Goal: Contribute content: Contribute content

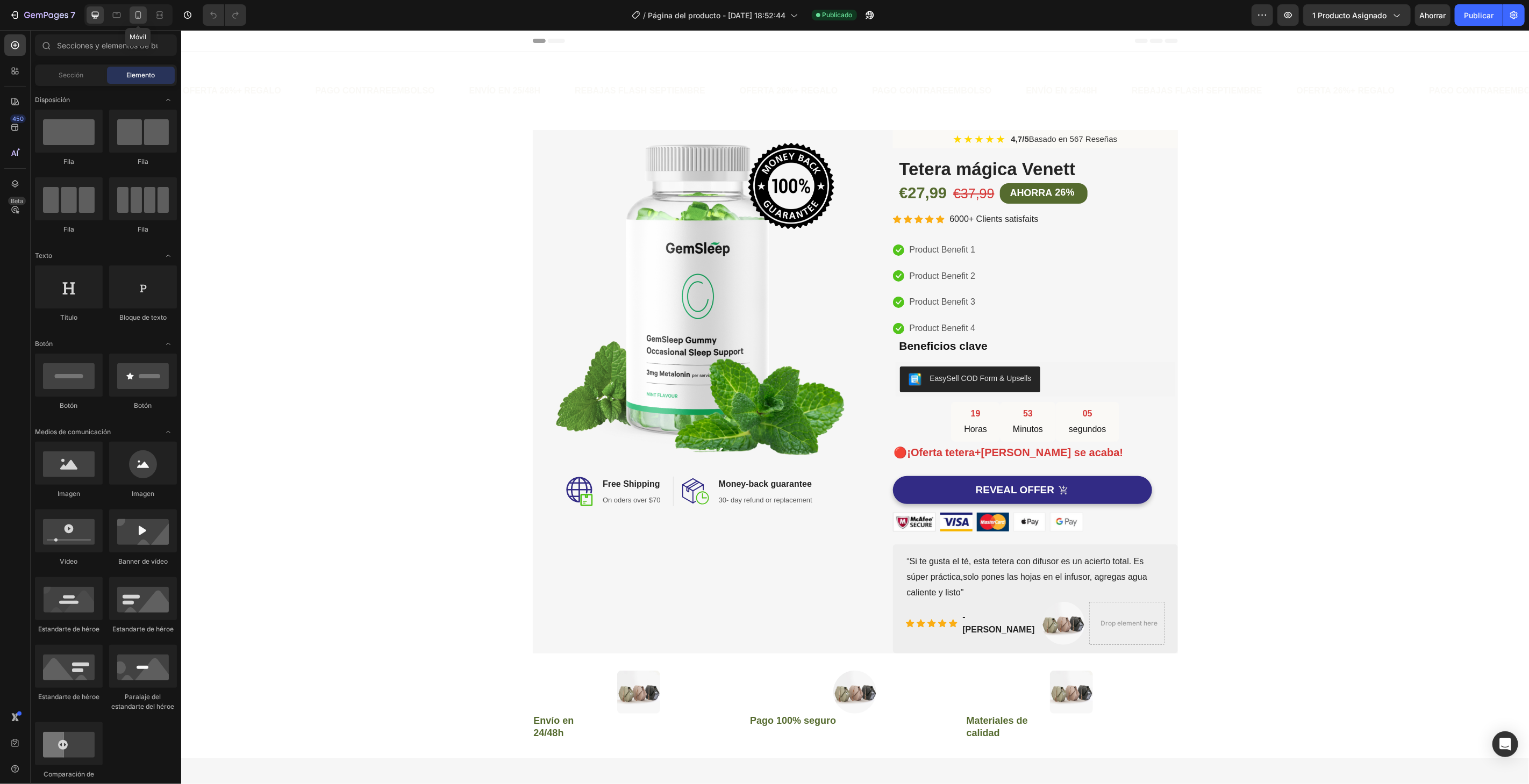
click at [140, 17] on icon at bounding box center [139, 15] width 6 height 8
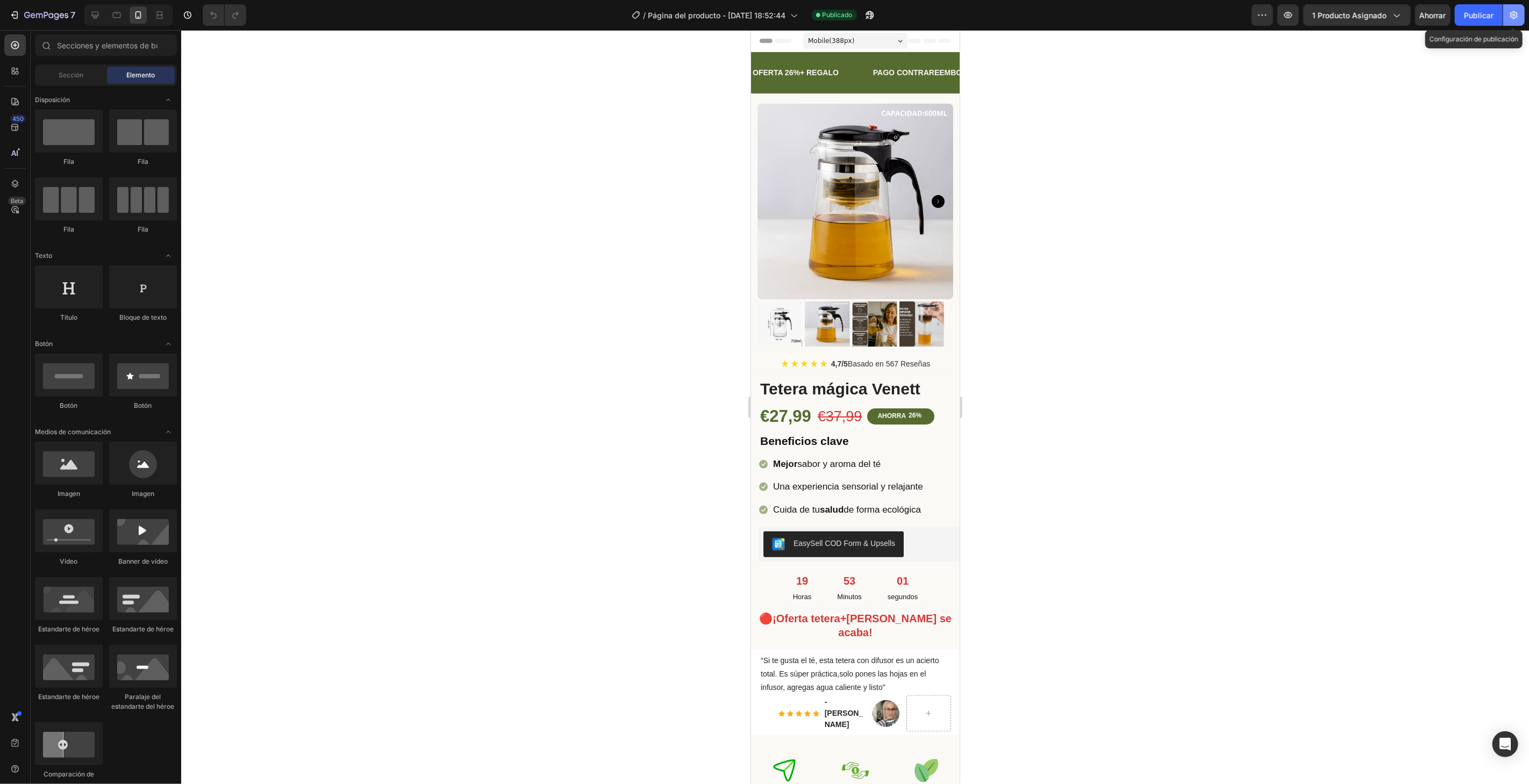
click at [1514, 14] on icon "button" at bounding box center [1513, 16] width 8 height 8
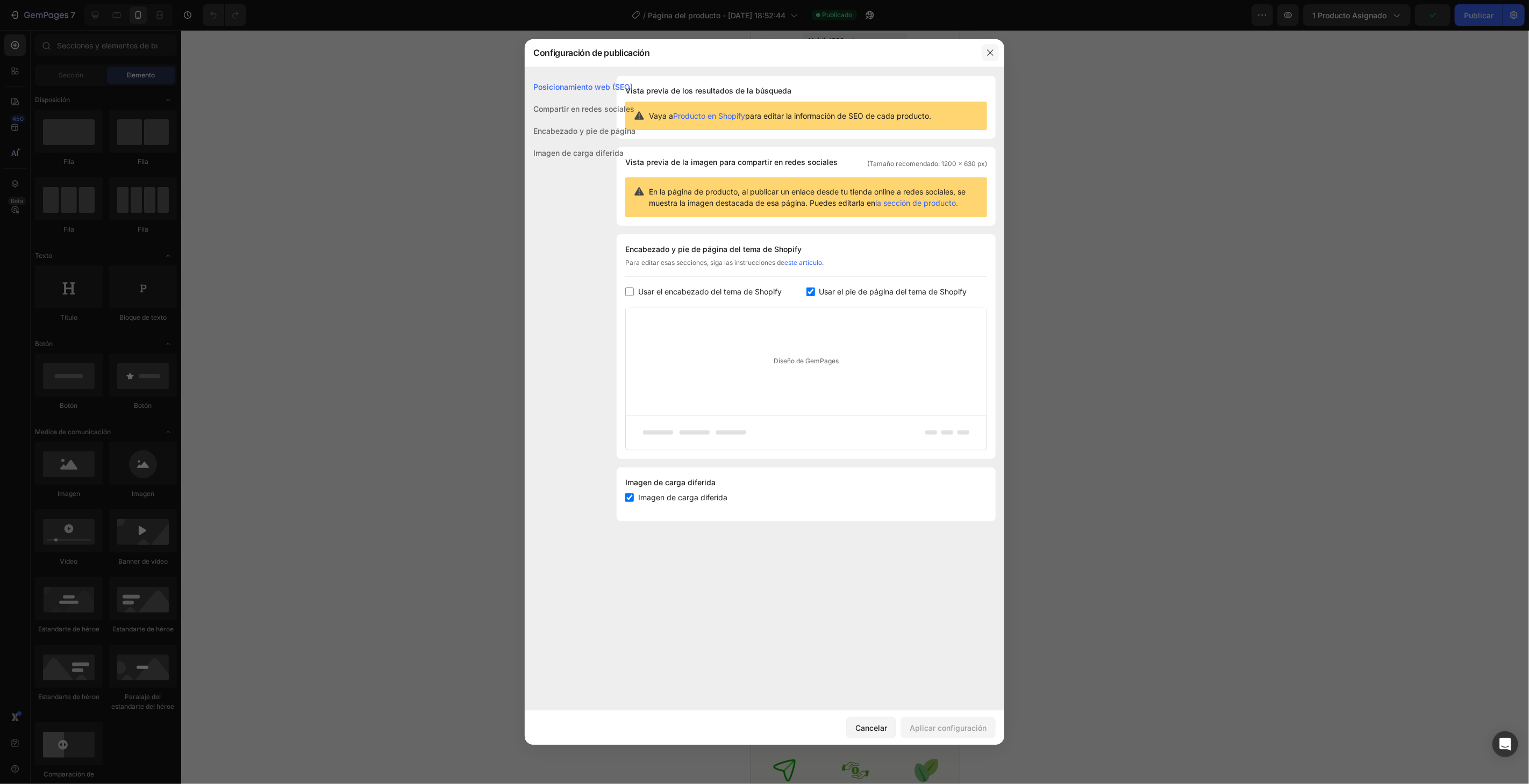
click at [991, 54] on icon "button" at bounding box center [990, 53] width 6 height 6
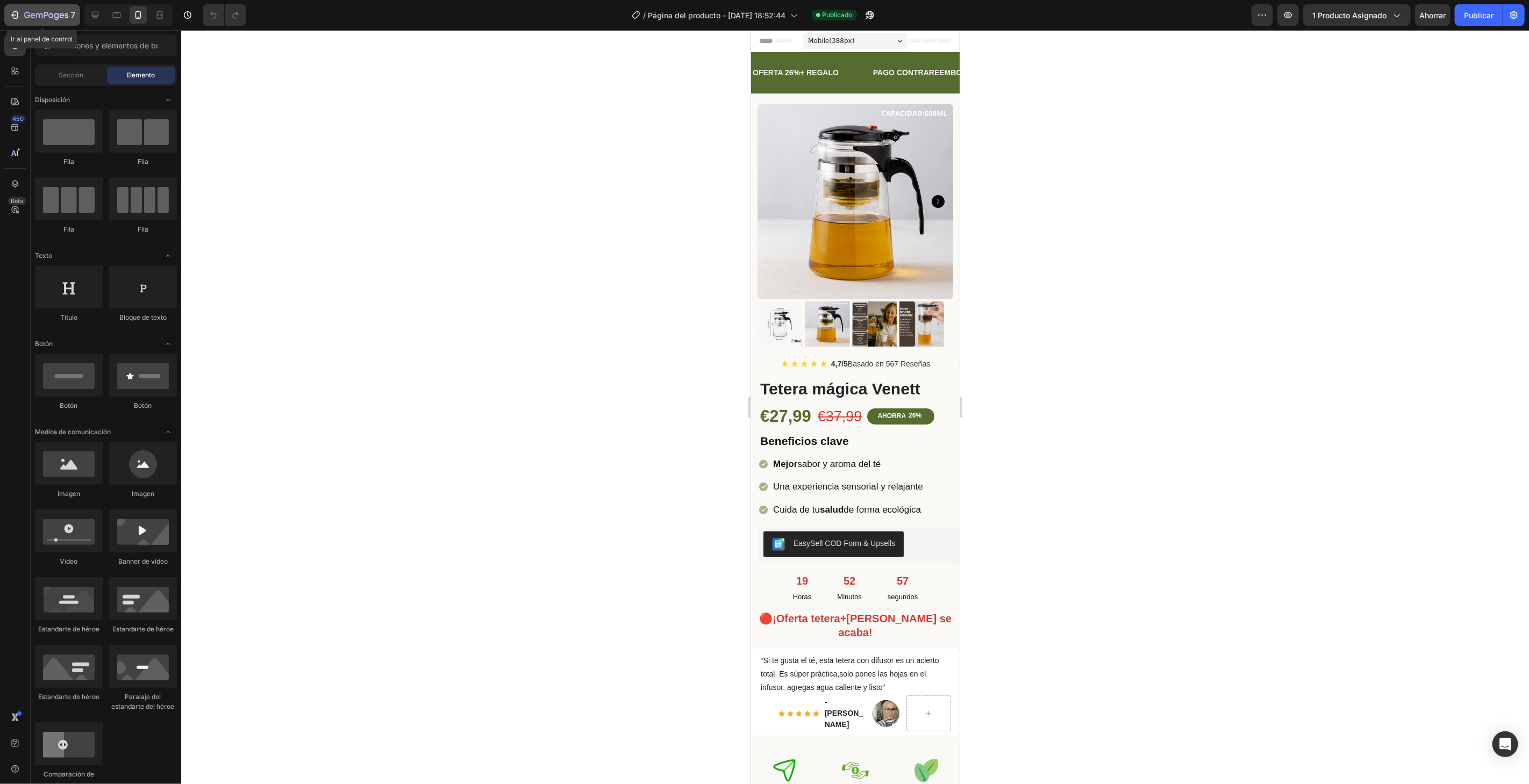
click at [22, 8] on div "7" at bounding box center [42, 15] width 66 height 13
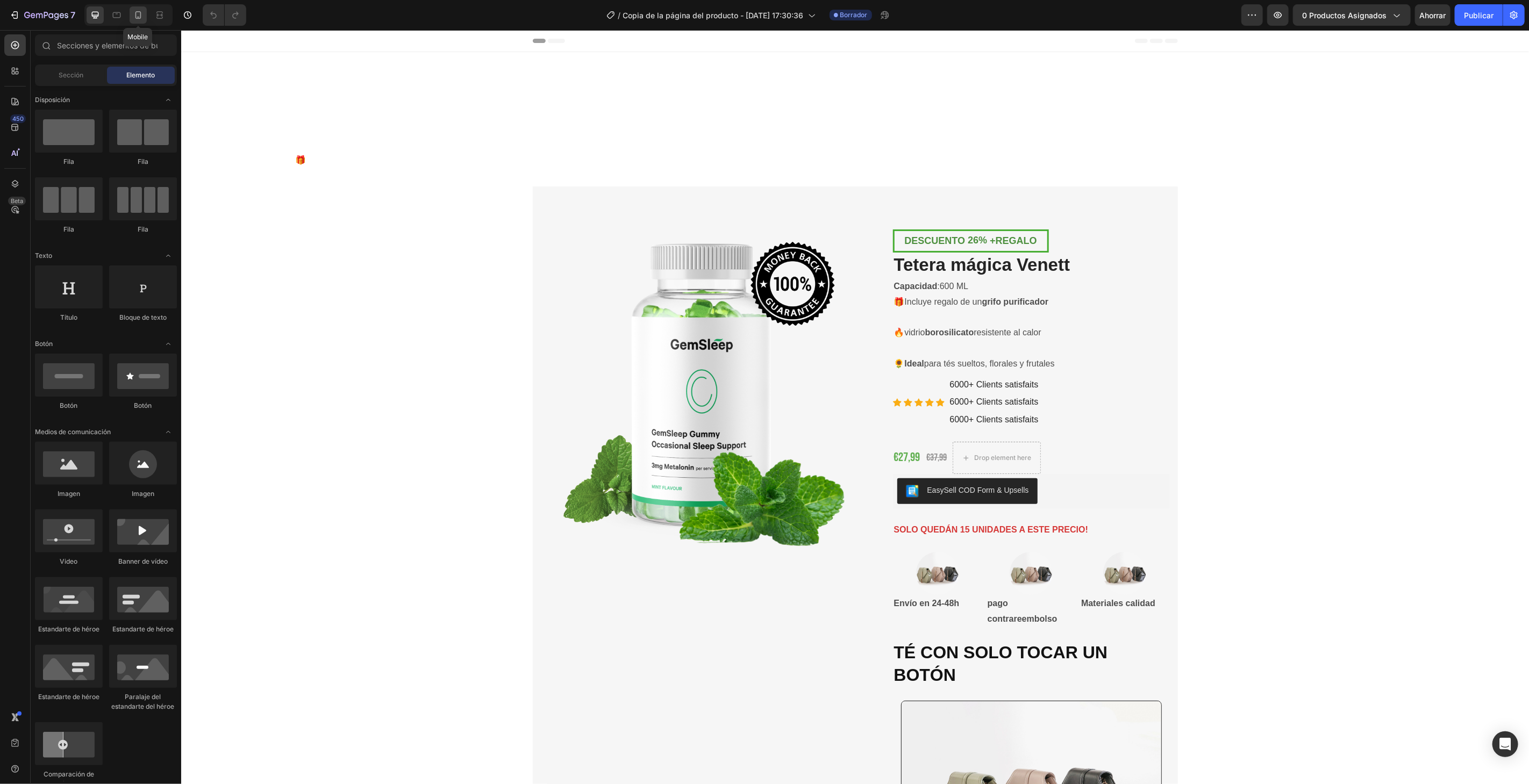
click at [136, 16] on icon at bounding box center [138, 15] width 11 height 11
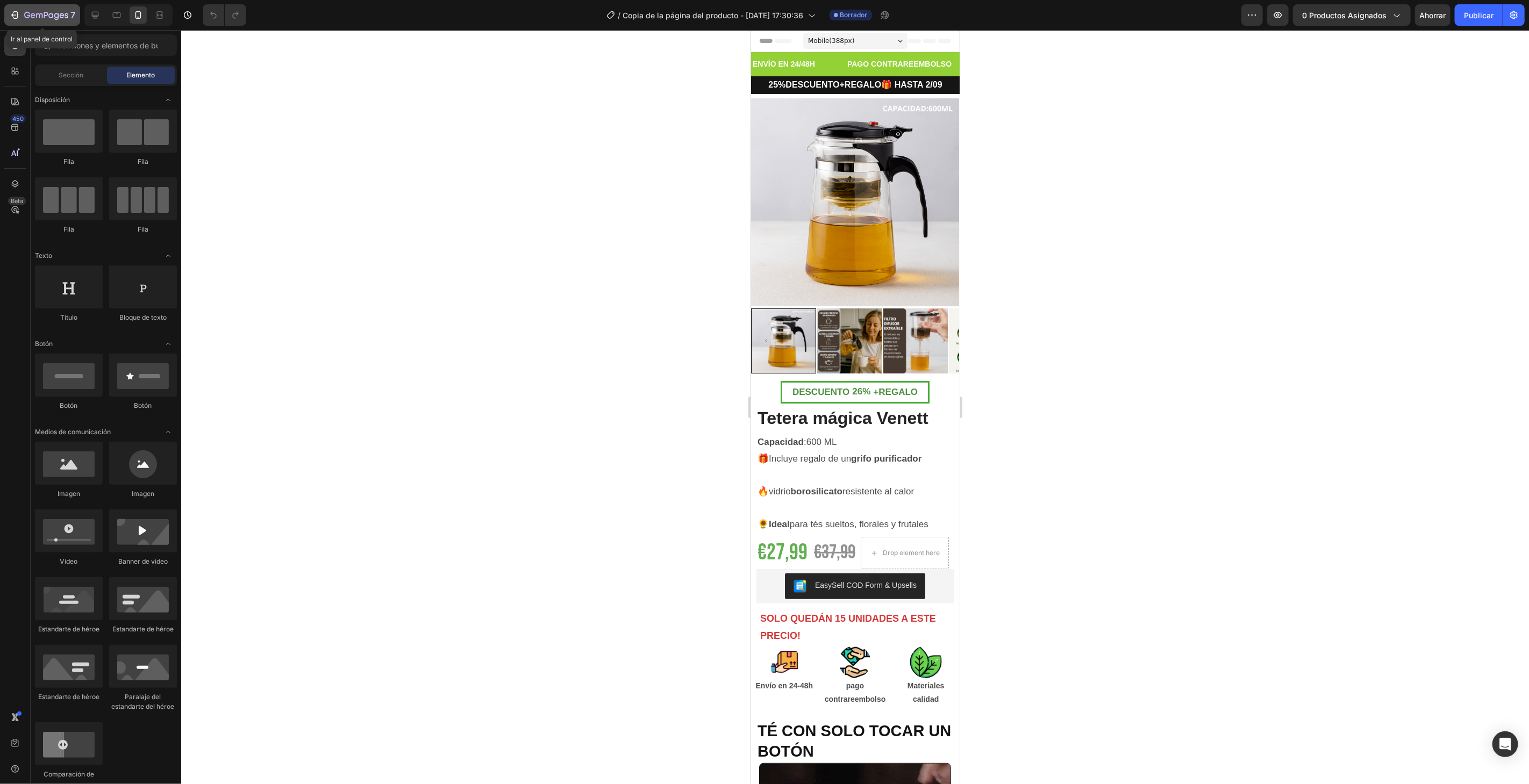
click at [30, 13] on icon "button" at bounding box center [47, 16] width 44 height 9
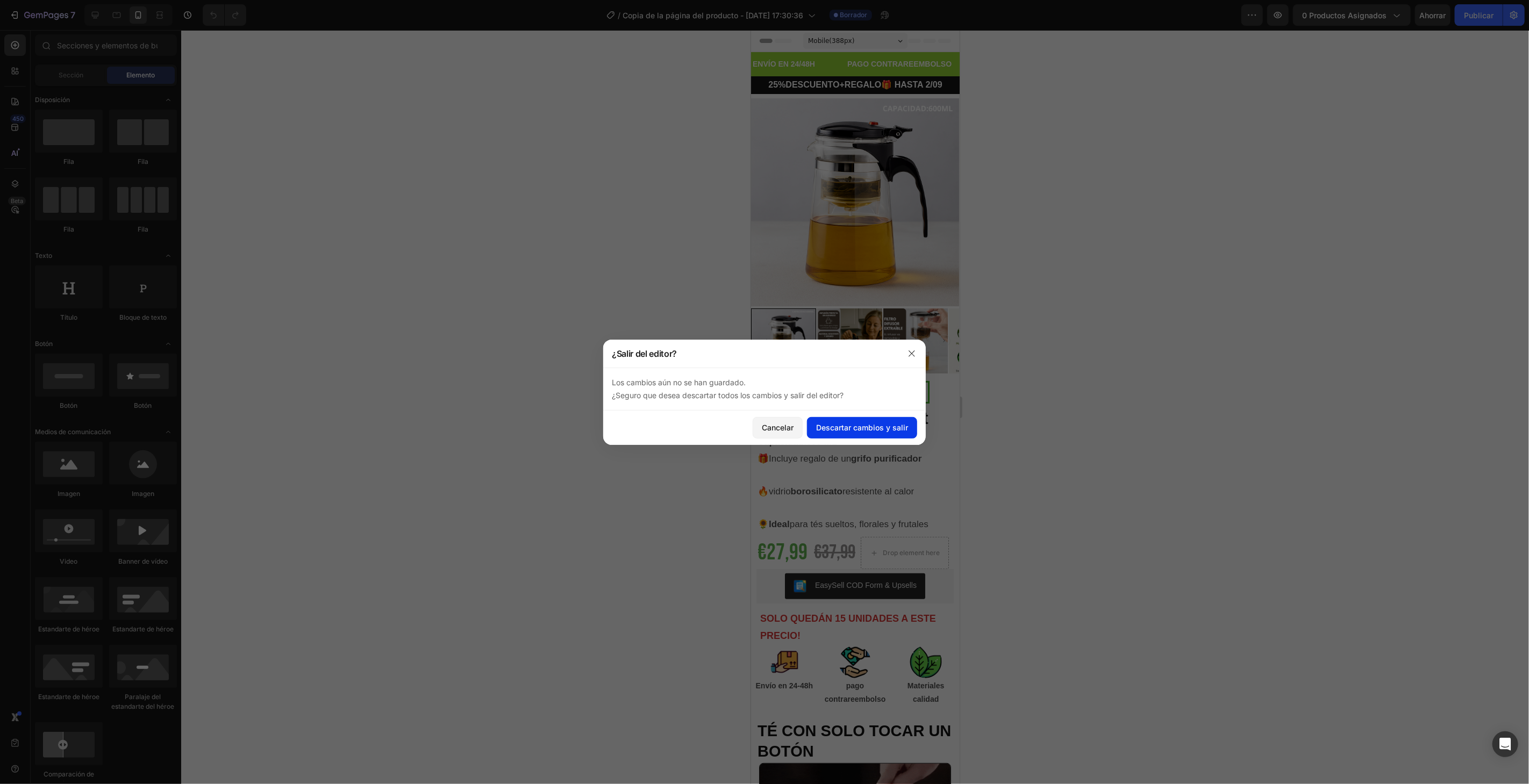
click at [846, 426] on font "Descartar cambios y salir" at bounding box center [862, 427] width 92 height 9
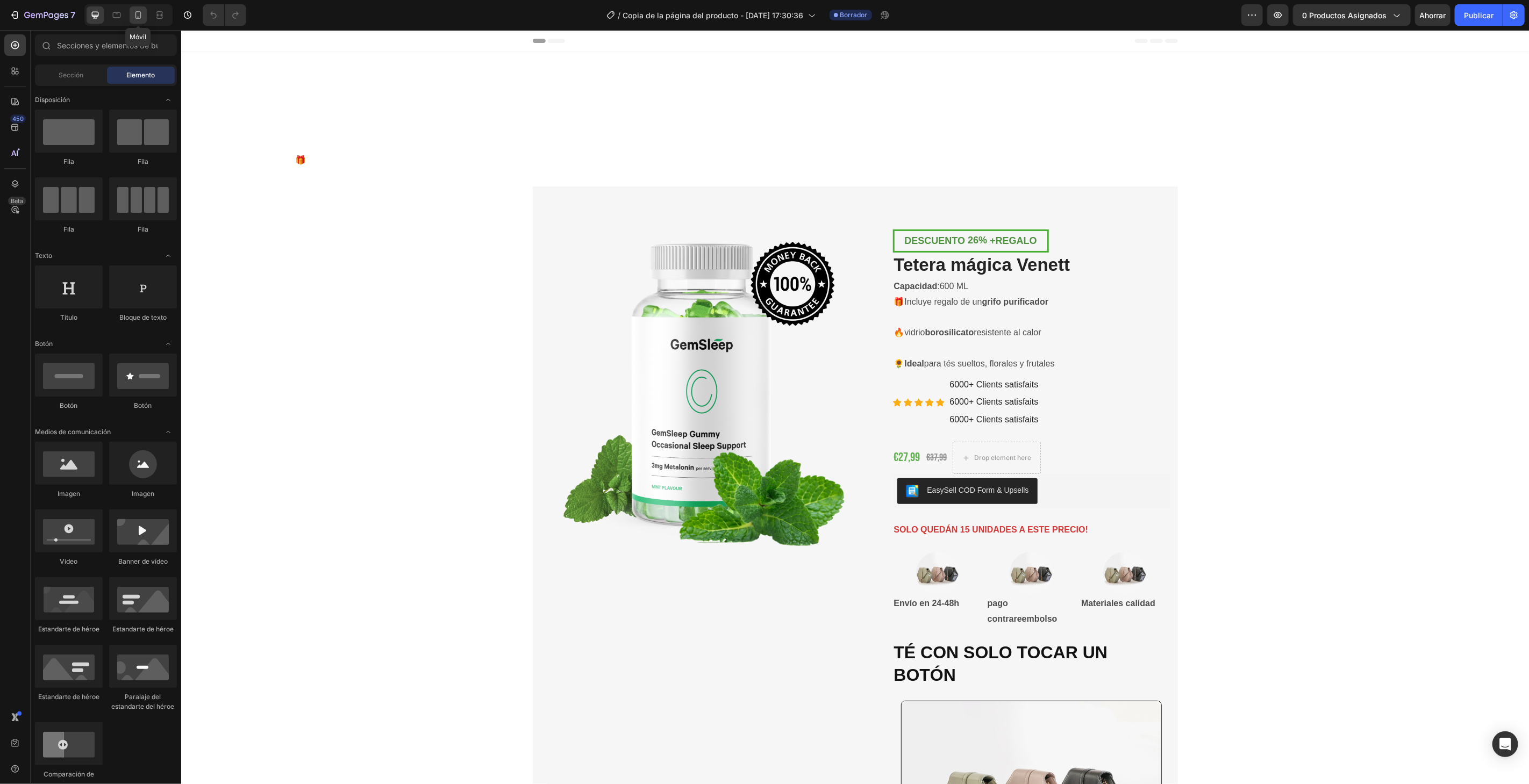
click at [136, 17] on icon at bounding box center [139, 15] width 6 height 8
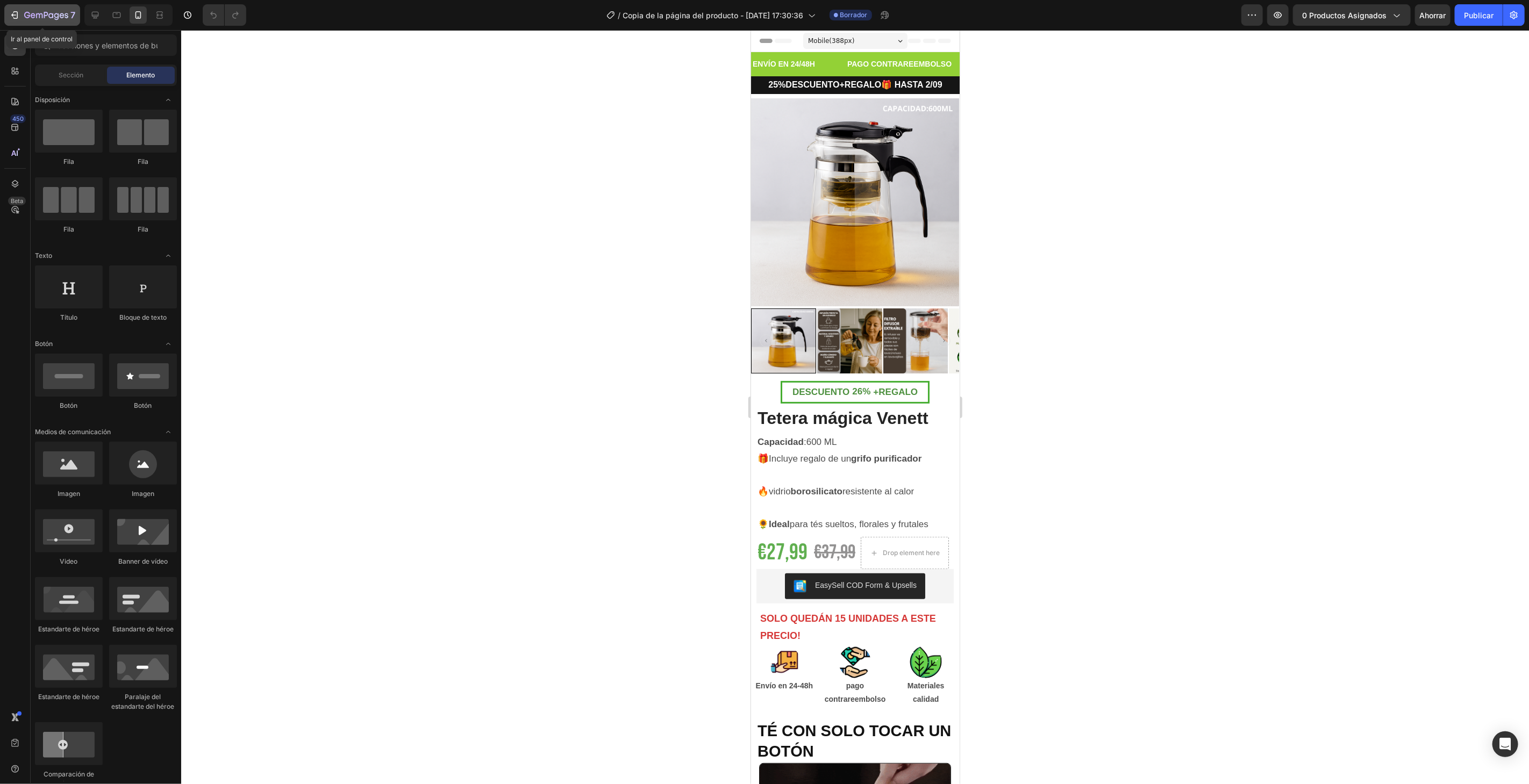
click at [43, 22] on button "7" at bounding box center [42, 15] width 76 height 21
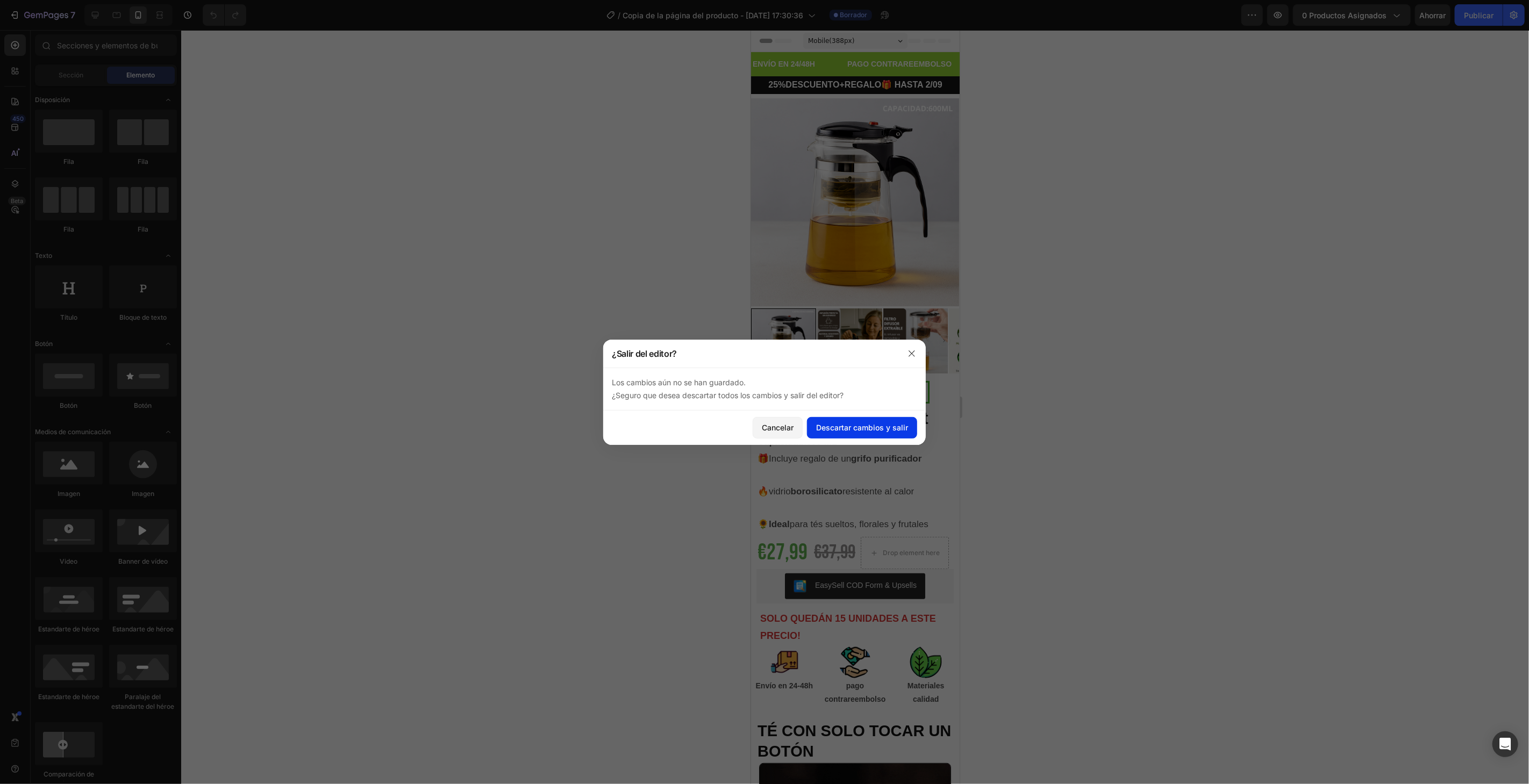
click at [878, 432] on font "Descartar cambios y salir" at bounding box center [862, 428] width 92 height 11
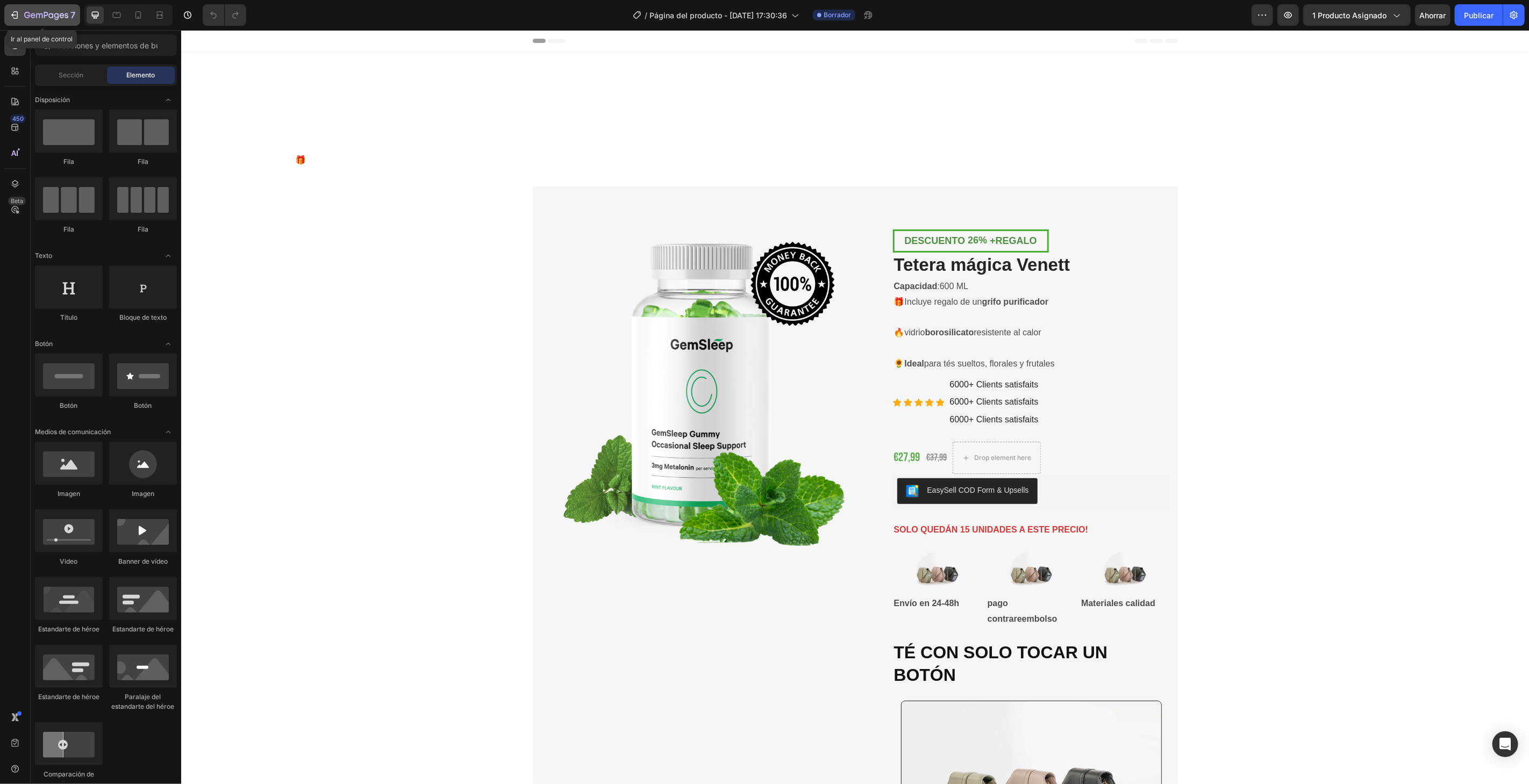
click at [14, 22] on button "7" at bounding box center [42, 15] width 76 height 21
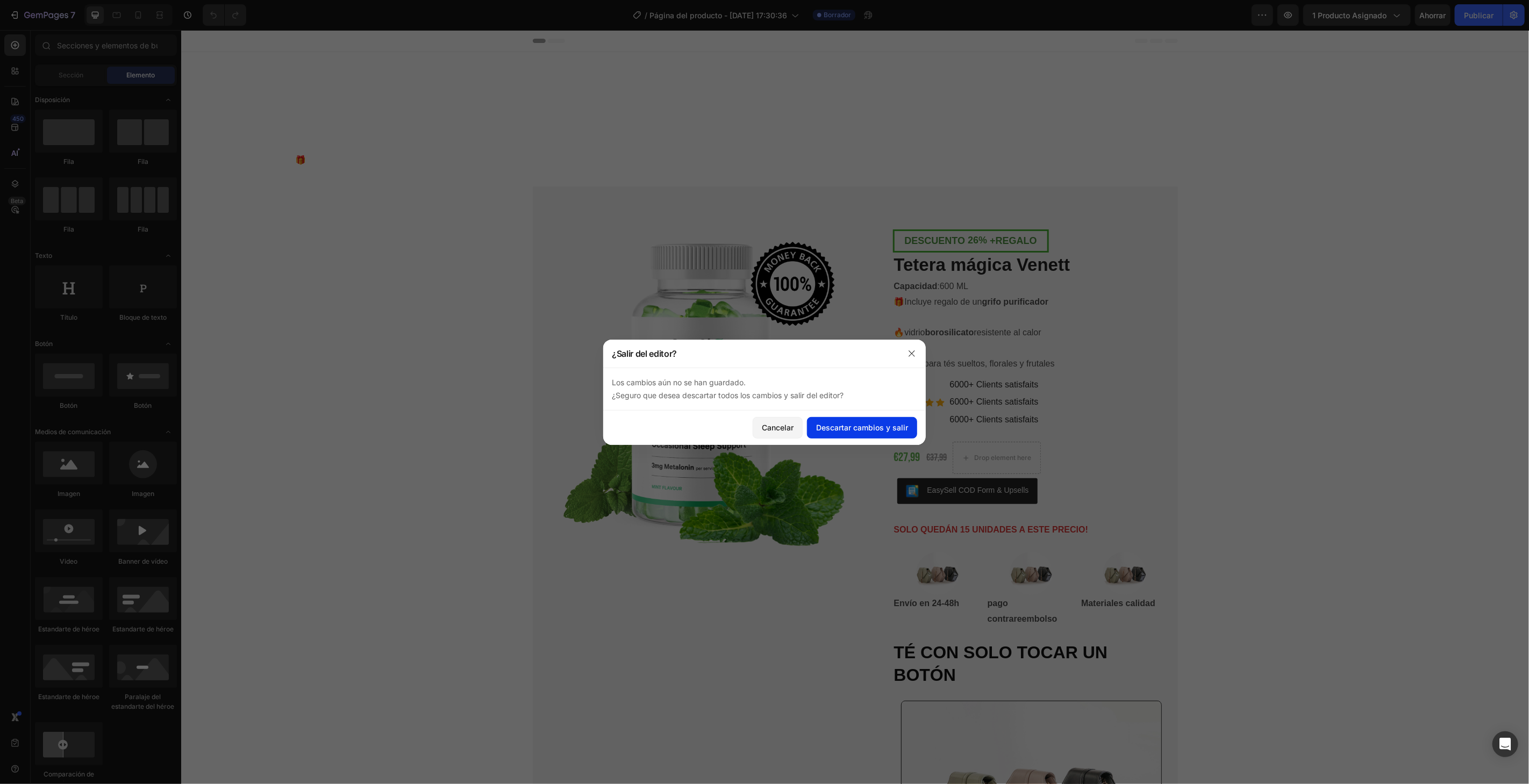
click at [843, 433] on button "Descartar cambios y salir" at bounding box center [862, 428] width 110 height 21
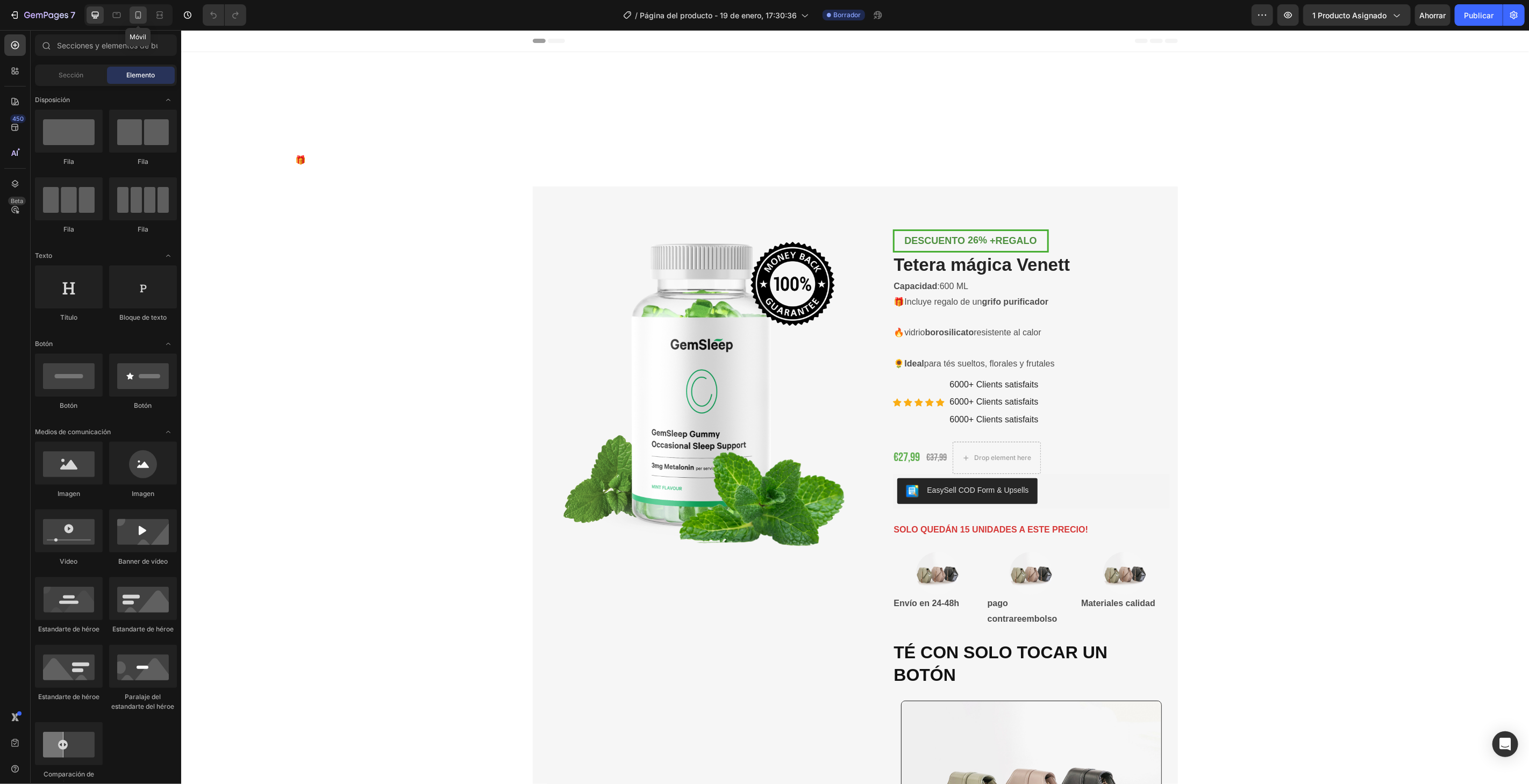
click at [144, 13] on div at bounding box center [138, 15] width 17 height 17
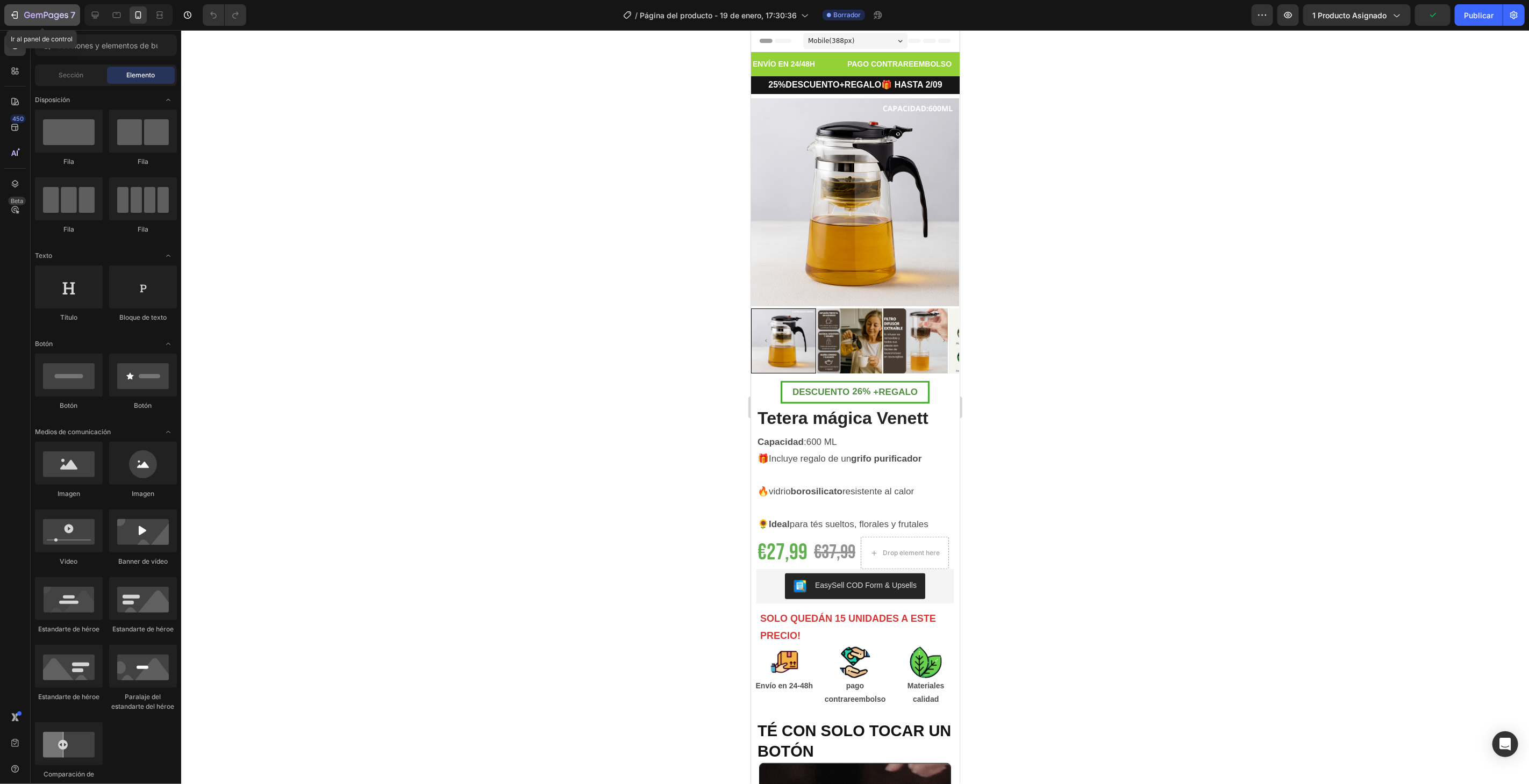
click at [50, 19] on icon "button" at bounding box center [47, 16] width 44 height 9
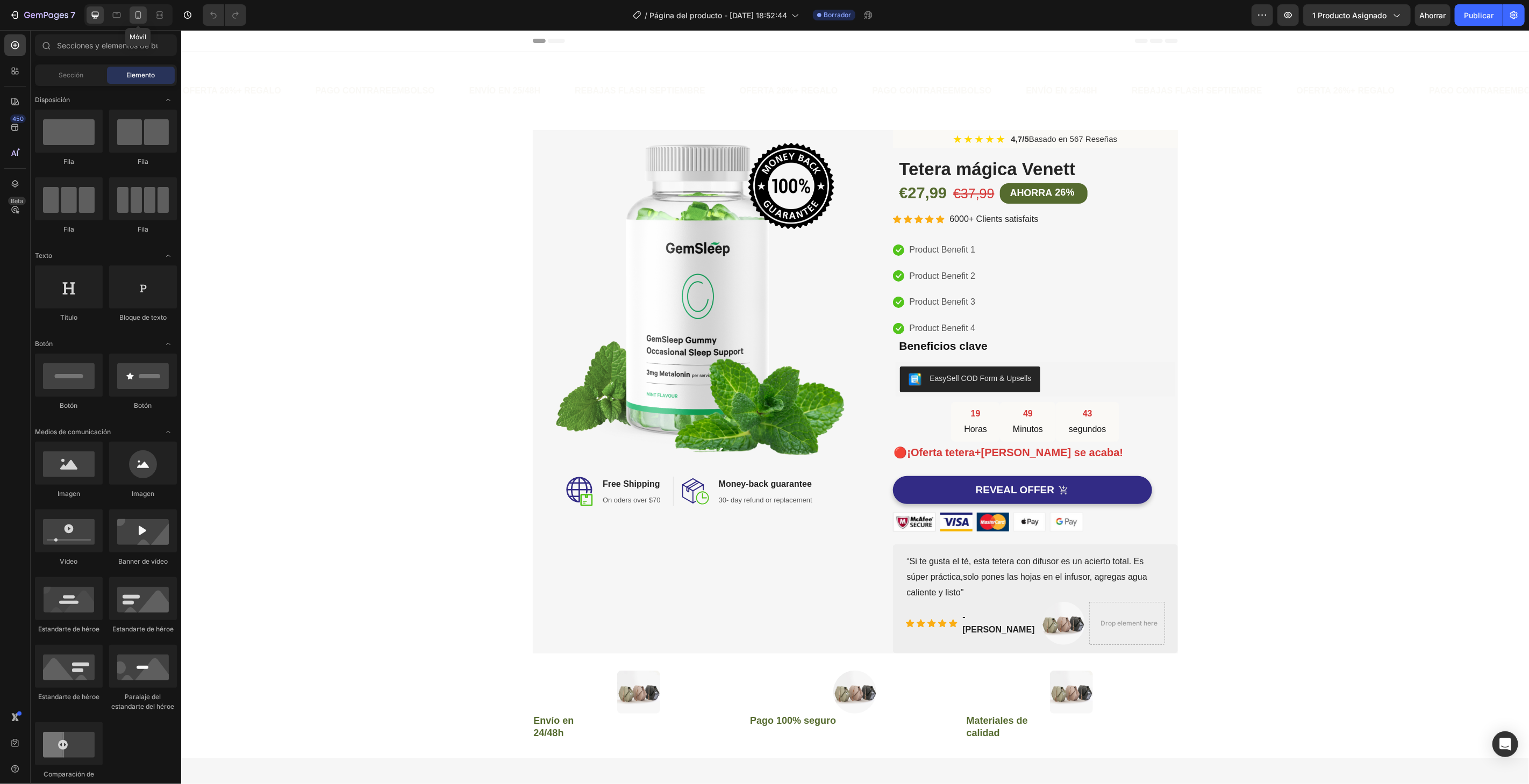
click at [137, 14] on icon at bounding box center [138, 15] width 11 height 11
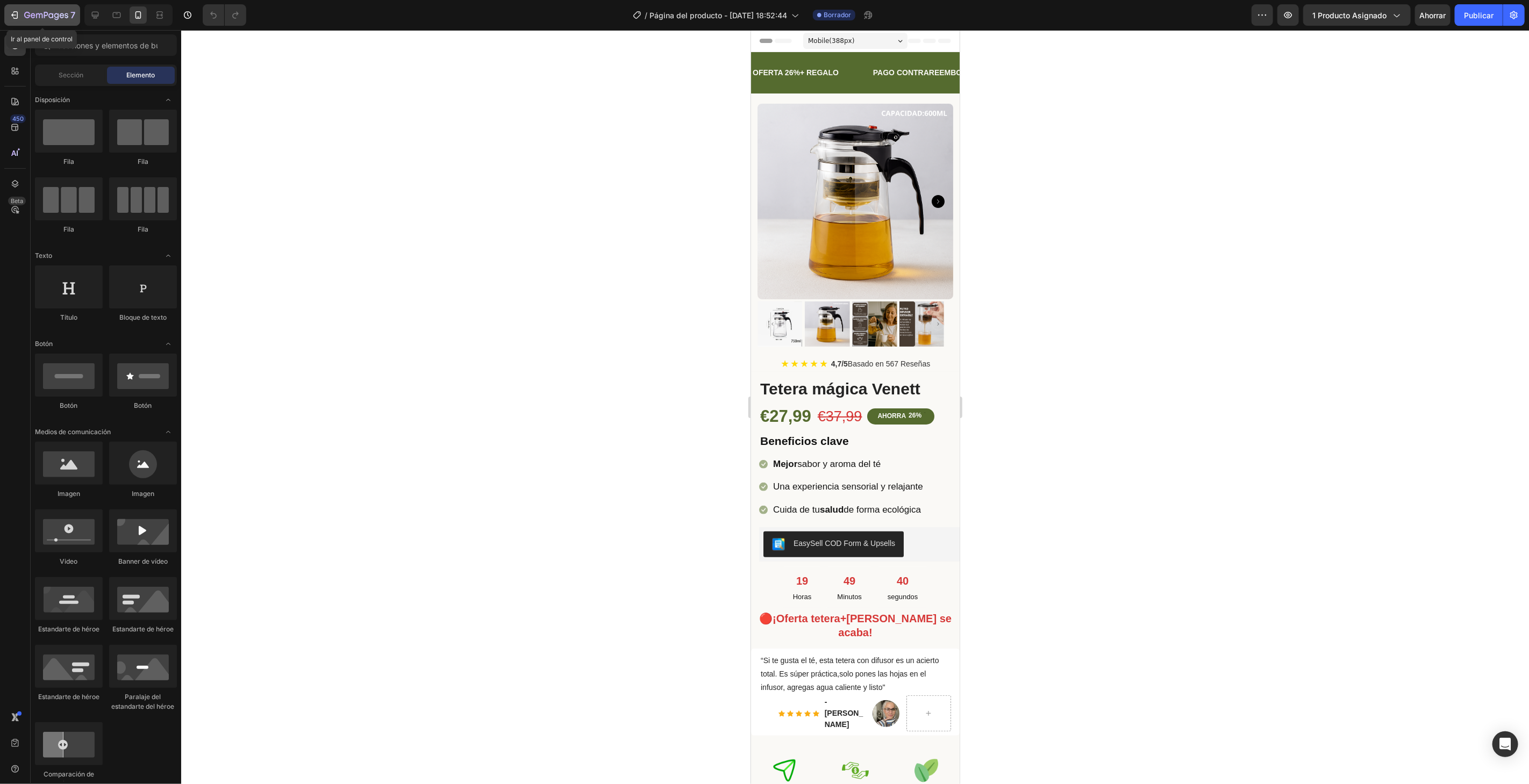
click at [36, 14] on icon "button" at bounding box center [39, 16] width 7 height 5
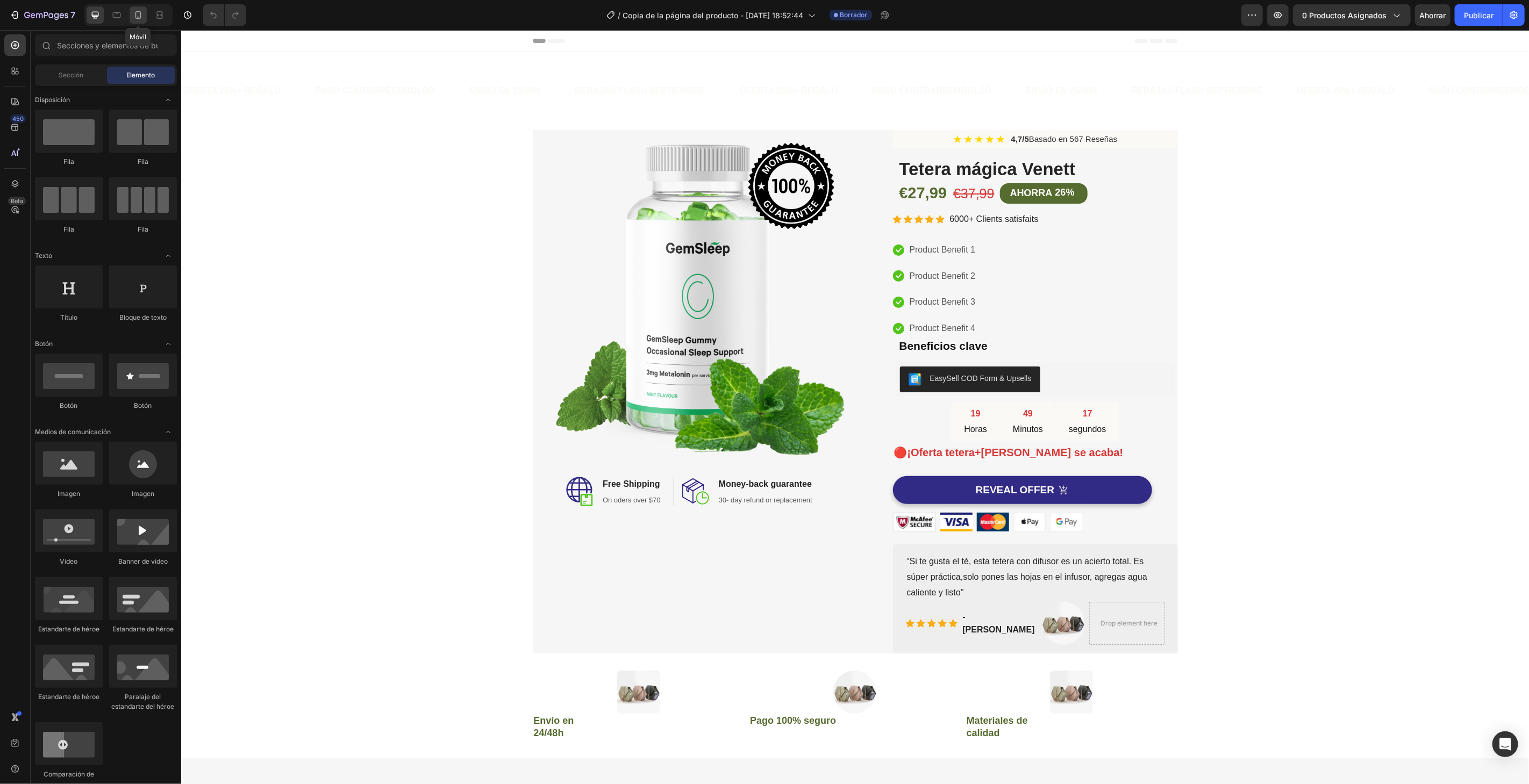
click at [142, 11] on icon at bounding box center [138, 15] width 11 height 11
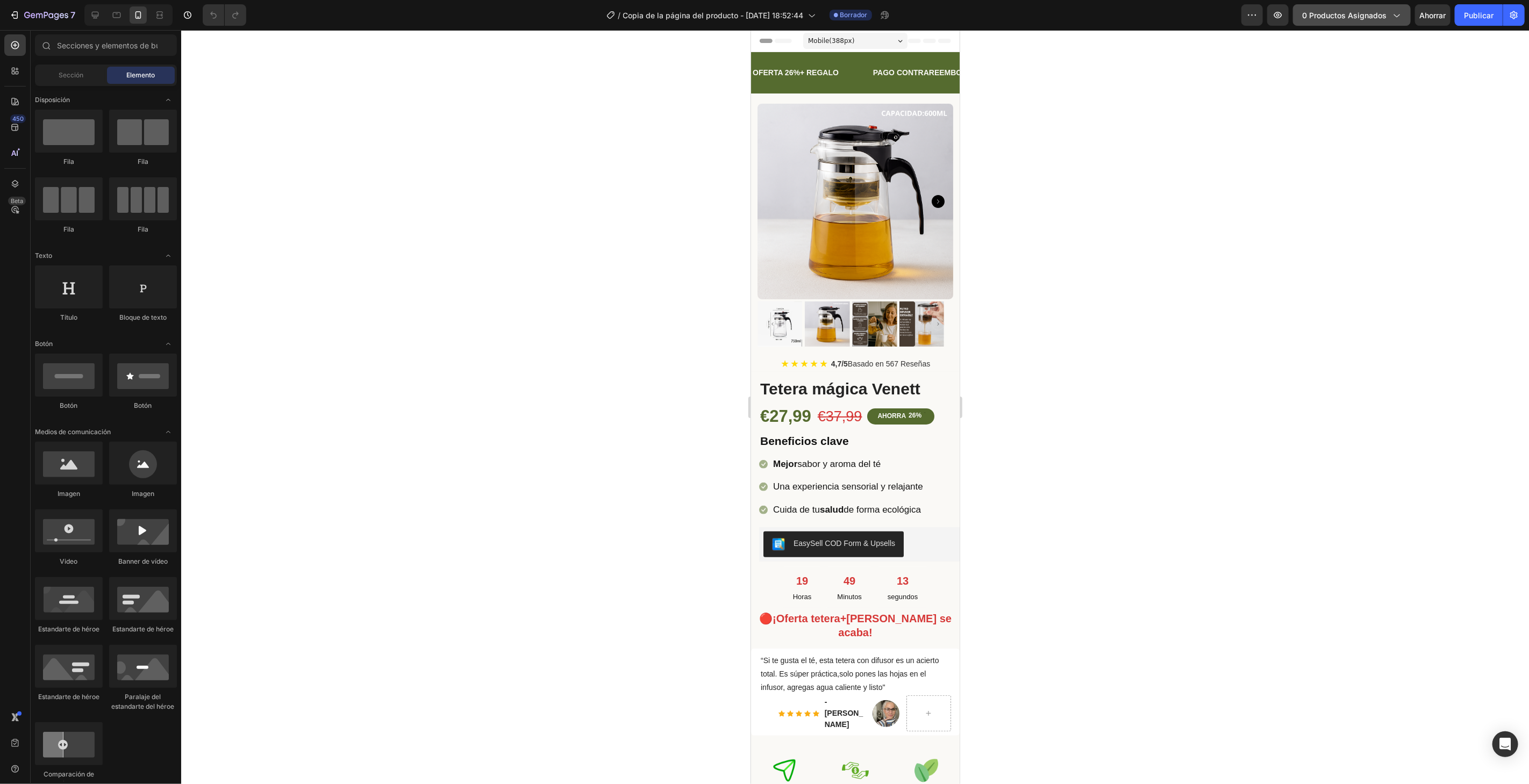
click at [1395, 17] on icon "button" at bounding box center [1396, 15] width 11 height 11
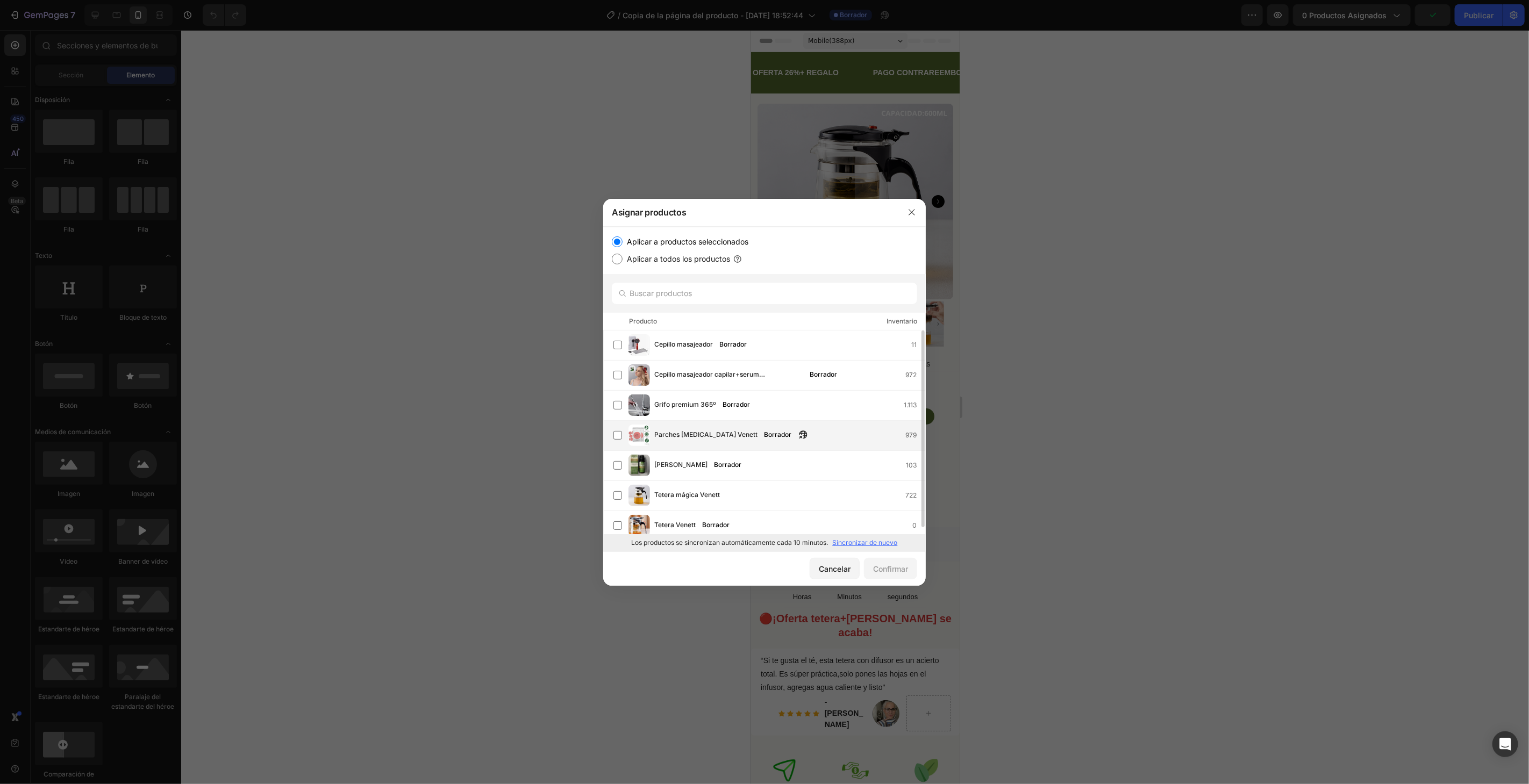
scroll to position [7, 0]
click at [786, 398] on div "Grifo premium 365º Borrador 1.113" at bounding box center [790, 399] width 271 height 12
click at [896, 564] on font "Confirmar" at bounding box center [891, 568] width 35 height 9
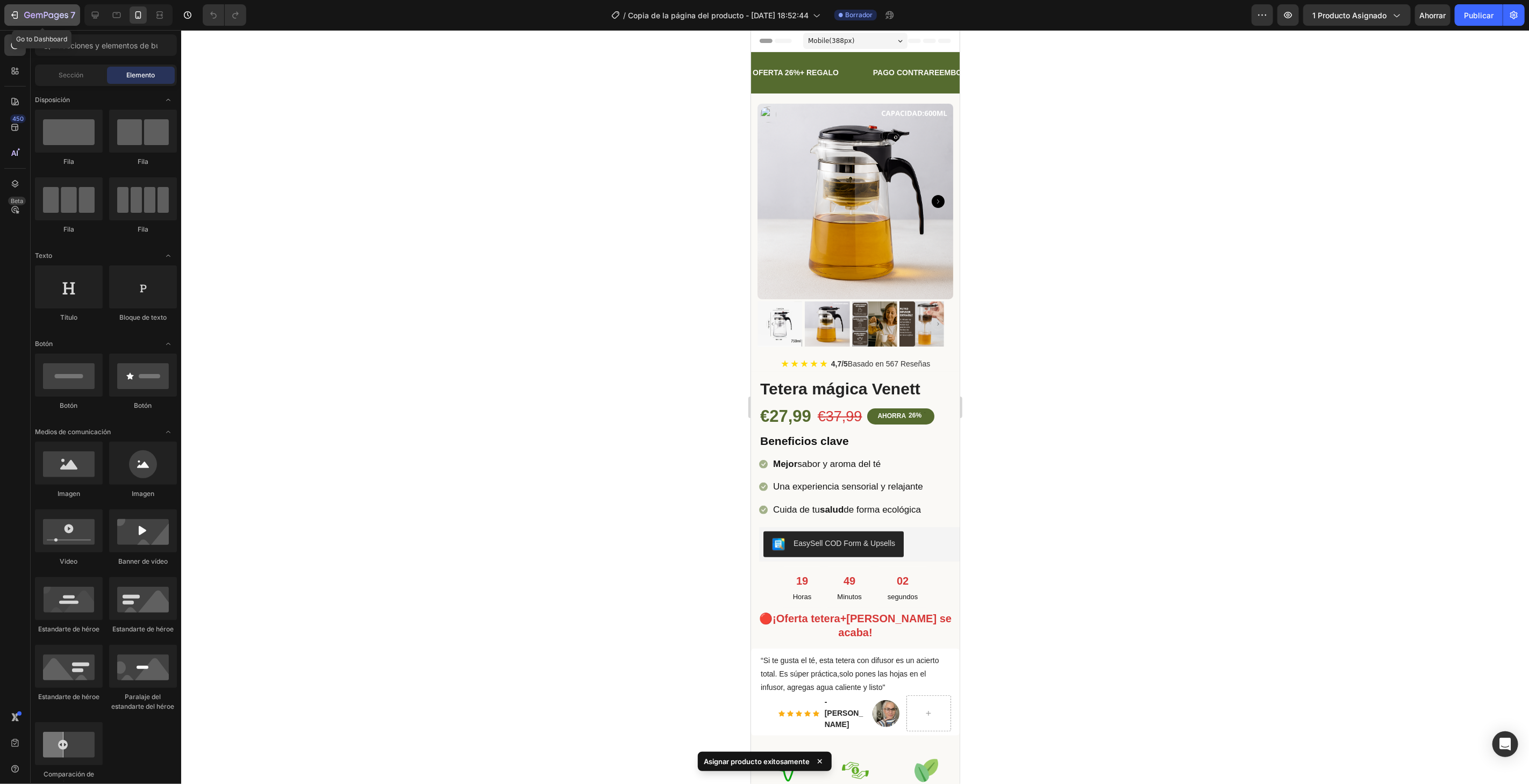
click at [19, 8] on button "7" at bounding box center [42, 15] width 76 height 21
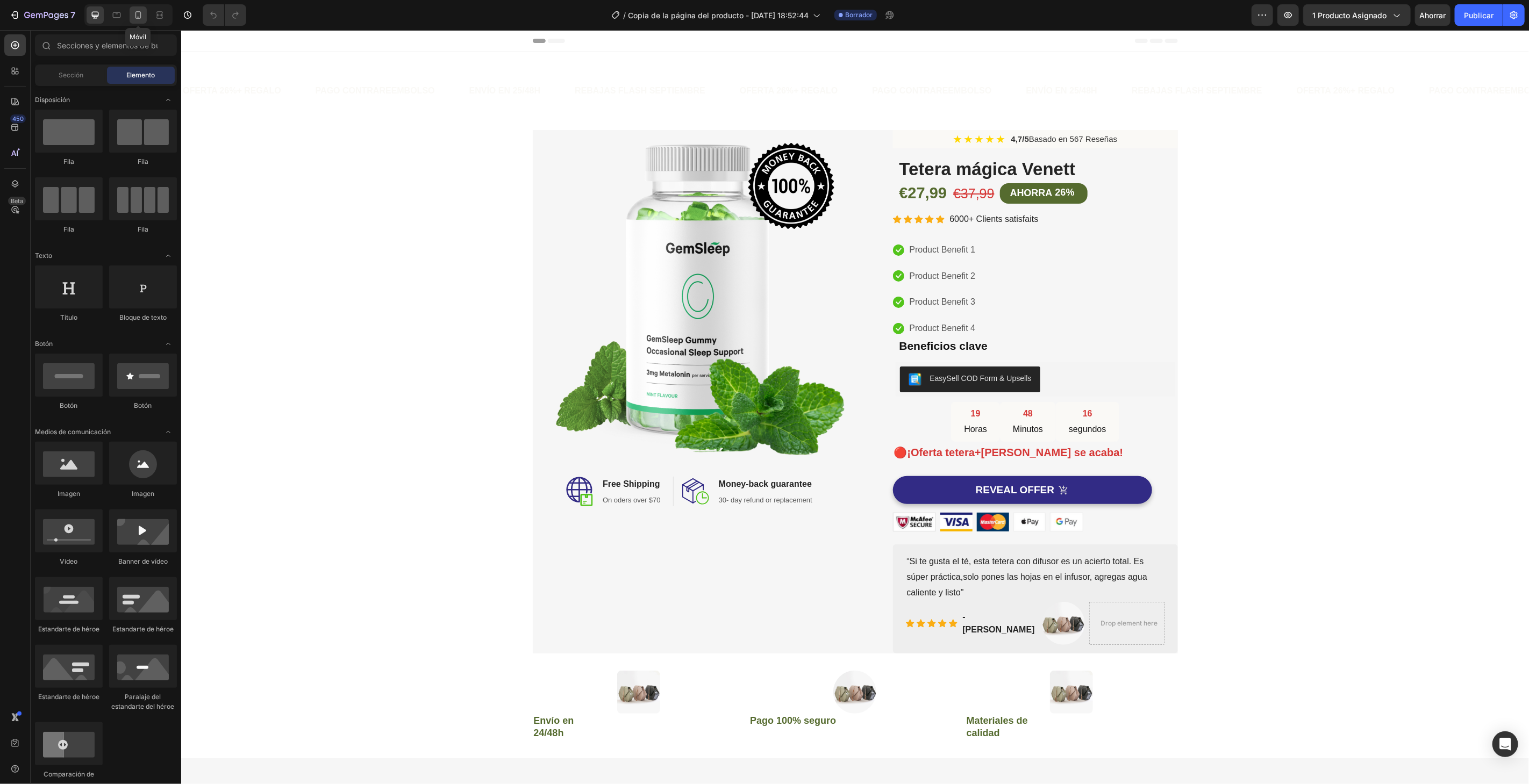
click at [143, 10] on icon at bounding box center [138, 15] width 11 height 11
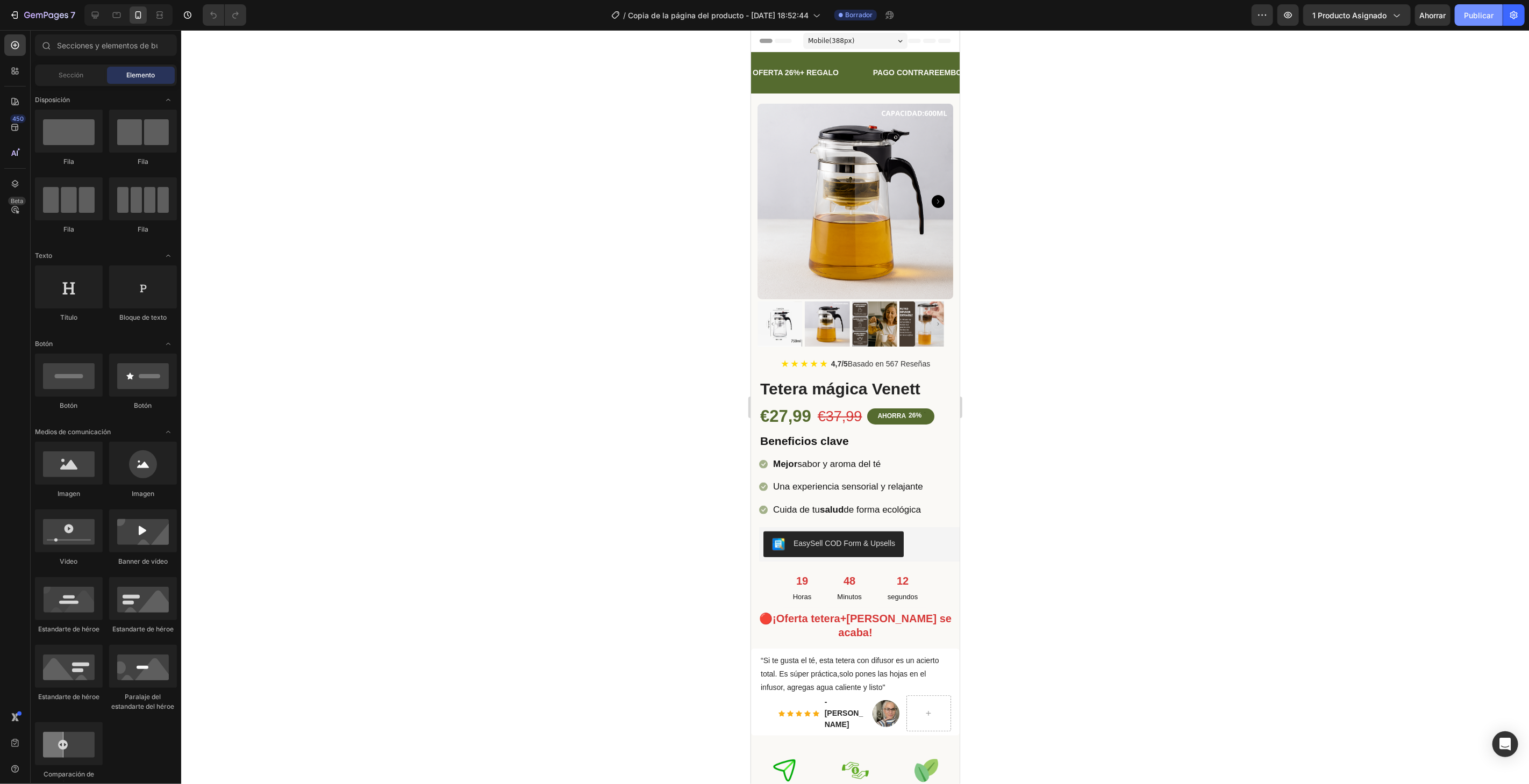
click at [1485, 14] on font "Publicar" at bounding box center [1479, 15] width 30 height 9
click at [1517, 16] on icon "button" at bounding box center [1513, 16] width 8 height 8
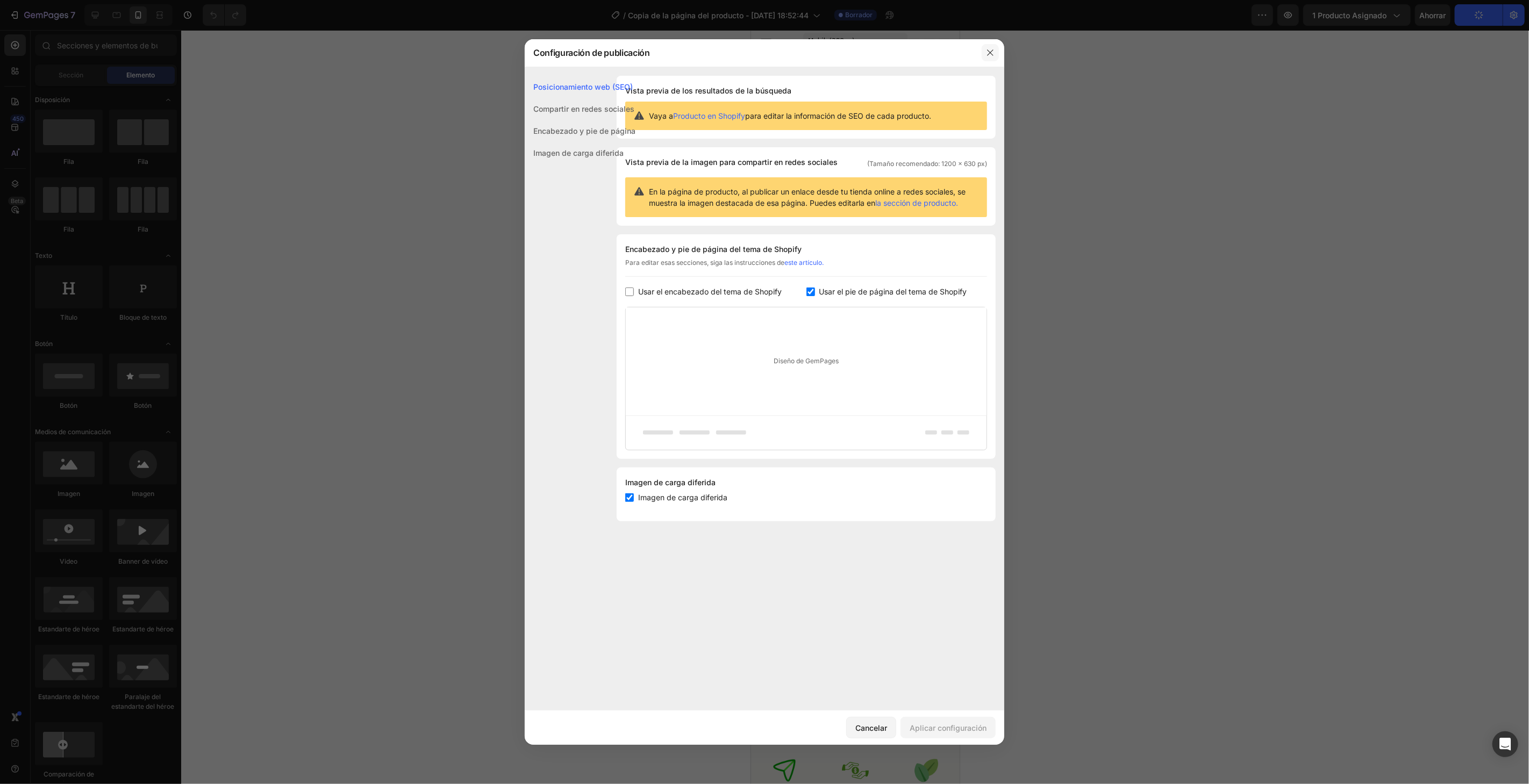
click at [987, 53] on icon "button" at bounding box center [990, 53] width 8 height 8
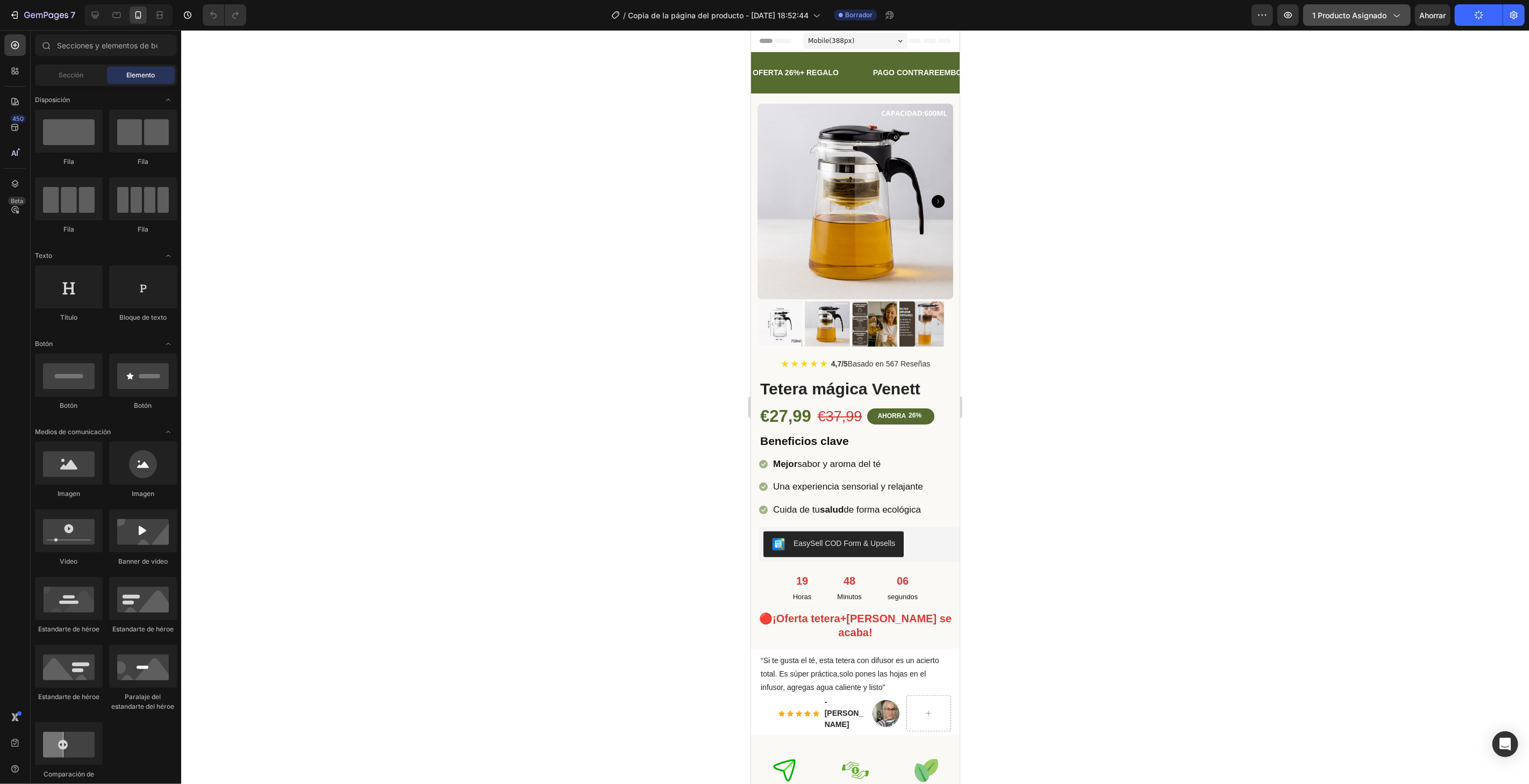
click at [1348, 14] on font "1 producto asignado" at bounding box center [1349, 15] width 74 height 9
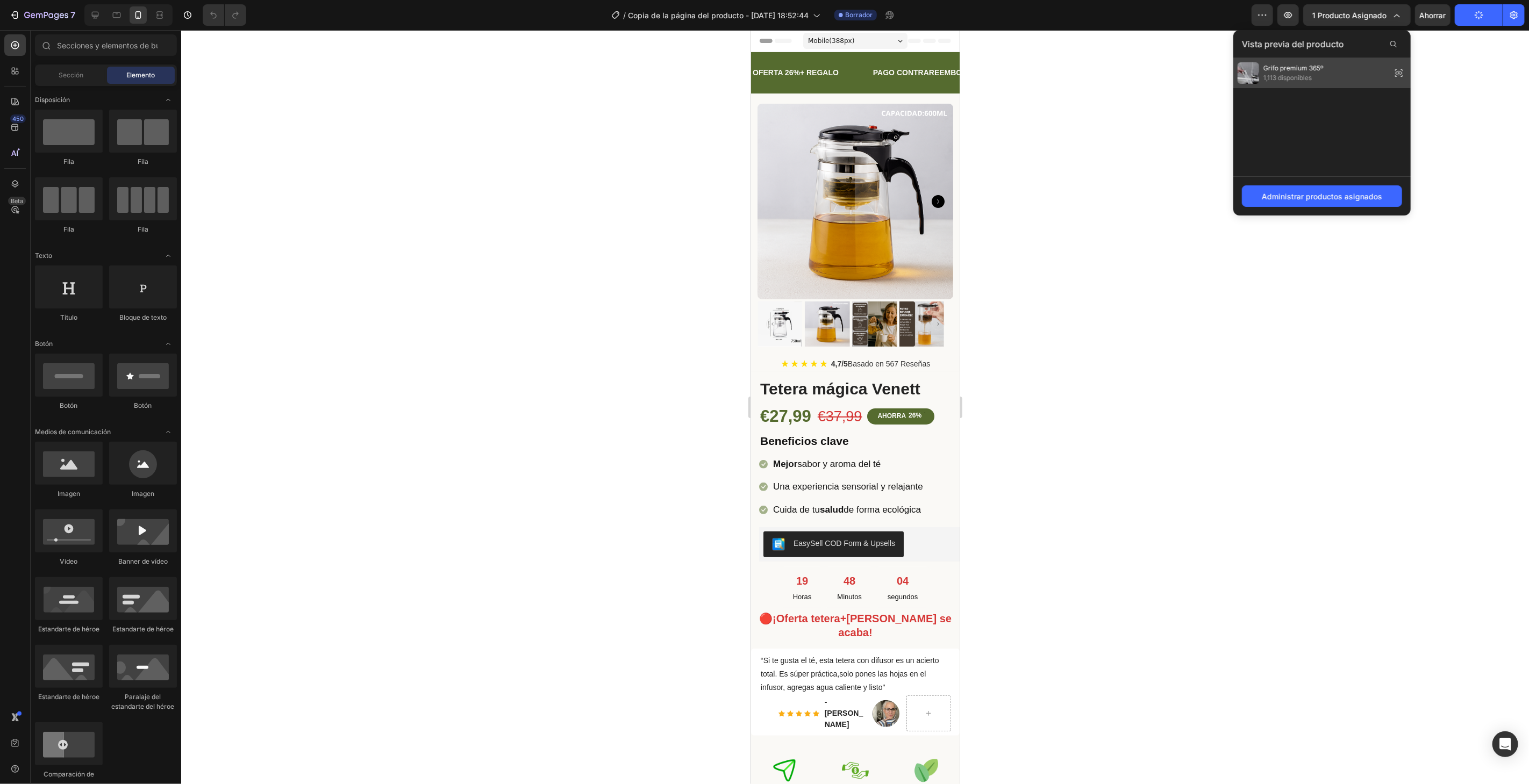
click at [1352, 67] on div "Grifo premium 365º 1,113 disponibles" at bounding box center [1322, 73] width 177 height 30
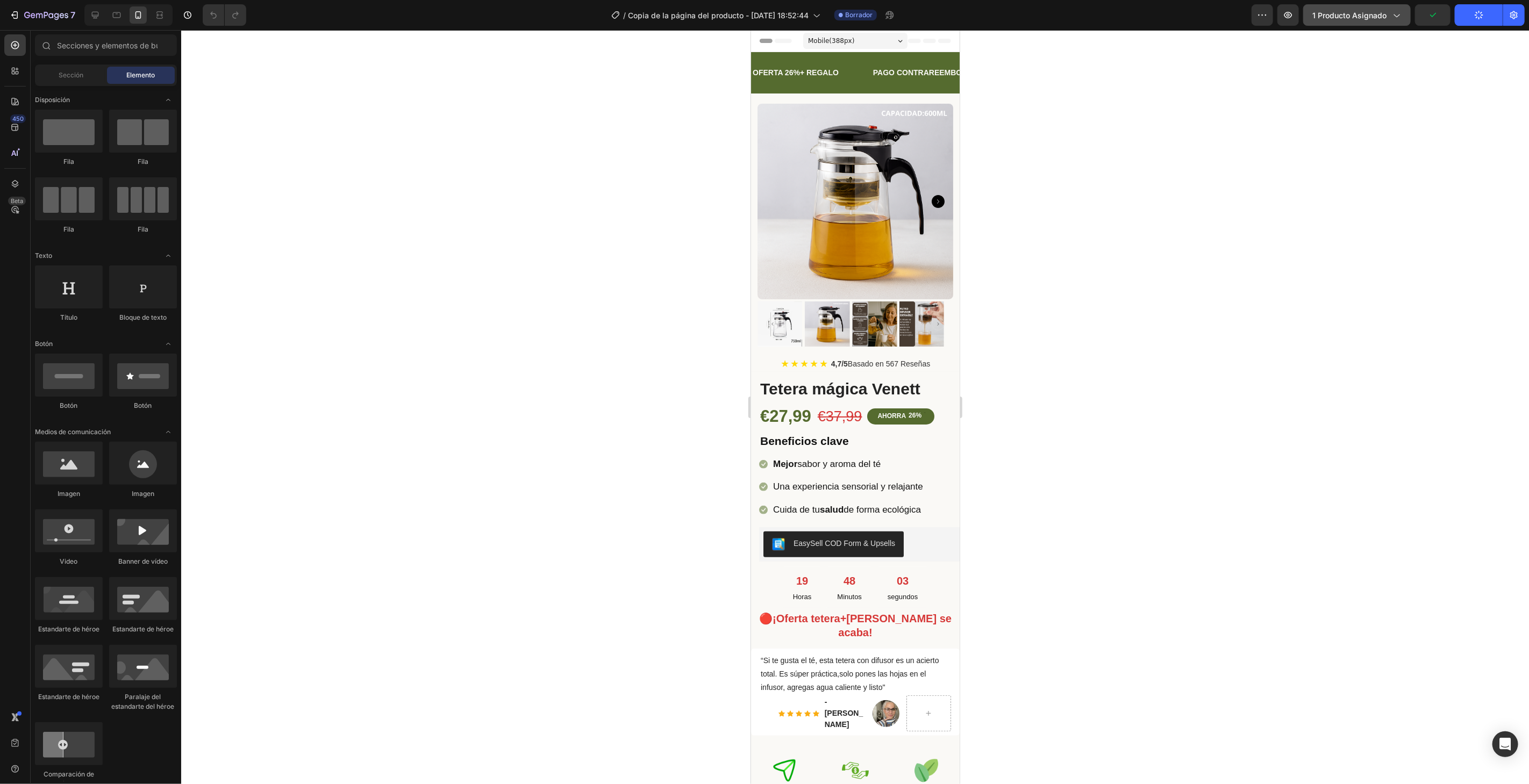
click at [1365, 19] on font "1 producto asignado" at bounding box center [1349, 15] width 74 height 9
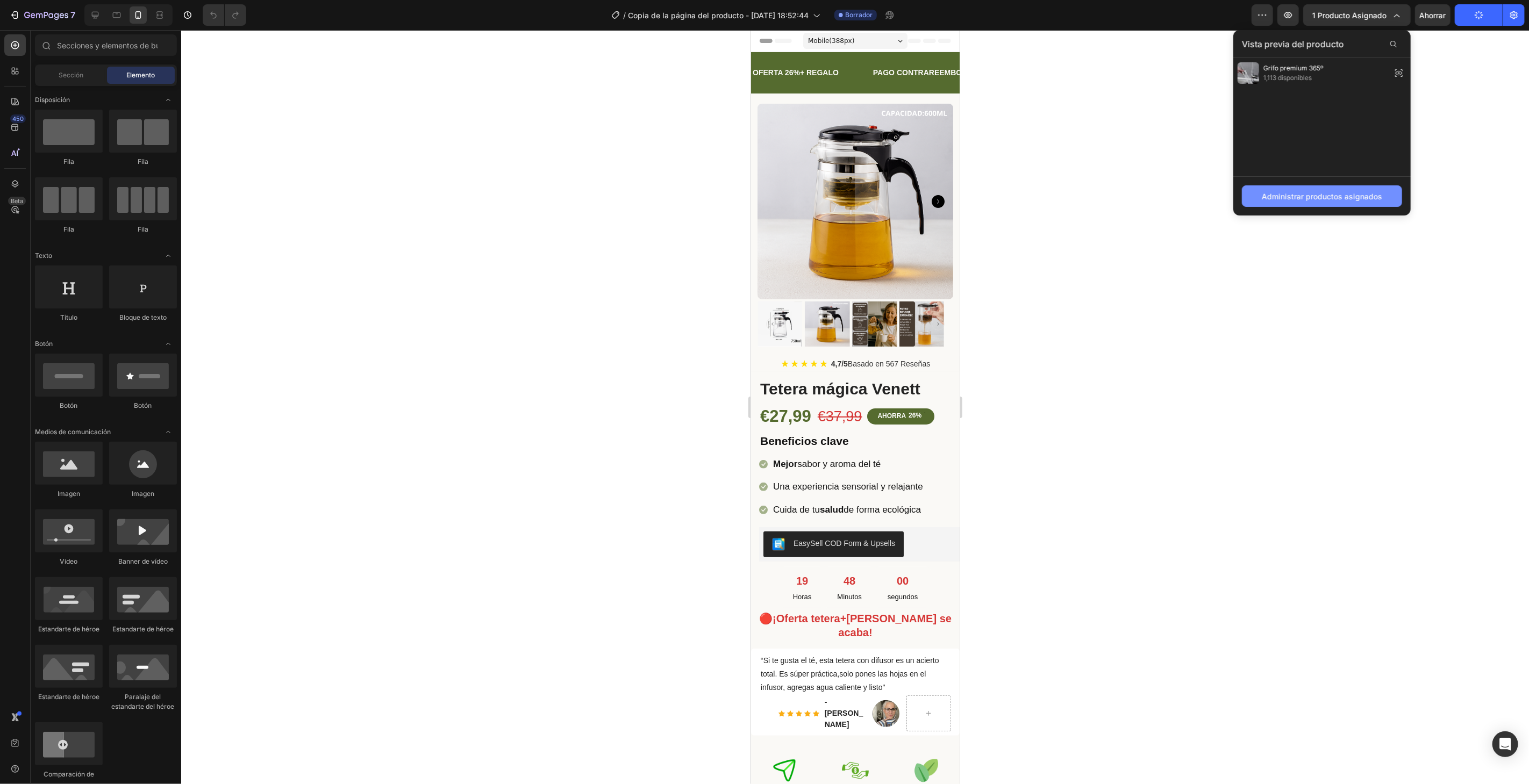
click at [1334, 192] on font "Administrar productos asignados" at bounding box center [1322, 196] width 121 height 9
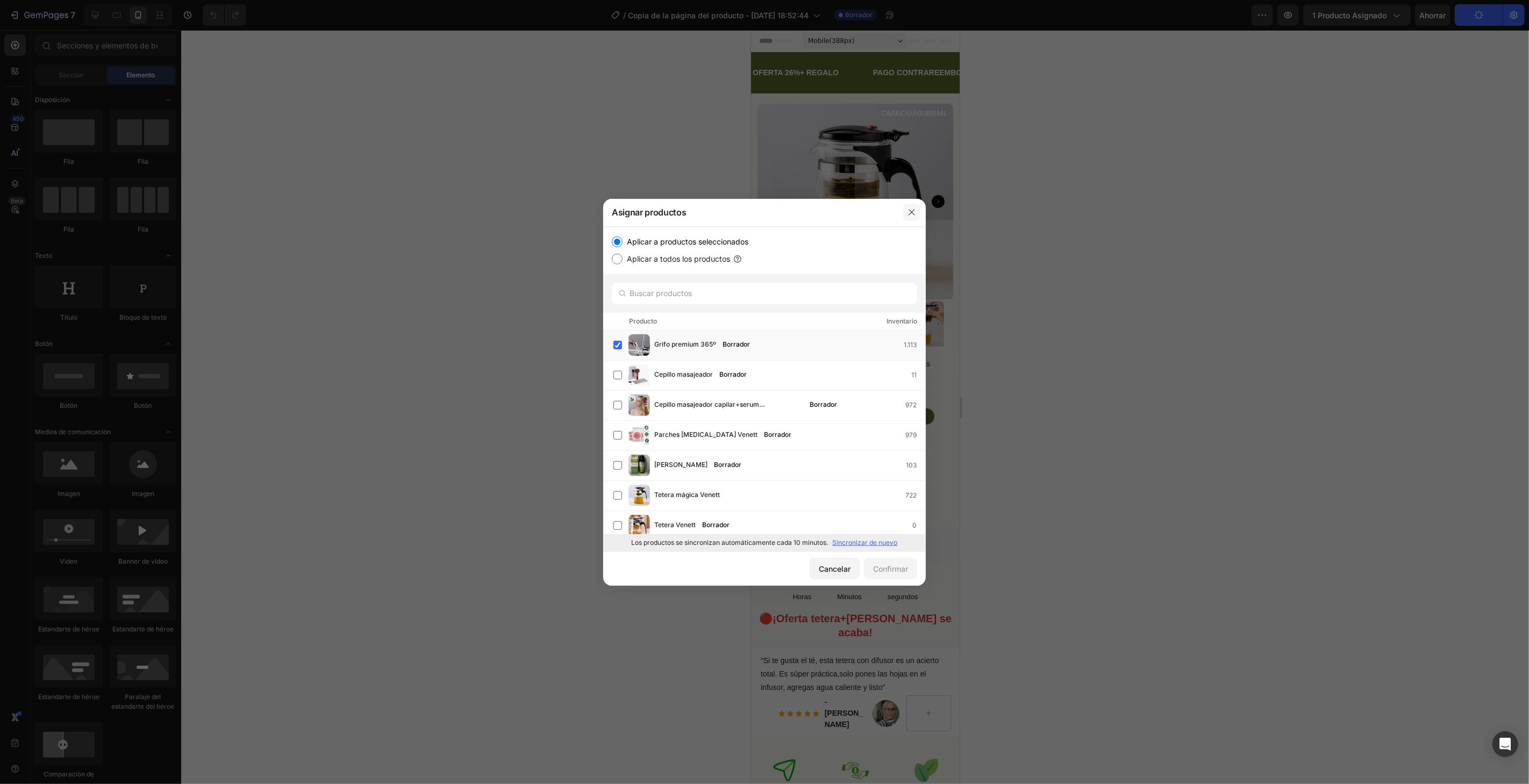
click at [912, 213] on icon "button" at bounding box center [911, 212] width 6 height 6
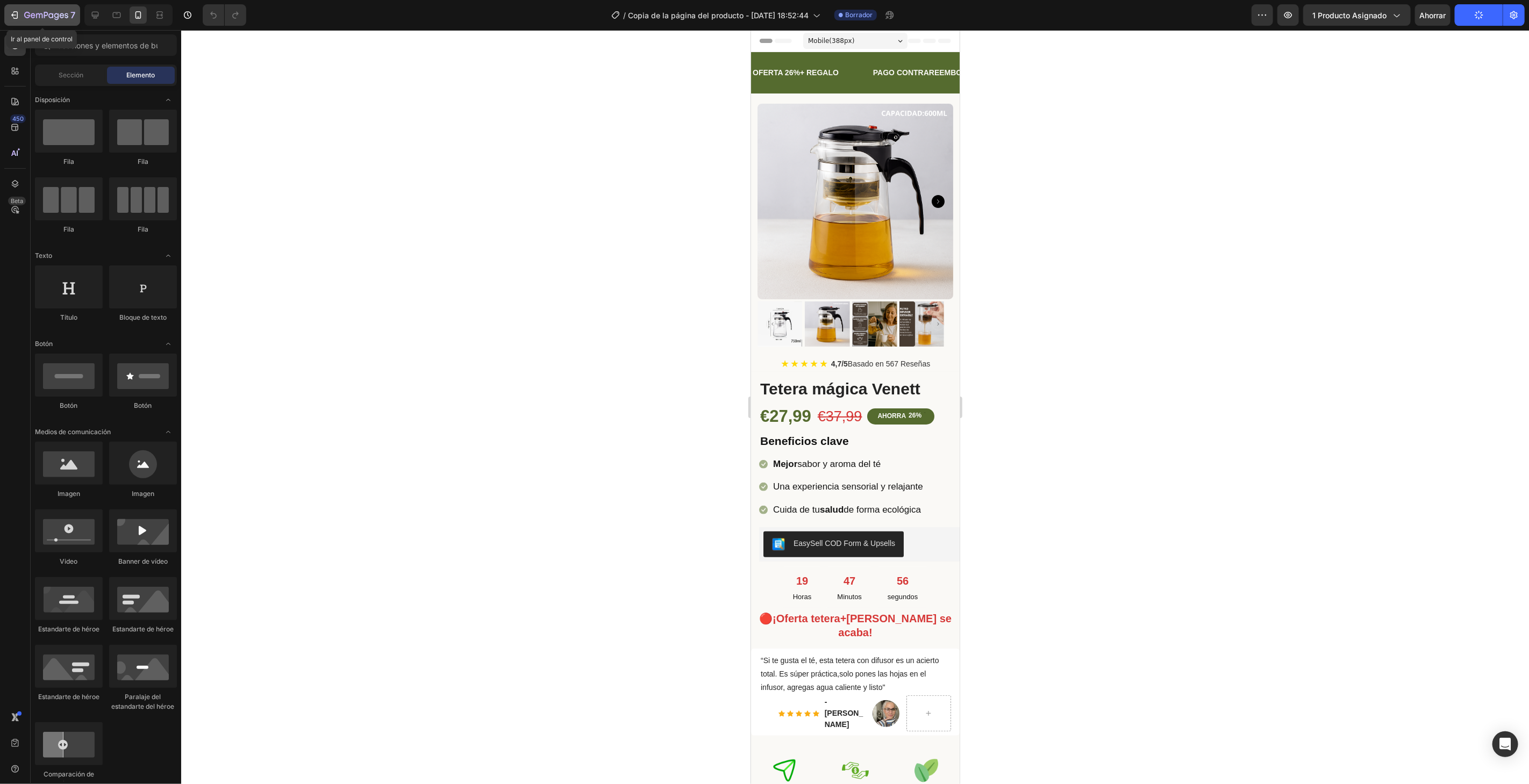
click at [33, 16] on icon "button" at bounding box center [47, 16] width 44 height 9
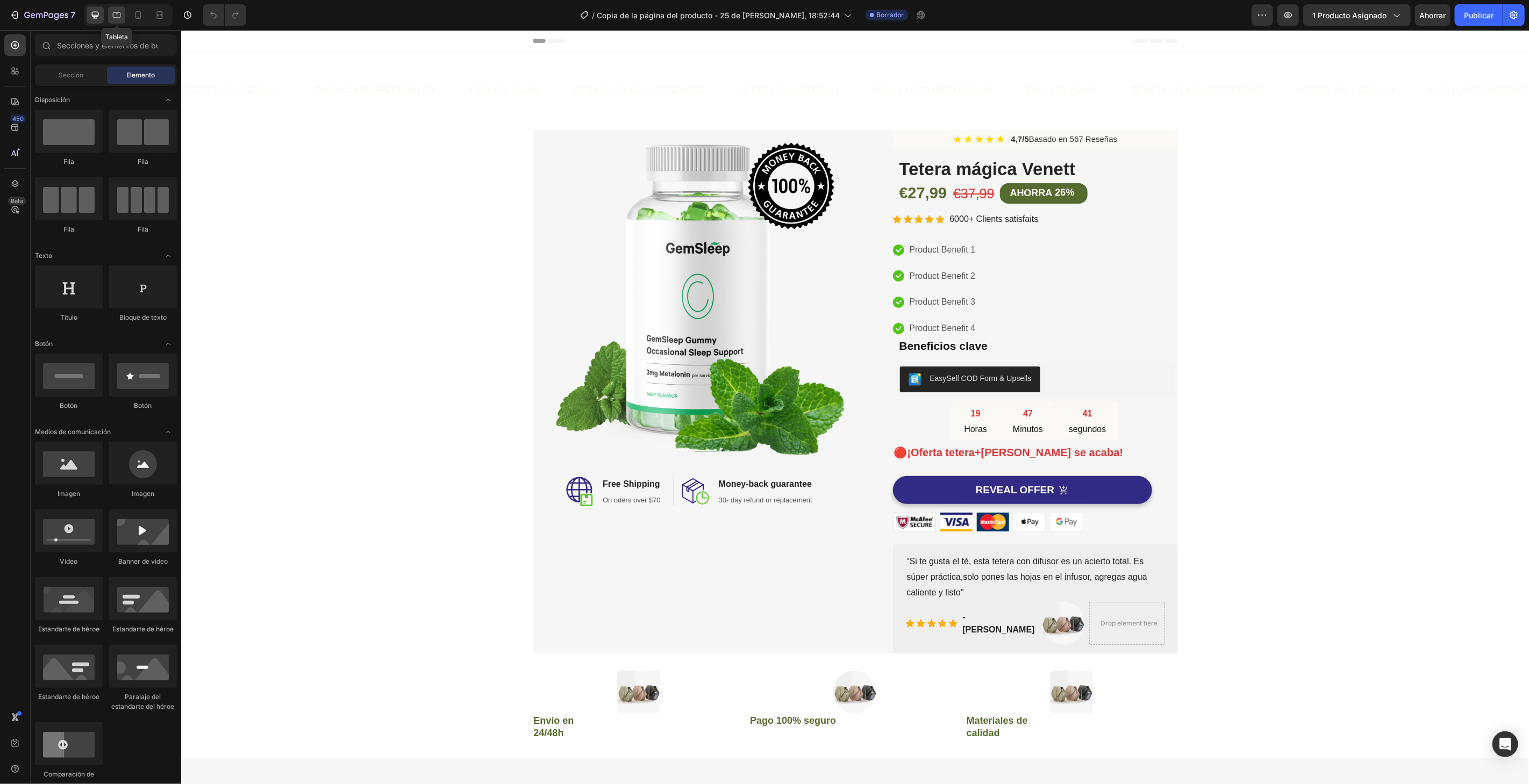
click at [116, 8] on div at bounding box center [116, 15] width 17 height 17
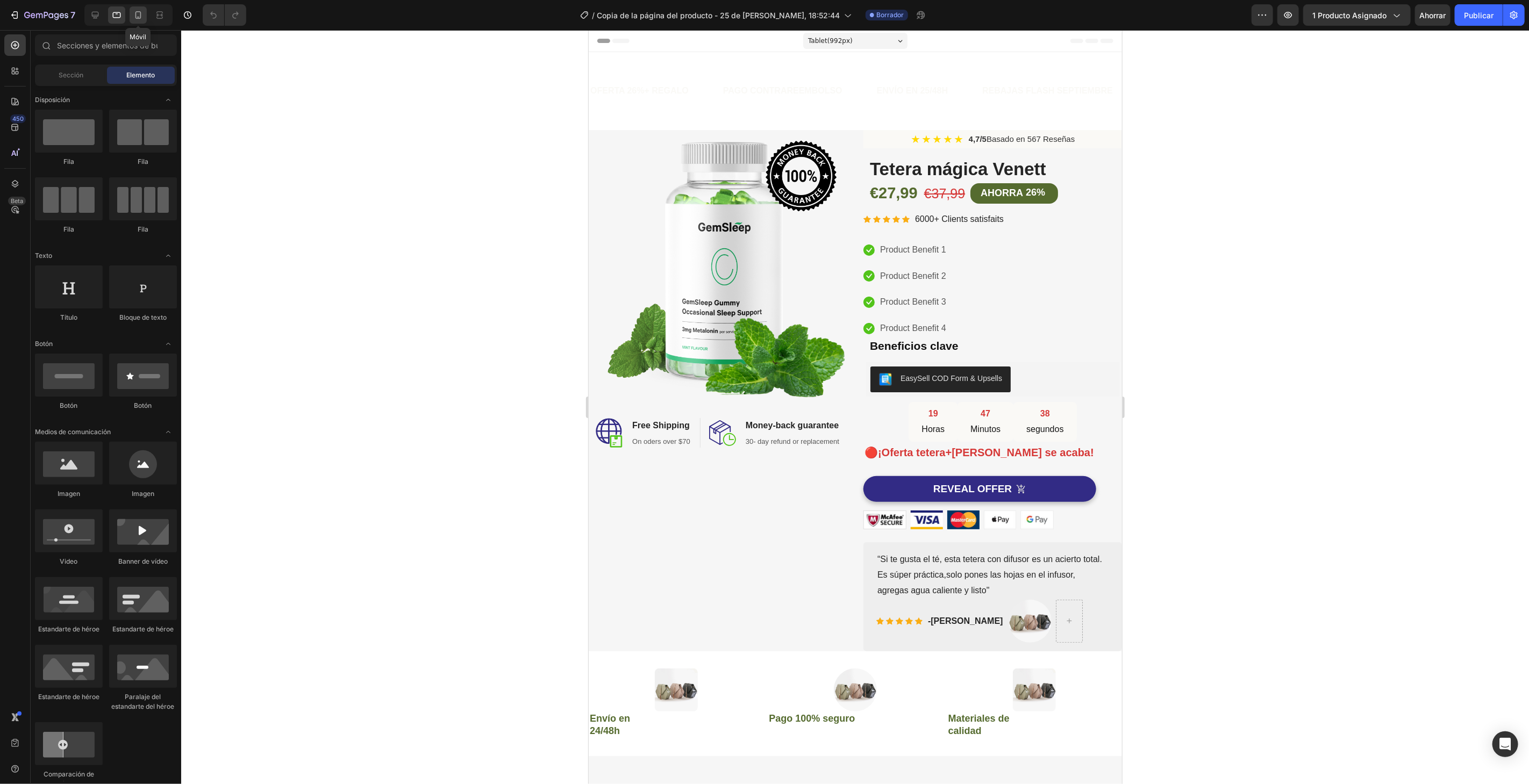
click at [133, 17] on icon at bounding box center [138, 15] width 11 height 11
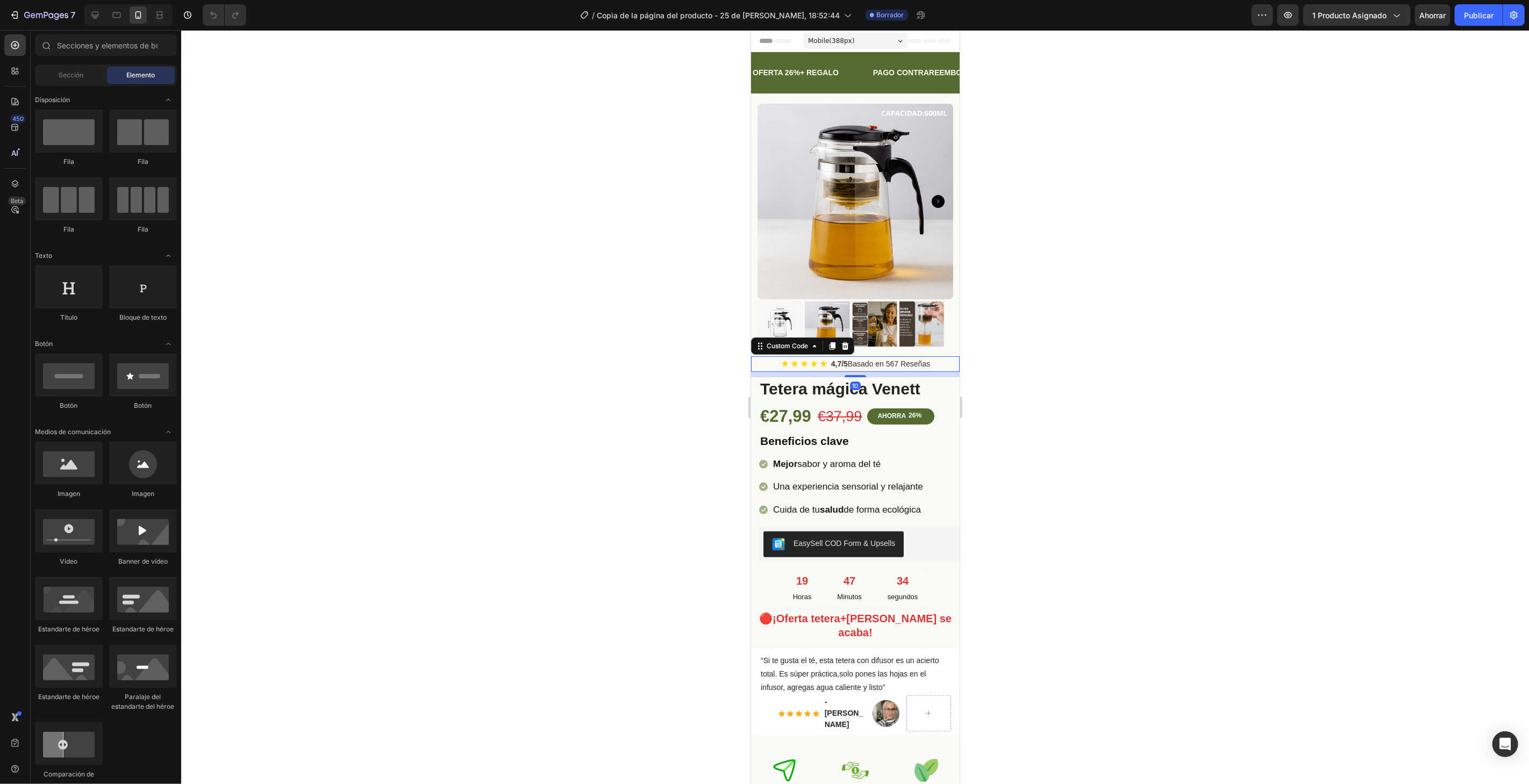
click at [944, 361] on div "★ ★ ★ ★ ★ 4,7/5 Basado en 567 Reseñas" at bounding box center [854, 364] width 208 height 16
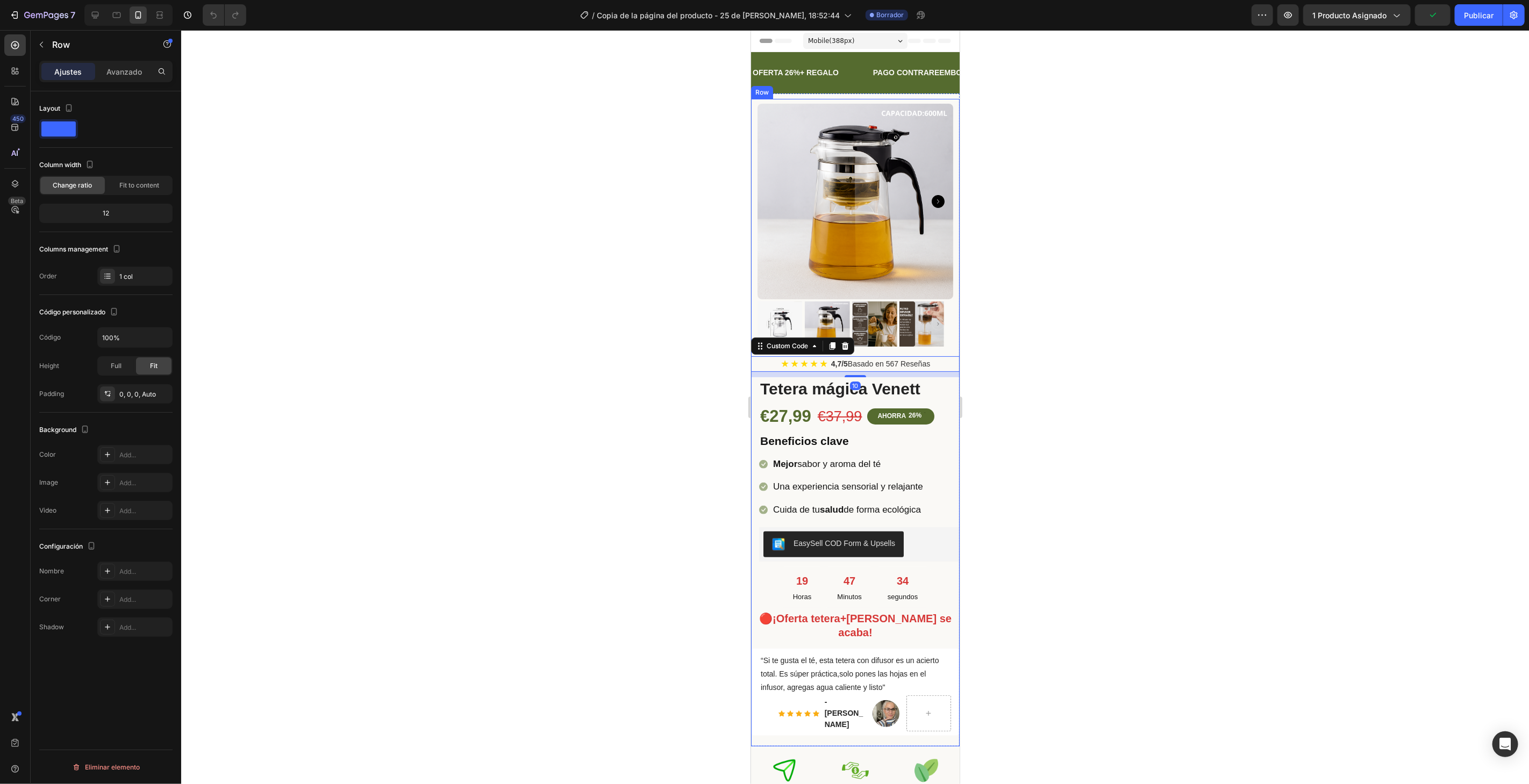
click at [944, 343] on div "(P) Images & Gallery ★ ★ ★ ★ ★ 4,7/5 Basado en 567 Reseñas Custom Code 10 Teter…" at bounding box center [854, 422] width 208 height 648
click at [112, 452] on div at bounding box center [107, 454] width 15 height 15
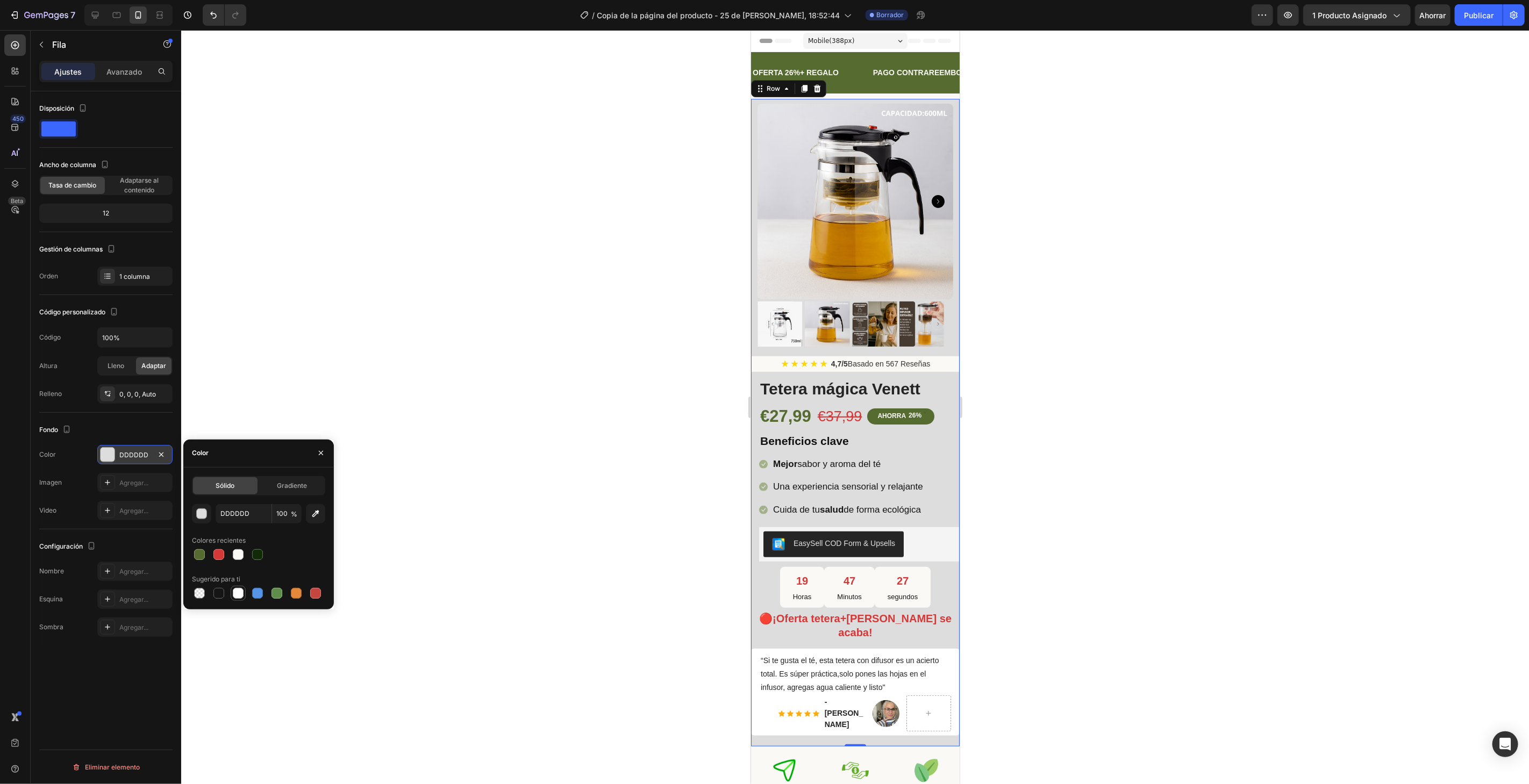
click at [233, 591] on div at bounding box center [238, 594] width 11 height 11
type input "FFFFFF"
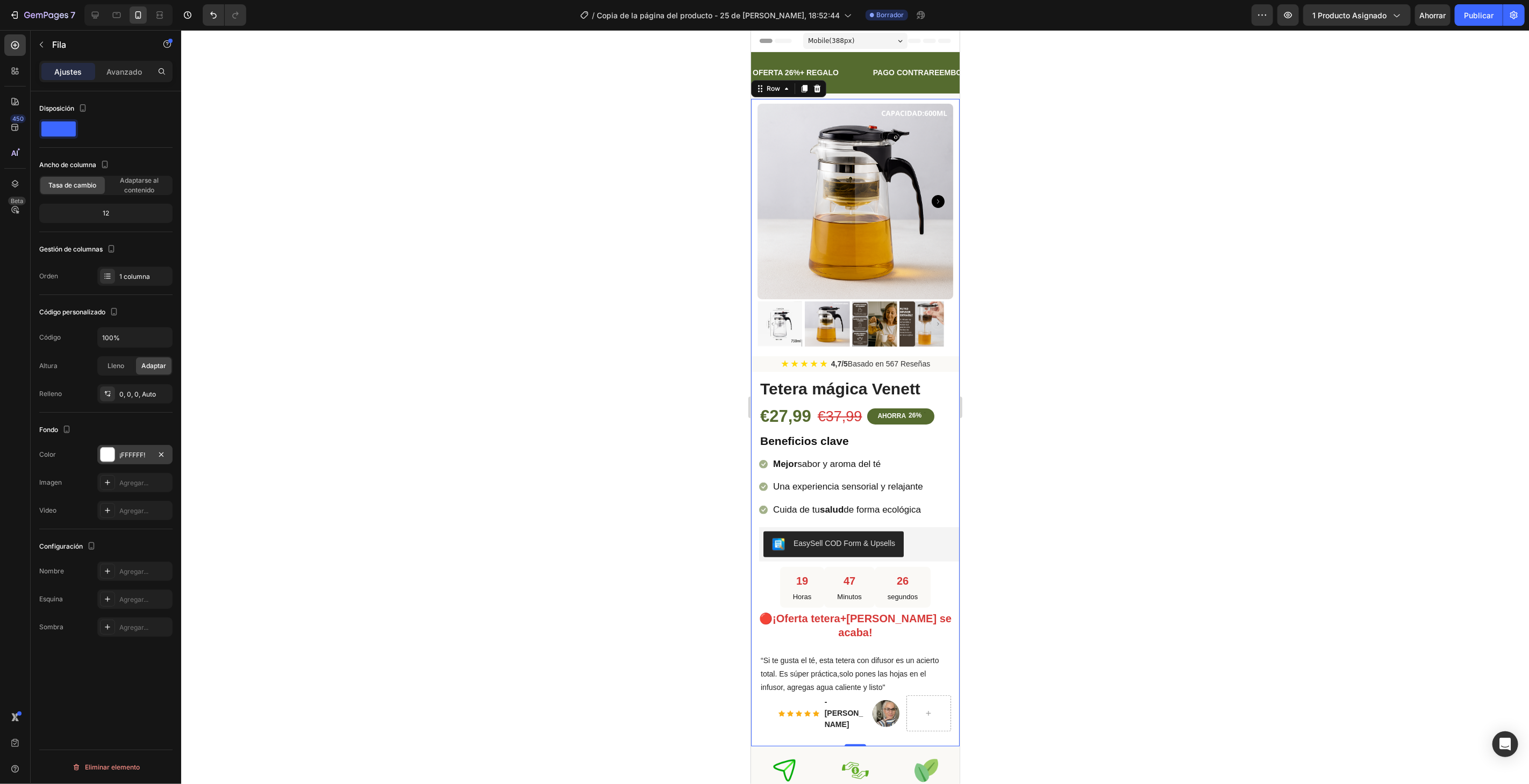
click at [424, 253] on div at bounding box center [855, 407] width 1347 height 754
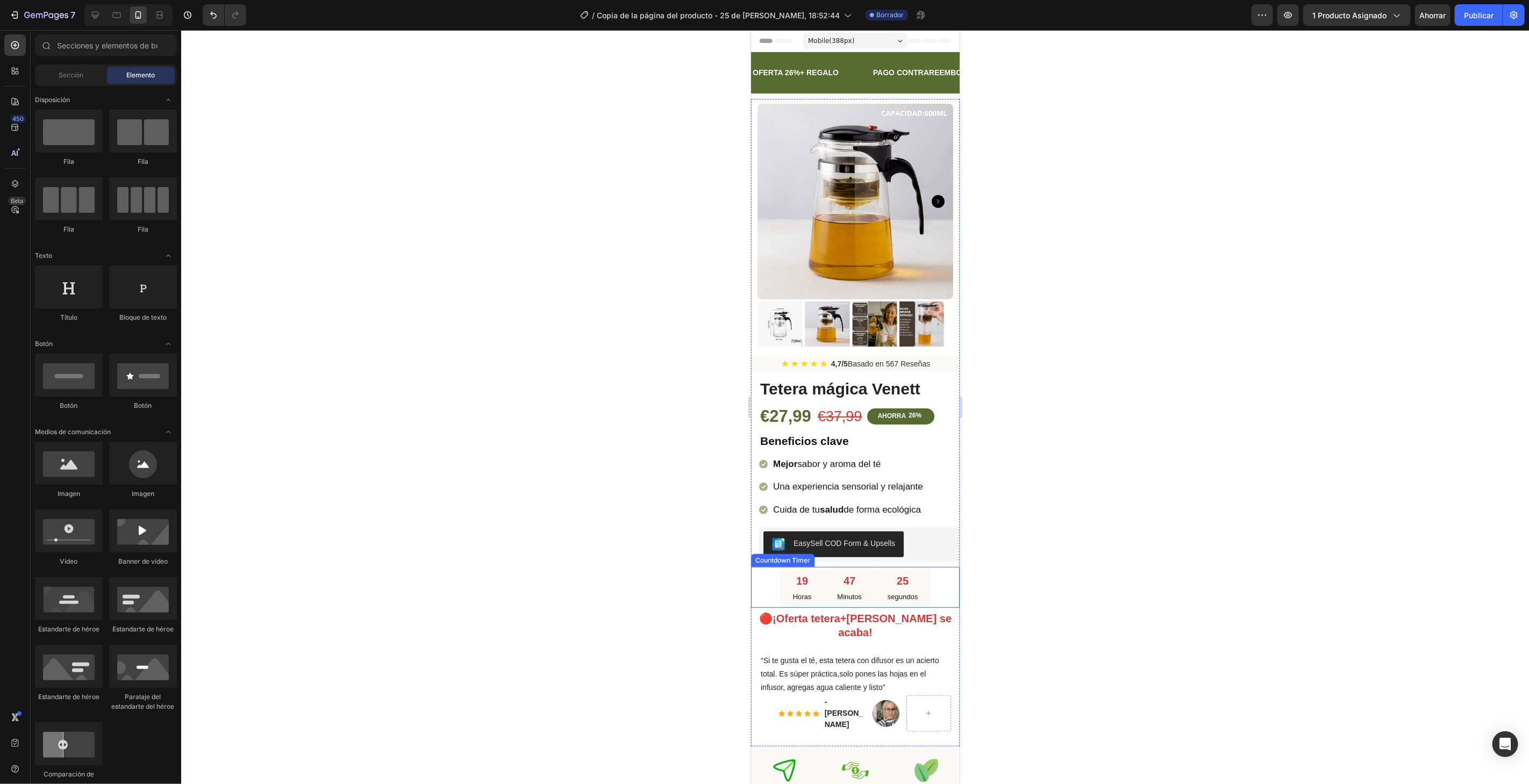
click at [824, 567] on div "47 Minutos" at bounding box center [849, 587] width 51 height 41
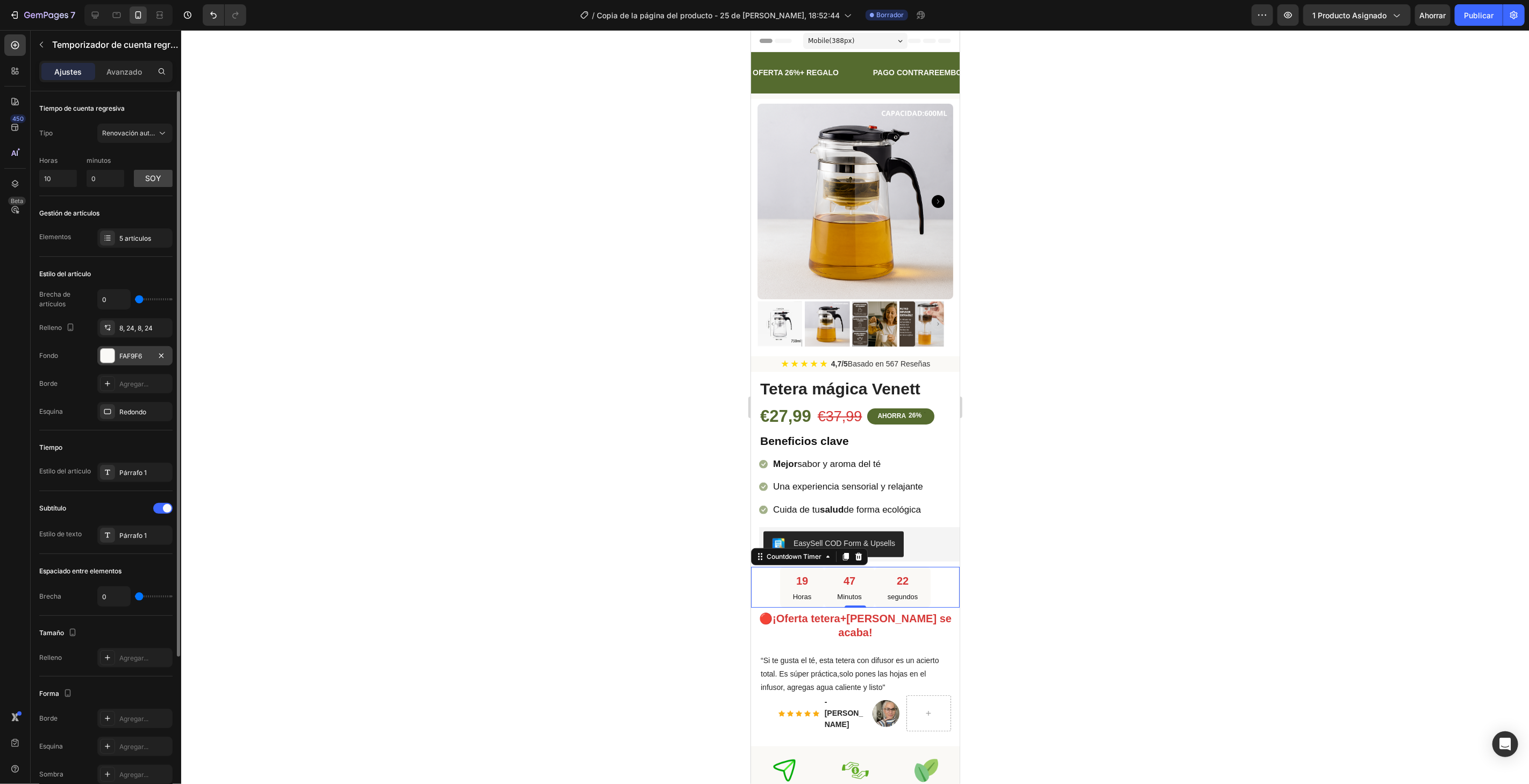
click at [109, 358] on div at bounding box center [107, 355] width 14 height 14
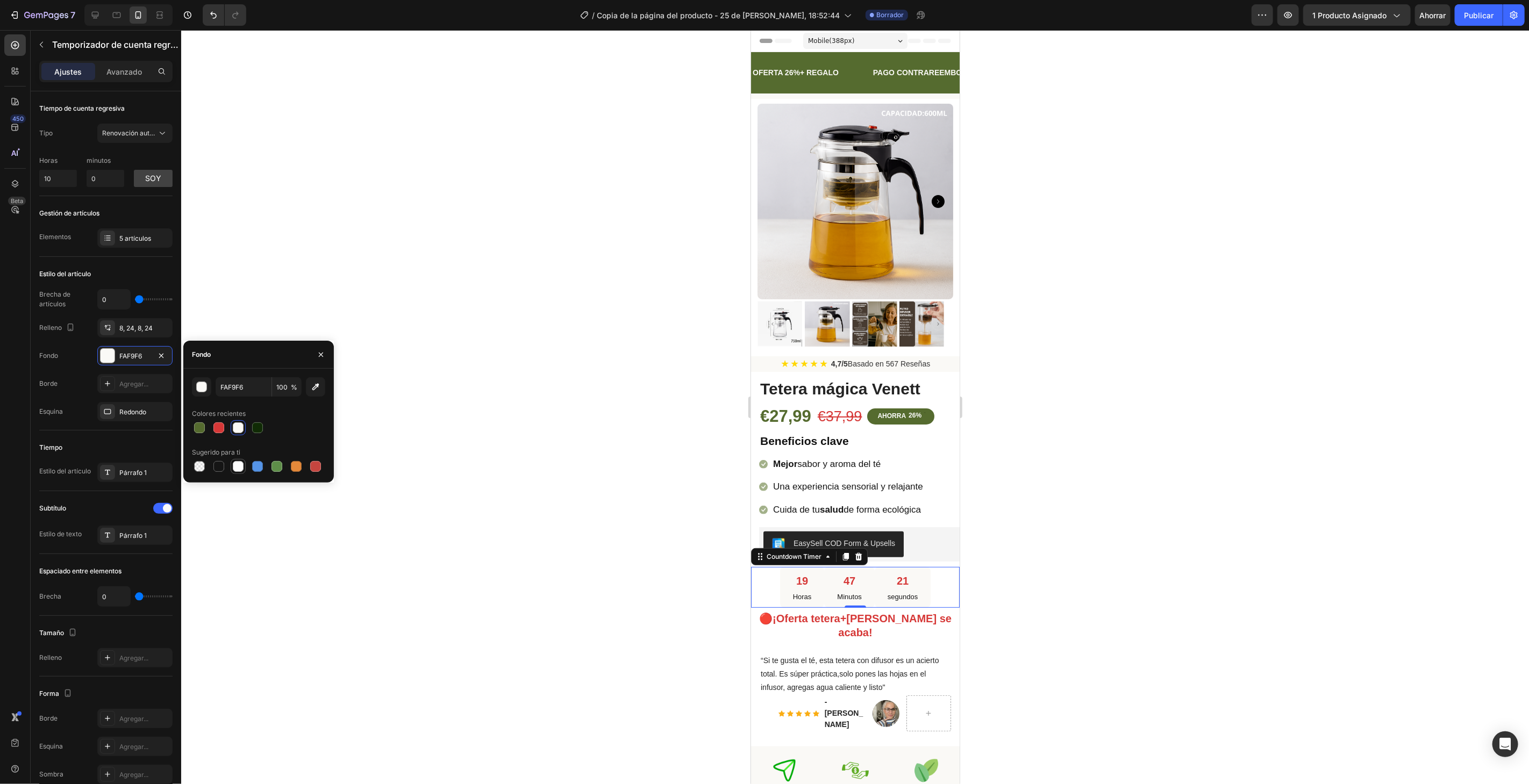
click at [237, 469] on div at bounding box center [238, 466] width 11 height 11
type input "FFFFFF"
click at [1339, 8] on button "1 producto asignado" at bounding box center [1357, 15] width 108 height 21
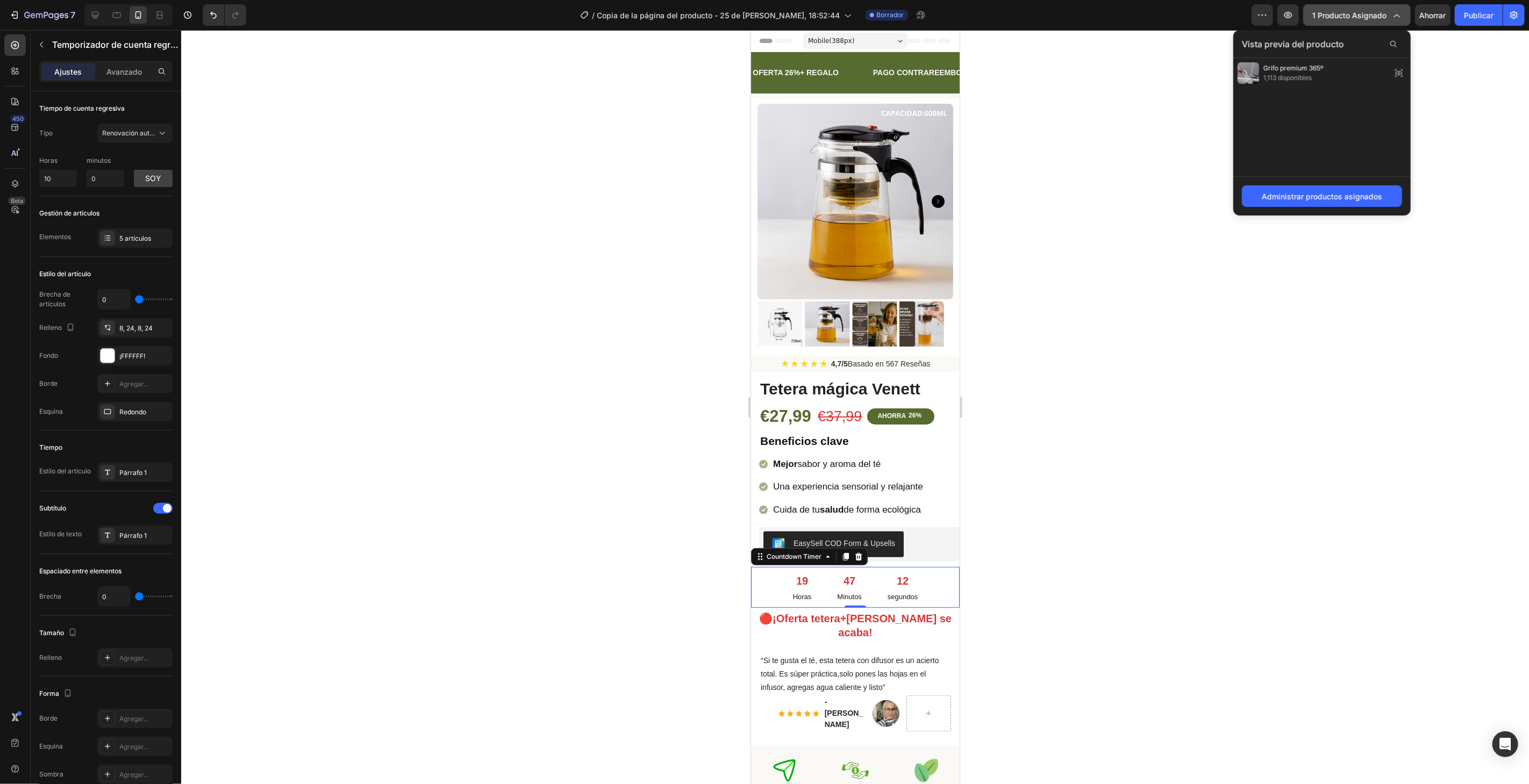
click at [1339, 8] on button "1 producto asignado" at bounding box center [1357, 15] width 108 height 21
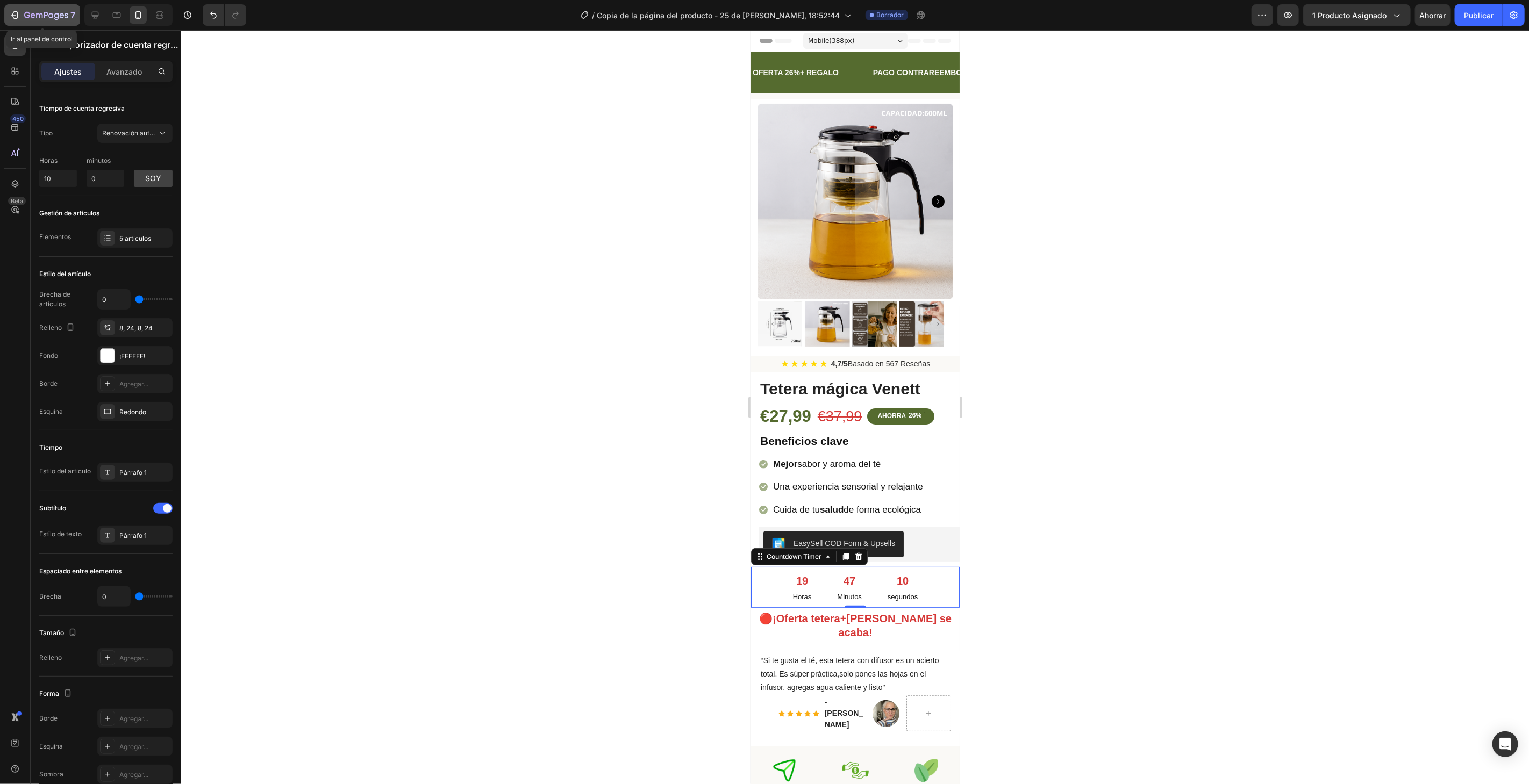
click at [36, 15] on icon "button" at bounding box center [39, 16] width 7 height 5
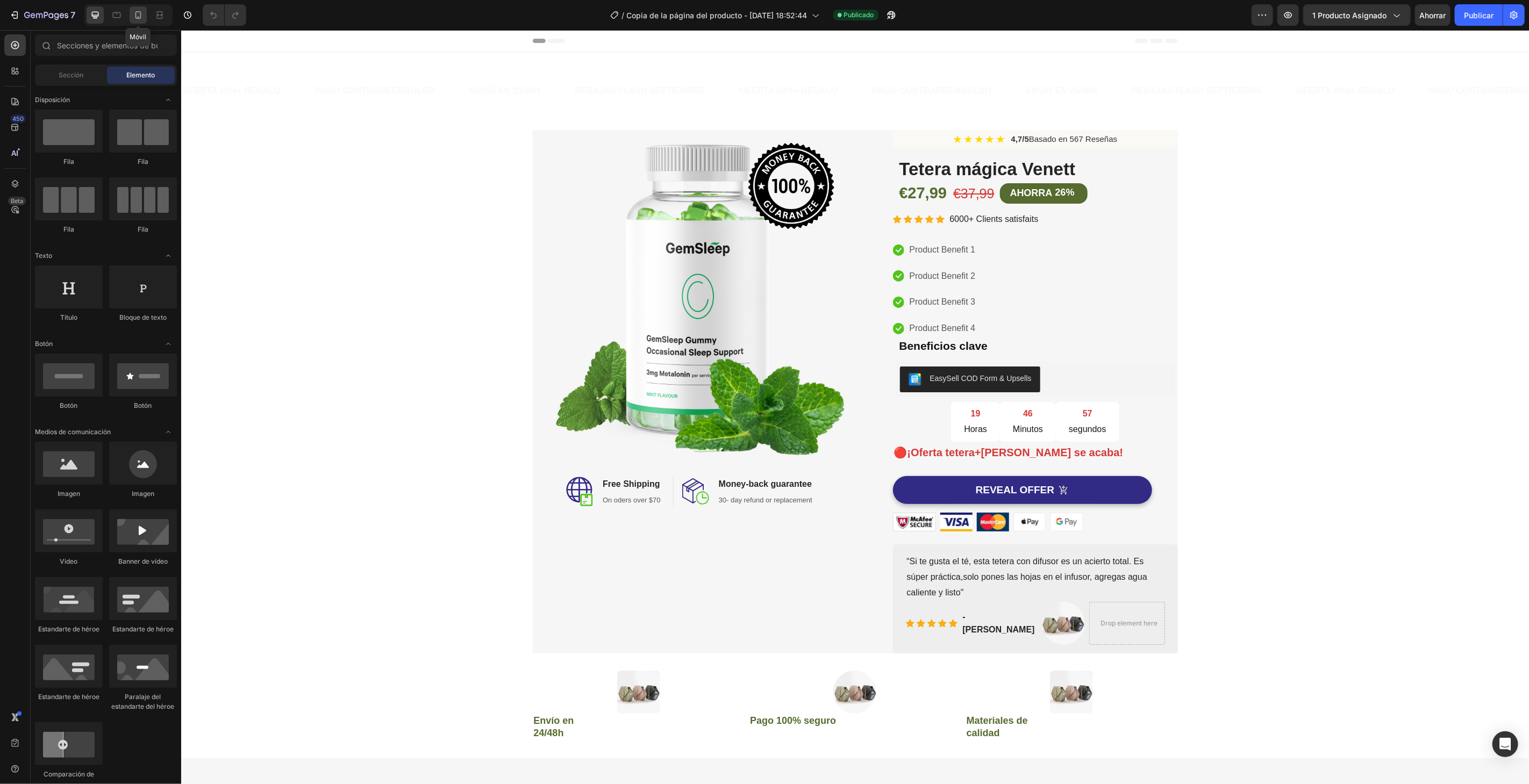
click at [140, 16] on icon at bounding box center [138, 15] width 11 height 11
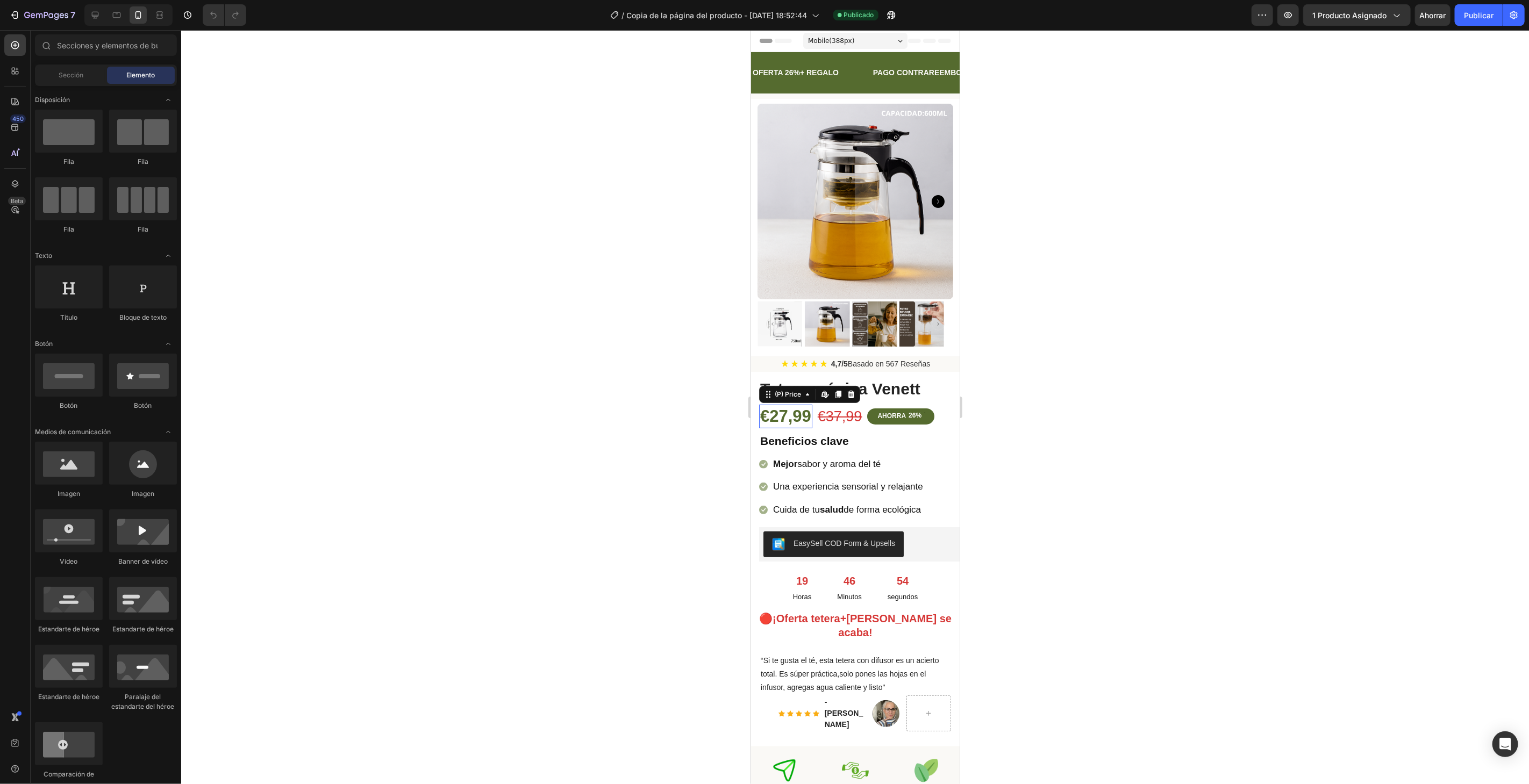
click at [784, 405] on div "€27,99" at bounding box center [785, 416] width 53 height 24
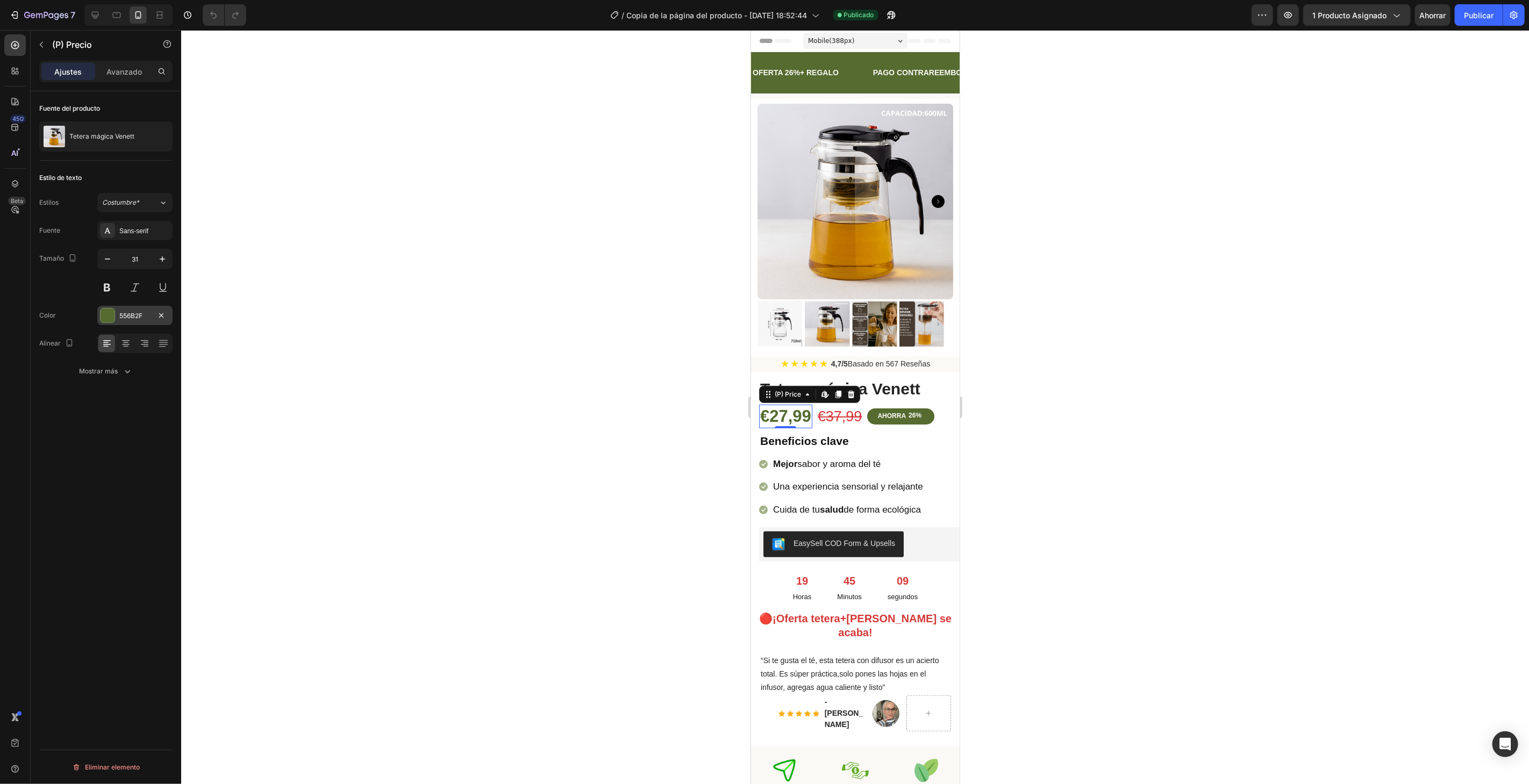
click at [121, 309] on div "556B2F" at bounding box center [135, 315] width 75 height 19
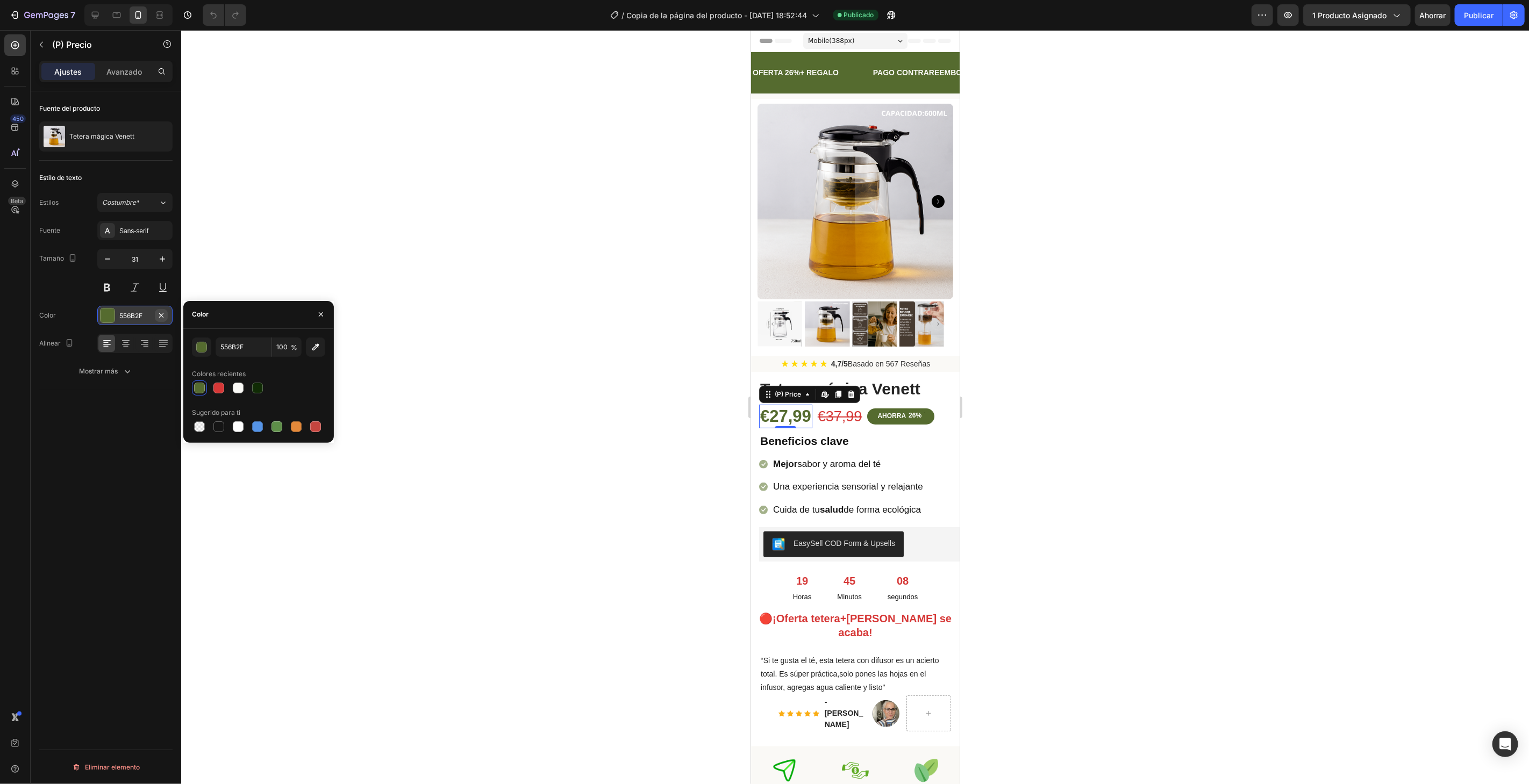
click at [161, 311] on icon "button" at bounding box center [161, 315] width 8 height 8
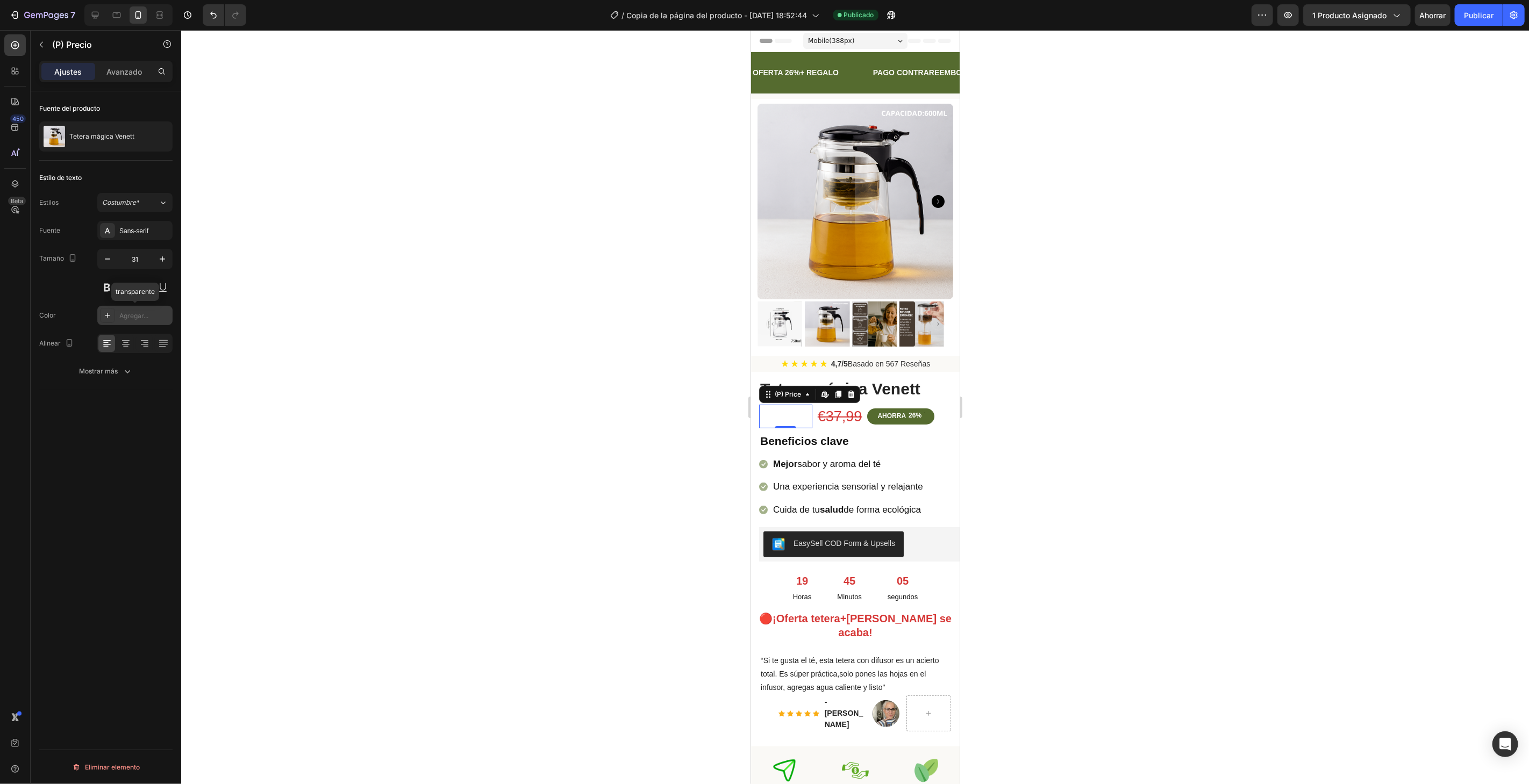
drag, startPoint x: 148, startPoint y: 310, endPoint x: 116, endPoint y: 315, distance: 32.4
click at [116, 315] on div "Agregar..." at bounding box center [135, 315] width 75 height 19
type input "4D4D4D"
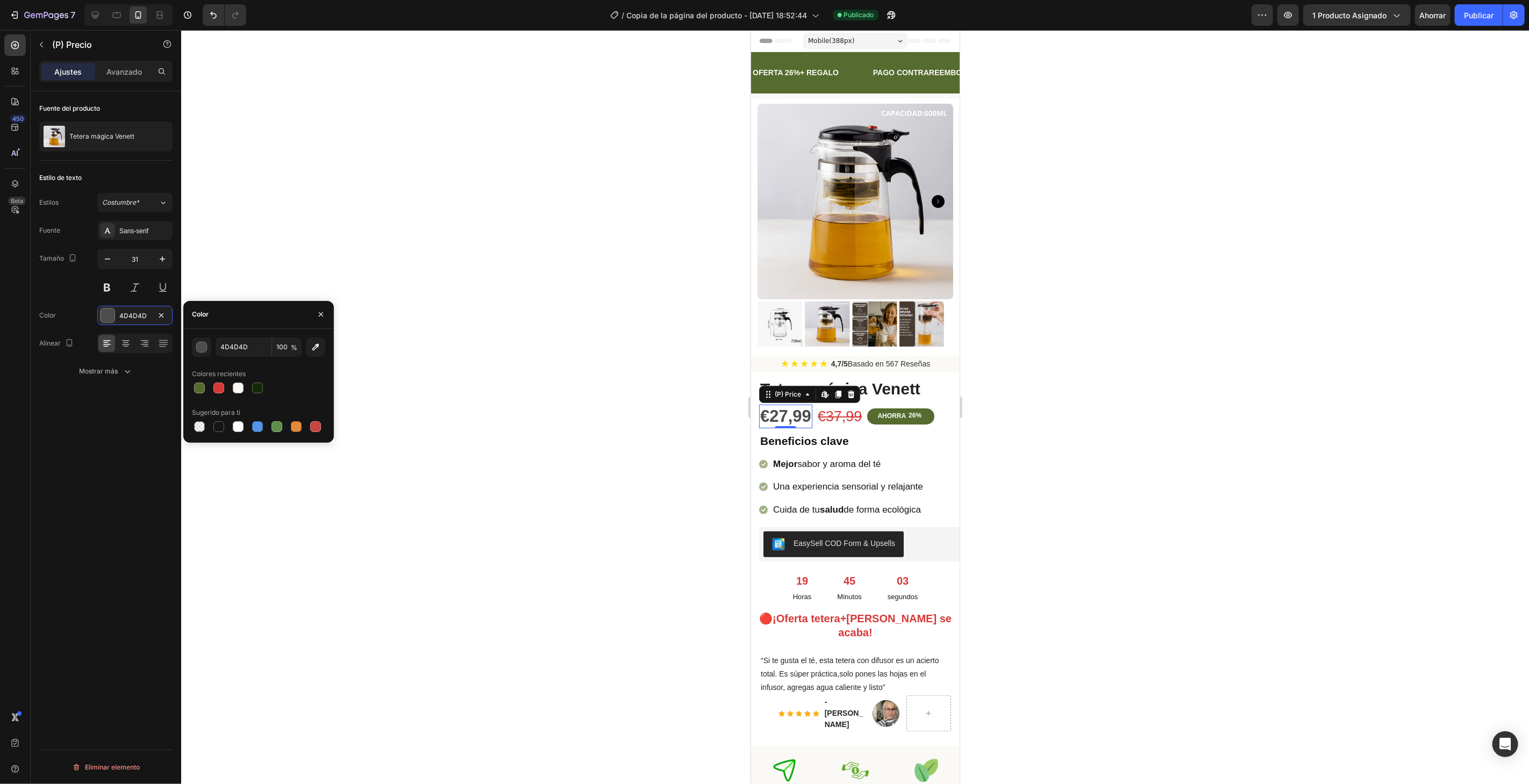
click at [242, 174] on div at bounding box center [855, 407] width 1347 height 754
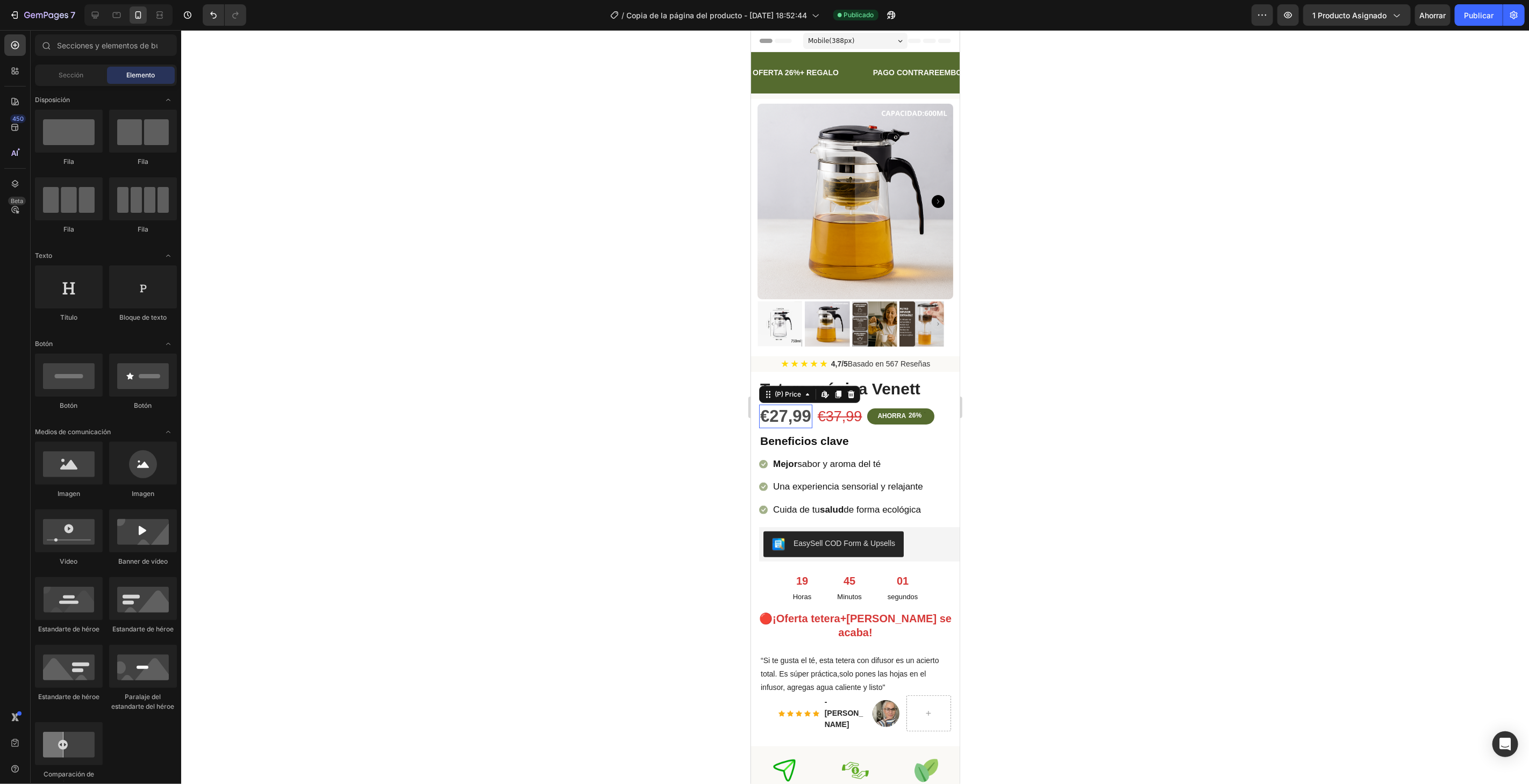
click at [779, 413] on div "€27,99" at bounding box center [785, 416] width 53 height 24
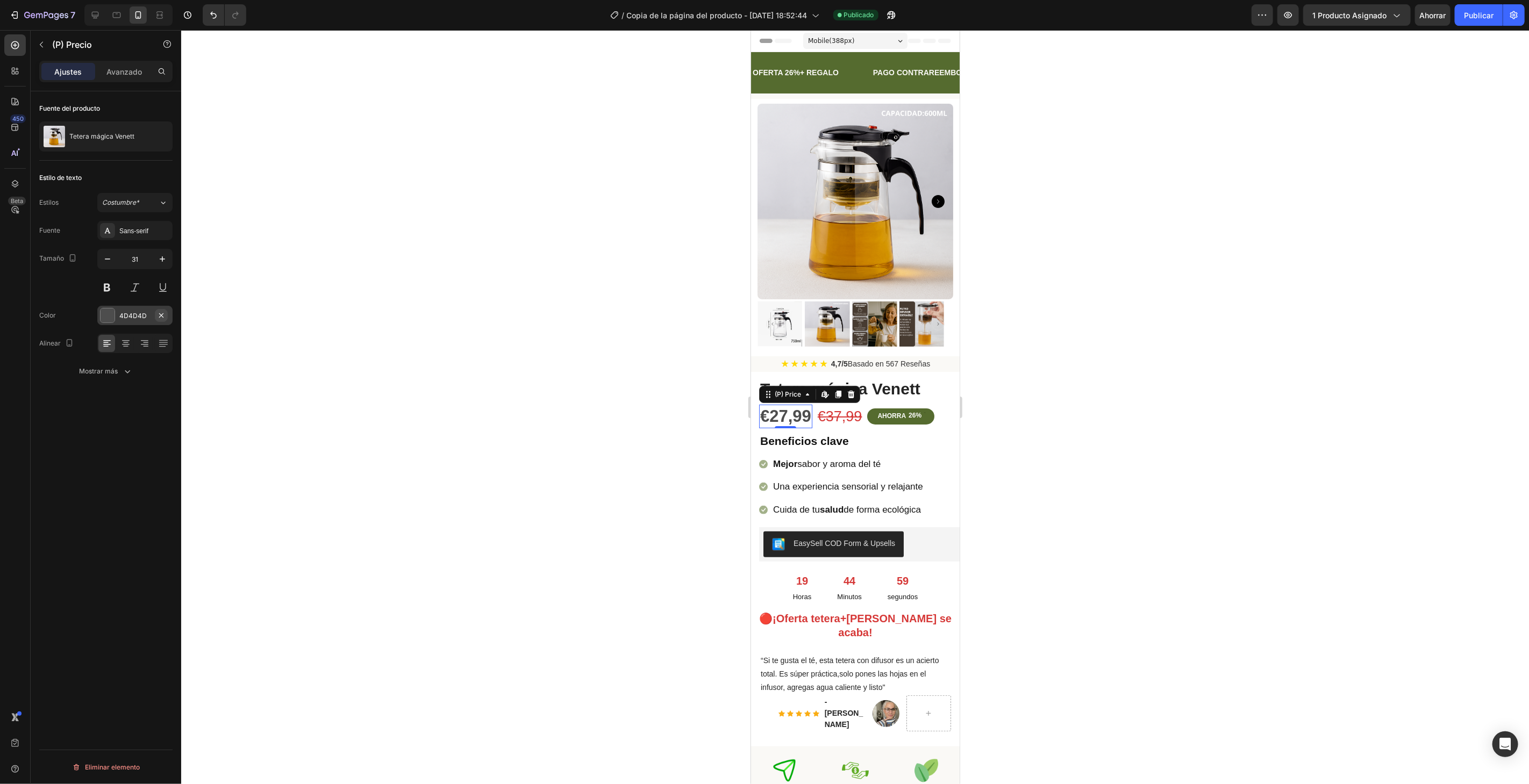
click at [166, 310] on button "button" at bounding box center [161, 316] width 13 height 13
drag, startPoint x: 148, startPoint y: 310, endPoint x: 128, endPoint y: 320, distance: 22.4
click at [128, 320] on div "Agregar..." at bounding box center [135, 315] width 75 height 19
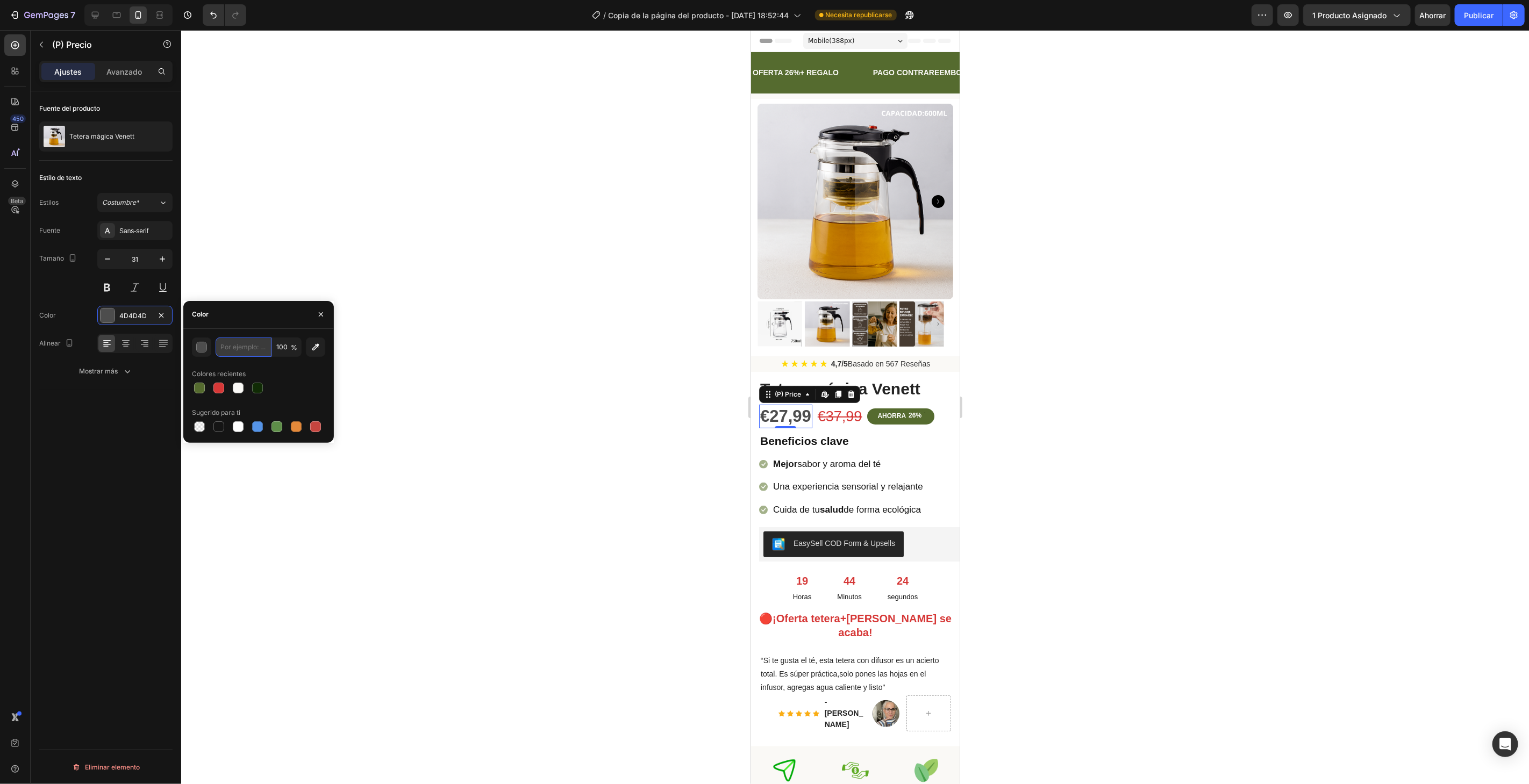
paste input "3a7ca5"
type input "3a7ca5"
click at [928, 408] on div "AHORRA 26%" at bounding box center [900, 416] width 67 height 16
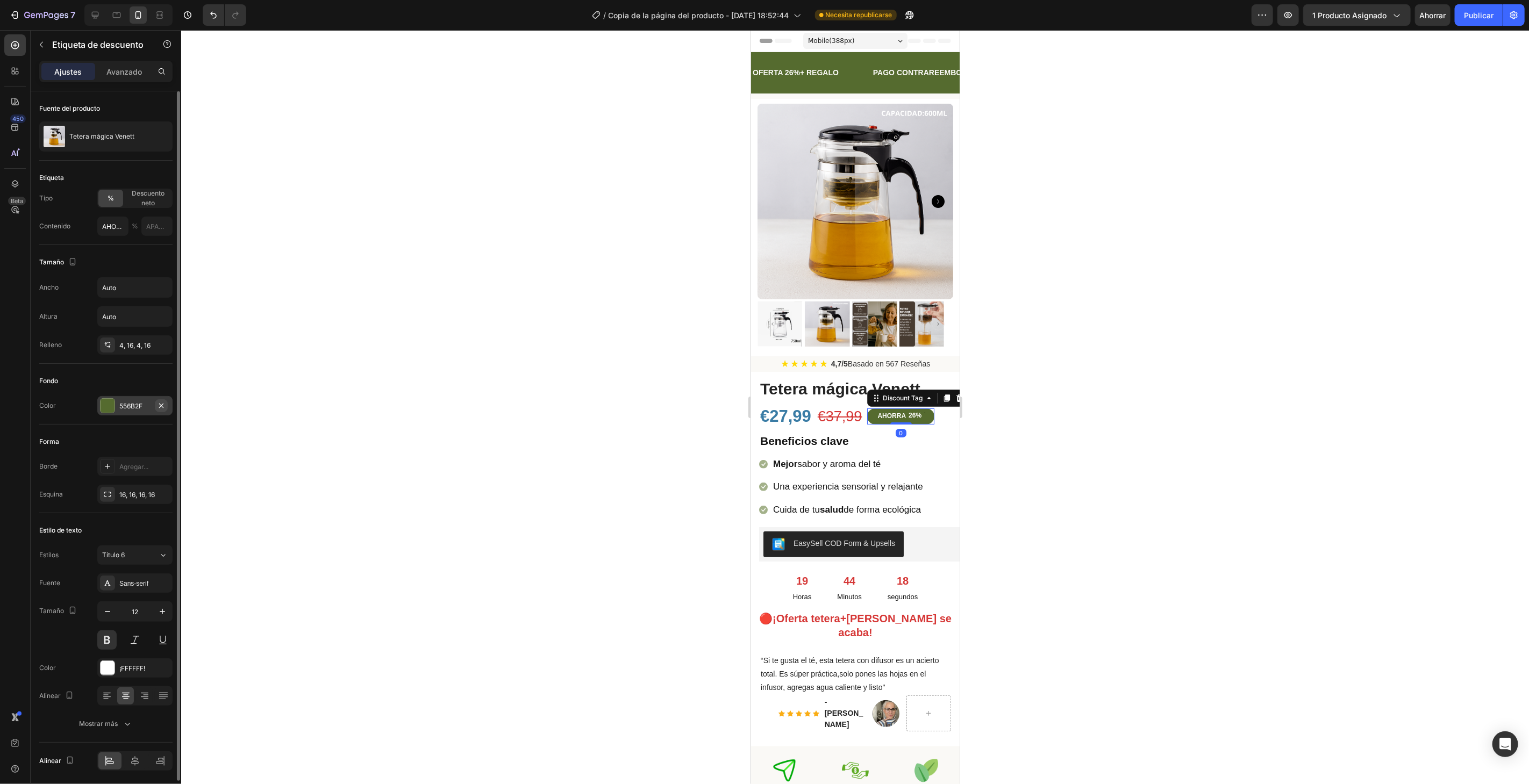
click at [159, 404] on icon "button" at bounding box center [161, 405] width 8 height 8
click at [150, 401] on div "Agregar..." at bounding box center [145, 406] width 51 height 10
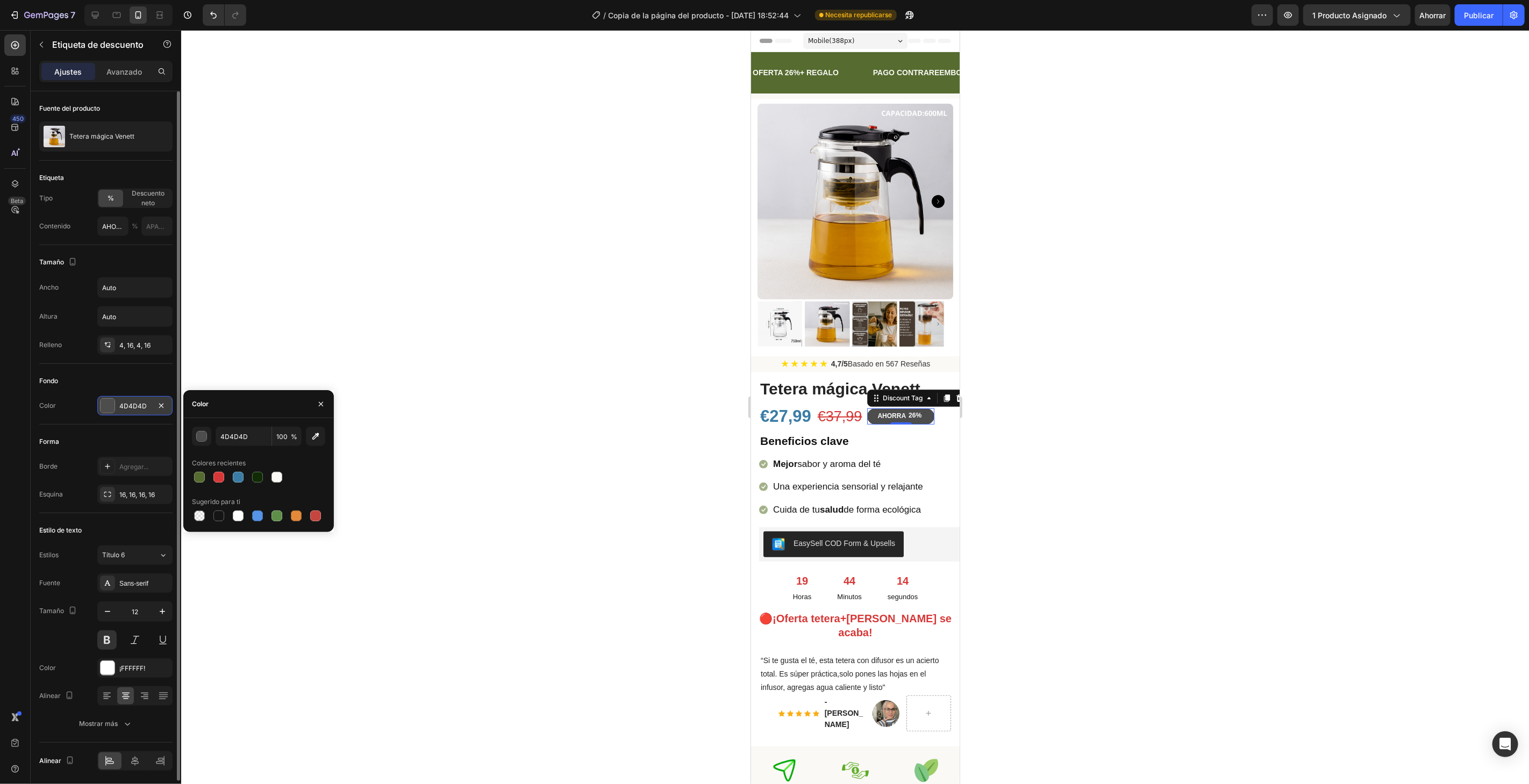
click at [642, 224] on div at bounding box center [855, 407] width 1347 height 754
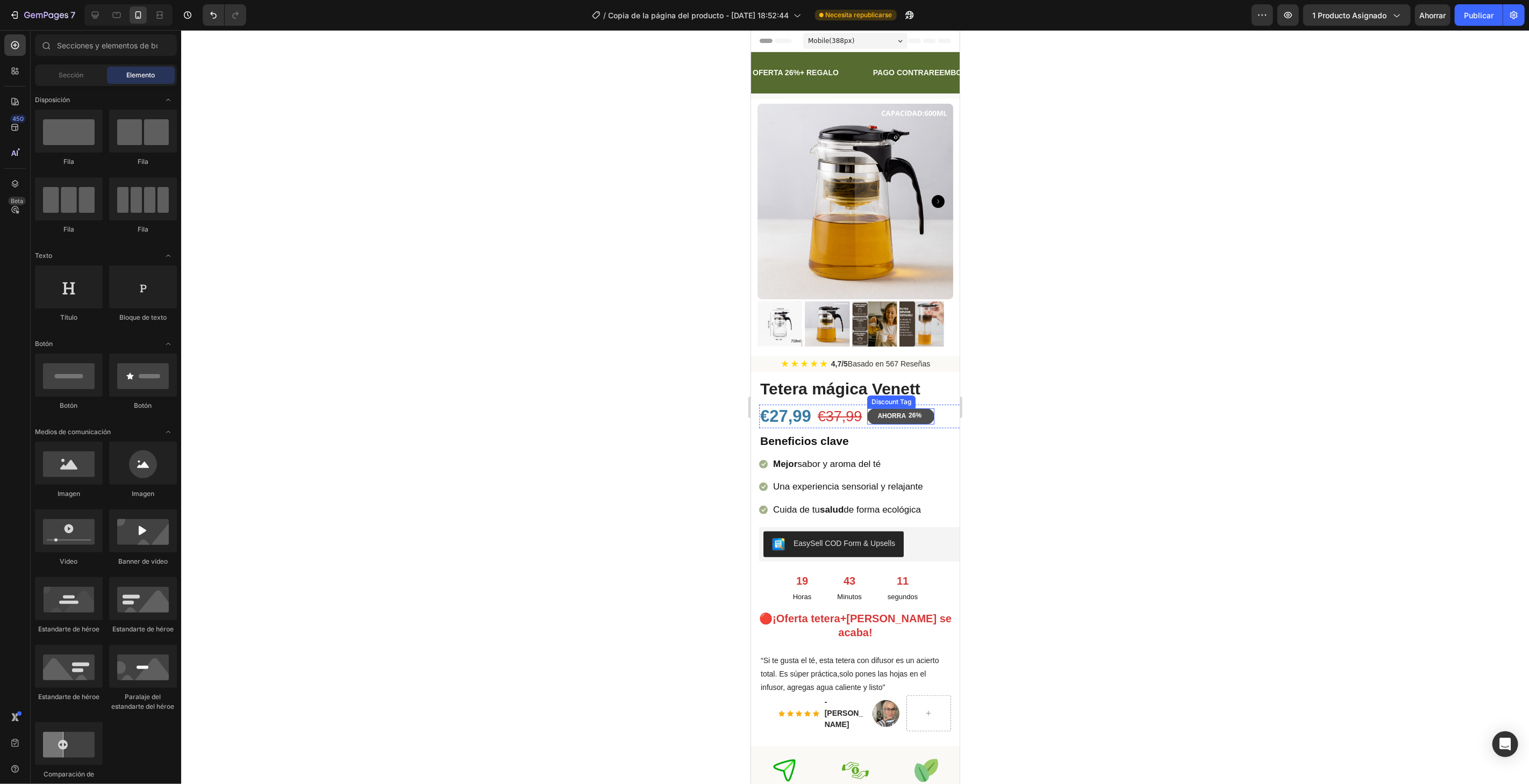
click at [907, 410] on div "26%" at bounding box center [914, 416] width 15 height 11
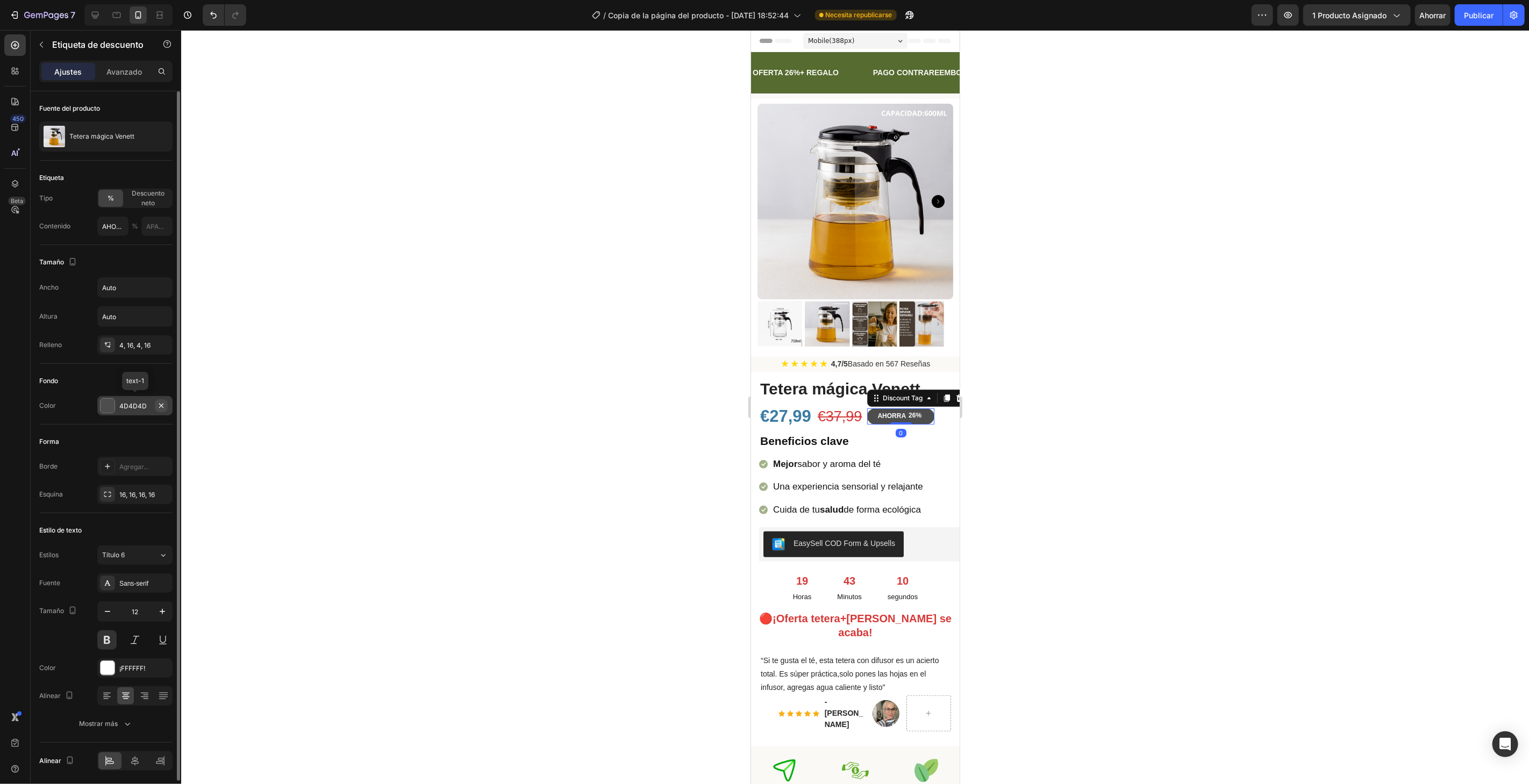
click at [161, 406] on icon "button" at bounding box center [161, 405] width 8 height 8
click at [136, 405] on font "Agregar..." at bounding box center [134, 406] width 29 height 8
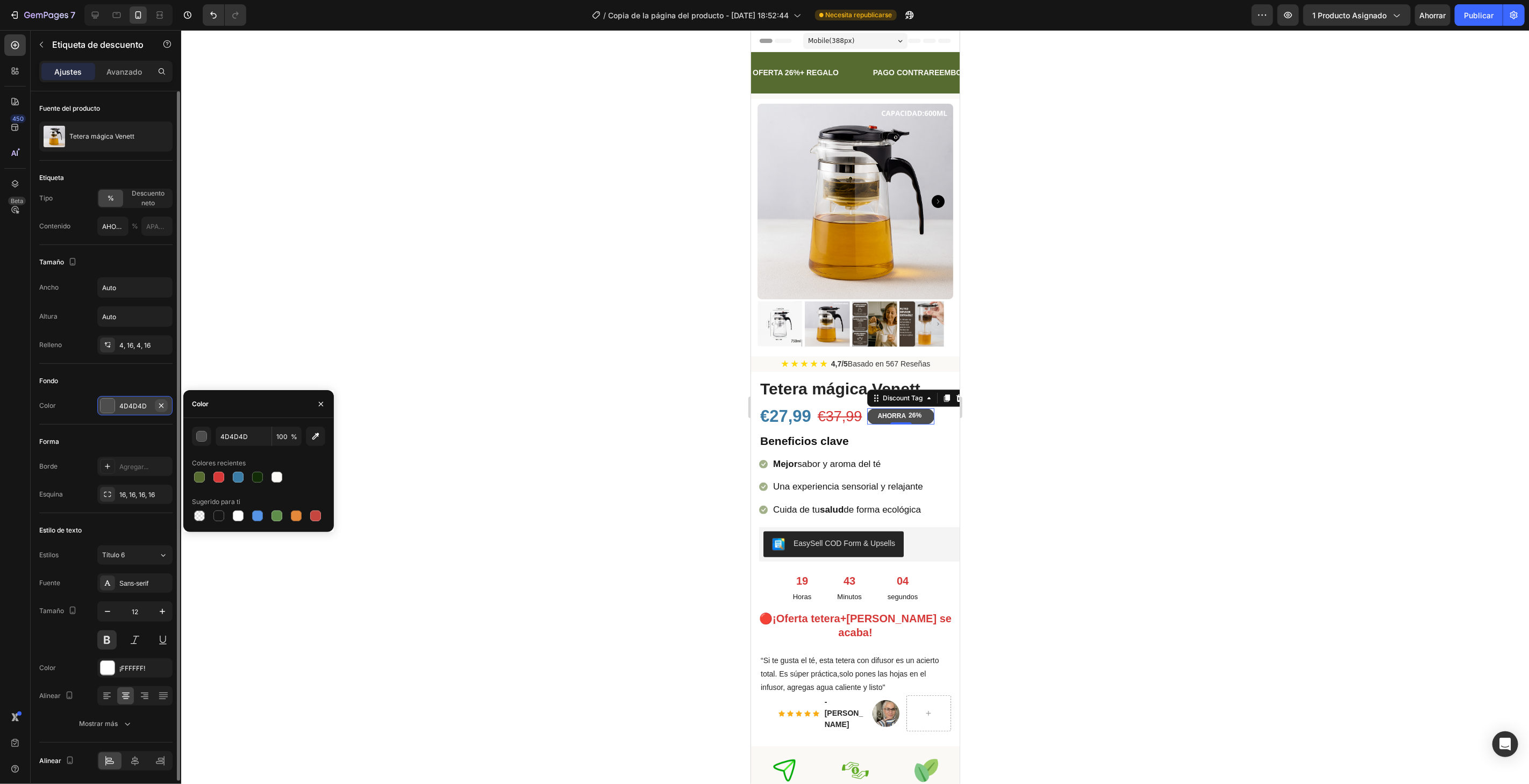
click at [165, 401] on button "button" at bounding box center [161, 406] width 13 height 13
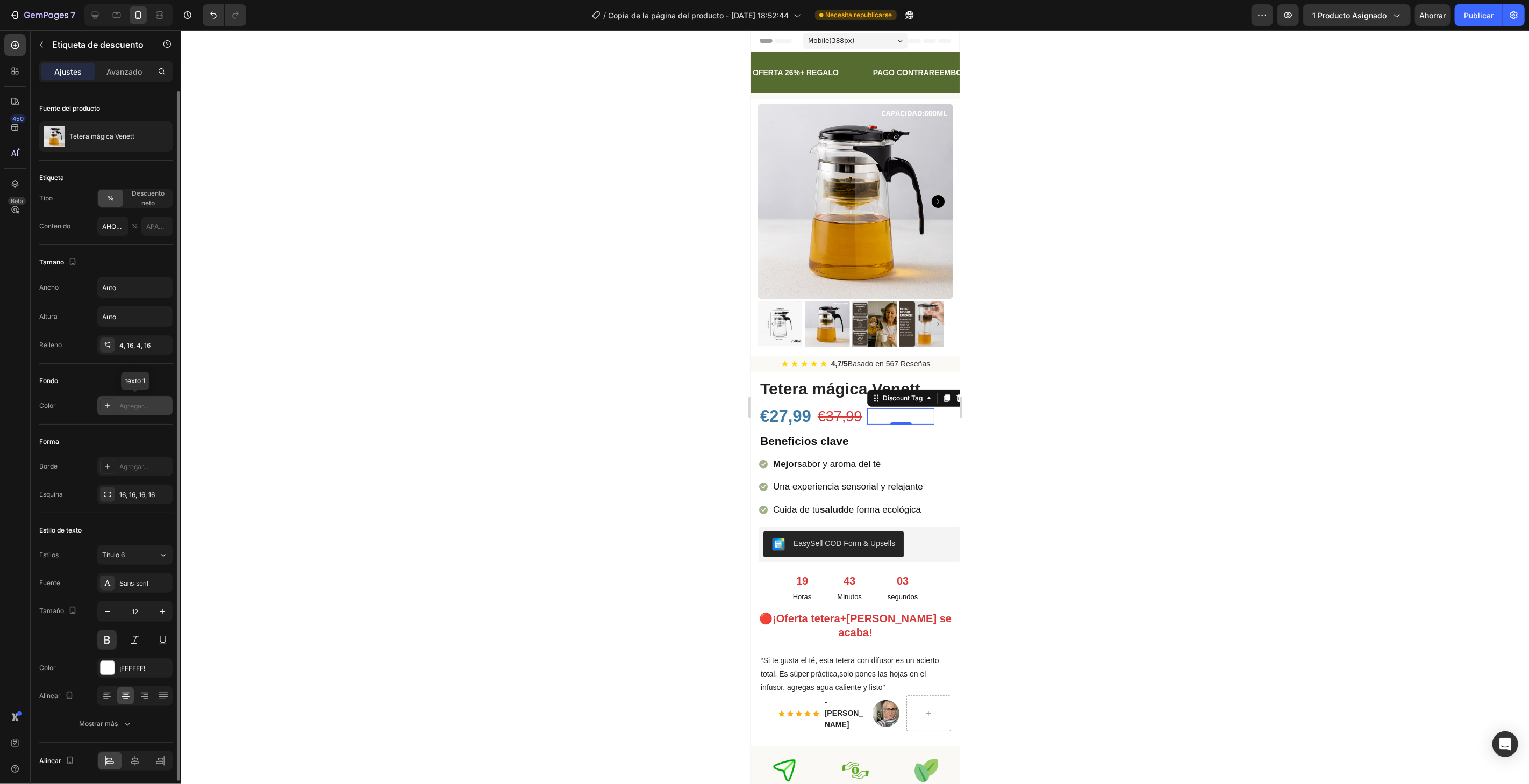
click at [148, 405] on font "Agregar..." at bounding box center [134, 406] width 29 height 8
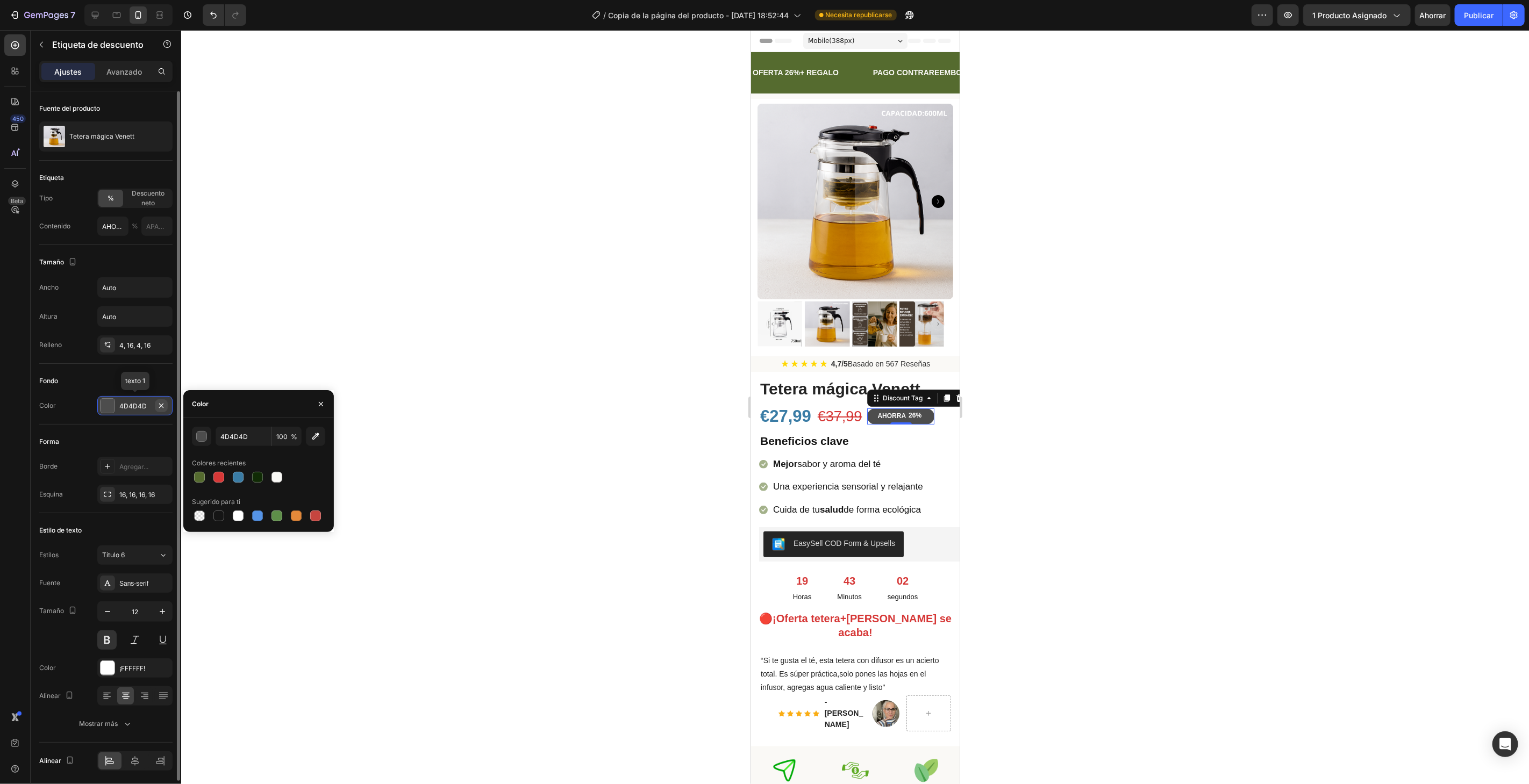
click at [159, 401] on icon "button" at bounding box center [161, 405] width 8 height 8
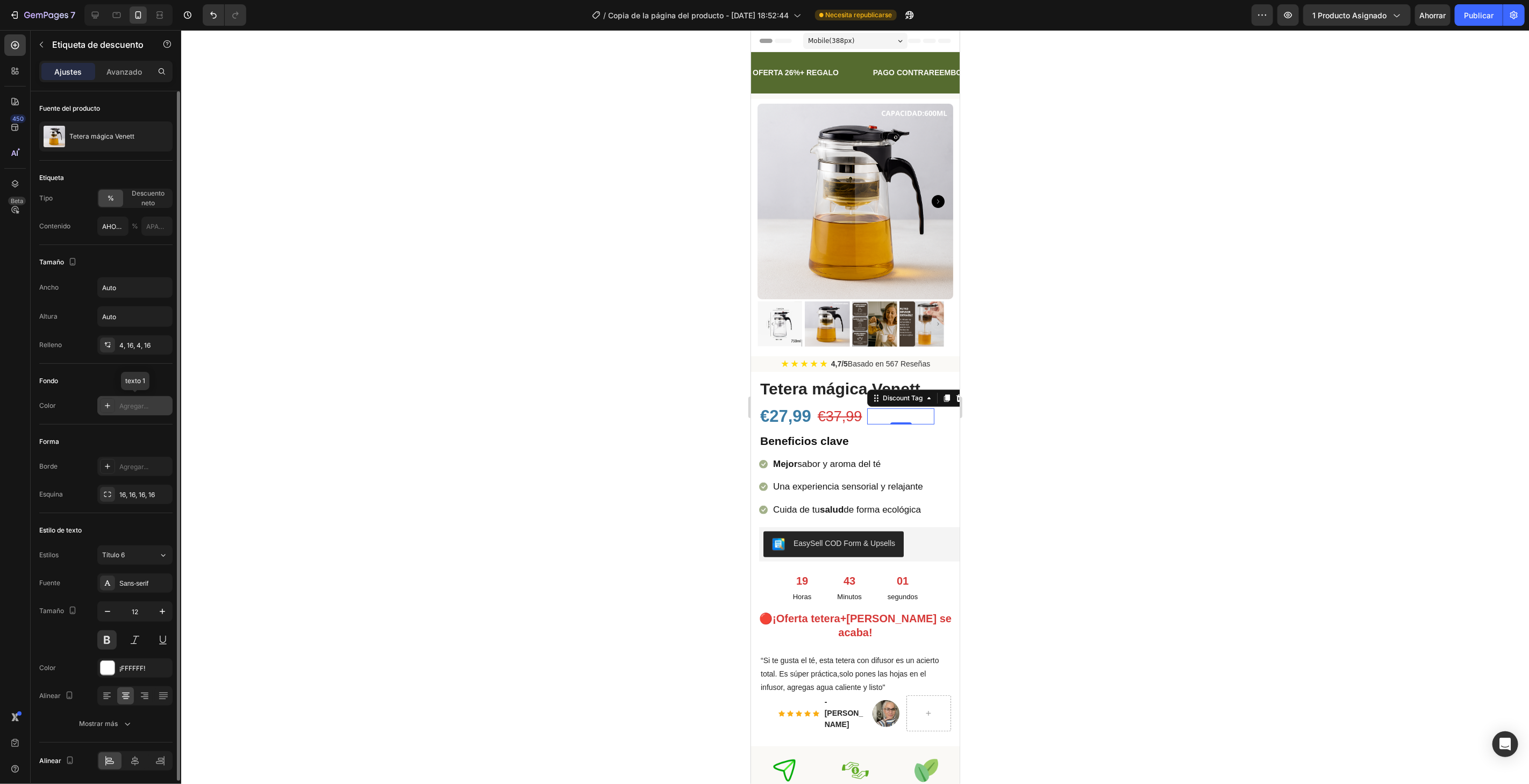
click at [149, 401] on div "Agregar..." at bounding box center [145, 406] width 51 height 10
type input "4D4D4D"
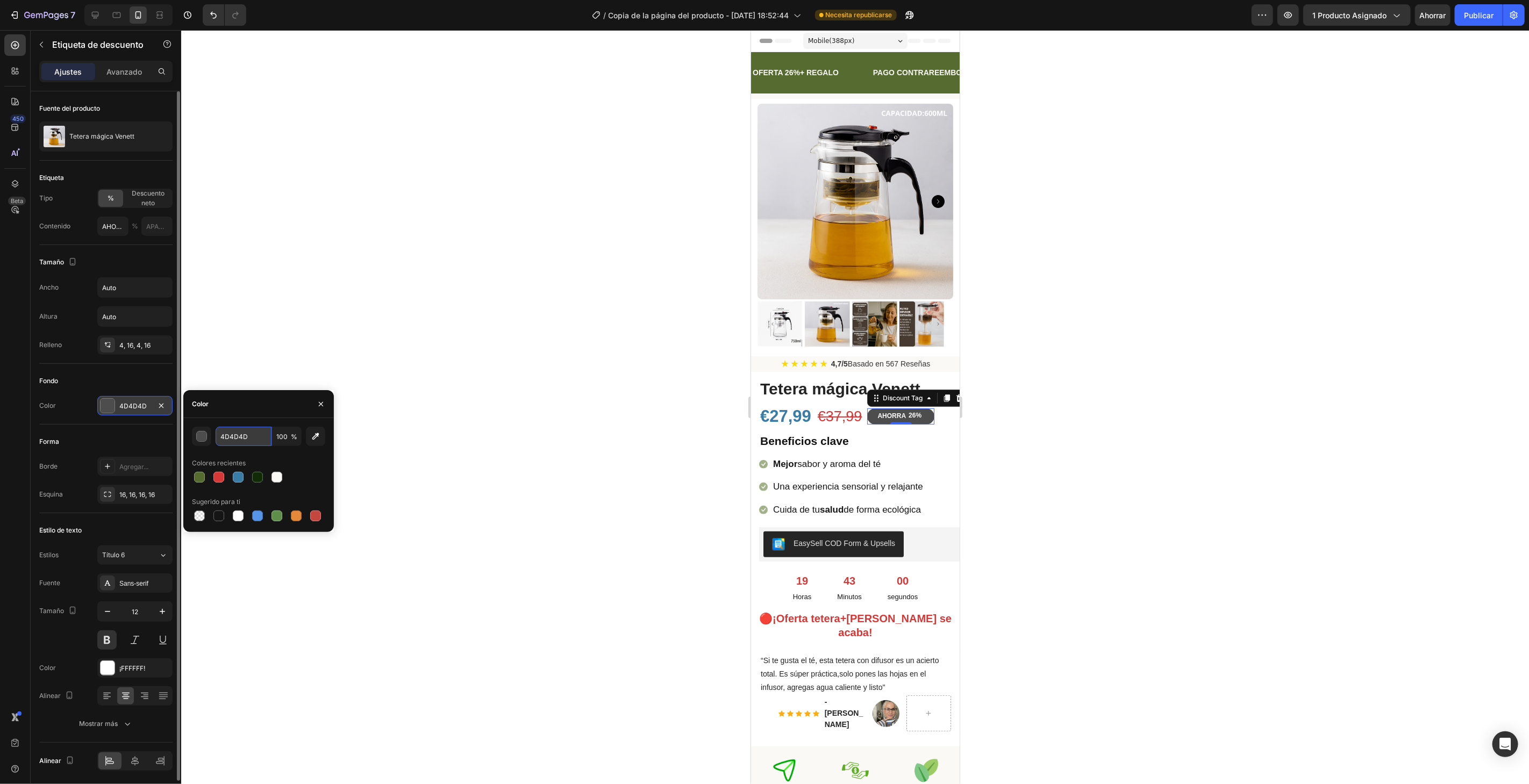
click at [248, 436] on input "4D4D4D" at bounding box center [244, 436] width 56 height 19
paste input "3a7ca5"
type input "3a7ca5"
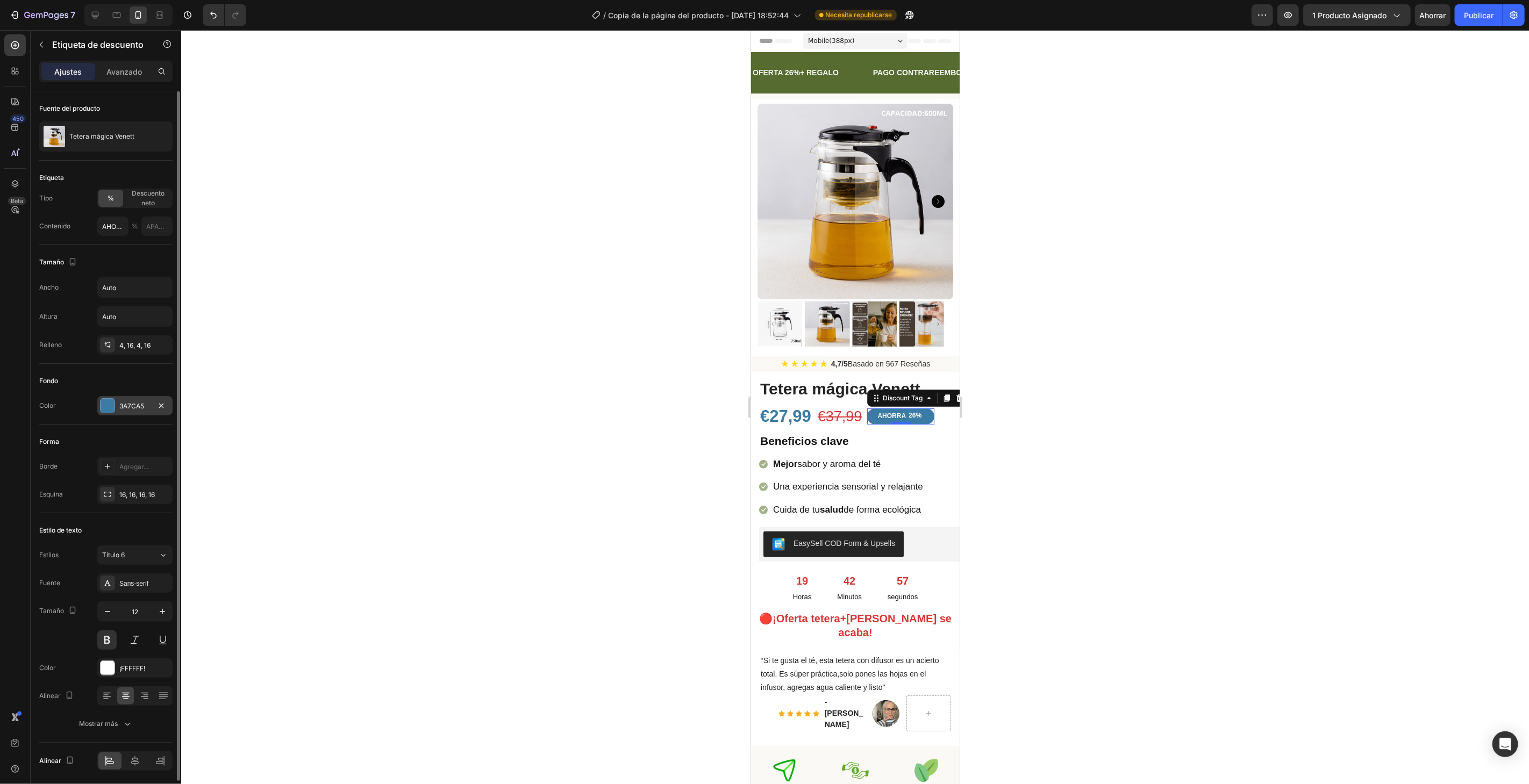
click at [393, 232] on div at bounding box center [855, 407] width 1347 height 754
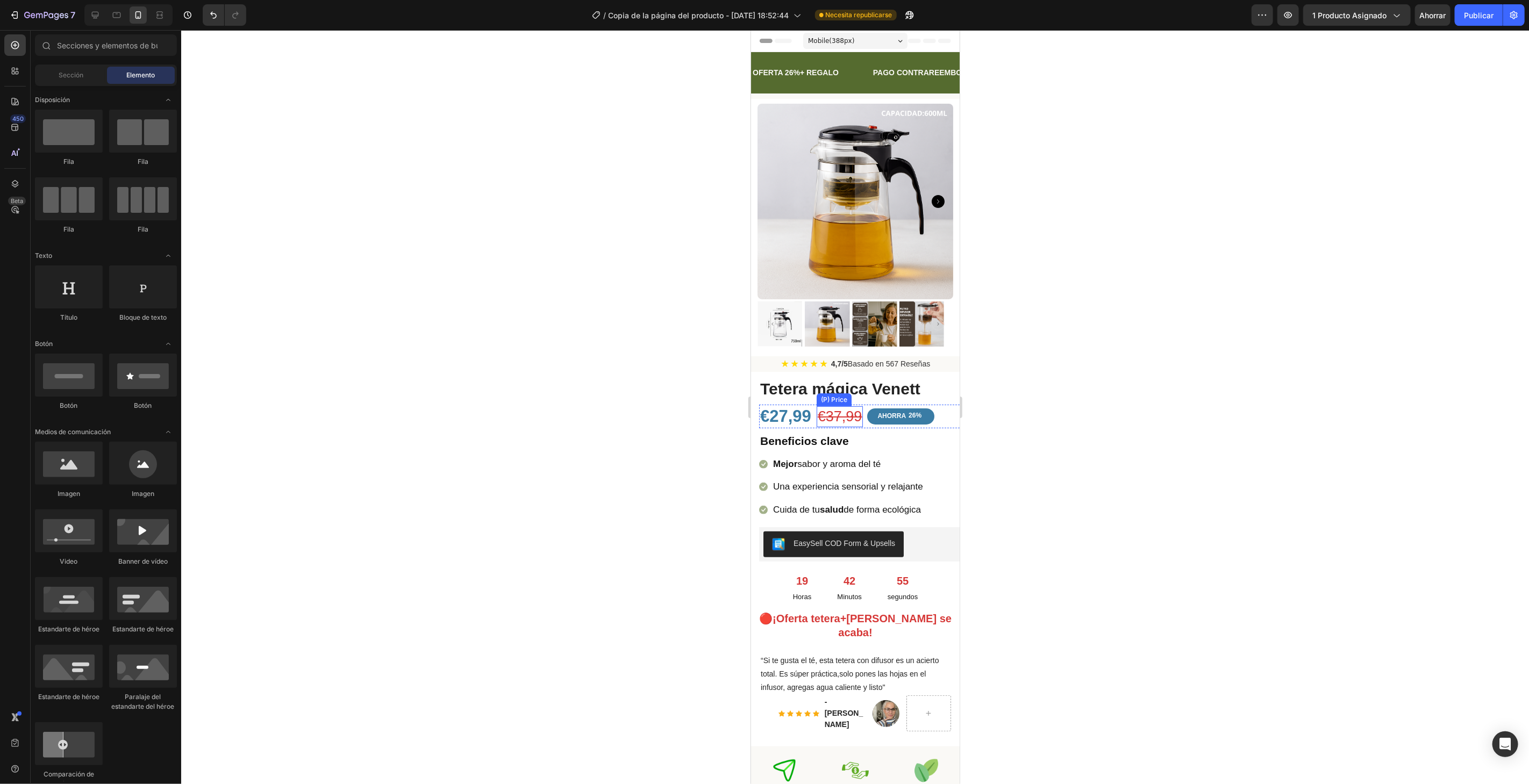
click at [834, 408] on div "€37,99" at bounding box center [839, 416] width 47 height 21
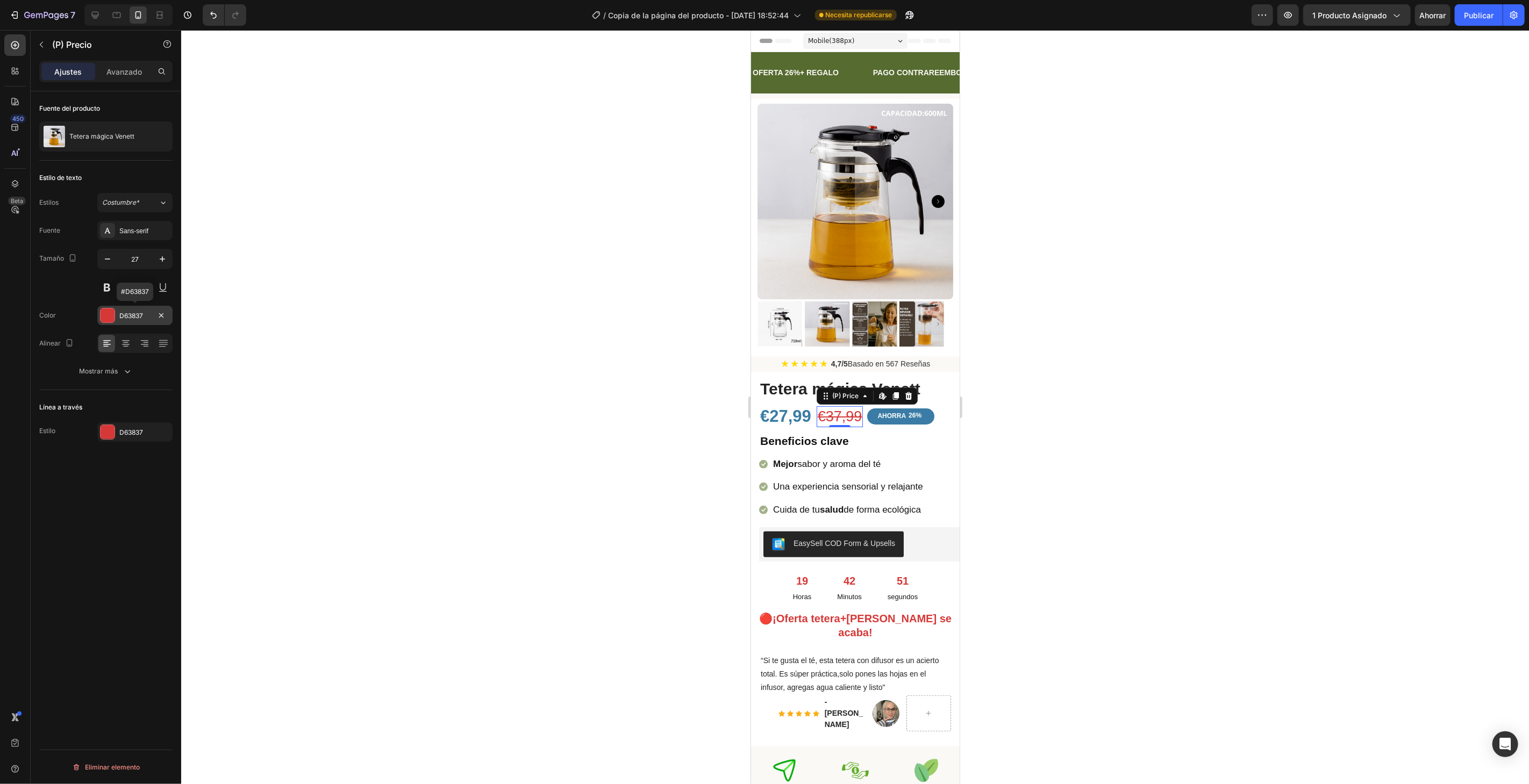
click at [111, 312] on div at bounding box center [107, 315] width 14 height 14
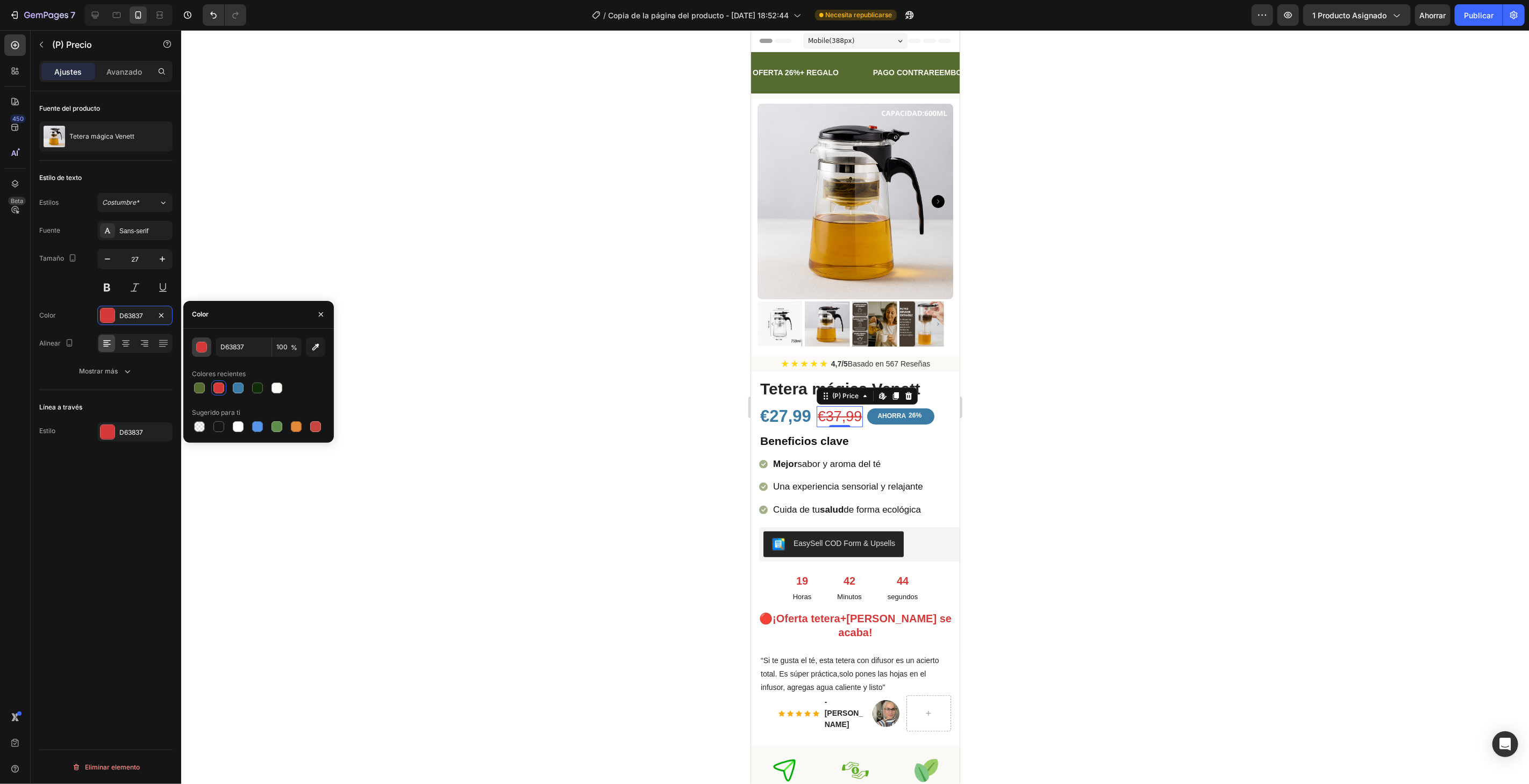
click at [197, 351] on div "button" at bounding box center [202, 347] width 11 height 11
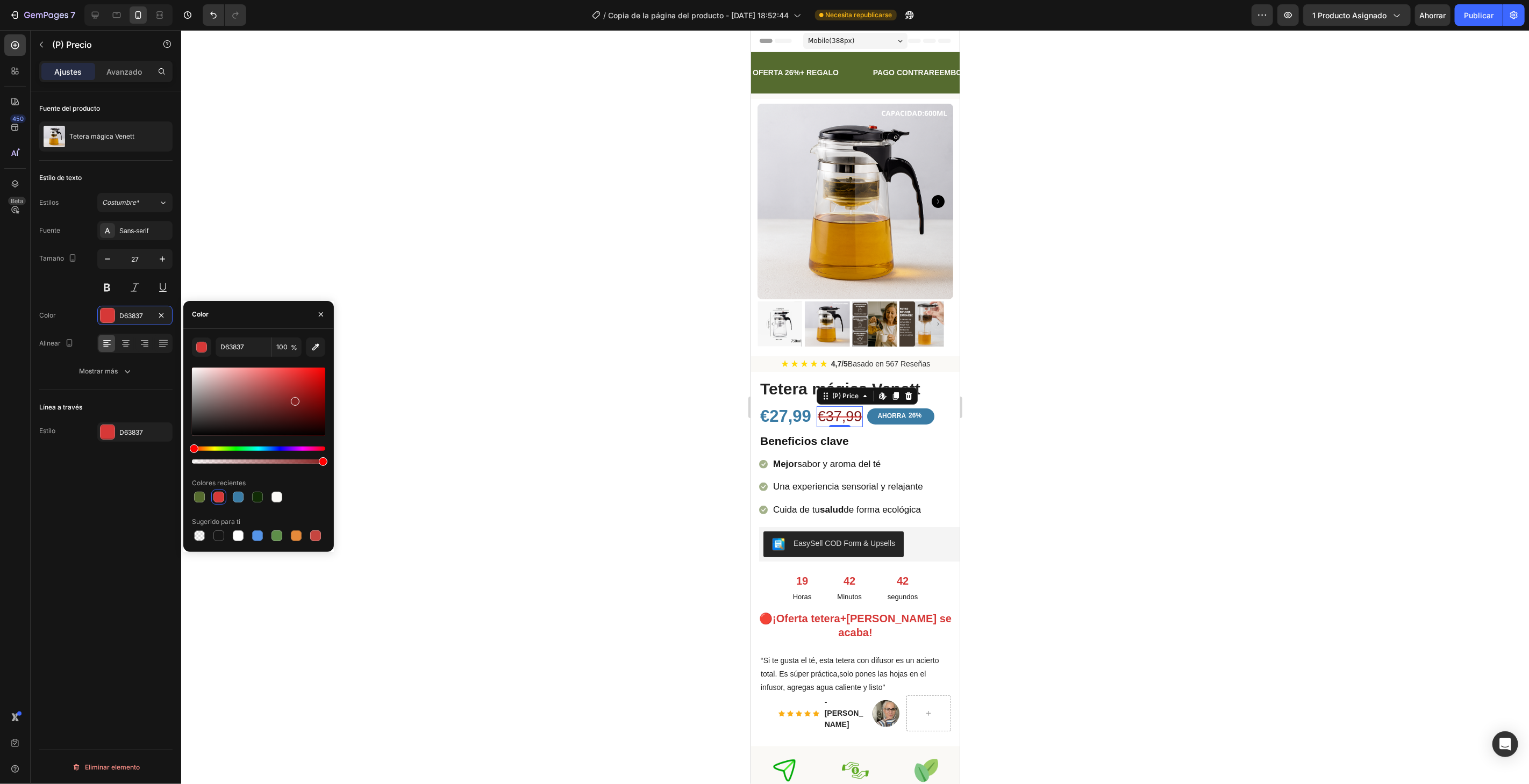
drag, startPoint x: 287, startPoint y: 386, endPoint x: 299, endPoint y: 404, distance: 21.6
click at [299, 404] on div at bounding box center [258, 402] width 133 height 68
click at [299, 404] on div at bounding box center [300, 406] width 8 height 8
click at [281, 498] on div at bounding box center [277, 497] width 11 height 11
click at [221, 498] on div at bounding box center [219, 497] width 11 height 11
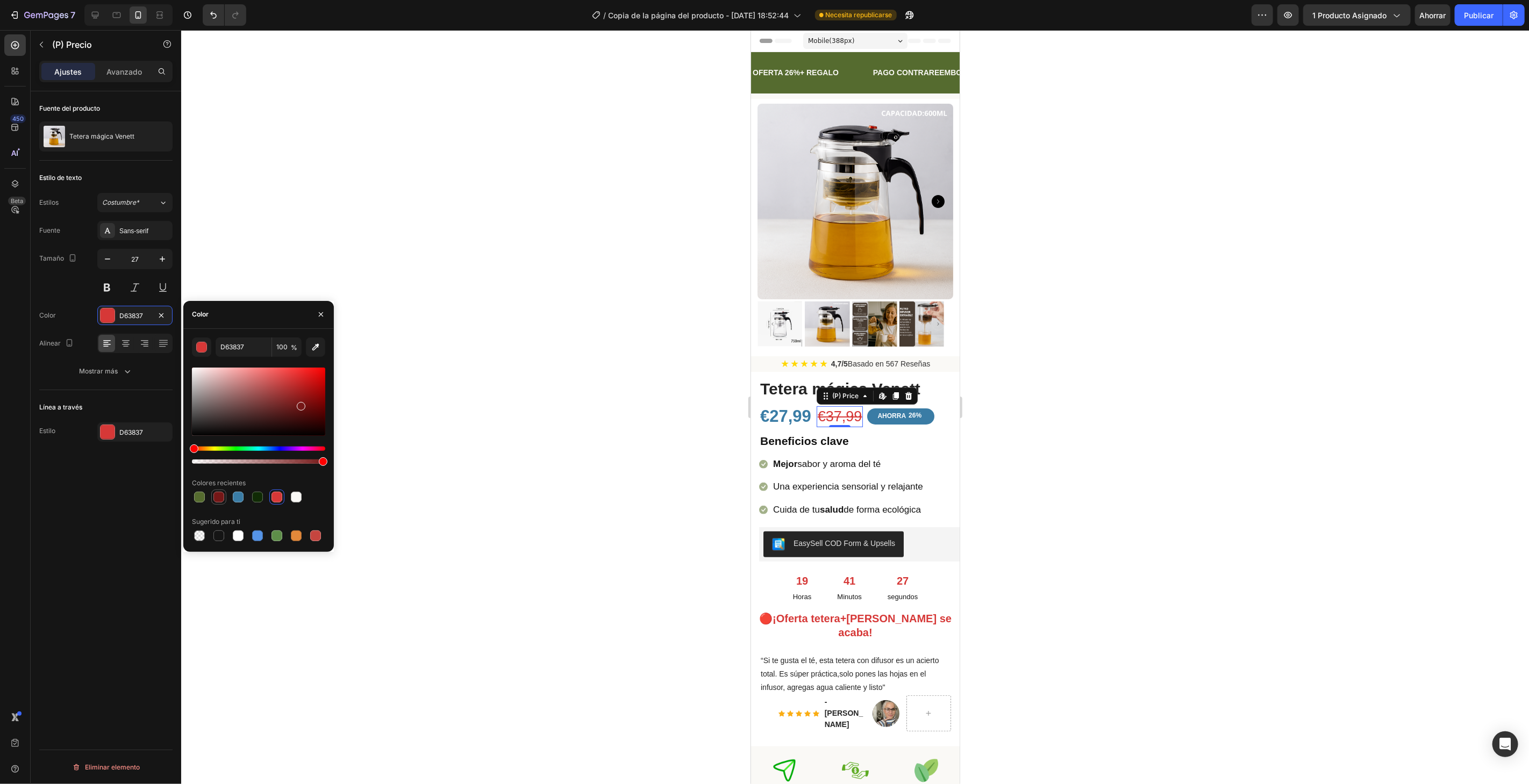
type input "751717"
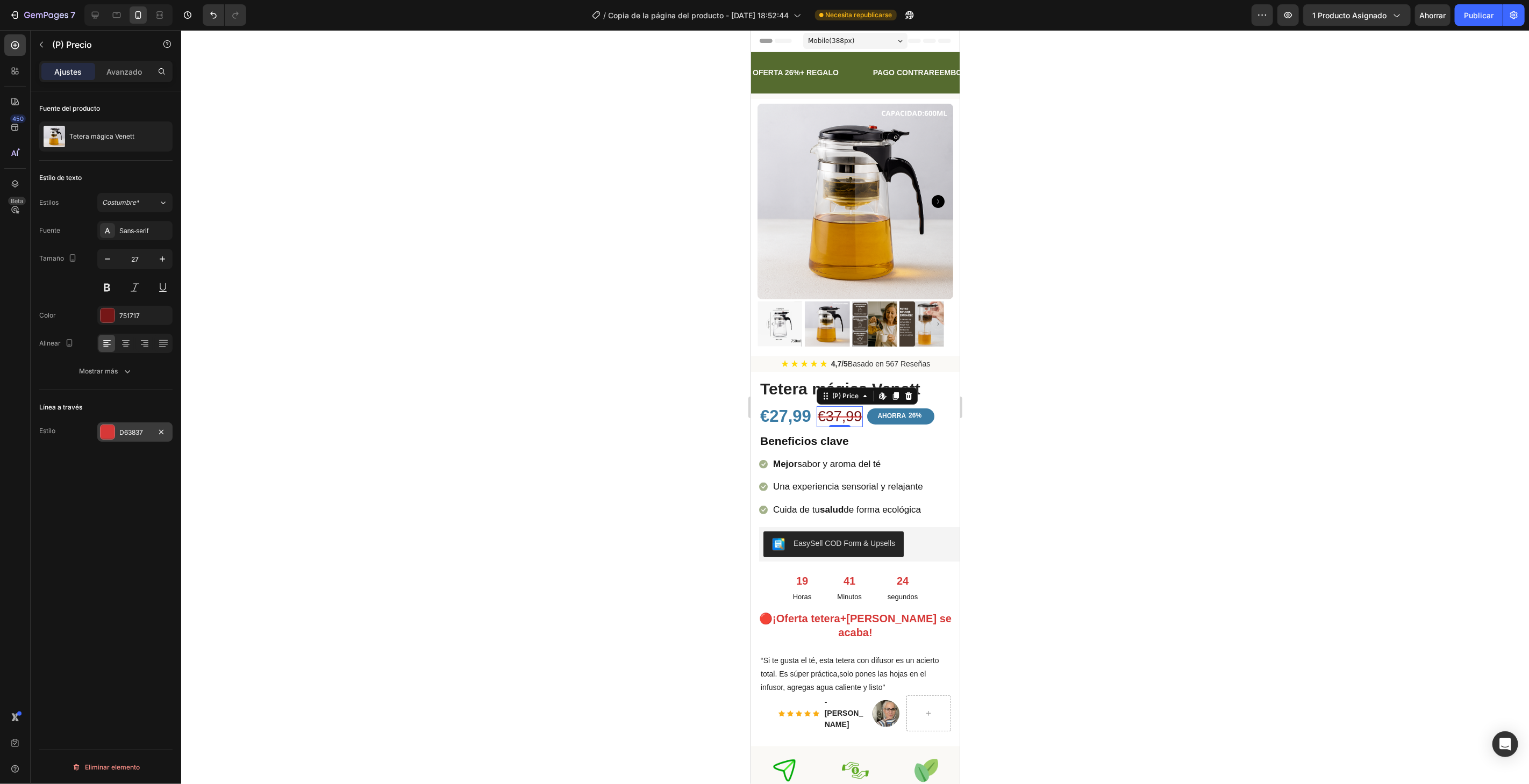
click at [105, 428] on div at bounding box center [107, 432] width 14 height 14
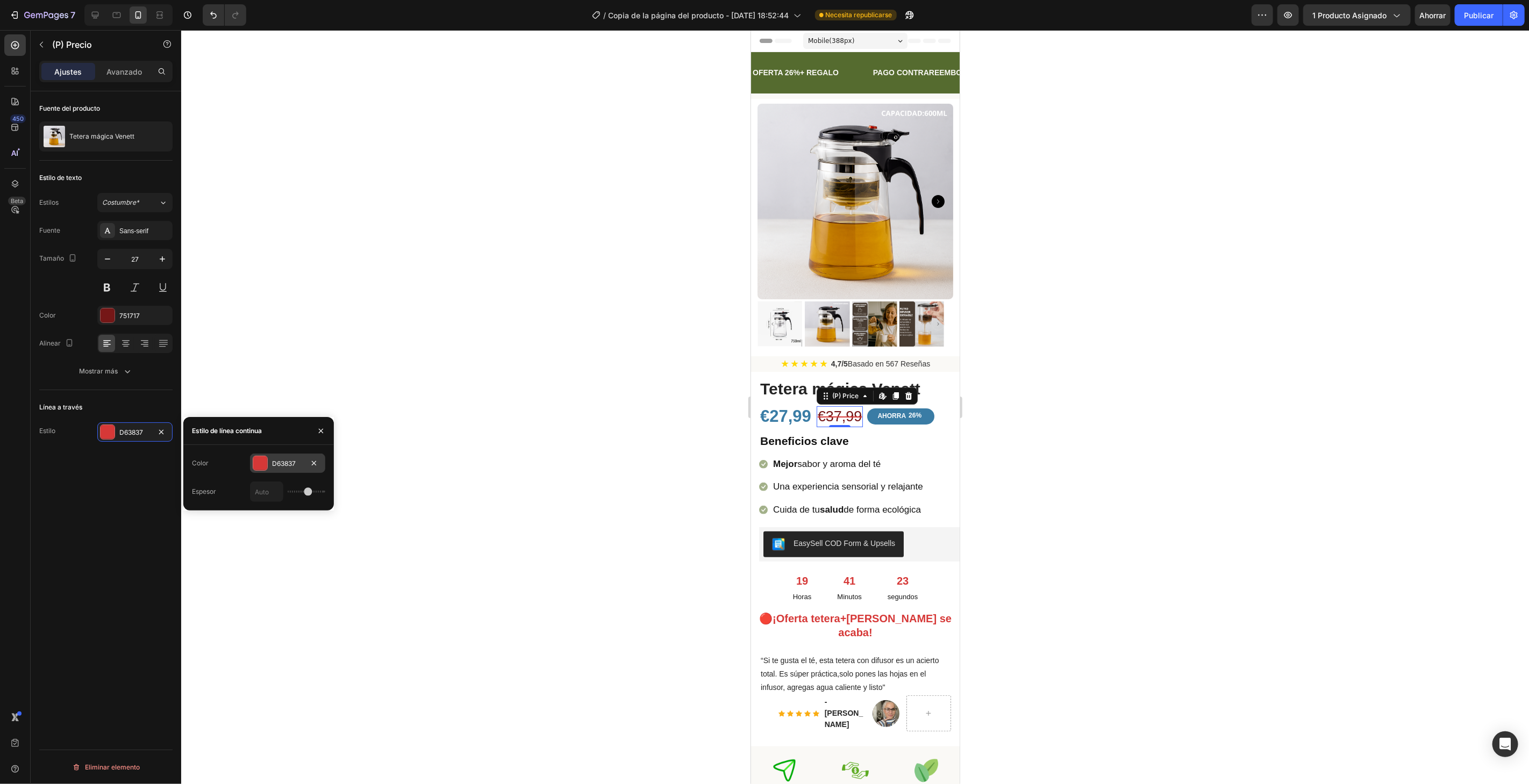
click at [266, 466] on div at bounding box center [260, 463] width 14 height 14
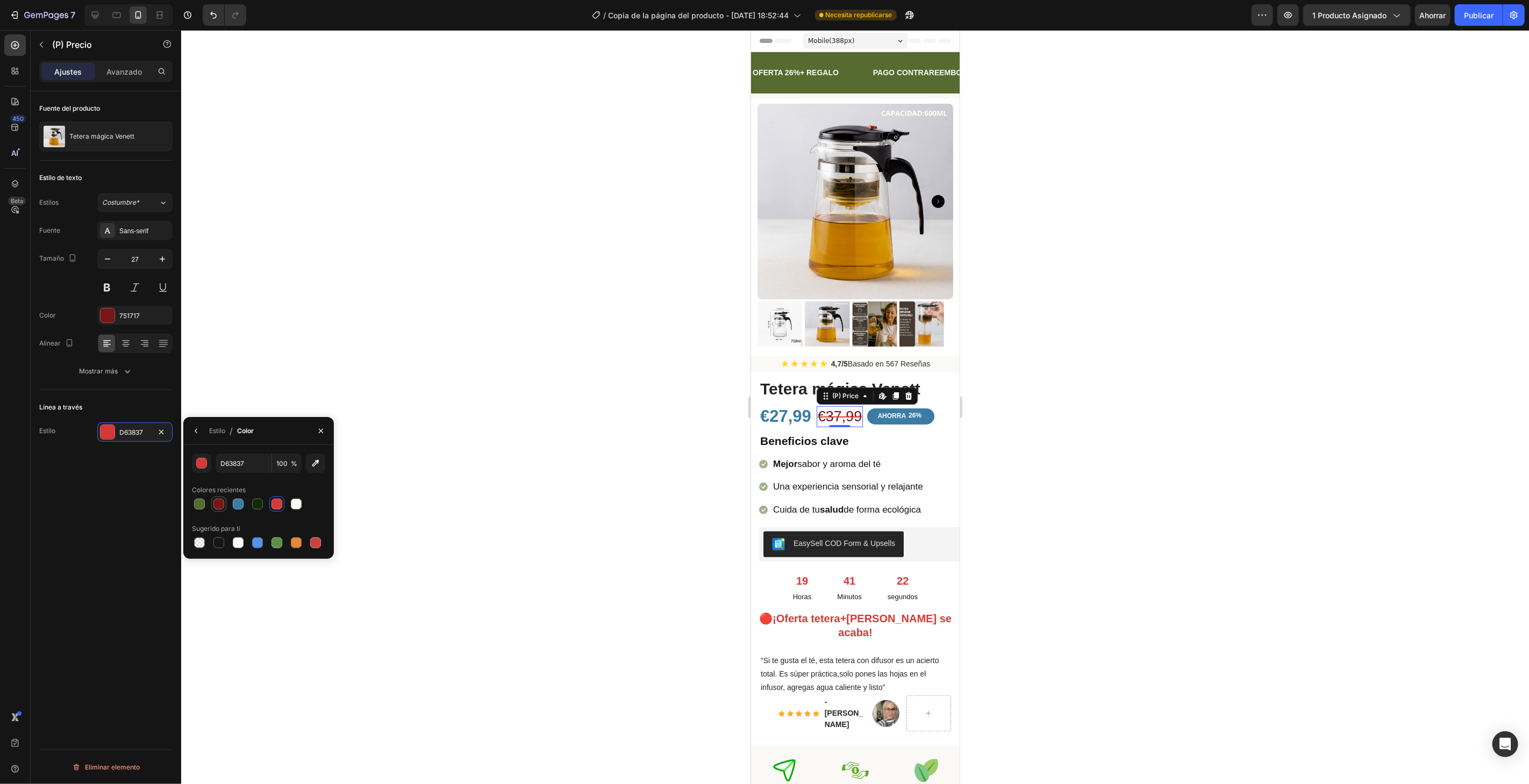
click at [219, 505] on div at bounding box center [219, 504] width 11 height 11
type input "751717"
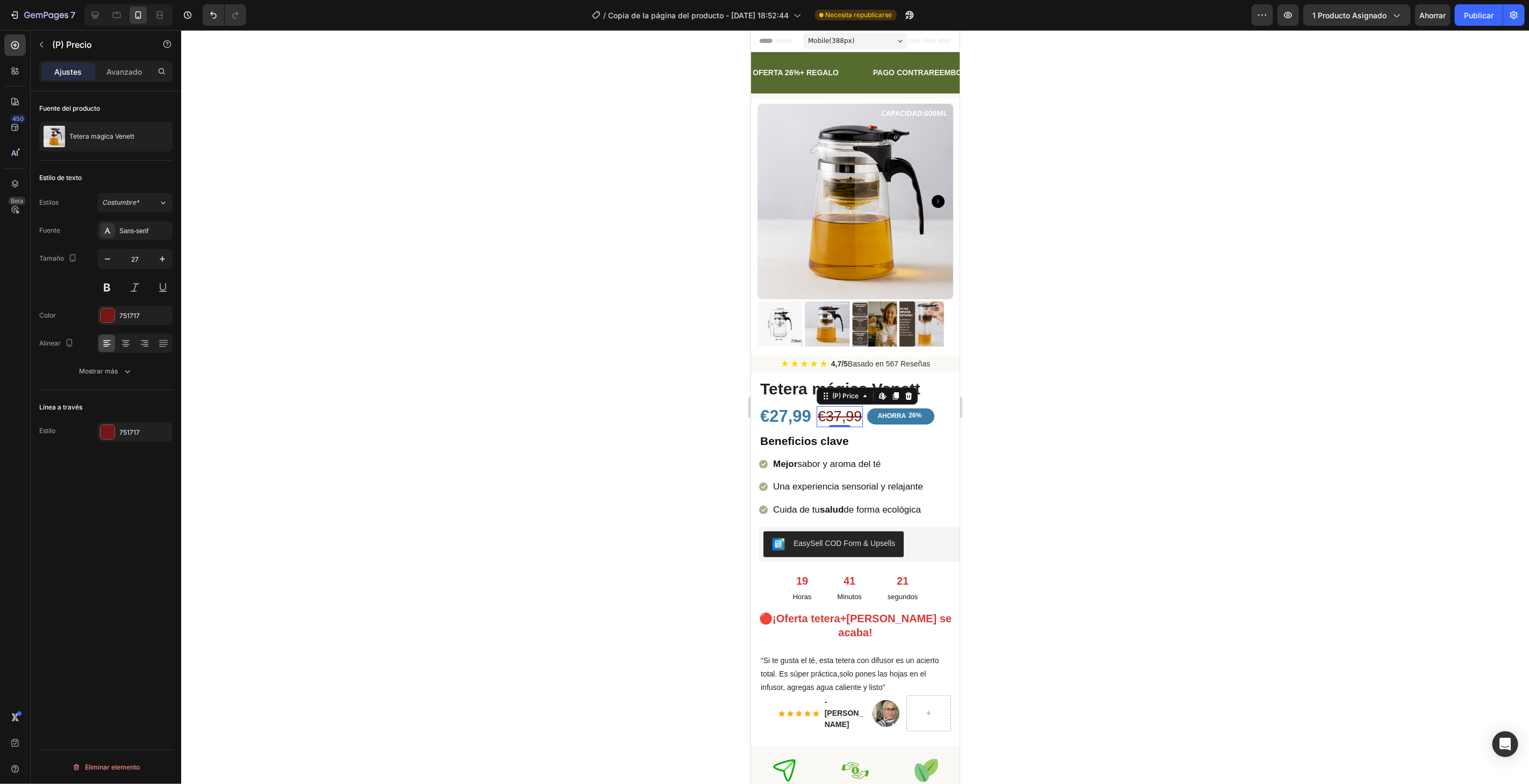
click at [377, 373] on div at bounding box center [855, 407] width 1347 height 754
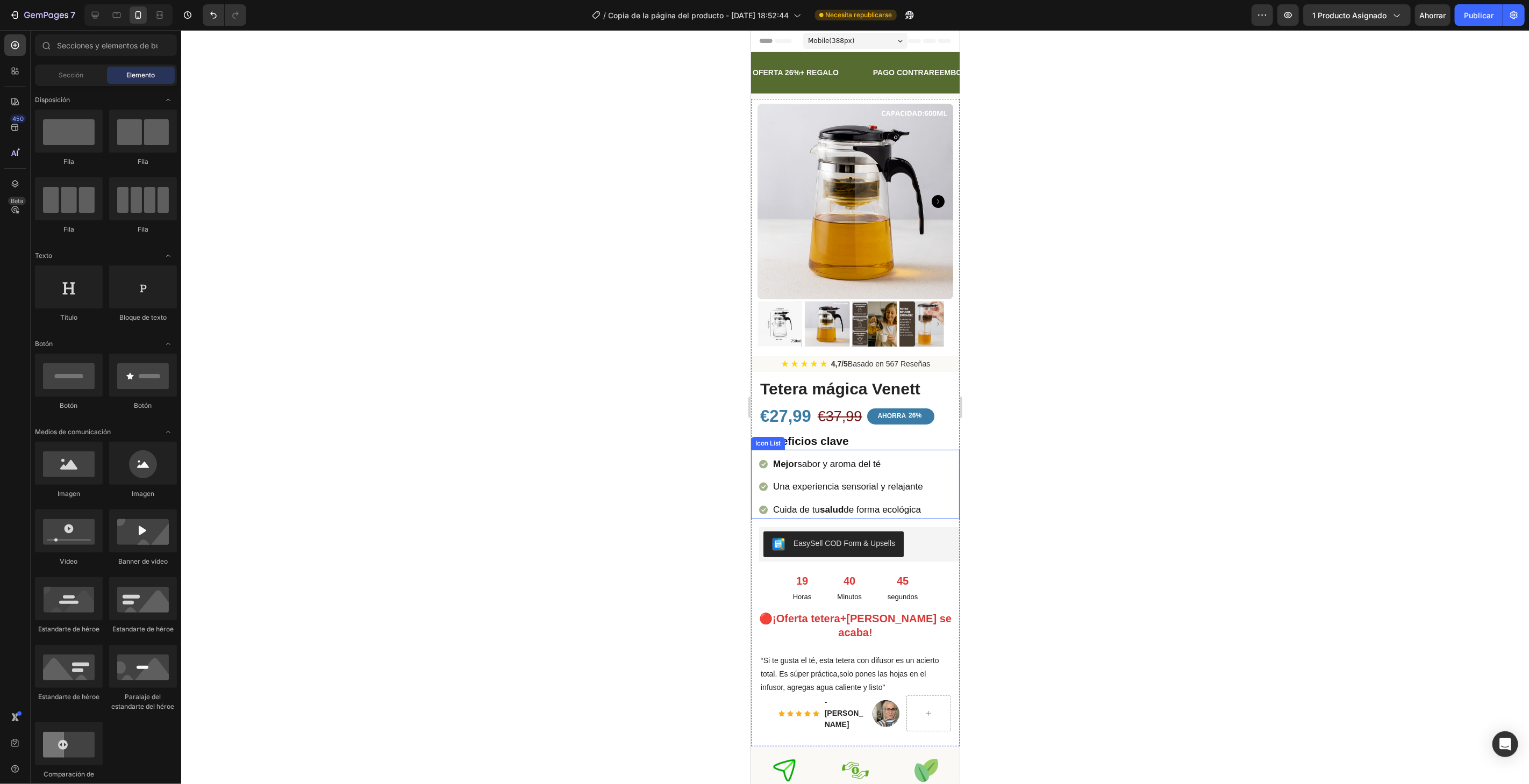
click at [770, 459] on li "Icon Mejor sabor y aroma del té Text block" at bounding box center [841, 464] width 165 height 19
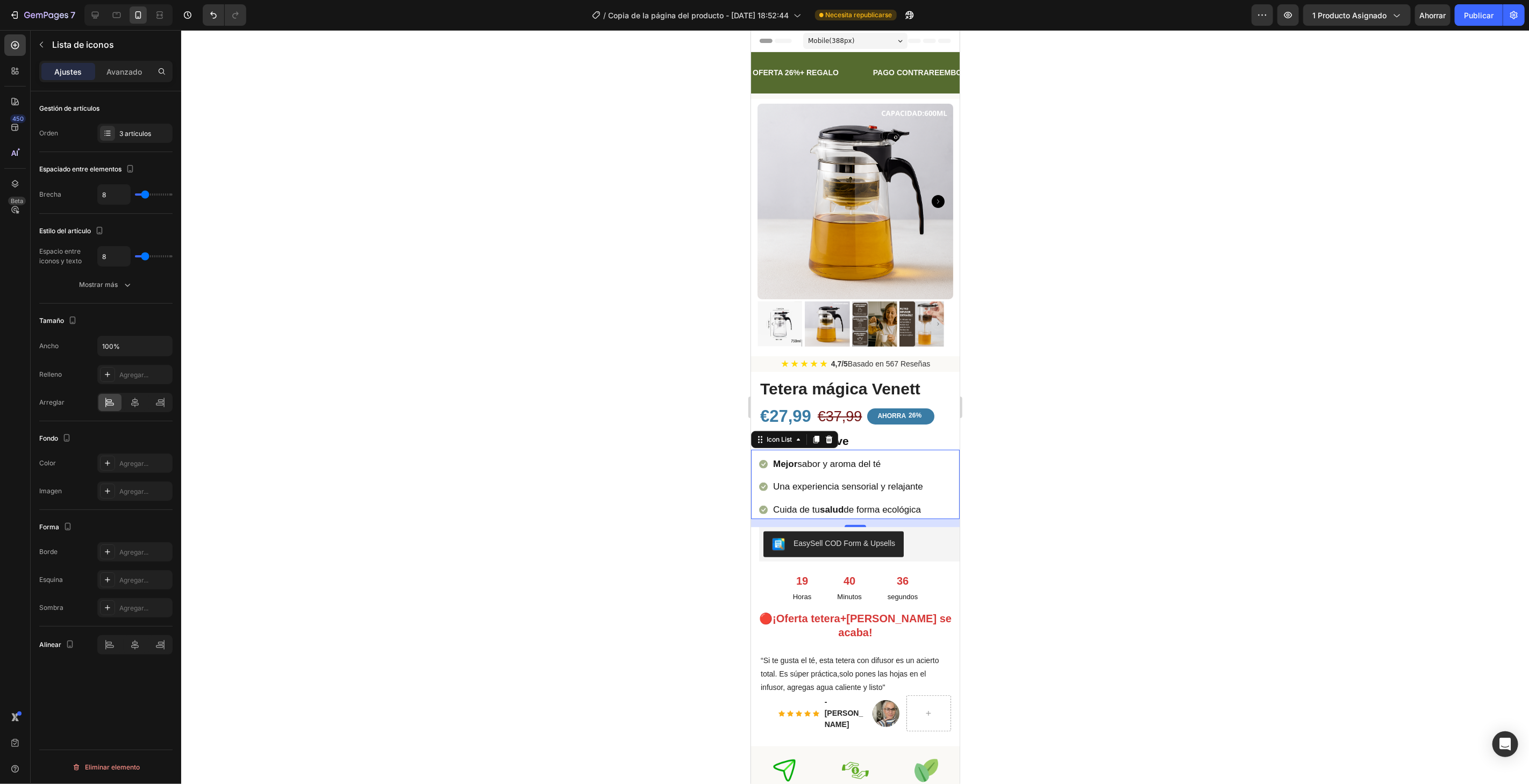
click at [767, 454] on li "Icon Mejor sabor y aroma del té Text block" at bounding box center [841, 464] width 165 height 19
click at [760, 460] on icon at bounding box center [763, 464] width 8 height 8
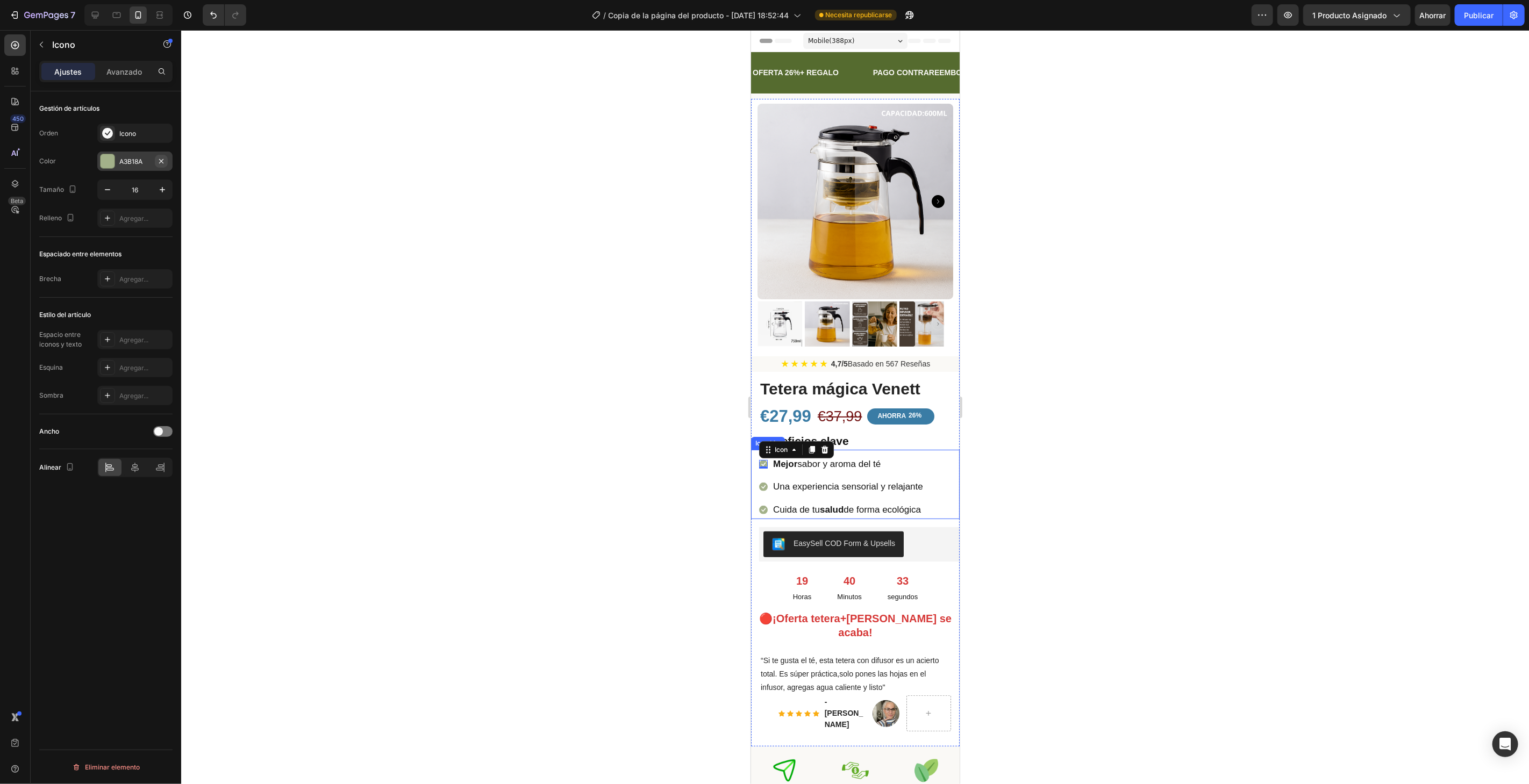
click at [158, 161] on icon "button" at bounding box center [161, 161] width 8 height 8
click at [146, 153] on div "Agregar..." at bounding box center [135, 161] width 75 height 19
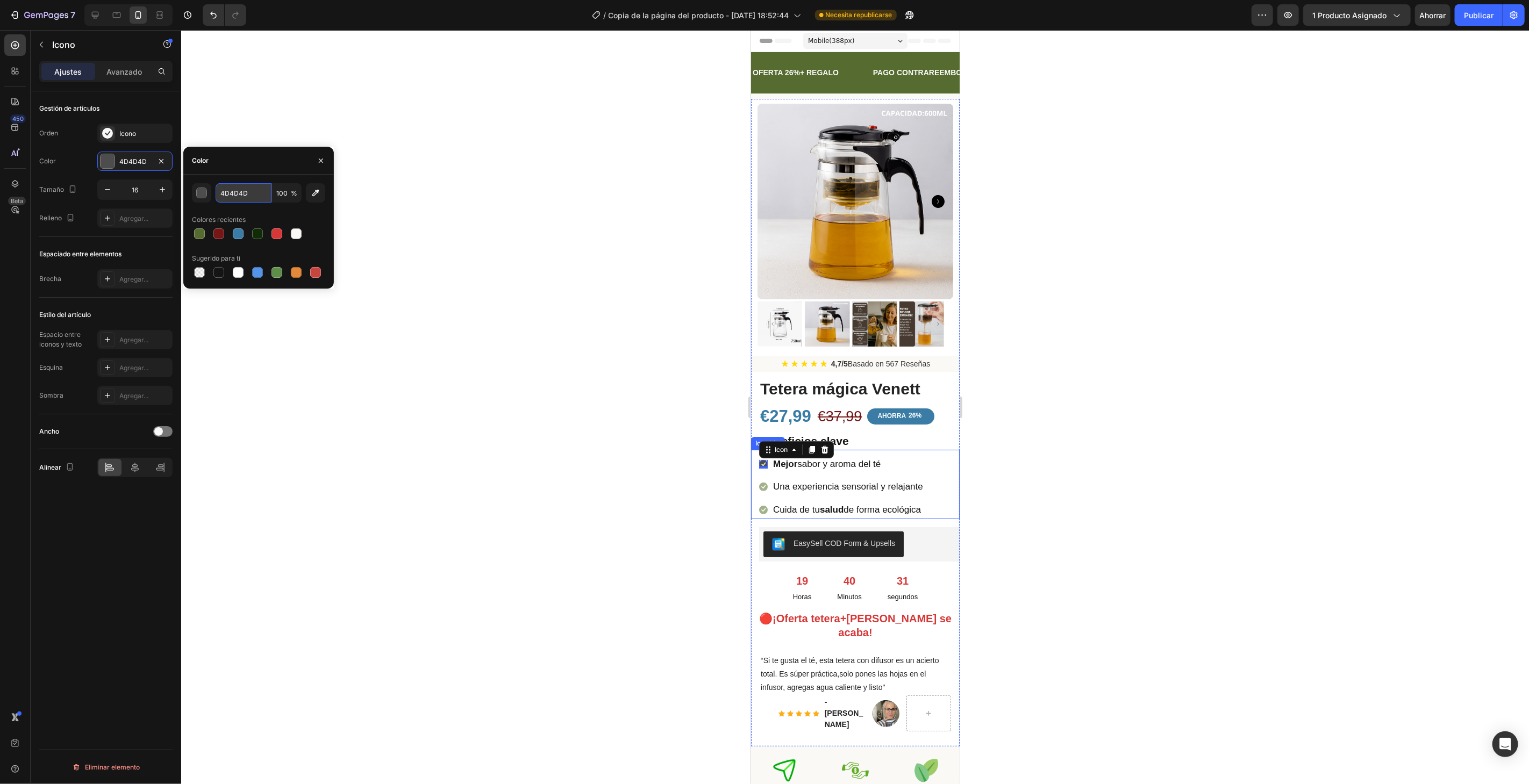
click at [251, 198] on input "4D4D4D" at bounding box center [244, 193] width 56 height 19
paste input "2f6690"
type input "2f6690"
click at [314, 127] on div at bounding box center [855, 407] width 1347 height 754
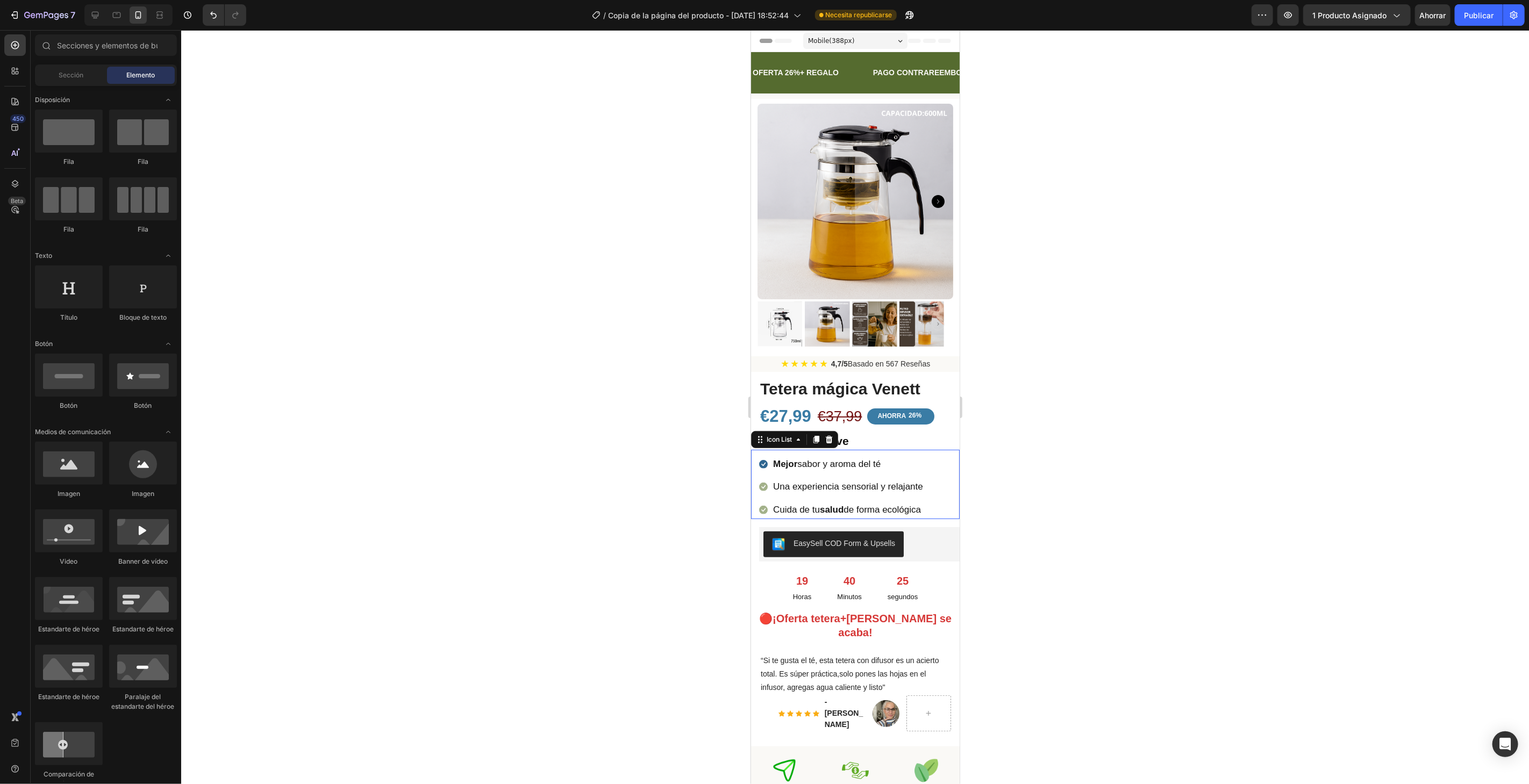
click at [762, 477] on li "Icon Una experiencia sensorial y relajante Text block" at bounding box center [841, 487] width 165 height 19
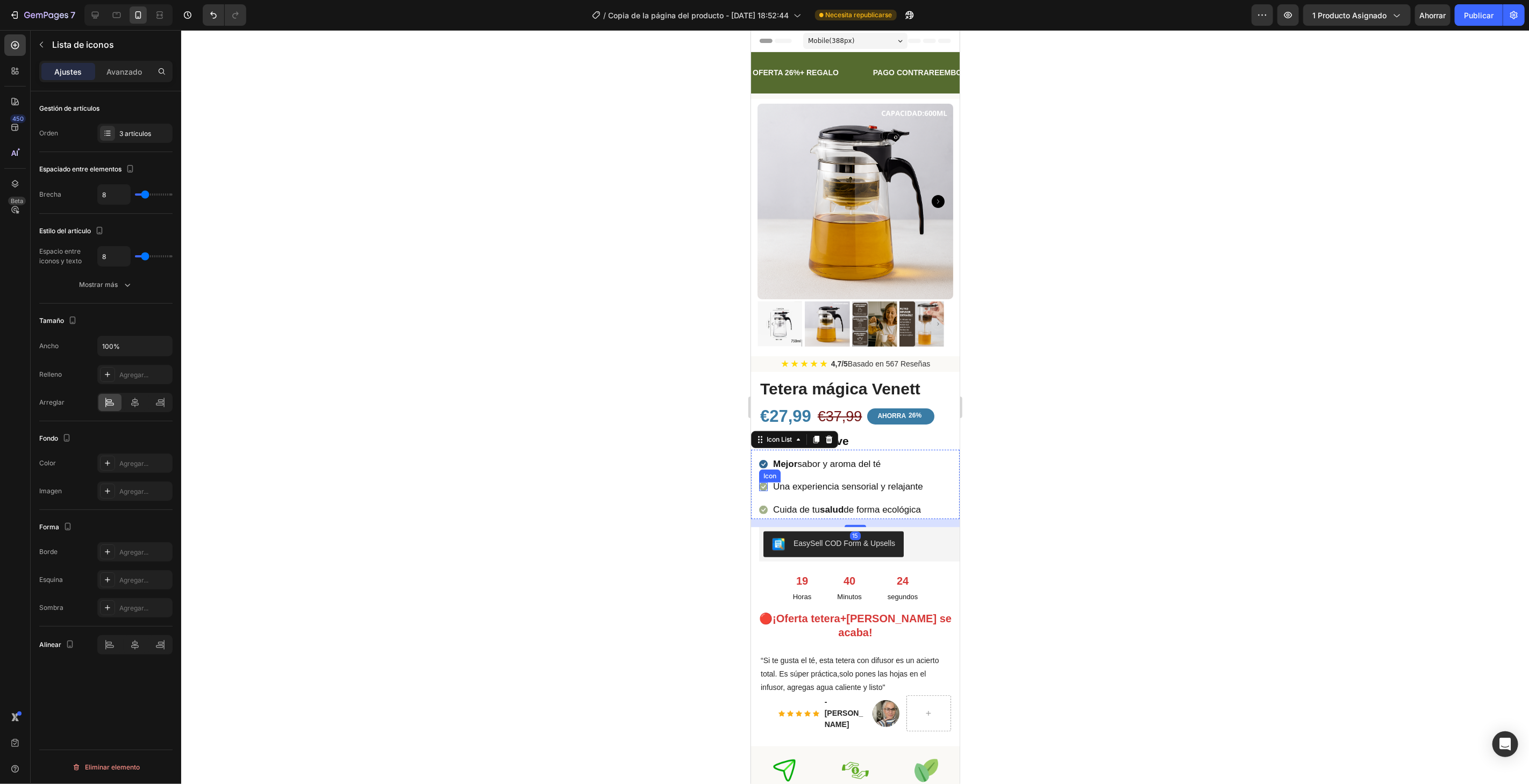
click at [760, 482] on icon at bounding box center [763, 486] width 8 height 8
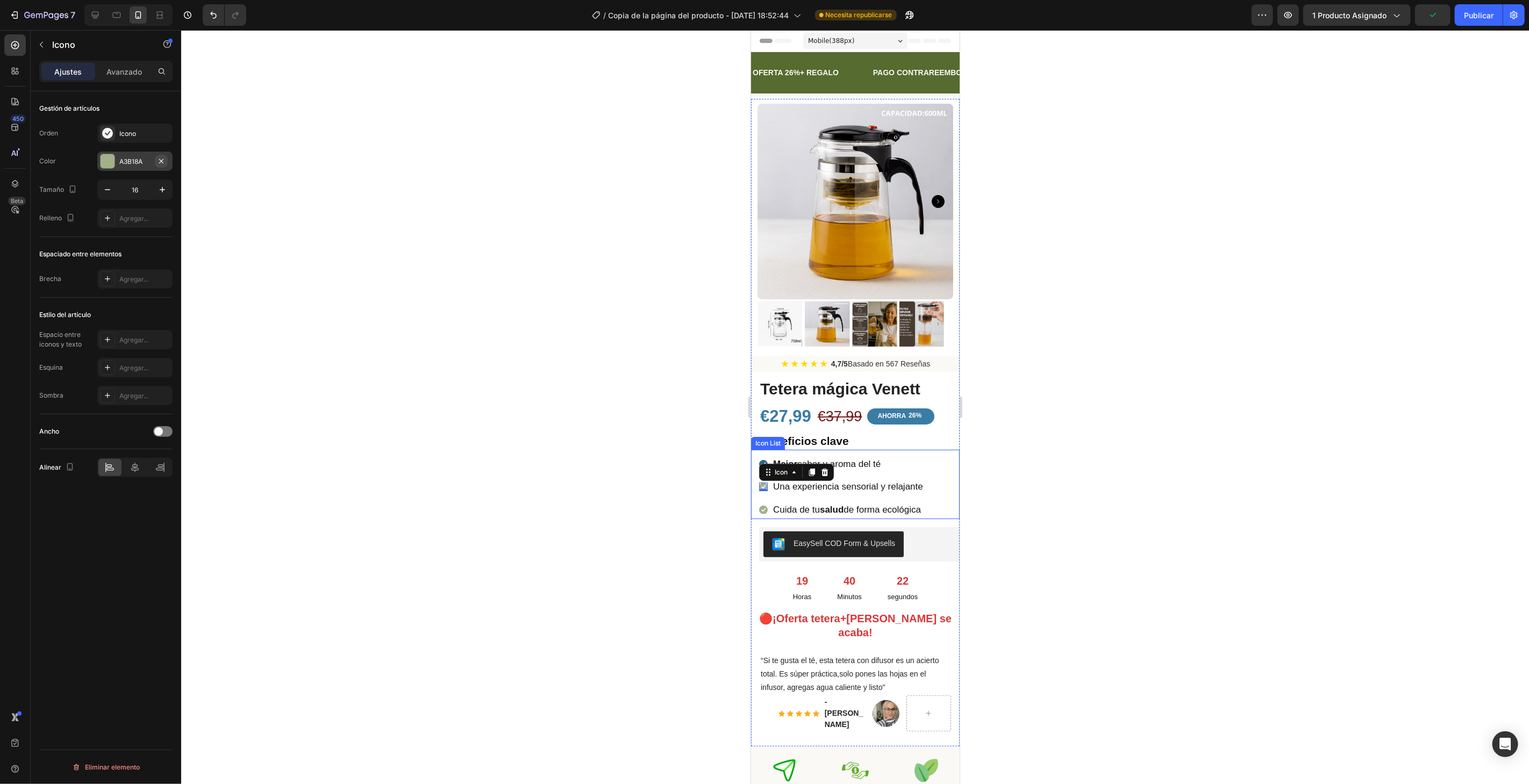
click at [161, 161] on icon "button" at bounding box center [161, 161] width 4 height 4
click at [136, 153] on div "Agregar..." at bounding box center [135, 161] width 75 height 19
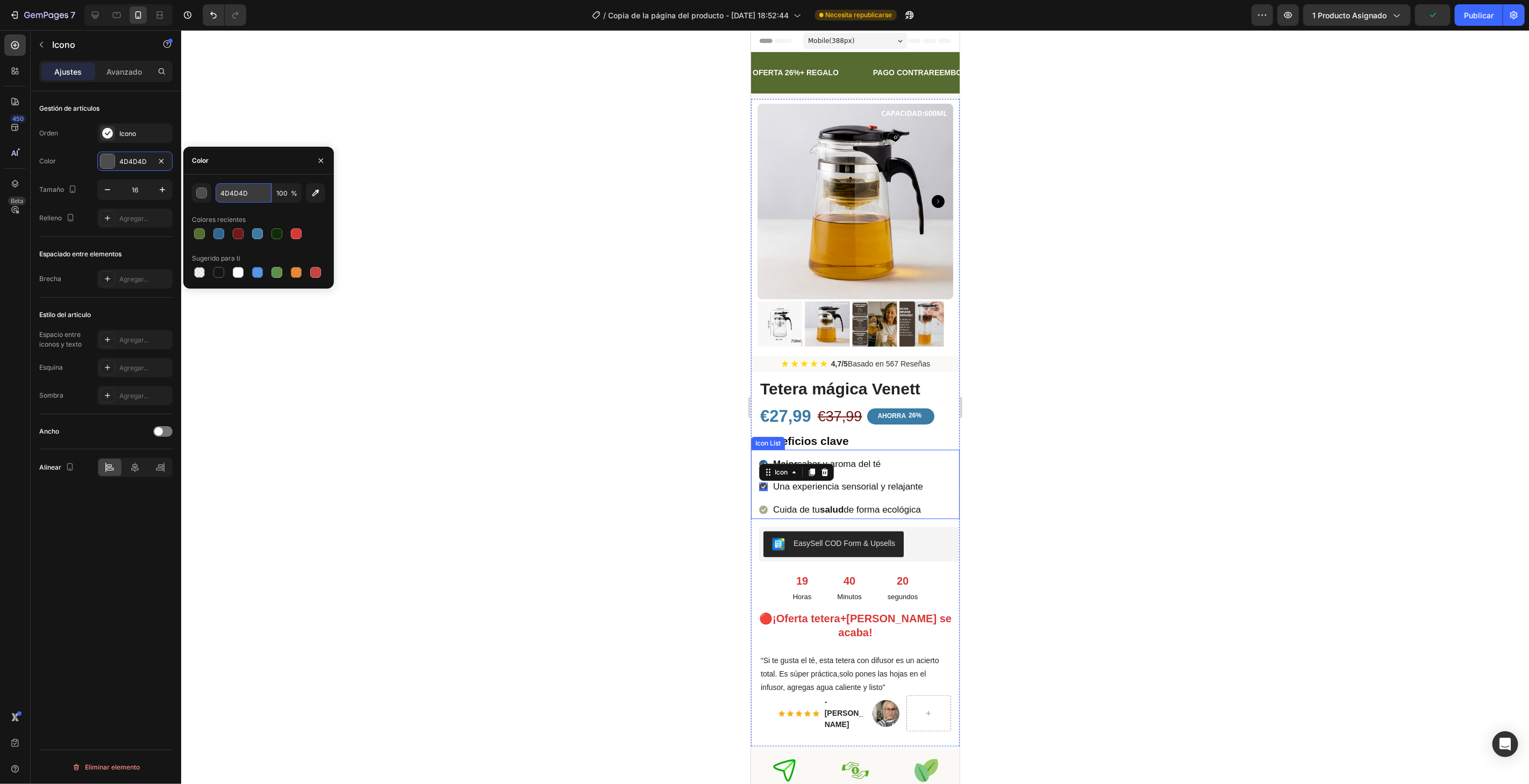
click at [262, 197] on input "4D4D4D" at bounding box center [244, 193] width 56 height 19
paste input "2f6690"
type input "2f6690"
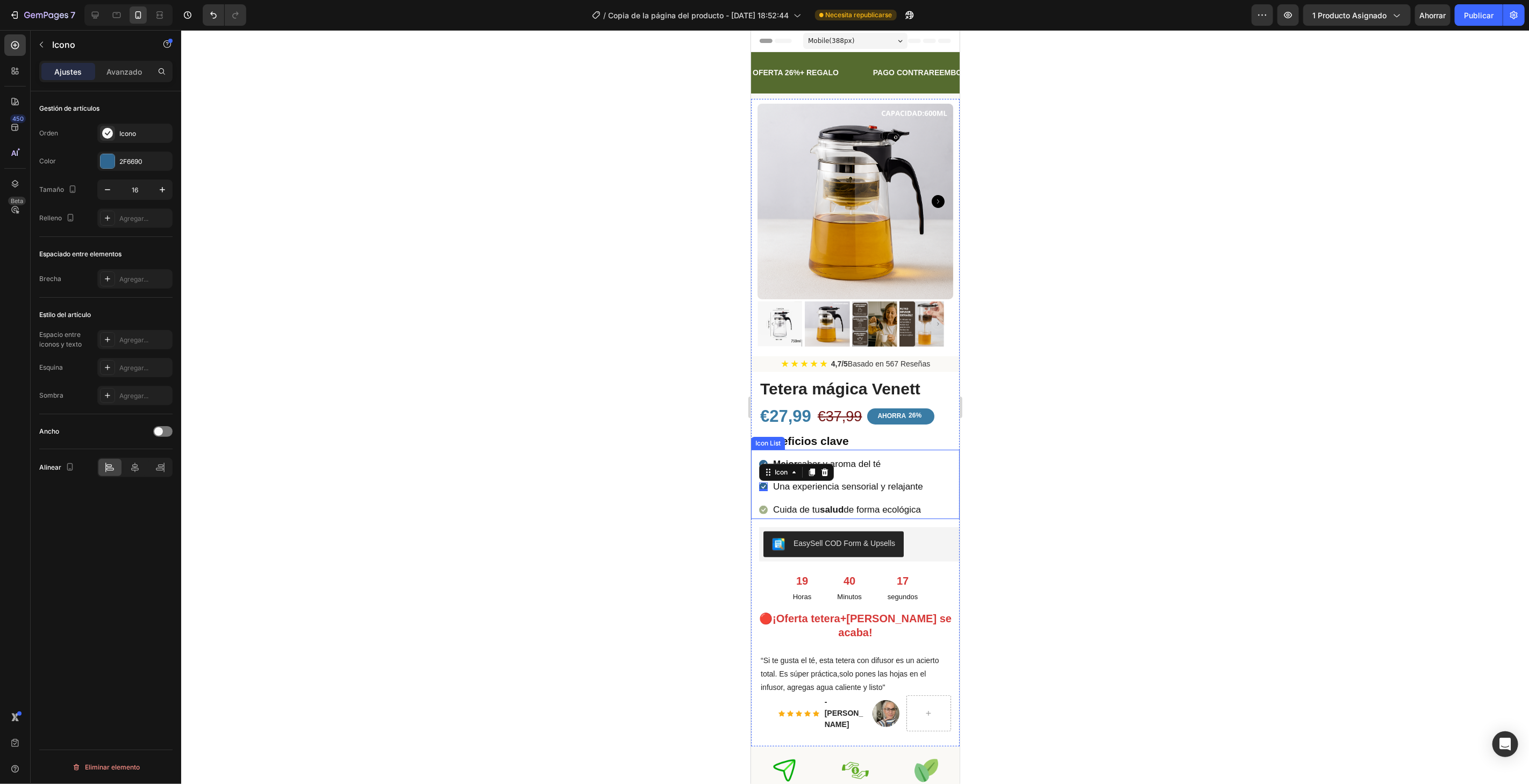
click at [554, 545] on div at bounding box center [855, 407] width 1347 height 754
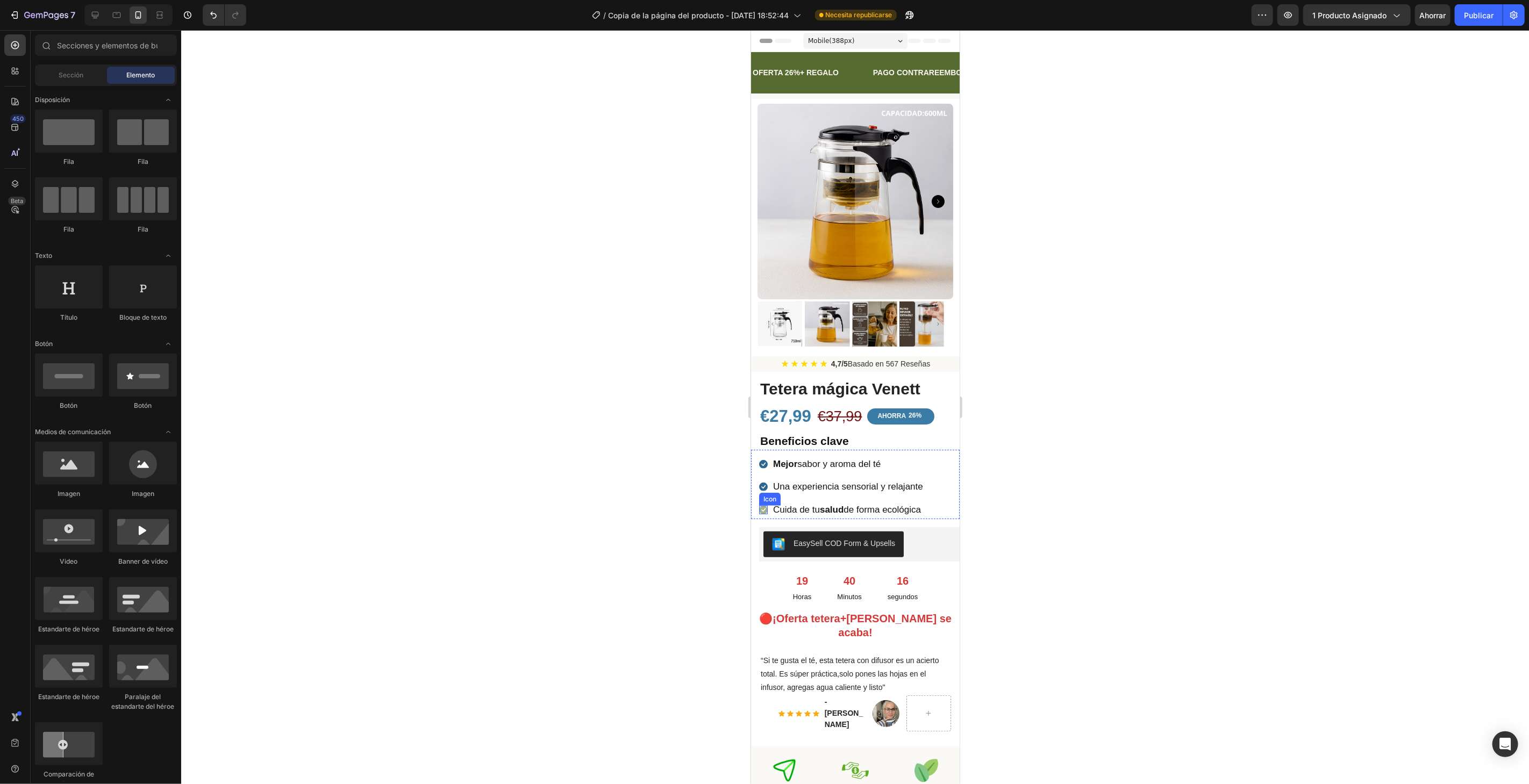
click at [764, 505] on icon at bounding box center [763, 509] width 8 height 8
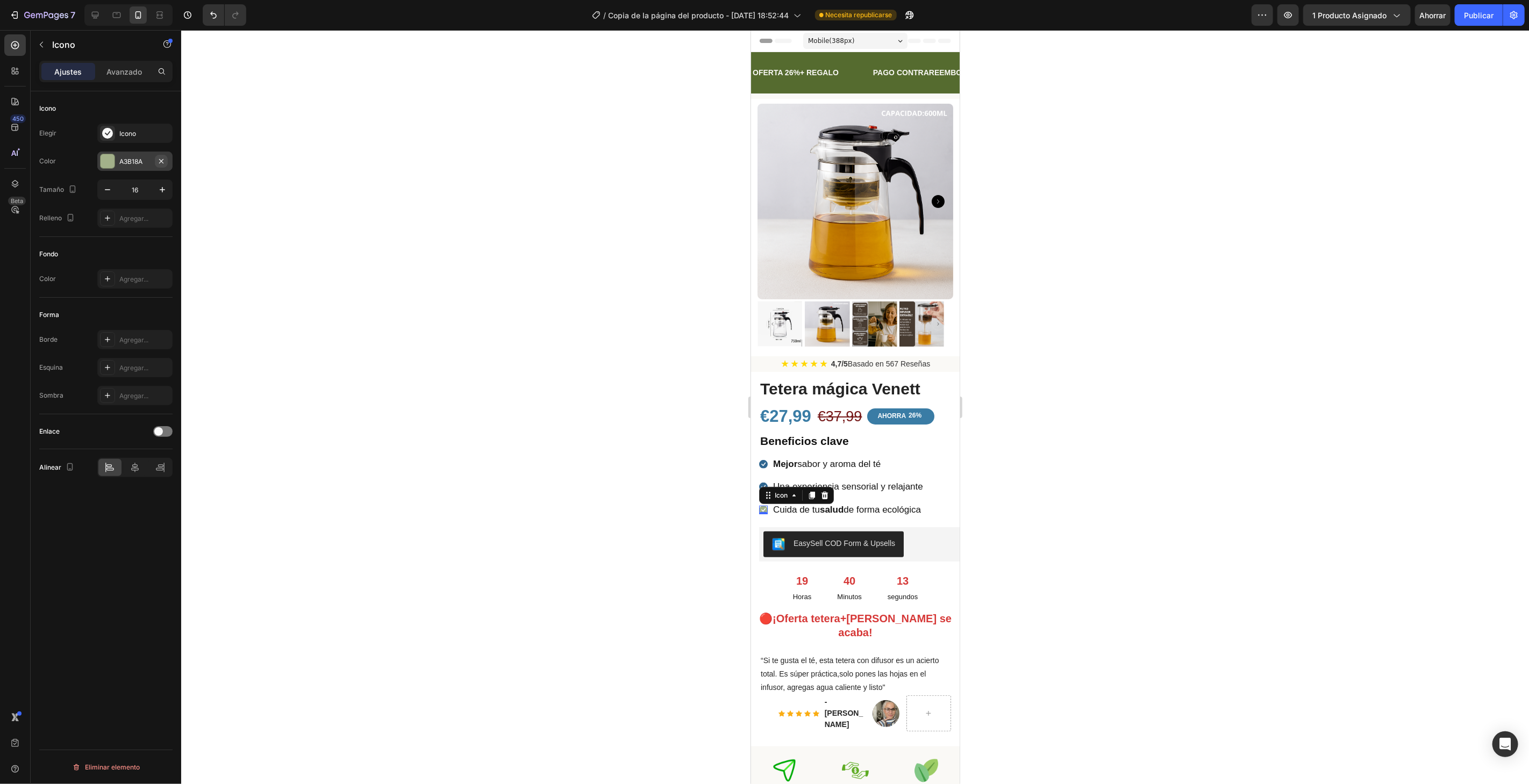
click at [159, 165] on button "button" at bounding box center [161, 161] width 13 height 13
click at [133, 164] on font "Agregar..." at bounding box center [134, 162] width 29 height 8
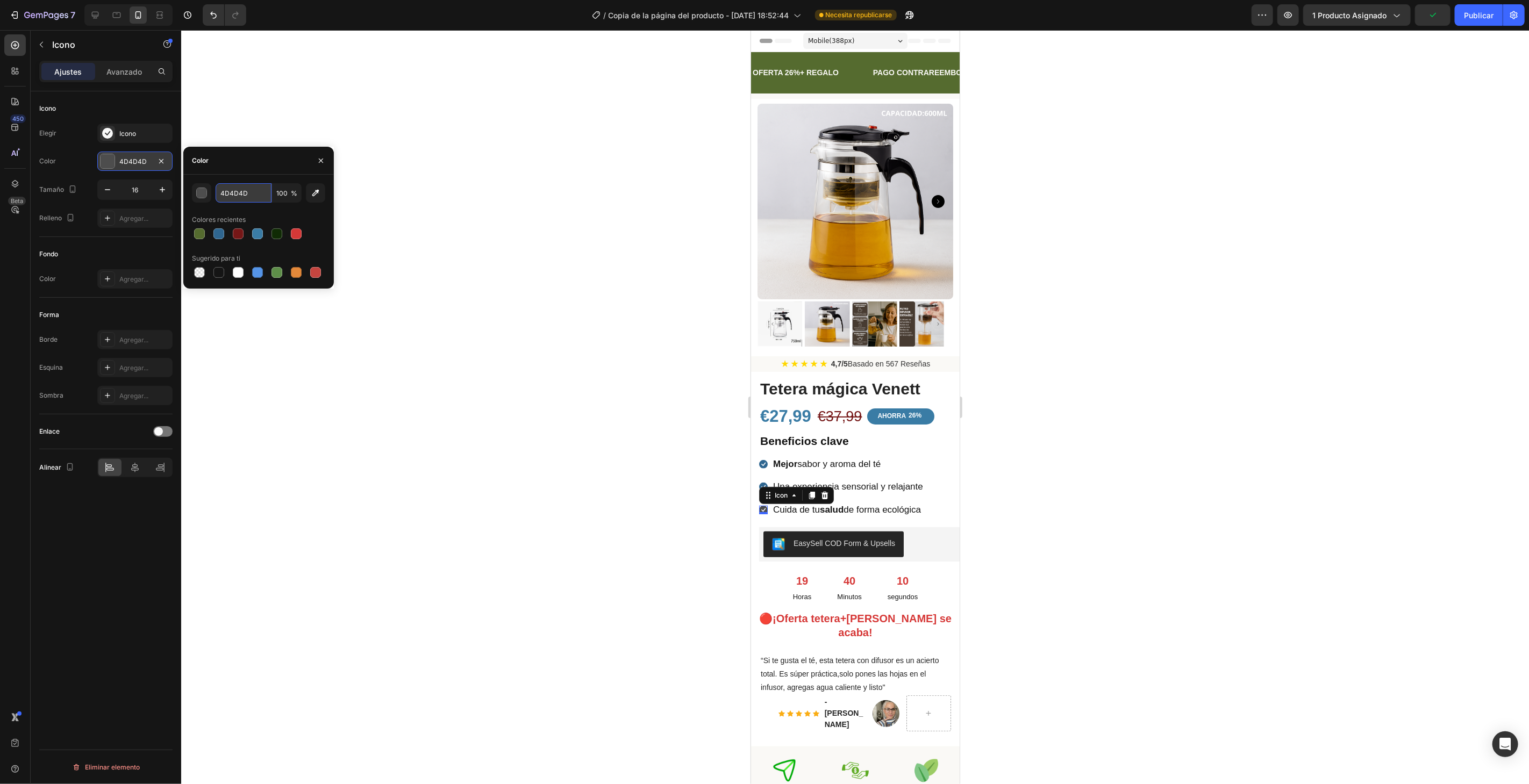
click at [250, 191] on input "4D4D4D" at bounding box center [244, 193] width 56 height 19
paste input "2f6690"
type input "2f6690"
click at [422, 118] on div at bounding box center [855, 407] width 1347 height 754
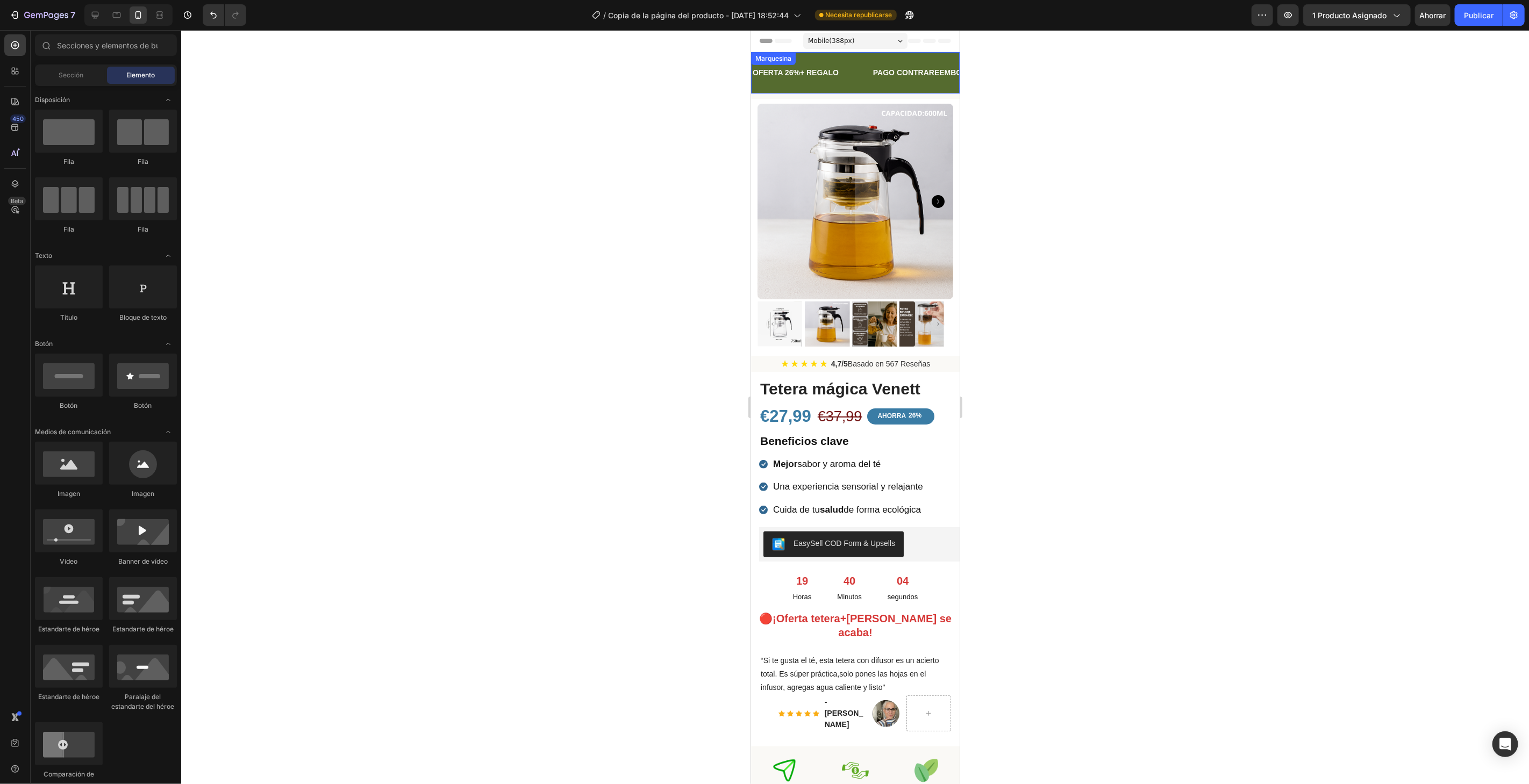
click at [892, 54] on div "OFERTA 26%+ REGALO Bloque de texto PAGO CONTRAREEMBOLSO Bloque de texto ENVÍO E…" at bounding box center [854, 72] width 208 height 41
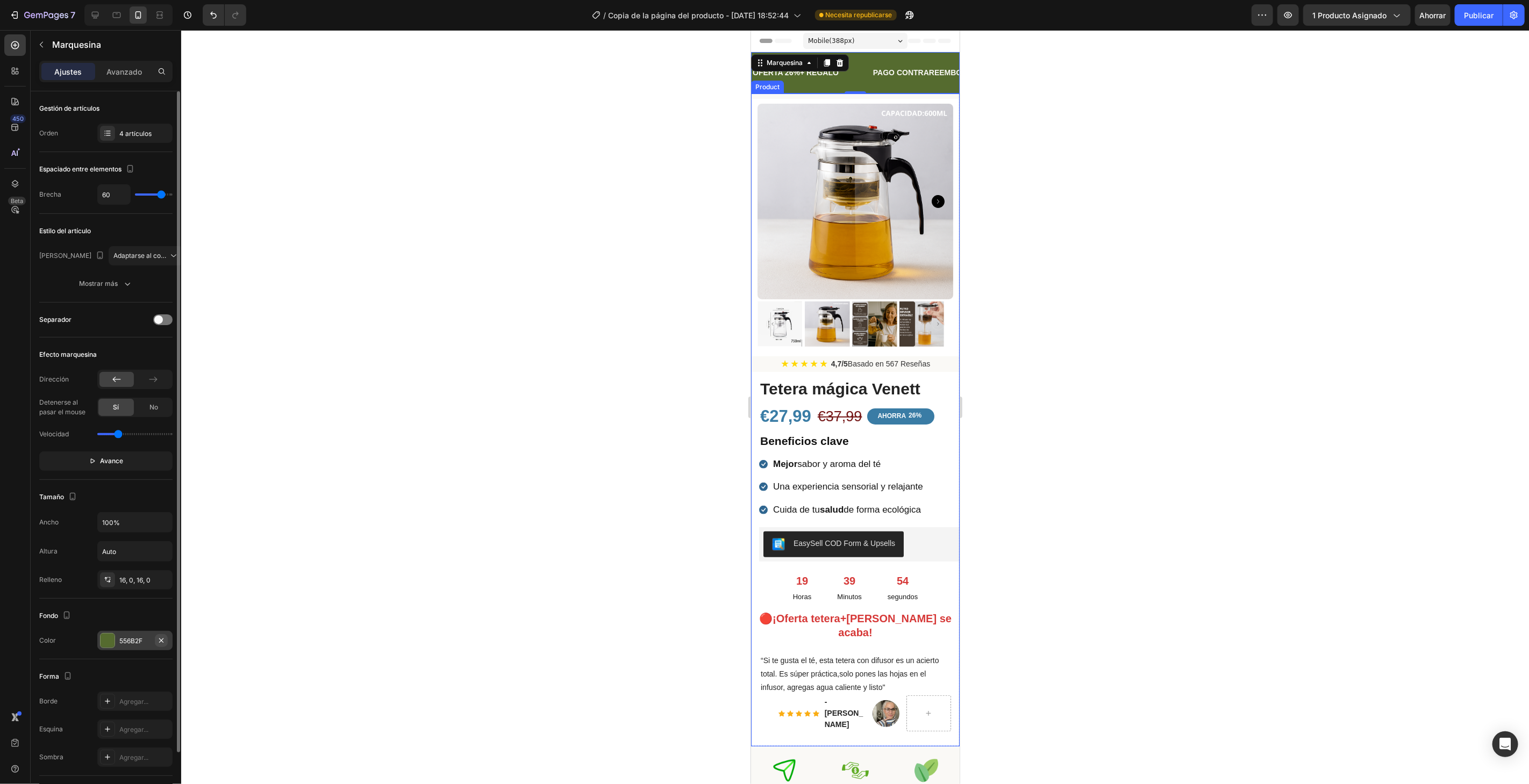
click at [158, 638] on icon "button" at bounding box center [161, 641] width 8 height 8
click at [146, 637] on font "Agregar..." at bounding box center [134, 641] width 29 height 8
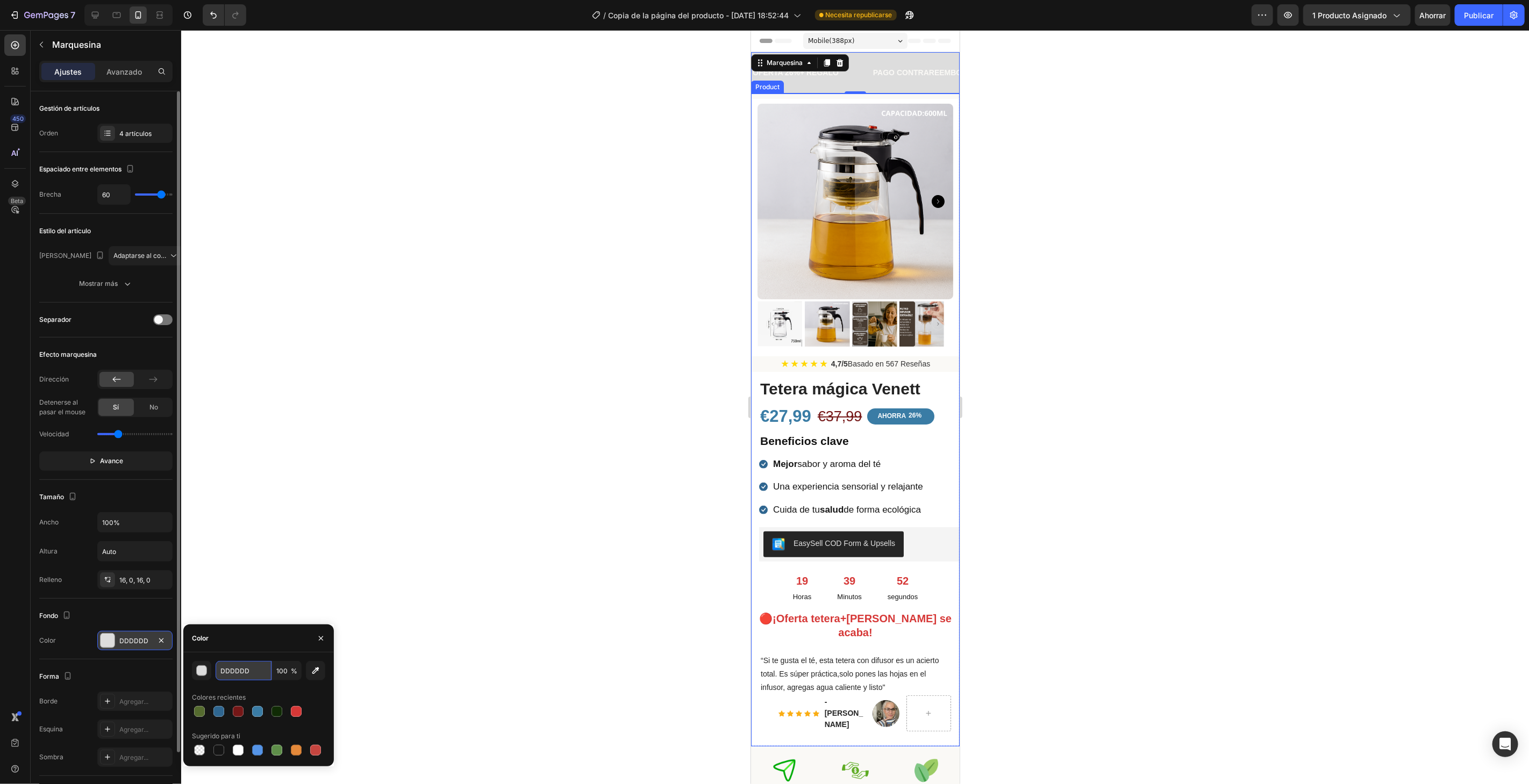
click at [245, 669] on input "DDDDDD" at bounding box center [244, 671] width 56 height 19
paste input "16425b"
type input "16425b"
click at [431, 395] on div at bounding box center [855, 407] width 1347 height 754
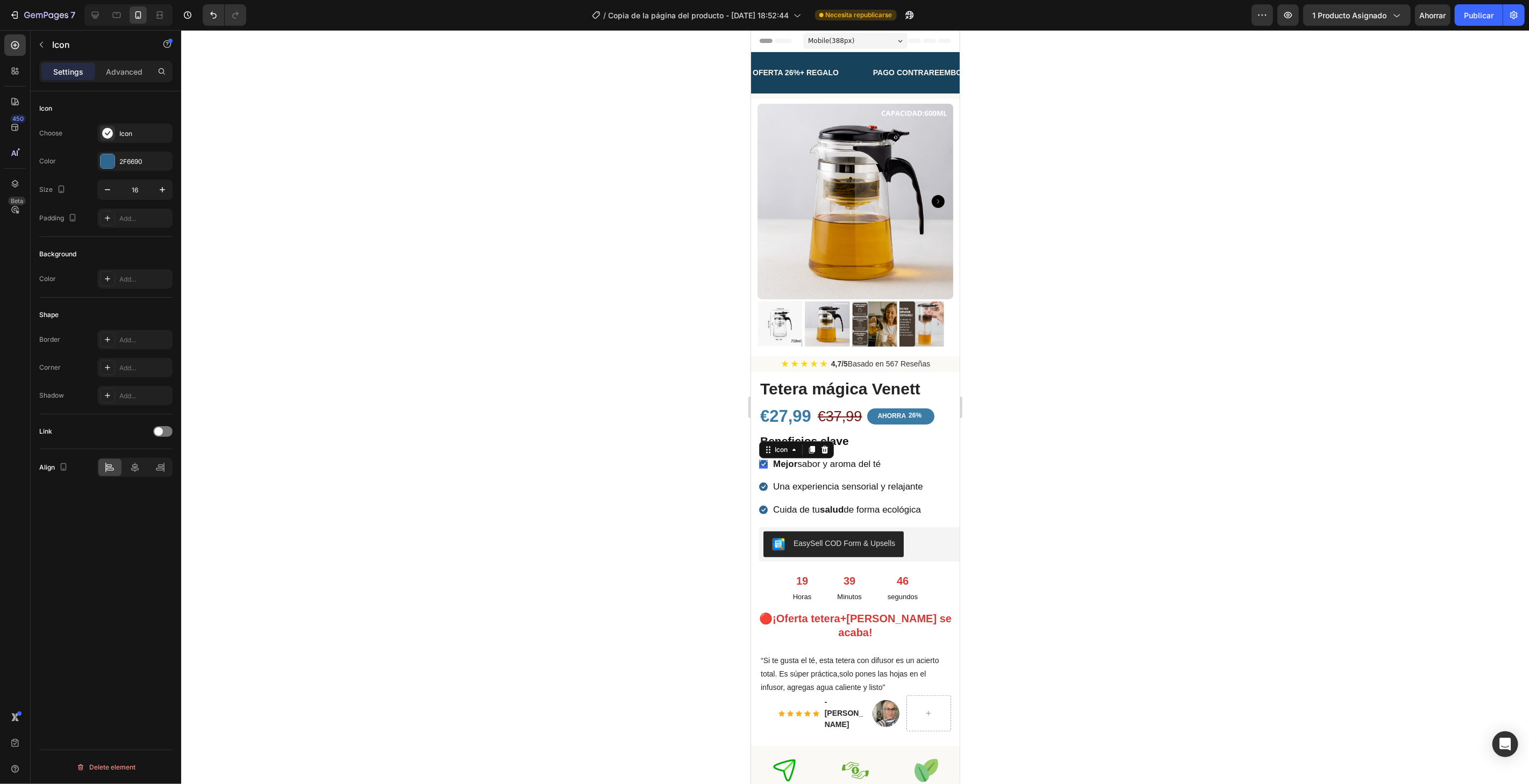
drag, startPoint x: 764, startPoint y: 453, endPoint x: 1497, endPoint y: 483, distance: 733.6
click at [764, 460] on icon at bounding box center [763, 464] width 8 height 8
click at [145, 159] on div "2F6690" at bounding box center [135, 162] width 31 height 10
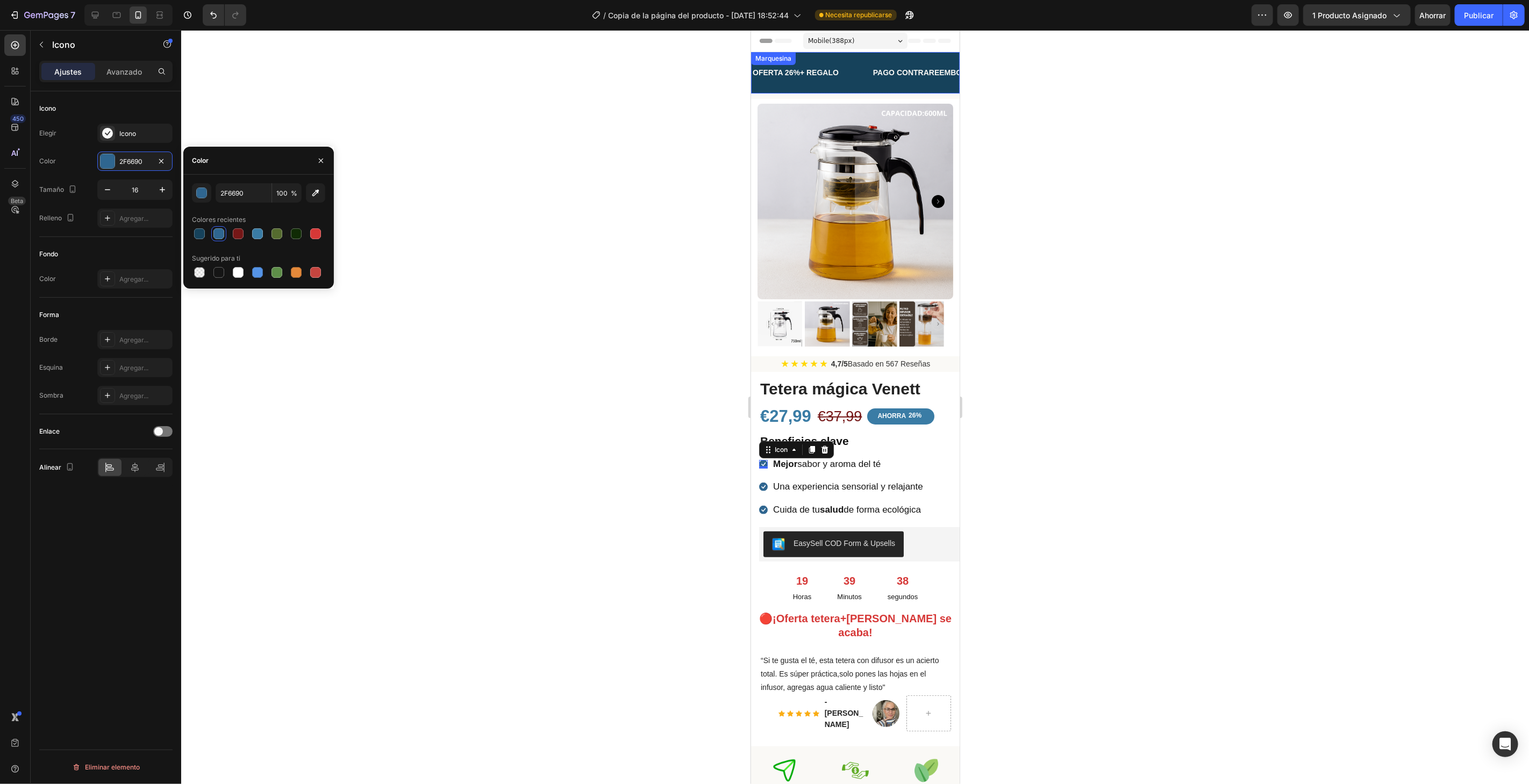
click at [863, 60] on div "OFERTA 26%+ REGALO Bloque de texto" at bounding box center [811, 72] width 121 height 24
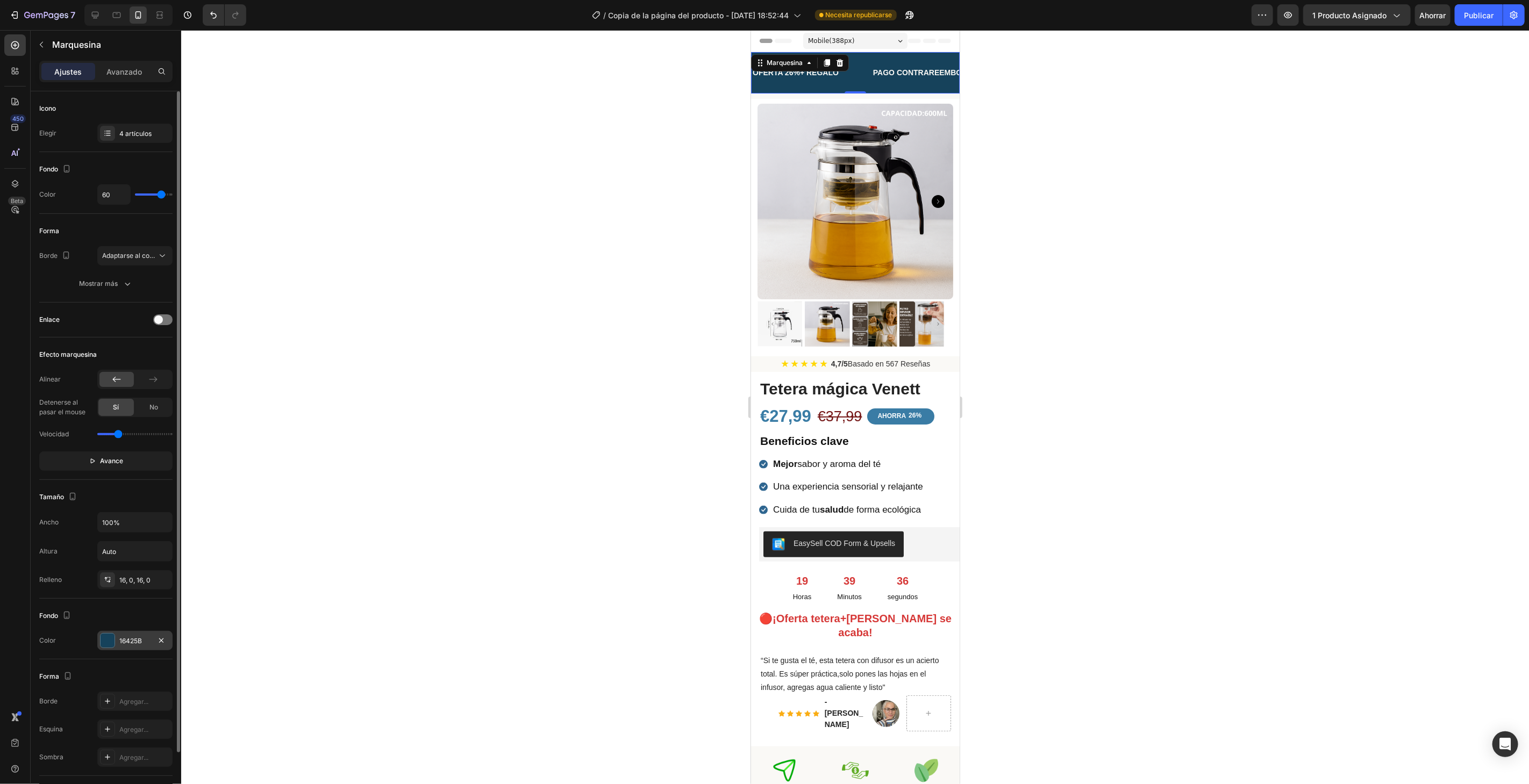
click at [132, 641] on font "16425B" at bounding box center [131, 641] width 23 height 8
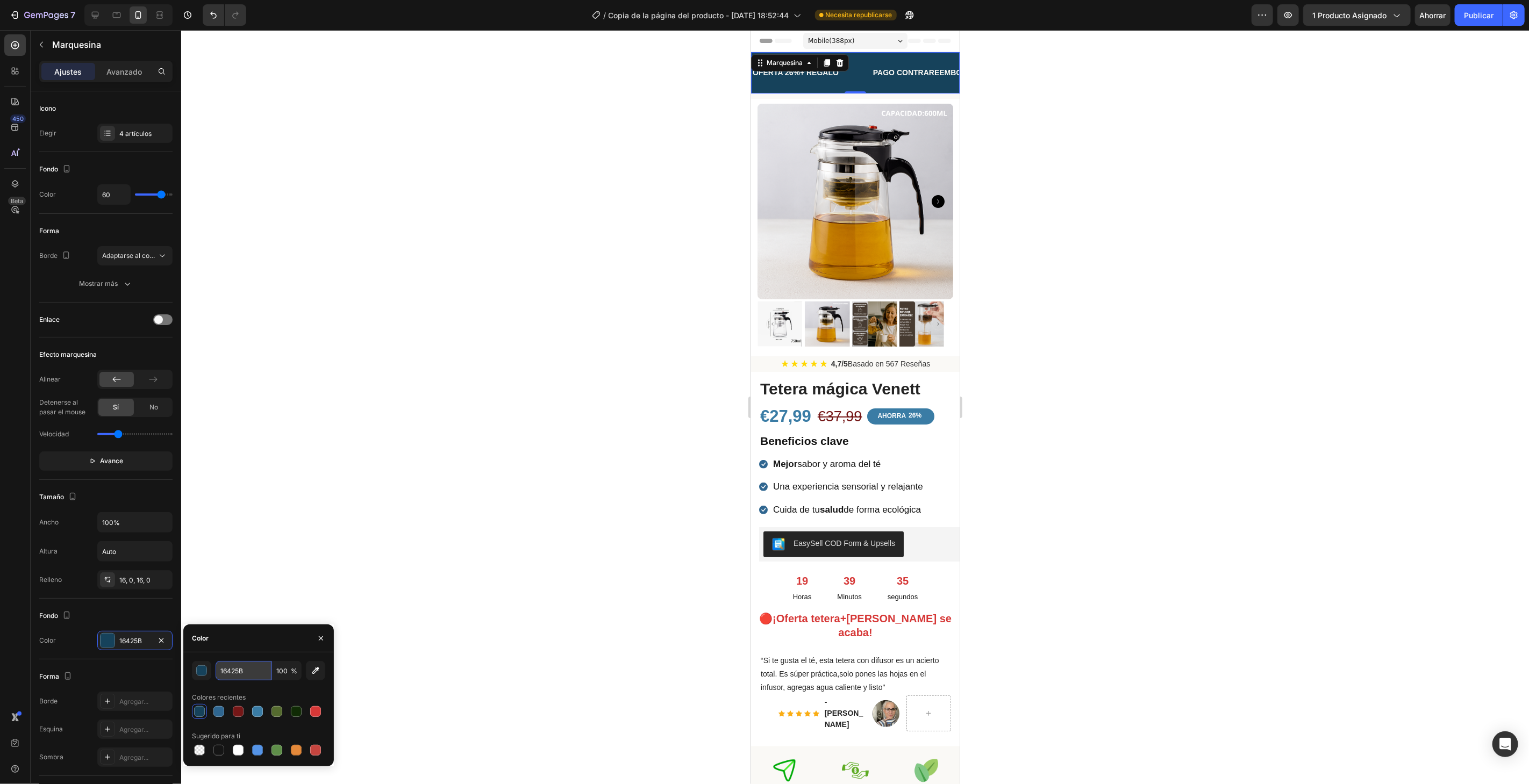
click at [249, 663] on input "16425B" at bounding box center [244, 671] width 56 height 19
paste input "2F6690"
type input "2F6690"
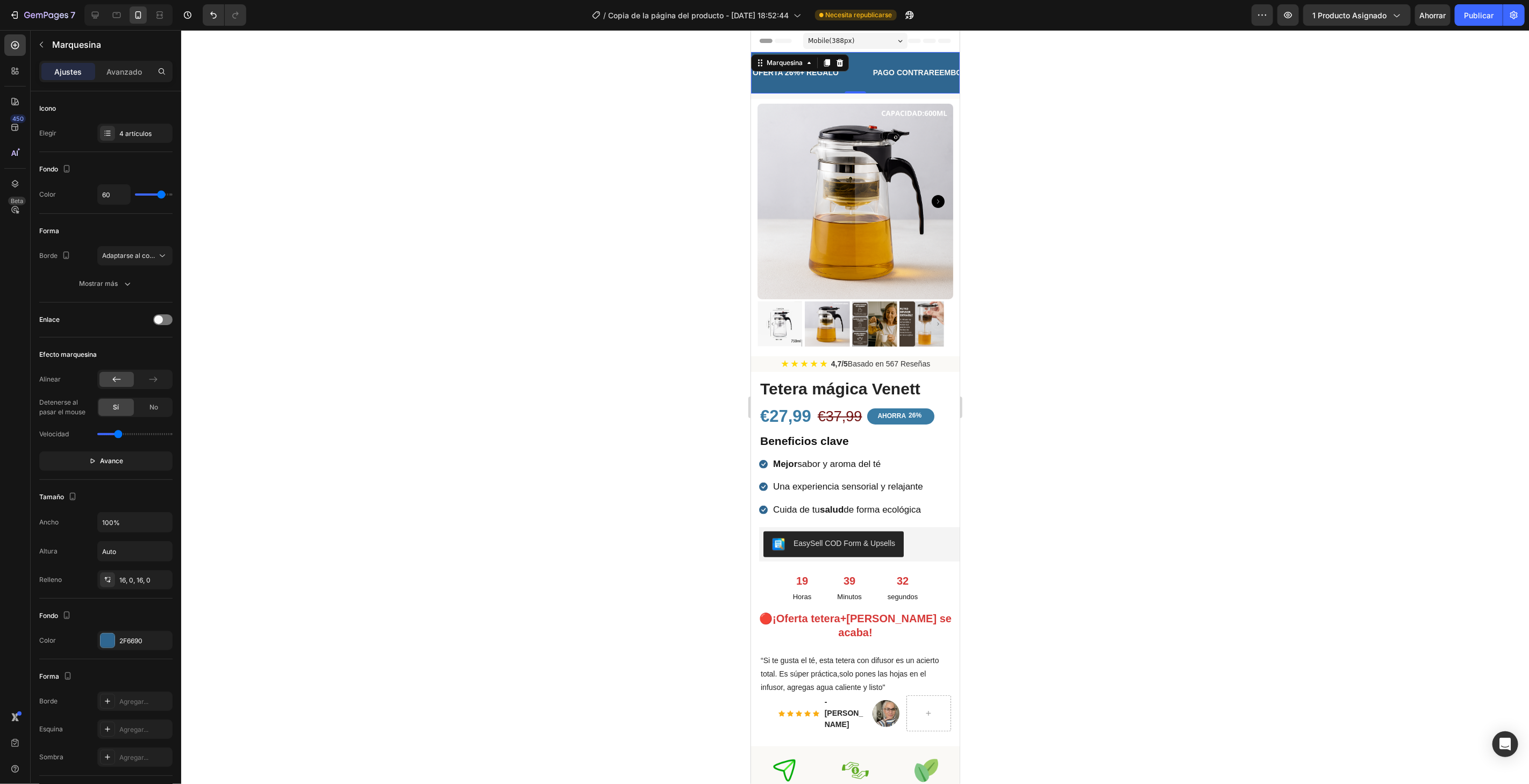
click at [587, 407] on div at bounding box center [855, 407] width 1347 height 754
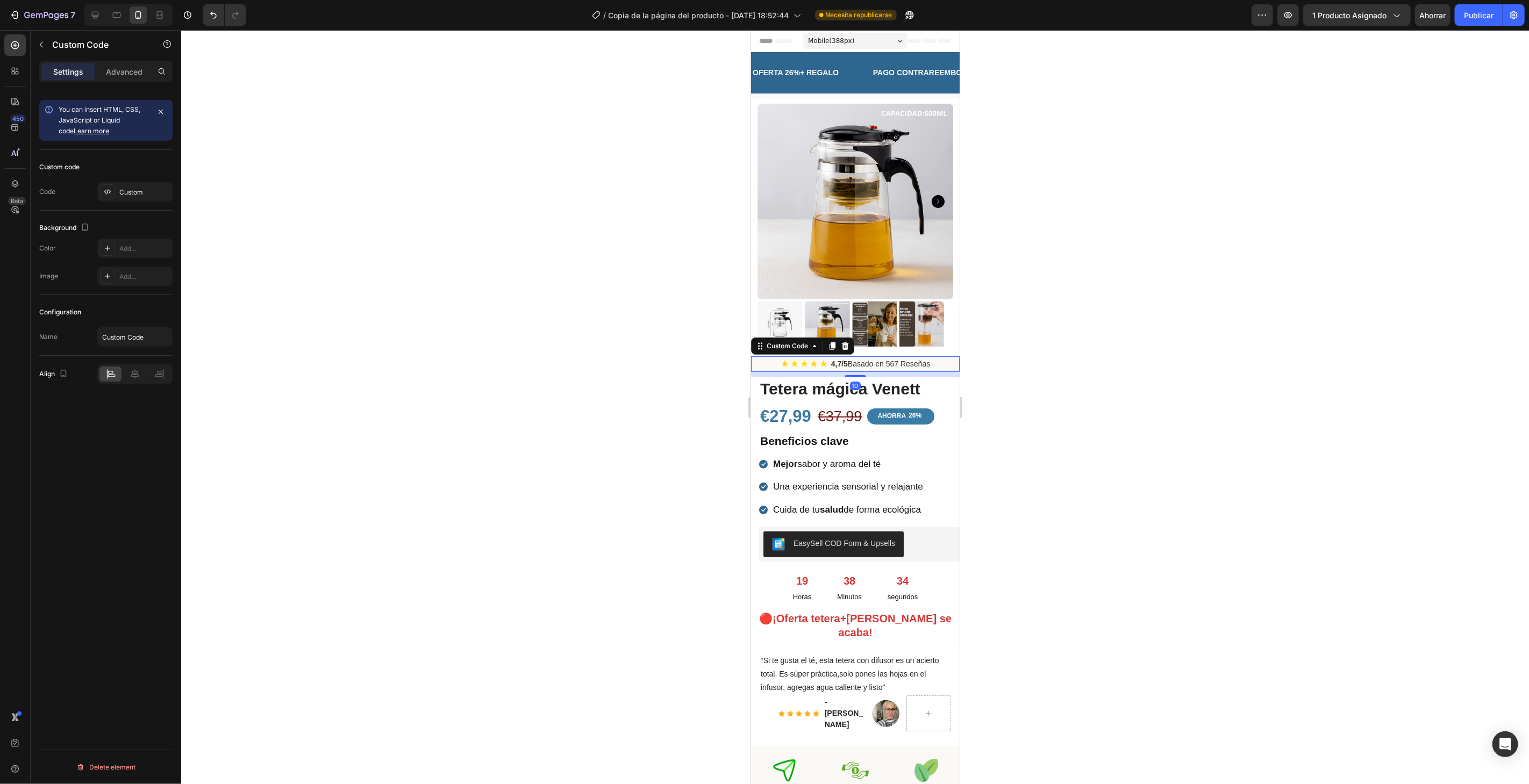
click at [934, 356] on div "★ ★ ★ ★ ★ 4,7/5 Basado en 567 Reseñas" at bounding box center [854, 364] width 208 height 16
click at [934, 449] on div "Icon Mejor sabor y aroma del té Text block Icon Una experiencia sensorial y rel…" at bounding box center [854, 484] width 208 height 70
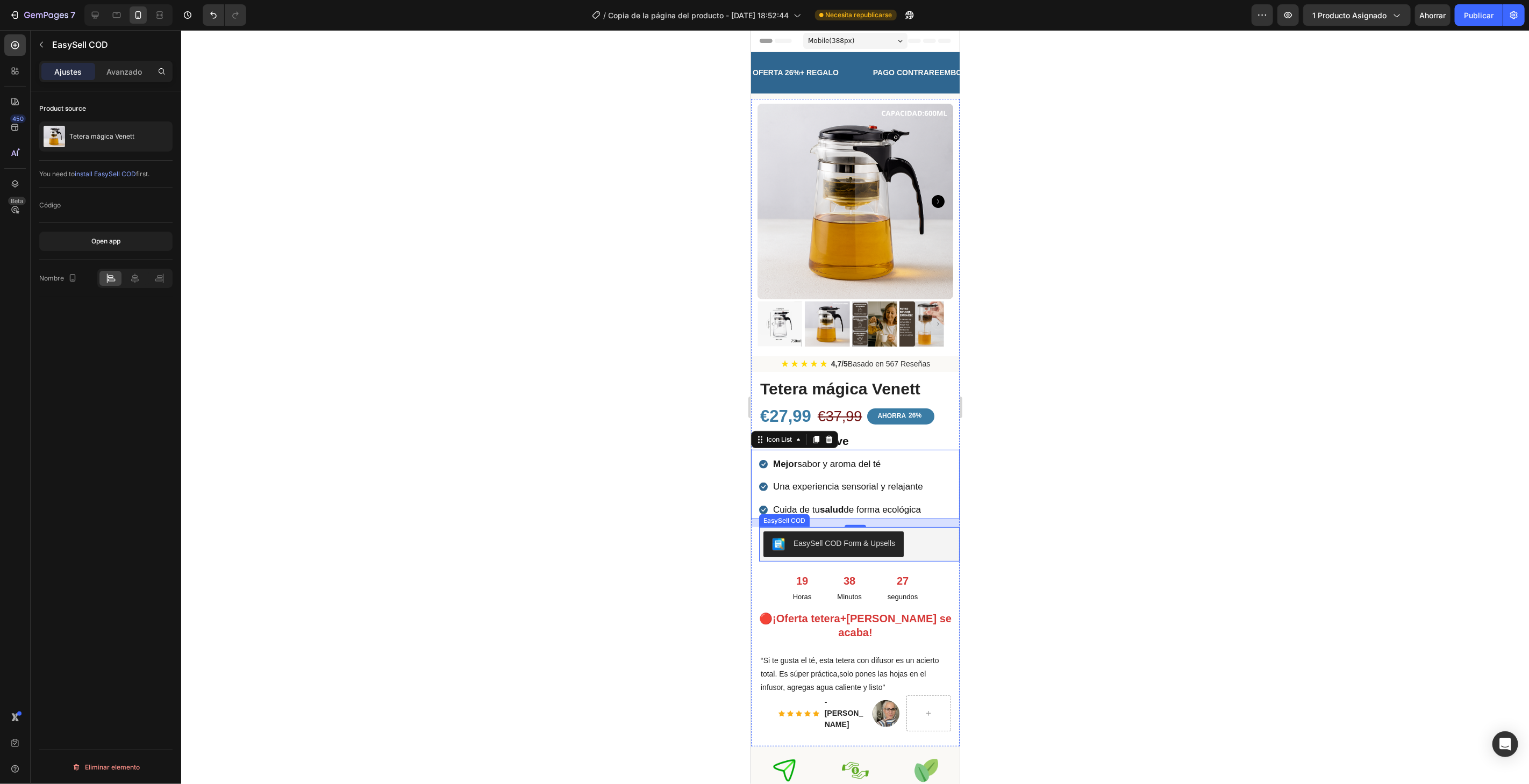
click at [939, 546] on div "EasySell COD Form & Upsells" at bounding box center [855, 544] width 192 height 35
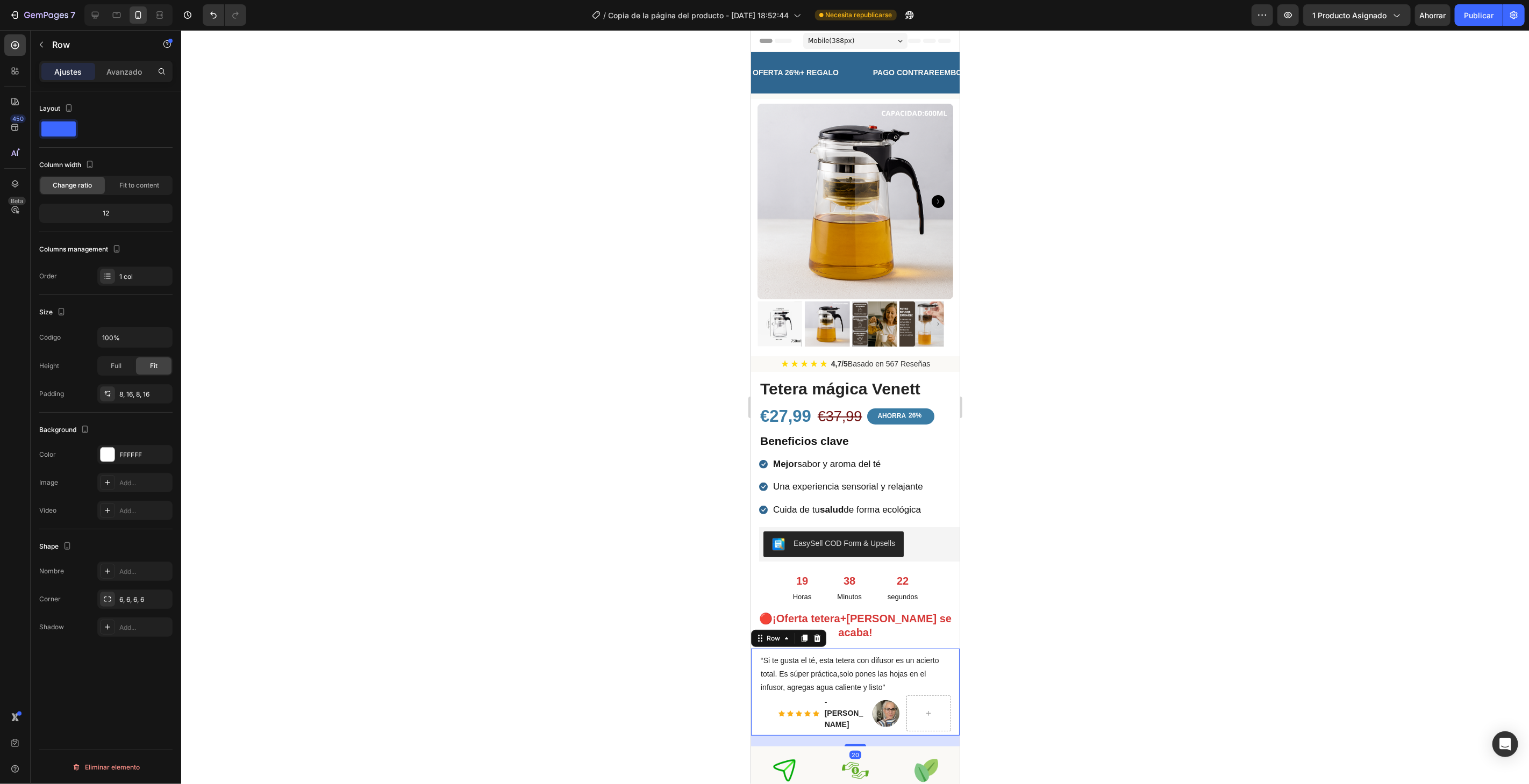
click at [945, 666] on div "“Si te gusta el té, esta tetera con difusor es un acierto total. Es súper práct…" at bounding box center [854, 691] width 208 height 88
click at [150, 451] on div "¡FFFFFF!" at bounding box center [135, 455] width 31 height 10
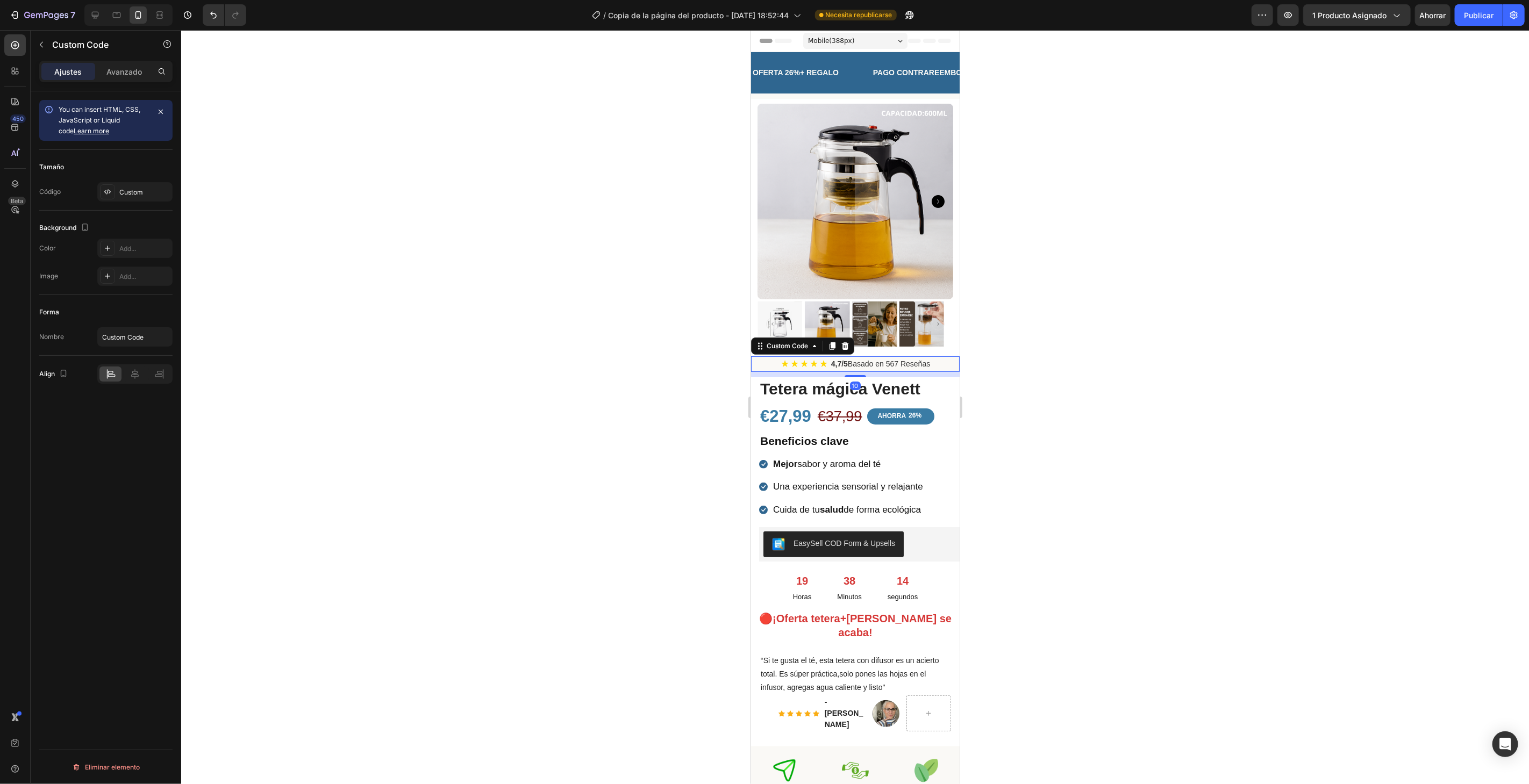
click at [925, 356] on div "★ ★ ★ ★ ★ 4,7/5 Basado en 567 Reseñas" at bounding box center [855, 364] width 158 height 16
click at [144, 192] on font "Costumbre" at bounding box center [136, 192] width 34 height 8
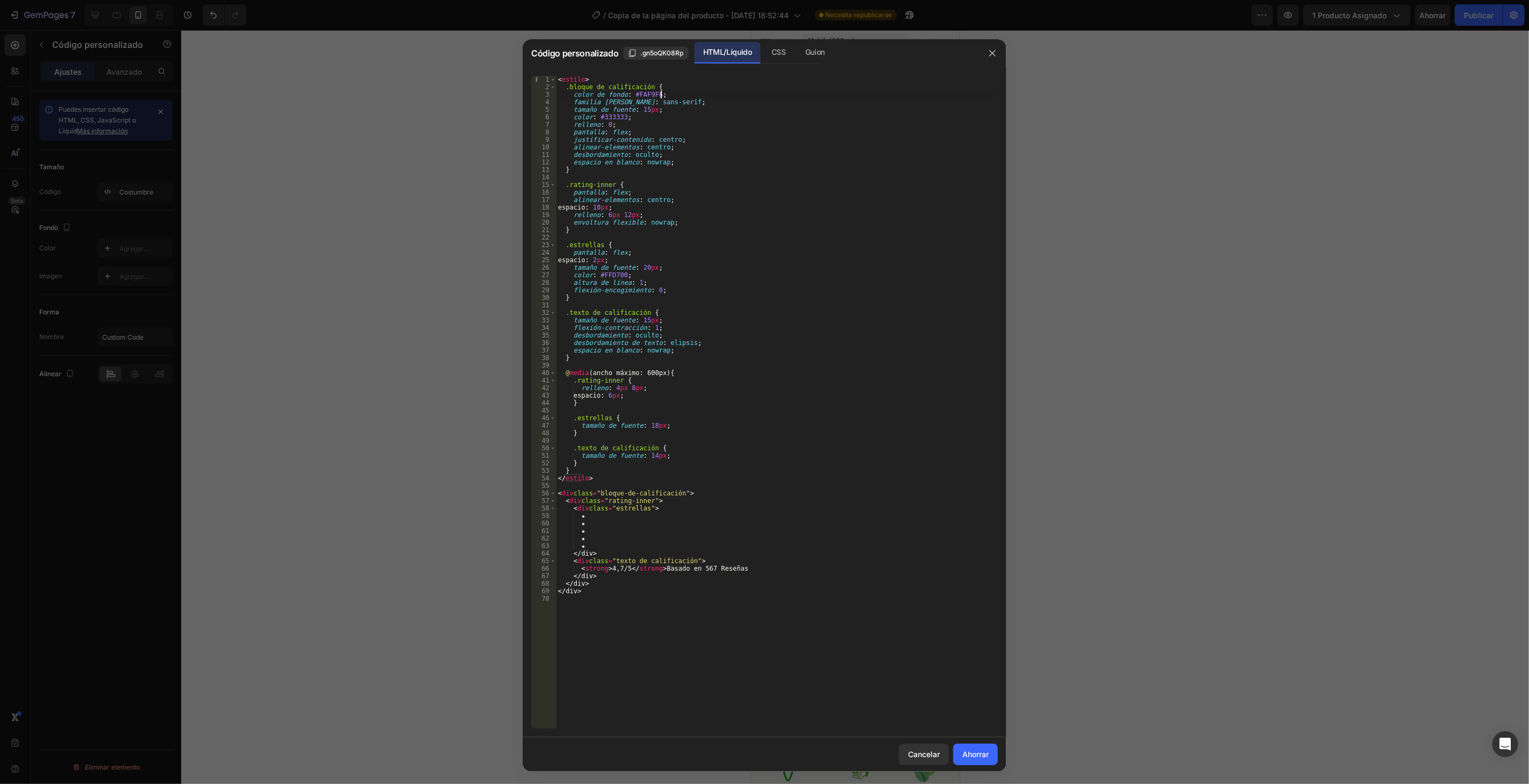
click at [660, 92] on div "< estilo > .bloque de calificación { color de fondo : #FAF9F6 ; familia de fuen…" at bounding box center [777, 410] width 442 height 668
paste textarea "FFFFFF"
type textarea "background-color: #FFFFFF;"
click at [984, 750] on font "Ahorrar" at bounding box center [975, 754] width 26 height 9
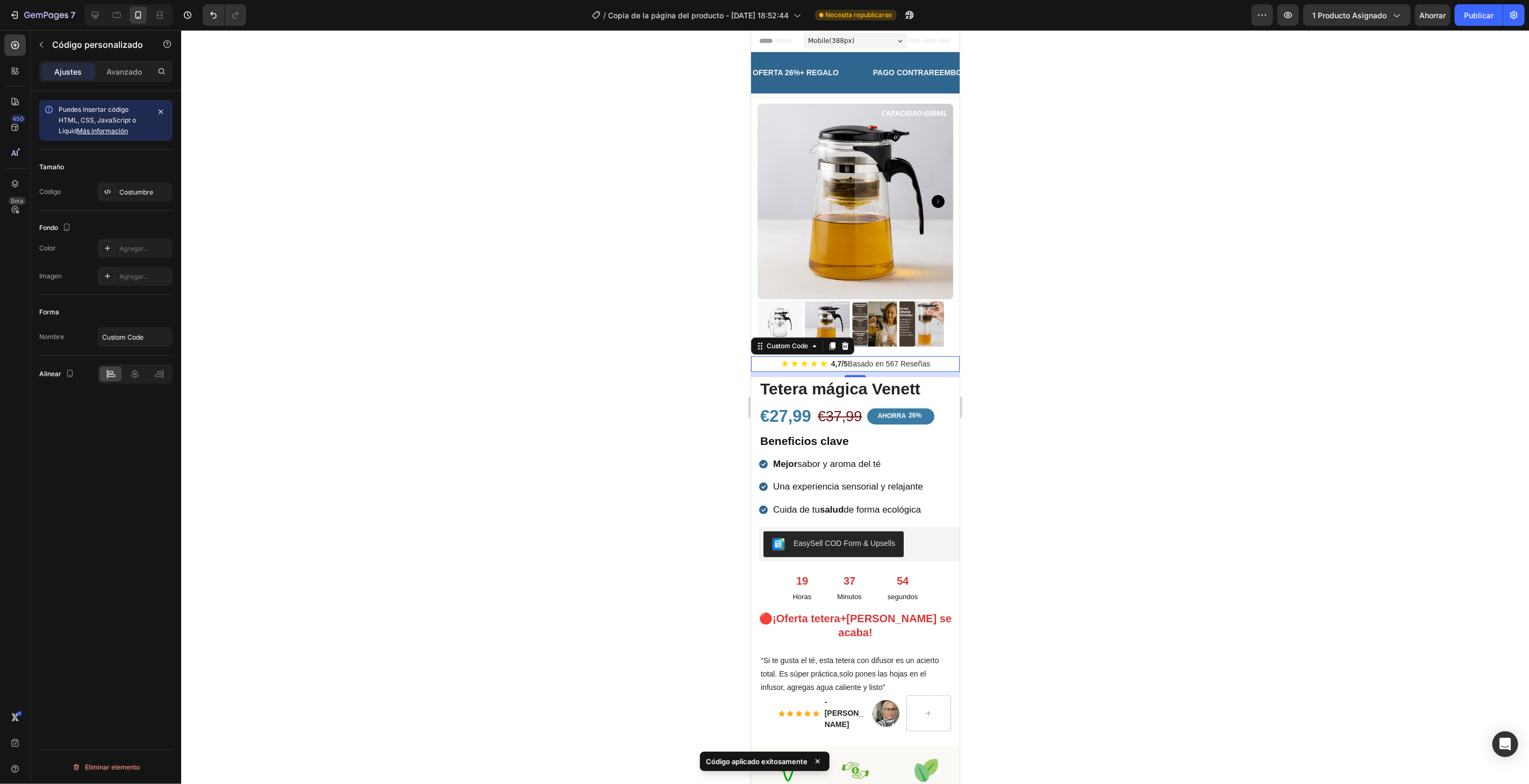
click at [1255, 97] on div at bounding box center [855, 407] width 1347 height 754
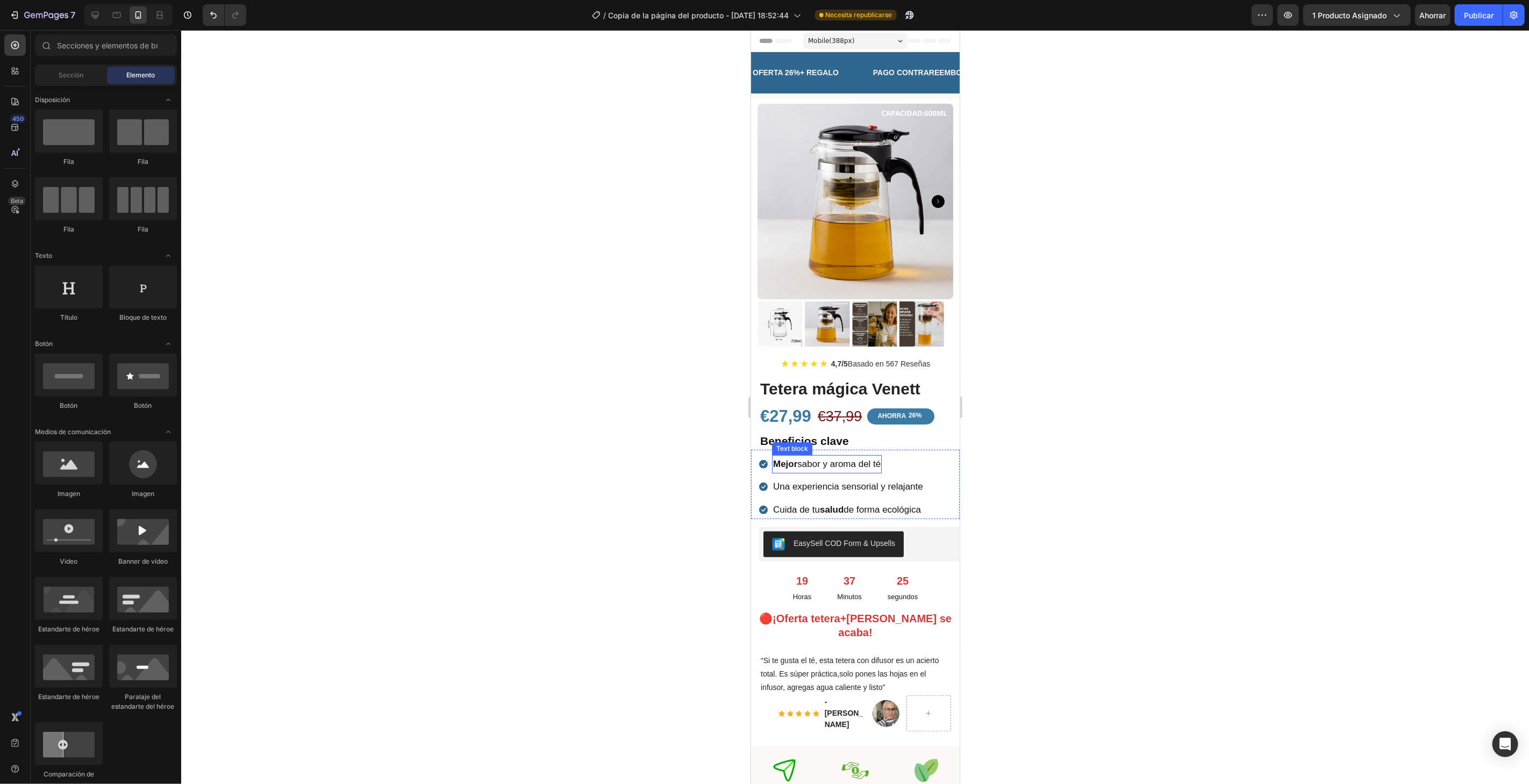
click at [874, 456] on p "Mejor sabor y aroma del té" at bounding box center [826, 464] width 108 height 17
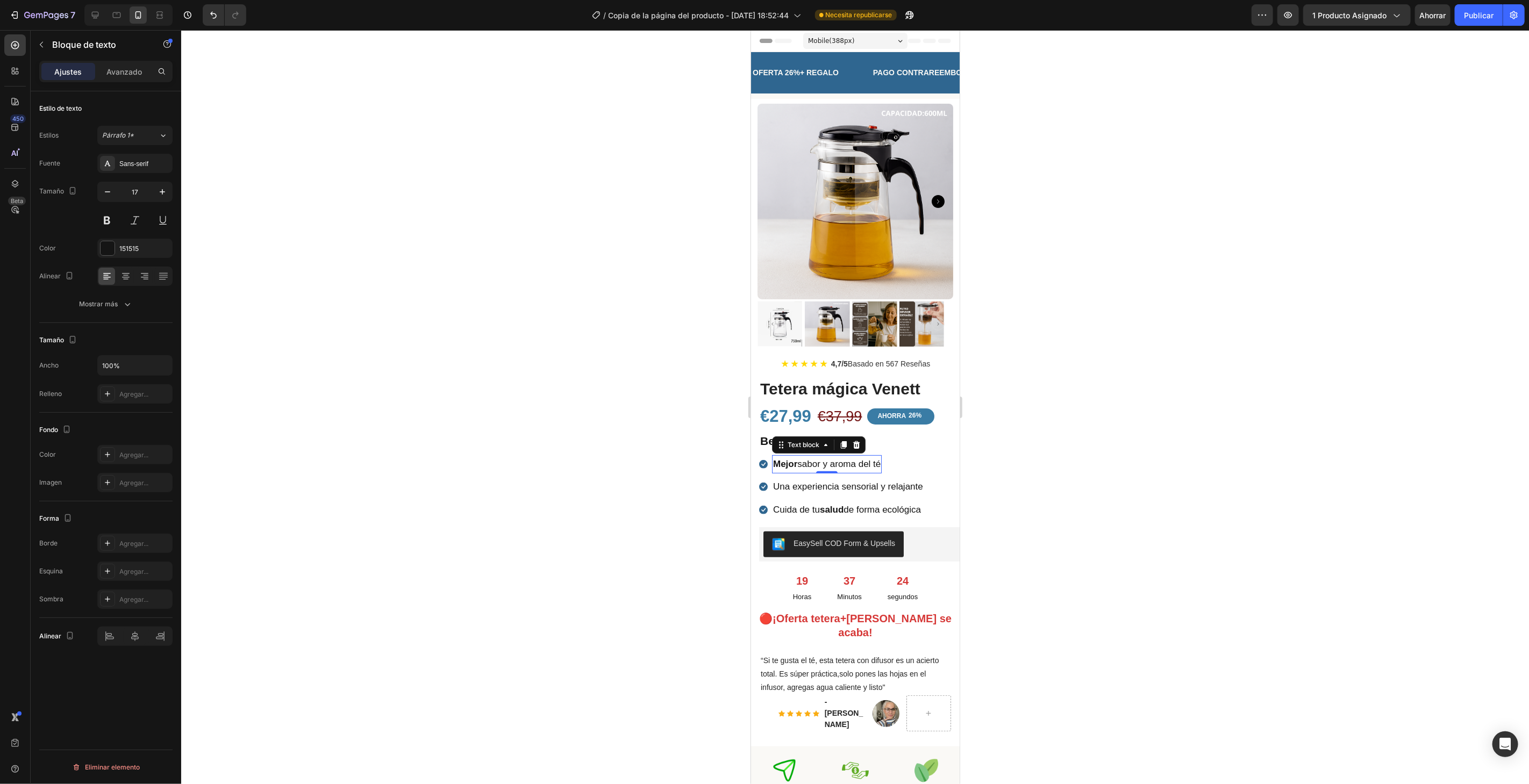
click at [879, 456] on p "Mejor sabor y aroma del té" at bounding box center [826, 464] width 108 height 17
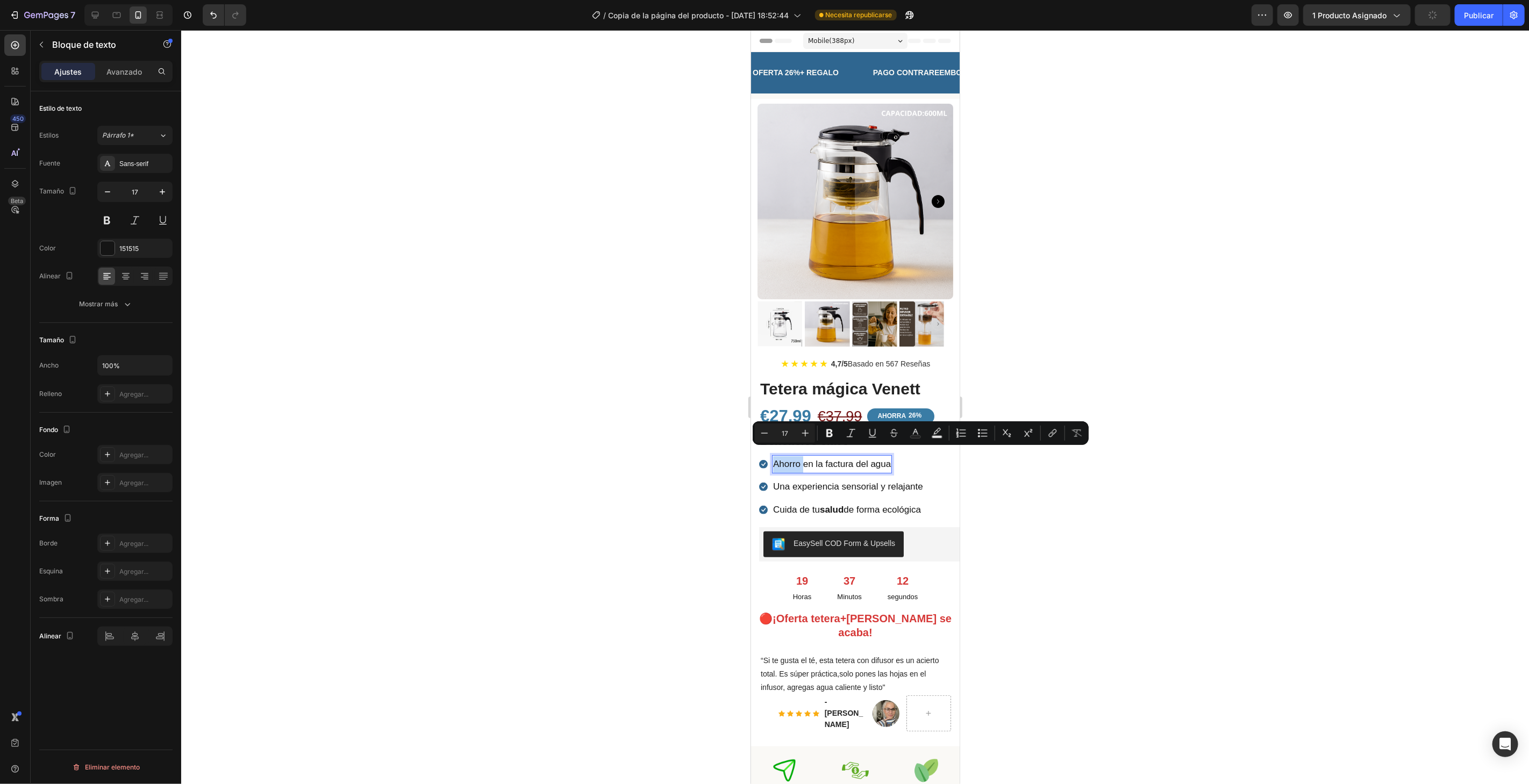
drag, startPoint x: 803, startPoint y: 456, endPoint x: 772, endPoint y: 454, distance: 31.1
click at [772, 456] on p "Ahorro en la factura del agua" at bounding box center [831, 464] width 118 height 17
click at [837, 435] on button "Bold" at bounding box center [830, 433] width 19 height 19
click at [866, 478] on p "Una experiencia sensorial y relajante" at bounding box center [847, 487] width 150 height 17
click at [898, 456] on li "Icon Ahorro en la factura del agua Text block" at bounding box center [841, 464] width 165 height 19
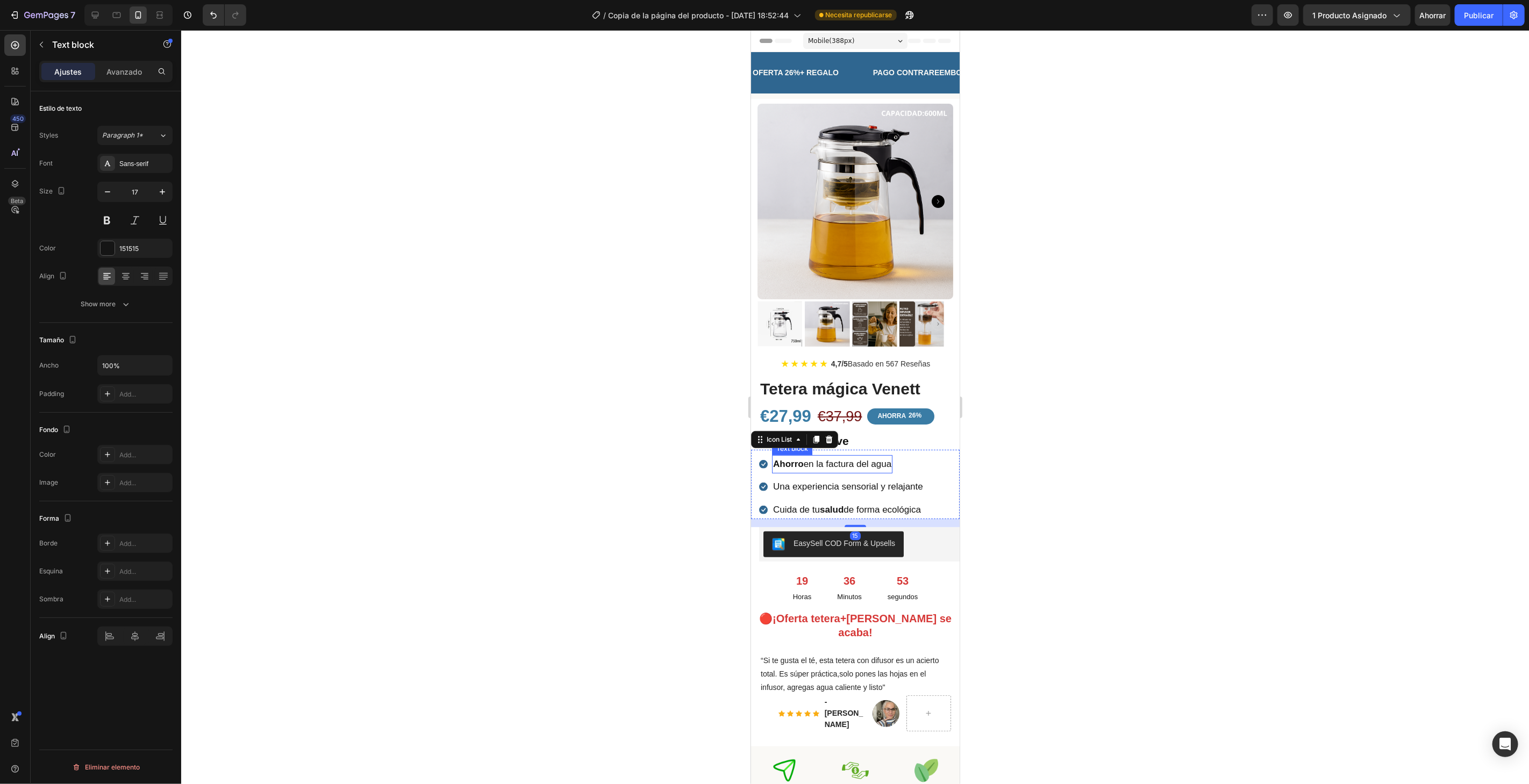
click at [891, 456] on p "Ahorro en la factura del agua" at bounding box center [831, 464] width 118 height 17
click at [893, 456] on p "Ahorro en la factura del agua💧" at bounding box center [837, 464] width 130 height 17
click at [872, 478] on p "Una experiencia sensorial y relajante" at bounding box center [847, 487] width 150 height 17
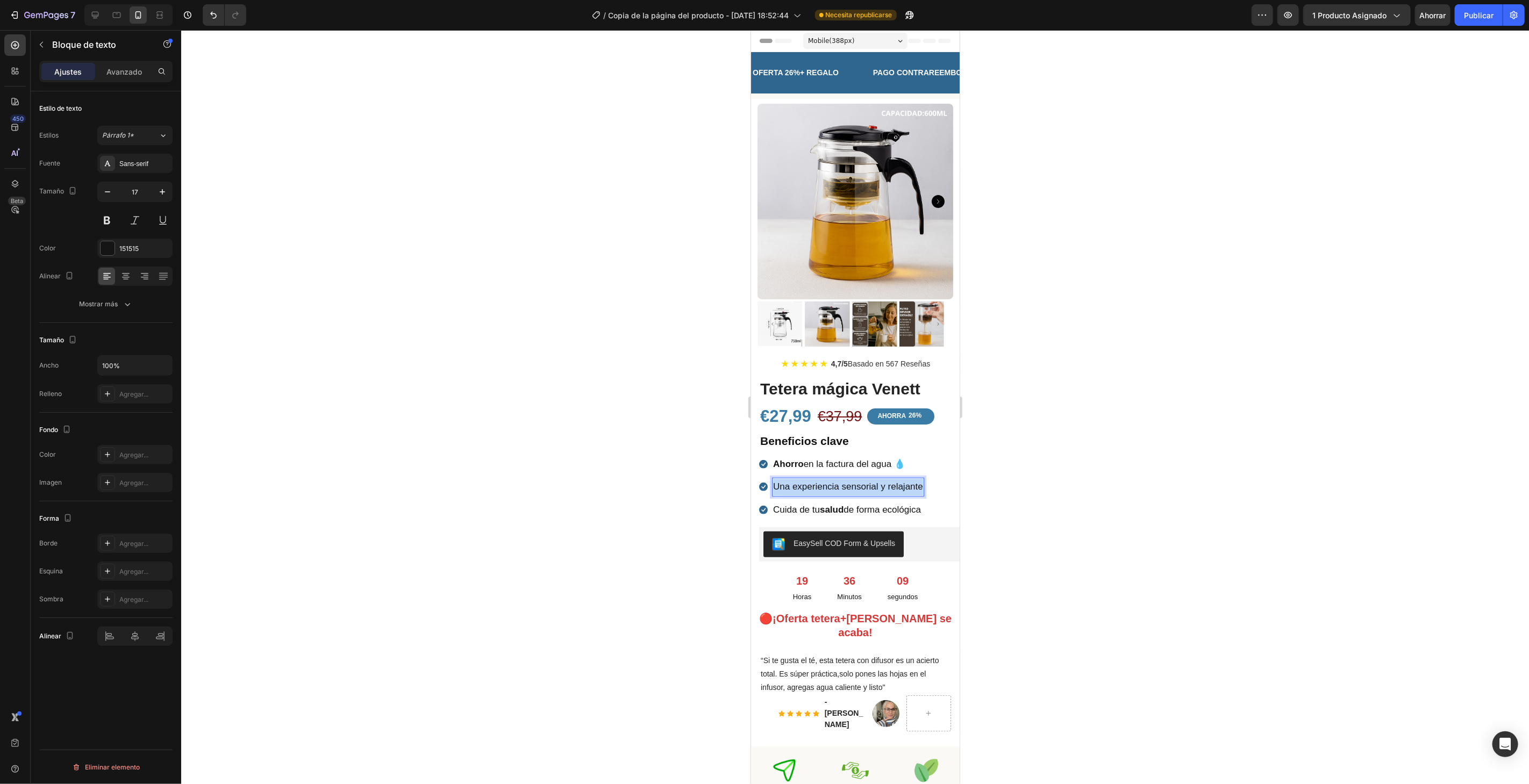
click at [872, 478] on p "Una experiencia sensorial y relajante" at bounding box center [847, 487] width 150 height 17
click at [874, 504] on p "Cuida de tu salud de forma ecológica" at bounding box center [846, 510] width 148 height 17
click at [331, 293] on div at bounding box center [855, 407] width 1347 height 754
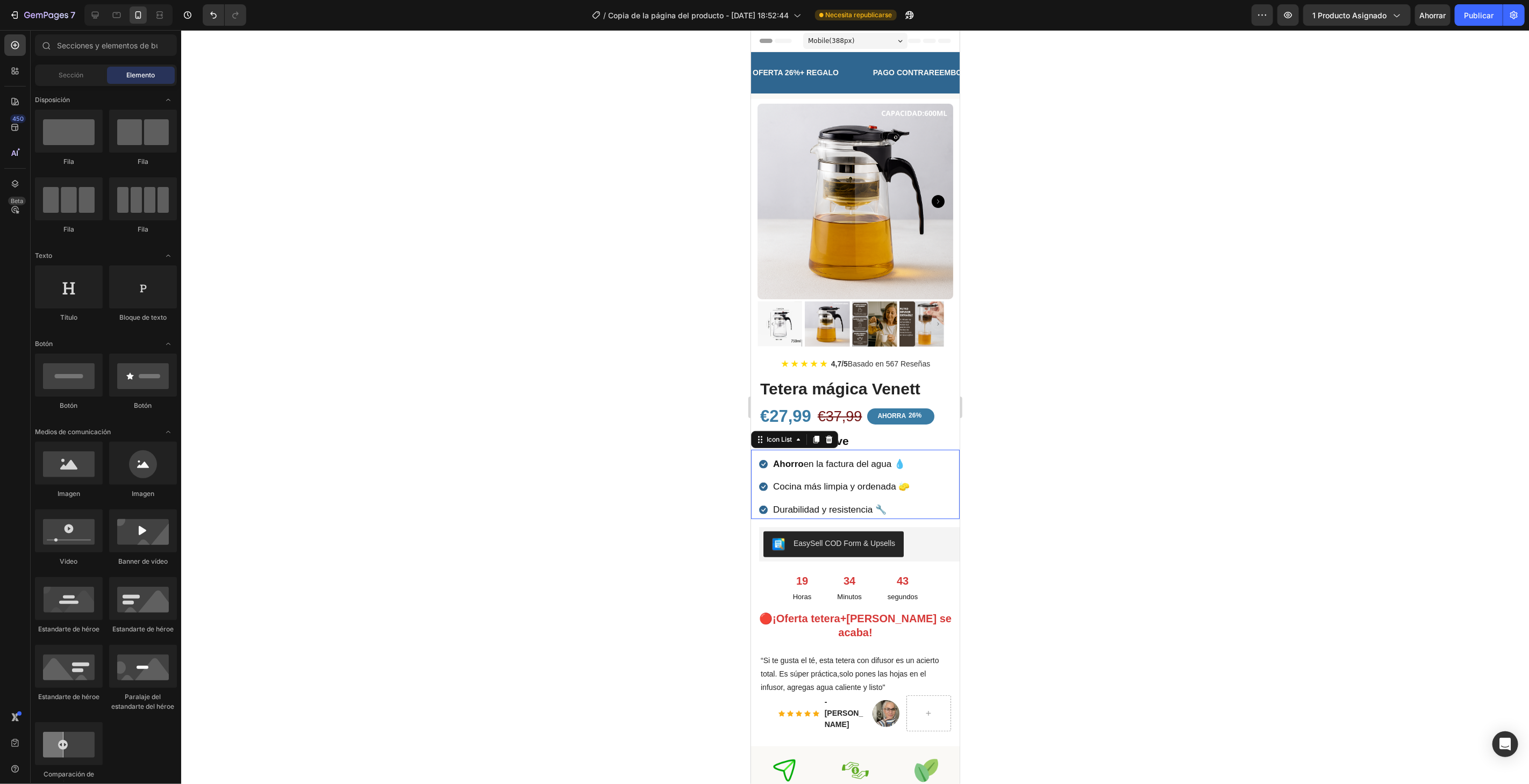
click at [918, 494] on div "Icon Ahorro en la factura del agua 💧 Text block Icon Cocina más limpia y ordena…" at bounding box center [855, 487] width 192 height 64
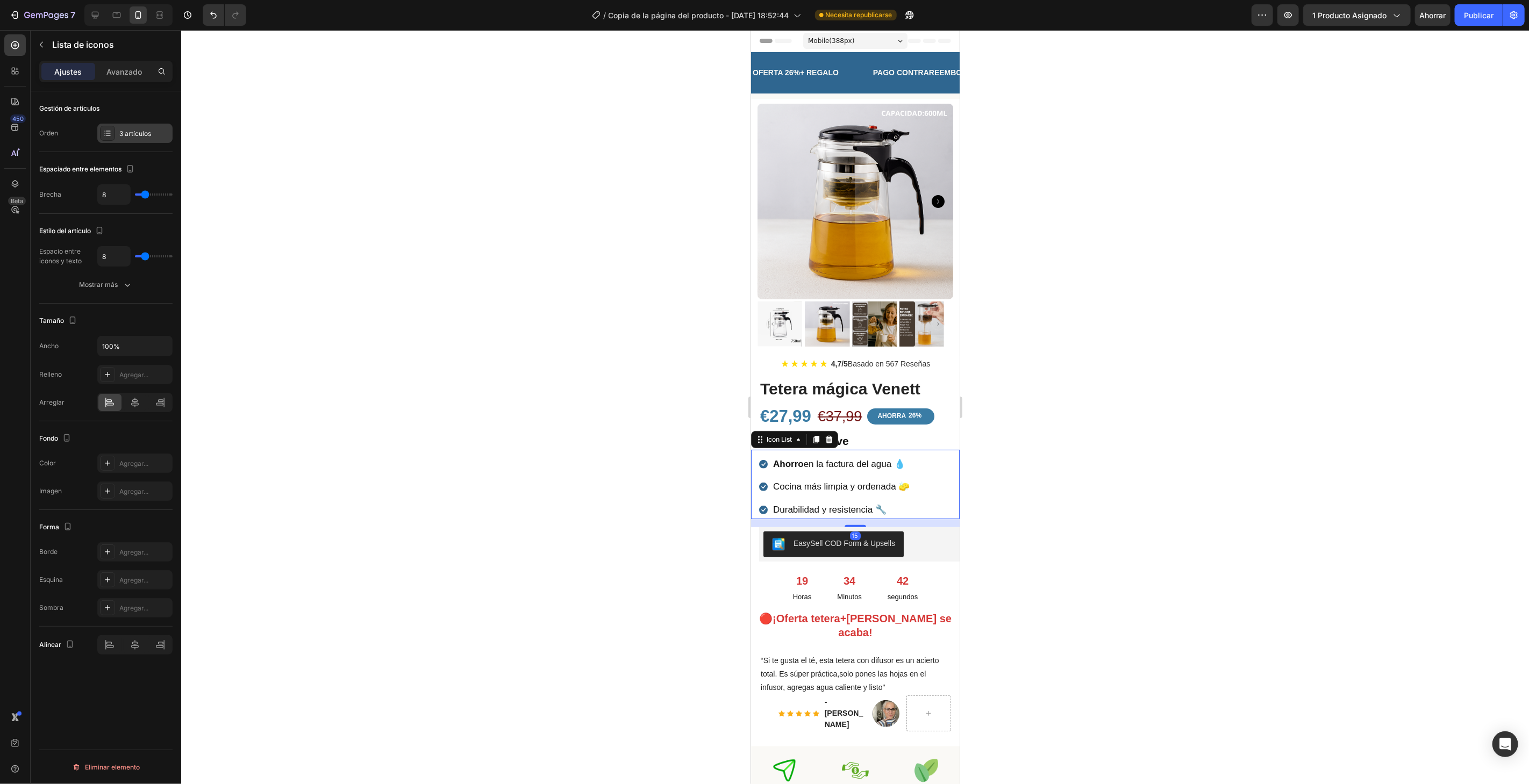
drag, startPoint x: 141, startPoint y: 137, endPoint x: 140, endPoint y: 148, distance: 11.0
click at [140, 137] on font "3 artículos" at bounding box center [135, 134] width 32 height 8
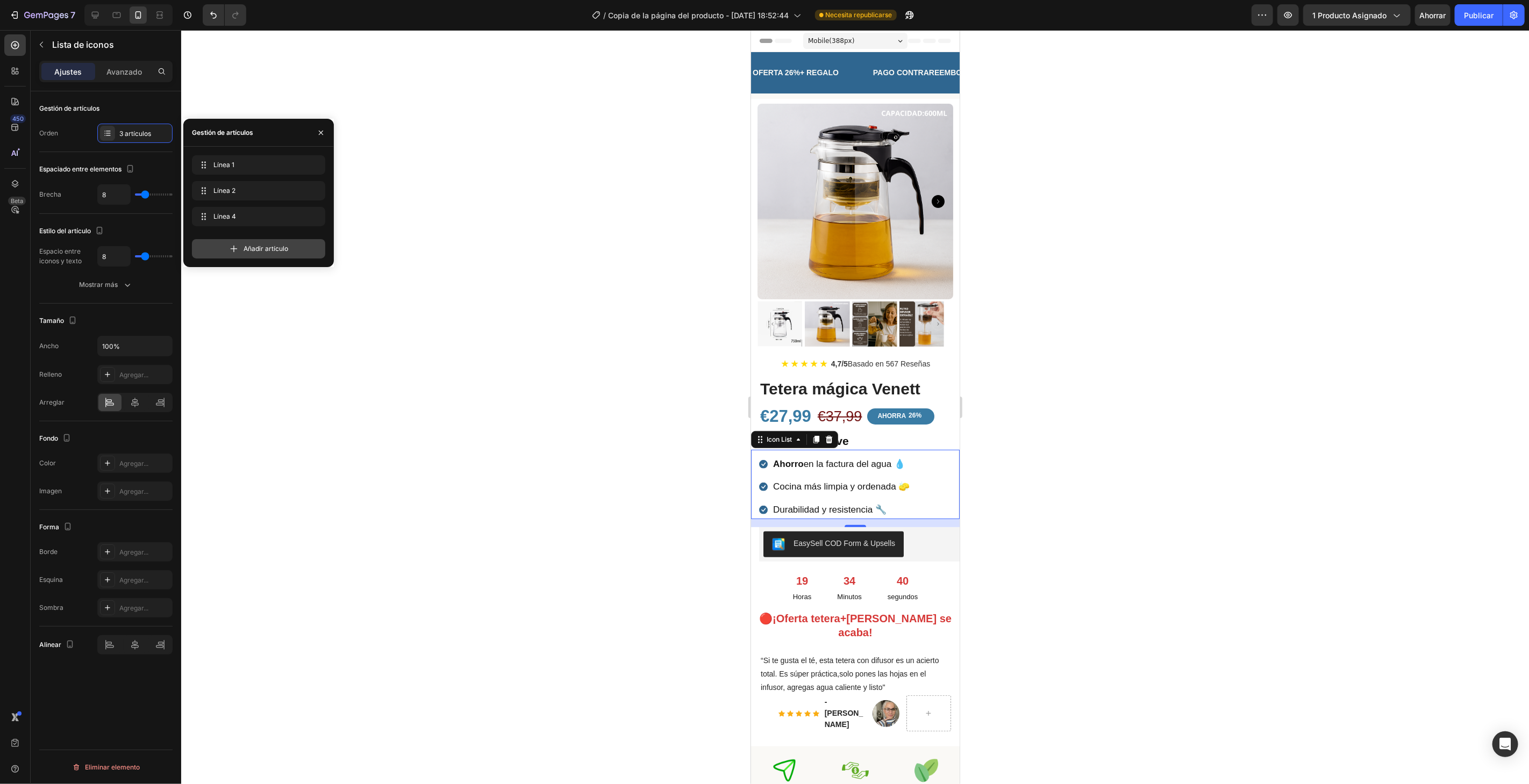
click at [226, 243] on div "Añadir artículo" at bounding box center [258, 249] width 133 height 19
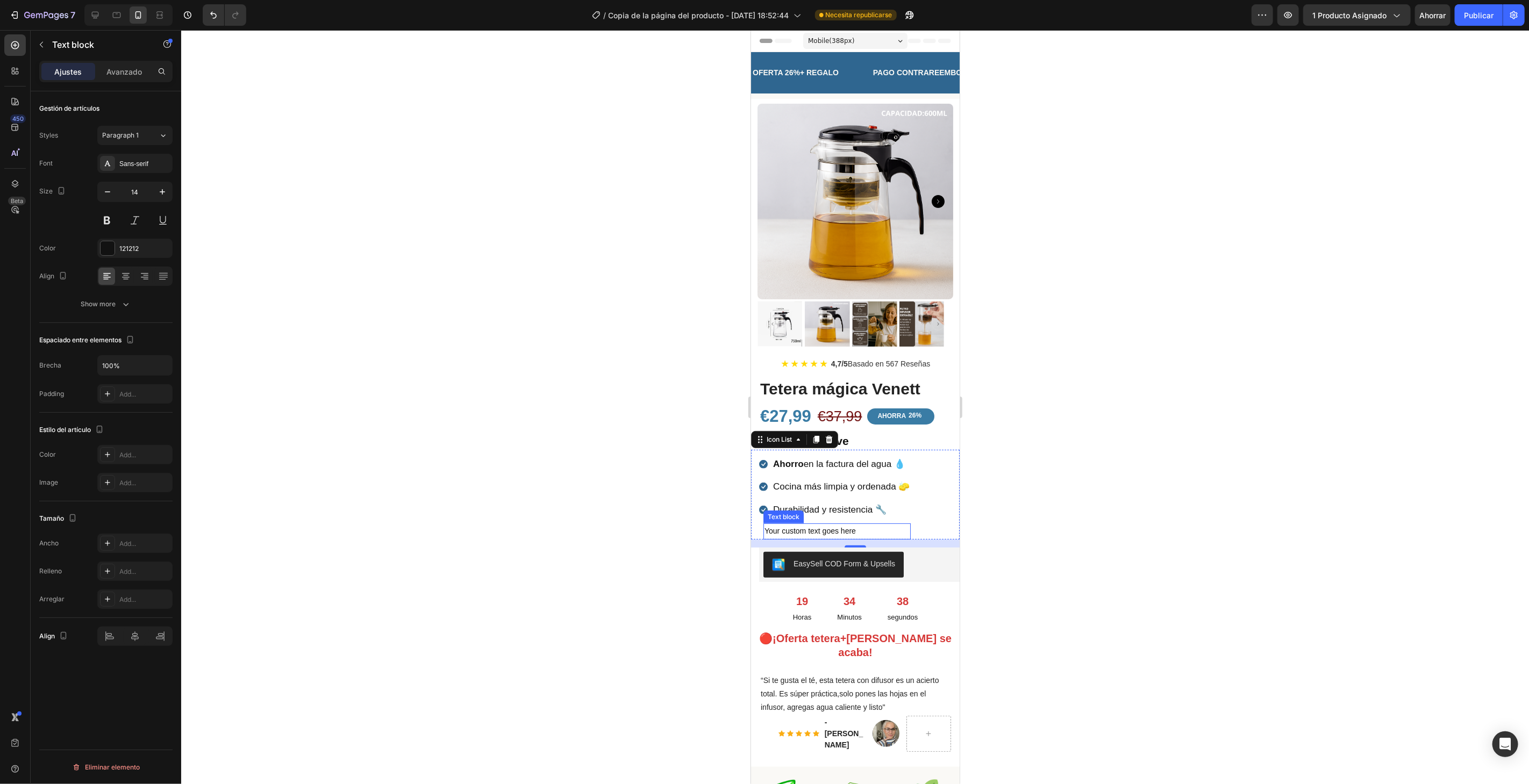
click at [812, 523] on div "Your custom text goes here" at bounding box center [836, 531] width 148 height 16
click at [843, 508] on icon at bounding box center [847, 512] width 8 height 8
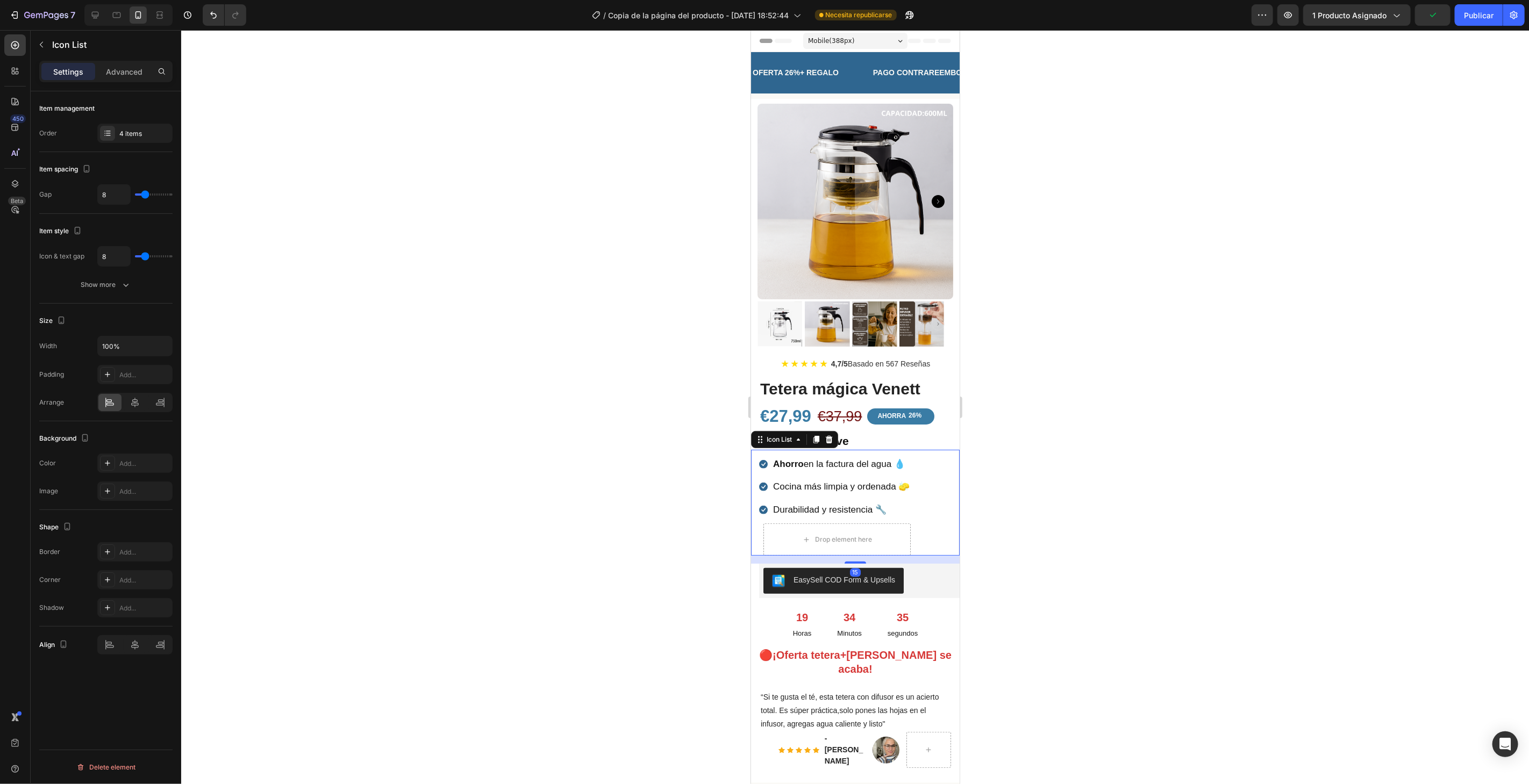
click at [934, 527] on div "Icon Ahorro en la factura del agua 💧 Text block Icon Cocina más limpia y ordena…" at bounding box center [855, 505] width 192 height 101
click at [41, 47] on icon "button" at bounding box center [41, 45] width 8 height 8
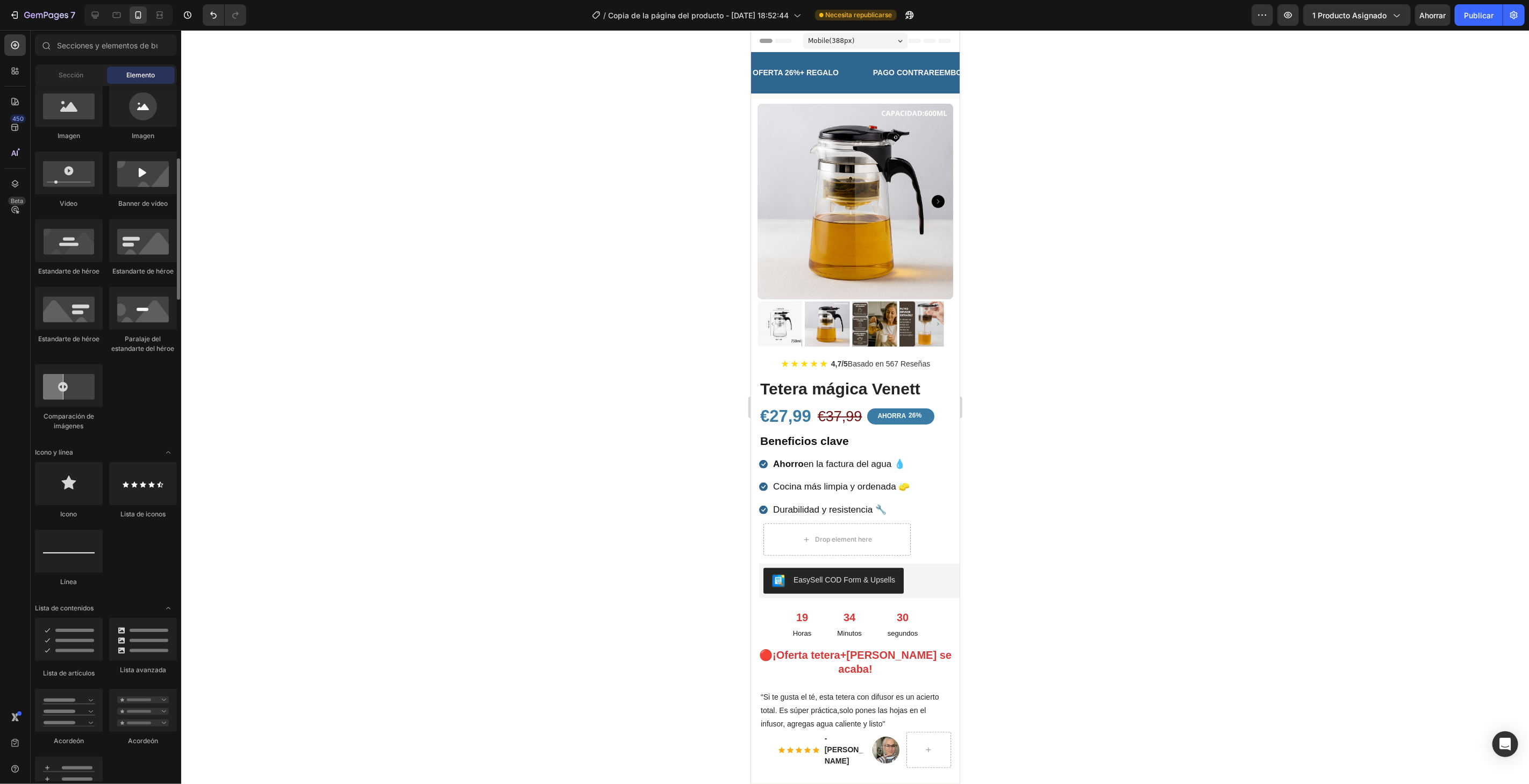
scroll to position [417, 0]
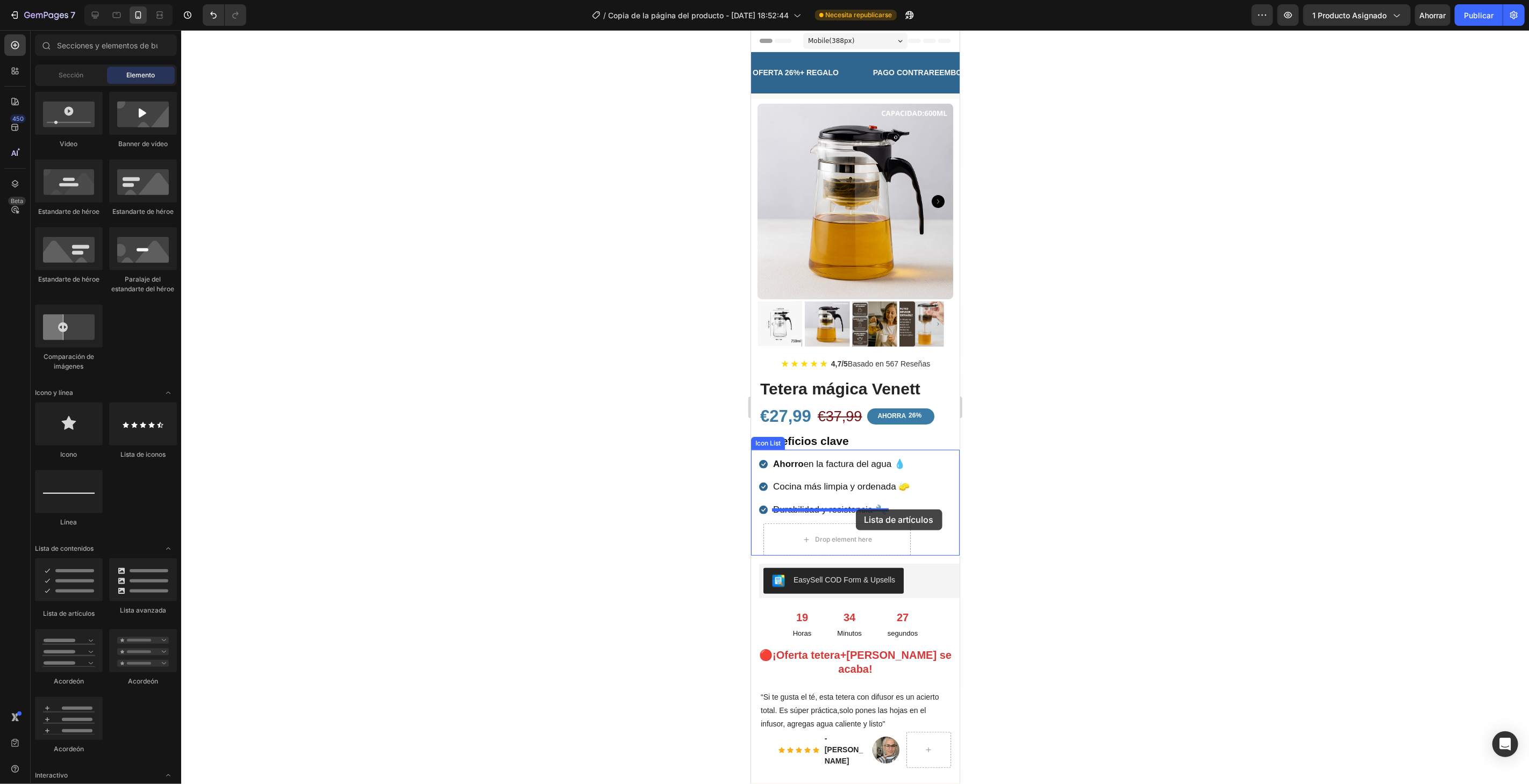
drag, startPoint x: 810, startPoint y: 623, endPoint x: 855, endPoint y: 509, distance: 122.6
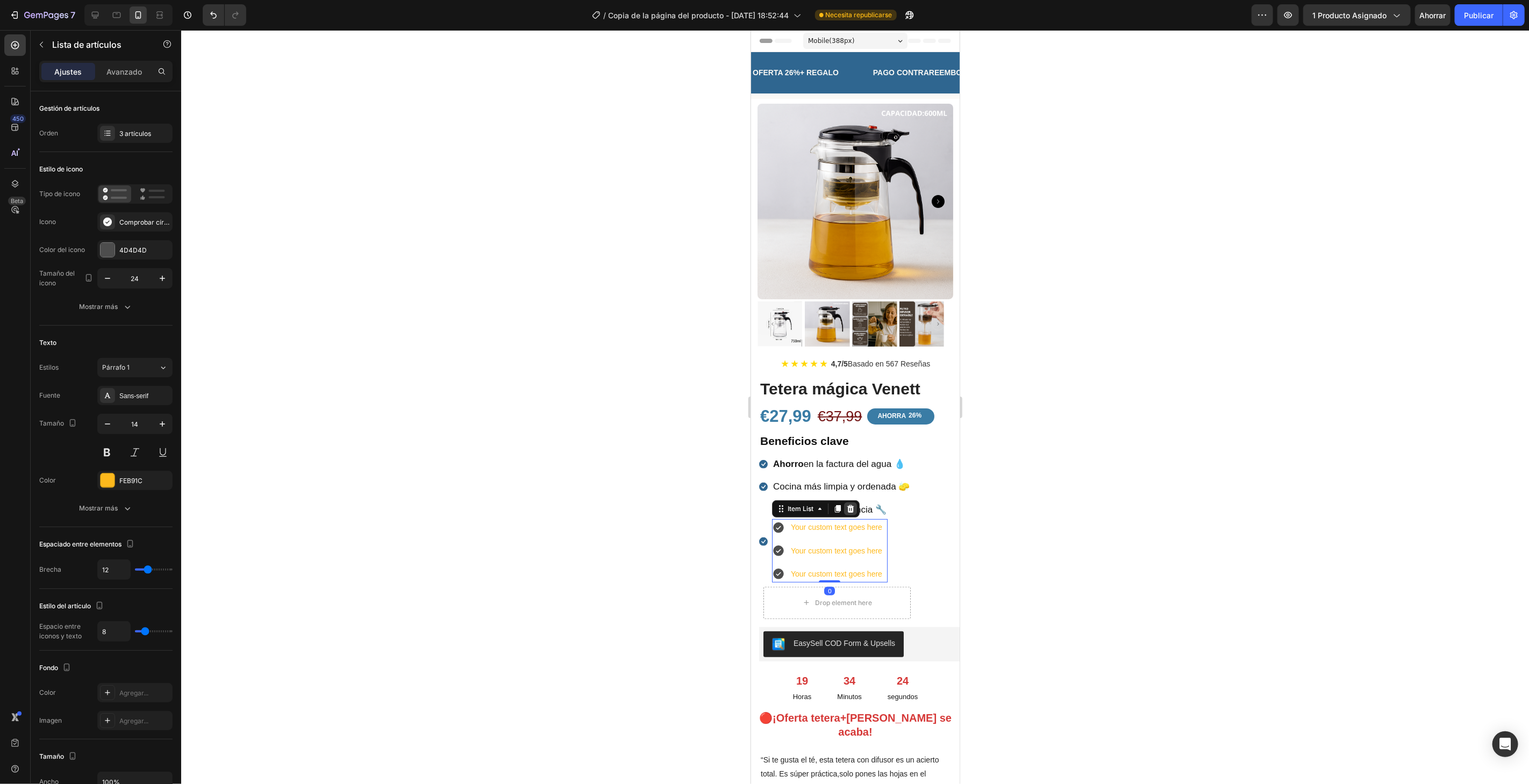
click at [844, 502] on div at bounding box center [850, 509] width 13 height 13
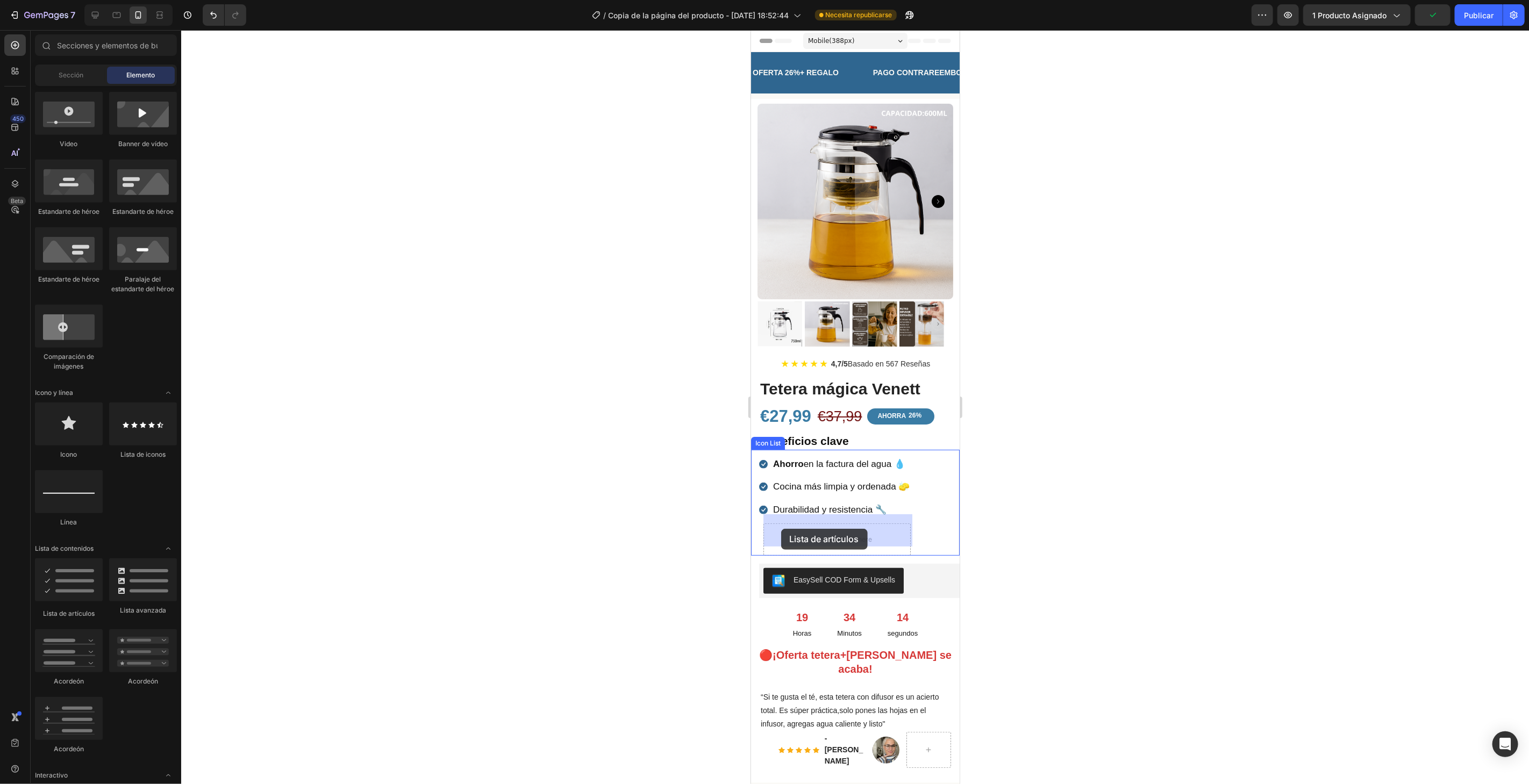
drag, startPoint x: 820, startPoint y: 619, endPoint x: 781, endPoint y: 528, distance: 99.0
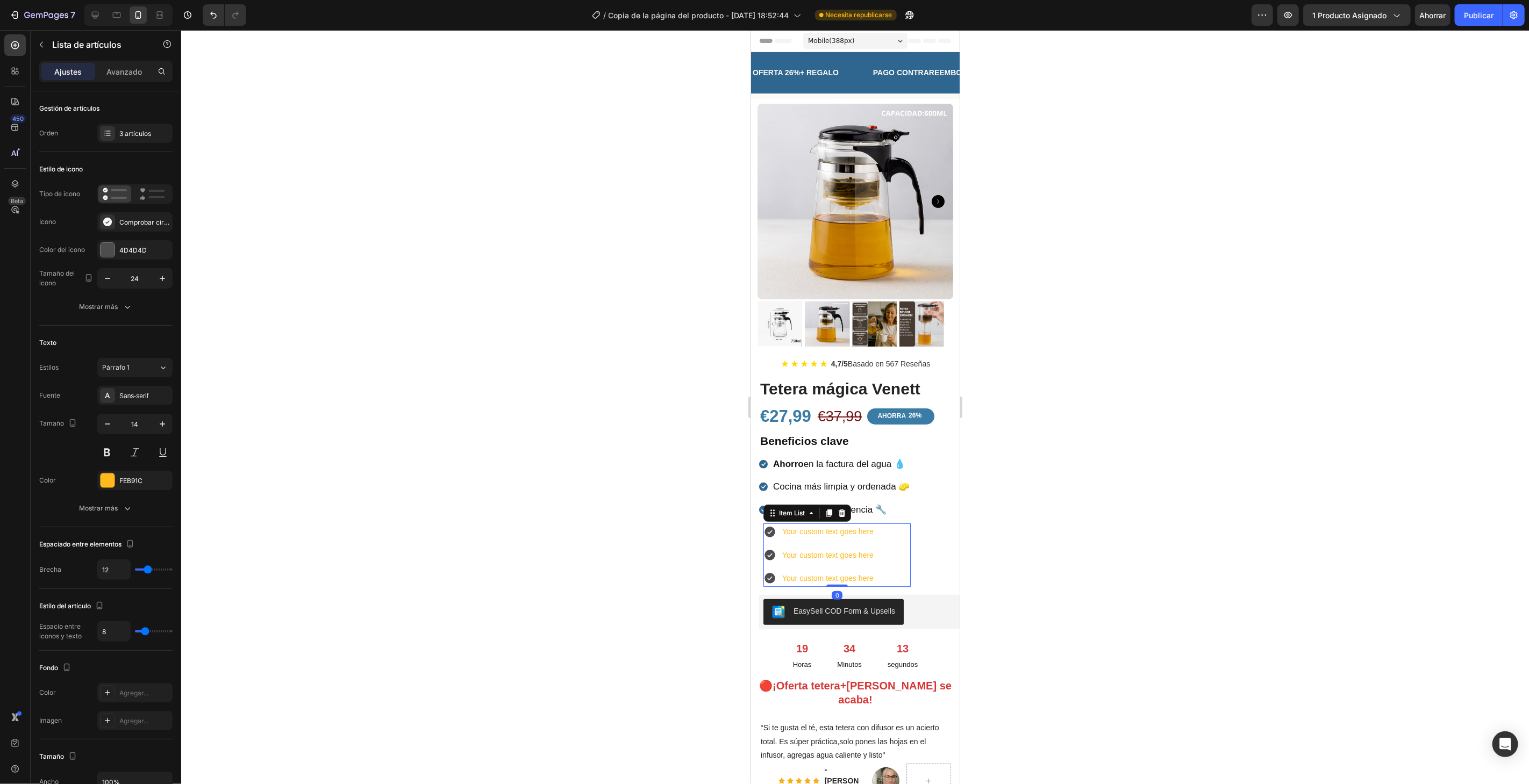
click at [1109, 518] on div at bounding box center [855, 407] width 1347 height 754
click at [888, 527] on div "Your custom text goes here Your custom text goes here Your custom text goes here" at bounding box center [836, 555] width 148 height 63
click at [845, 506] on div at bounding box center [842, 513] width 13 height 13
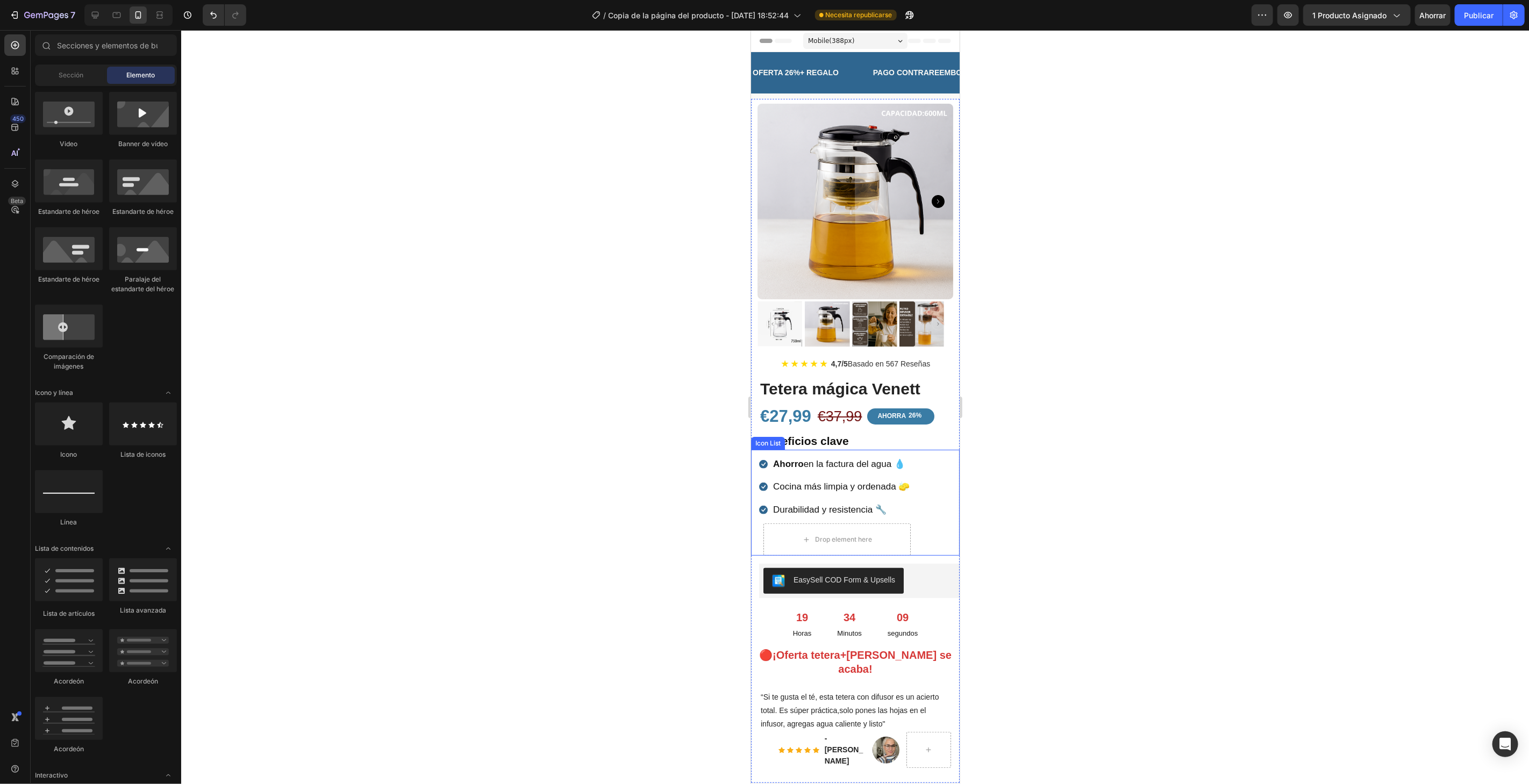
click at [918, 464] on div "Icon Ahorro en la factura del agua 💧 Text block Icon Cocina más limpia y ordena…" at bounding box center [855, 505] width 192 height 101
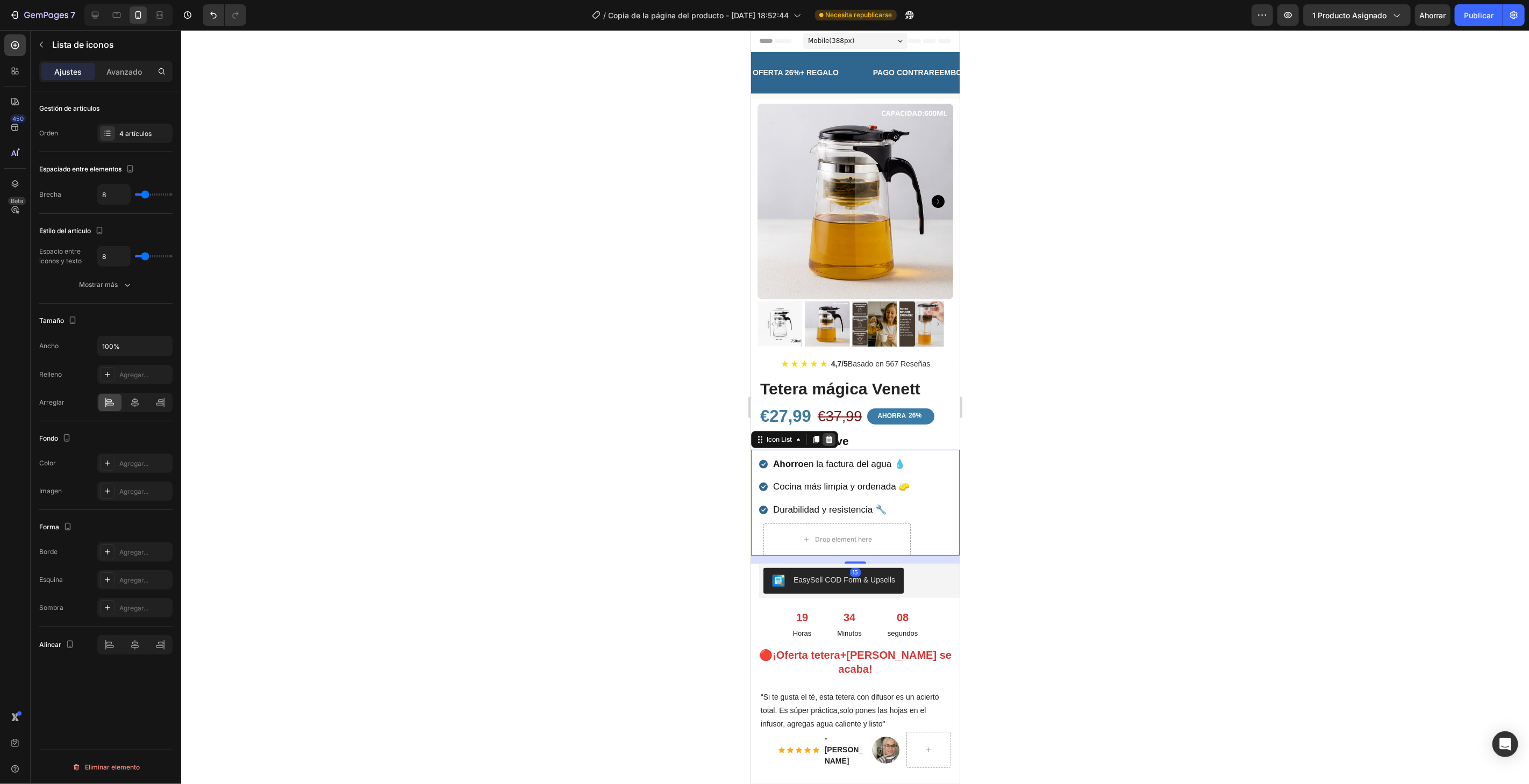
click at [830, 435] on icon at bounding box center [828, 439] width 8 height 8
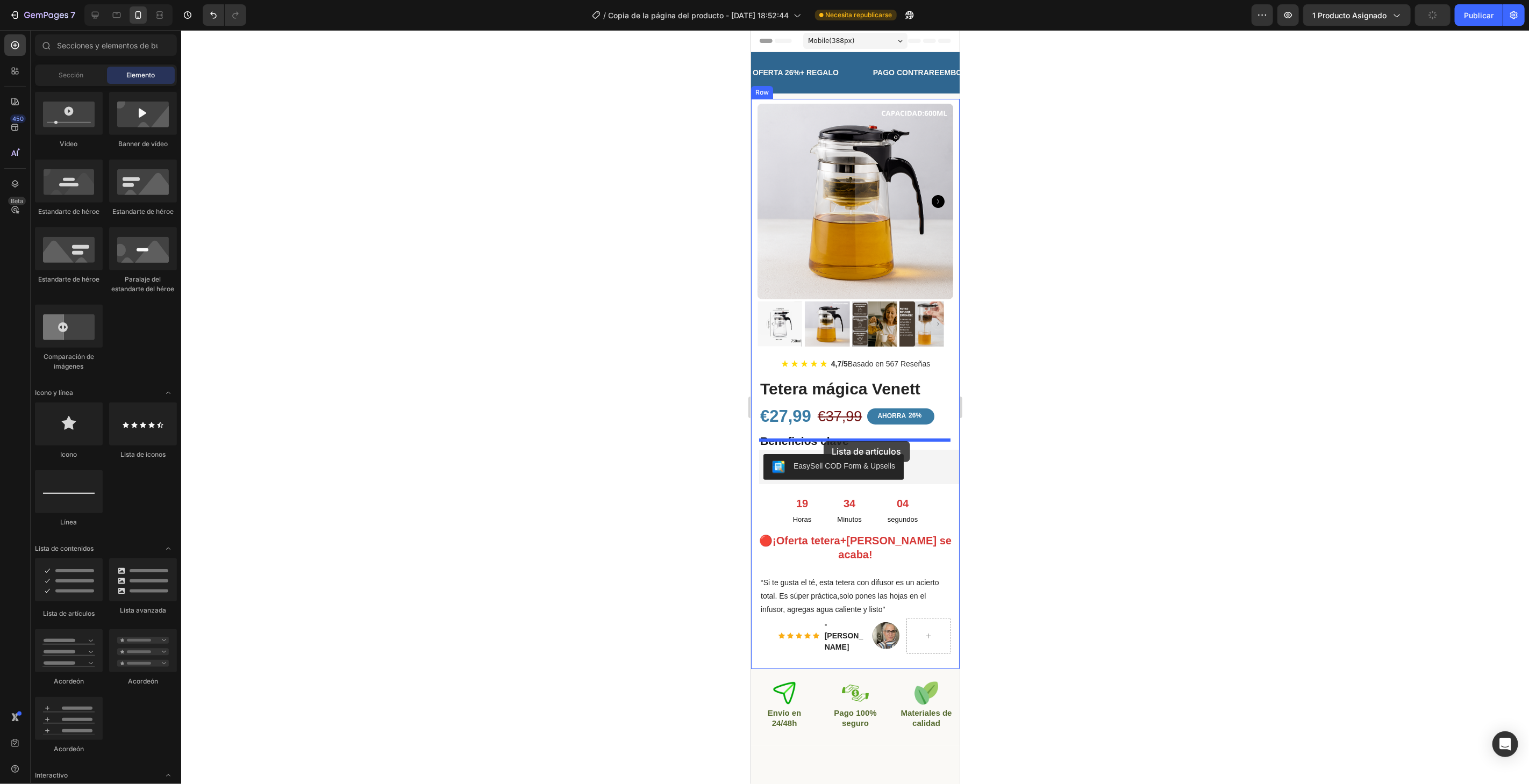
drag, startPoint x: 836, startPoint y: 619, endPoint x: 823, endPoint y: 441, distance: 178.5
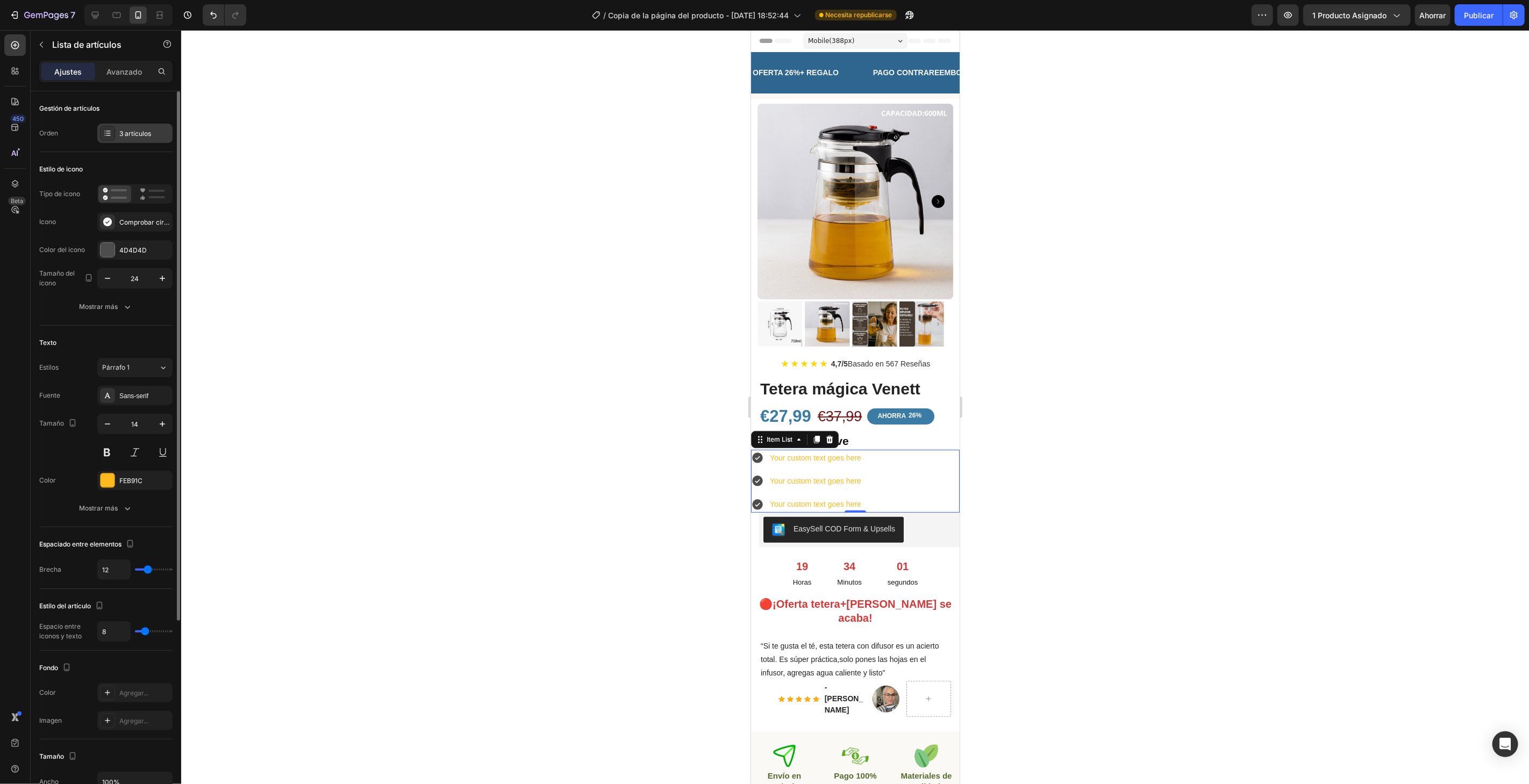
click at [142, 133] on font "3 artículos" at bounding box center [135, 134] width 32 height 8
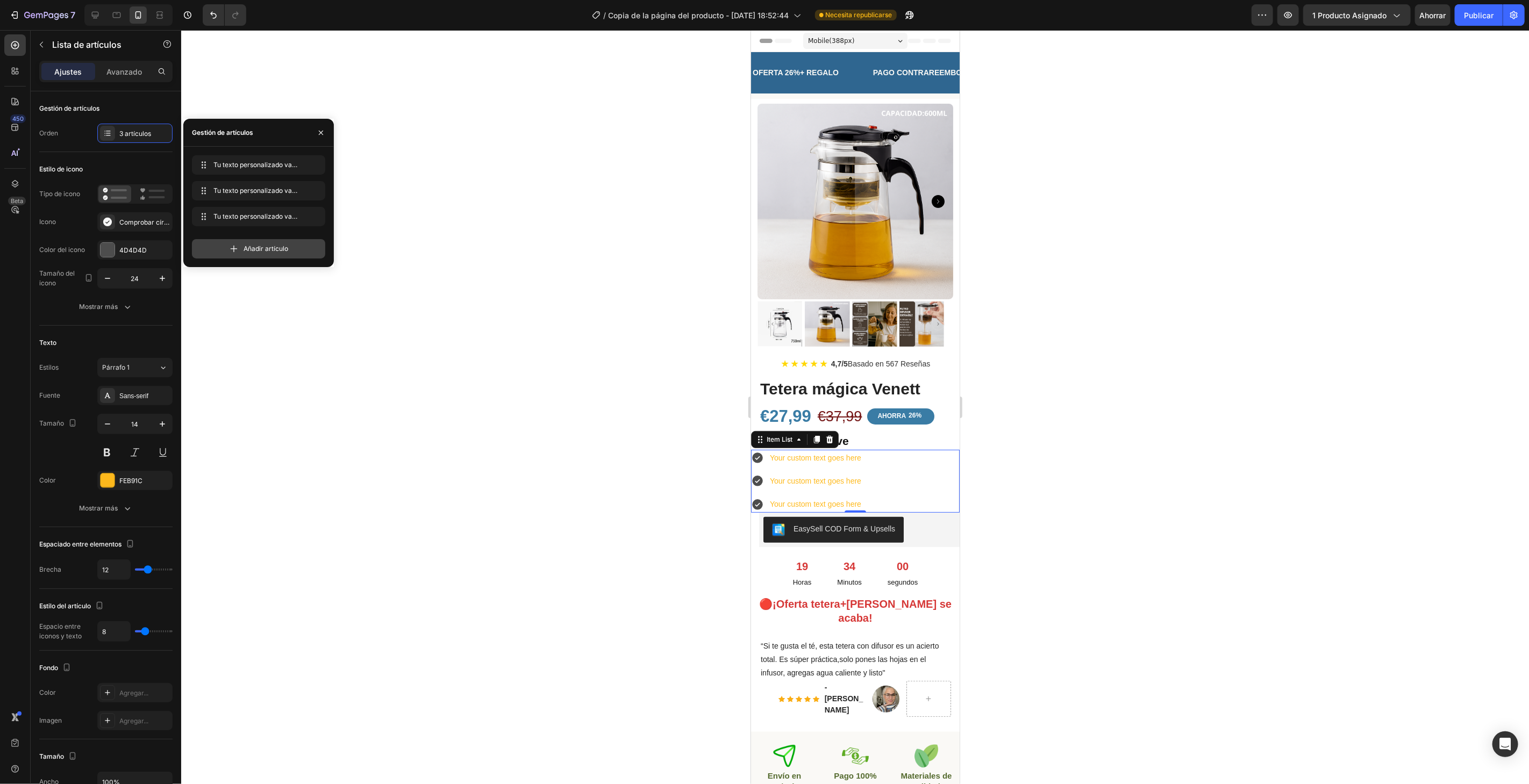
click at [240, 246] on div "Añadir artículo" at bounding box center [258, 249] width 133 height 19
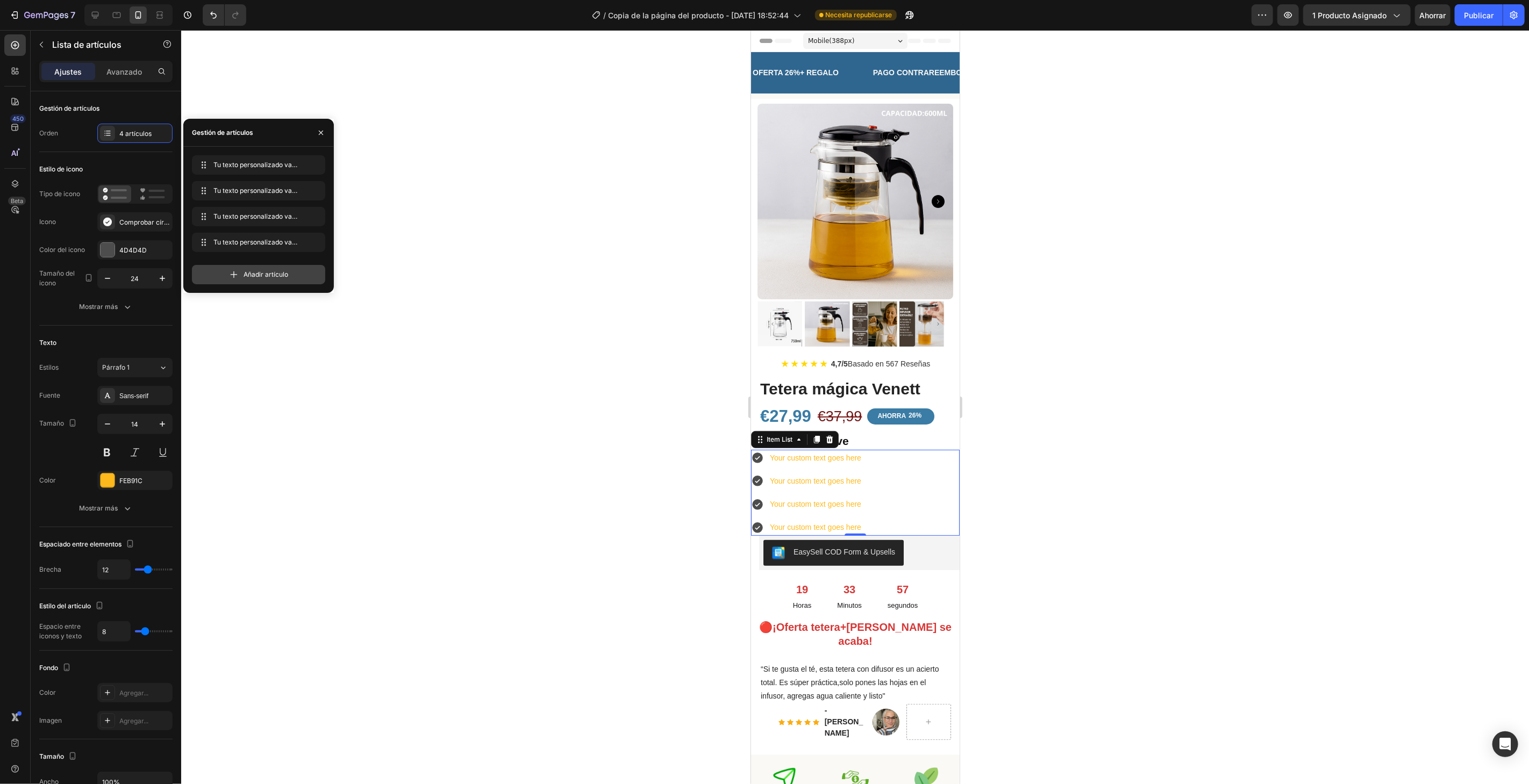
click at [249, 266] on div "Añadir artículo" at bounding box center [258, 275] width 133 height 19
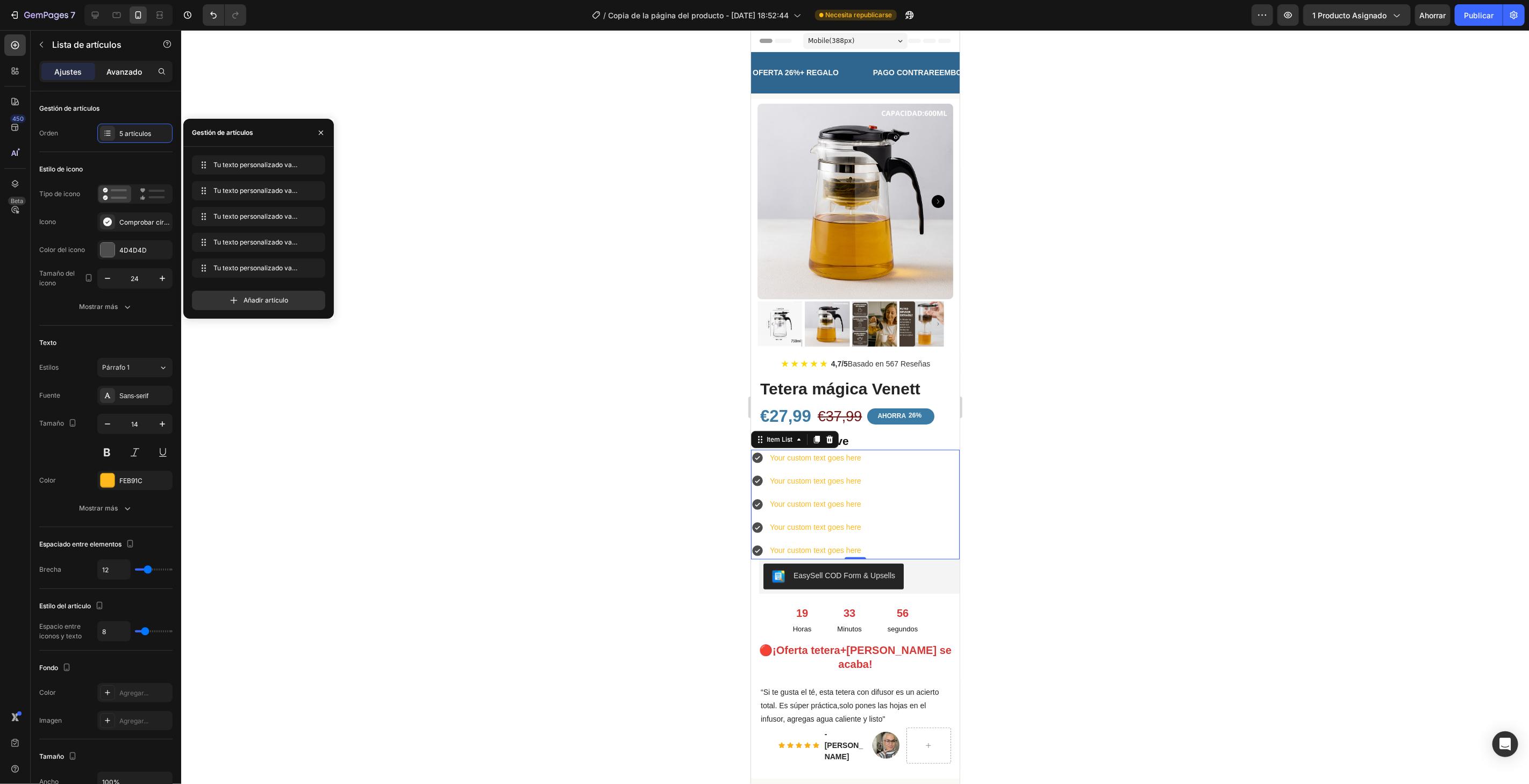
click at [125, 73] on font "Avanzado" at bounding box center [124, 72] width 35 height 9
type input "100%"
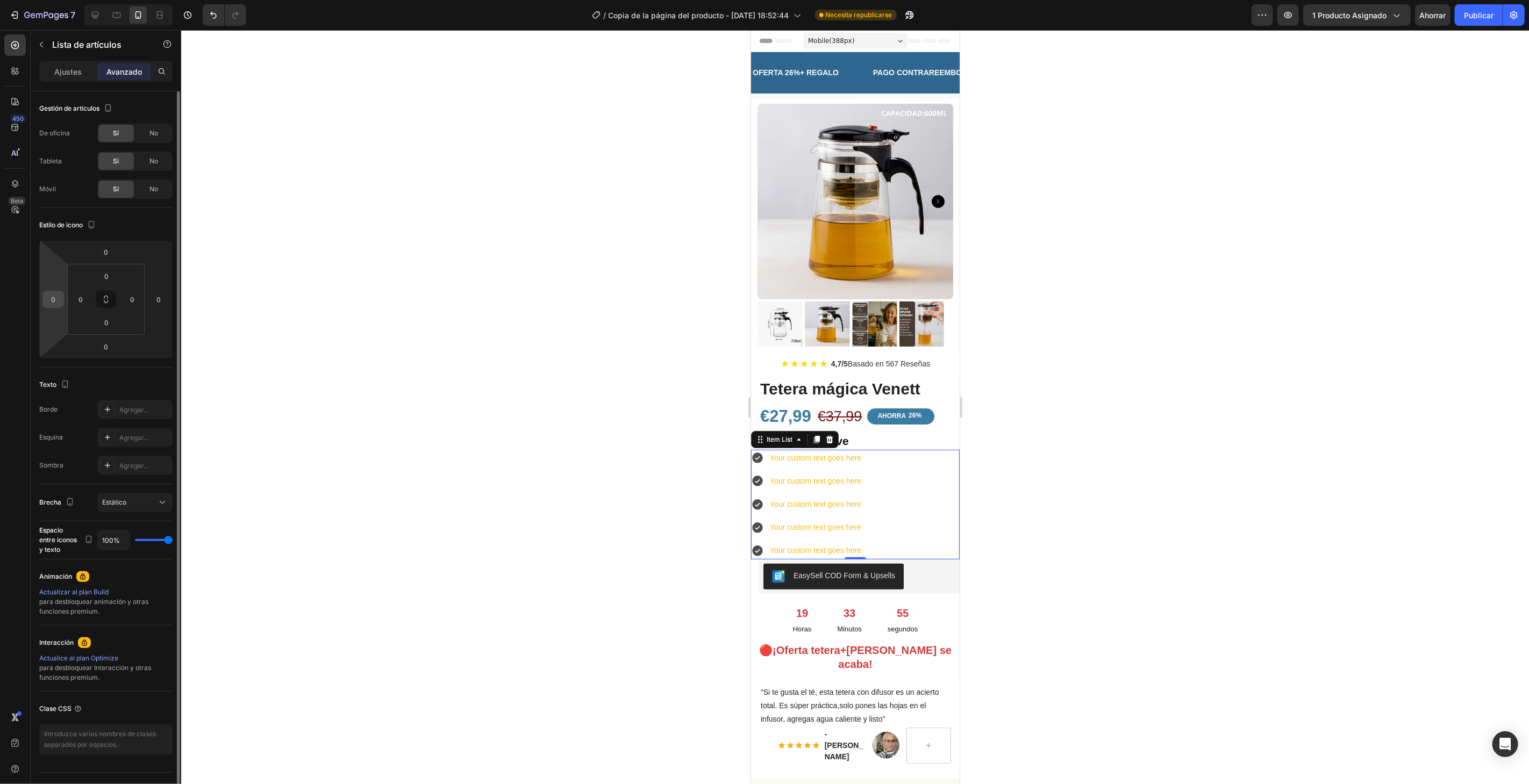
click at [57, 296] on input "0" at bounding box center [53, 299] width 16 height 16
type input "15"
click at [319, 456] on div at bounding box center [855, 407] width 1347 height 754
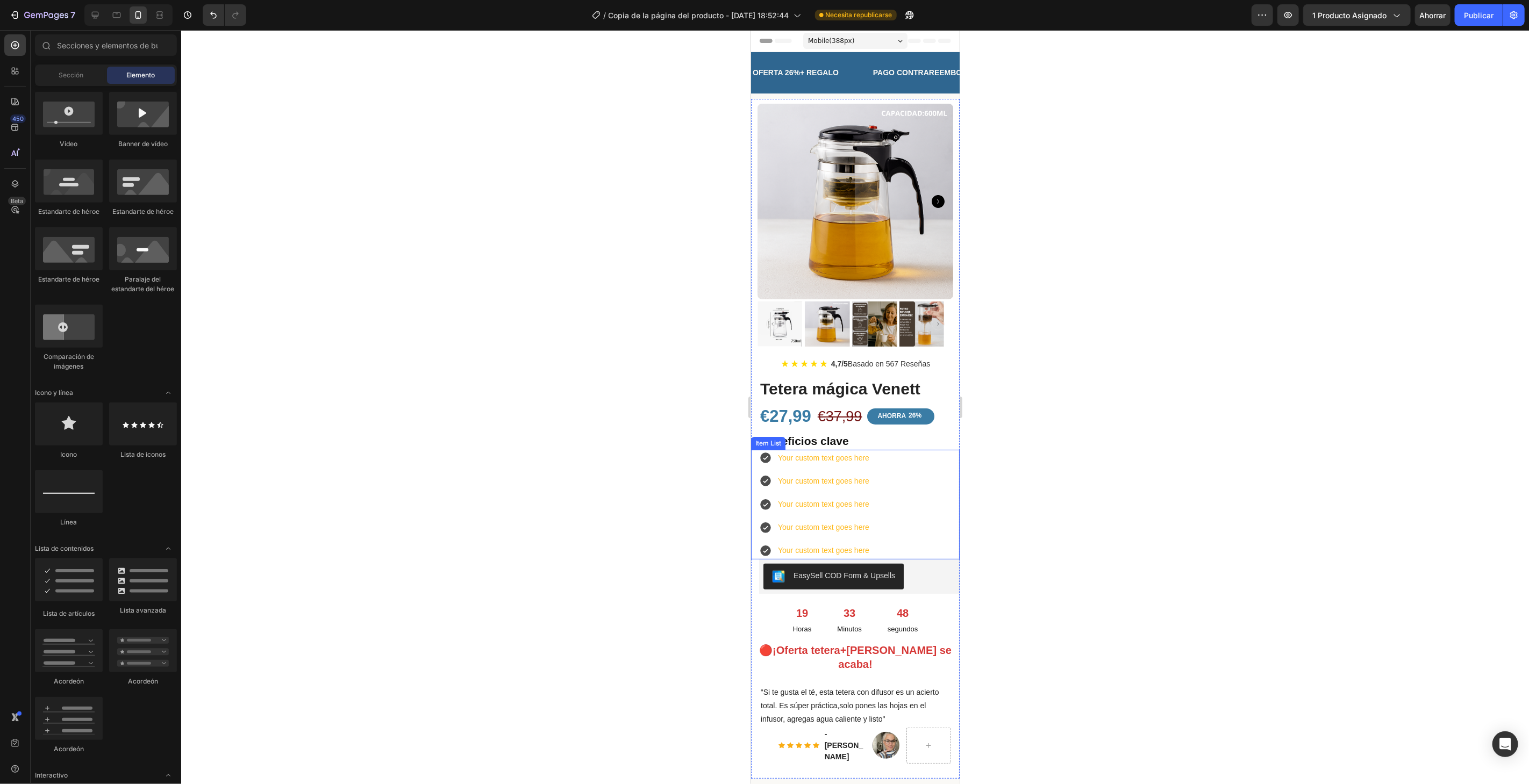
click at [765, 452] on icon at bounding box center [765, 457] width 11 height 11
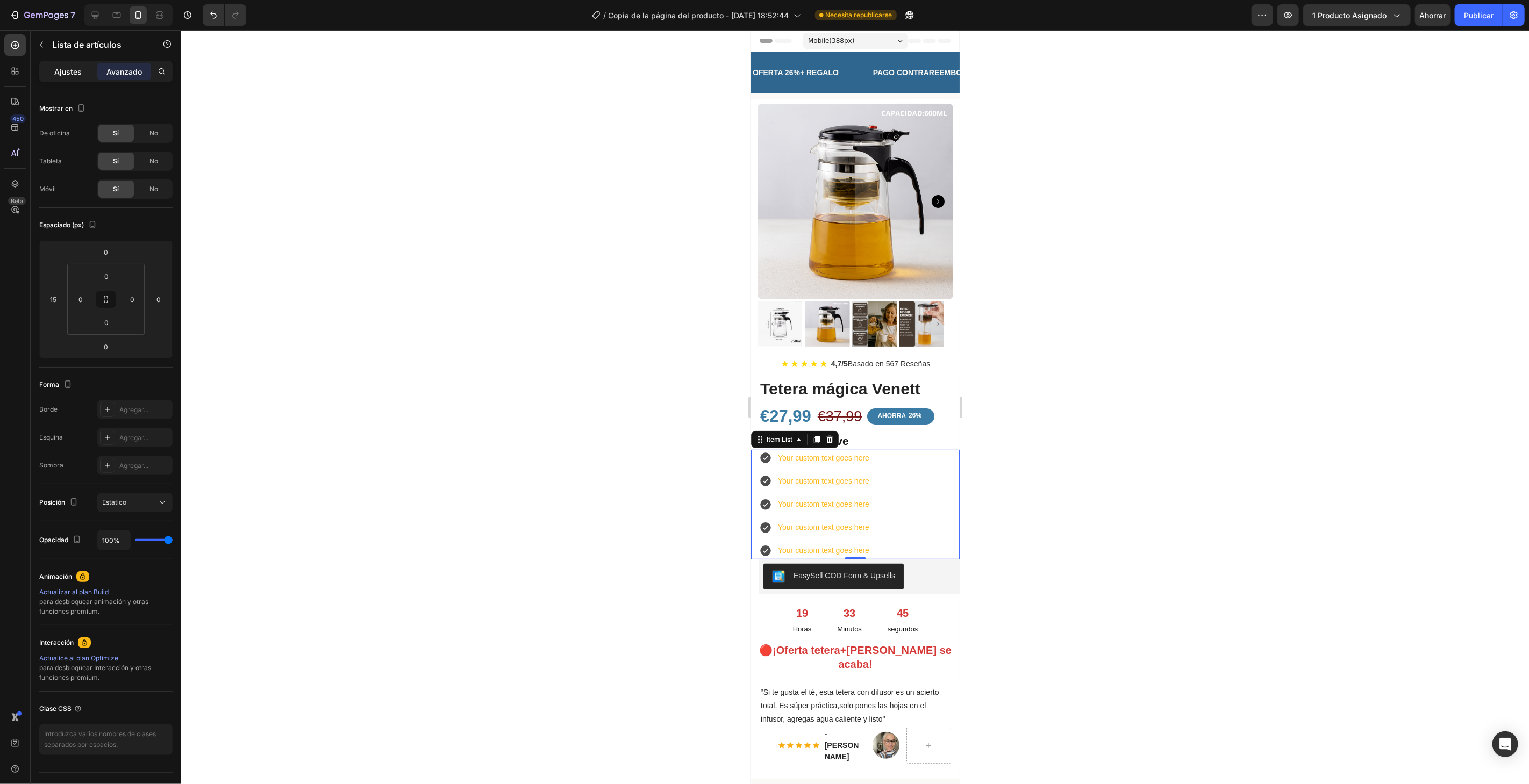
click at [52, 65] on div "Ajustes" at bounding box center [68, 71] width 54 height 17
type input "8"
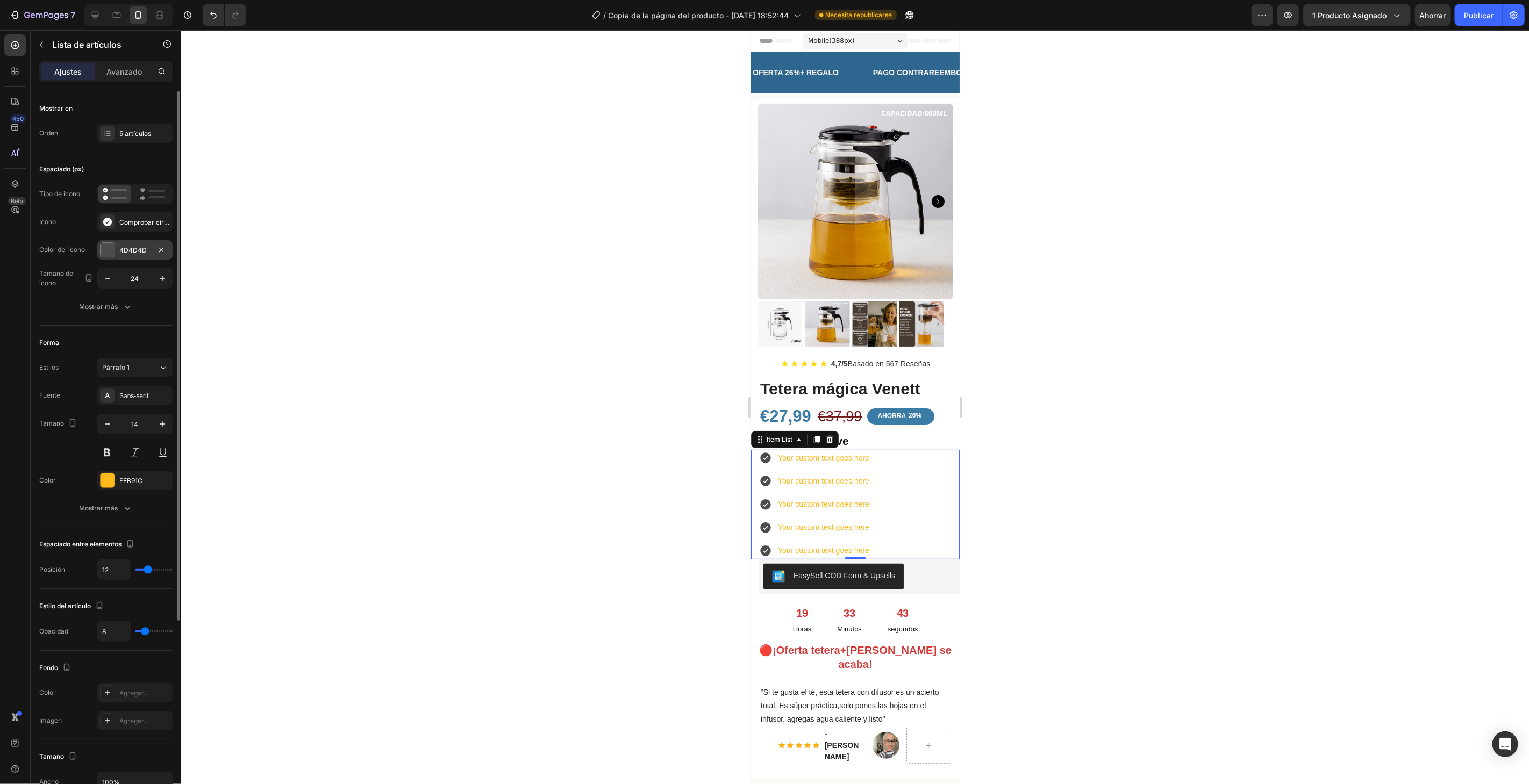
click at [133, 243] on div "4D4D4D" at bounding box center [135, 250] width 75 height 19
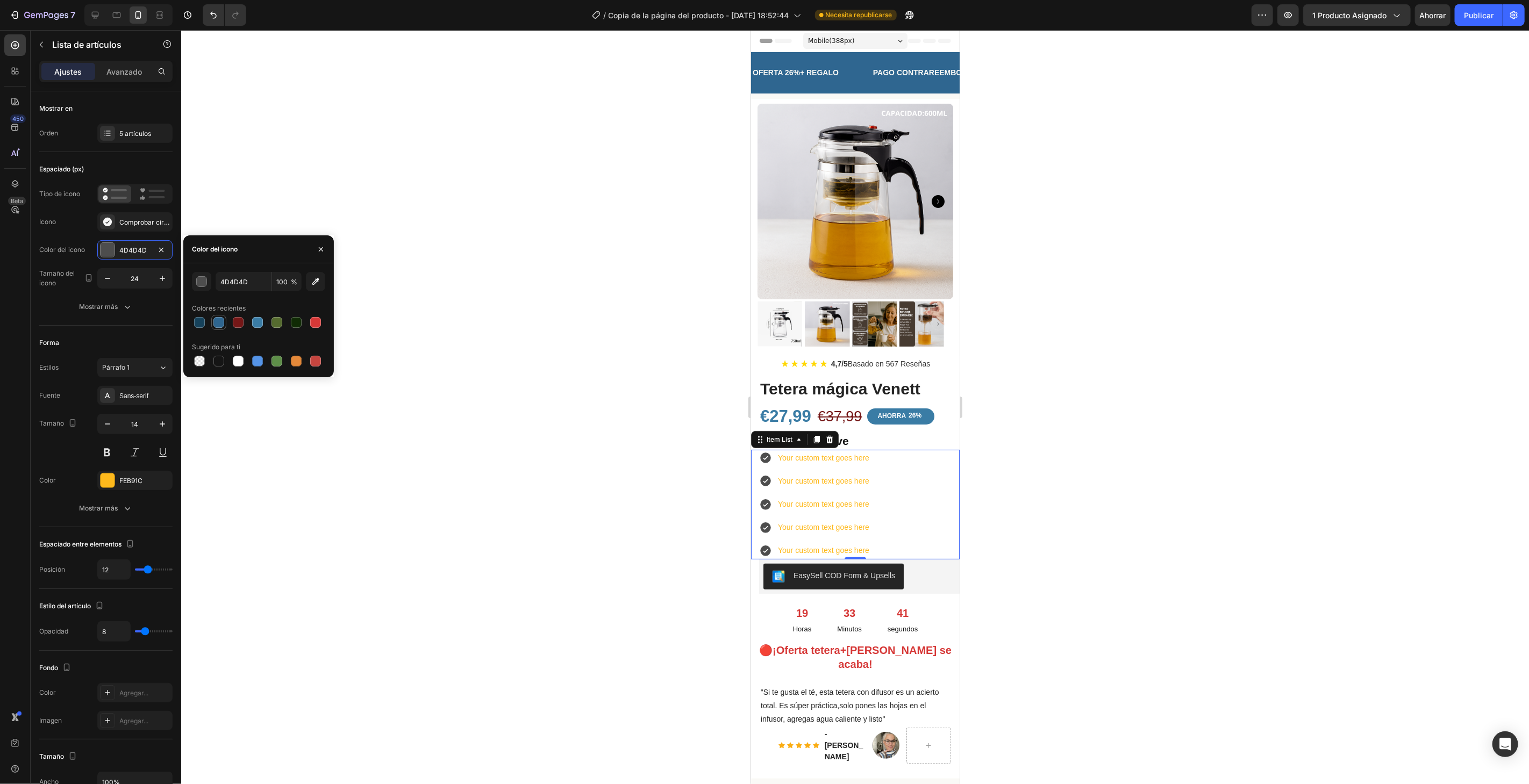
click at [222, 325] on div at bounding box center [219, 322] width 11 height 11
type input "2F6690"
click at [105, 475] on div at bounding box center [107, 480] width 14 height 14
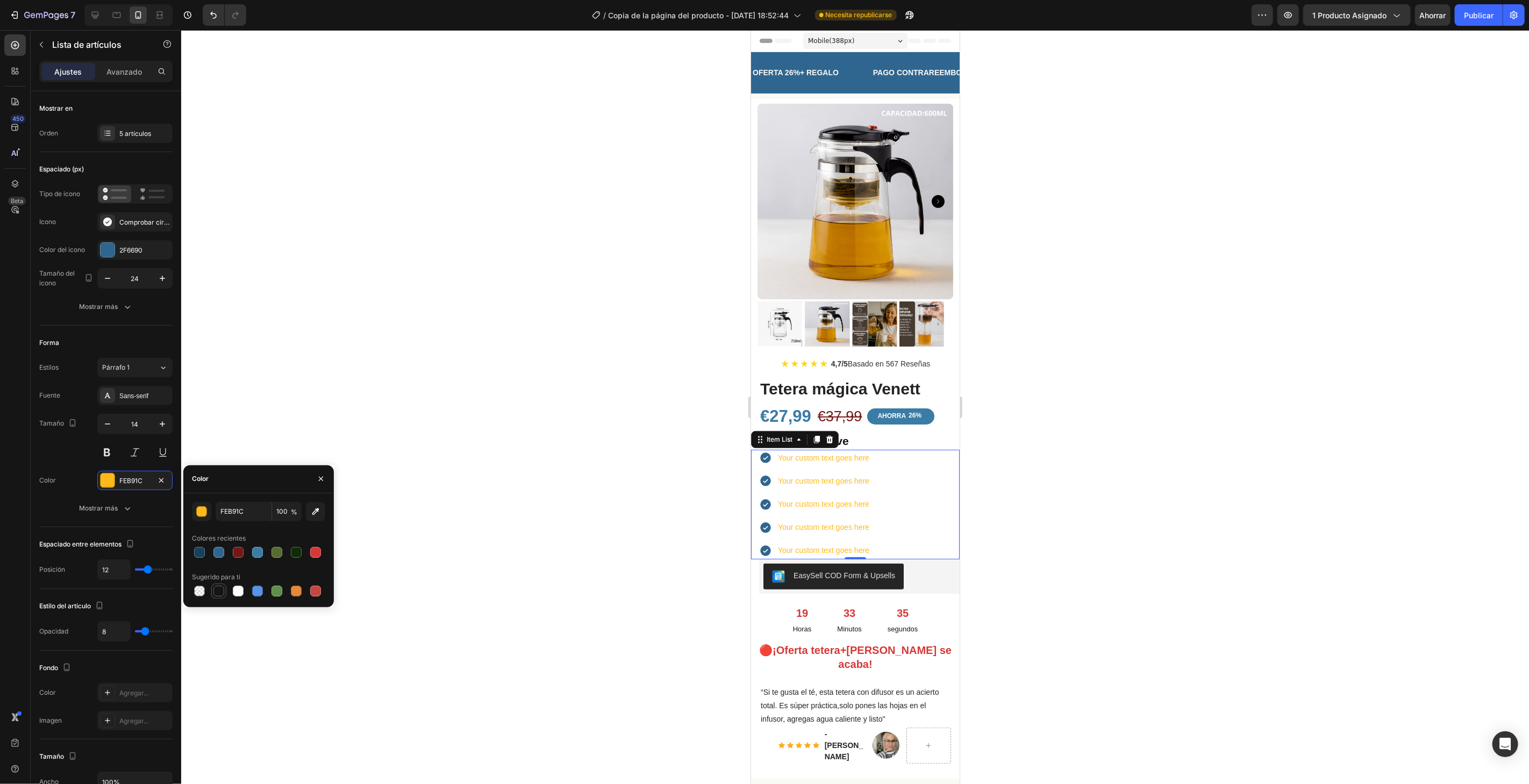
click at [223, 589] on div at bounding box center [219, 591] width 13 height 13
type input "151515"
click at [856, 449] on div "Your custom text goes here" at bounding box center [823, 457] width 94 height 17
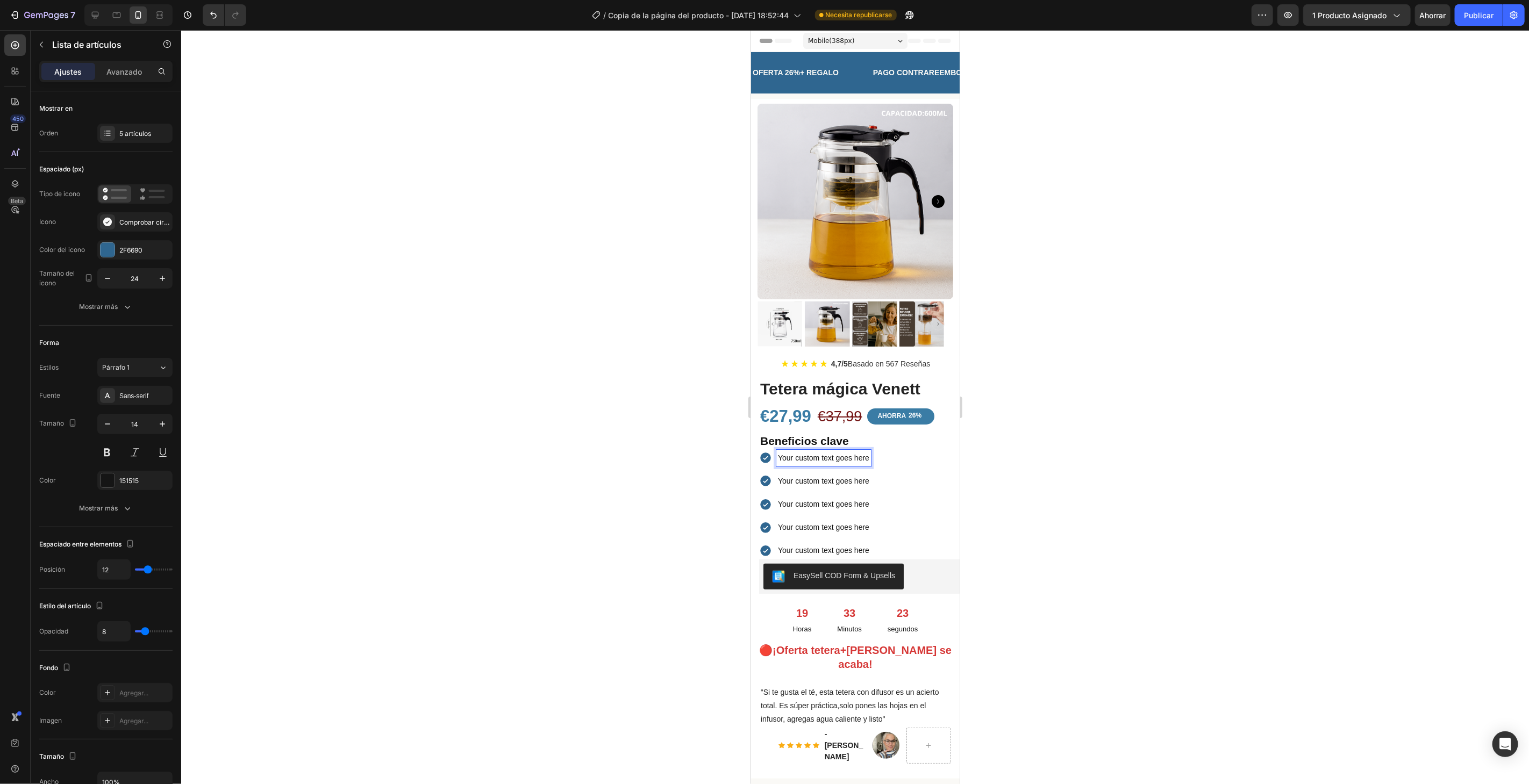
click at [867, 451] on p "Your custom text goes here" at bounding box center [822, 457] width 91 height 14
drag, startPoint x: 867, startPoint y: 450, endPoint x: 779, endPoint y: 450, distance: 88.0
click at [779, 451] on p "Your custom text goes here" at bounding box center [822, 457] width 91 height 14
click at [157, 422] on icon "button" at bounding box center [162, 424] width 11 height 11
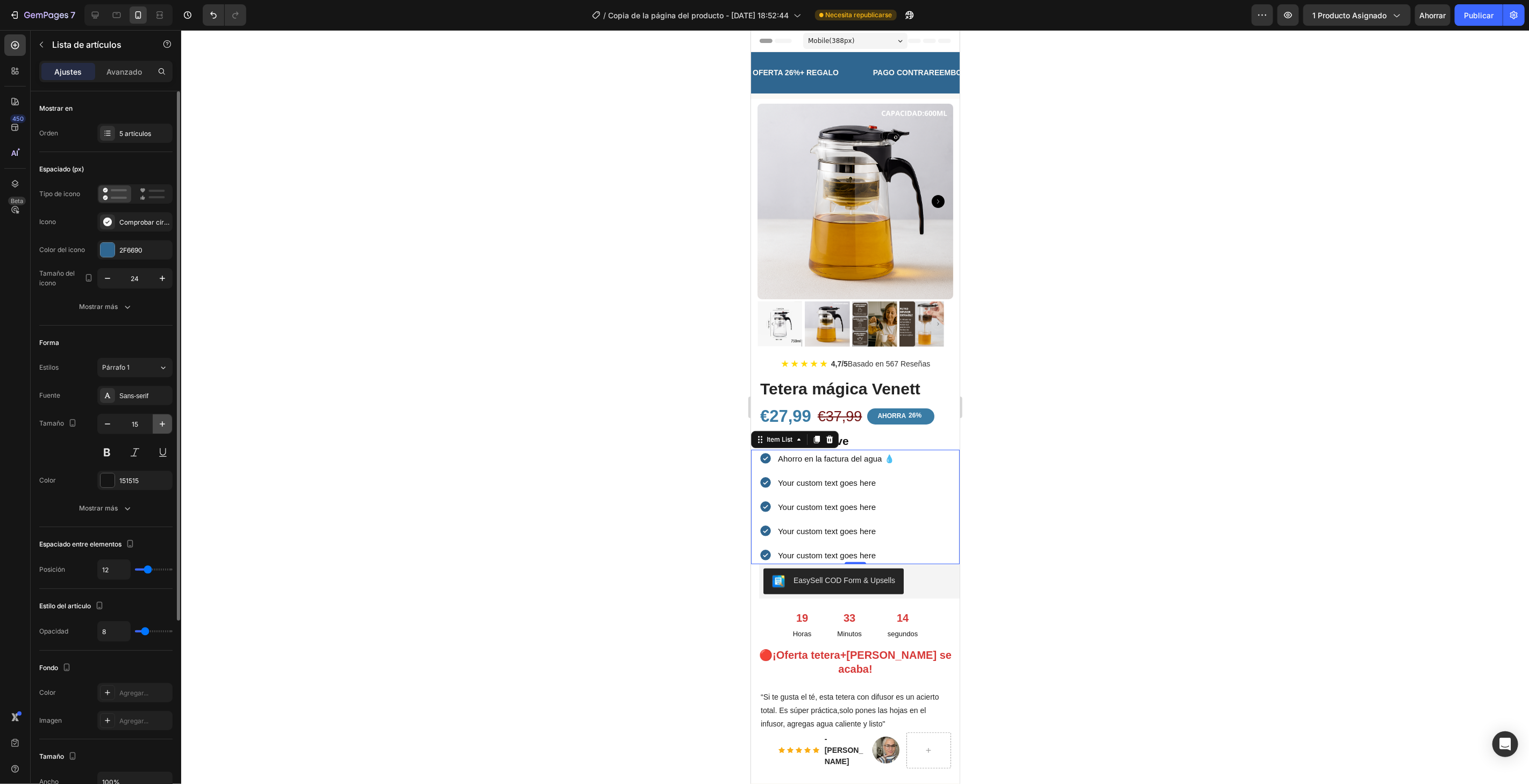
click at [157, 422] on icon "button" at bounding box center [162, 424] width 11 height 11
type input "16"
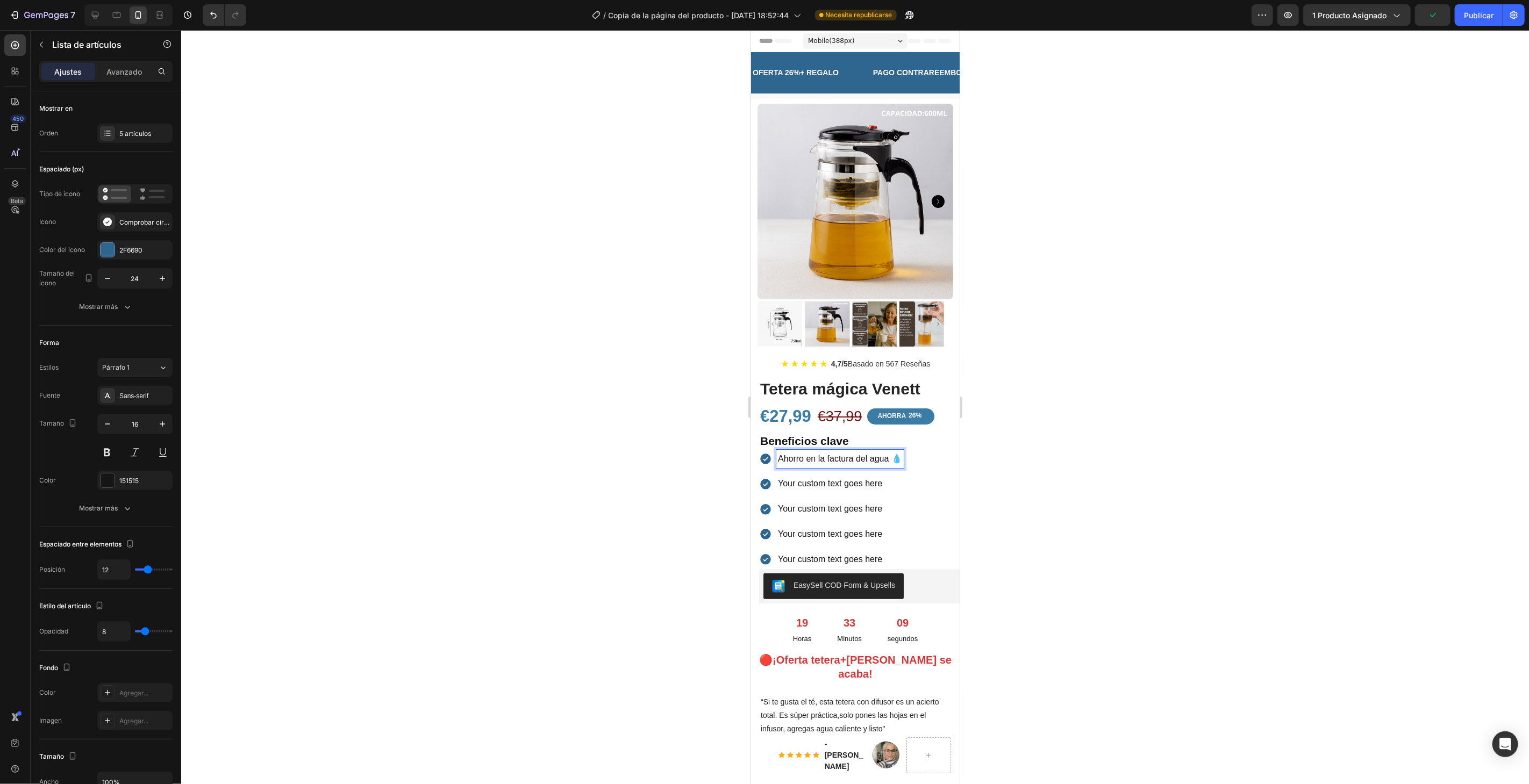
click at [806, 451] on p "Ahorro en la factura del agua 💧" at bounding box center [839, 459] width 124 height 16
drag, startPoint x: 804, startPoint y: 451, endPoint x: 778, endPoint y: 449, distance: 26.1
click at [778, 451] on p "Ahorro en la factura del agua 💧" at bounding box center [839, 459] width 124 height 16
click at [835, 428] on button "Bold" at bounding box center [830, 428] width 19 height 19
click at [1031, 491] on div at bounding box center [855, 407] width 1347 height 754
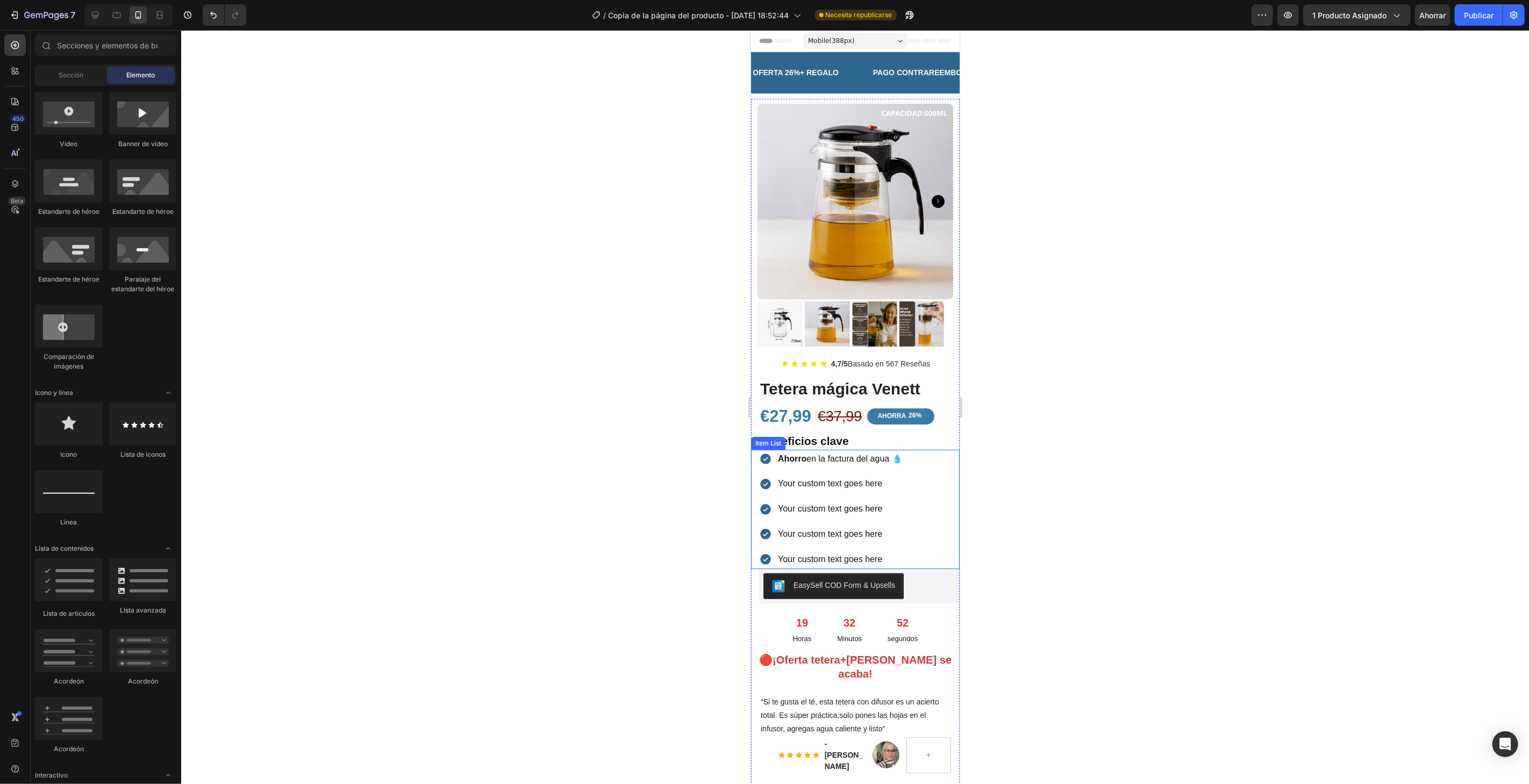
click at [825, 476] on p "Your custom text goes here" at bounding box center [839, 484] width 125 height 16
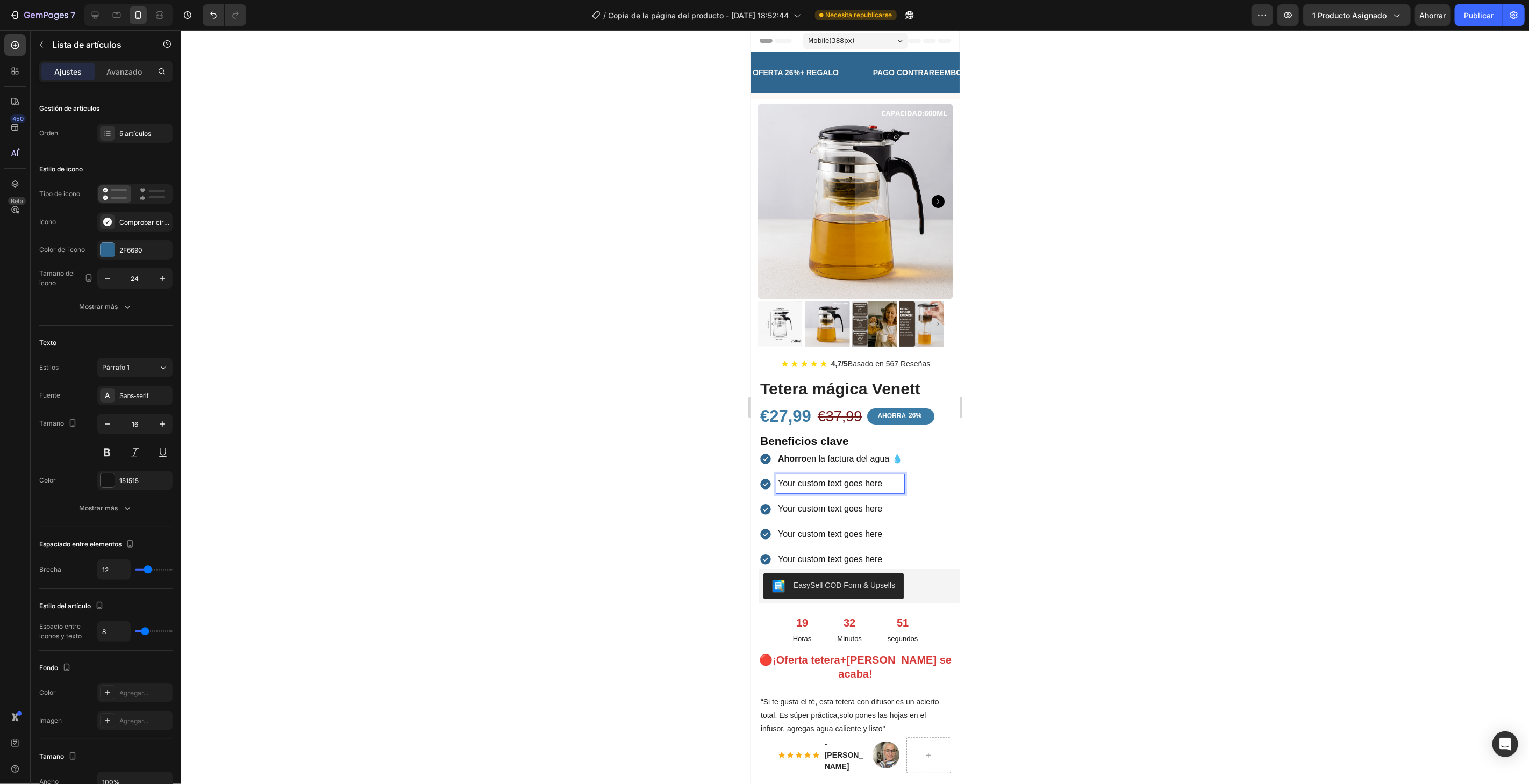
click at [825, 476] on p "Your custom text goes here" at bounding box center [839, 484] width 125 height 16
drag, startPoint x: 825, startPoint y: 475, endPoint x: 845, endPoint y: 471, distance: 20.4
click at [825, 476] on p "Your custom text goes here" at bounding box center [839, 484] width 125 height 16
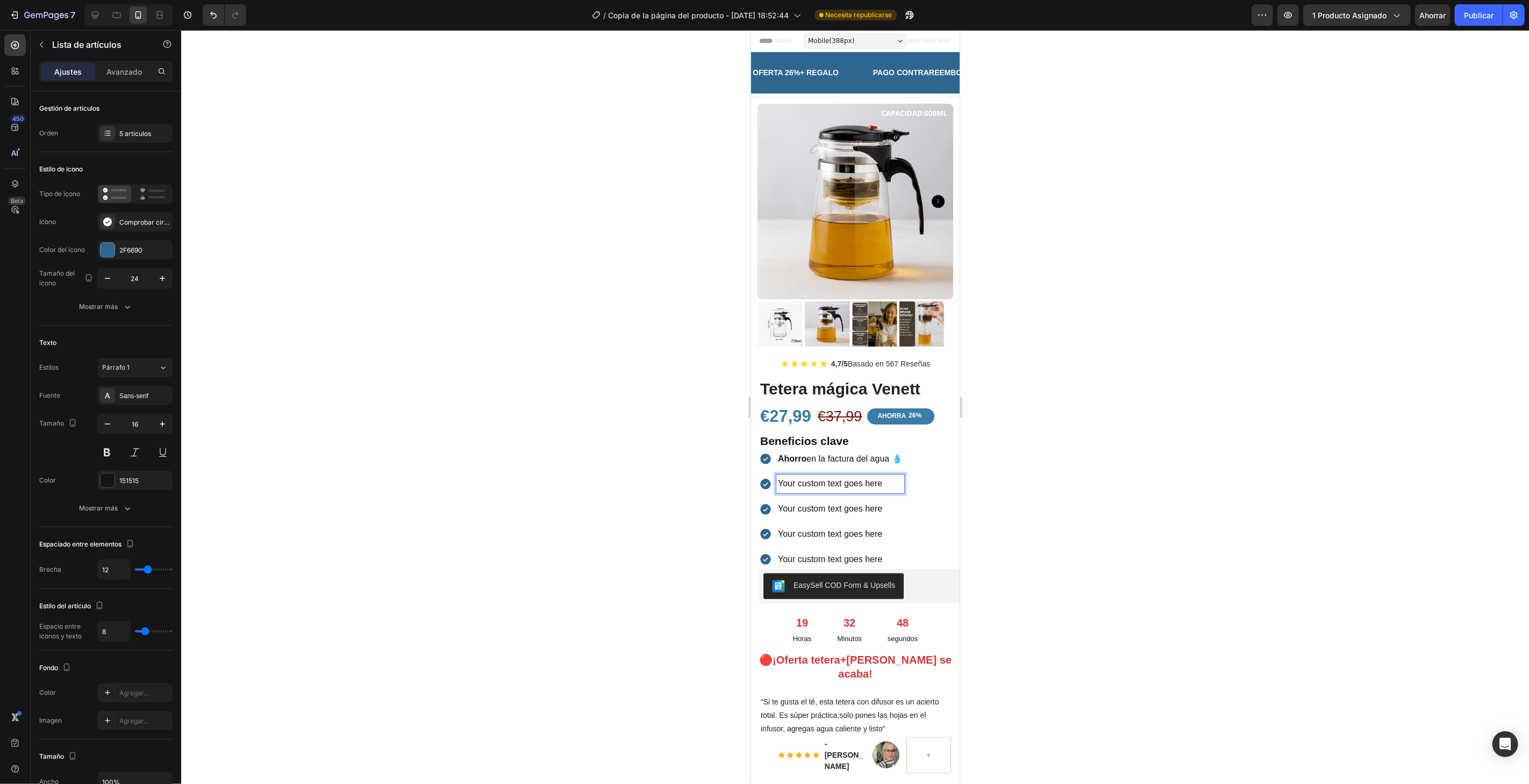
click at [883, 476] on p "Your custom text goes here" at bounding box center [839, 484] width 125 height 16
drag, startPoint x: 883, startPoint y: 471, endPoint x: 779, endPoint y: 472, distance: 104.0
click at [779, 476] on p "Your custom text goes here" at bounding box center [839, 484] width 125 height 16
drag, startPoint x: 652, startPoint y: 435, endPoint x: 667, endPoint y: 438, distance: 15.3
click at [650, 437] on div at bounding box center [855, 407] width 1347 height 754
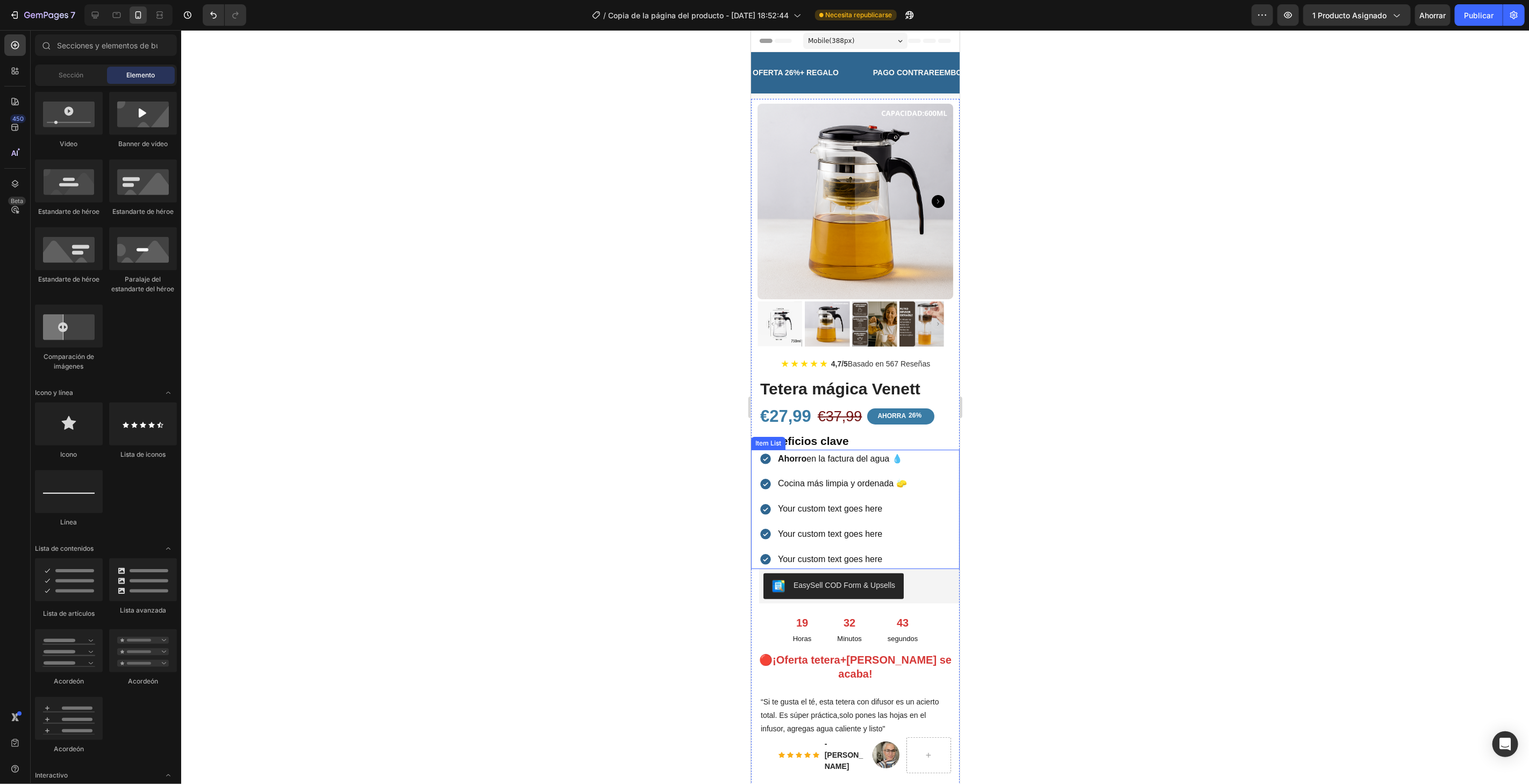
click at [827, 476] on p "Cocina más limpia y ordenada 🧽" at bounding box center [842, 484] width 129 height 16
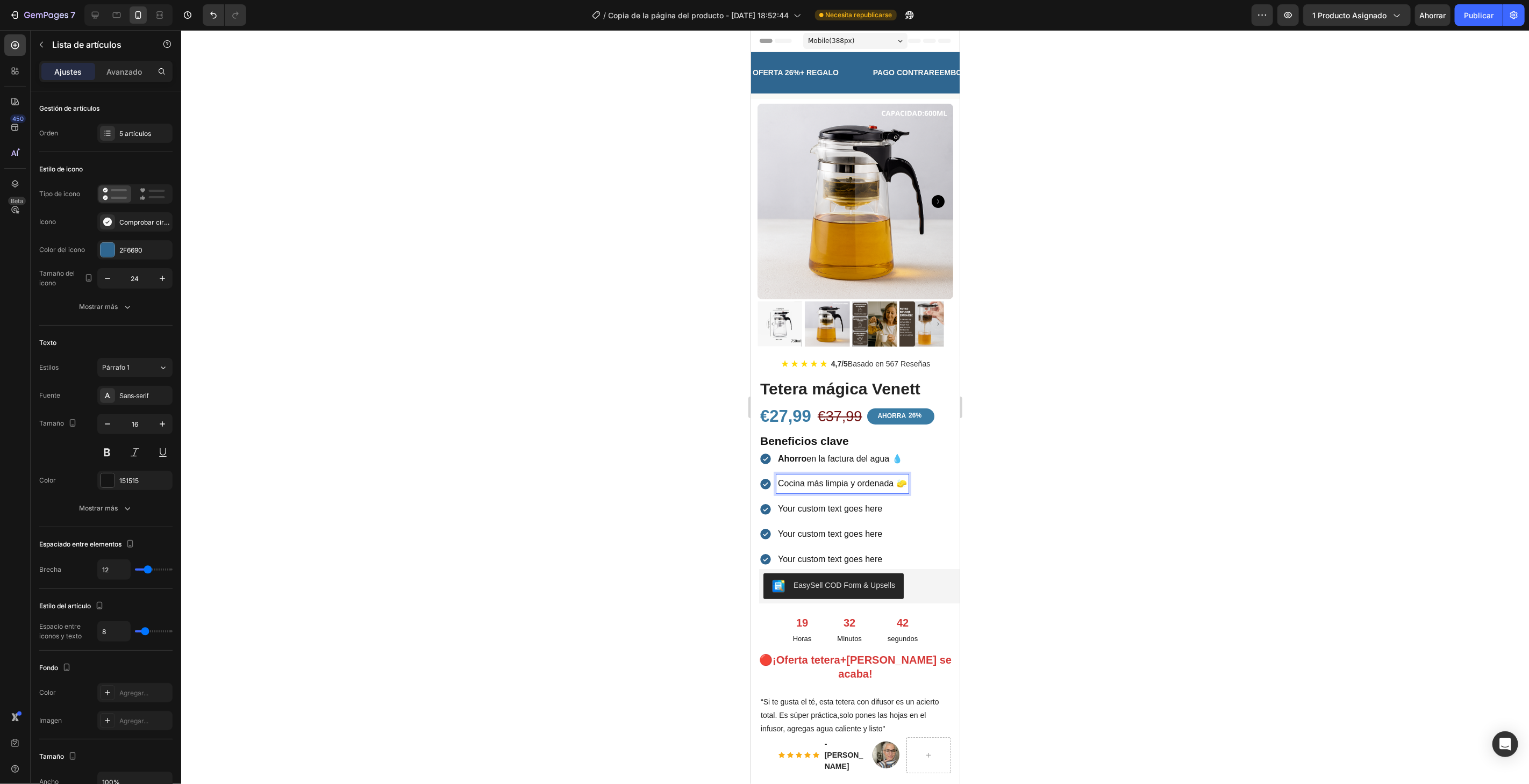
drag, startPoint x: 825, startPoint y: 477, endPoint x: 840, endPoint y: 476, distance: 15.0
click at [847, 476] on p "Cocina más limpia y ordenada 🧽" at bounding box center [842, 484] width 129 height 16
drag, startPoint x: 847, startPoint y: 473, endPoint x: 828, endPoint y: 473, distance: 19.0
click at [828, 476] on p "Cocina más limpia y ordenada 🧽" at bounding box center [842, 484] width 129 height 16
drag, startPoint x: 827, startPoint y: 456, endPoint x: 978, endPoint y: 412, distance: 157.3
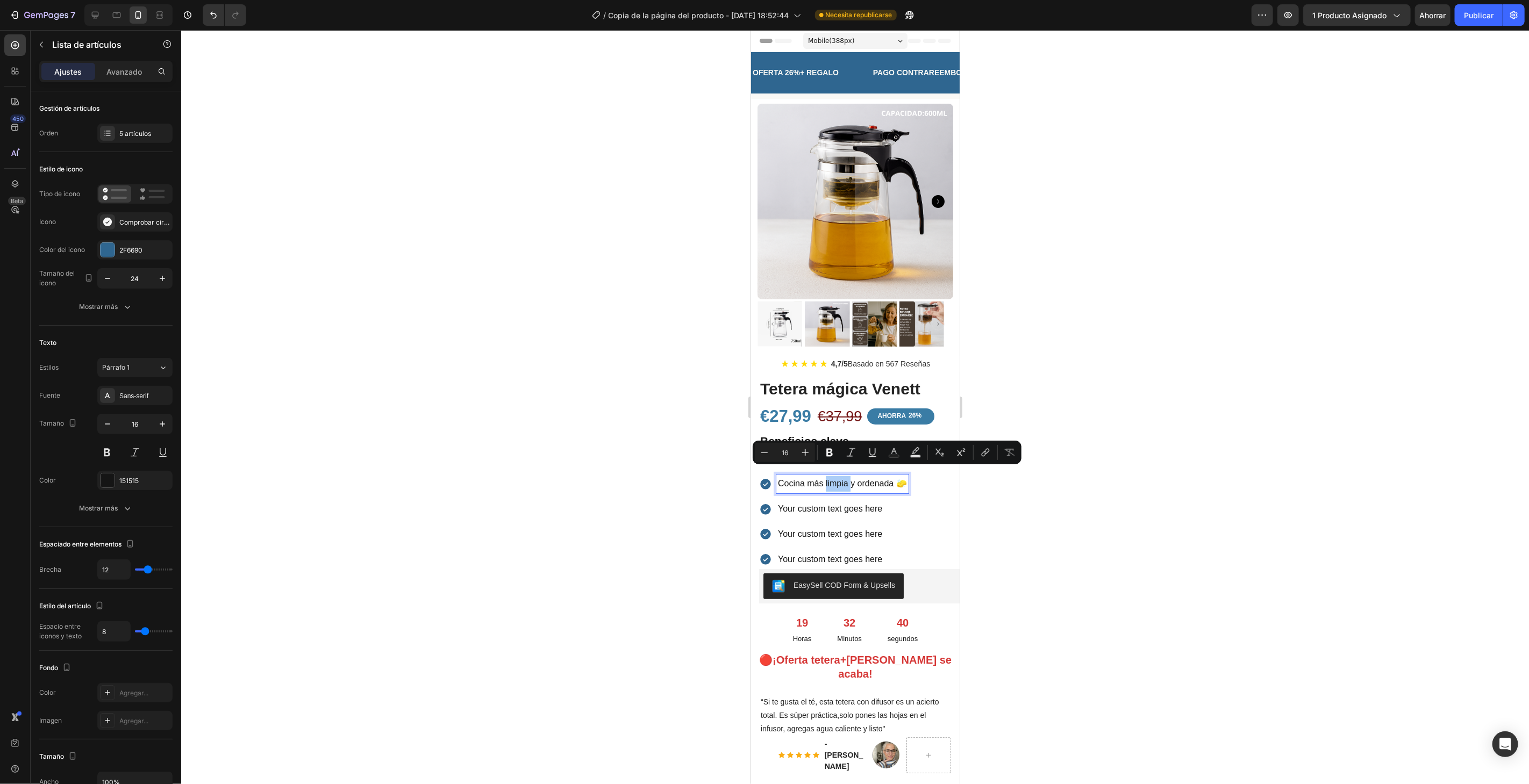
click at [829, 454] on icon "Editor contextual toolbar" at bounding box center [830, 453] width 11 height 11
click at [983, 409] on div at bounding box center [855, 407] width 1347 height 754
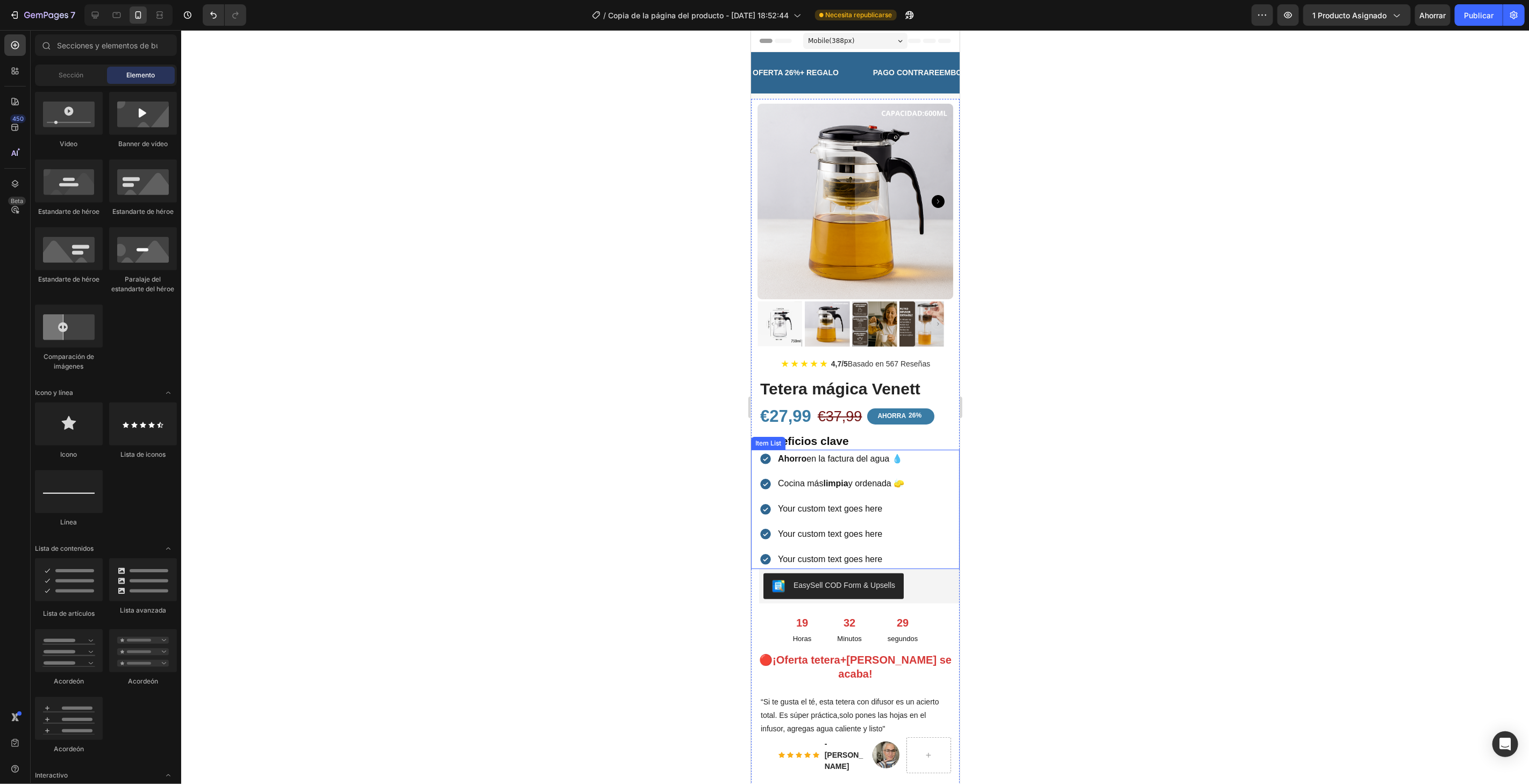
click at [834, 501] on p "Your custom text goes here" at bounding box center [840, 509] width 127 height 16
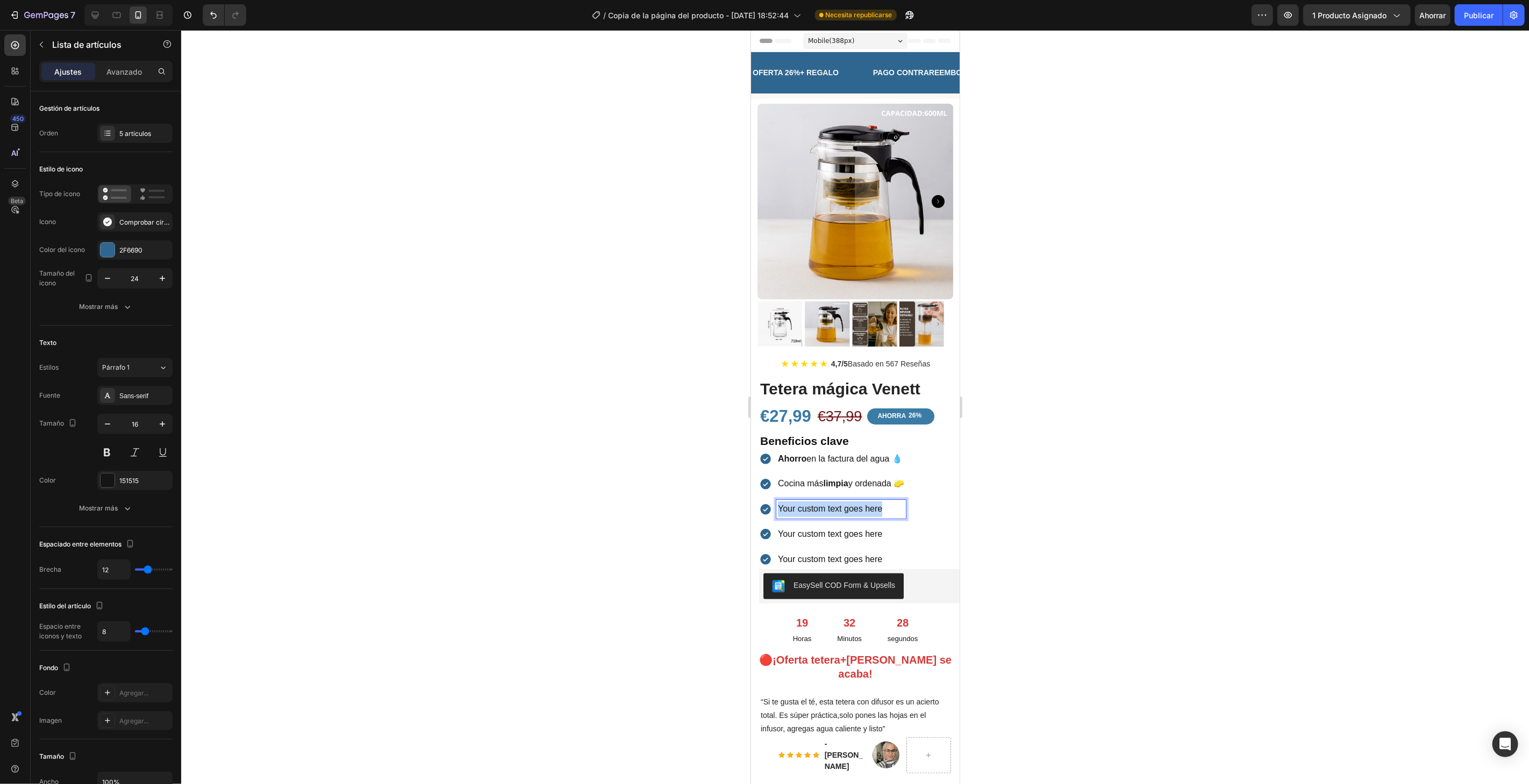
click at [834, 501] on p "Your custom text goes here" at bounding box center [840, 509] width 127 height 16
click at [835, 526] on p "Your custom text goes here" at bounding box center [840, 534] width 127 height 16
click at [146, 137] on div "5 artículos" at bounding box center [145, 134] width 51 height 10
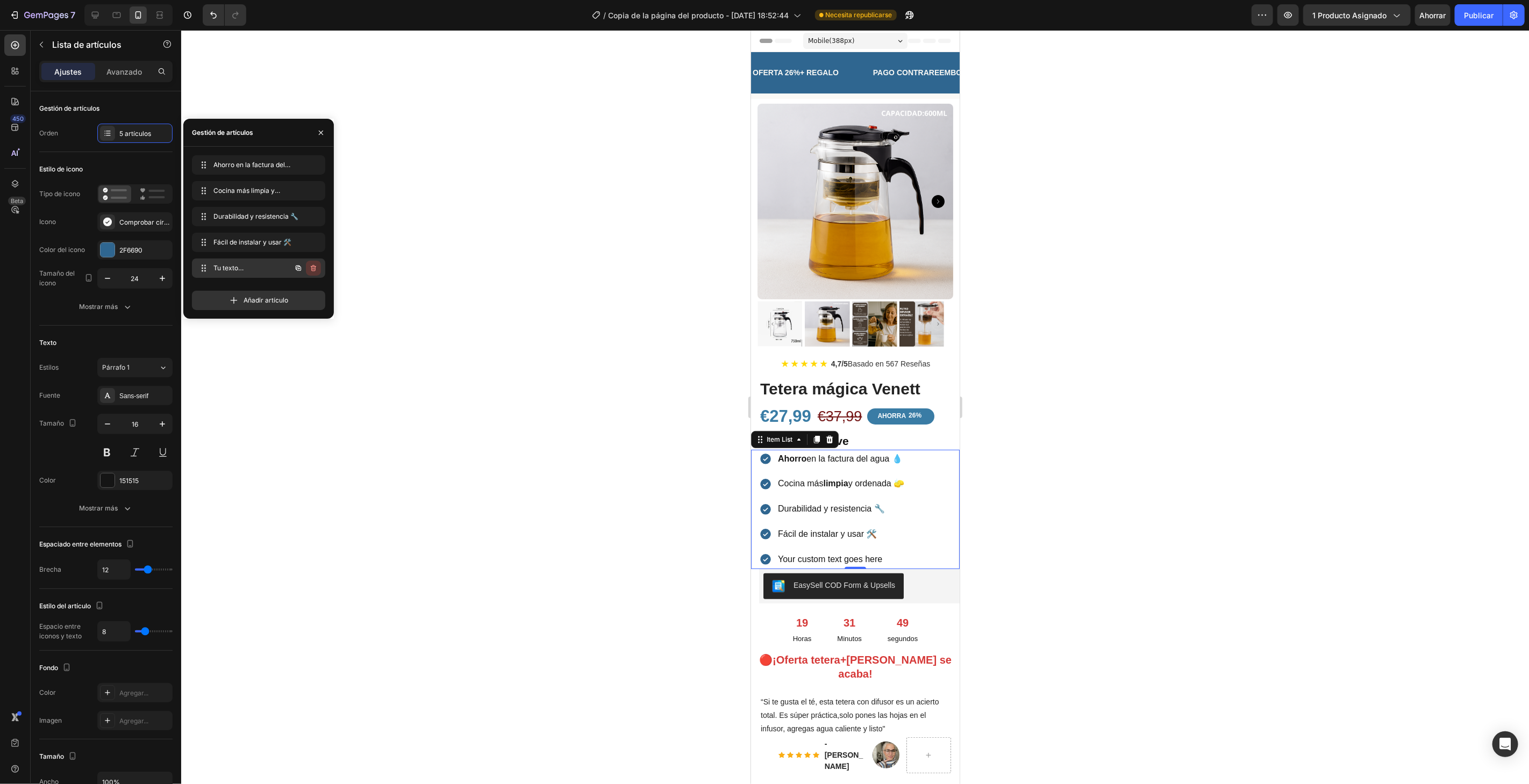
click at [313, 268] on icon "button" at bounding box center [314, 268] width 8 height 8
click at [313, 266] on font "Borrar" at bounding box center [306, 268] width 20 height 8
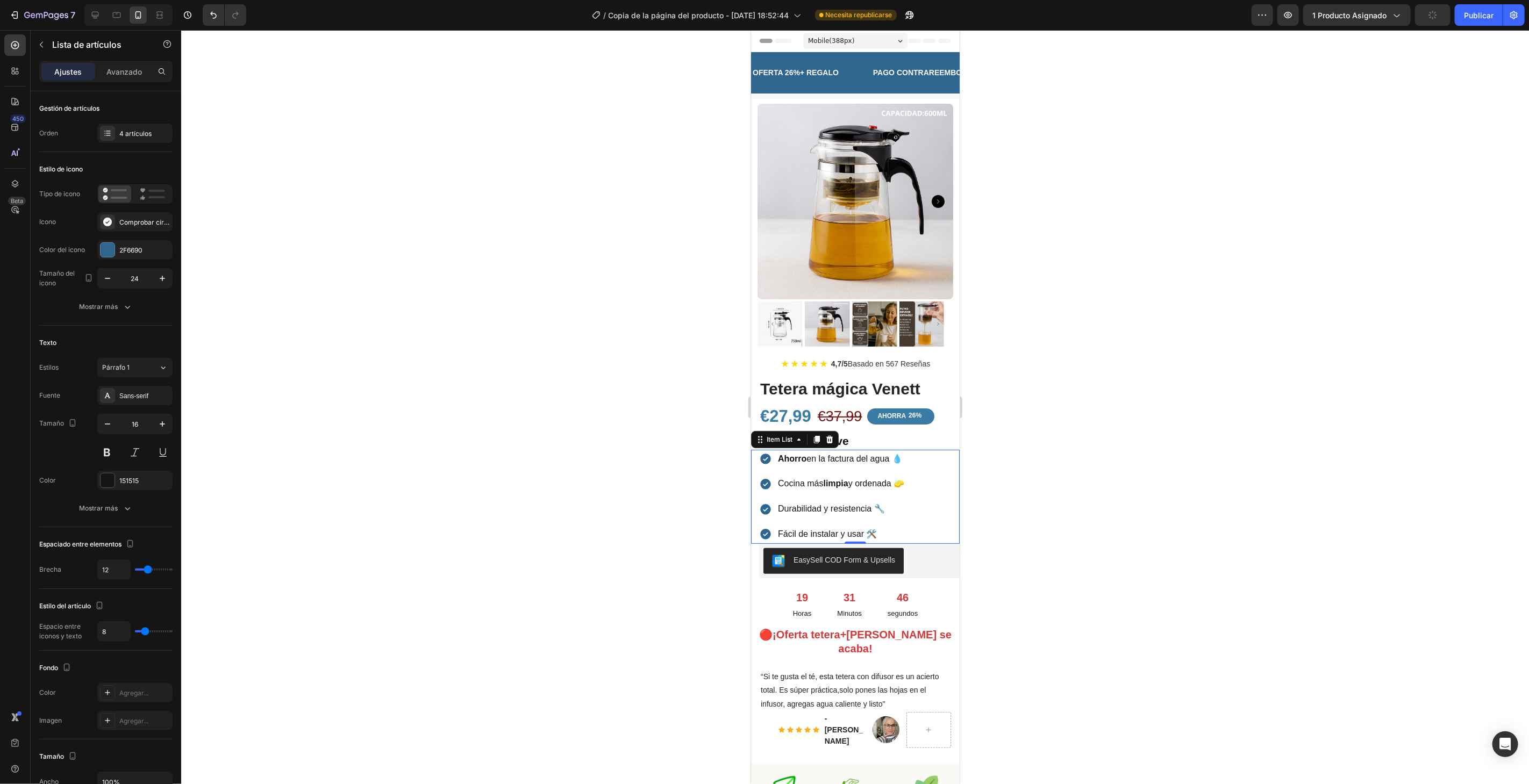
click at [573, 252] on div at bounding box center [855, 407] width 1347 height 754
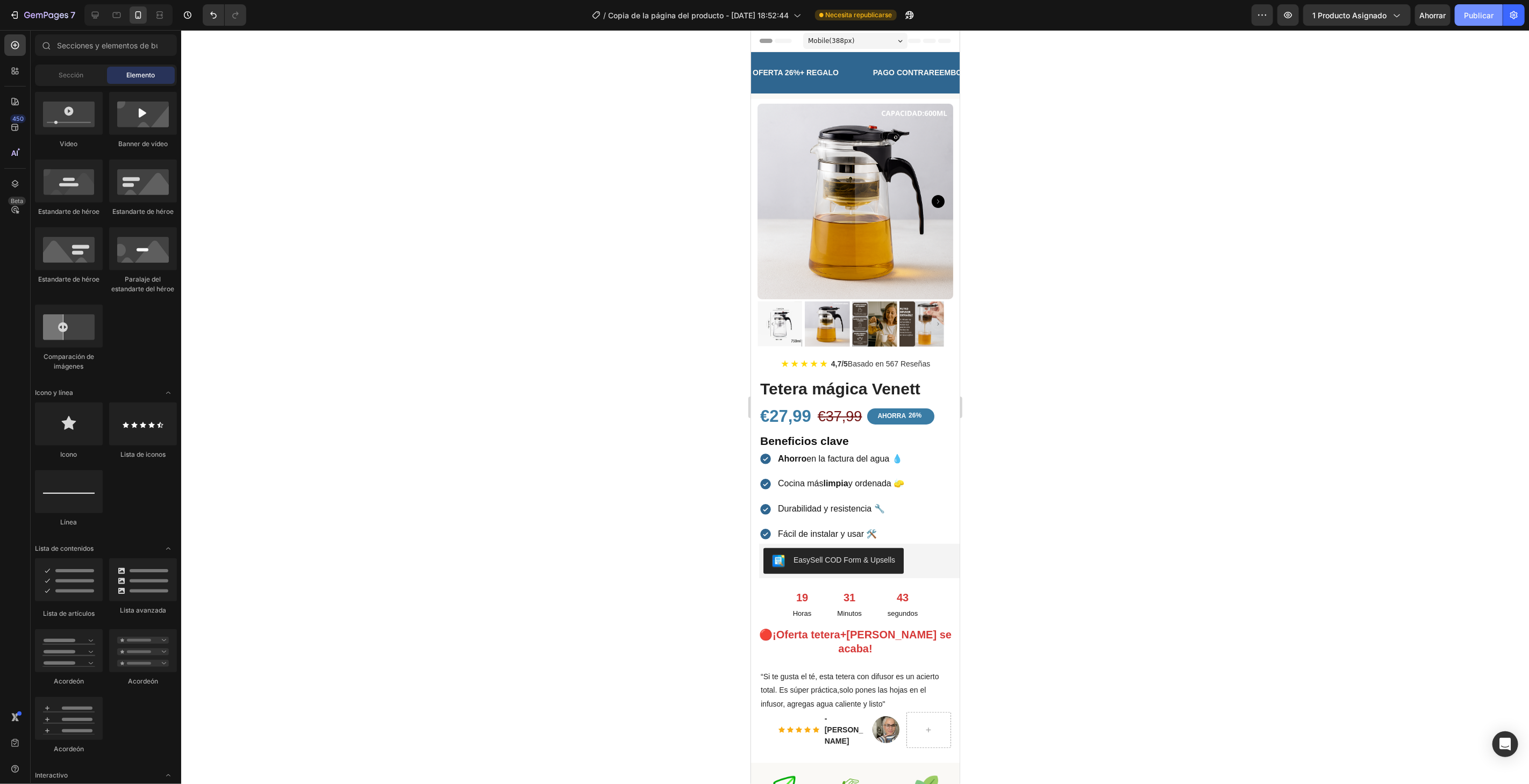
click at [1473, 14] on font "Publicar" at bounding box center [1479, 15] width 30 height 9
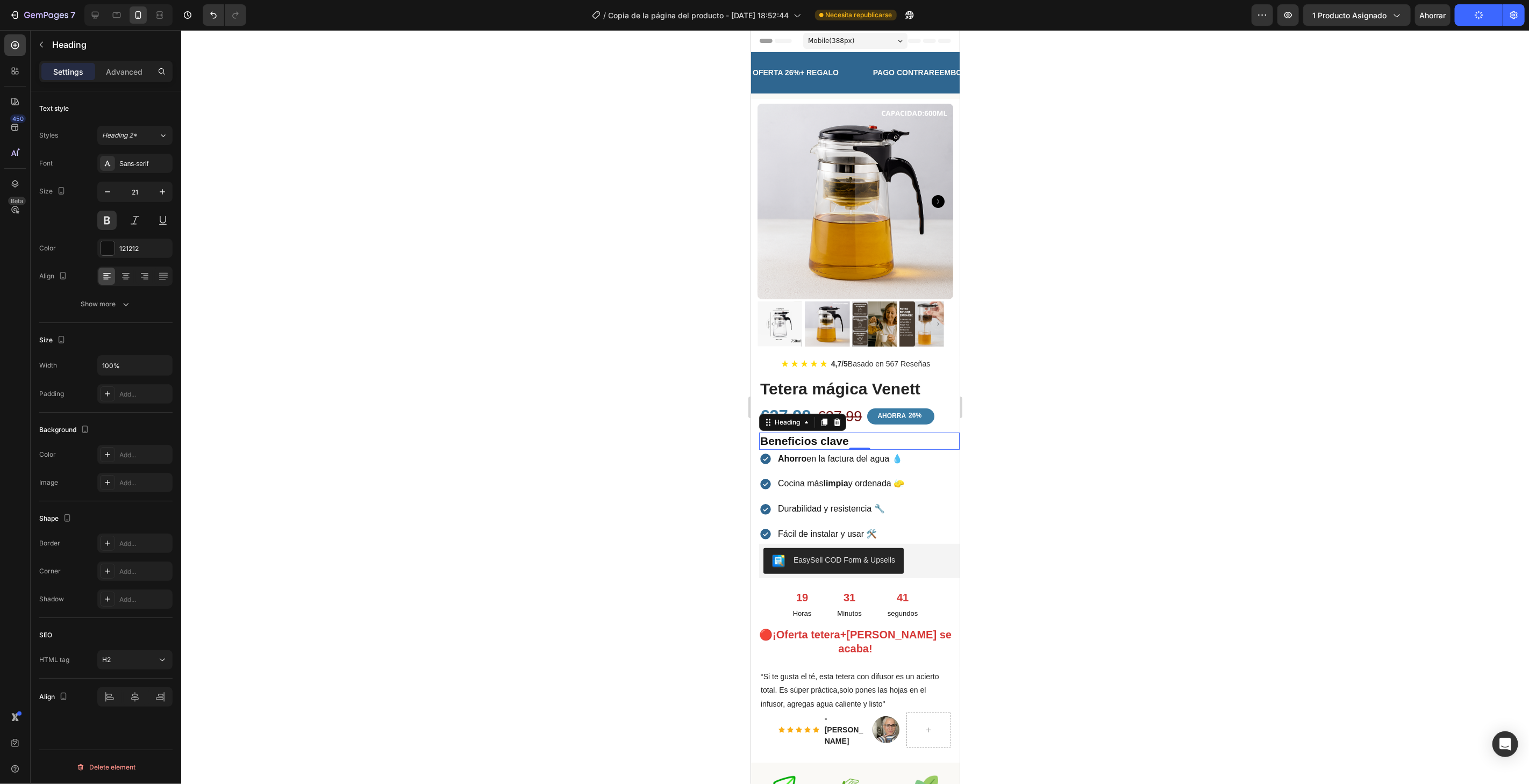
click at [865, 434] on h2 "Beneficios clave" at bounding box center [859, 441] width 201 height 17
click at [119, 63] on div "Avanzado" at bounding box center [124, 71] width 54 height 17
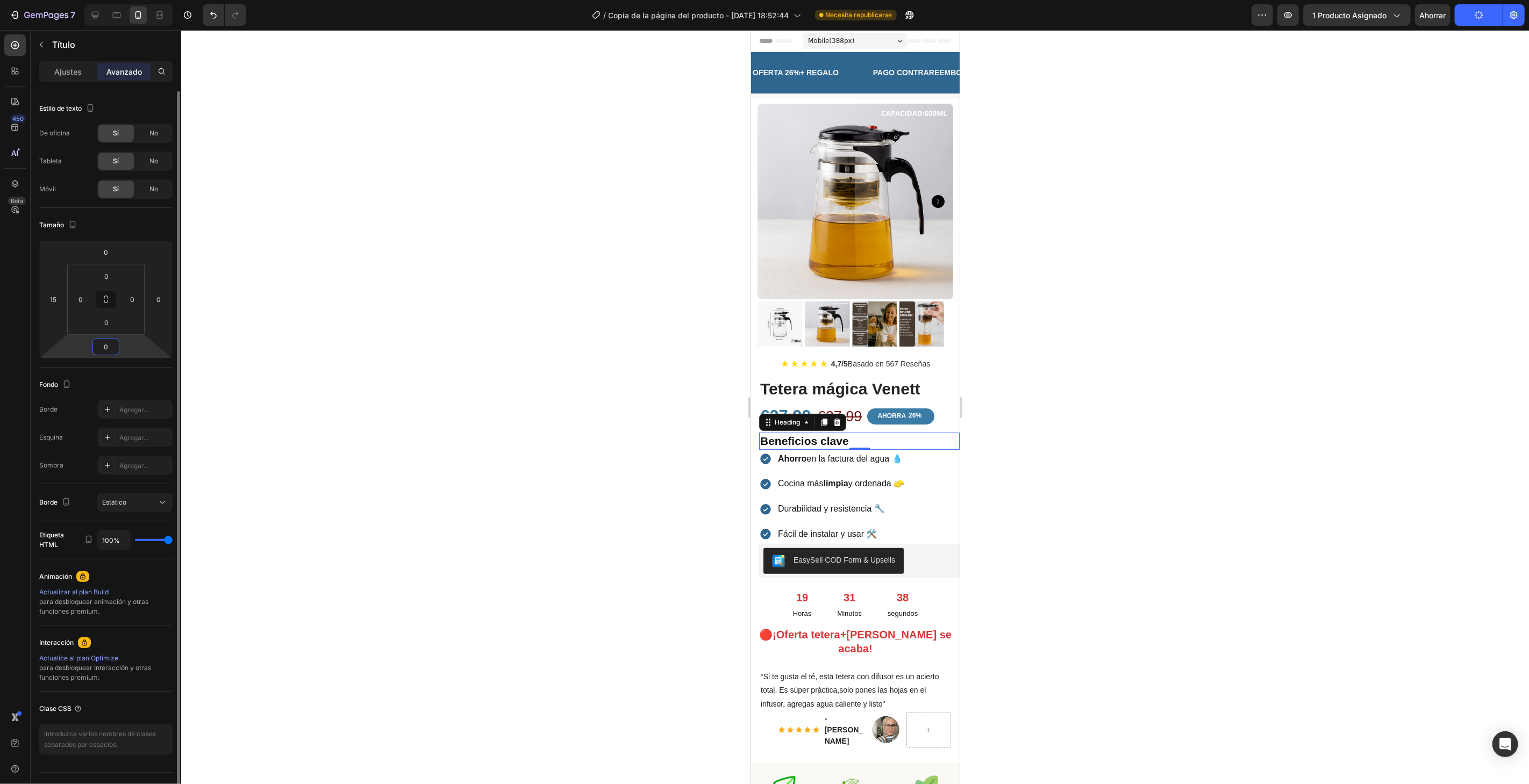
click at [114, 345] on input "0" at bounding box center [106, 346] width 22 height 16
type input "10"
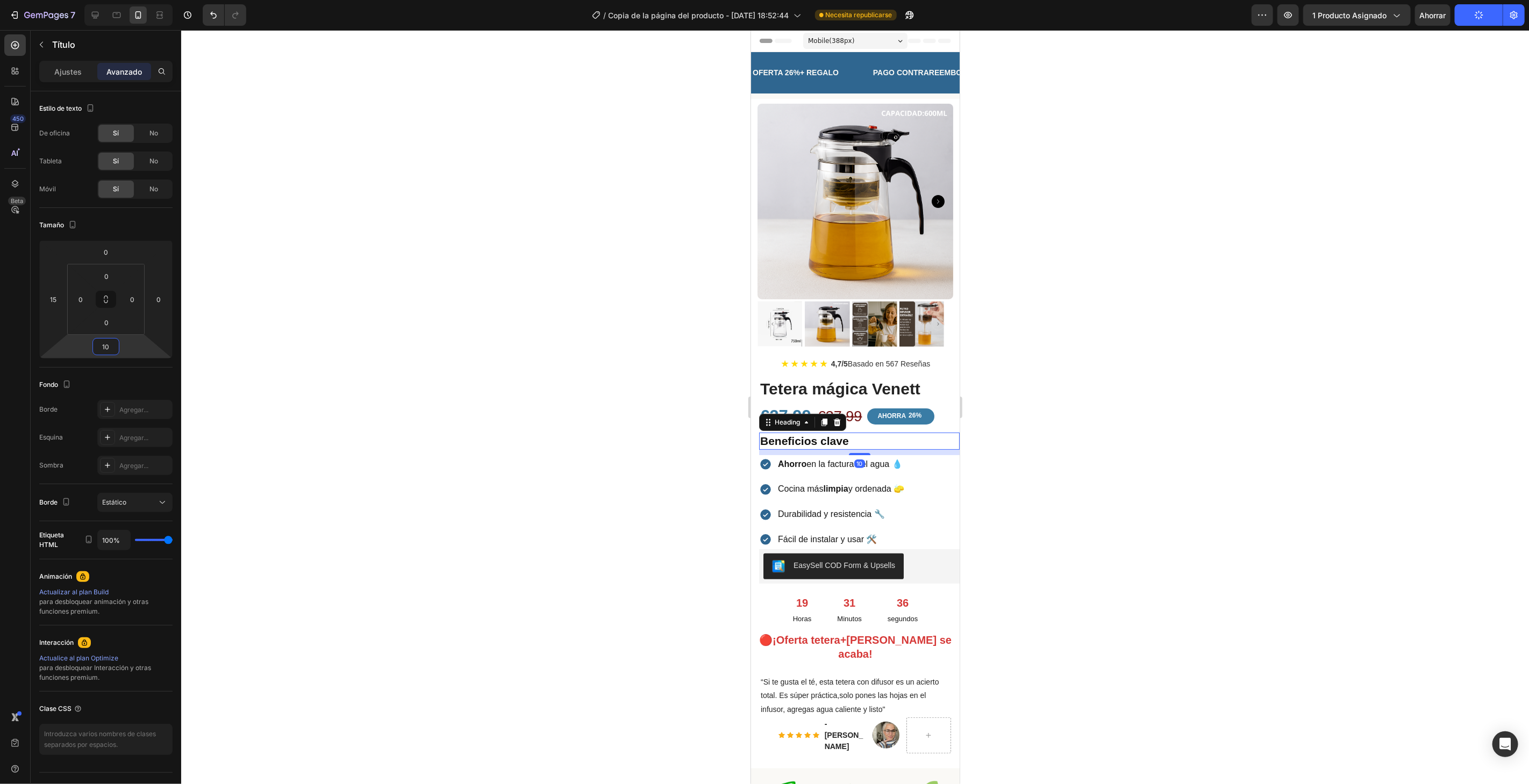
click at [363, 290] on div at bounding box center [855, 407] width 1347 height 754
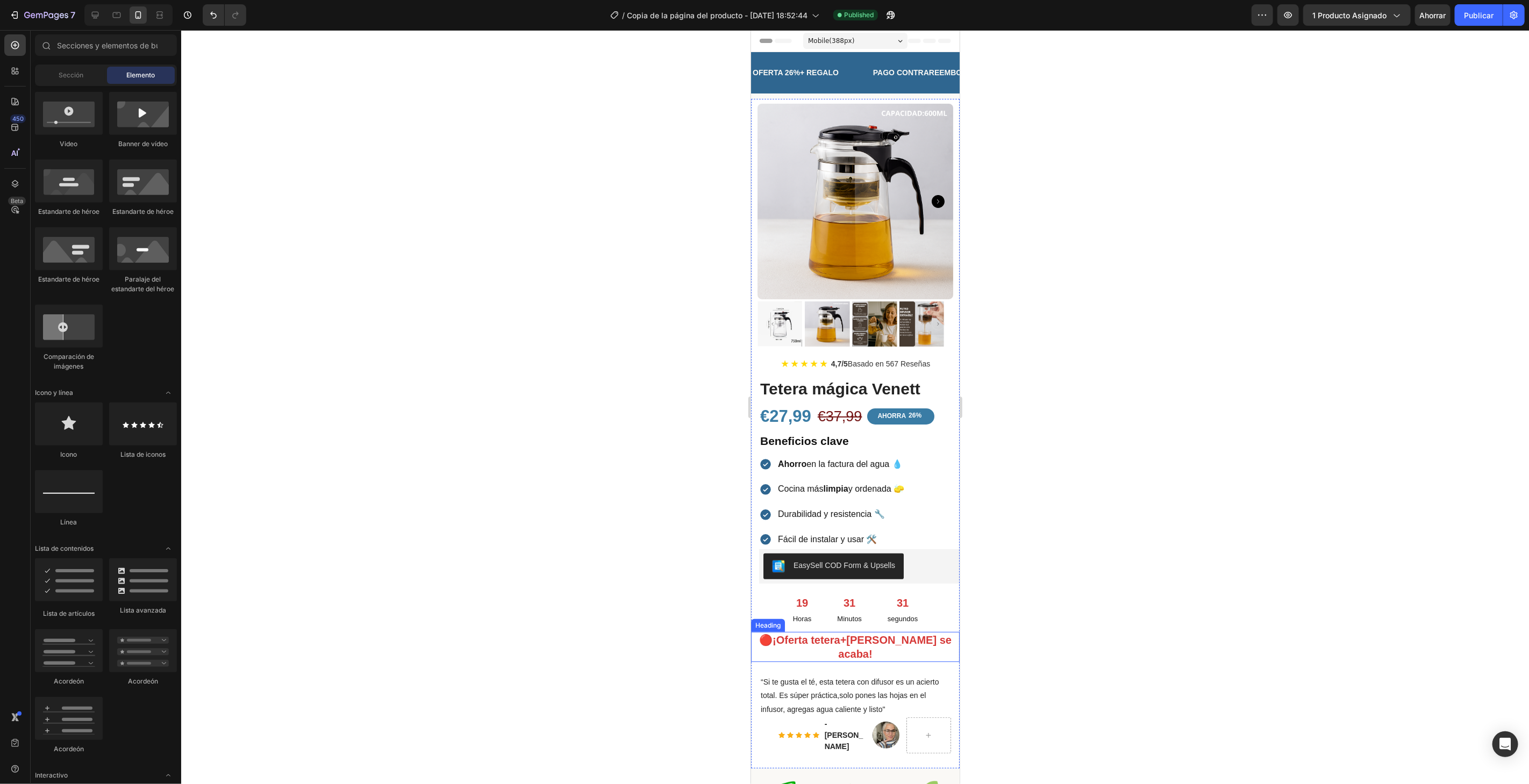
click at [848, 634] on strong "🔴¡Oferta tetera+[PERSON_NAME] se acaba!" at bounding box center [855, 646] width 192 height 26
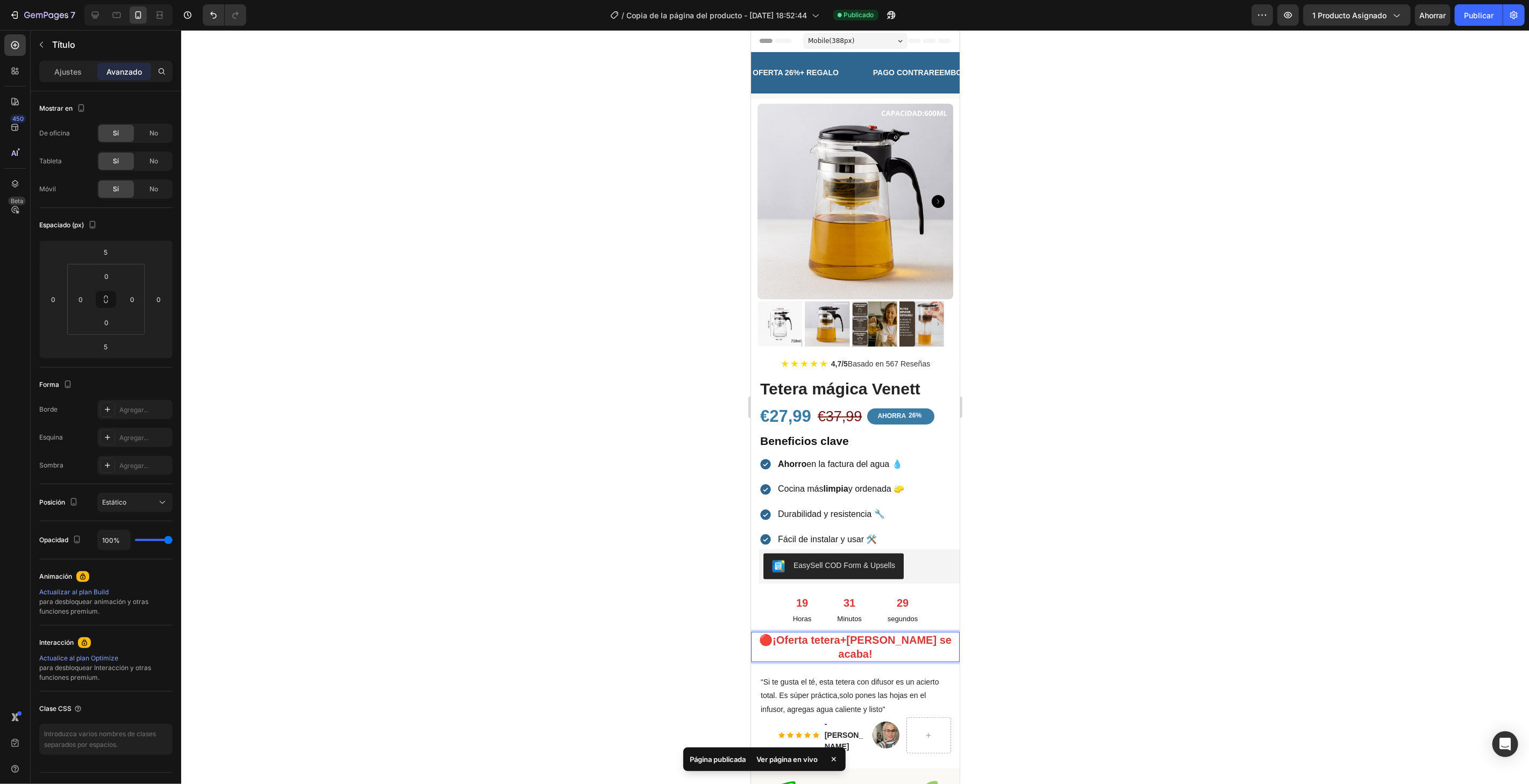
click at [934, 634] on strong "🔴¡Oferta tetera+[PERSON_NAME] se acaba!" at bounding box center [855, 646] width 192 height 26
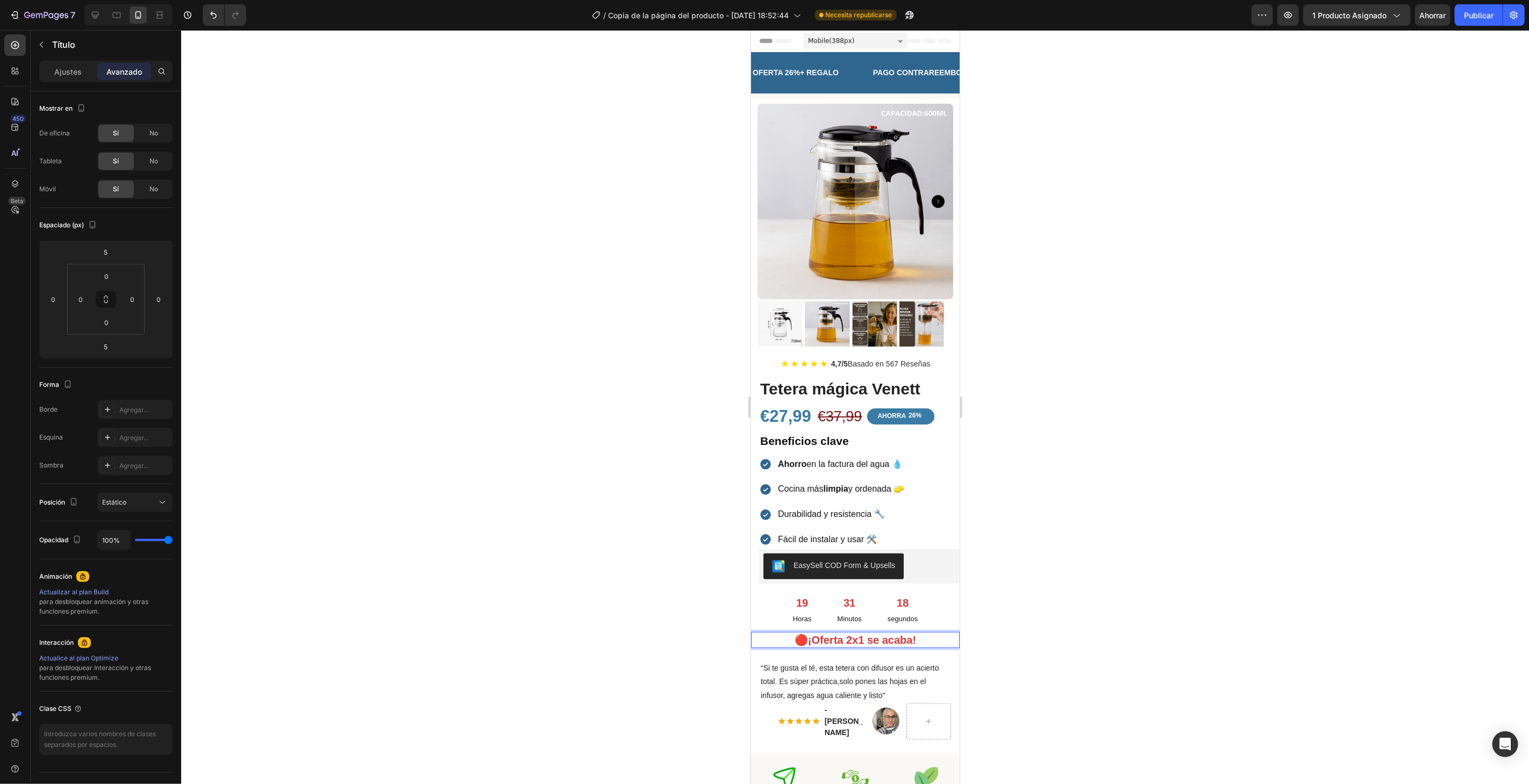
click at [1041, 558] on div at bounding box center [855, 407] width 1347 height 754
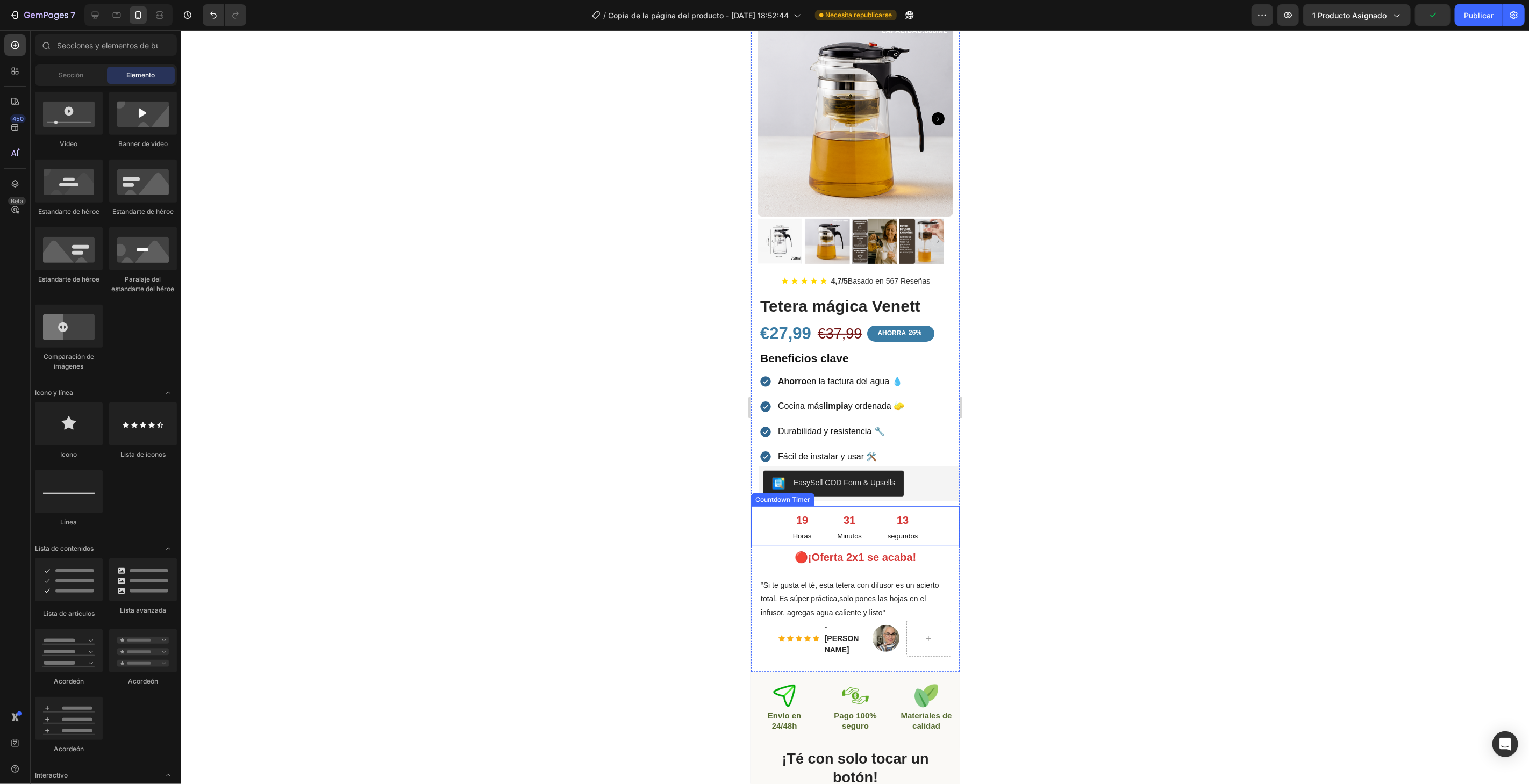
scroll to position [119, 0]
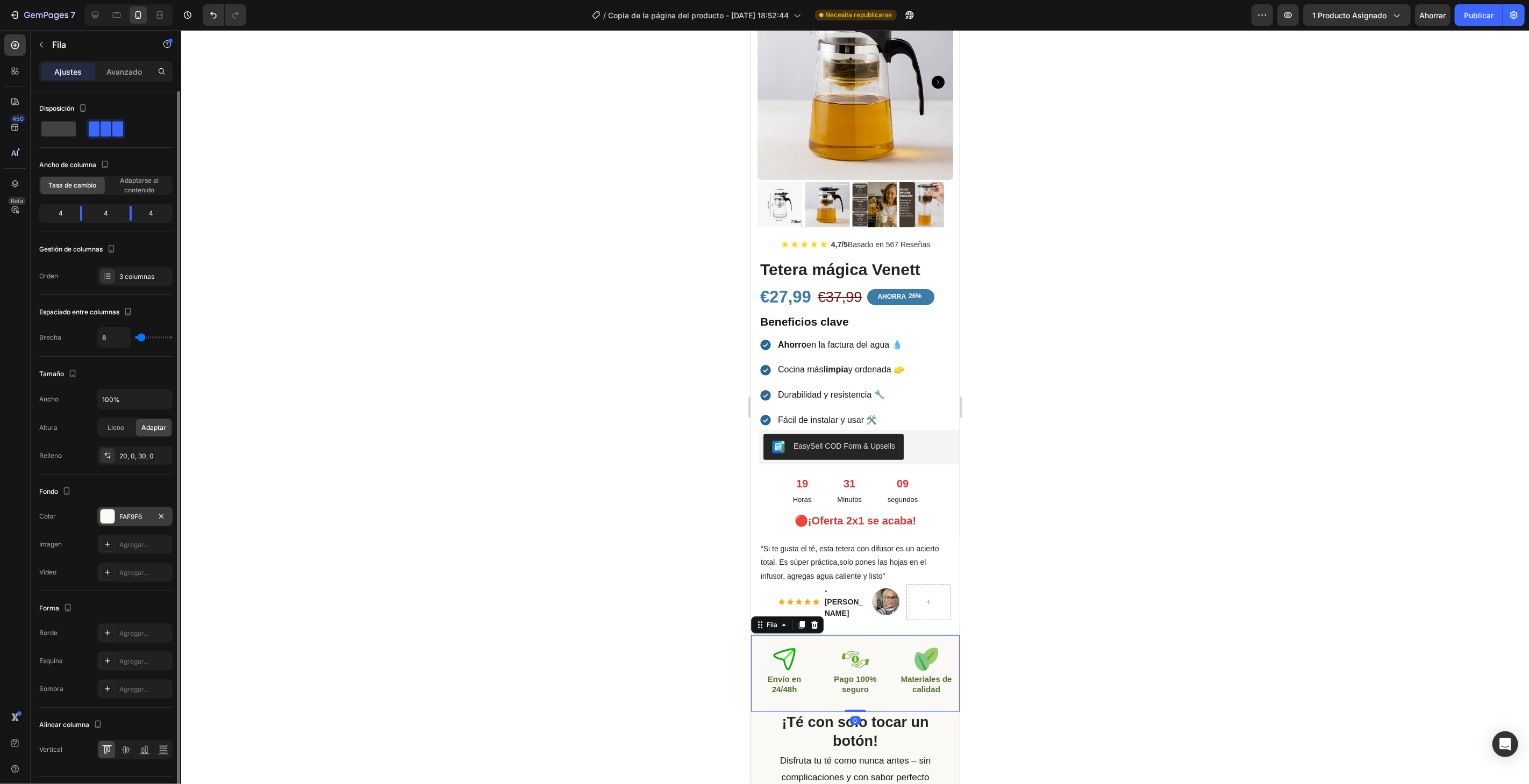
click at [109, 516] on div at bounding box center [107, 516] width 14 height 14
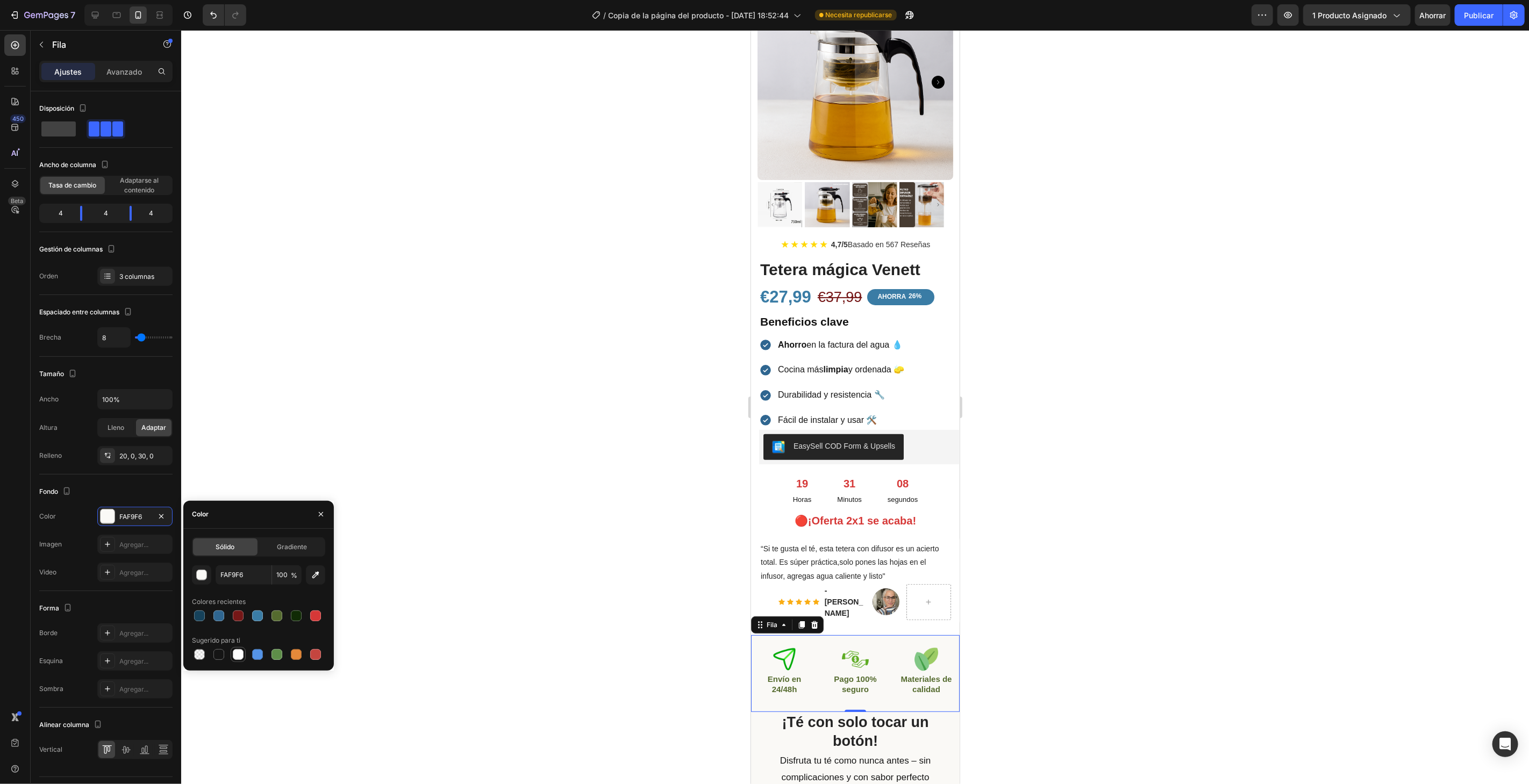
click at [237, 656] on div at bounding box center [238, 654] width 11 height 11
type input "FFFFFF"
click at [425, 557] on div at bounding box center [855, 407] width 1347 height 754
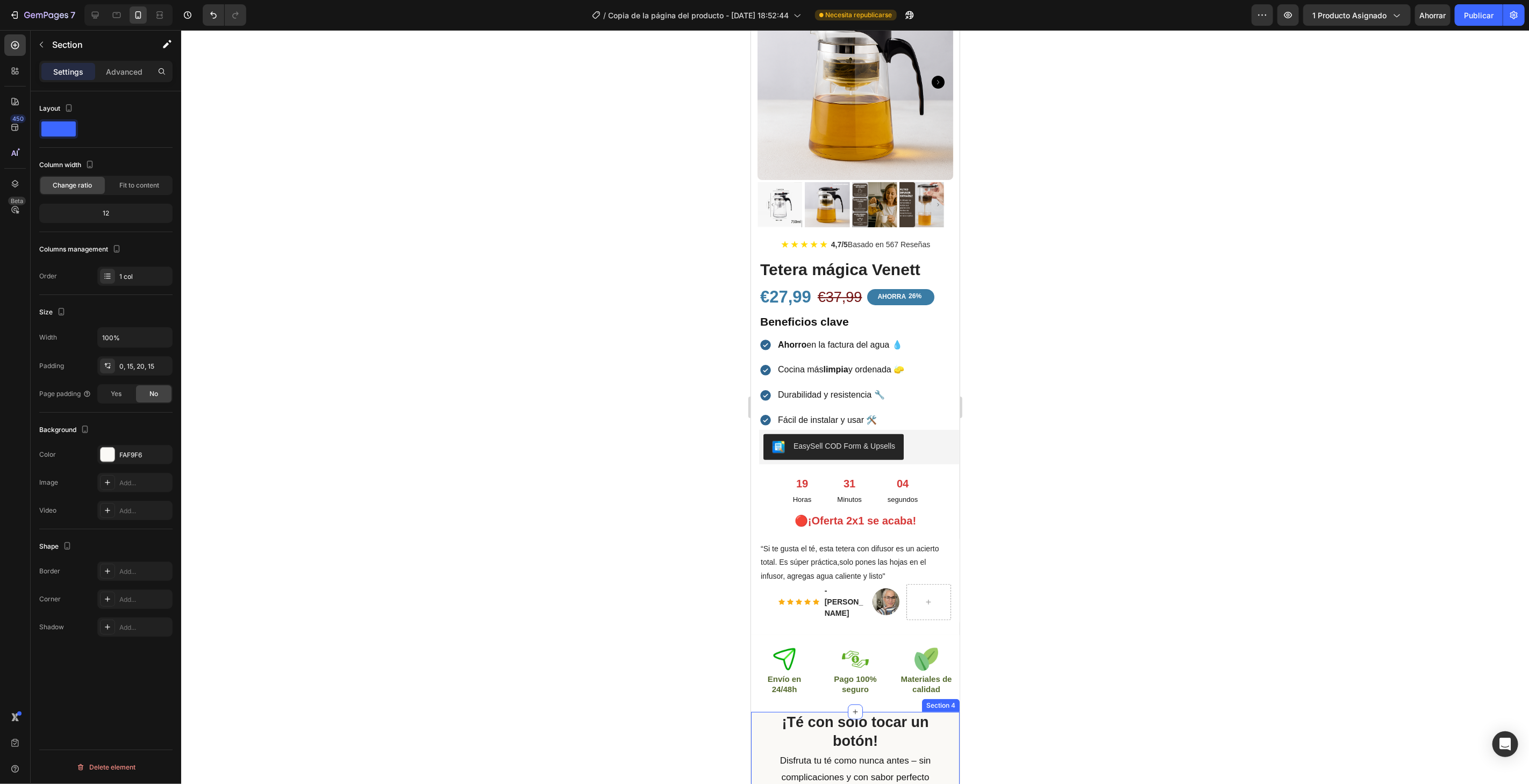
click at [111, 456] on div at bounding box center [107, 454] width 14 height 14
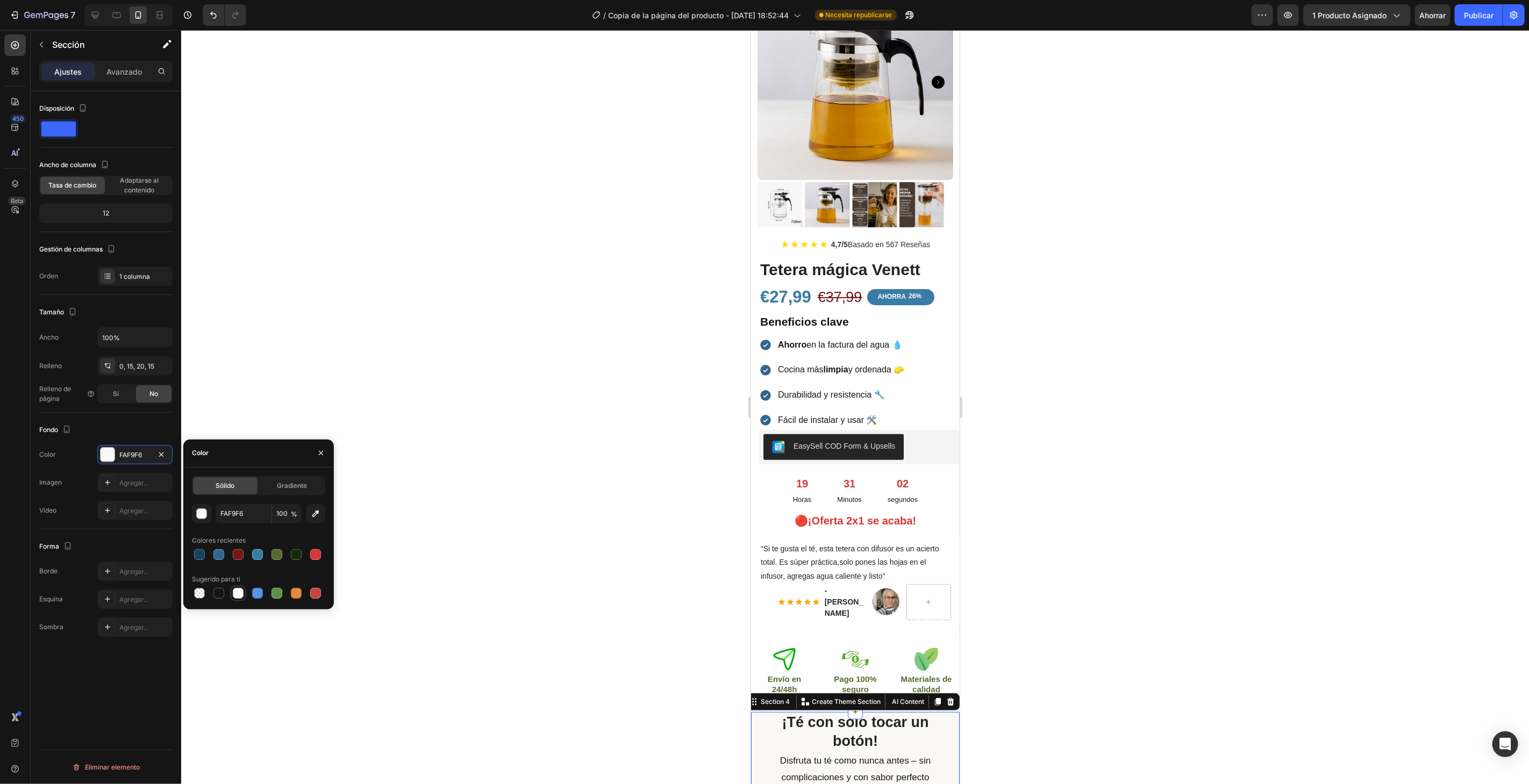
click at [231, 597] on div at bounding box center [238, 593] width 15 height 15
type input "FFFFFF"
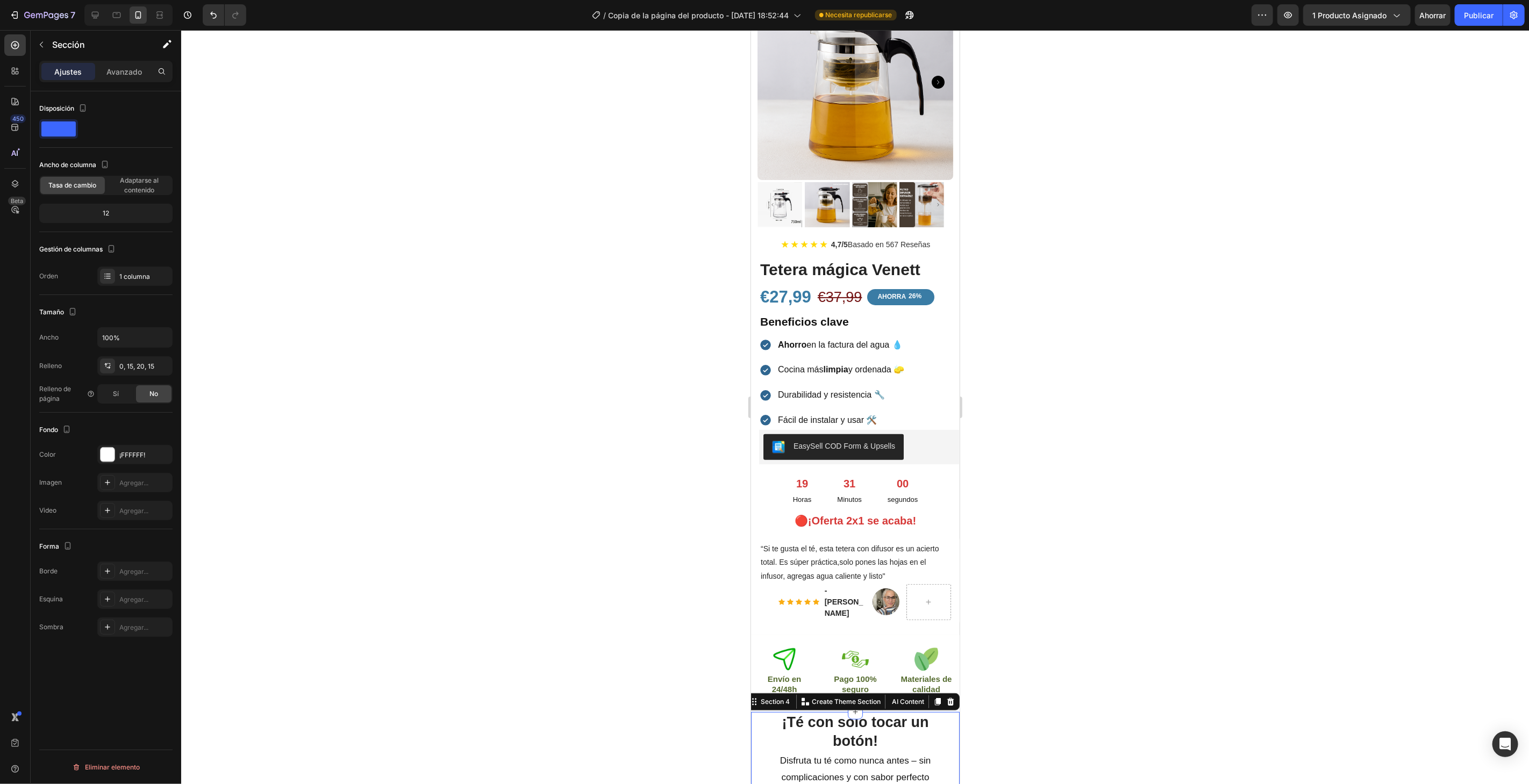
click at [369, 507] on div at bounding box center [855, 407] width 1347 height 754
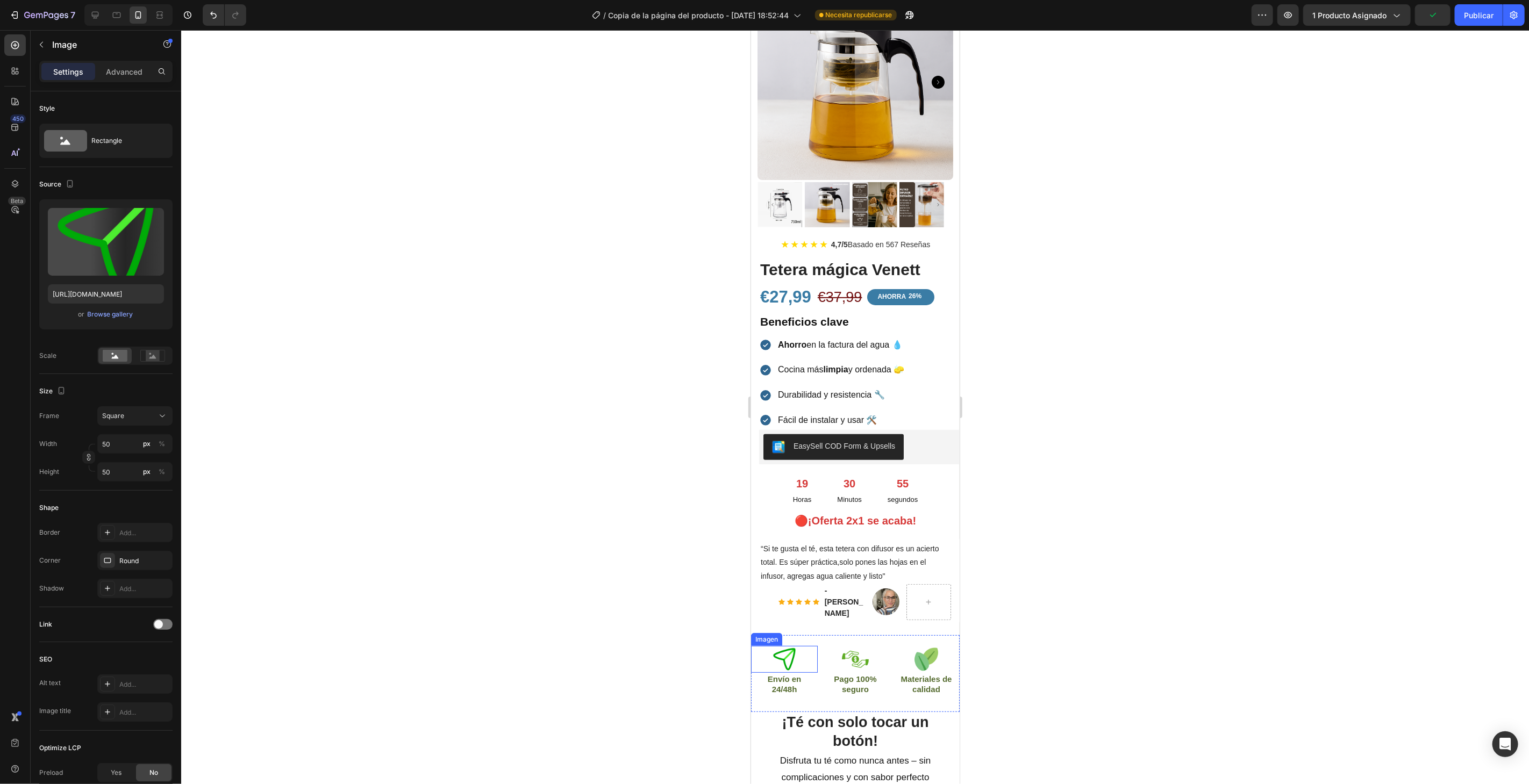
click at [781, 650] on img at bounding box center [784, 659] width 27 height 27
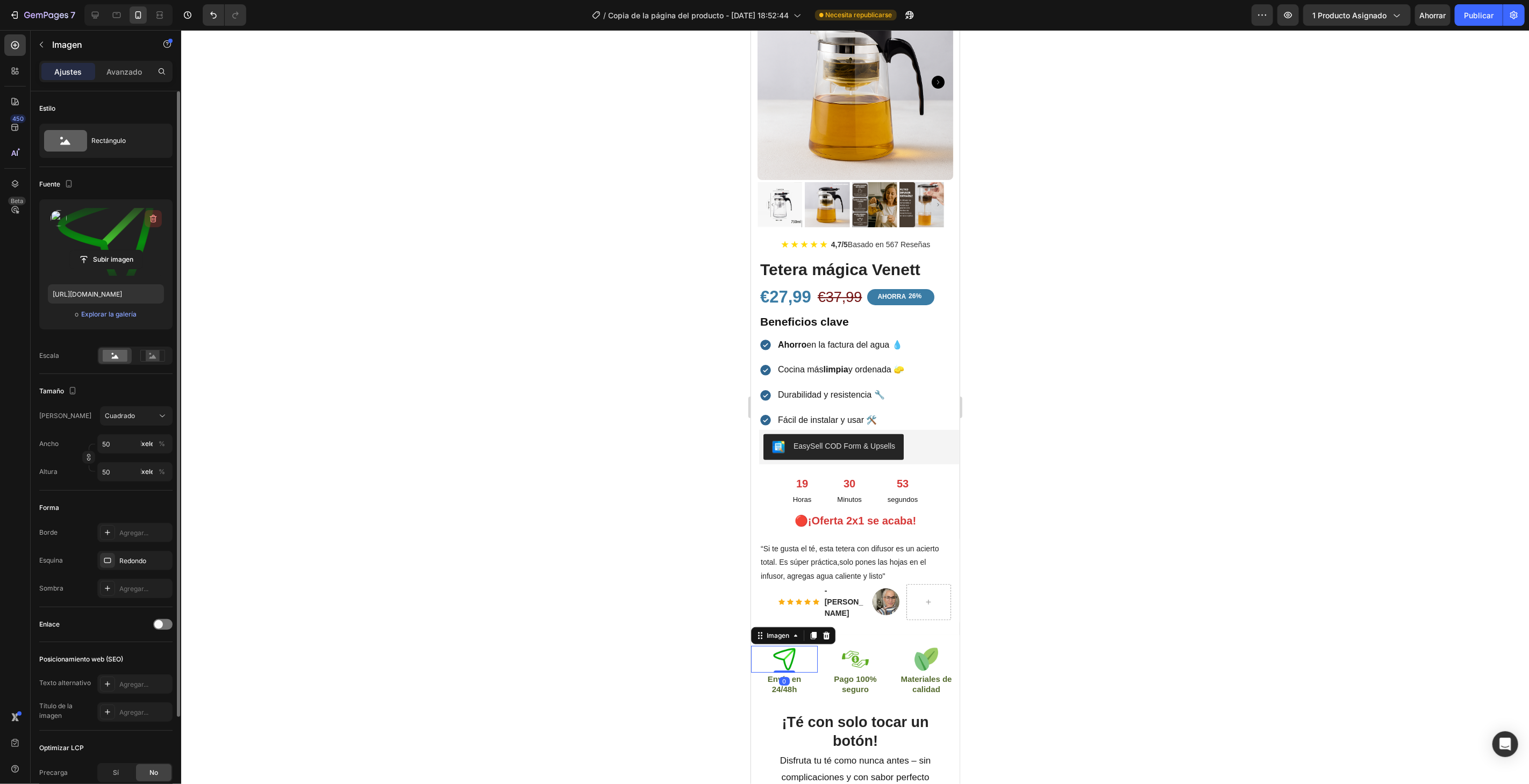
click at [156, 219] on icon "button" at bounding box center [153, 219] width 11 height 11
click at [124, 242] on input "file" at bounding box center [106, 242] width 73 height 19
click at [120, 311] on font "Explorar la galería" at bounding box center [109, 314] width 56 height 8
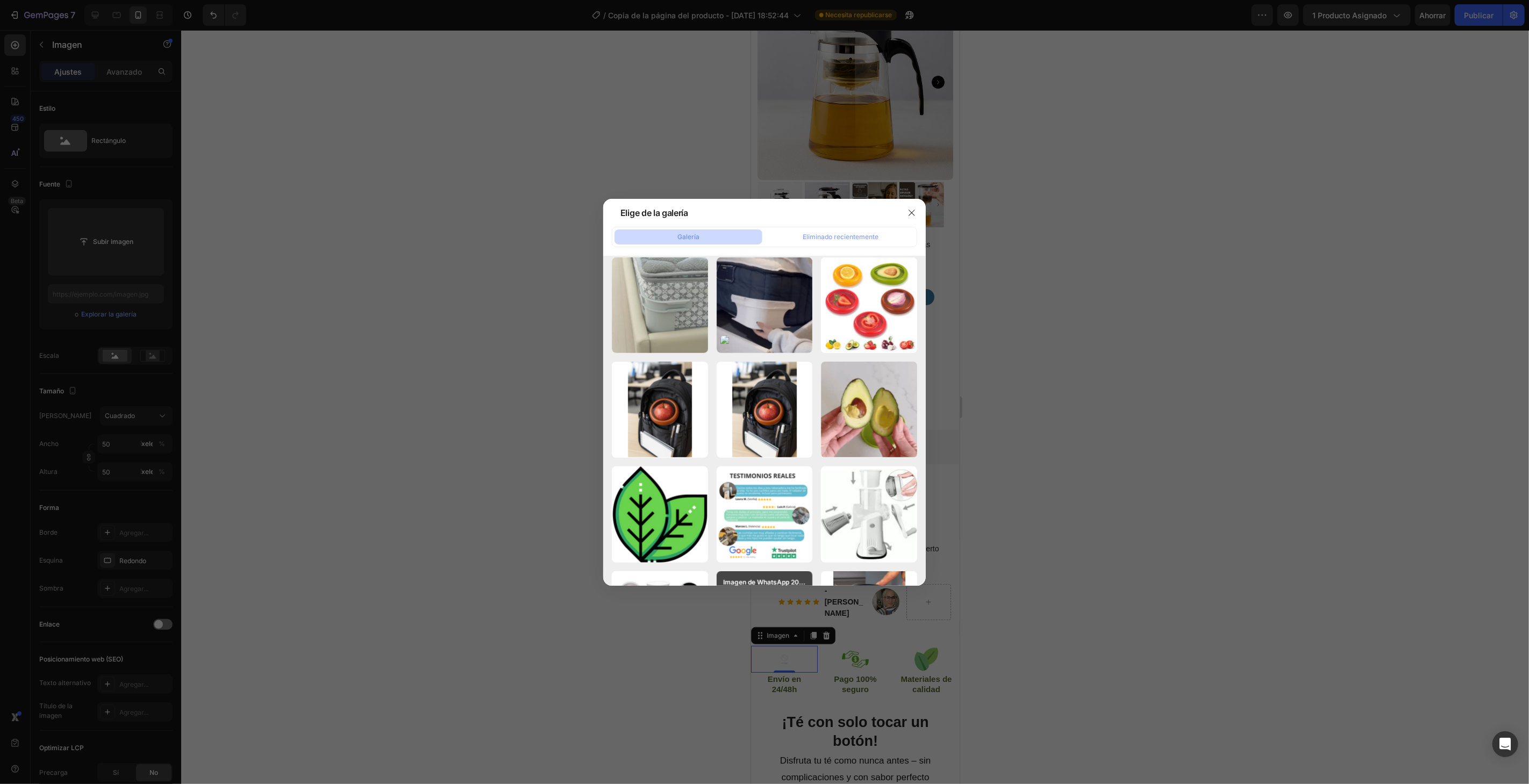
scroll to position [709, 0]
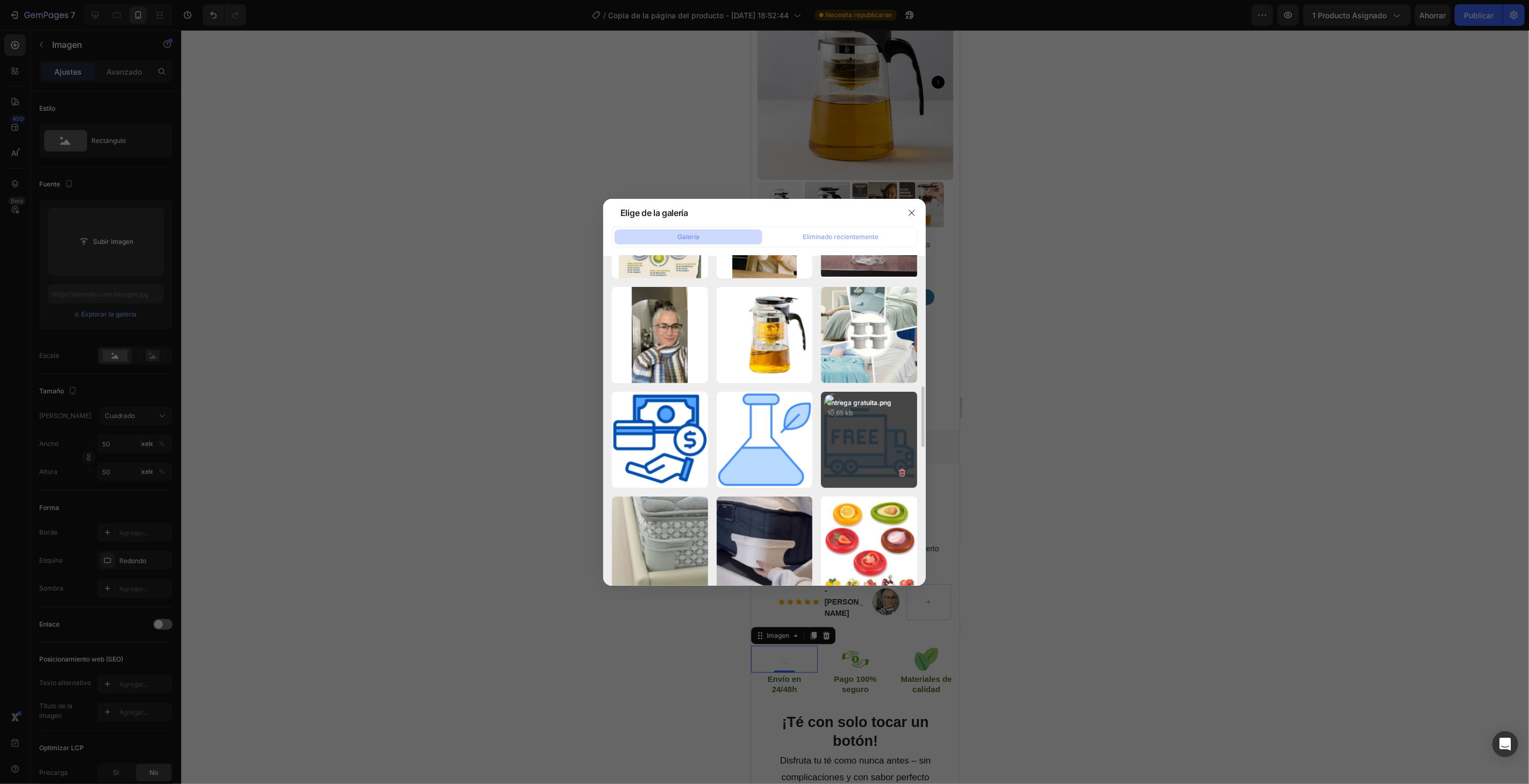
click at [886, 444] on div "entrega gratuita.png 10,65 kb" at bounding box center [868, 439] width 96 height 96
type input "https://cdn.shopify.com/s/files/1/0787/7885/9856/files/gempages_518625490169234…"
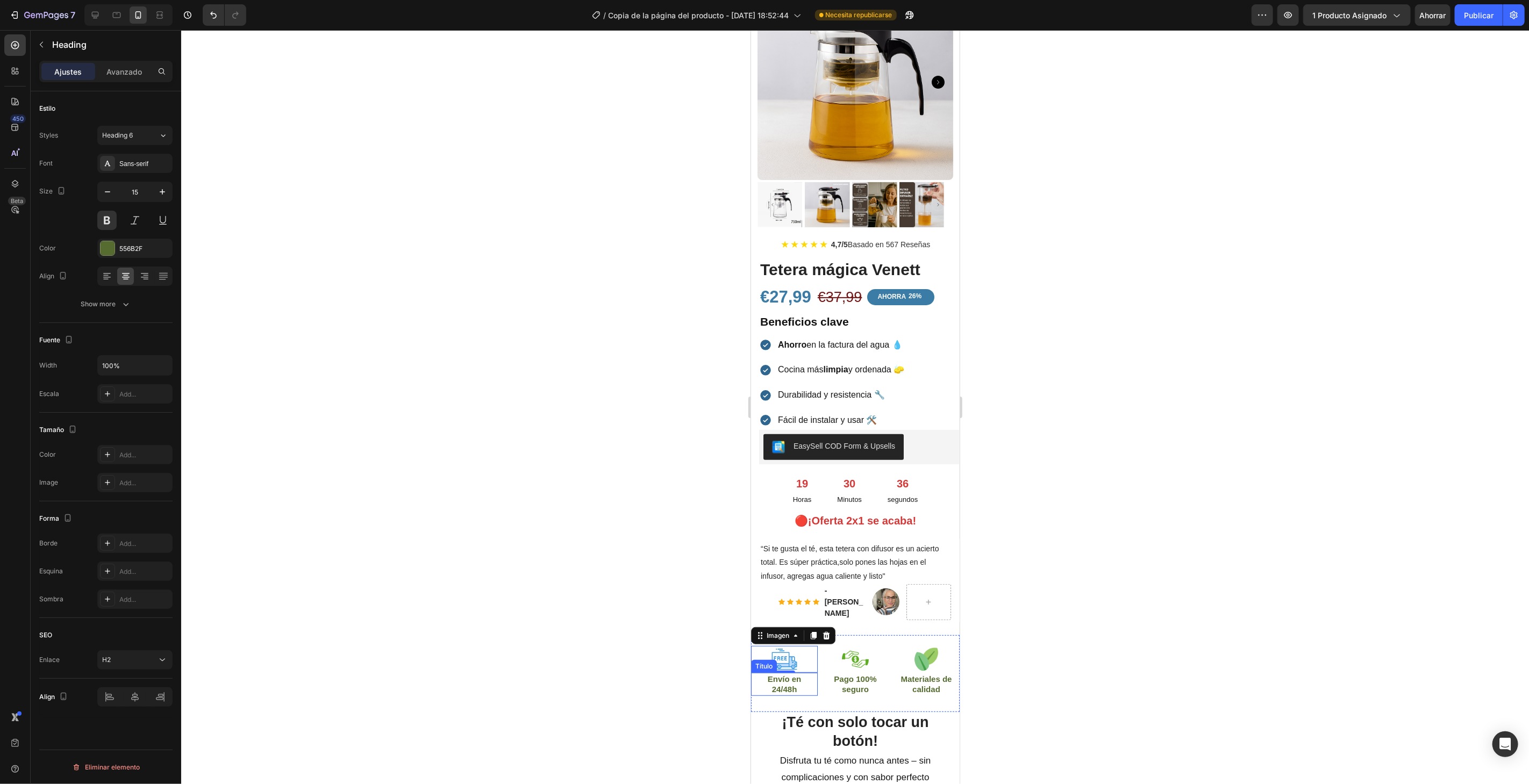
click at [790, 674] on font "Envío en" at bounding box center [784, 678] width 34 height 9
click at [162, 248] on icon "button" at bounding box center [161, 247] width 4 height 4
click at [118, 244] on div "Agregar..." at bounding box center [135, 248] width 75 height 19
click at [462, 291] on div at bounding box center [855, 407] width 1347 height 754
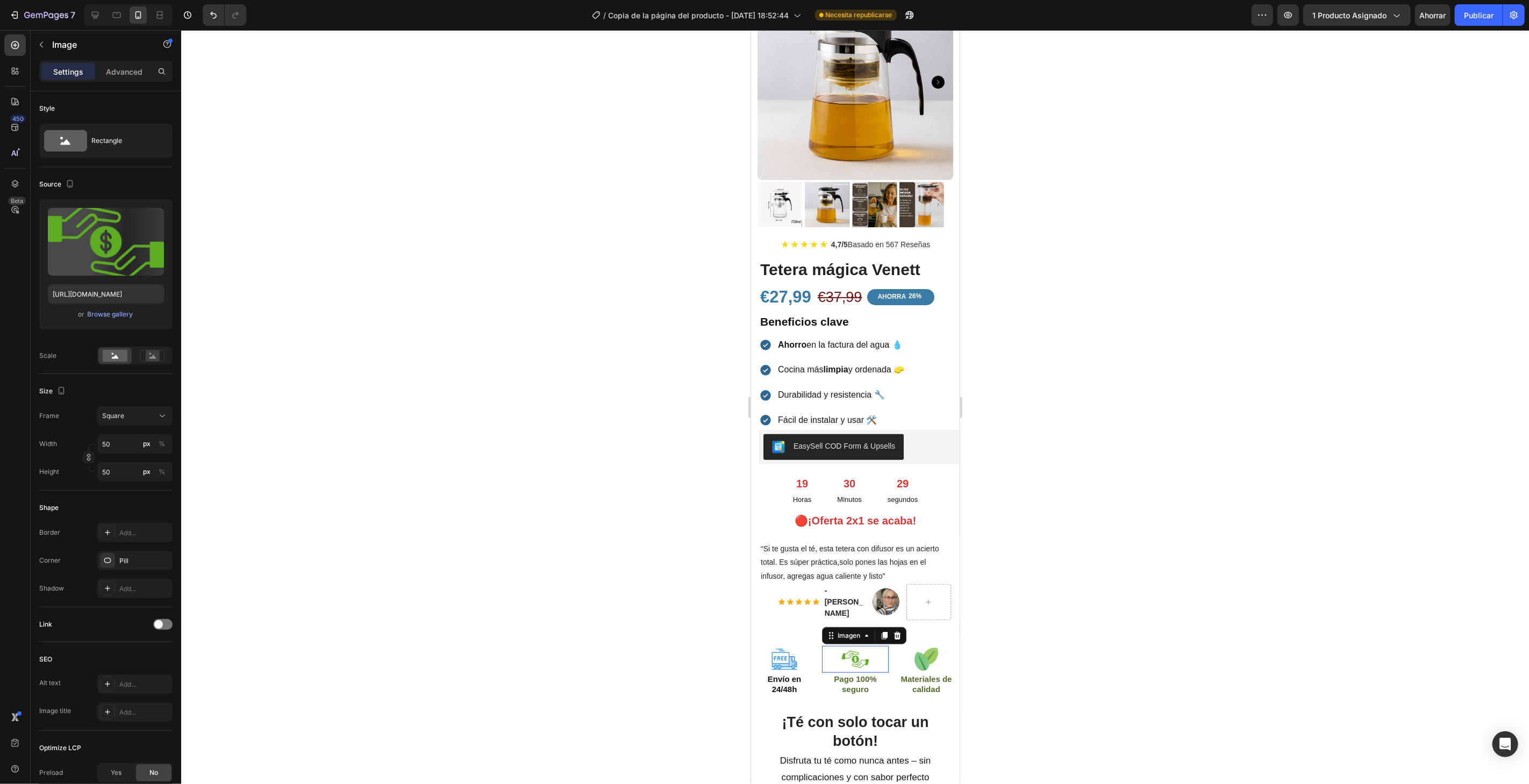
click at [842, 645] on img at bounding box center [855, 659] width 27 height 27
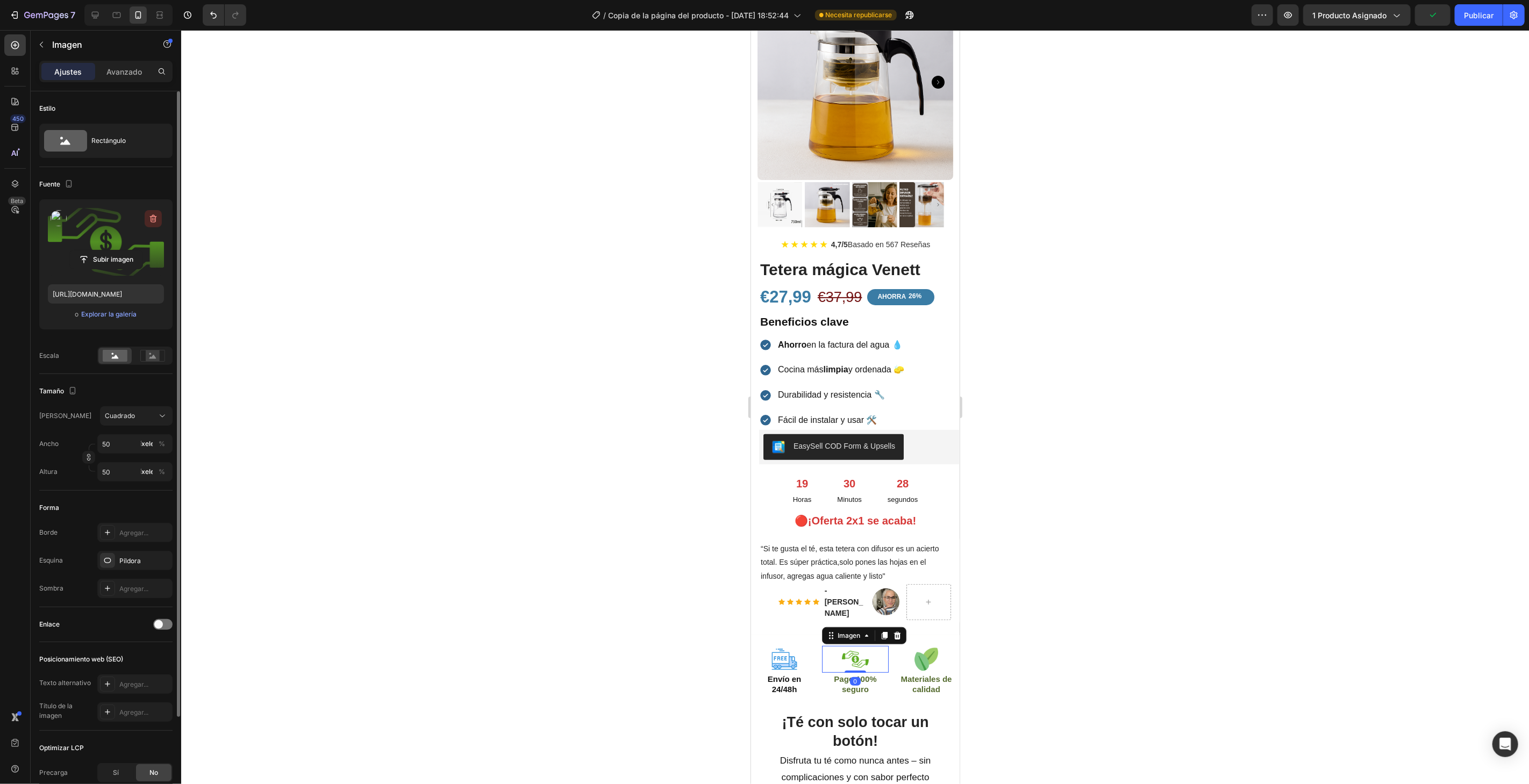
click at [156, 217] on icon "button" at bounding box center [153, 219] width 11 height 11
click at [118, 243] on input "file" at bounding box center [106, 242] width 73 height 19
click at [110, 319] on div "o Explorar la galería" at bounding box center [106, 315] width 116 height 13
click at [110, 310] on font "Explorar la galería" at bounding box center [109, 314] width 56 height 8
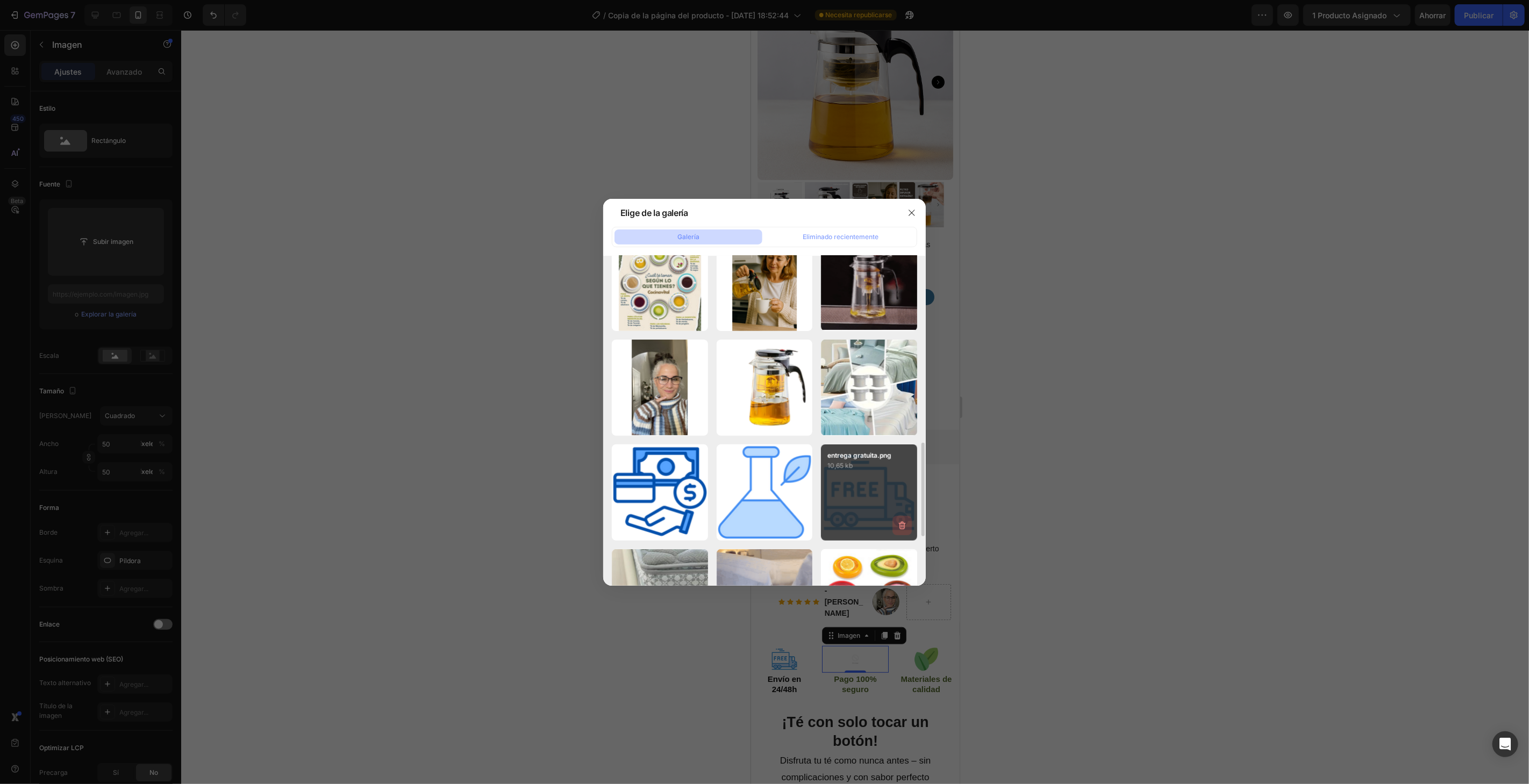
scroll to position [836, 0]
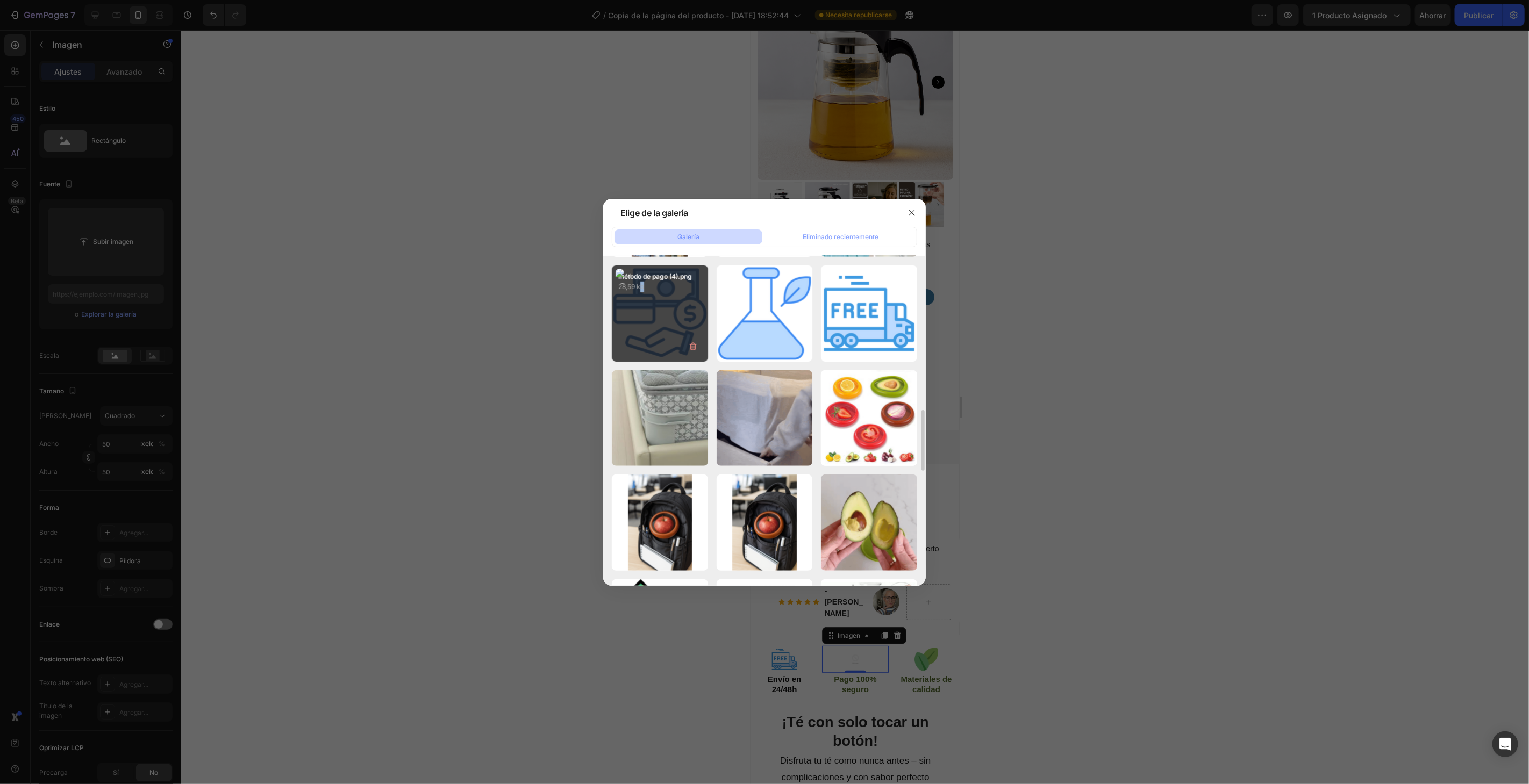
click at [642, 314] on div "método de pago (4).png 28,59 kb" at bounding box center [659, 313] width 96 height 96
type input "https://cdn.shopify.com/s/files/1/0787/7885/9856/files/gempages_518625490169234…"
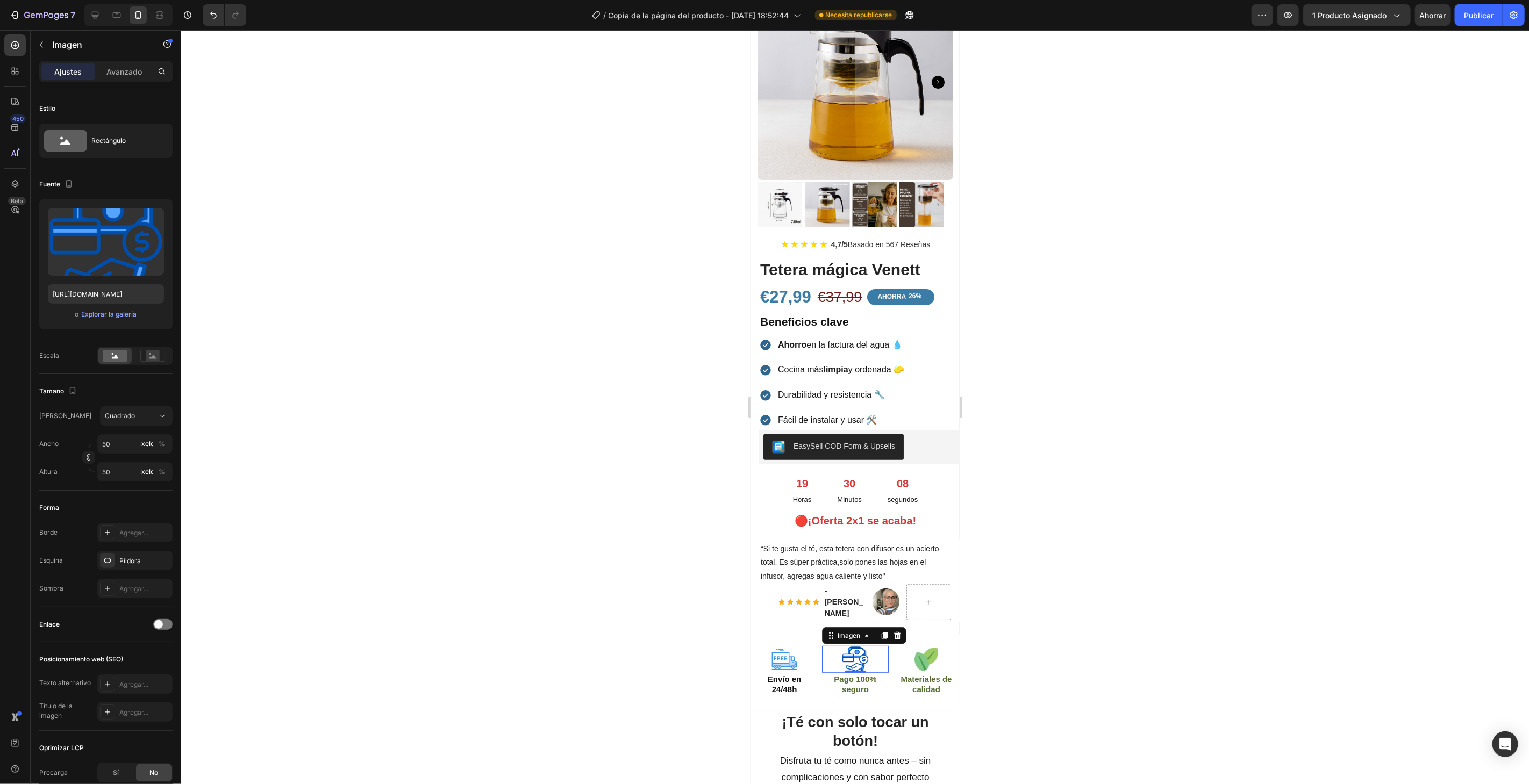
click at [853, 677] on div "0" at bounding box center [855, 681] width 11 height 8
drag, startPoint x: 719, startPoint y: 638, endPoint x: 734, endPoint y: 645, distance: 16.6
click at [719, 639] on div at bounding box center [855, 407] width 1347 height 754
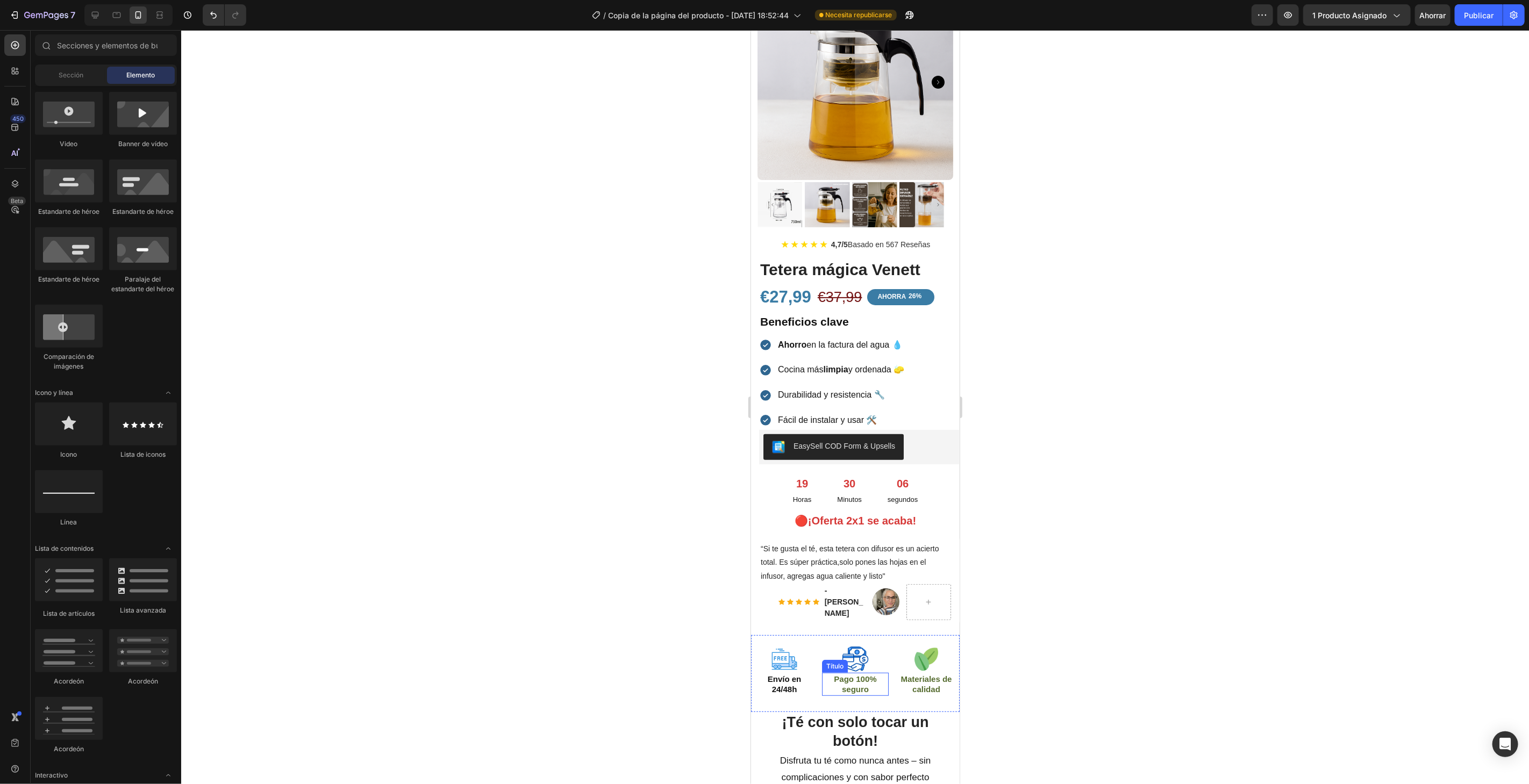
click at [852, 675] on font "Pago 100% seguro" at bounding box center [854, 684] width 42 height 20
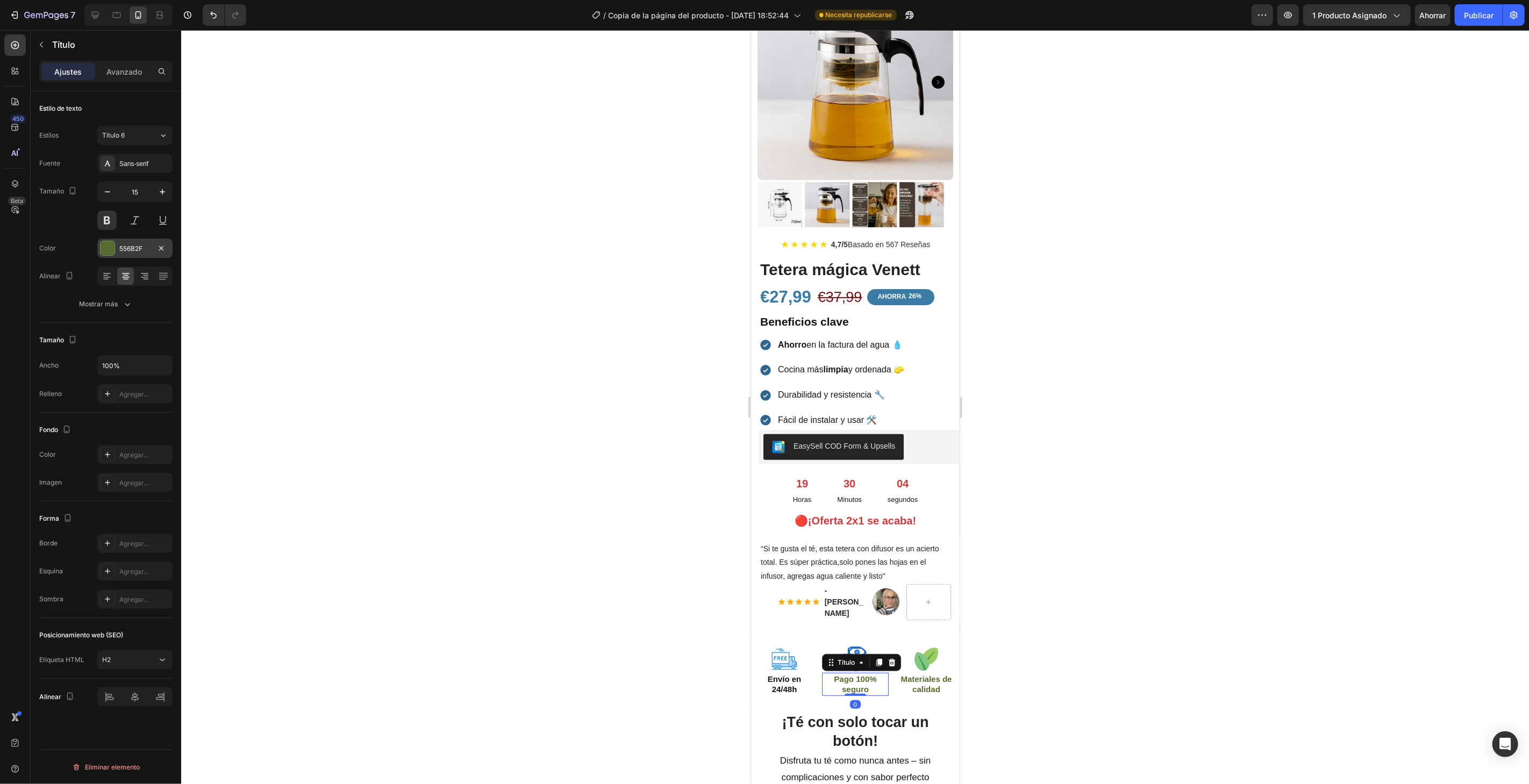
click at [125, 248] on font "556B2F" at bounding box center [131, 249] width 23 height 8
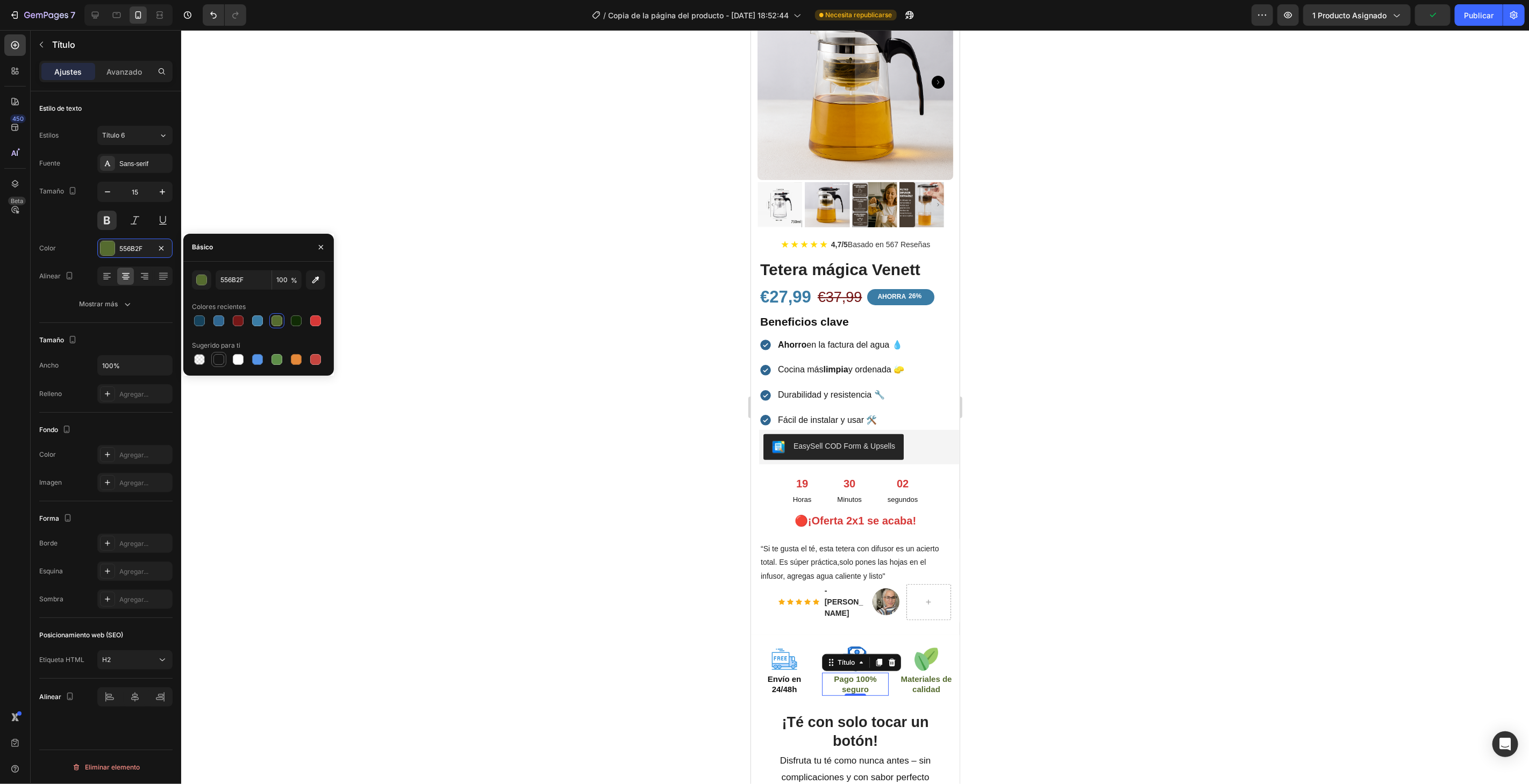
click at [213, 357] on div at bounding box center [219, 359] width 11 height 11
type input "151515"
click at [1086, 558] on div at bounding box center [855, 407] width 1347 height 754
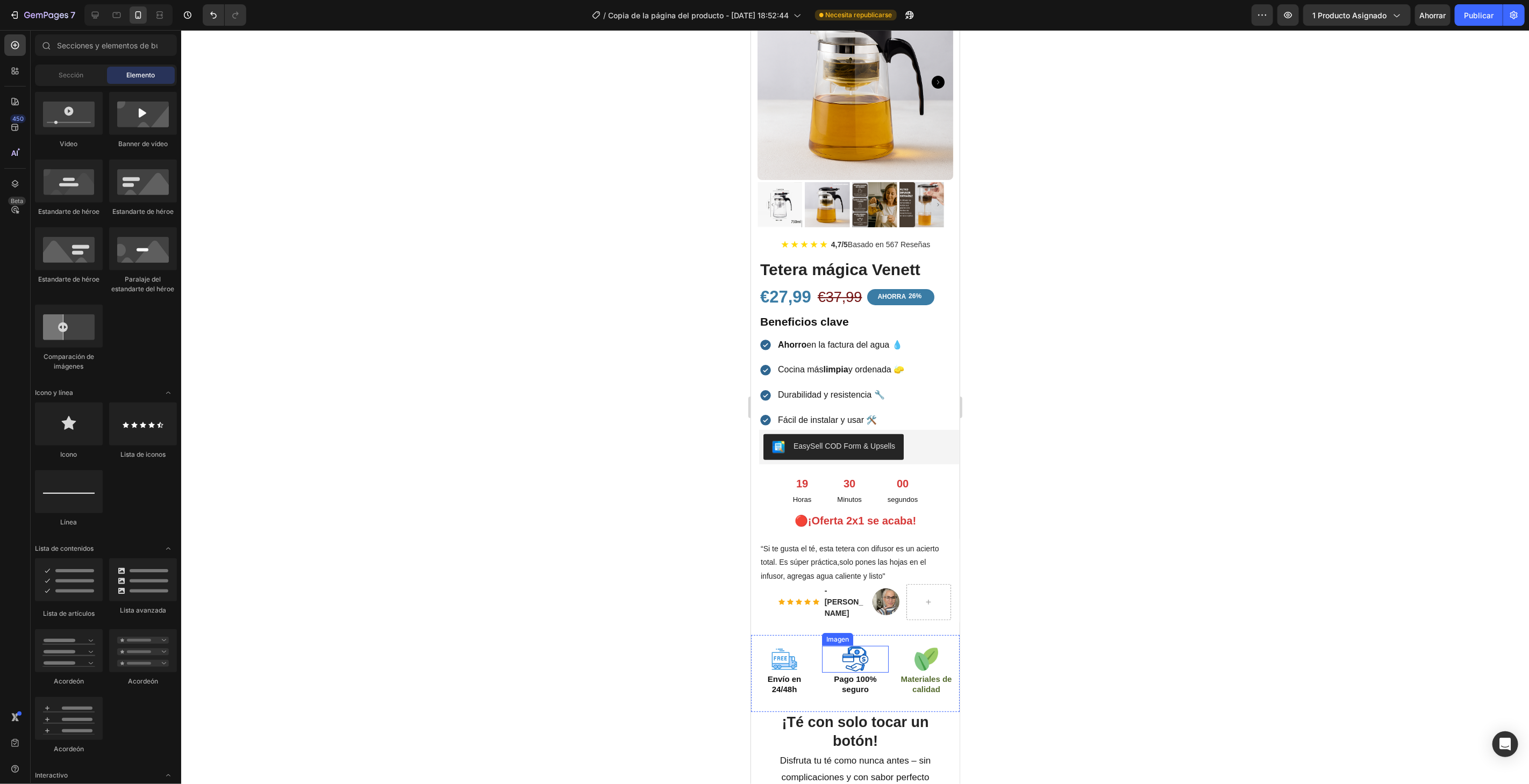
click at [837, 645] on div at bounding box center [855, 659] width 67 height 27
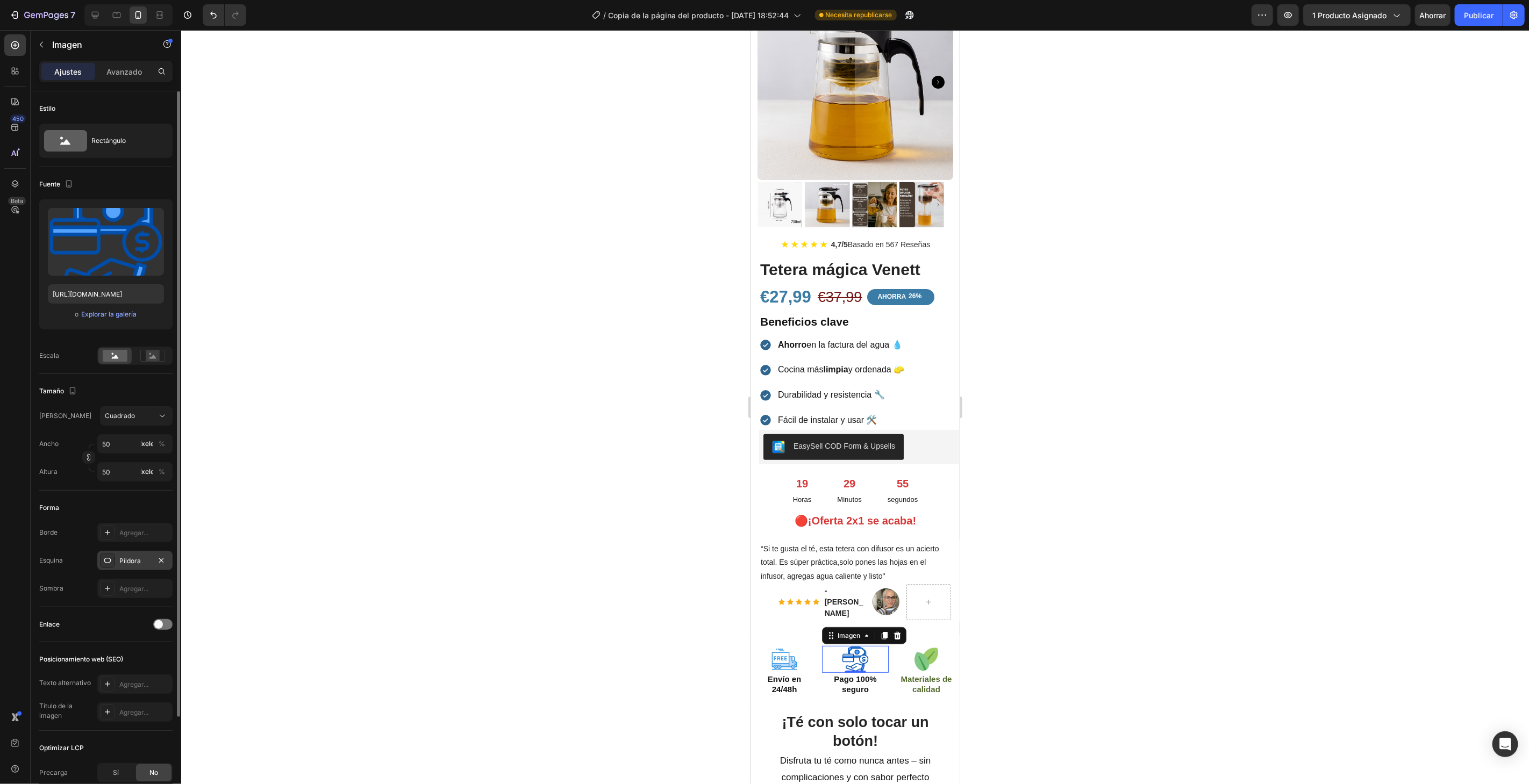
click at [127, 557] on font "Píldora" at bounding box center [130, 561] width 22 height 8
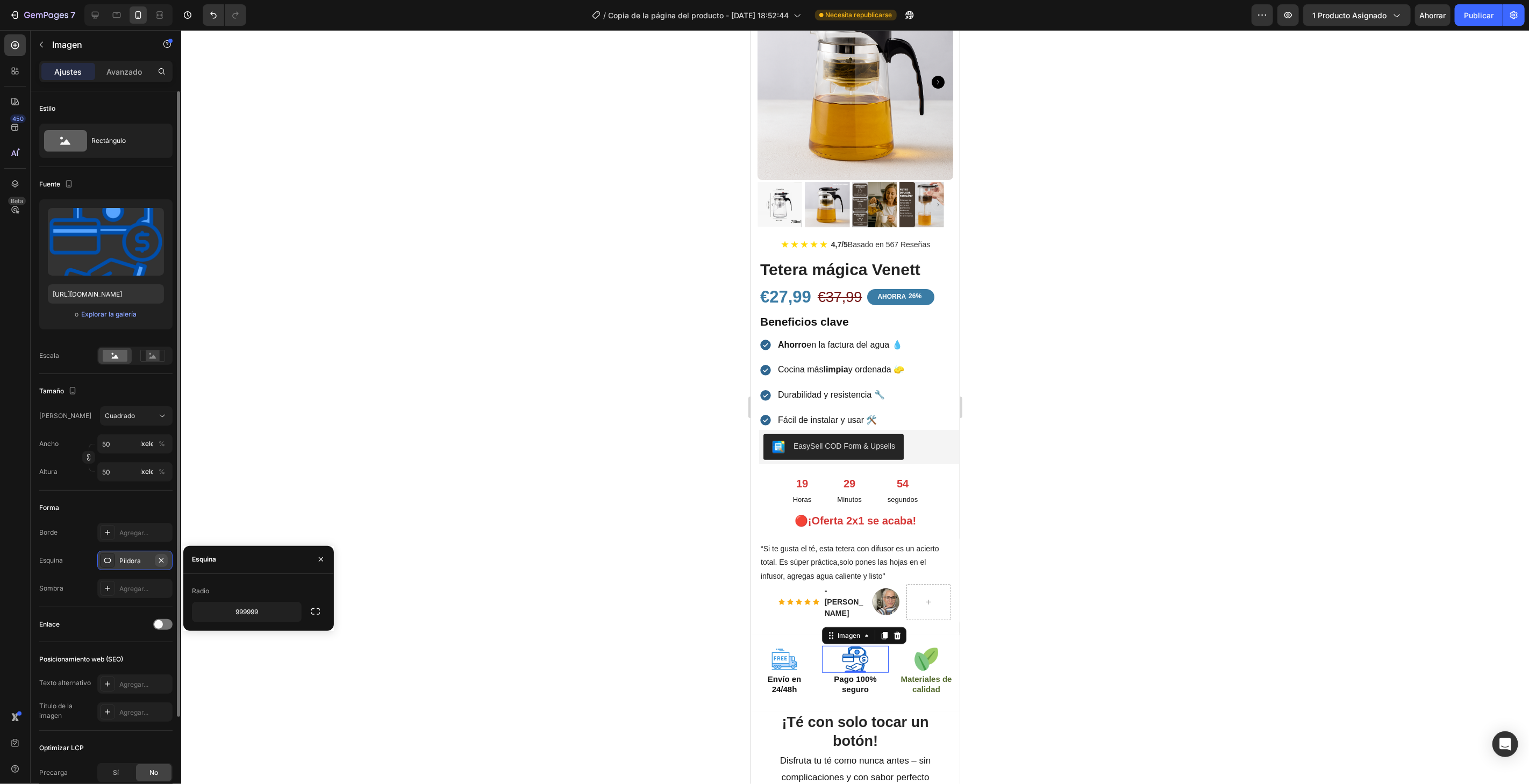
click at [161, 554] on button "button" at bounding box center [161, 561] width 13 height 13
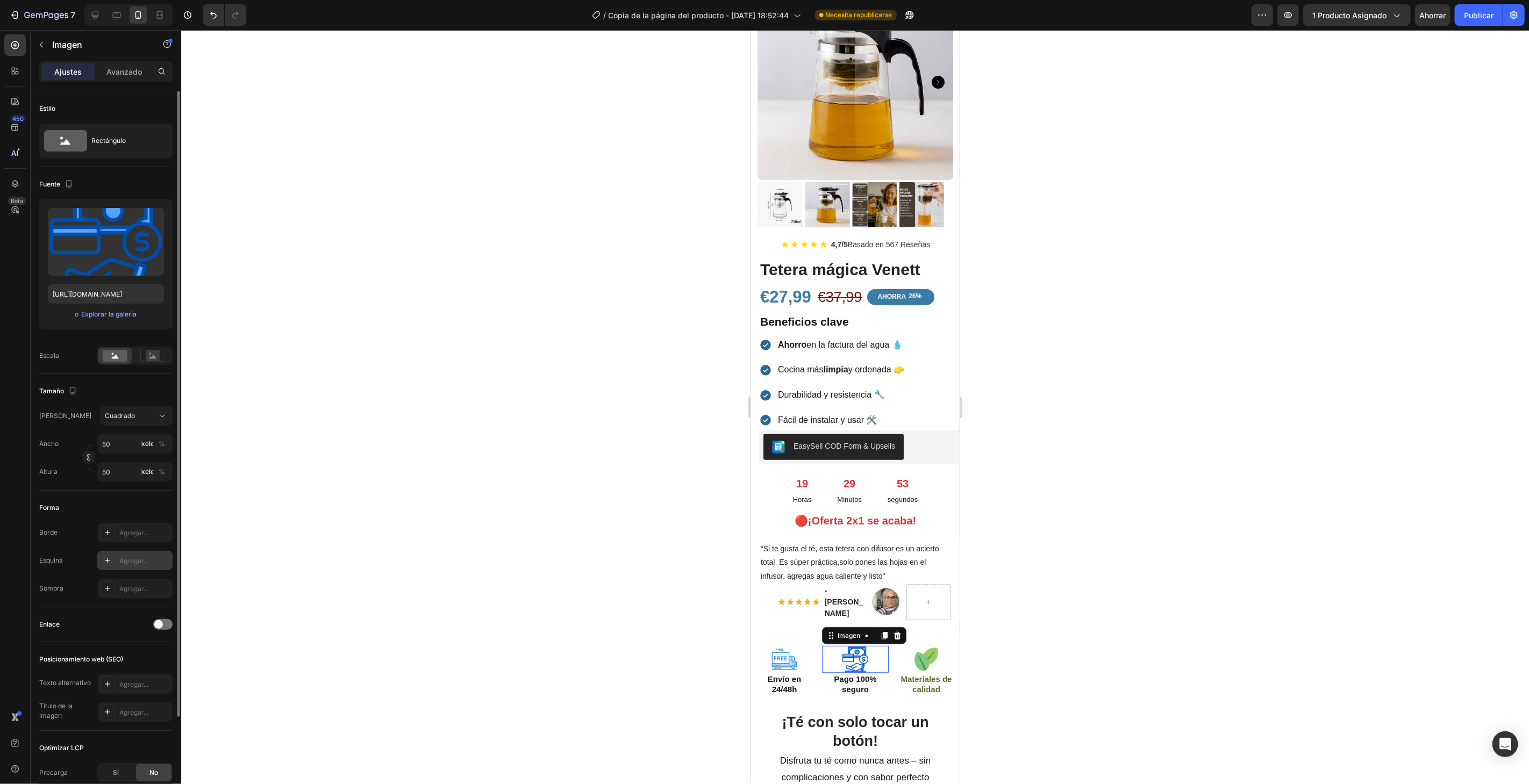
click at [341, 457] on div at bounding box center [855, 407] width 1347 height 754
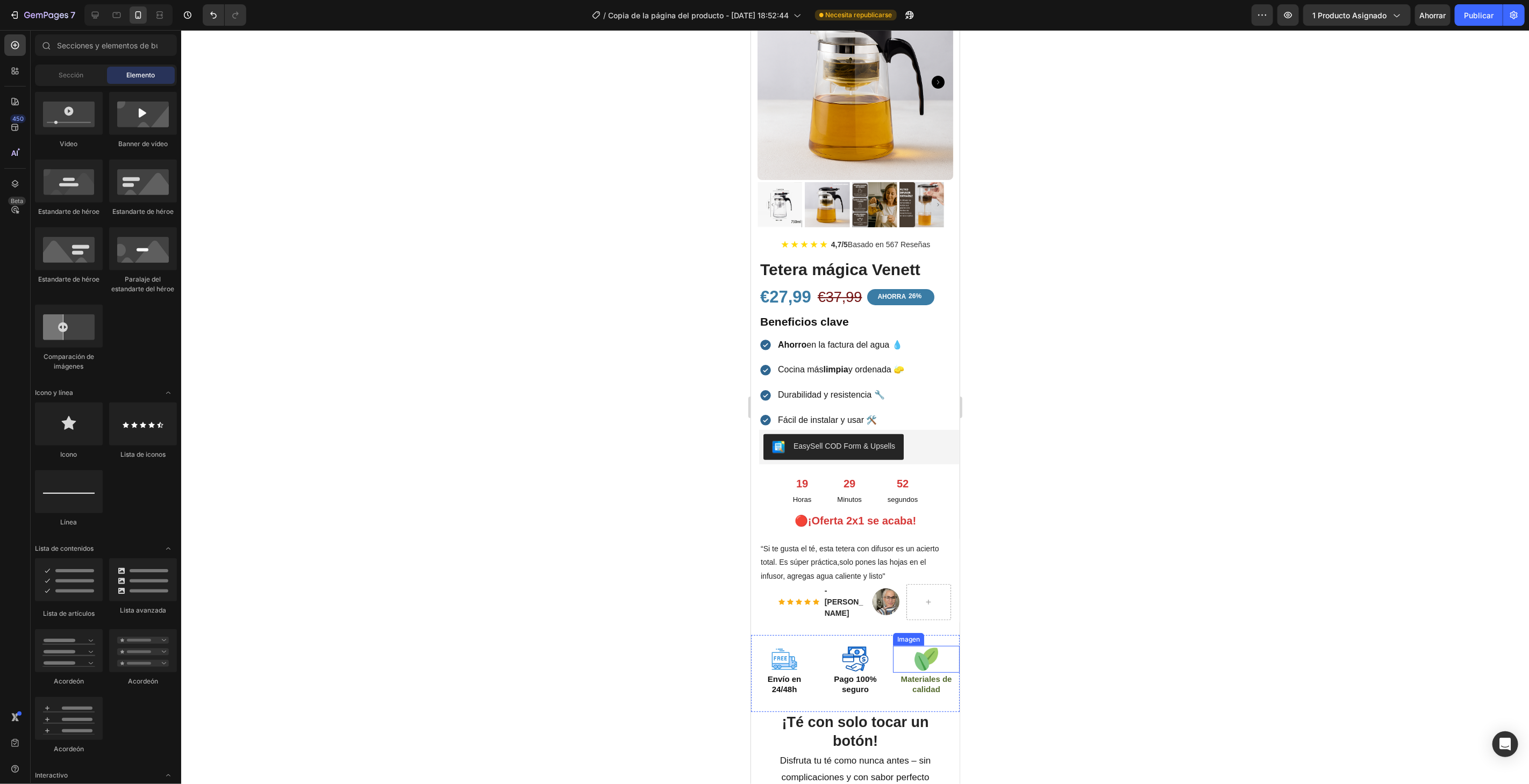
drag, startPoint x: 911, startPoint y: 652, endPoint x: 911, endPoint y: 644, distance: 8.0
click at [912, 650] on img at bounding box center [925, 659] width 27 height 27
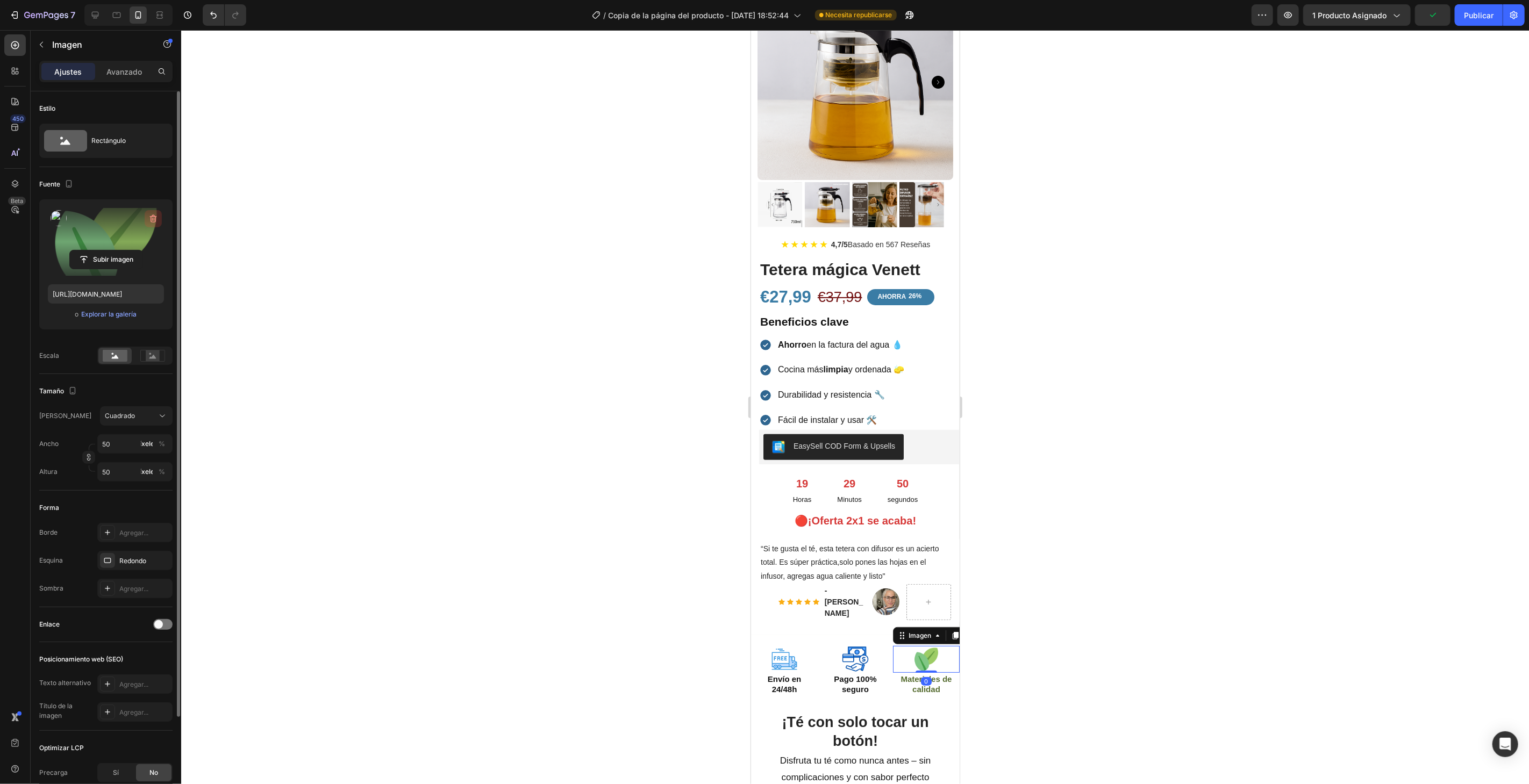
click at [156, 217] on icon "button" at bounding box center [153, 219] width 11 height 11
click at [130, 313] on font "Explorar la galería" at bounding box center [109, 314] width 56 height 8
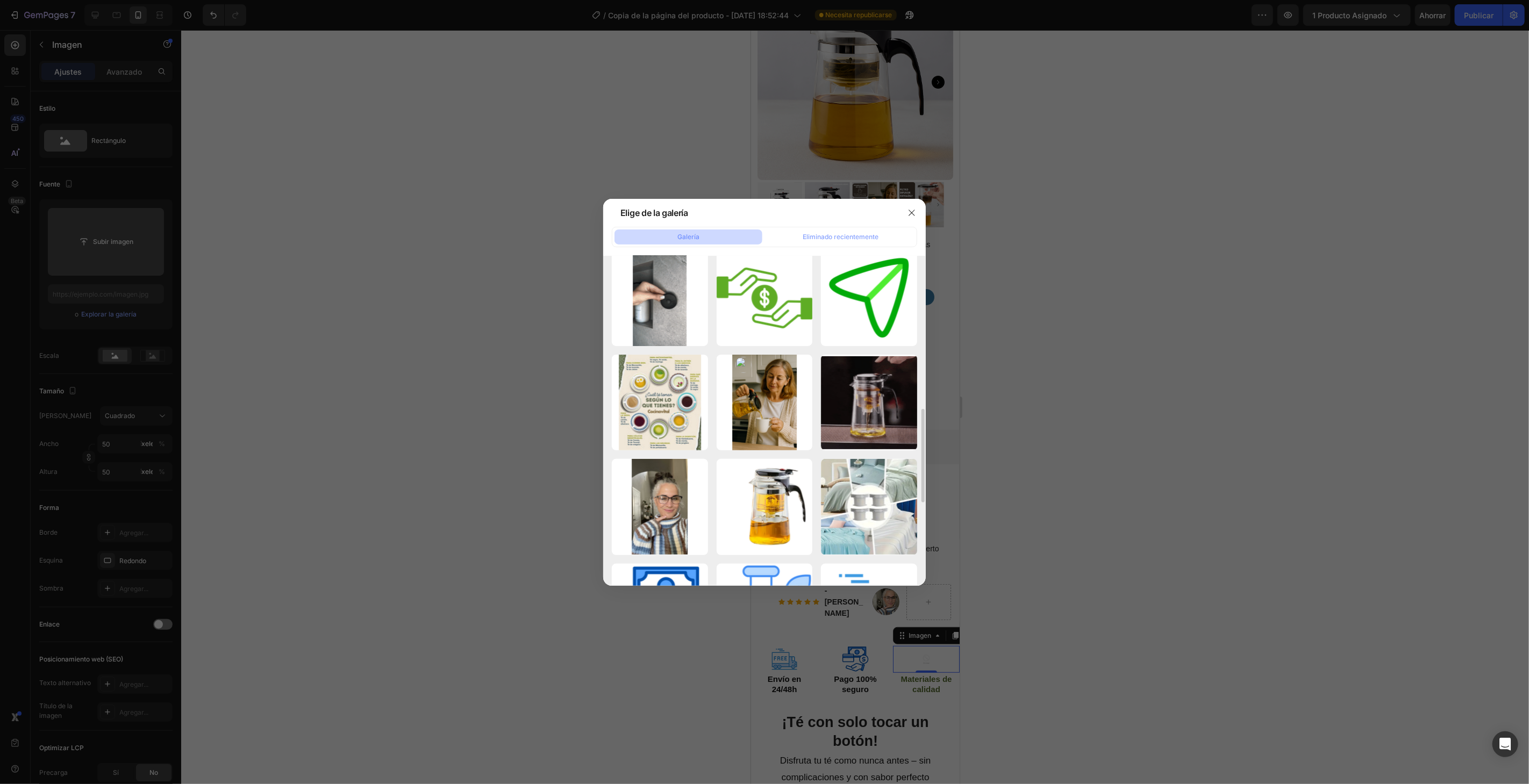
scroll to position [776, 0]
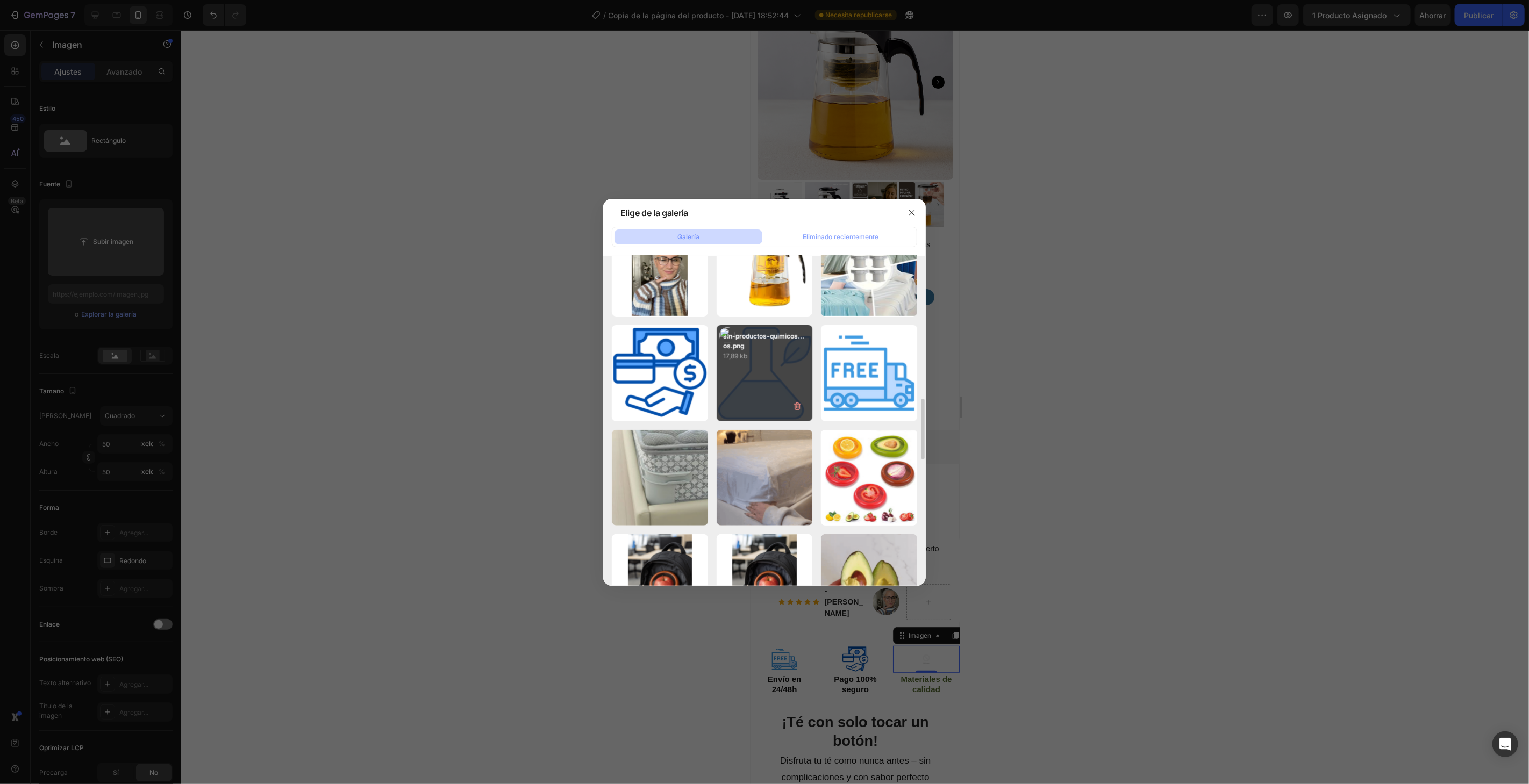
click at [764, 377] on div "sin-productos-quimicos...os.png 17,89 kb" at bounding box center [764, 373] width 96 height 96
type input "https://cdn.shopify.com/s/files/1/0787/7885/9856/files/gempages_518625490169234…"
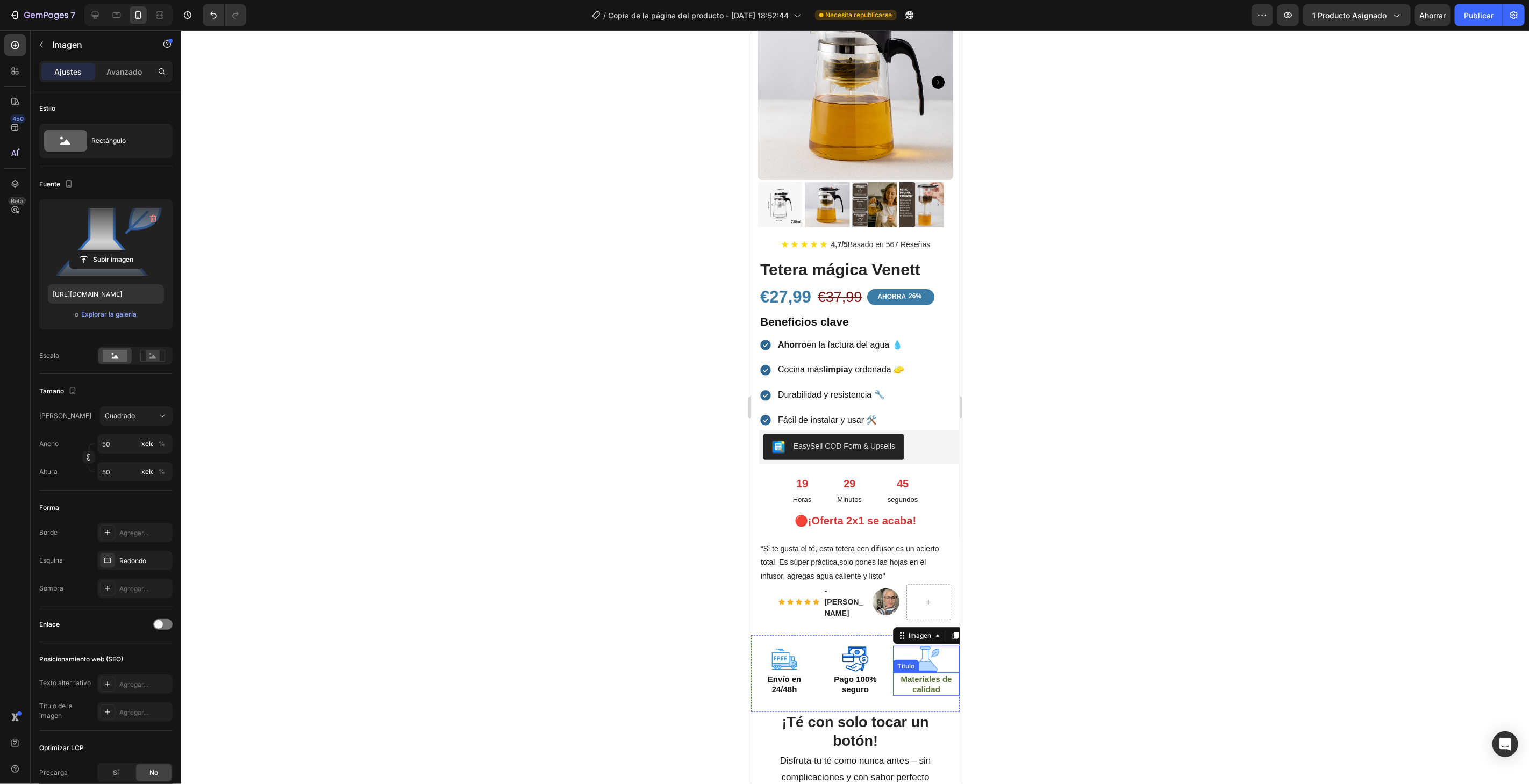
click at [934, 674] on font "Materiales de" at bounding box center [926, 678] width 51 height 9
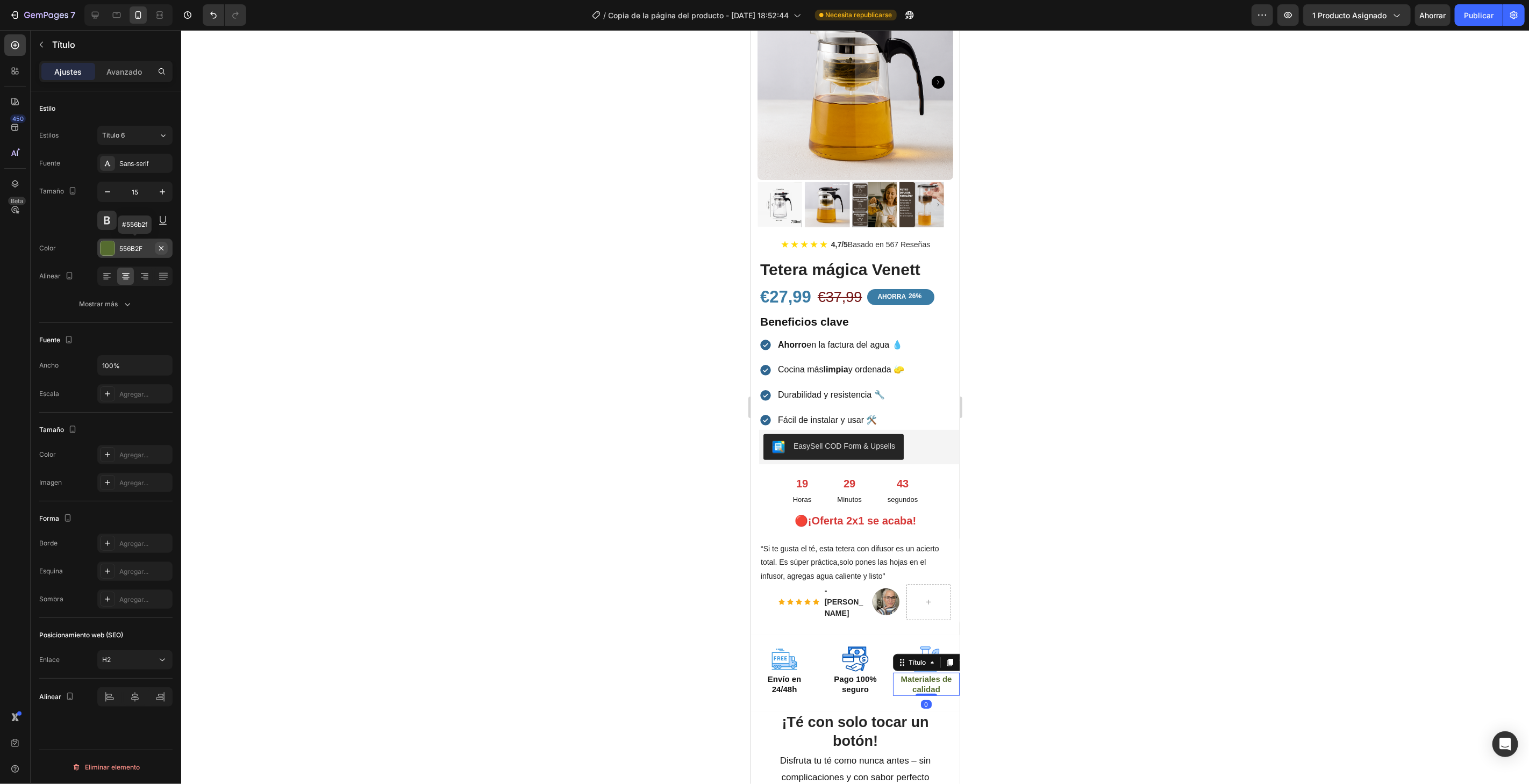
click at [164, 244] on icon "button" at bounding box center [161, 248] width 8 height 8
click at [138, 250] on font "Agregar..." at bounding box center [134, 249] width 29 height 8
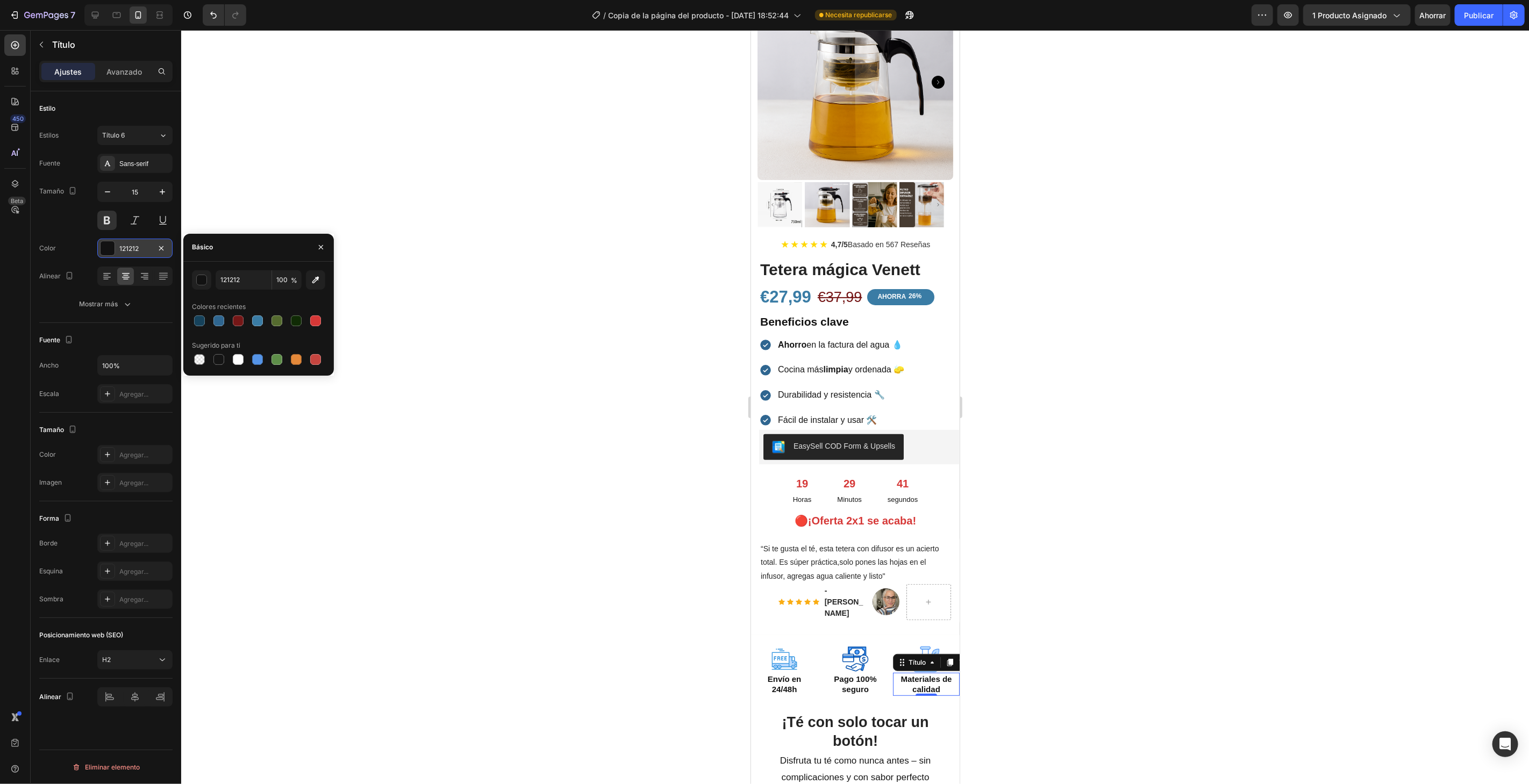
click at [565, 345] on div at bounding box center [855, 407] width 1347 height 754
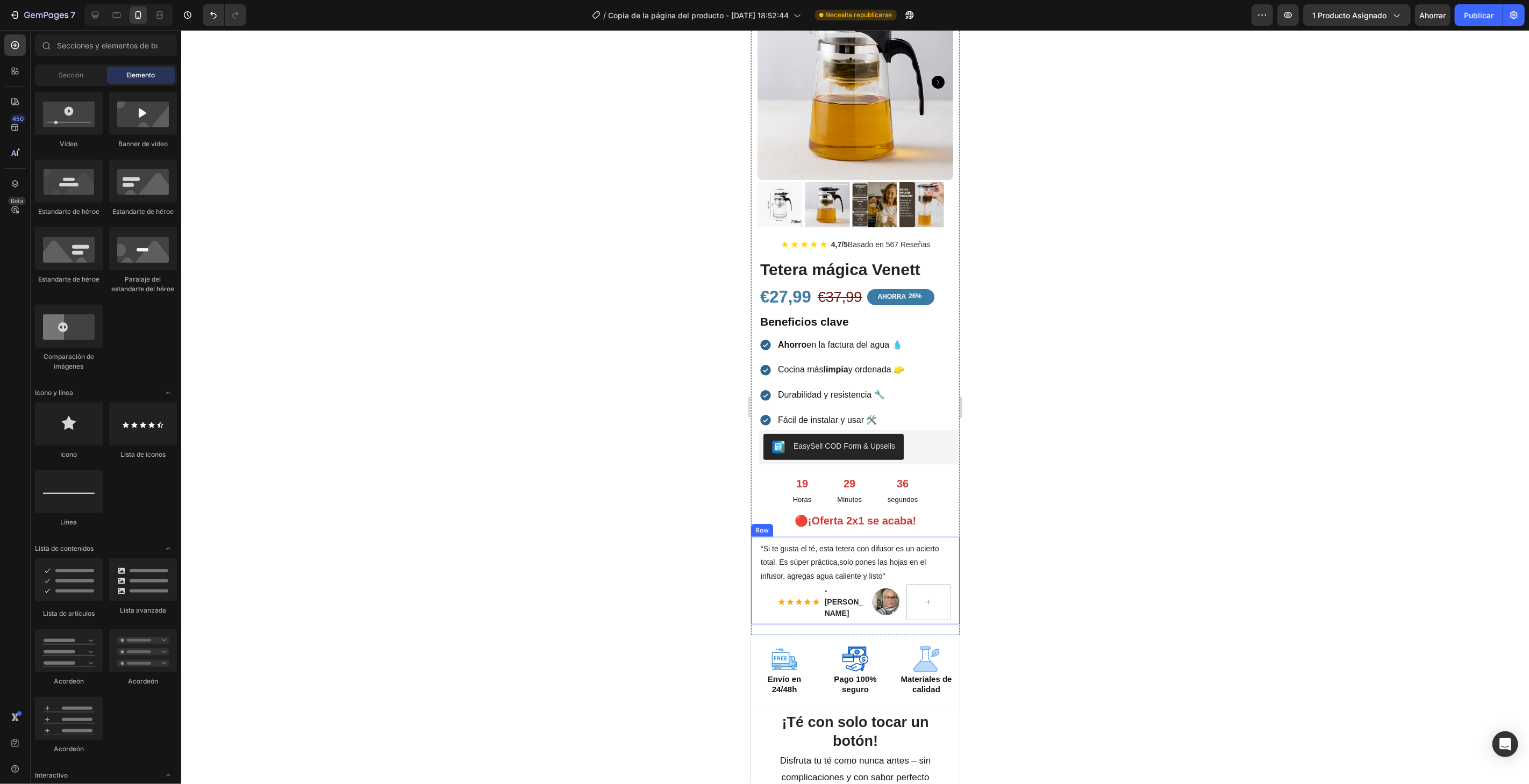
click at [942, 536] on div "“Si te gusta el té, esta tetera con difusor es un acierto total. Es súper práct…" at bounding box center [854, 580] width 208 height 88
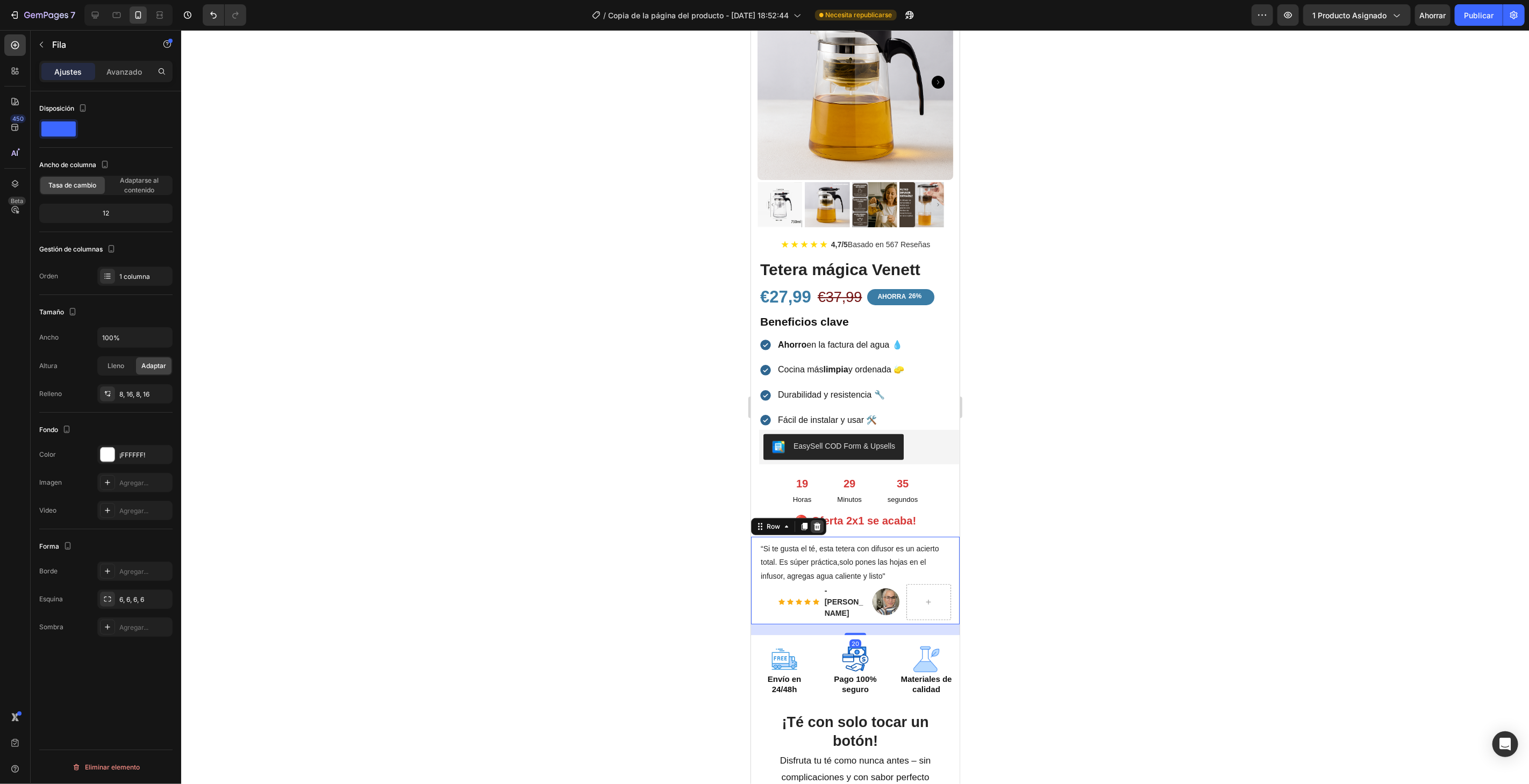
click at [818, 522] on icon at bounding box center [817, 526] width 7 height 8
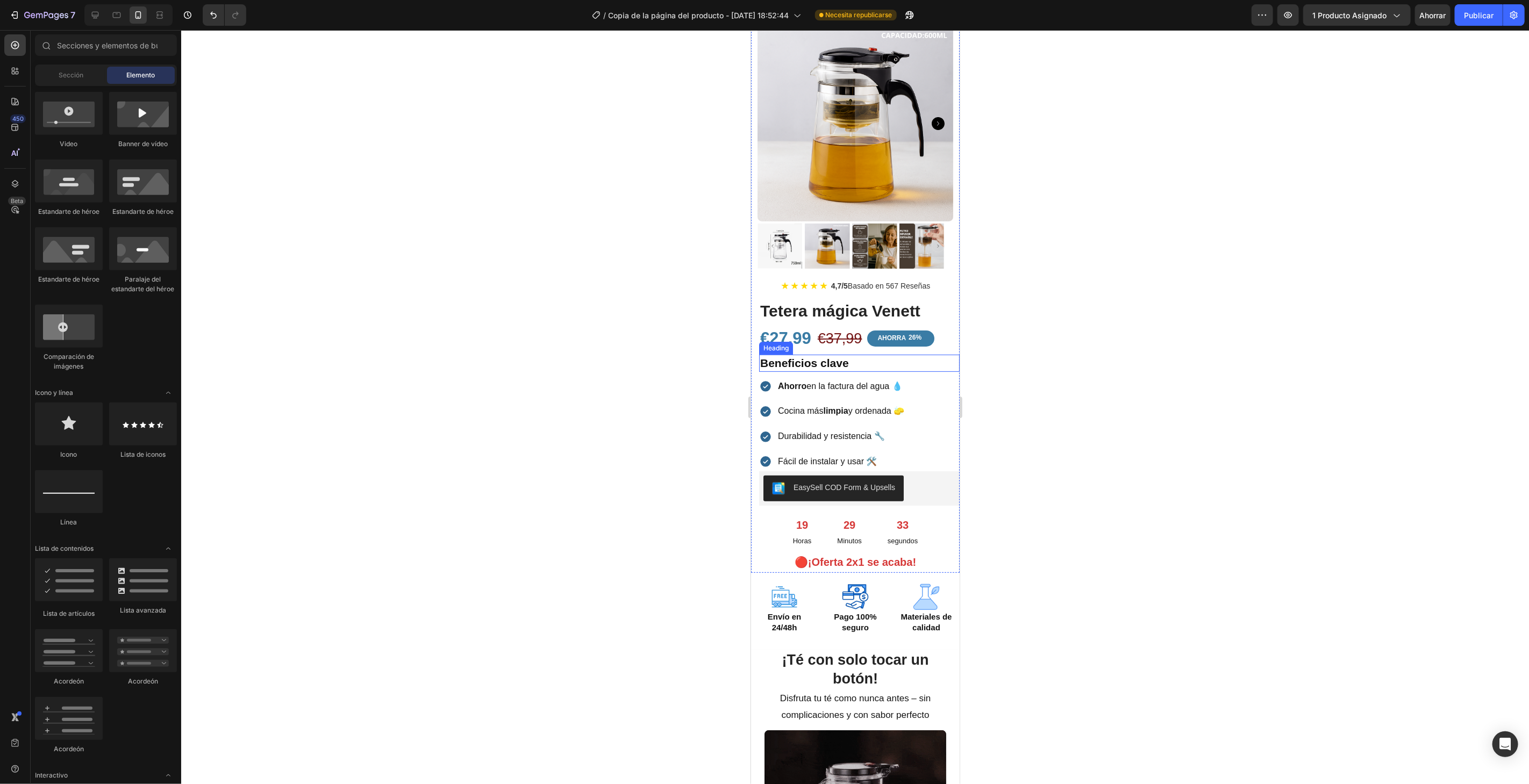
scroll to position [0, 0]
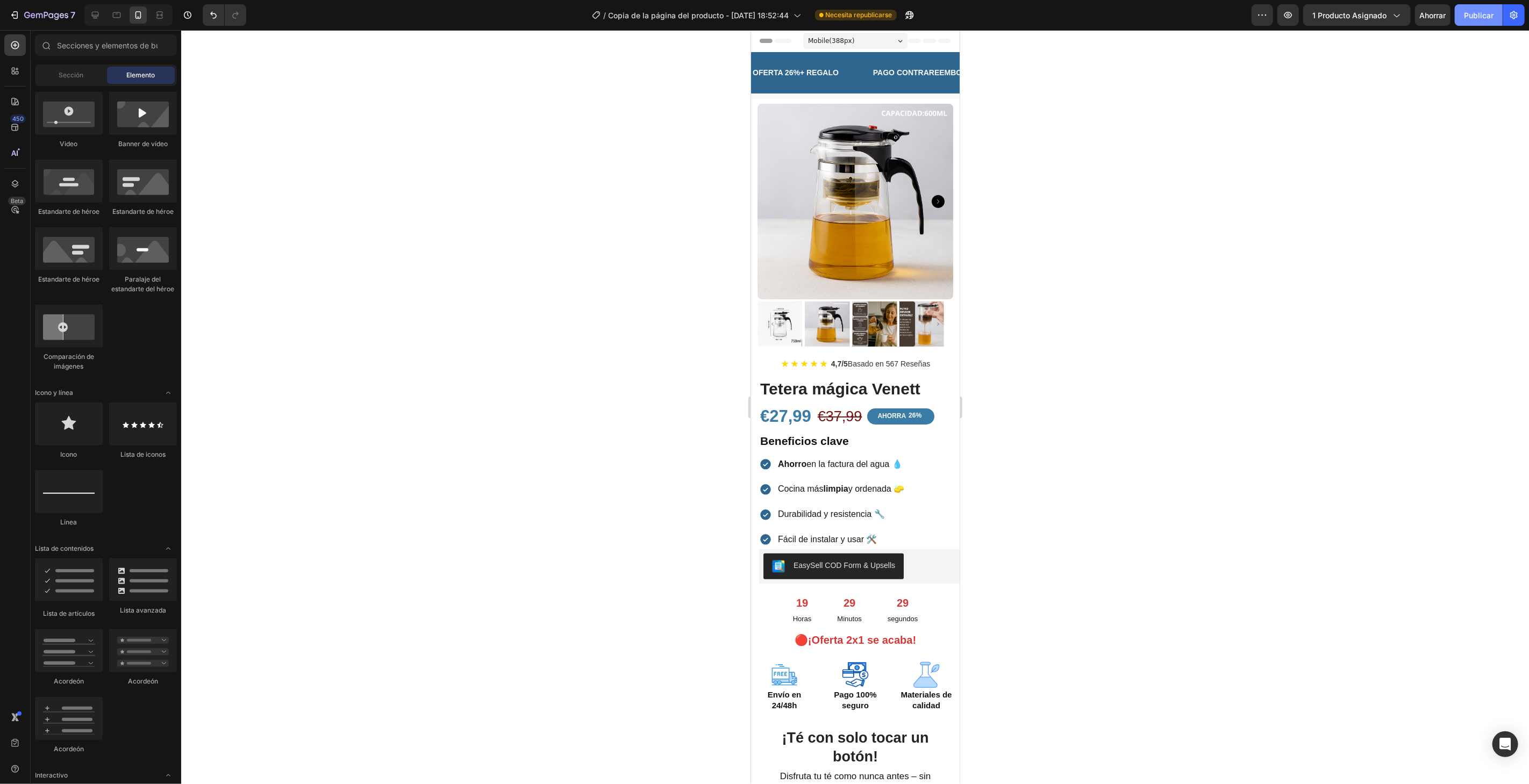
click at [1474, 17] on font "Publicar" at bounding box center [1479, 15] width 30 height 9
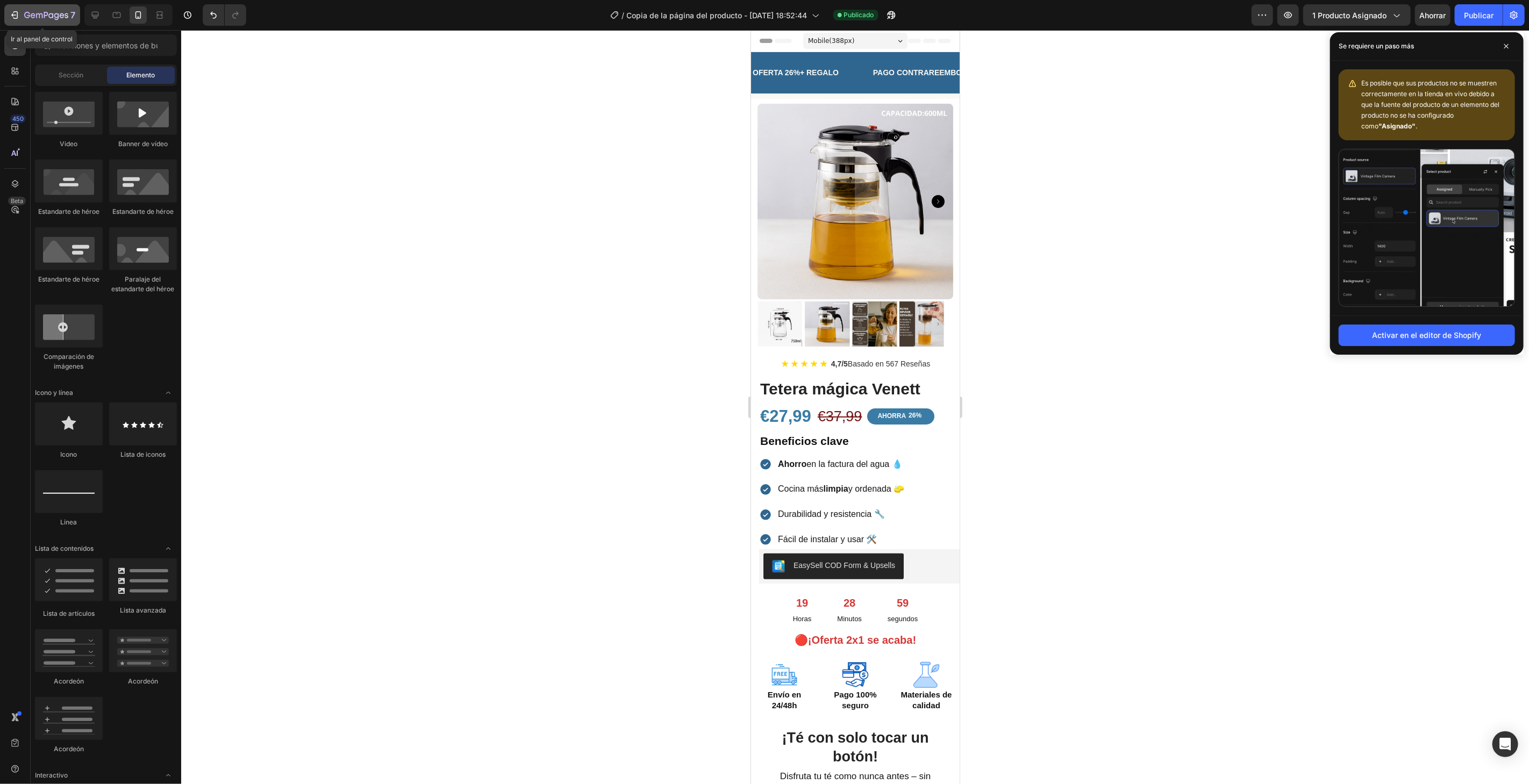
click at [36, 8] on div "7" at bounding box center [50, 15] width 51 height 13
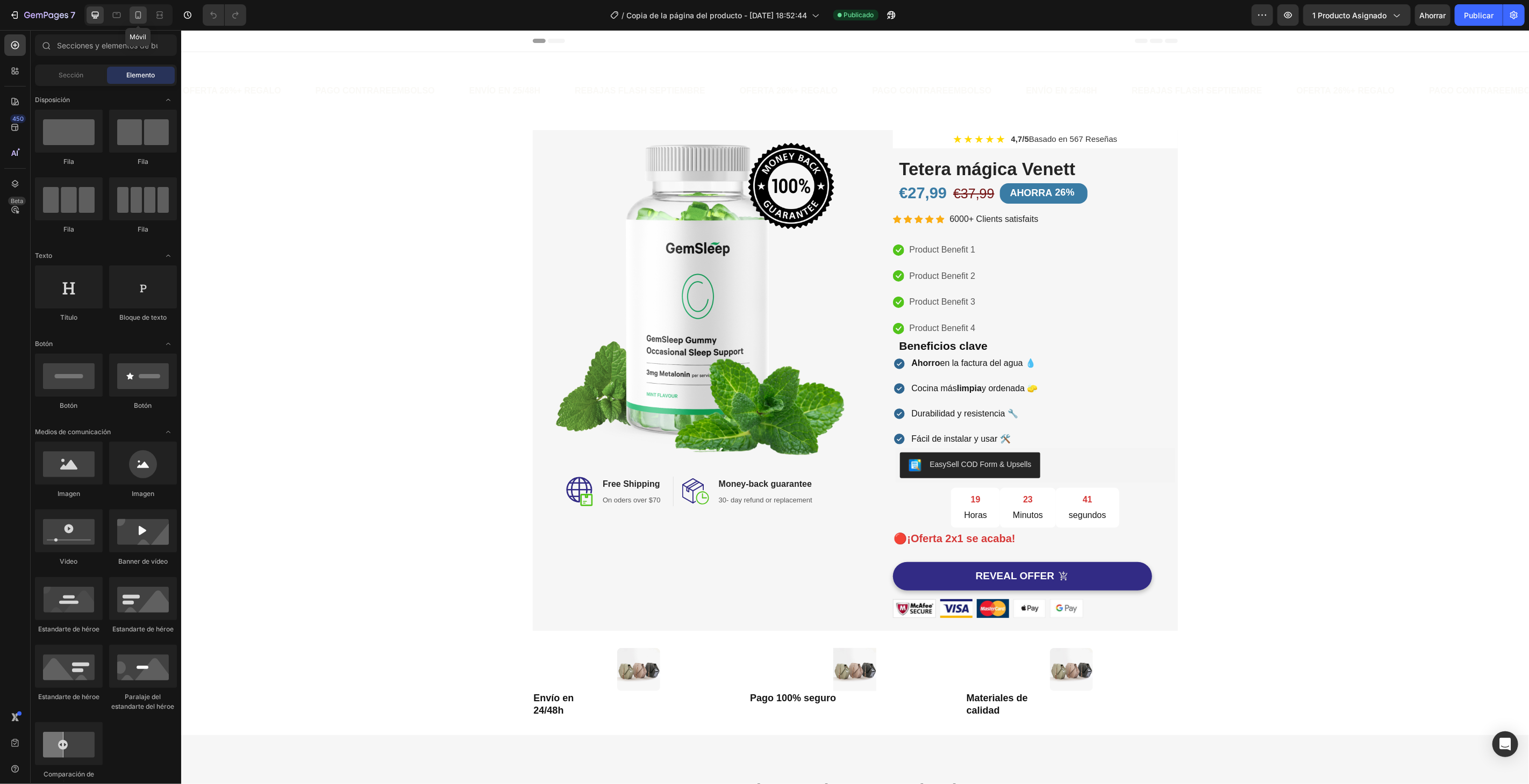
click at [142, 17] on icon at bounding box center [138, 15] width 11 height 11
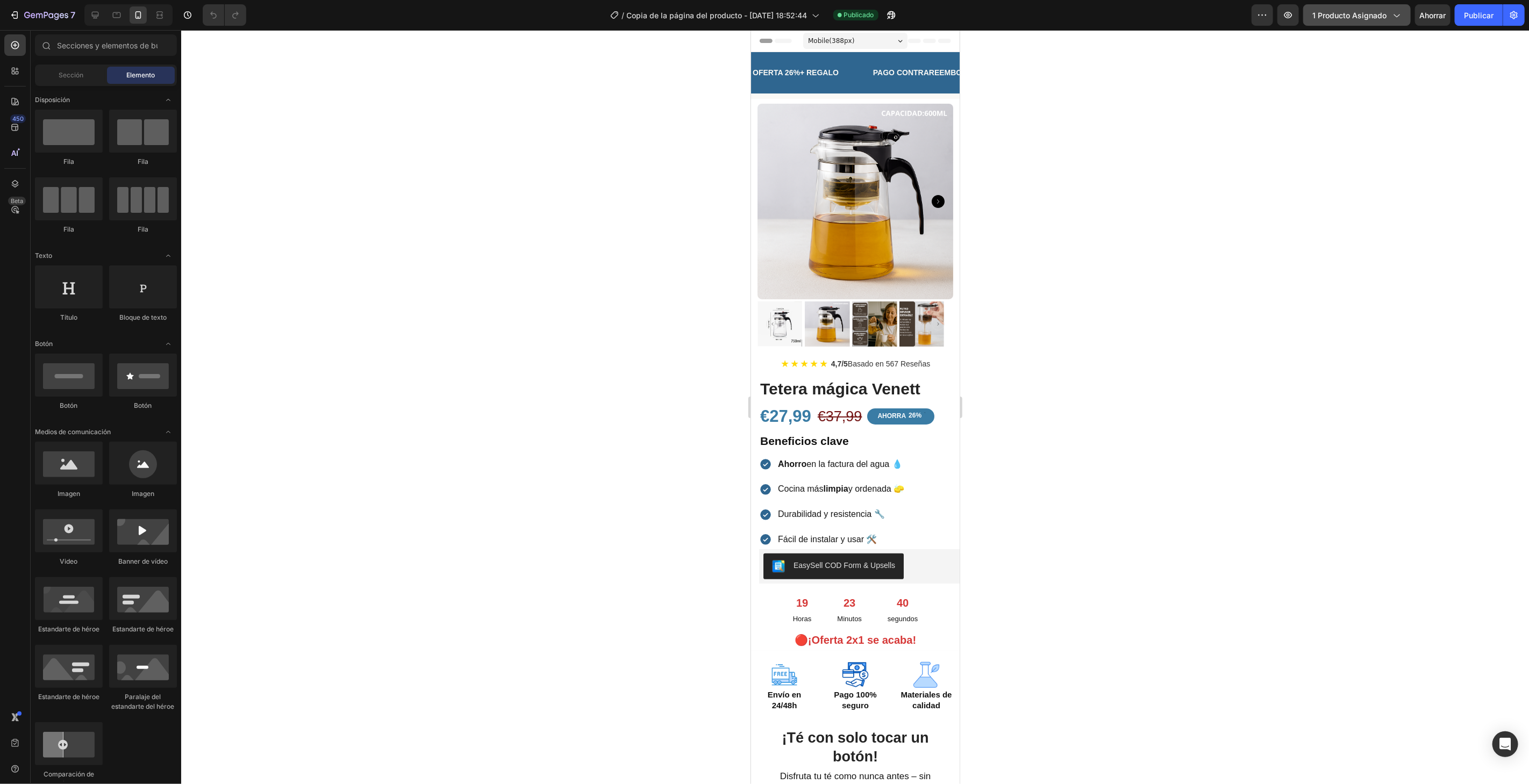
click at [1382, 19] on font "1 producto asignado" at bounding box center [1349, 15] width 74 height 9
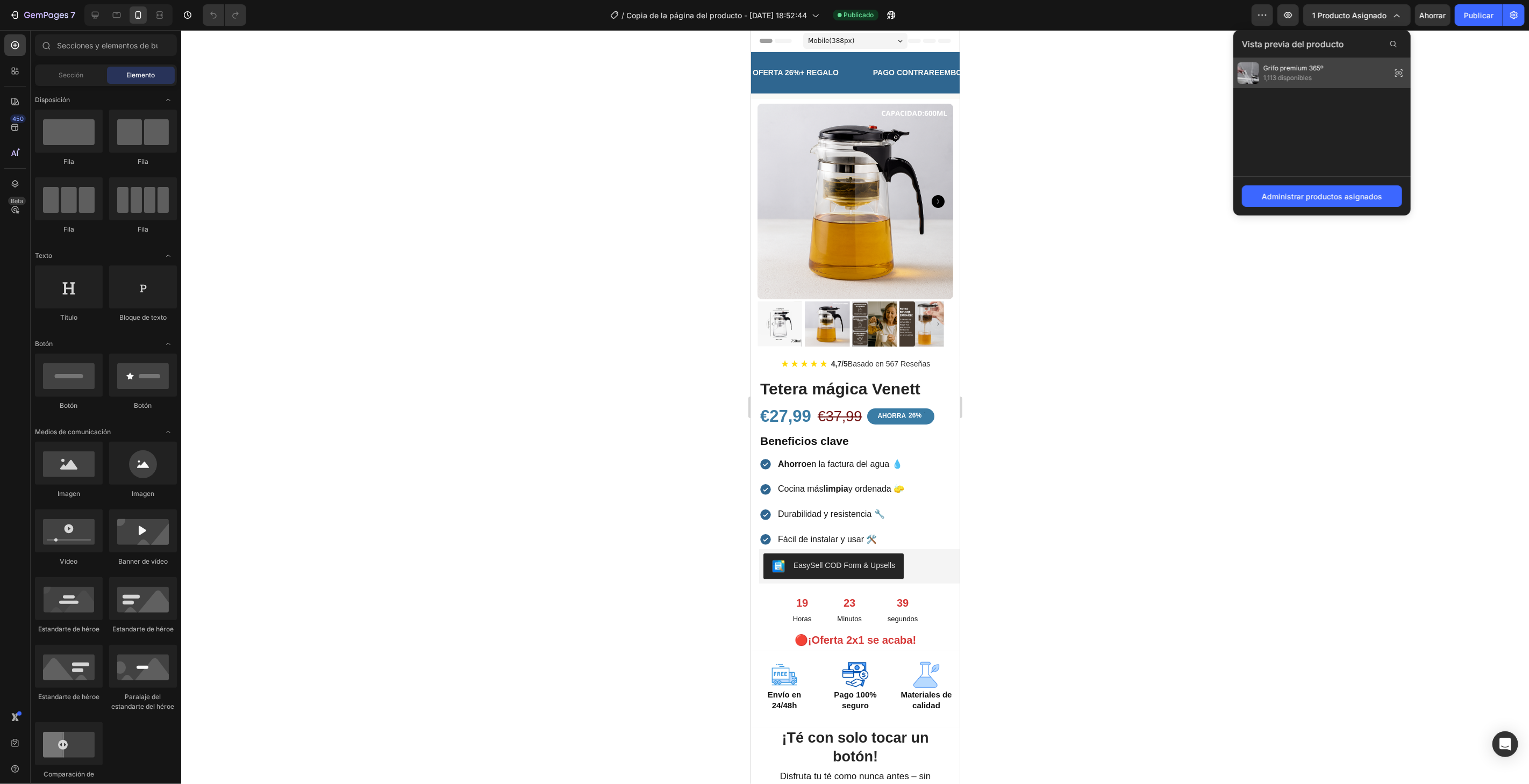
click at [1317, 67] on font "Grifo premium 365º" at bounding box center [1293, 68] width 60 height 8
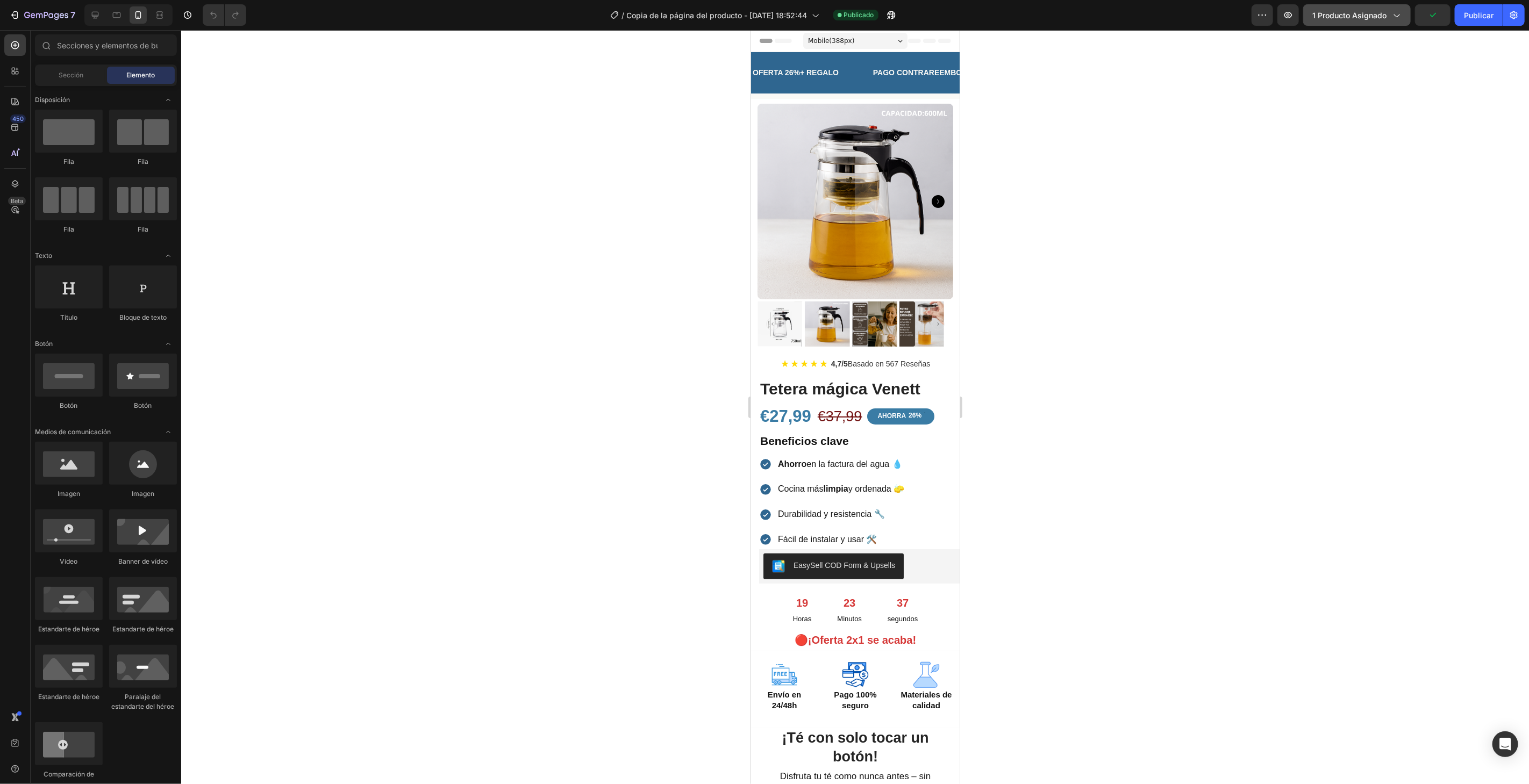
click at [1407, 18] on button "1 producto asignado" at bounding box center [1357, 15] width 108 height 21
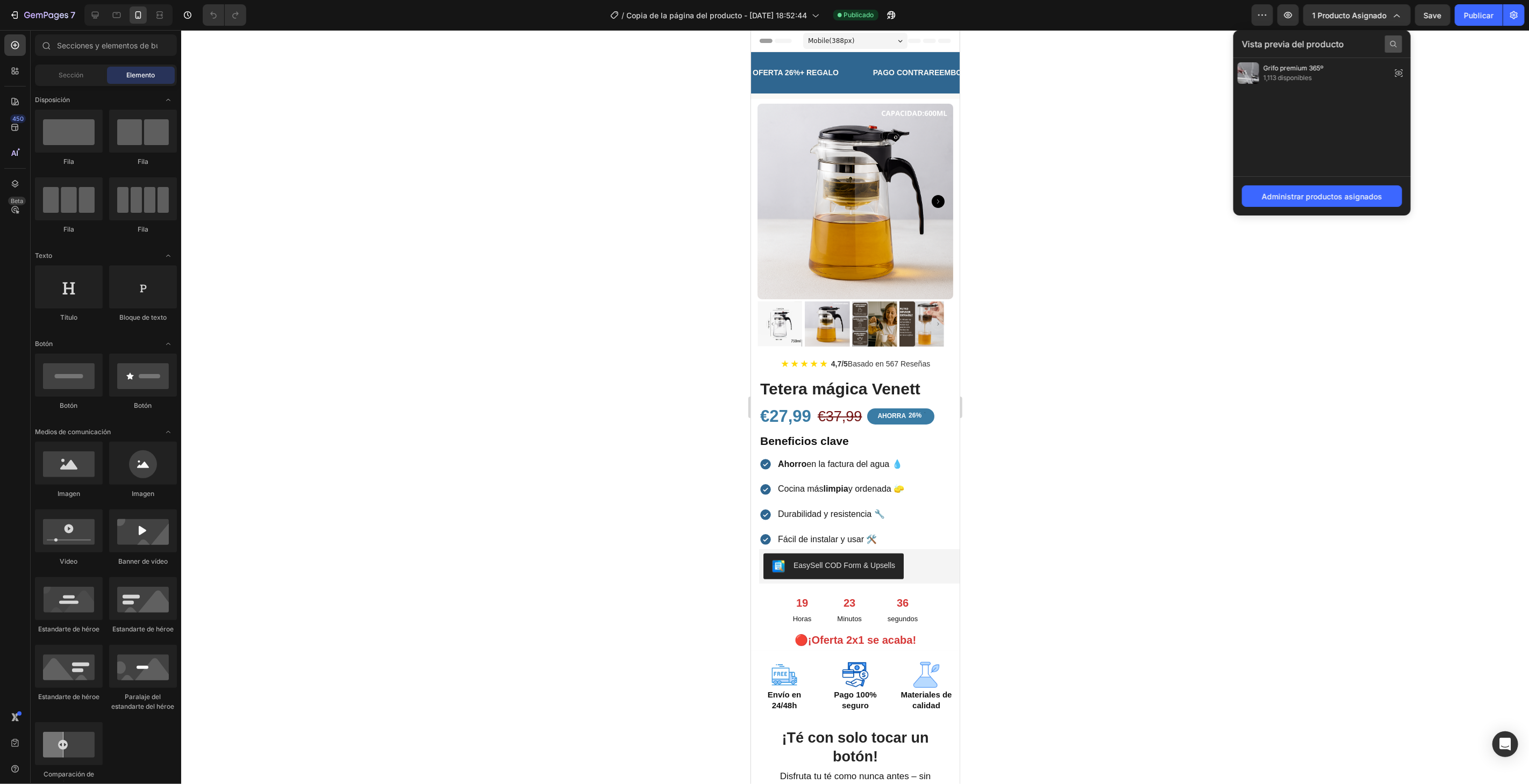
click at [1392, 38] on div at bounding box center [1393, 44] width 17 height 17
click at [1348, 76] on div "Grifo premium 365º 1,113 disponibles" at bounding box center [1322, 73] width 177 height 30
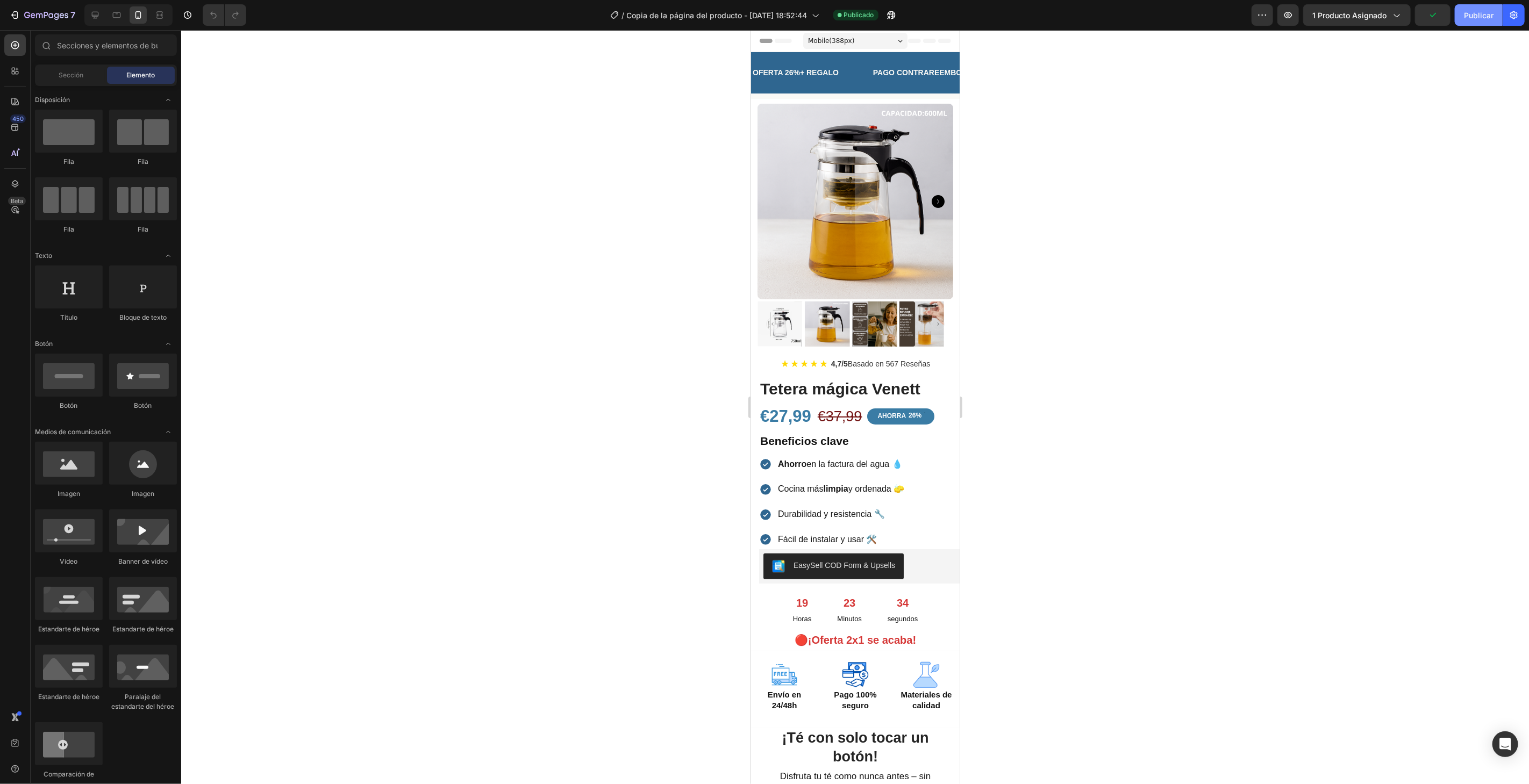
click at [1476, 13] on font "Publicar" at bounding box center [1479, 15] width 30 height 9
click at [39, 17] on icon "button" at bounding box center [39, 16] width 7 height 5
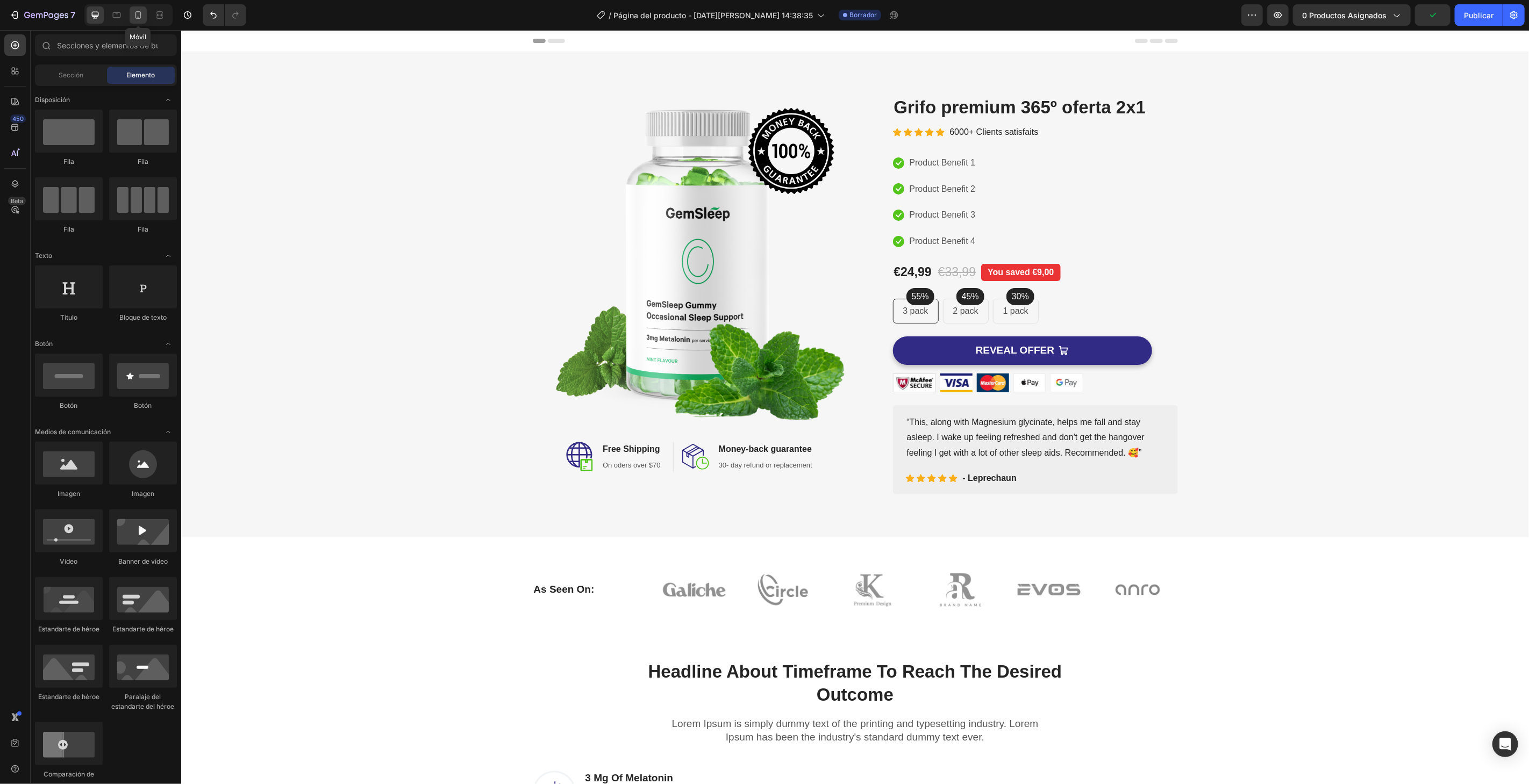
click at [133, 16] on icon at bounding box center [138, 15] width 11 height 11
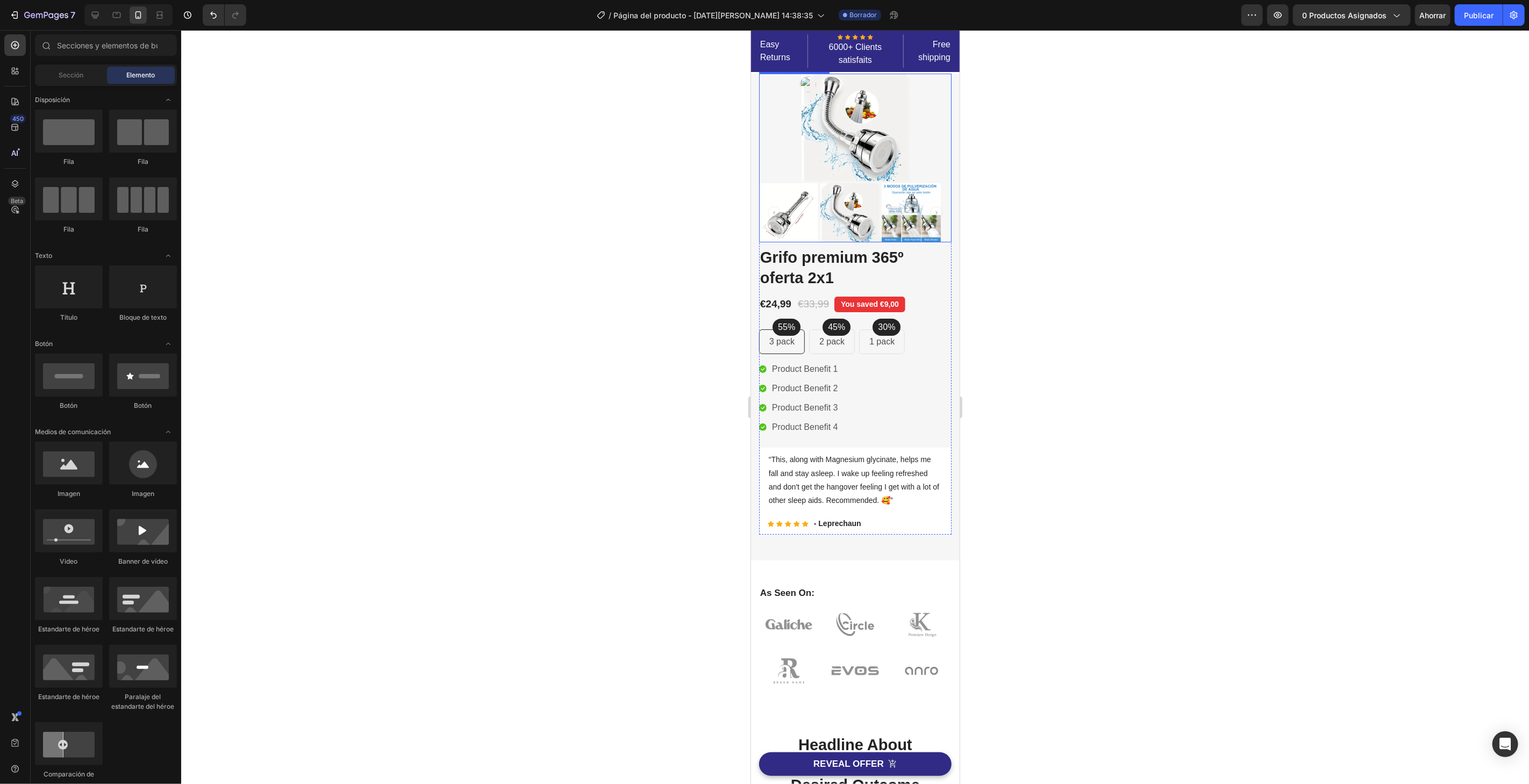
click at [827, 148] on img at bounding box center [855, 127] width 108 height 107
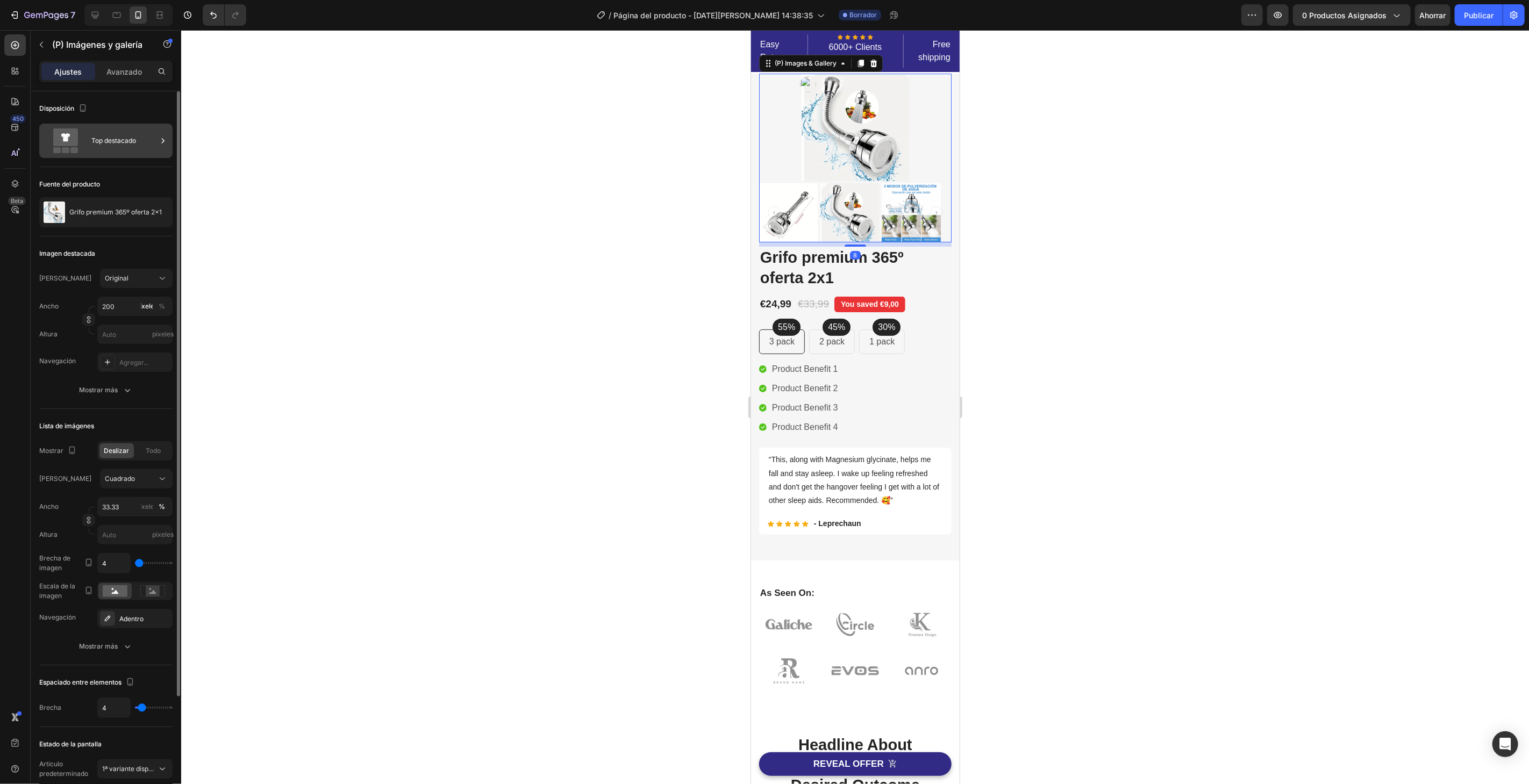
click at [101, 137] on font "Top destacado" at bounding box center [113, 141] width 45 height 8
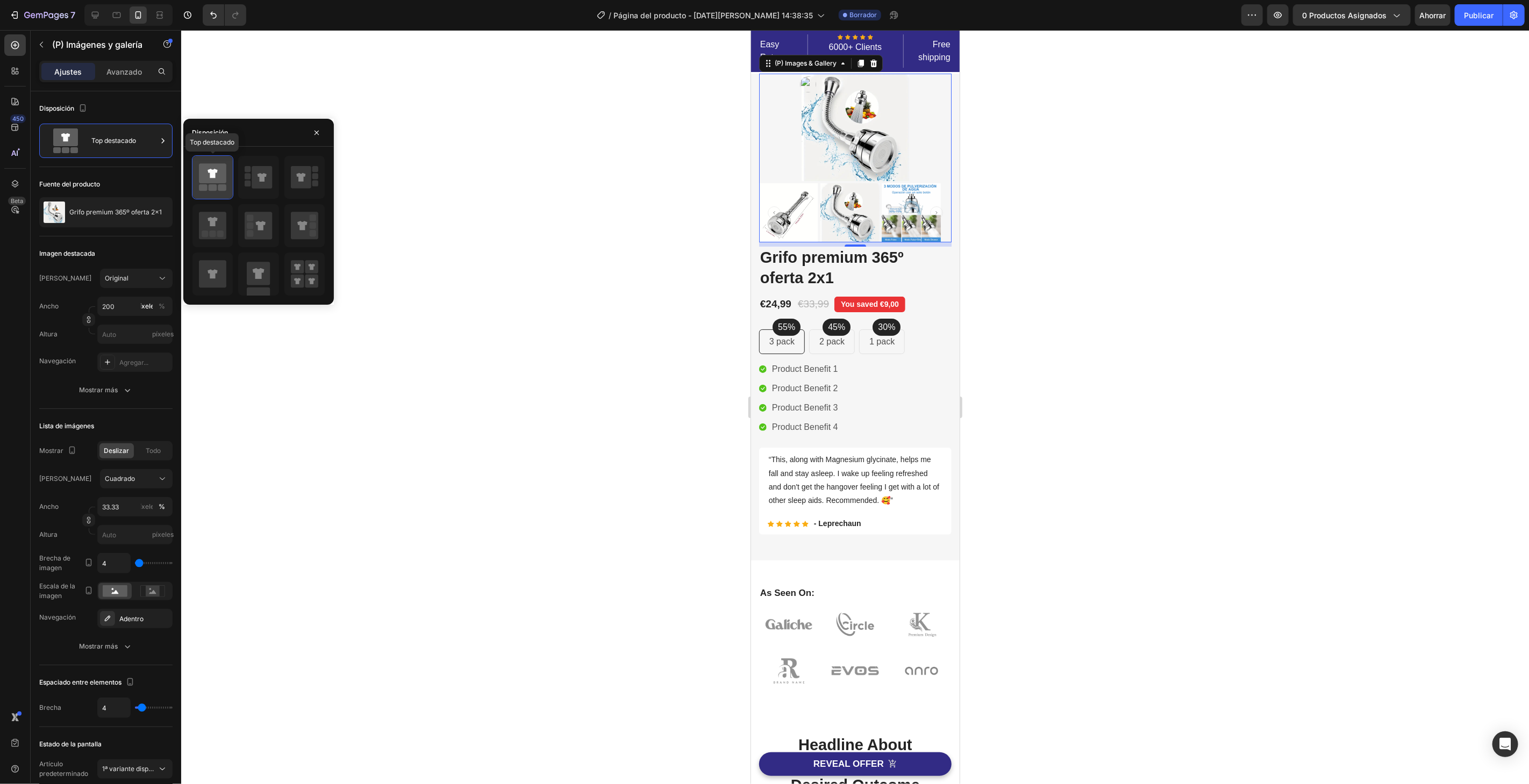
click at [212, 174] on icon at bounding box center [212, 174] width 10 height 9
click at [143, 252] on div "Imagen destacada" at bounding box center [106, 253] width 133 height 17
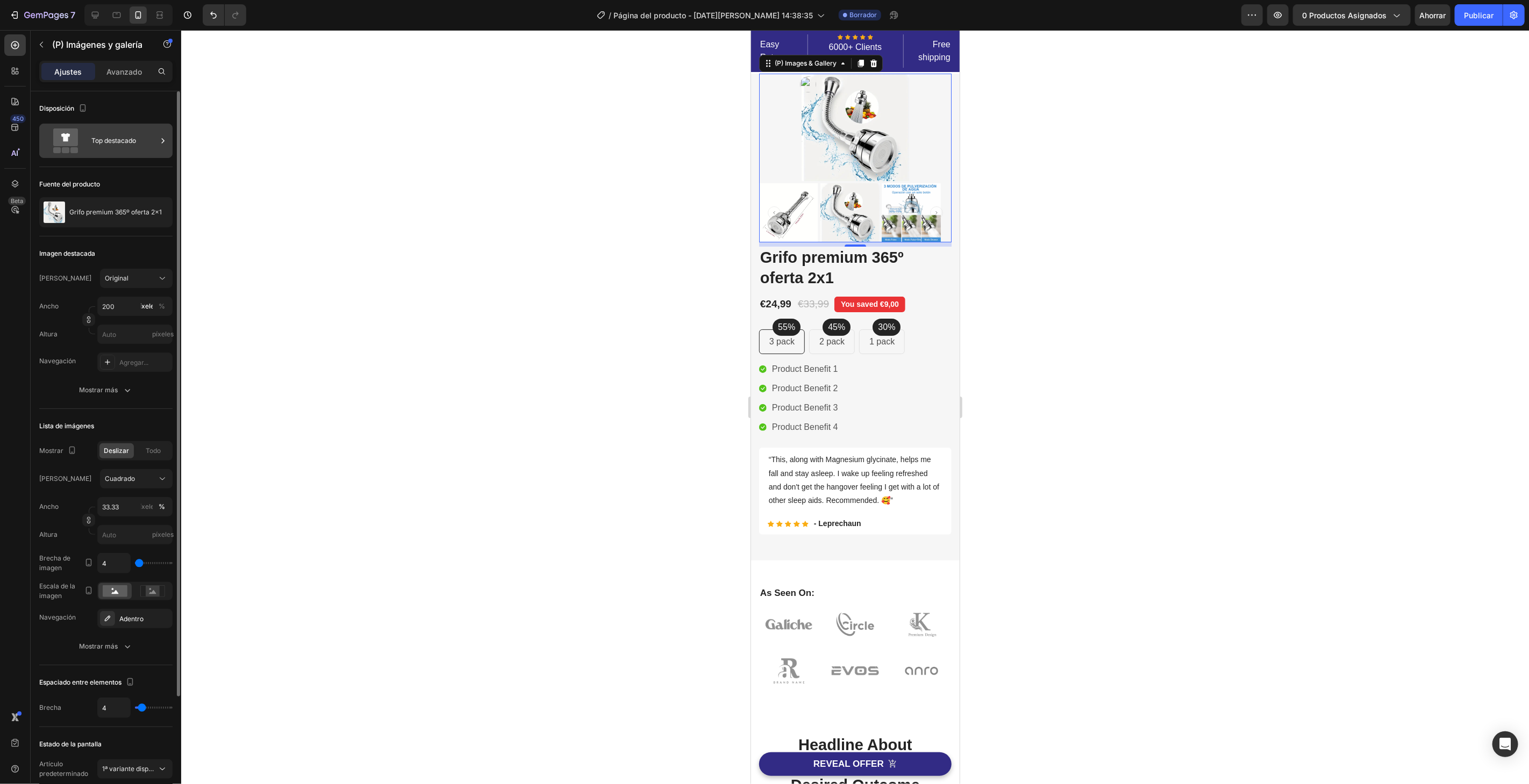
click at [133, 133] on div "Top destacado" at bounding box center [124, 140] width 66 height 24
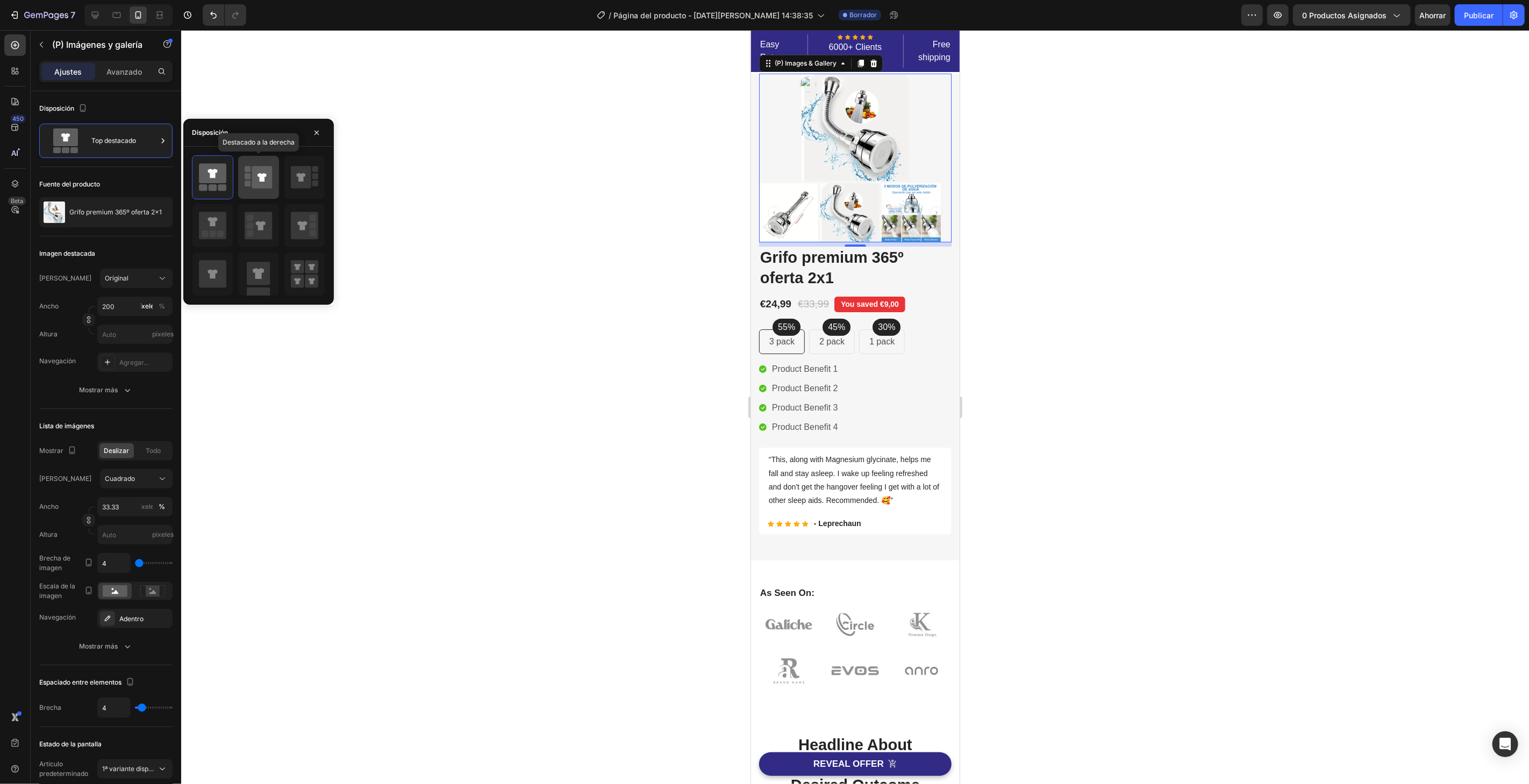
click at [247, 180] on rect at bounding box center [248, 183] width 6 height 6
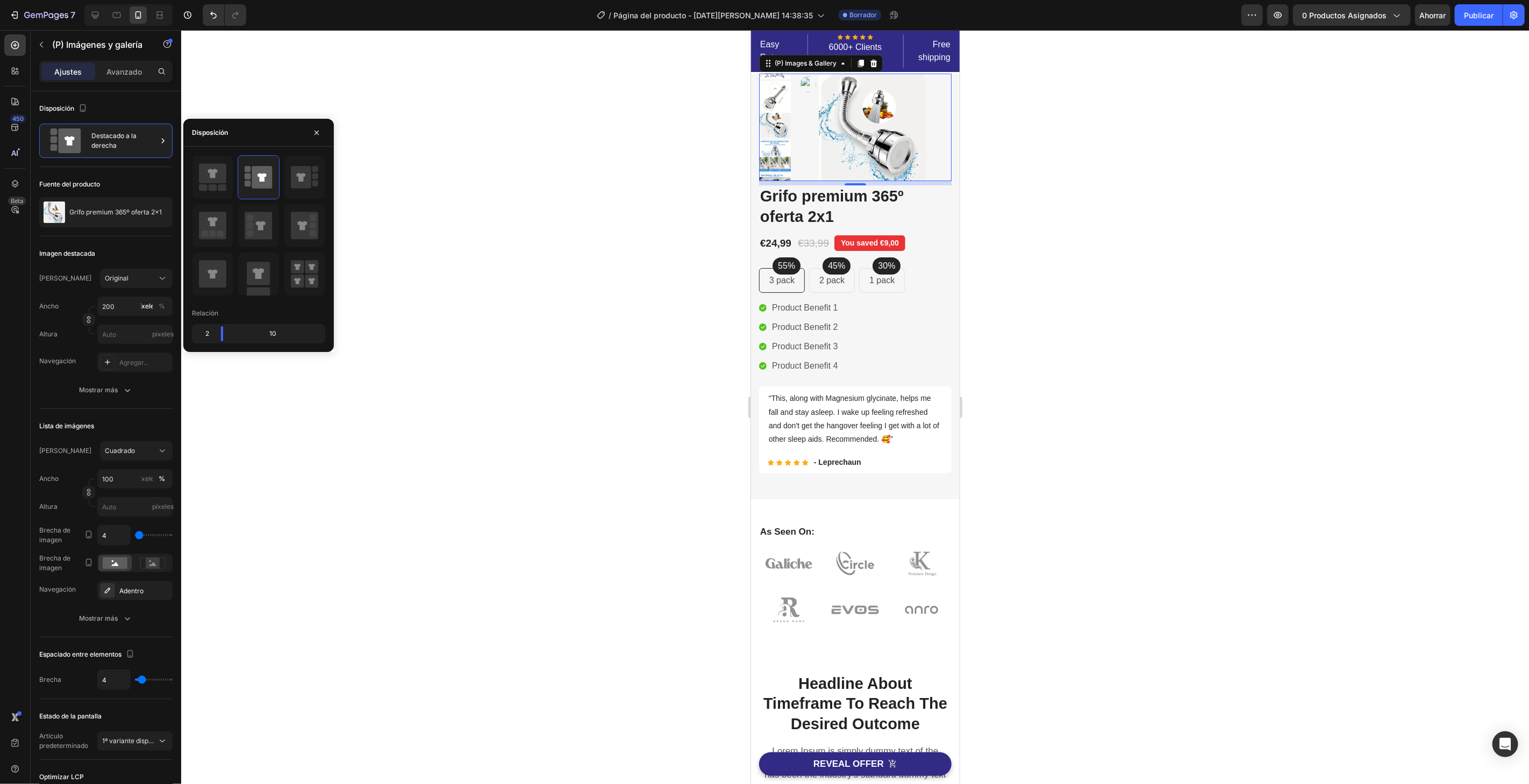
click at [188, 232] on div "Relación 2 10" at bounding box center [259, 249] width 151 height 188
click at [213, 227] on icon at bounding box center [213, 226] width 27 height 27
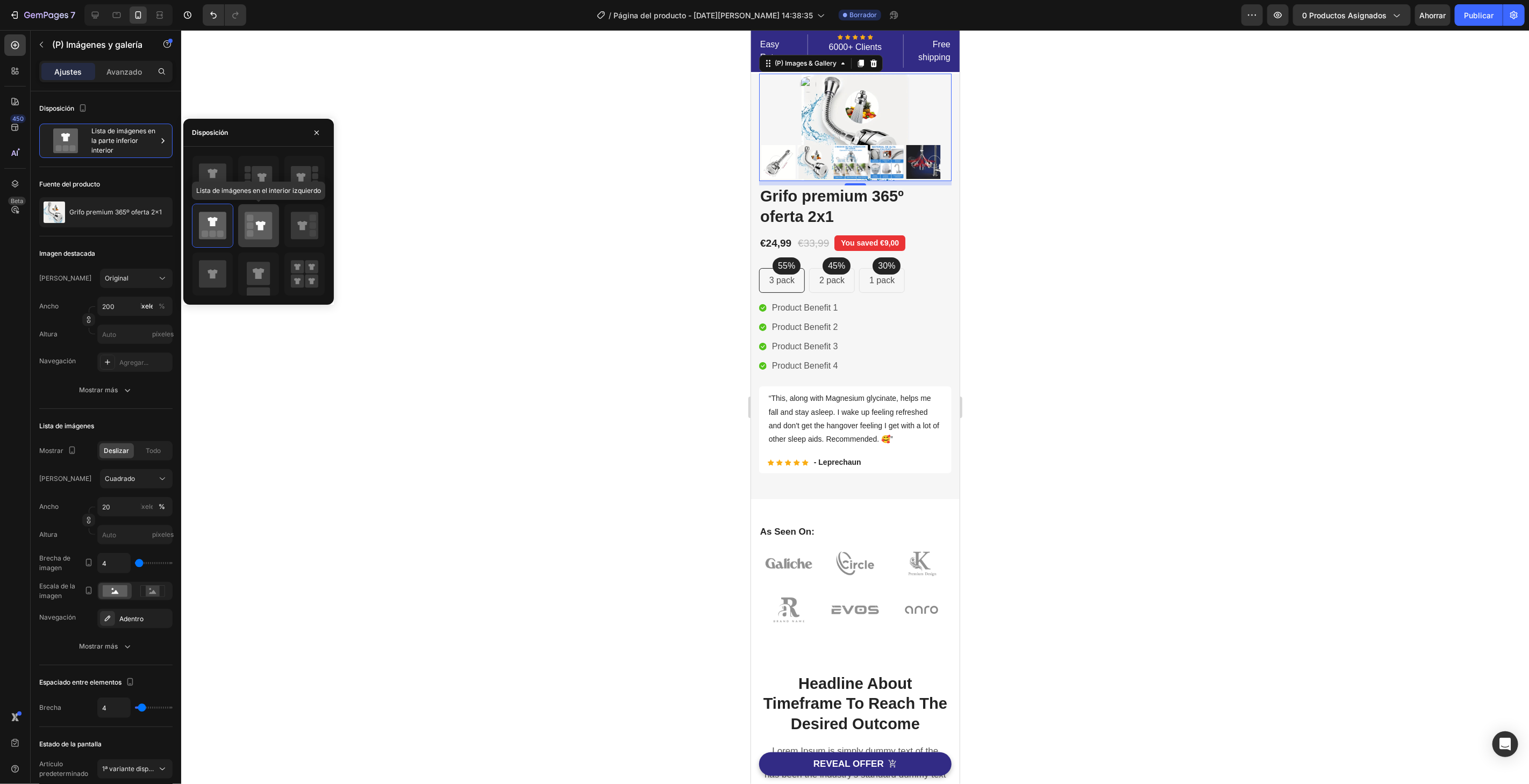
click at [249, 215] on rect at bounding box center [250, 218] width 7 height 7
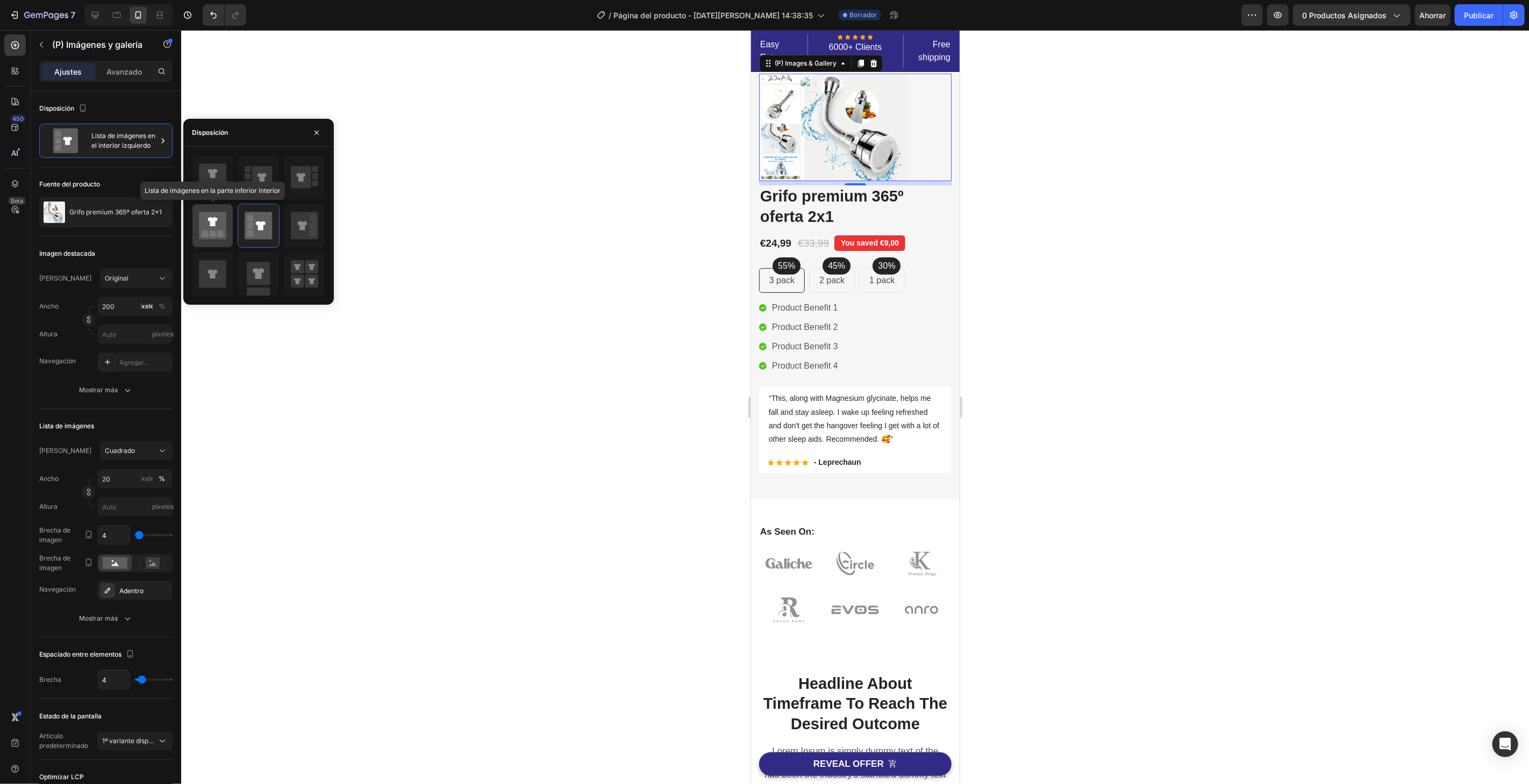
click at [212, 234] on rect at bounding box center [212, 234] width 7 height 7
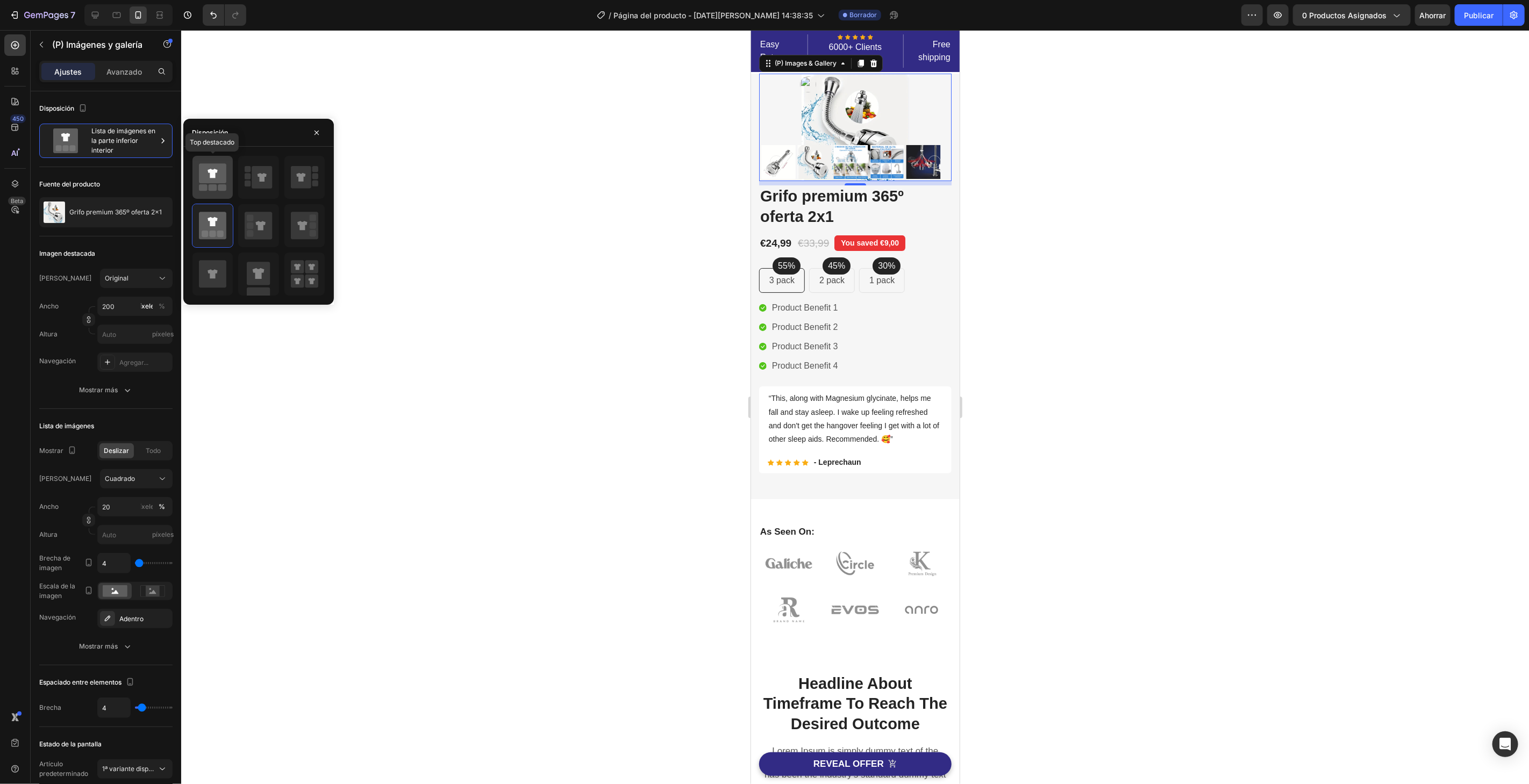
click at [213, 183] on icon at bounding box center [213, 174] width 27 height 20
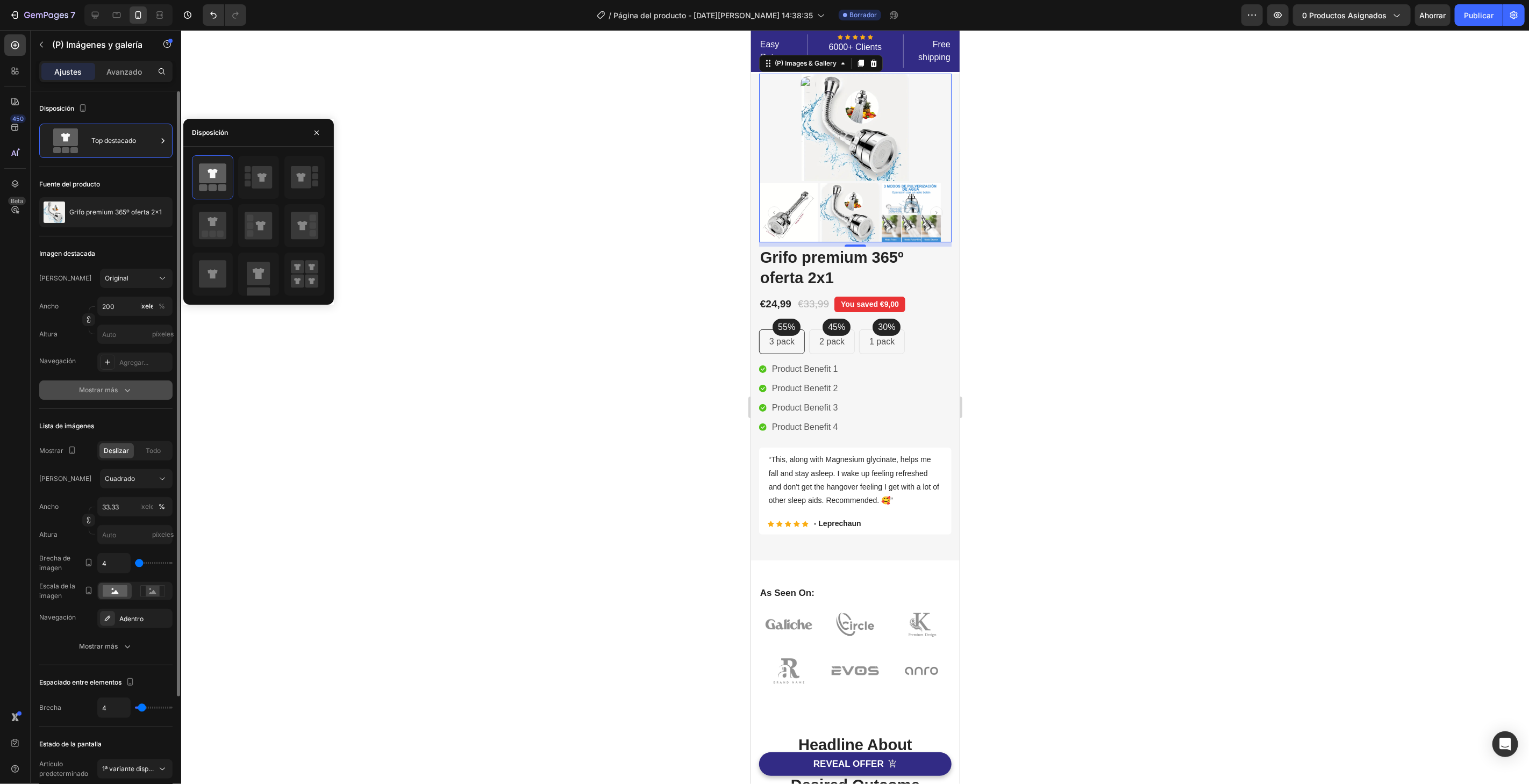
click at [100, 385] on font "Mostrar más" at bounding box center [98, 390] width 39 height 10
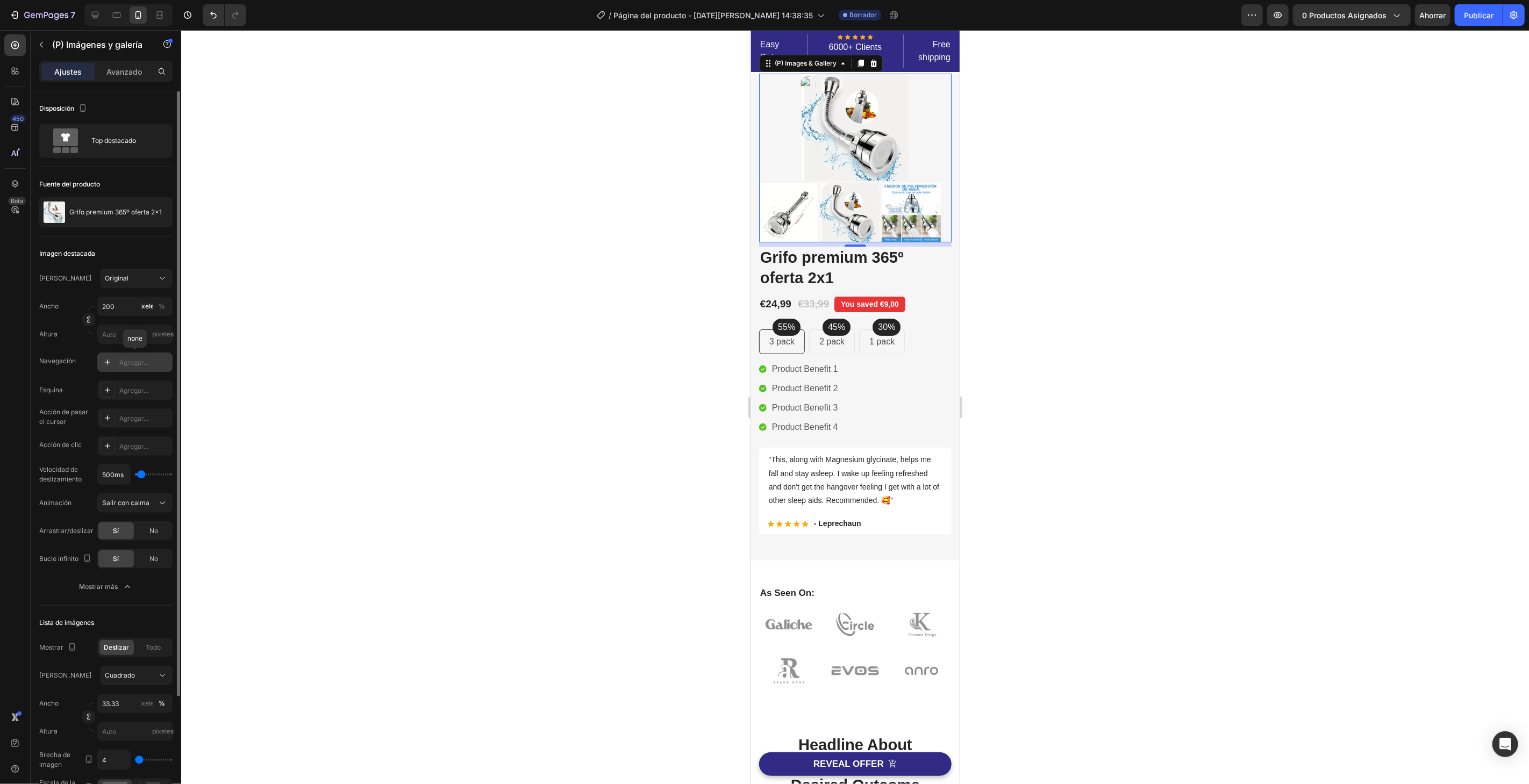
click at [121, 360] on font "Agregar..." at bounding box center [134, 362] width 29 height 8
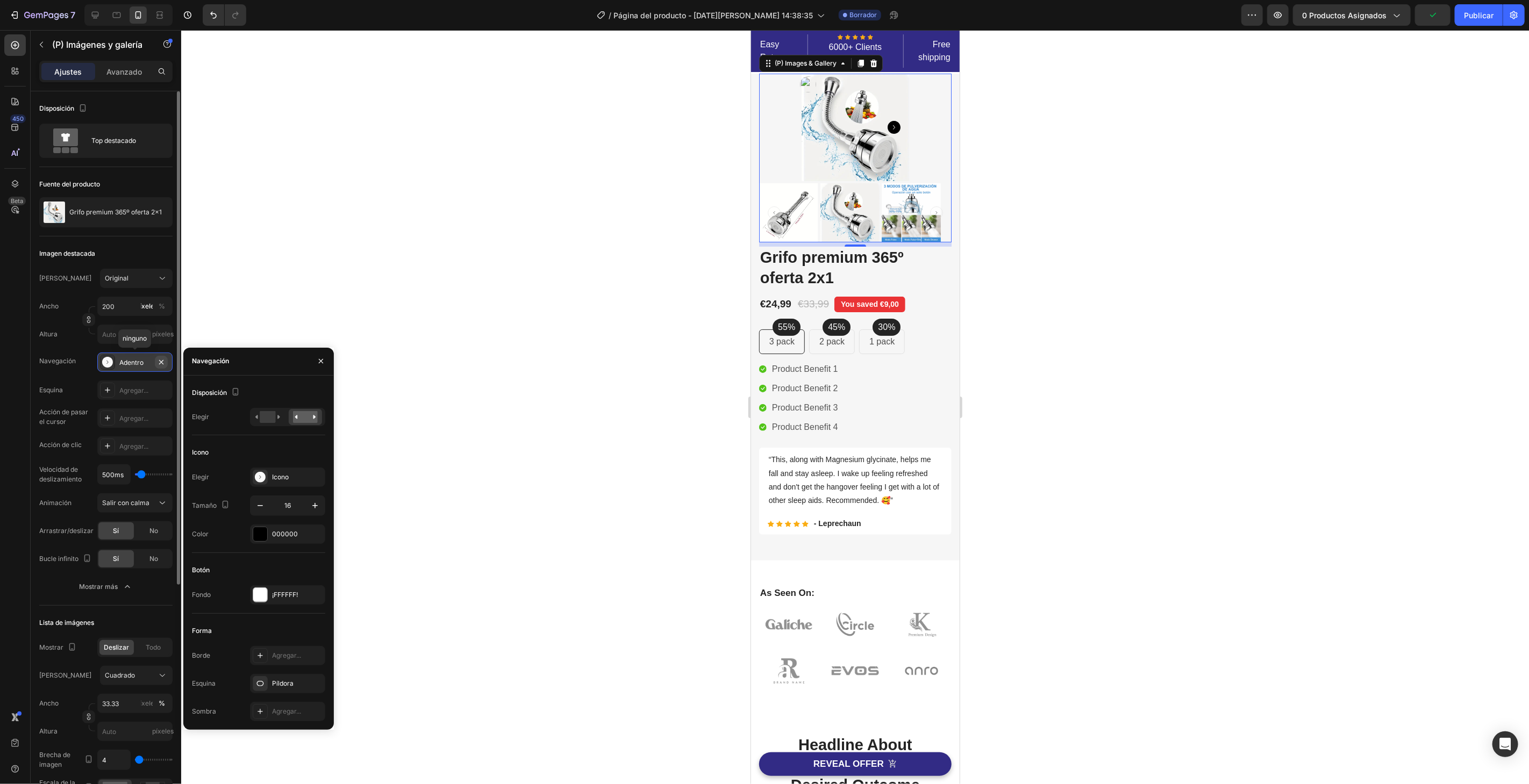
click at [161, 367] on button "button" at bounding box center [161, 362] width 13 height 13
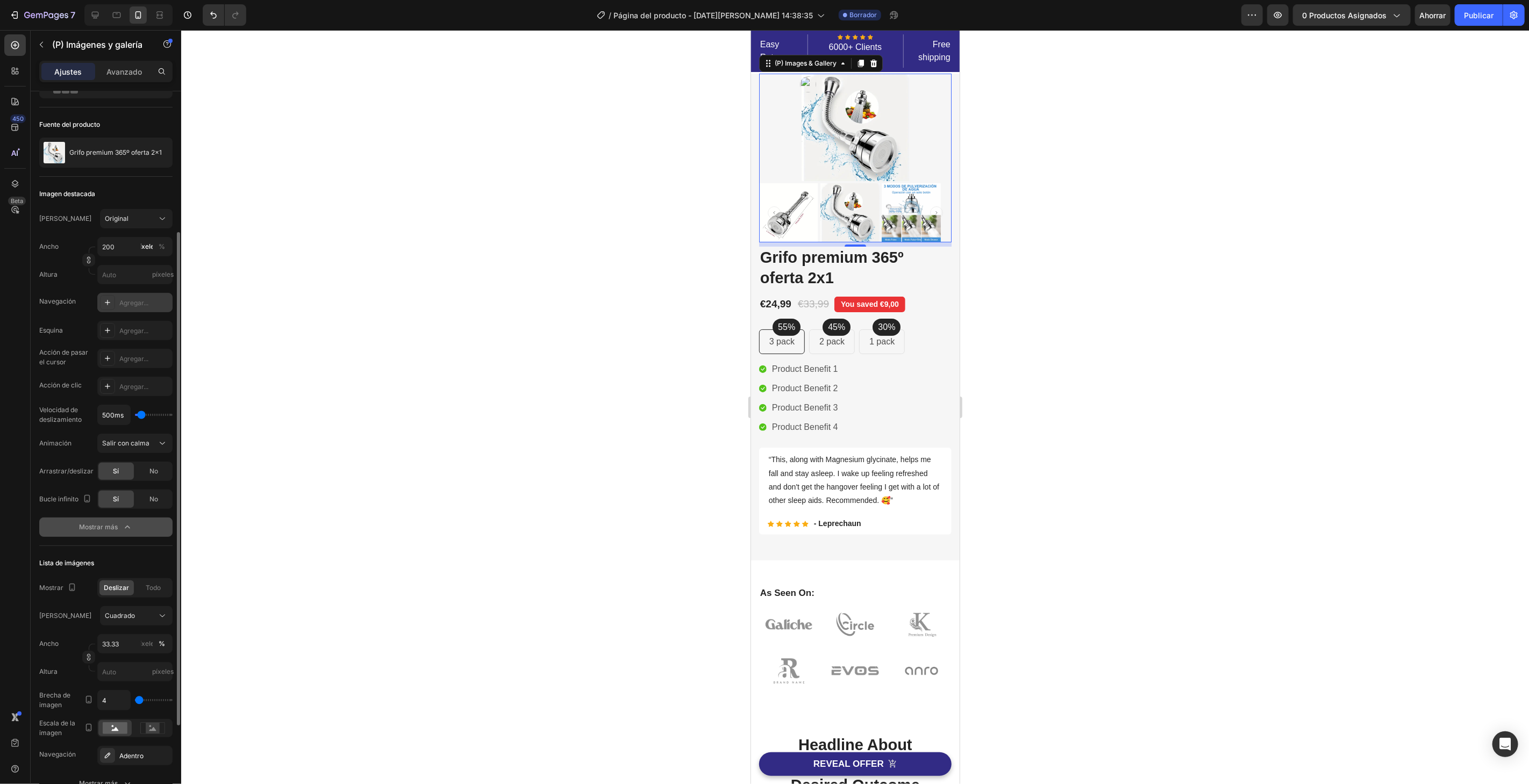
scroll to position [119, 0]
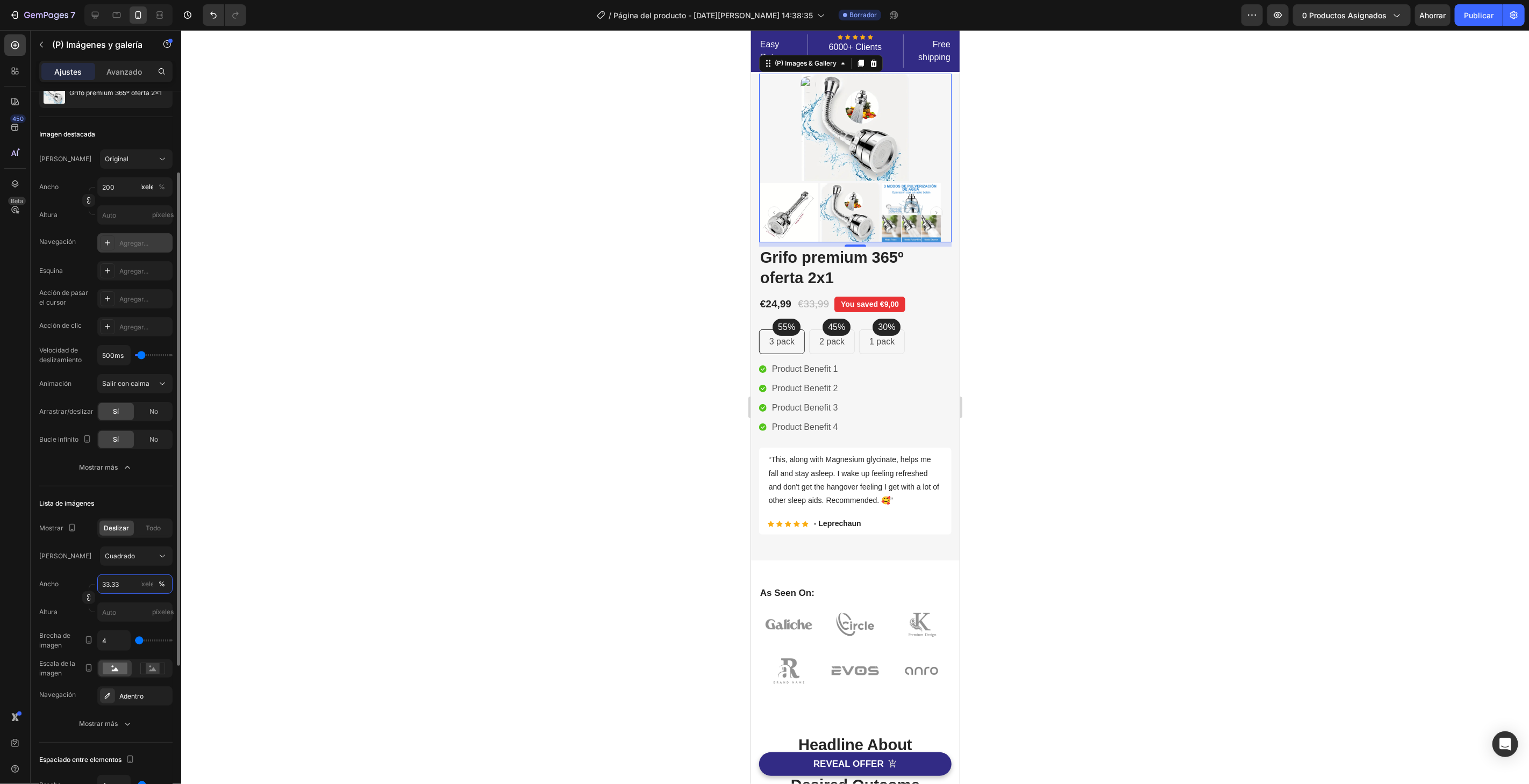
click at [118, 574] on input "33.33" at bounding box center [135, 584] width 75 height 19
click at [128, 612] on p "Lleno 100%" at bounding box center [133, 609] width 62 height 10
type input "100"
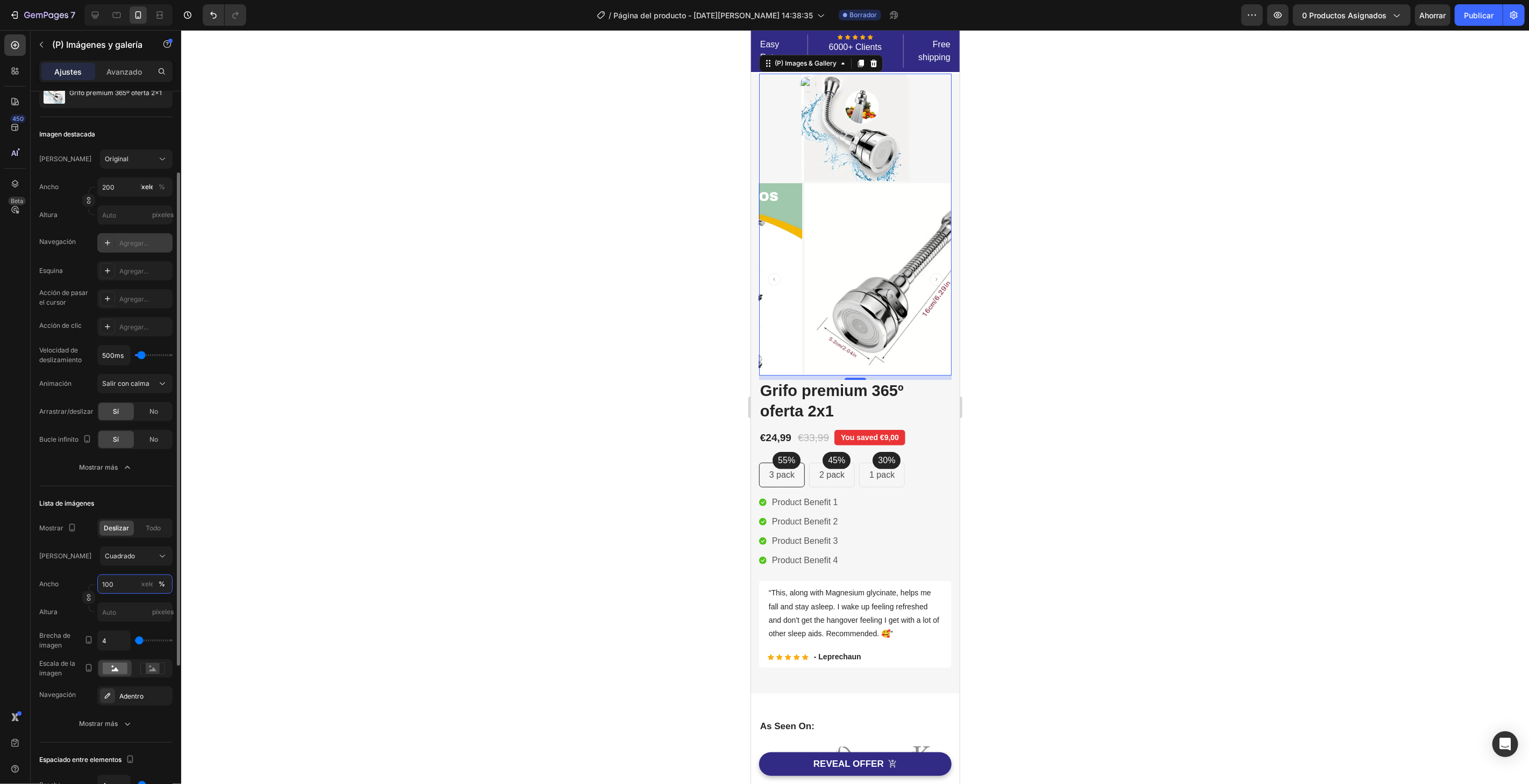
click at [124, 586] on input "100" at bounding box center [135, 584] width 75 height 19
type input "3"
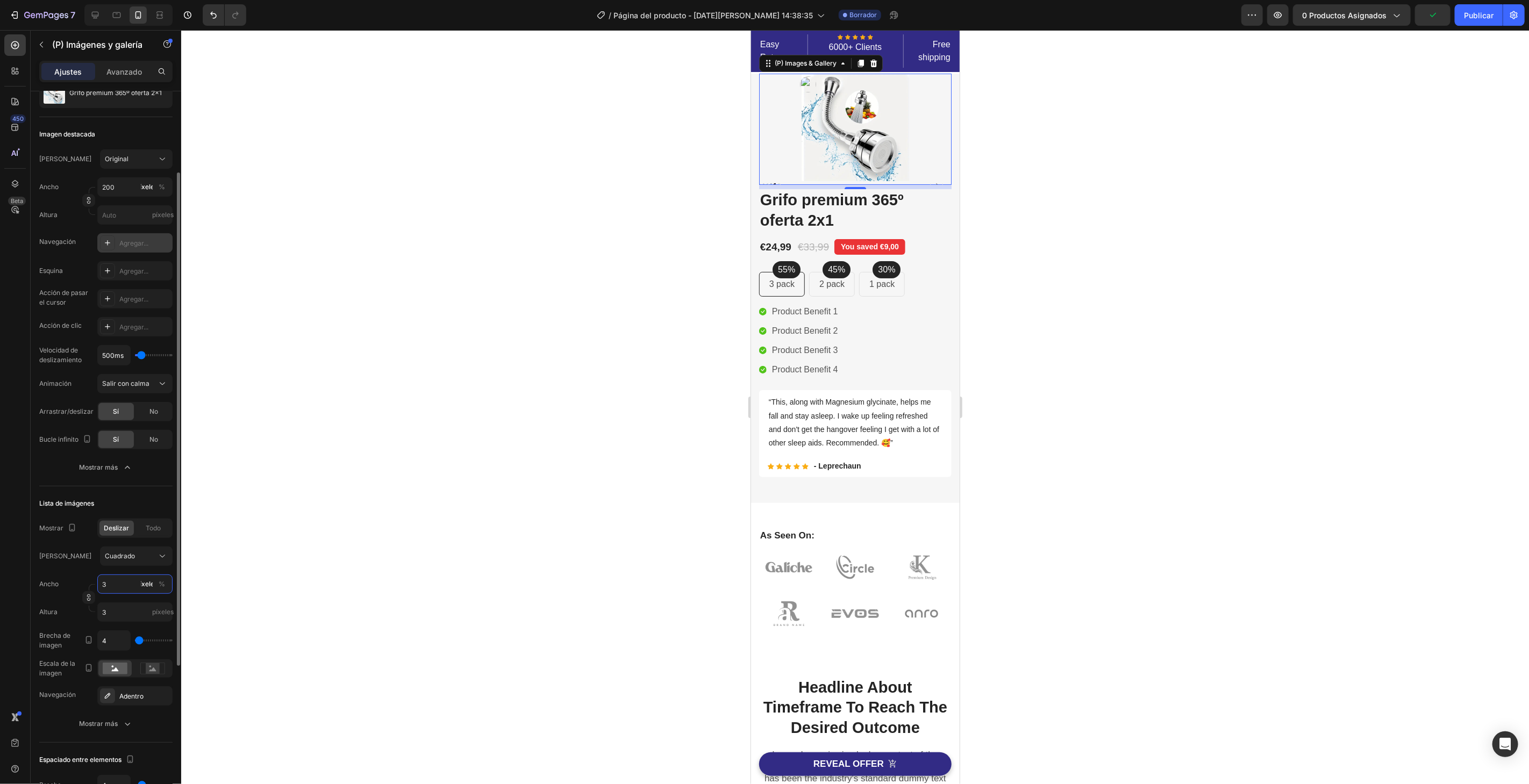
type input "33"
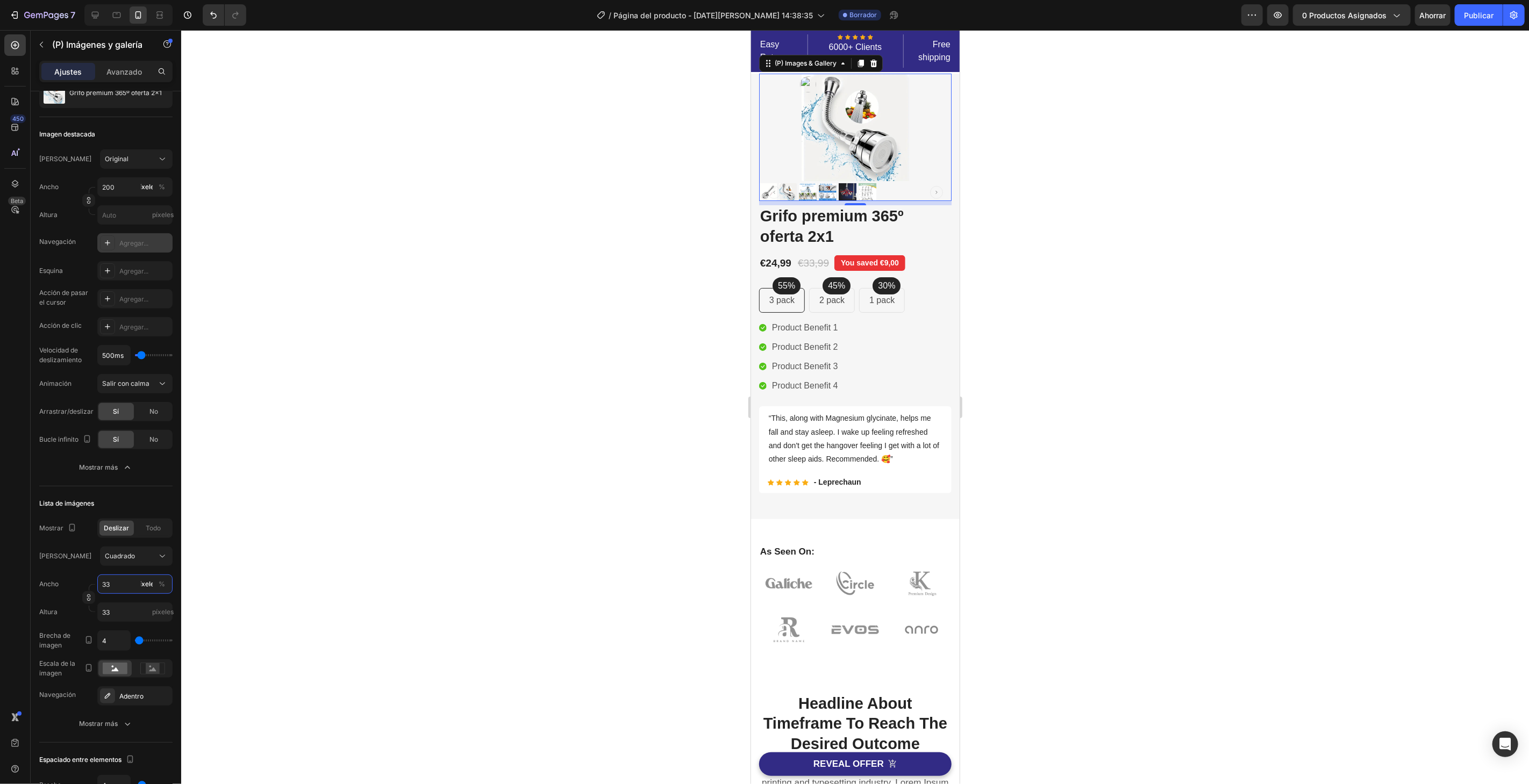
type input "33"
click at [112, 723] on font "Mostrar más" at bounding box center [98, 724] width 39 height 8
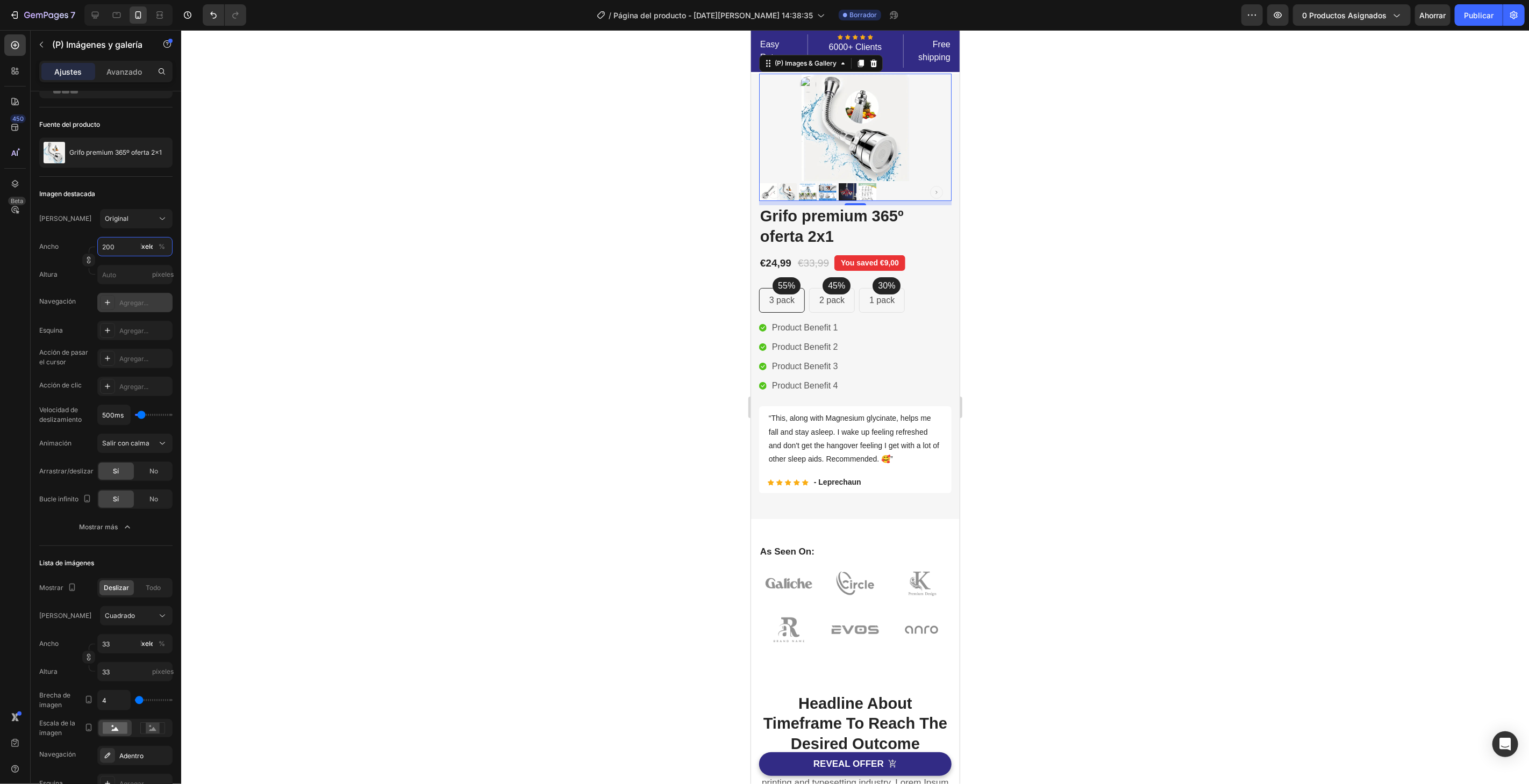
click at [115, 250] on input "200" at bounding box center [135, 247] width 75 height 19
click at [119, 272] on p "Lleno 100%" at bounding box center [133, 272] width 62 height 10
type input "100"
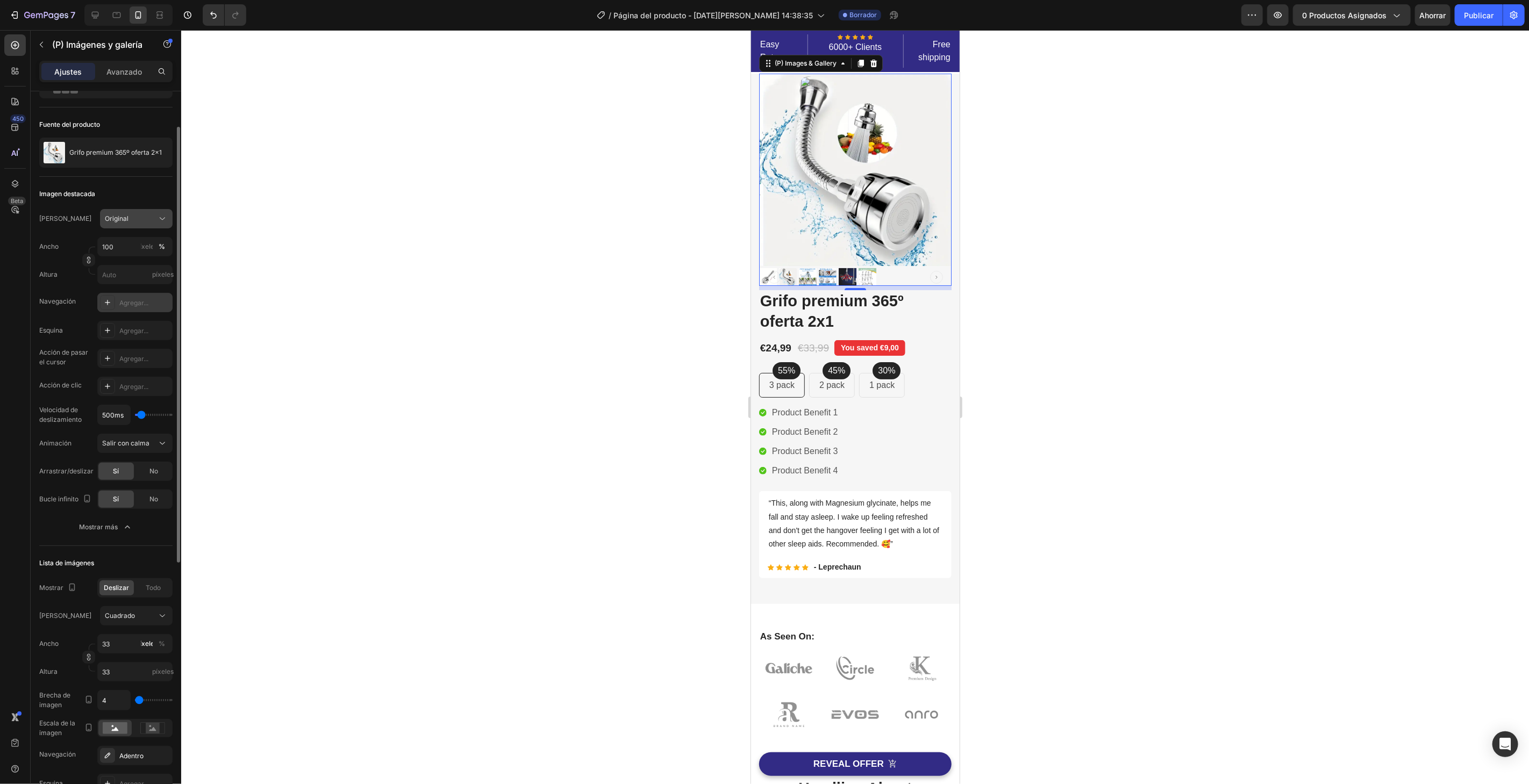
click at [128, 223] on div "Original" at bounding box center [130, 219] width 50 height 10
click at [129, 241] on font "Cuadrado" at bounding box center [119, 244] width 30 height 8
click at [133, 248] on input "100" at bounding box center [135, 247] width 75 height 19
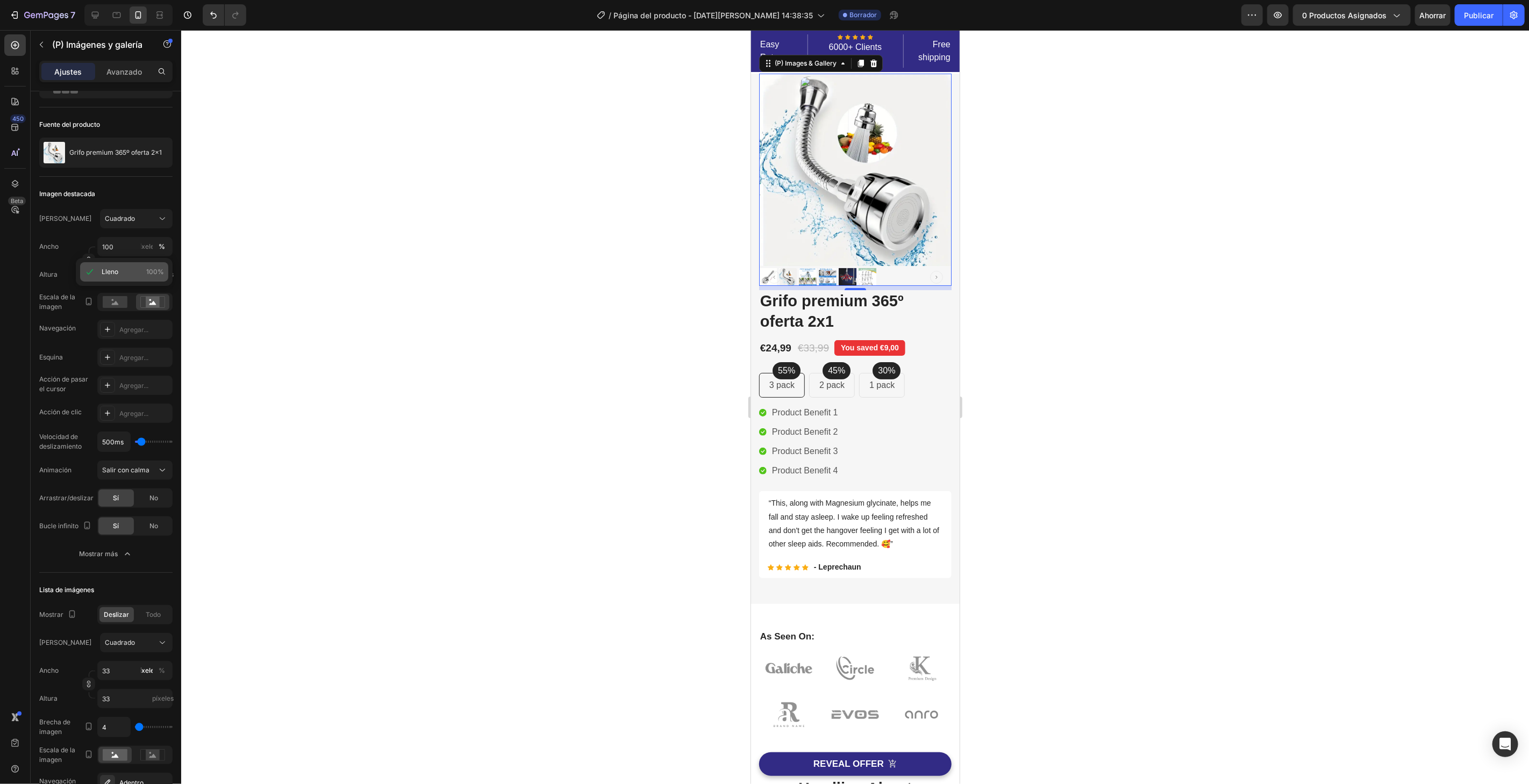
click at [132, 270] on p "Lleno 100%" at bounding box center [133, 272] width 62 height 10
click at [112, 300] on rect at bounding box center [115, 302] width 24 height 12
click at [227, 295] on div at bounding box center [855, 407] width 1347 height 754
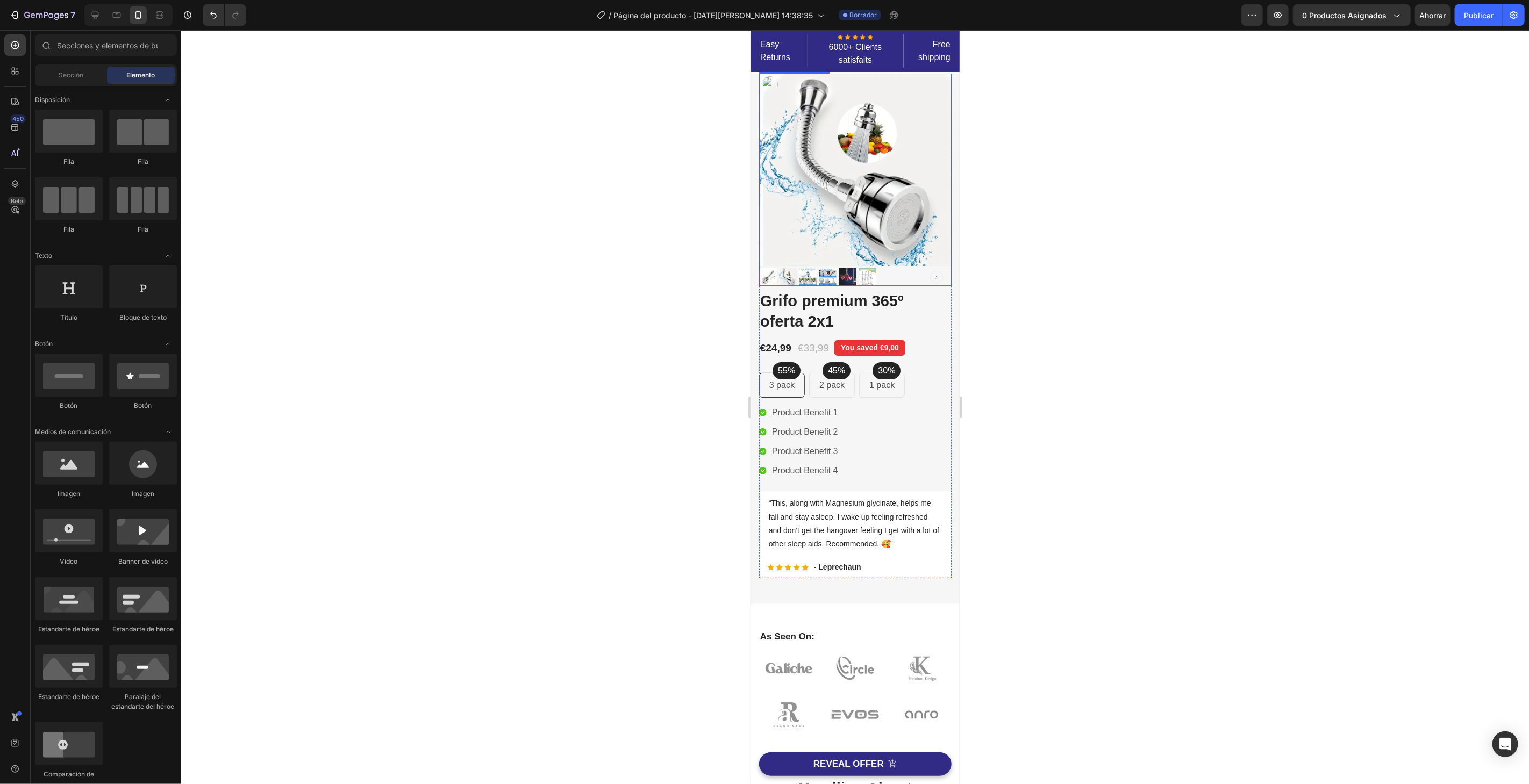
click at [908, 159] on img at bounding box center [855, 169] width 192 height 192
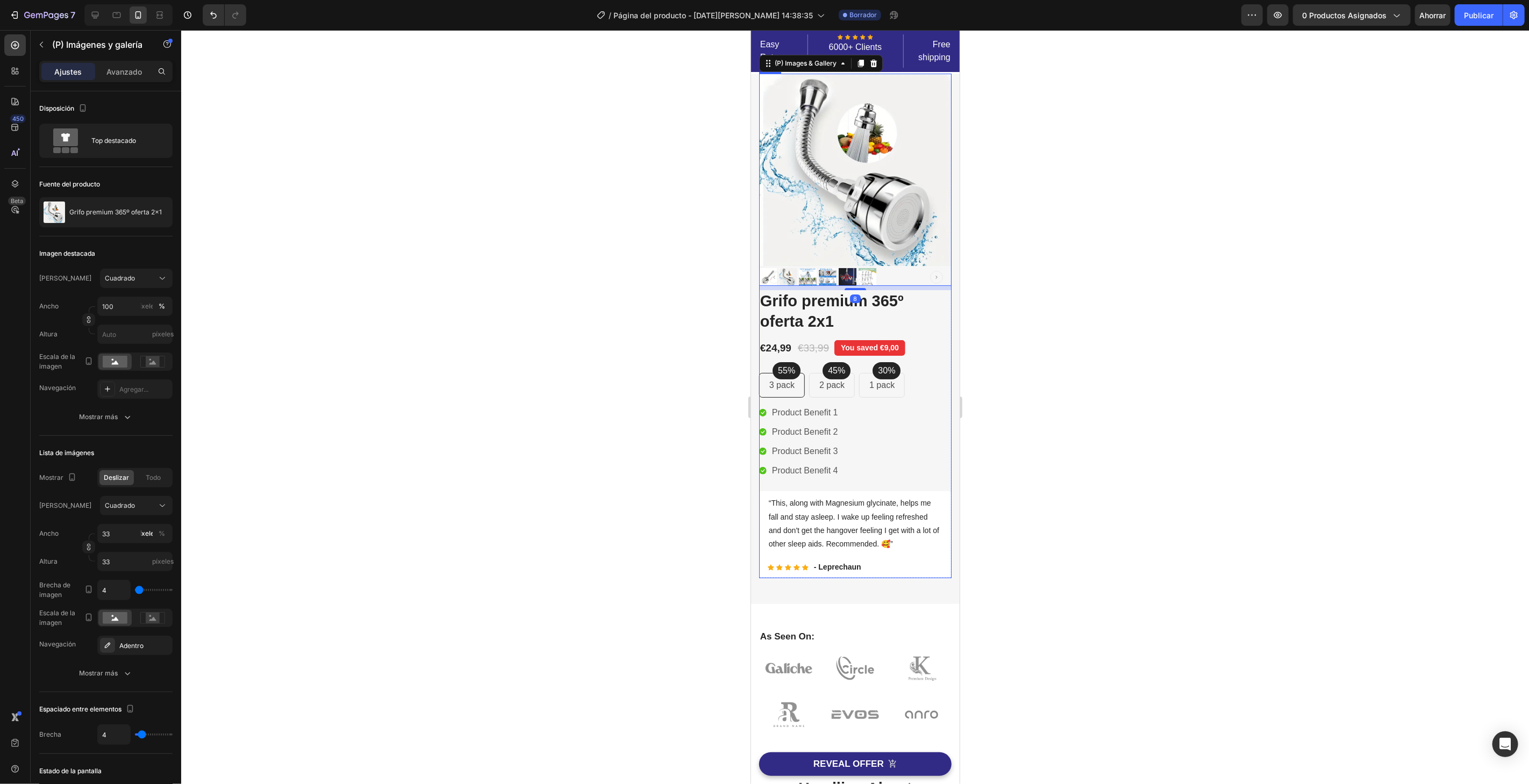
click at [937, 324] on div "(P) Images & Gallery 8 Grifo premium 365º oferta 2x1 (P) Title Icon Icon Icon I…" at bounding box center [855, 325] width 192 height 505
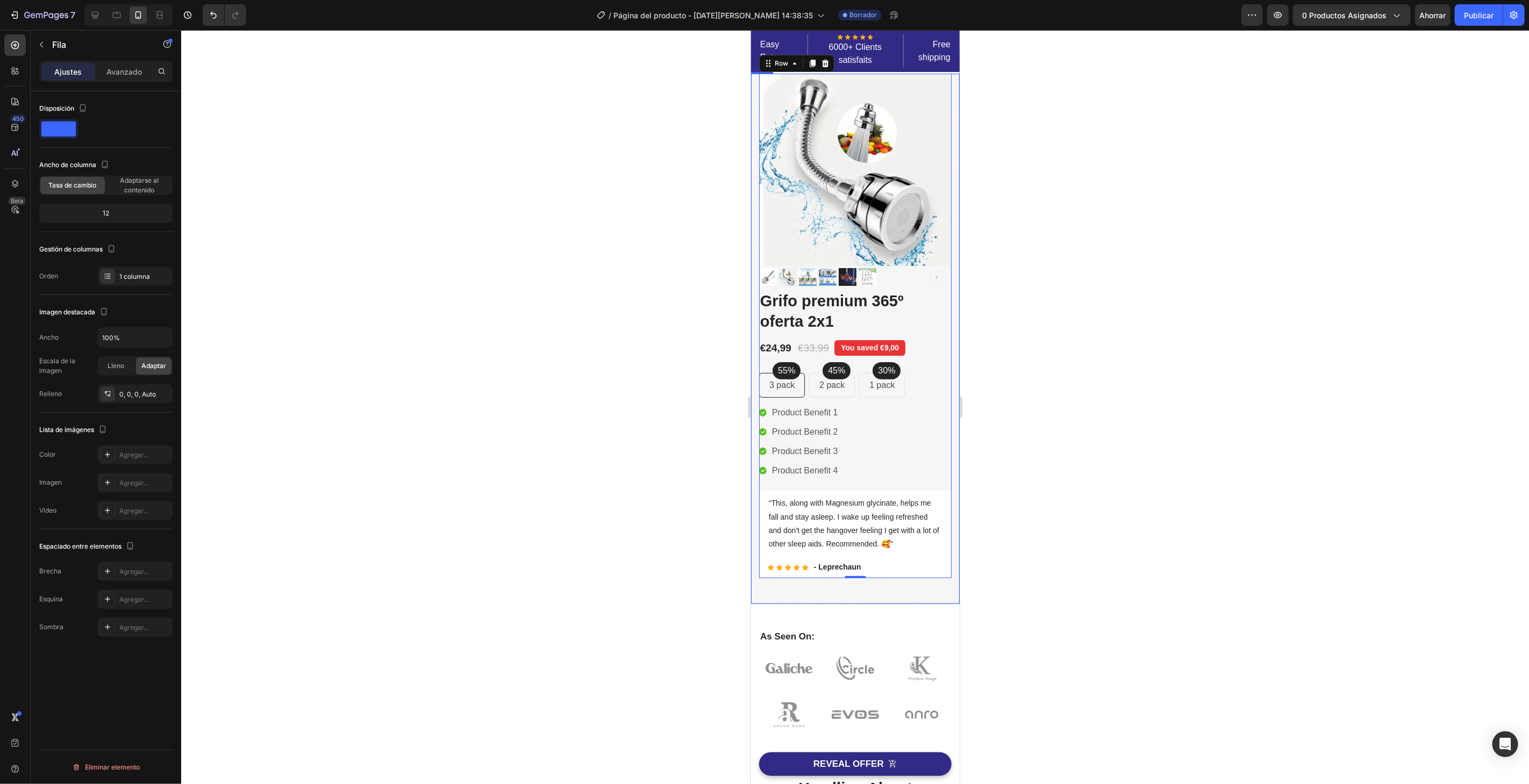
click at [948, 293] on div "Image Image Free Shipping Heading On oders over $70 Text block Row Image Money-…" at bounding box center [854, 338] width 208 height 530
click at [105, 450] on div at bounding box center [107, 454] width 14 height 14
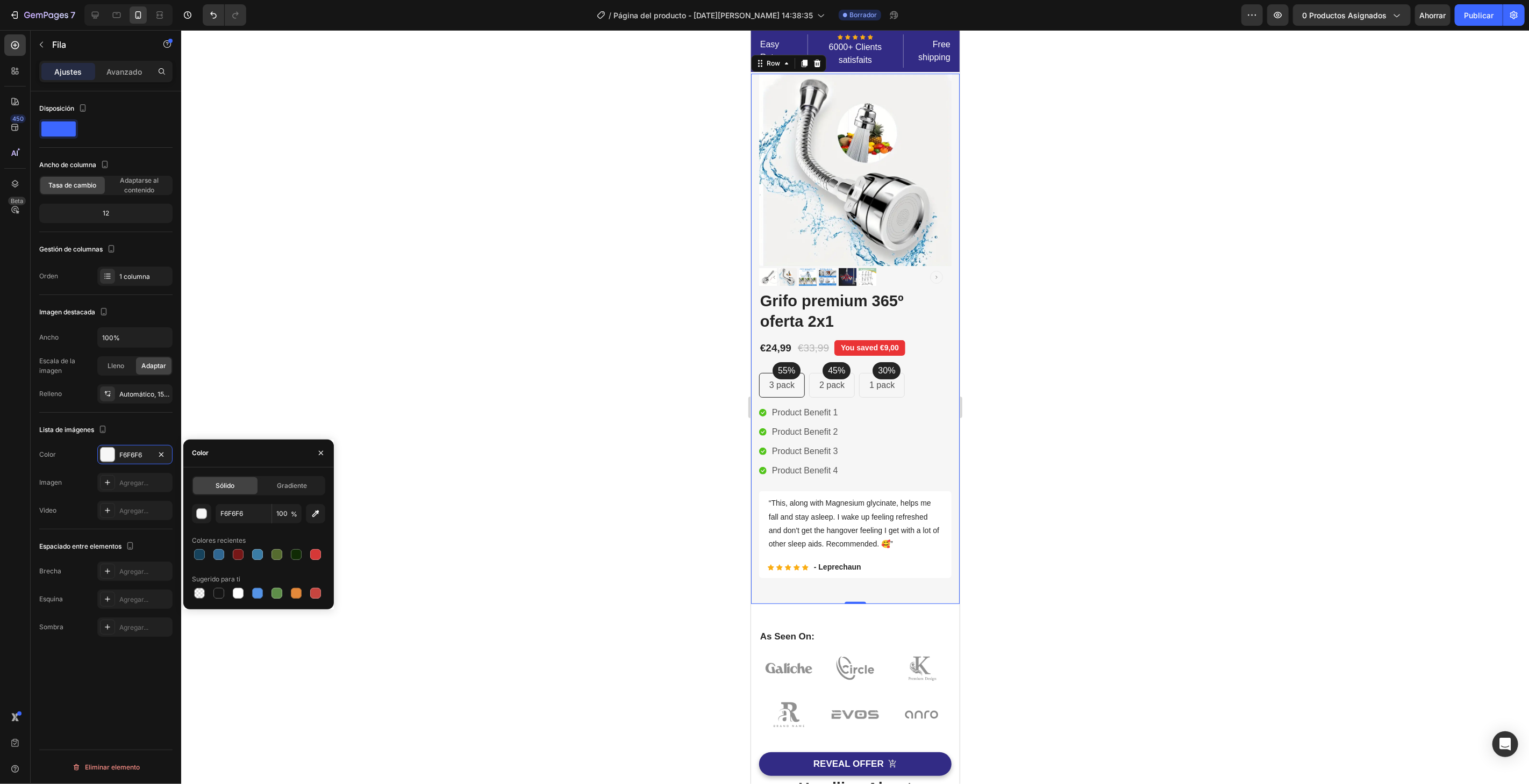
click at [234, 601] on div "Sólido Gradiente F6F6F6 100 % Colores recientes Sugerido para ti" at bounding box center [259, 539] width 151 height 142
click at [234, 591] on div at bounding box center [238, 594] width 11 height 11
type input "FFFFFF"
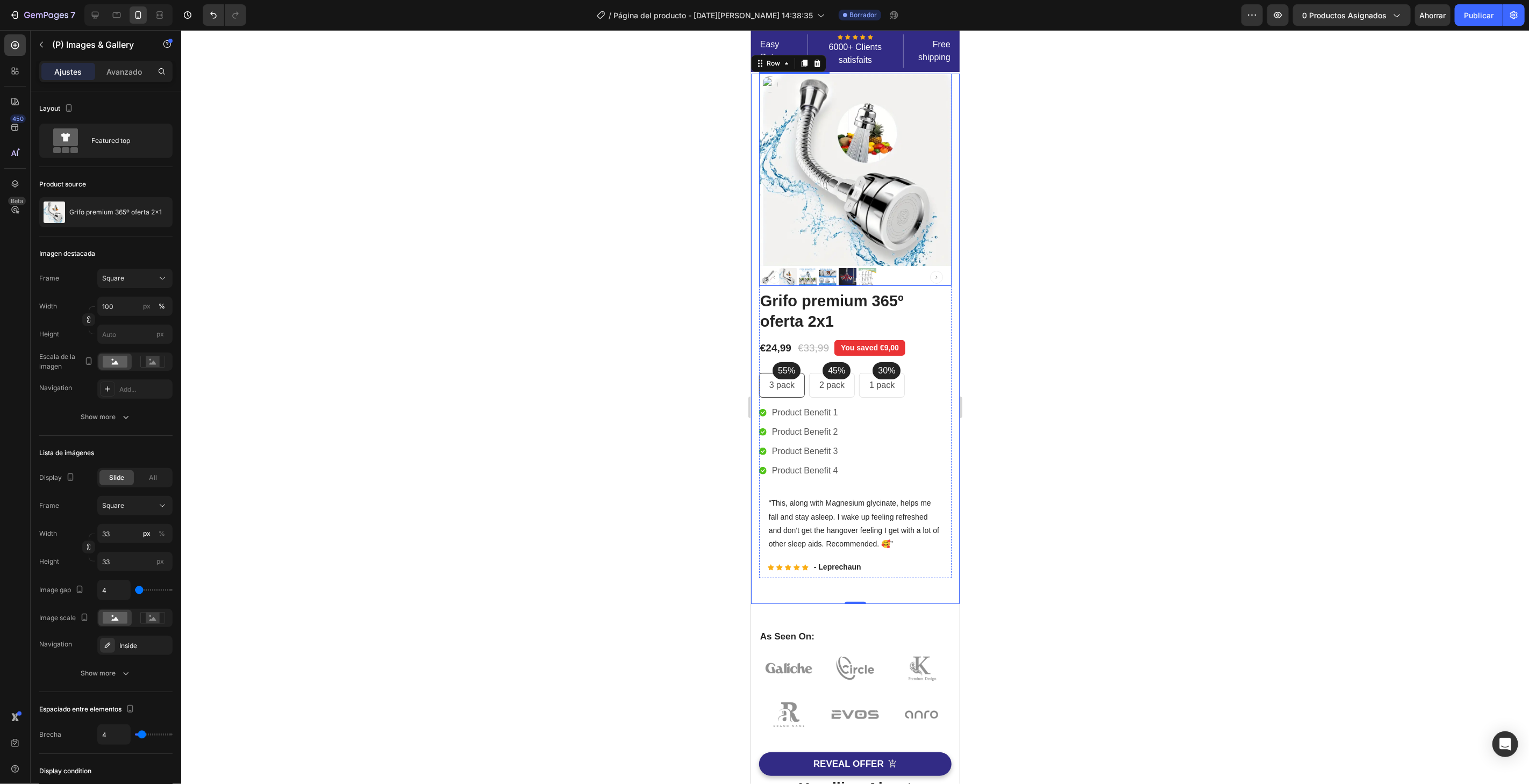
click at [787, 147] on img at bounding box center [855, 169] width 192 height 192
click at [119, 64] on div "Avanzado" at bounding box center [124, 71] width 54 height 17
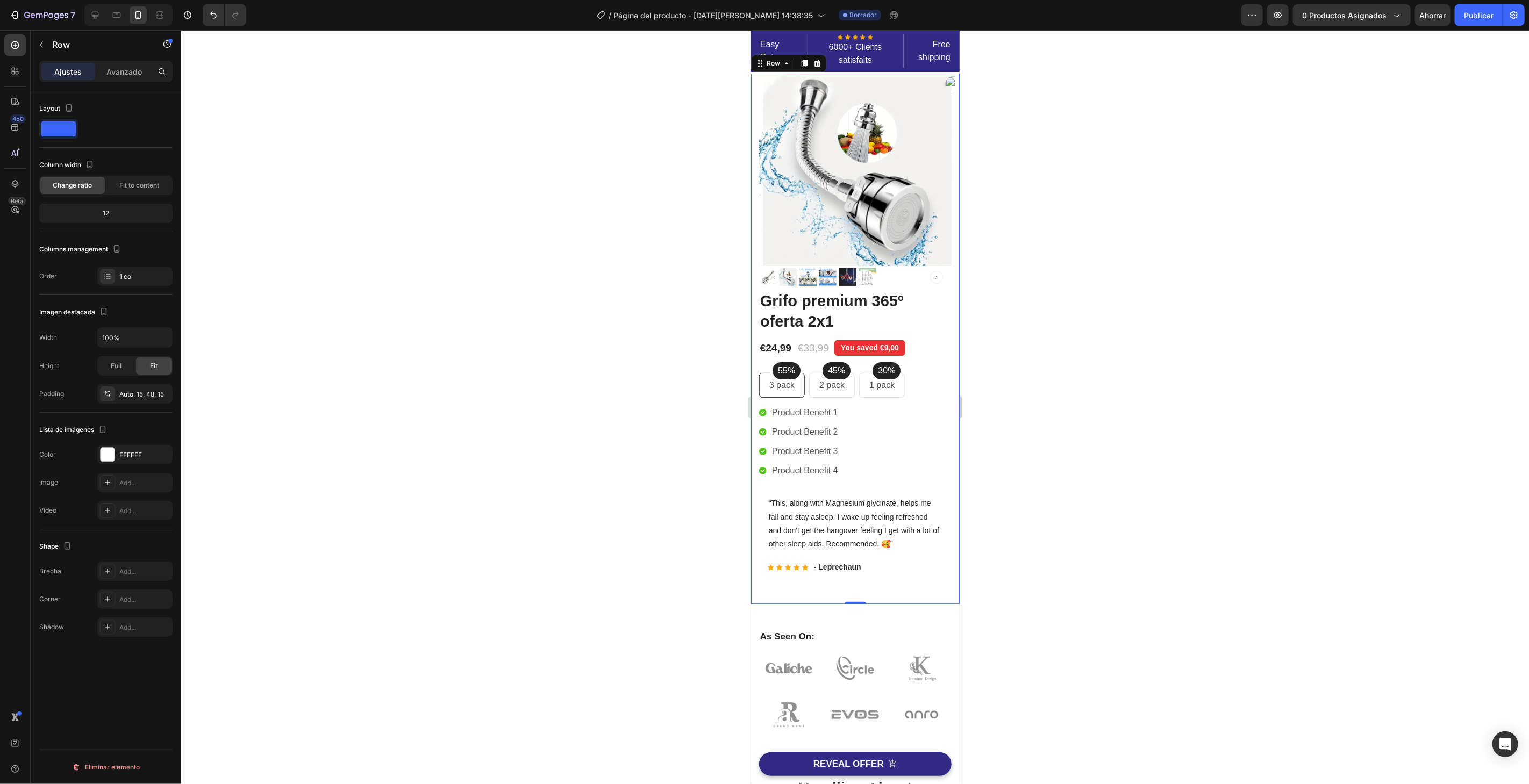
click at [947, 230] on div "Image Image Free Shipping Heading On oders over $70 Text block Row Image Money-…" at bounding box center [854, 338] width 208 height 530
click at [122, 73] on font "Avanzado" at bounding box center [124, 72] width 35 height 9
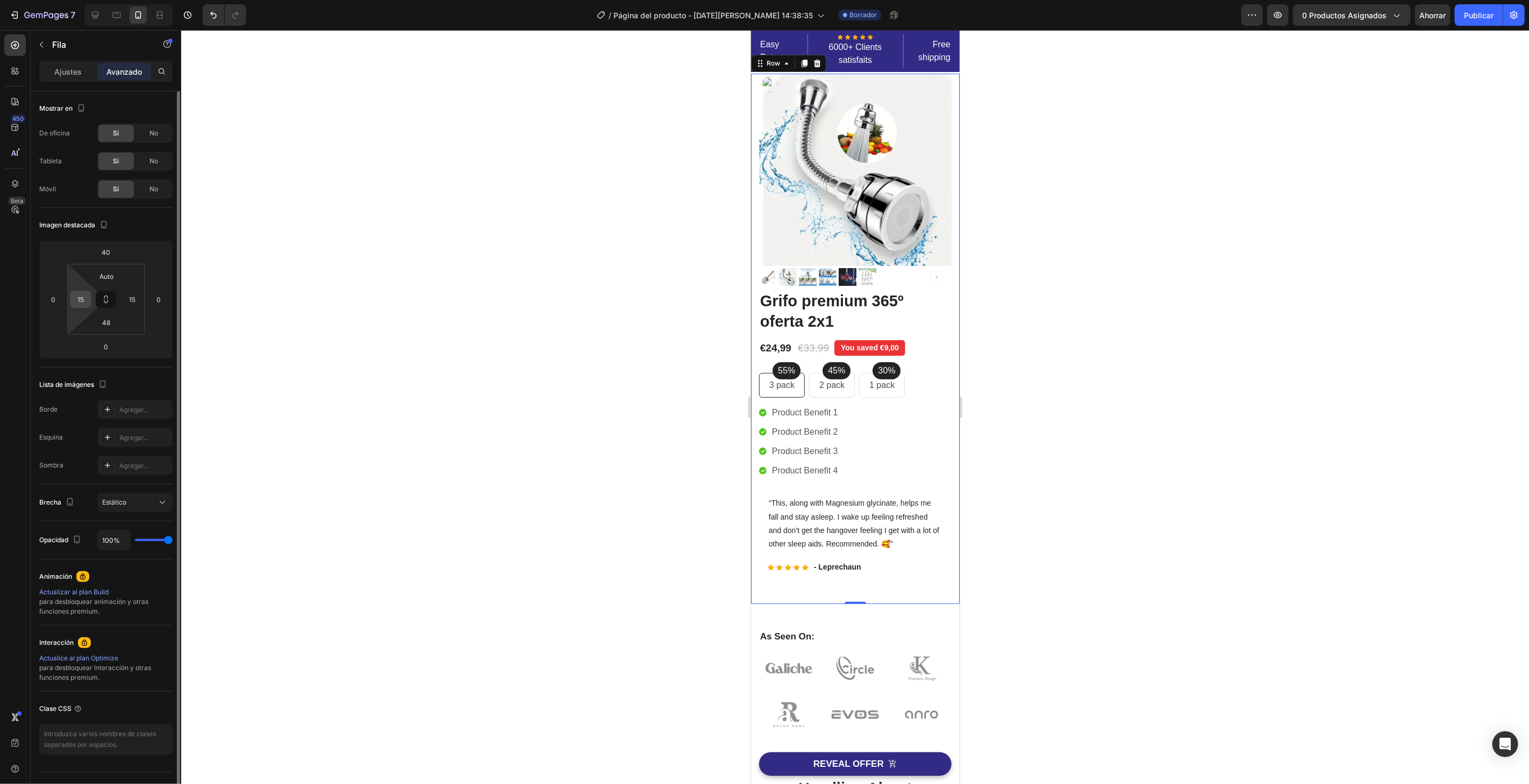
click at [82, 303] on input "15" at bounding box center [81, 299] width 16 height 16
type input "0"
click at [136, 301] on input "15" at bounding box center [132, 299] width 16 height 16
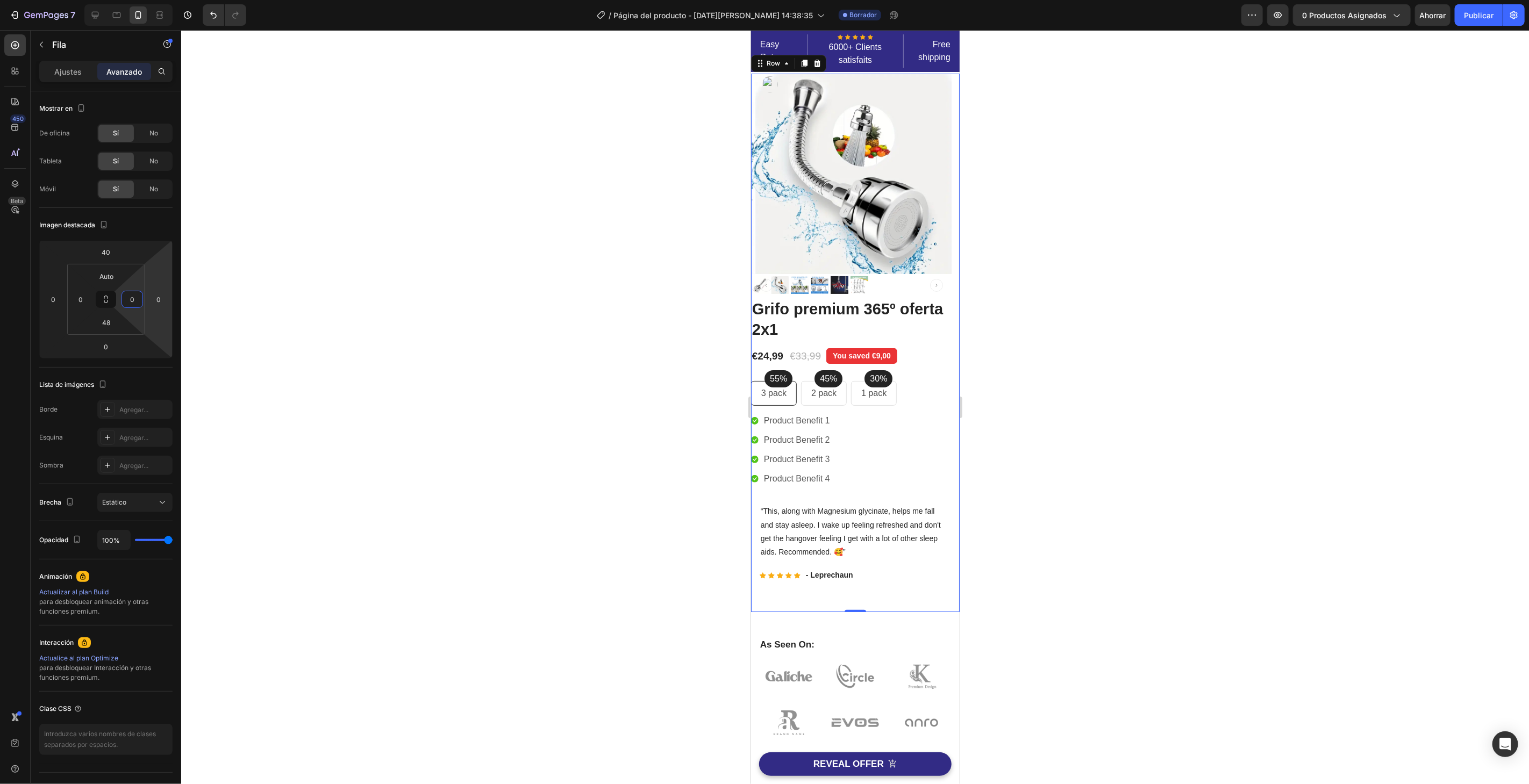
click at [356, 227] on div at bounding box center [855, 407] width 1347 height 754
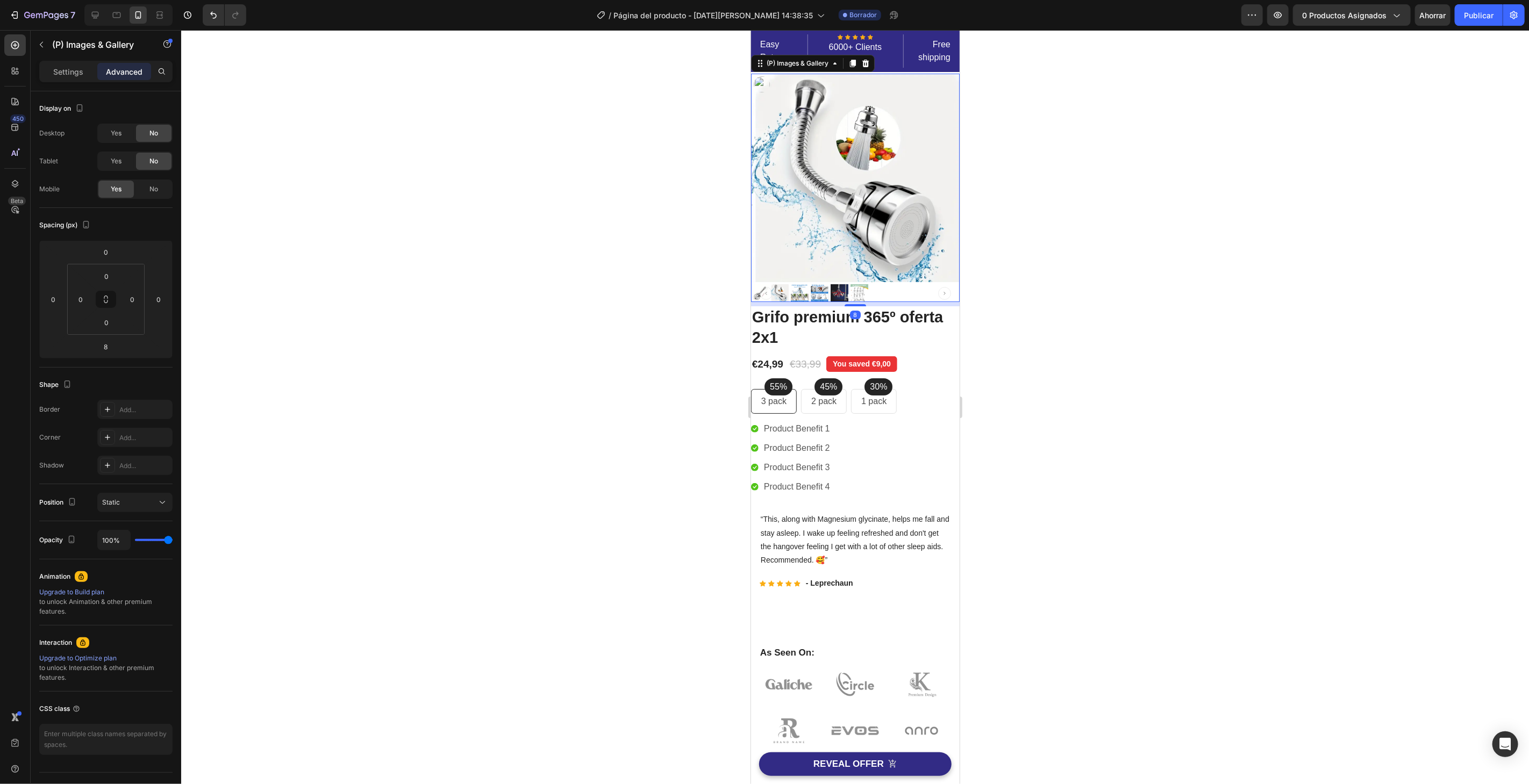
click at [864, 171] on img at bounding box center [854, 177] width 208 height 208
click at [69, 75] on font "Ajustes" at bounding box center [69, 72] width 27 height 9
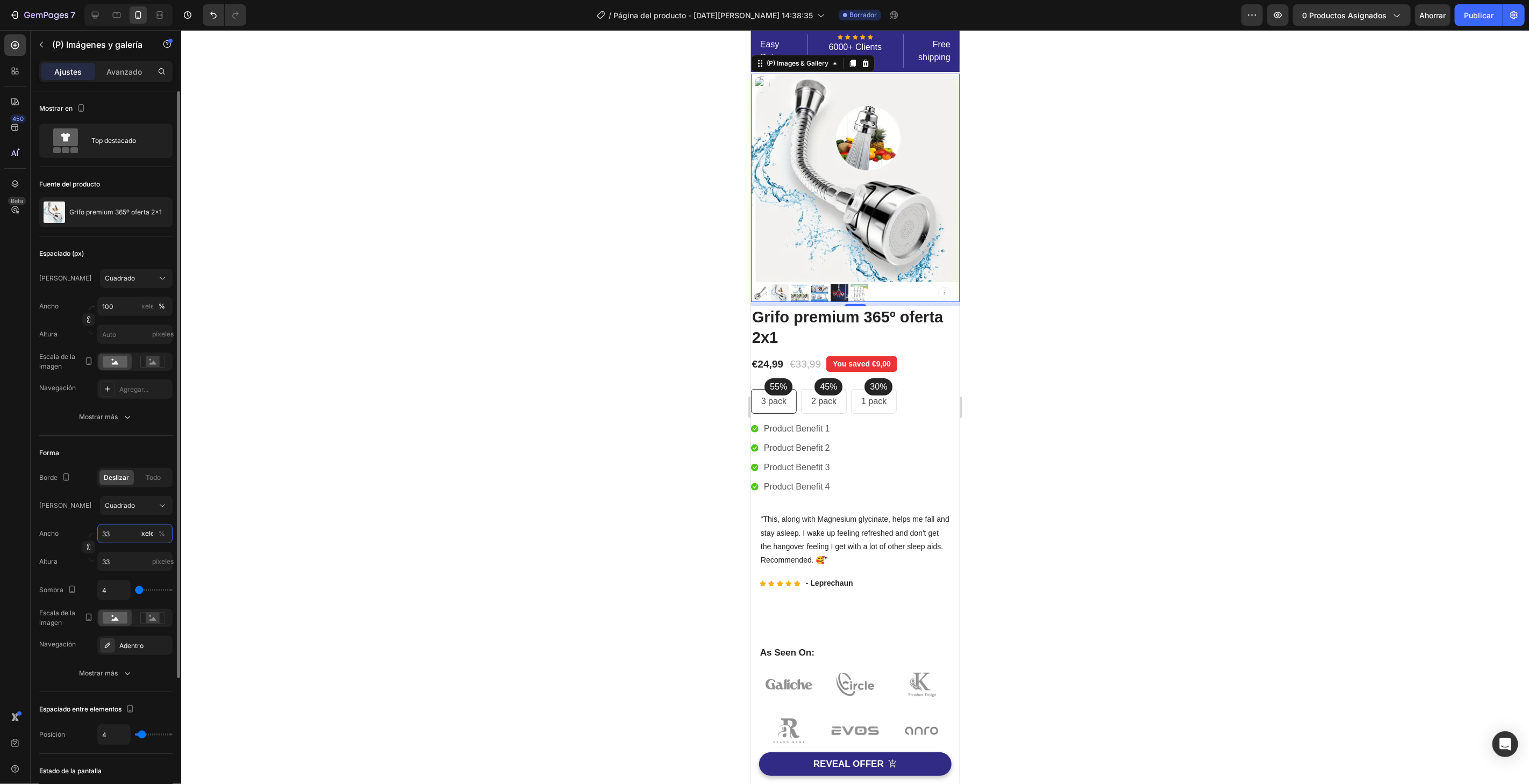
click at [112, 539] on input "33" at bounding box center [135, 534] width 75 height 19
drag, startPoint x: 123, startPoint y: 580, endPoint x: 121, endPoint y: 574, distance: 6.3
click at [122, 578] on font "Pequeño" at bounding box center [115, 578] width 27 height 8
type input "10"
click at [134, 527] on input "10" at bounding box center [135, 534] width 75 height 19
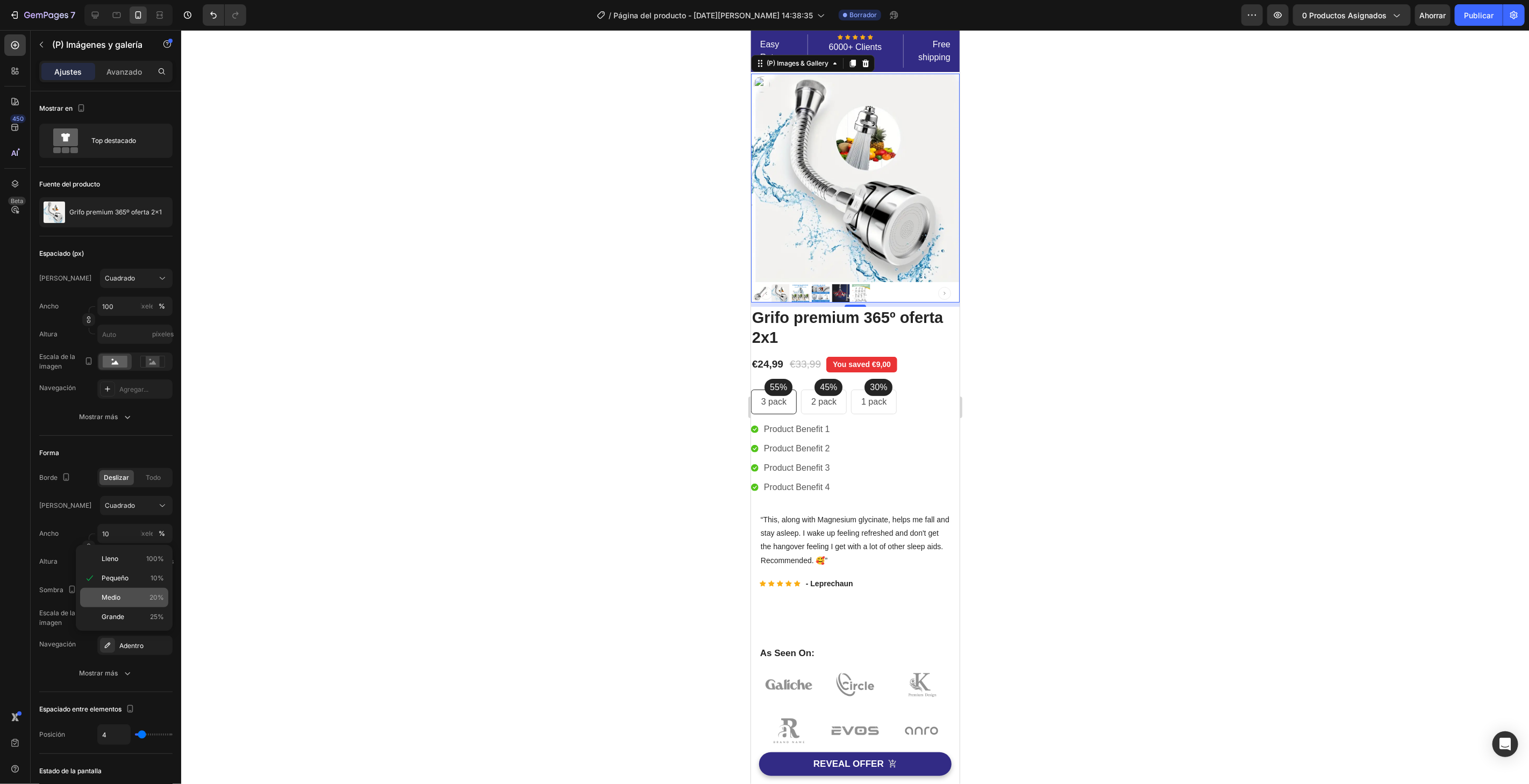
click at [125, 591] on div "Medio 20%" at bounding box center [124, 598] width 88 height 19
type input "20"
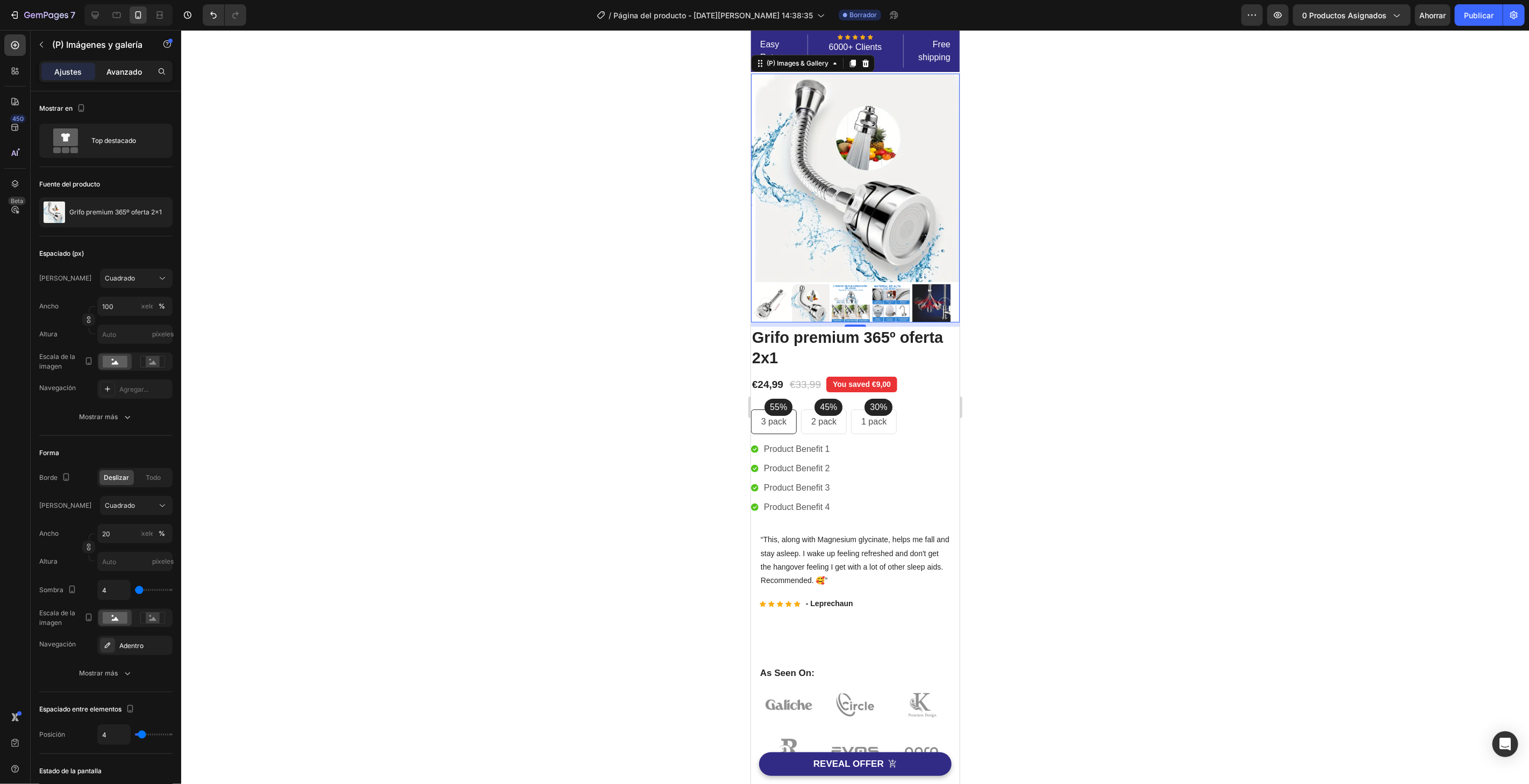
click at [135, 73] on font "Avanzado" at bounding box center [124, 72] width 35 height 9
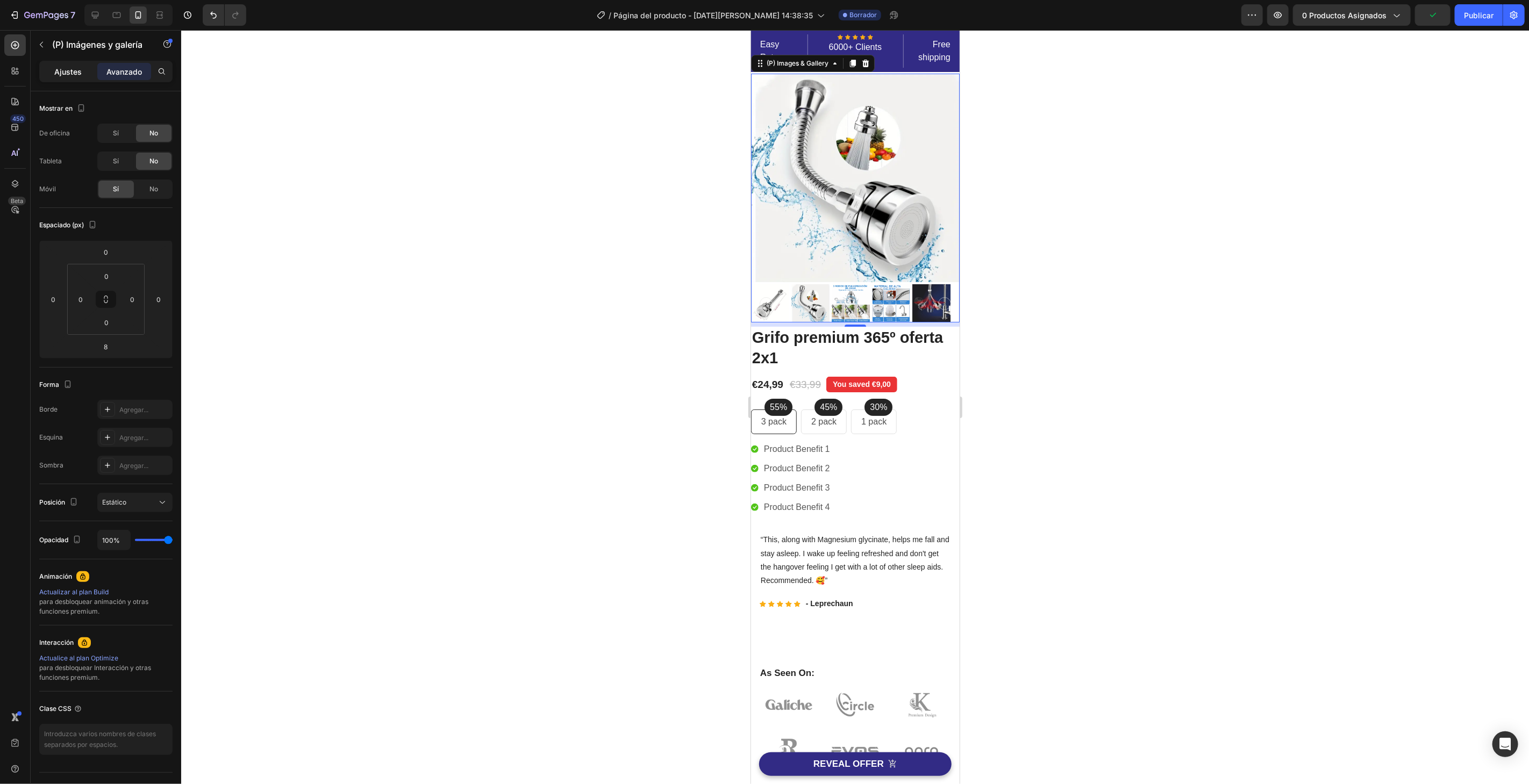
click at [86, 69] on div "Ajustes" at bounding box center [68, 71] width 54 height 17
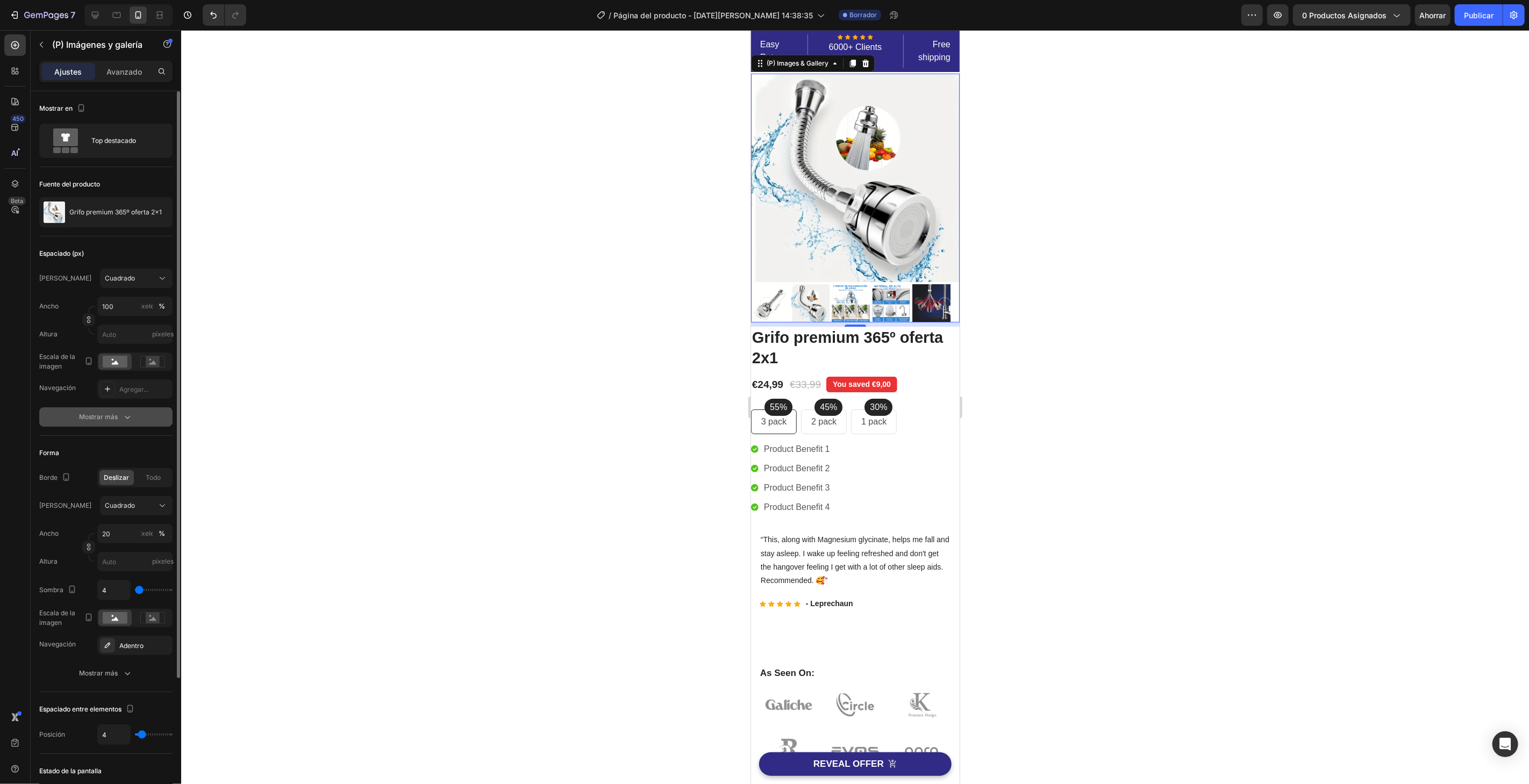
click at [118, 415] on div "Mostrar más" at bounding box center [106, 417] width 54 height 11
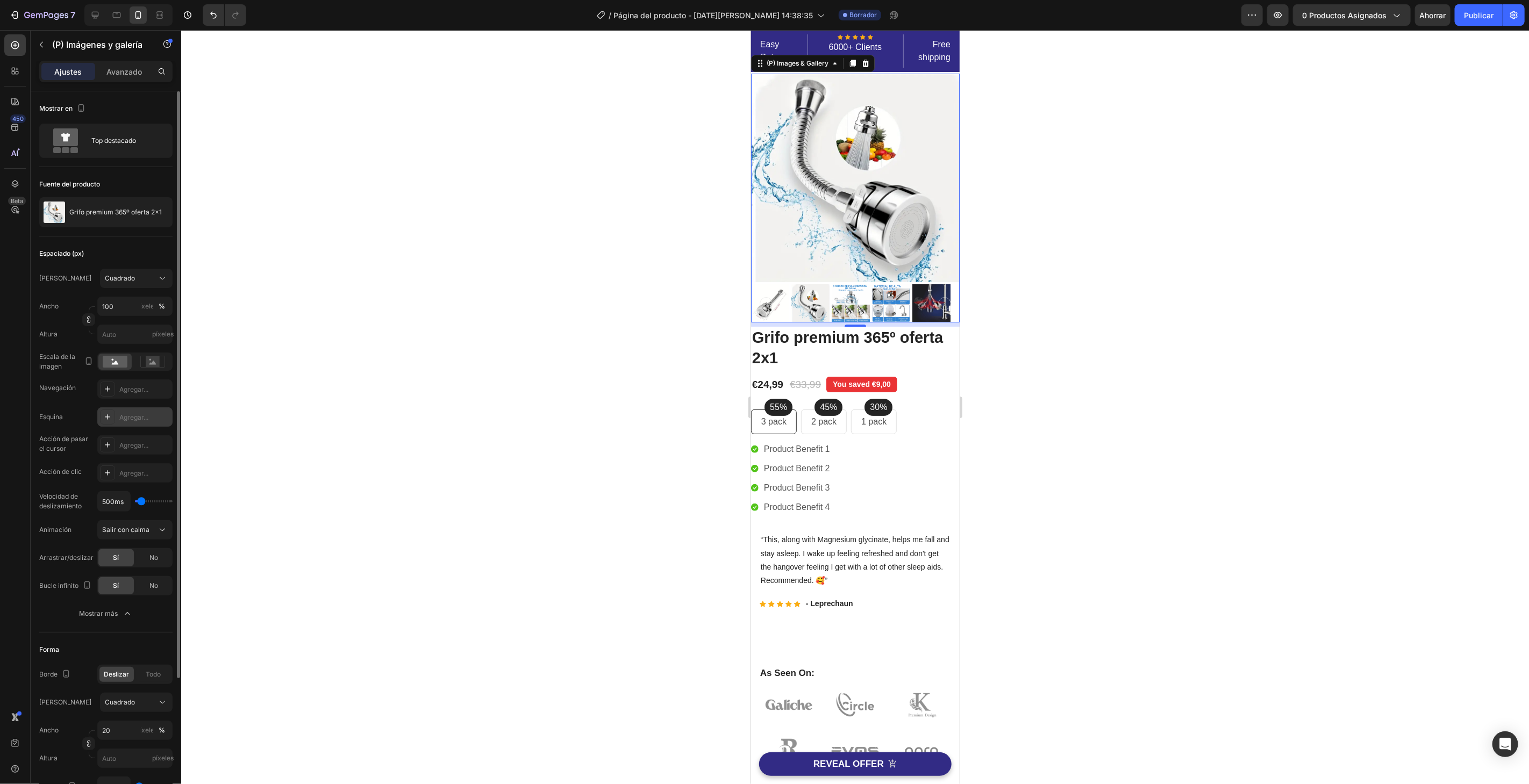
click at [121, 411] on div "Agregar..." at bounding box center [135, 417] width 75 height 19
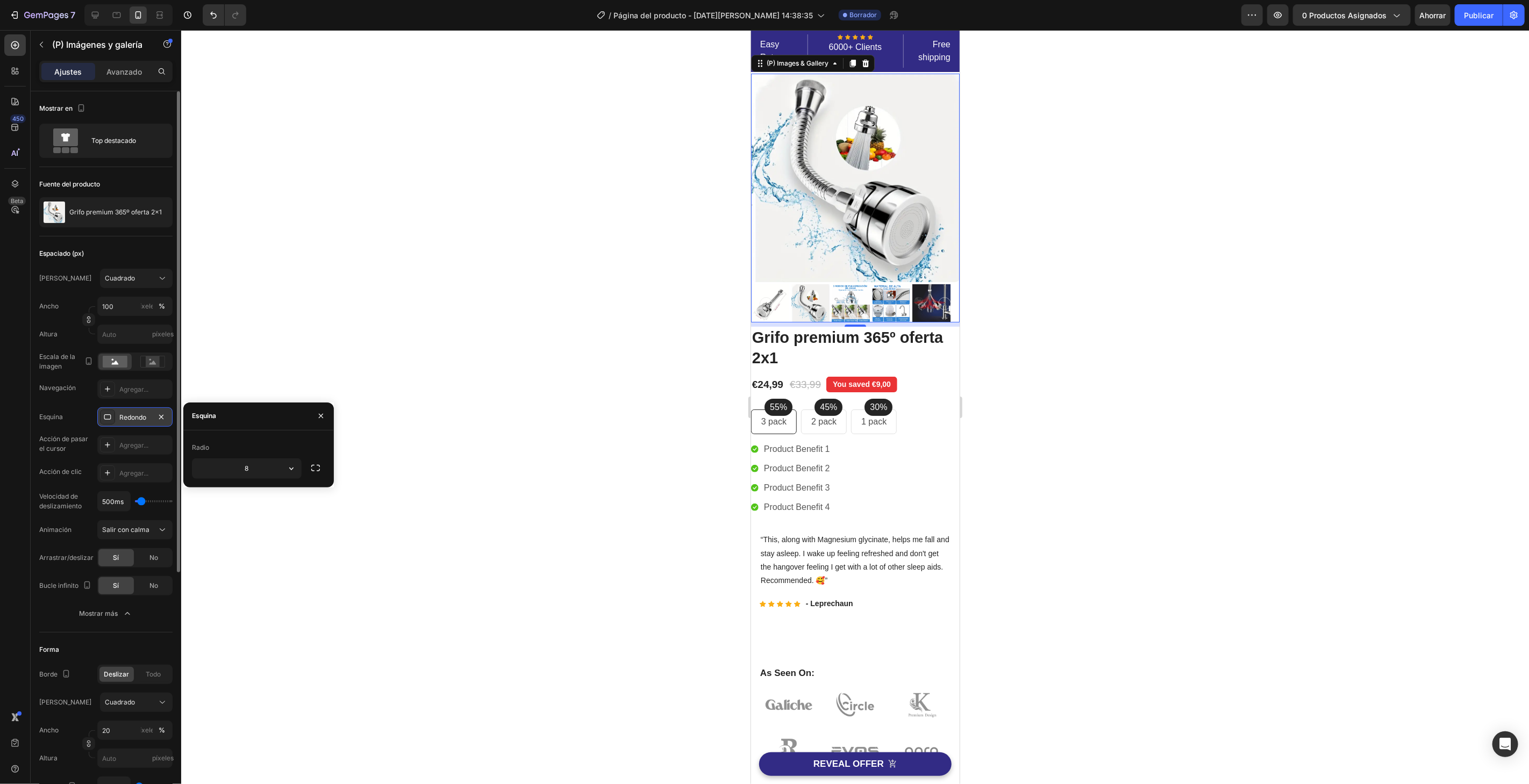
click at [121, 411] on div "Redondo" at bounding box center [135, 417] width 75 height 19
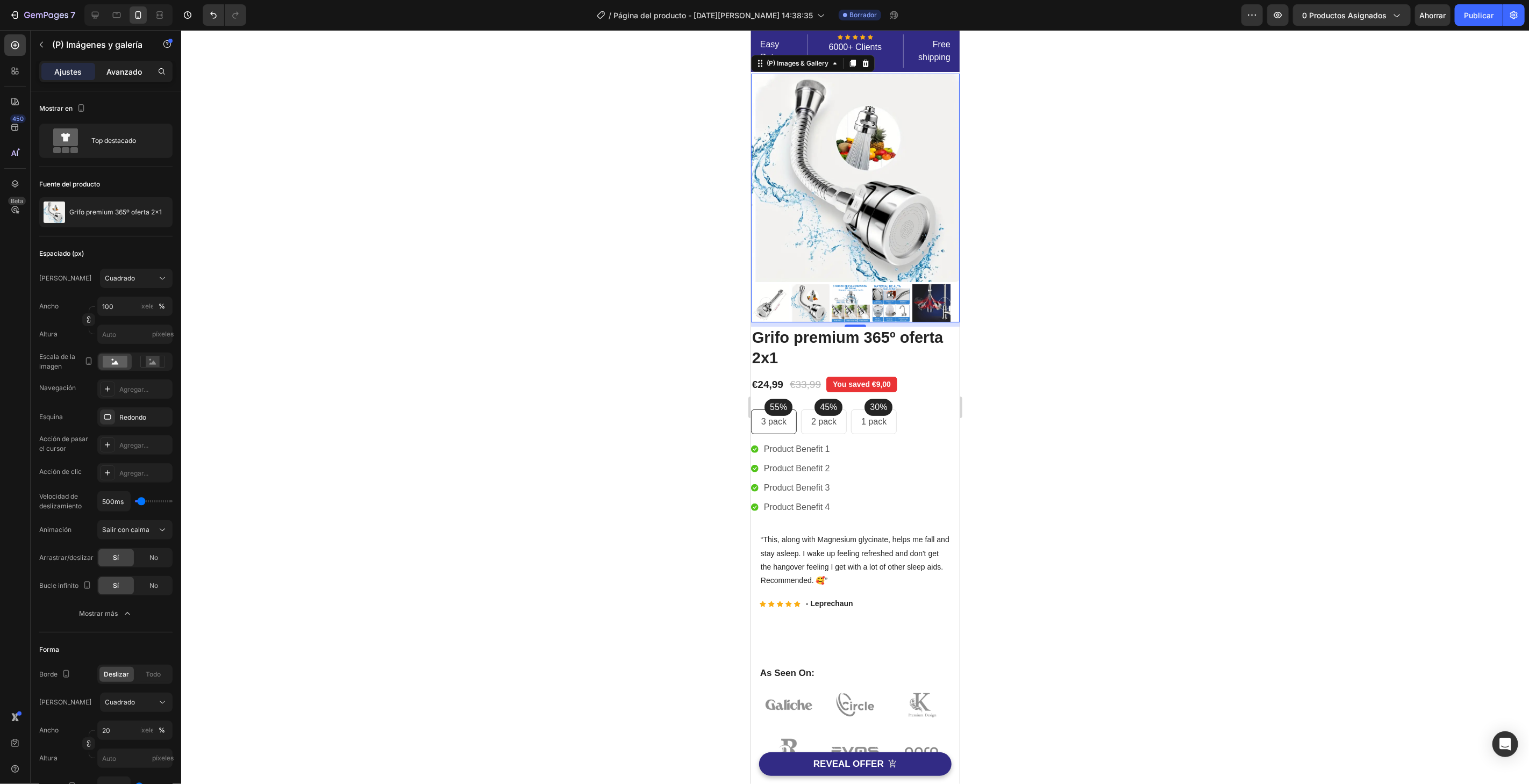
click at [133, 74] on font "Avanzado" at bounding box center [124, 72] width 35 height 9
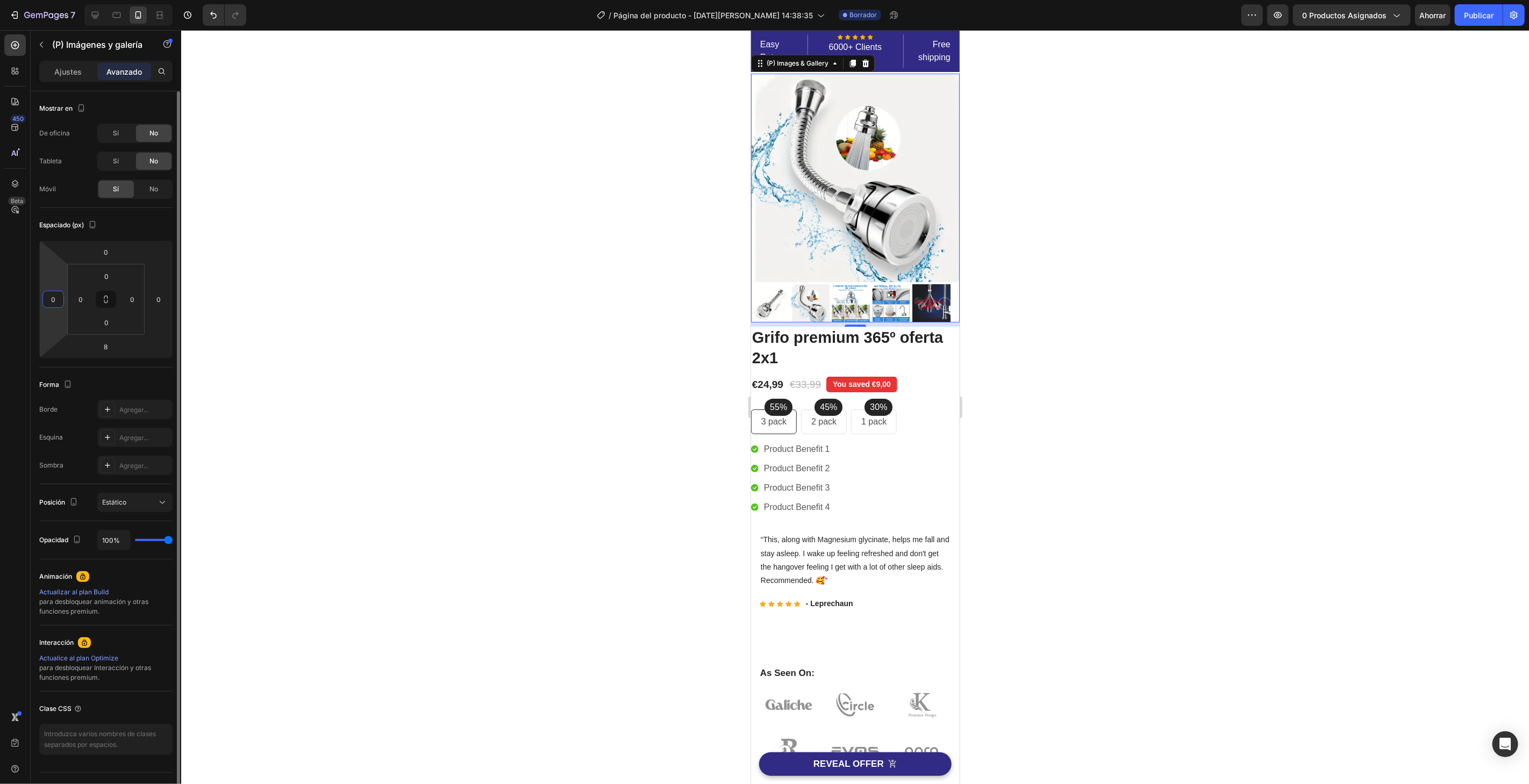
click at [53, 297] on input "0" at bounding box center [53, 299] width 16 height 16
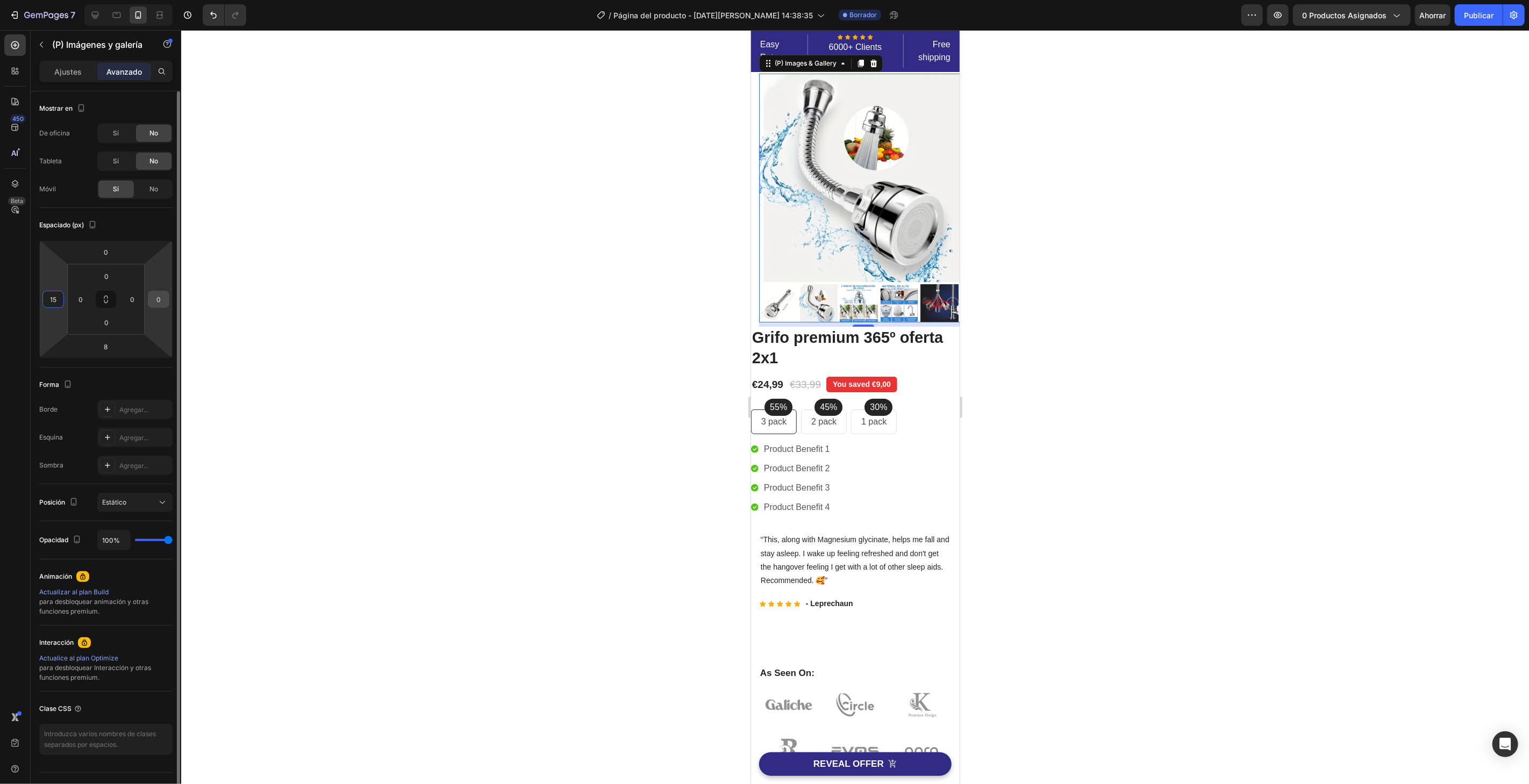
type input "15"
click at [164, 298] on input "0" at bounding box center [158, 299] width 16 height 16
type input "1"
click at [131, 299] on input "0" at bounding box center [132, 299] width 16 height 16
type input "0"
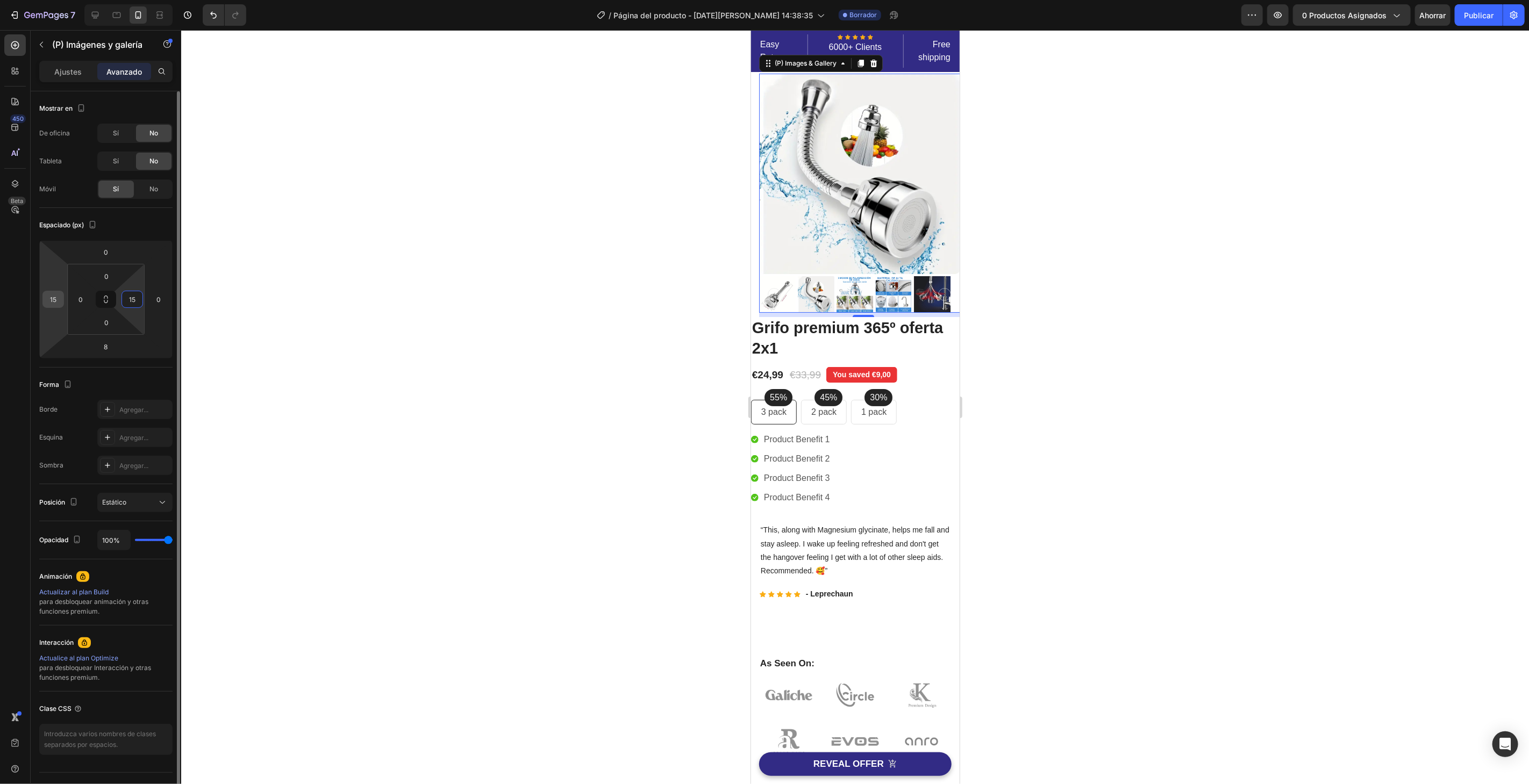
type input "15"
click at [45, 299] on input "15" at bounding box center [53, 299] width 16 height 16
click at [55, 299] on input "15" at bounding box center [53, 299] width 16 height 16
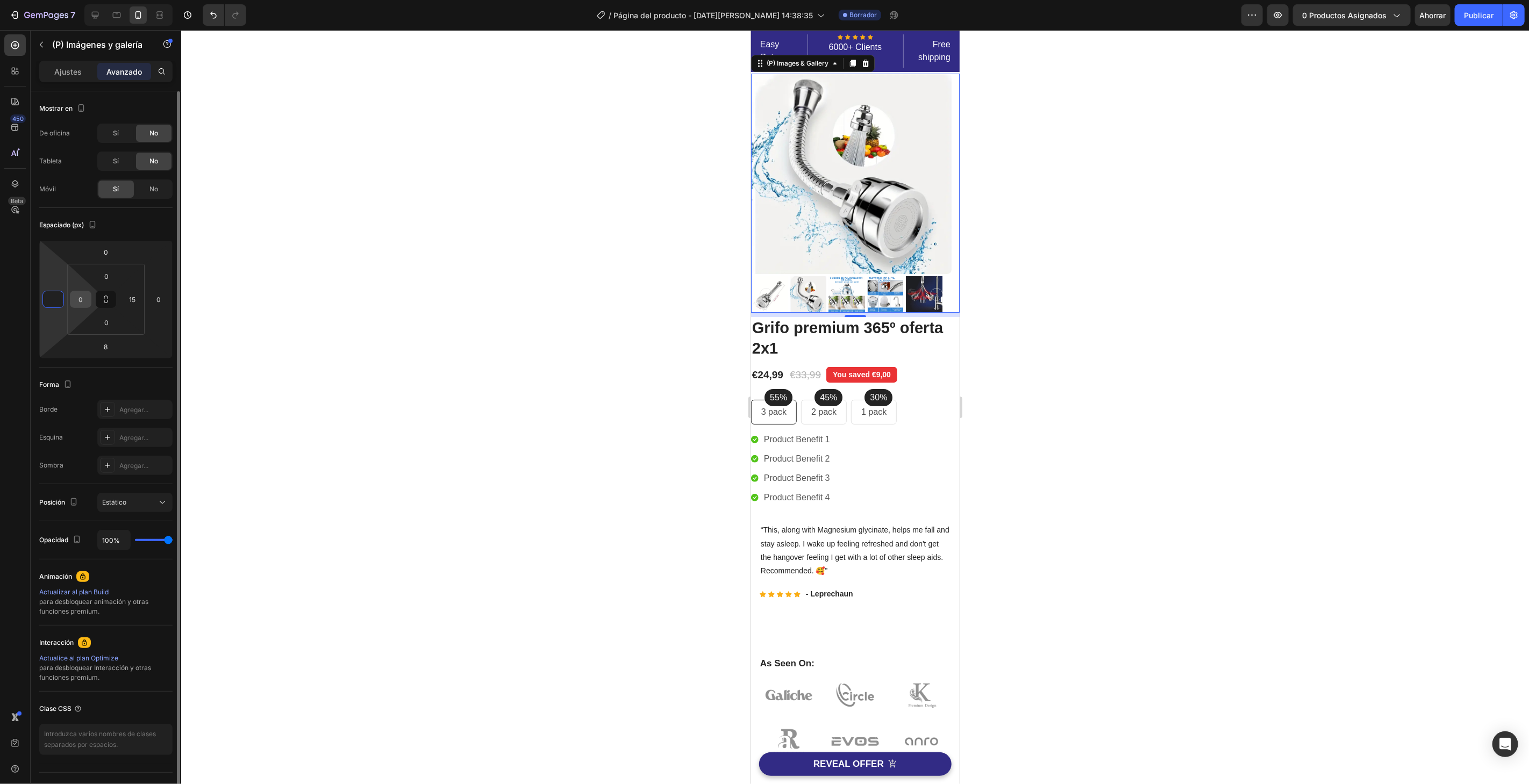
type input "0"
click at [78, 302] on input "0" at bounding box center [81, 299] width 16 height 16
type input "15"
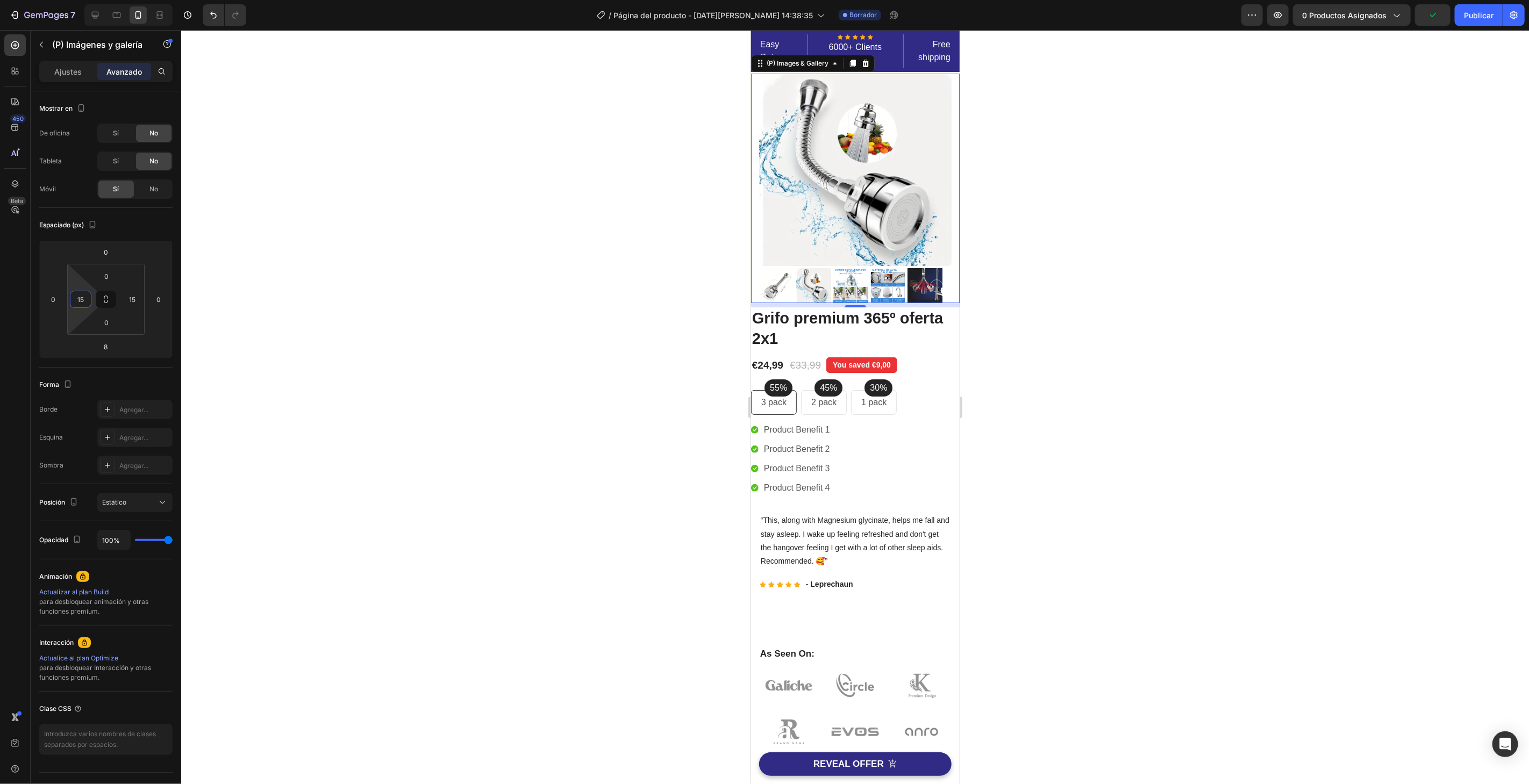
click at [505, 243] on div at bounding box center [855, 407] width 1347 height 754
click at [826, 198] on img at bounding box center [855, 169] width 192 height 192
click at [854, 201] on img at bounding box center [855, 169] width 192 height 192
drag, startPoint x: 315, startPoint y: 171, endPoint x: 320, endPoint y: 168, distance: 5.8
click at [320, 167] on div at bounding box center [855, 407] width 1347 height 754
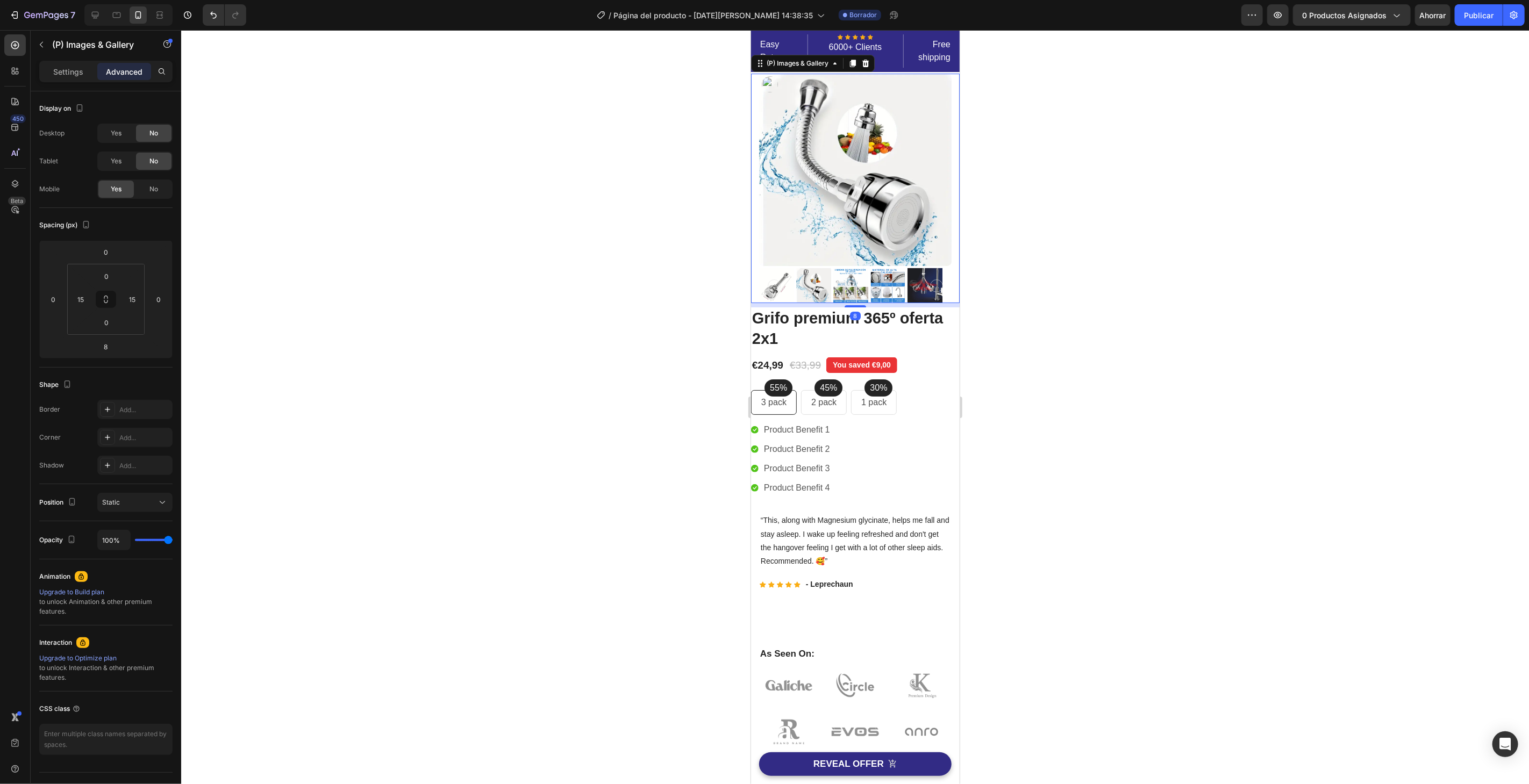
click at [874, 162] on img at bounding box center [855, 169] width 192 height 192
click at [934, 46] on p "Free shipping" at bounding box center [927, 50] width 46 height 26
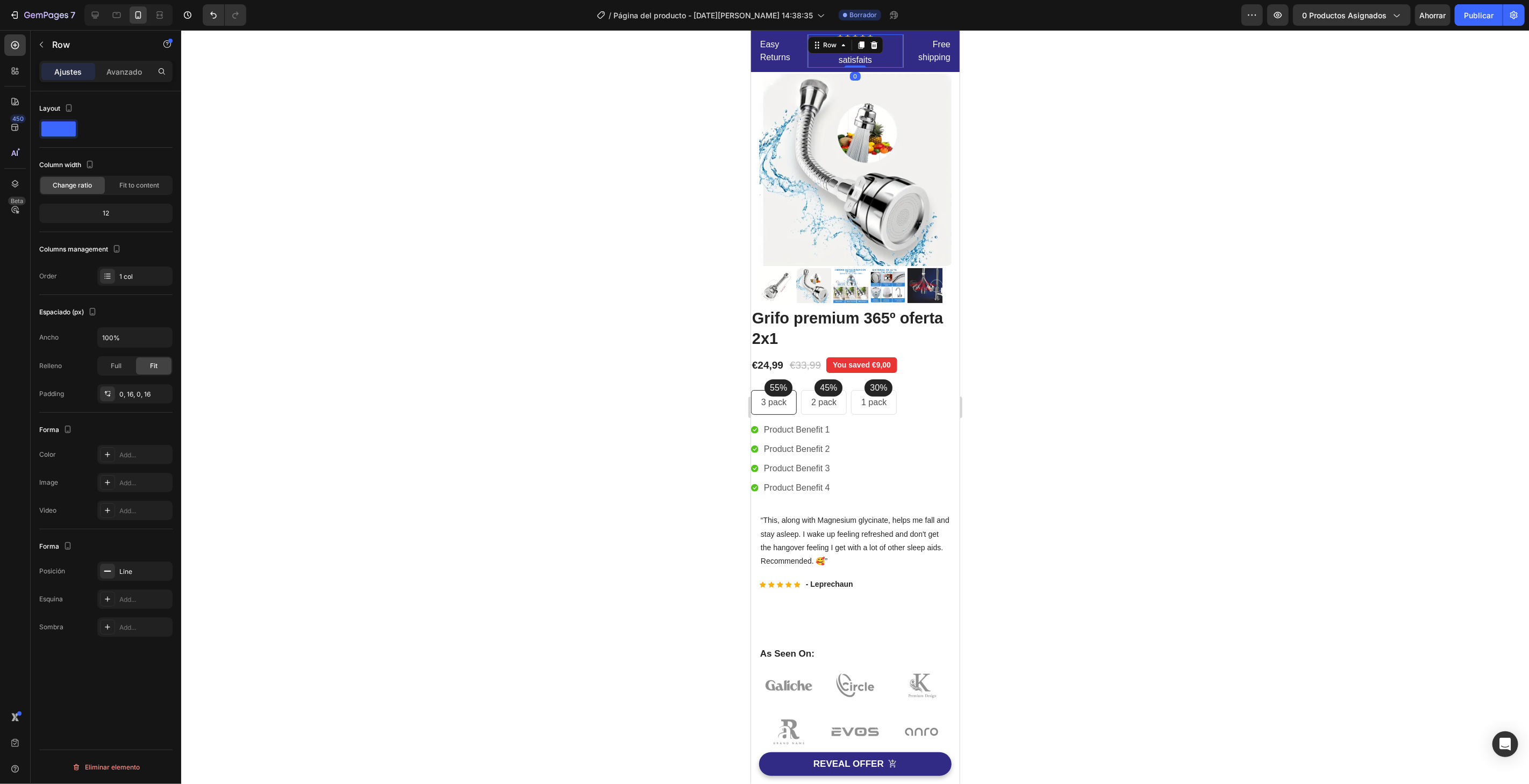
click at [888, 41] on div "Icon Icon Icon Icon Icon Icon List Hoz 6000+ Clients satisfaits Text block Row 0" at bounding box center [855, 51] width 96 height 33
click at [896, 30] on div "Easy Returns Text block Icon Icon Icon Icon Icon Icon List Hoz 6000+ Clients sa…" at bounding box center [854, 51] width 208 height 42
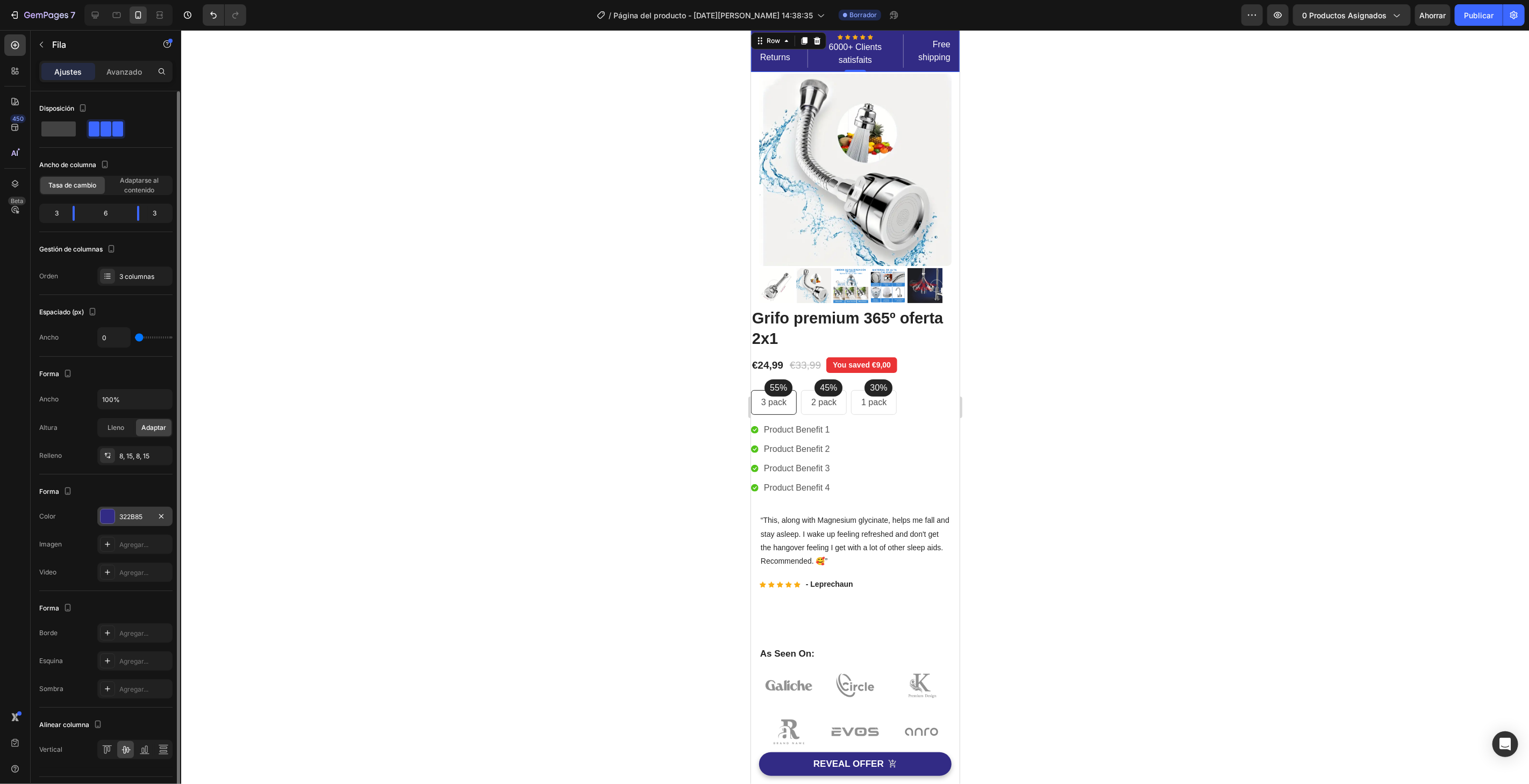
click at [139, 509] on div "322B85" at bounding box center [135, 516] width 75 height 19
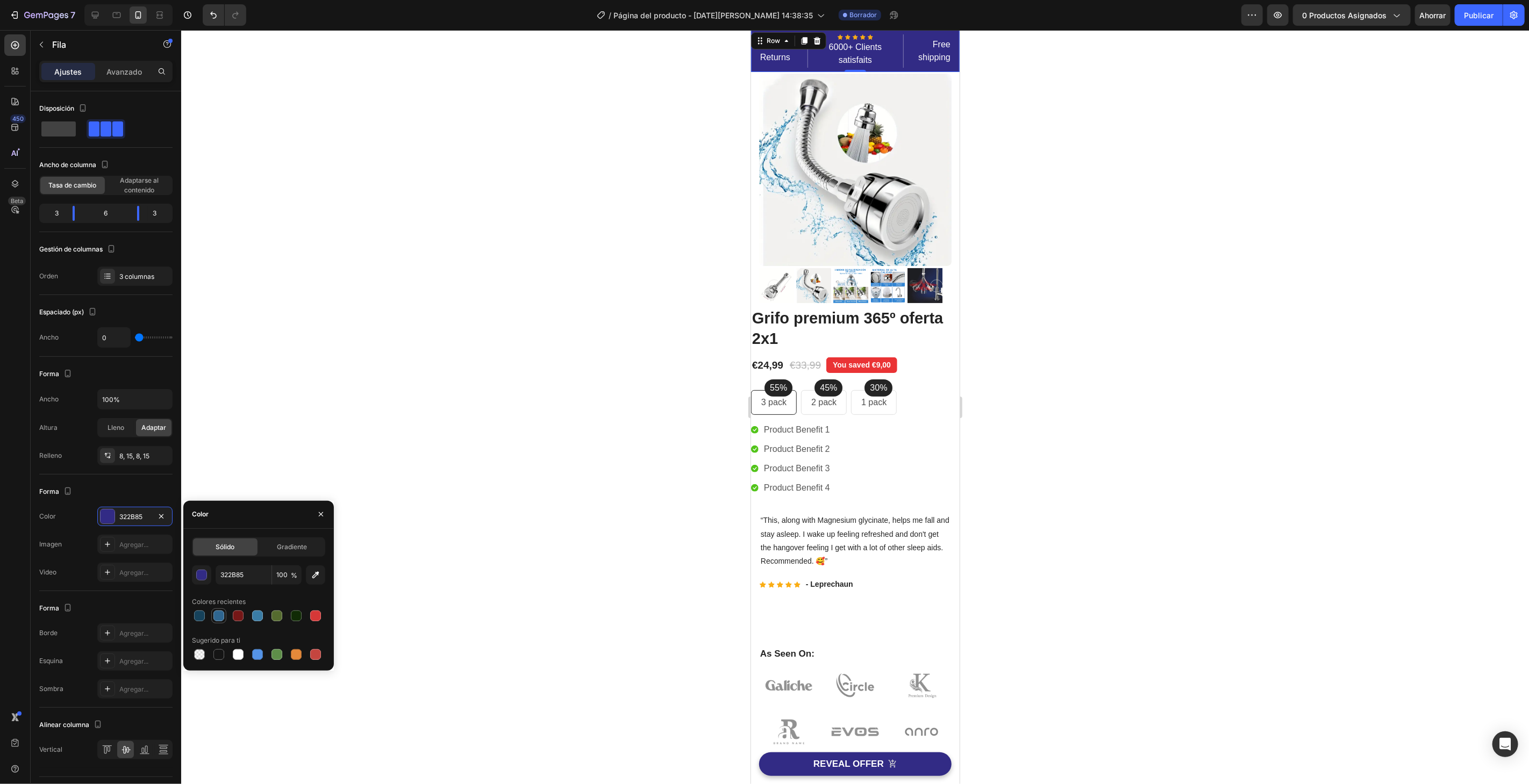
click at [222, 618] on div at bounding box center [219, 616] width 11 height 11
type input "2F6690"
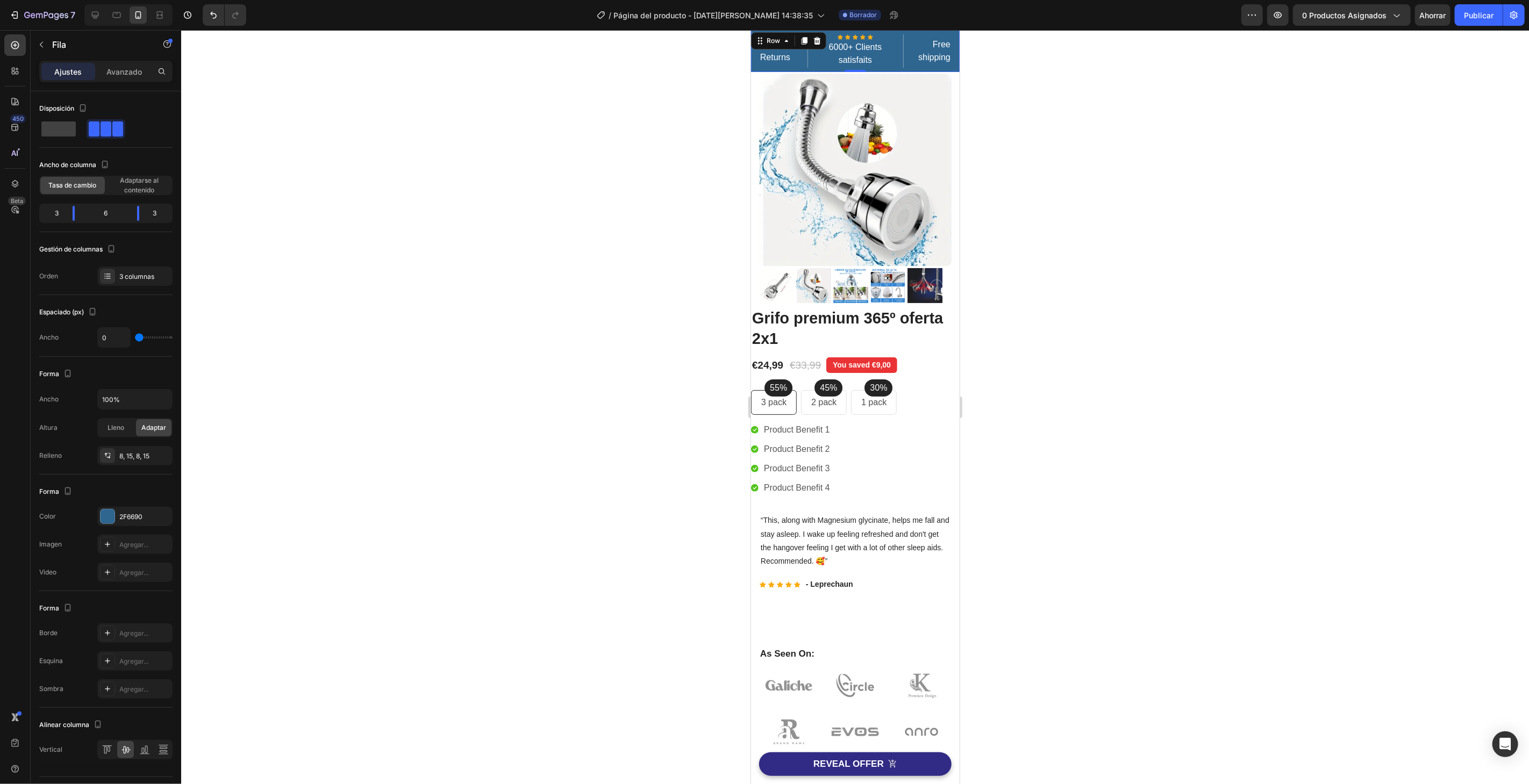
drag, startPoint x: 376, startPoint y: 288, endPoint x: 380, endPoint y: 290, distance: 4.5
click at [380, 290] on div at bounding box center [855, 407] width 1347 height 754
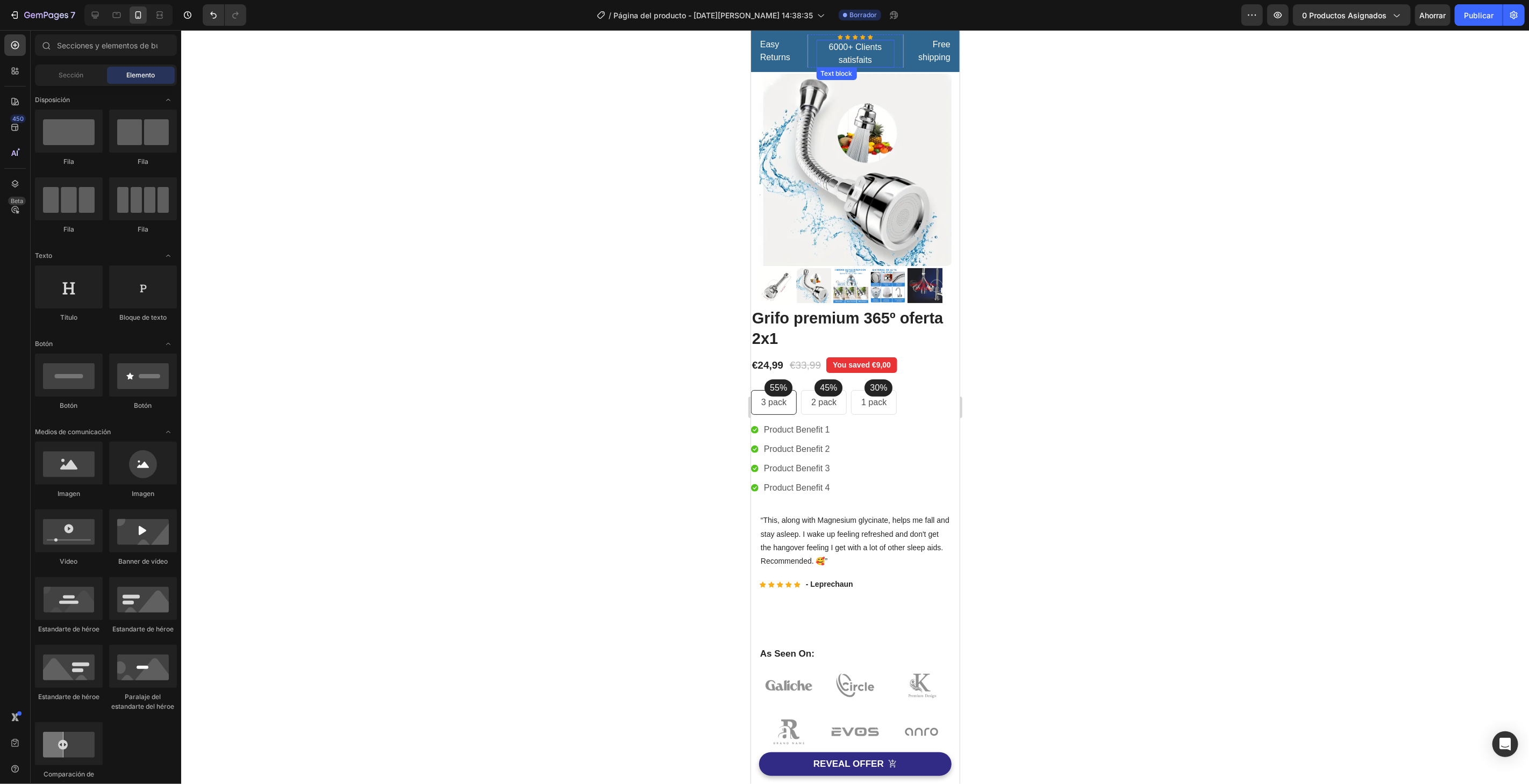
click at [852, 54] on p "6000+ Clients satisfaits" at bounding box center [855, 53] width 76 height 26
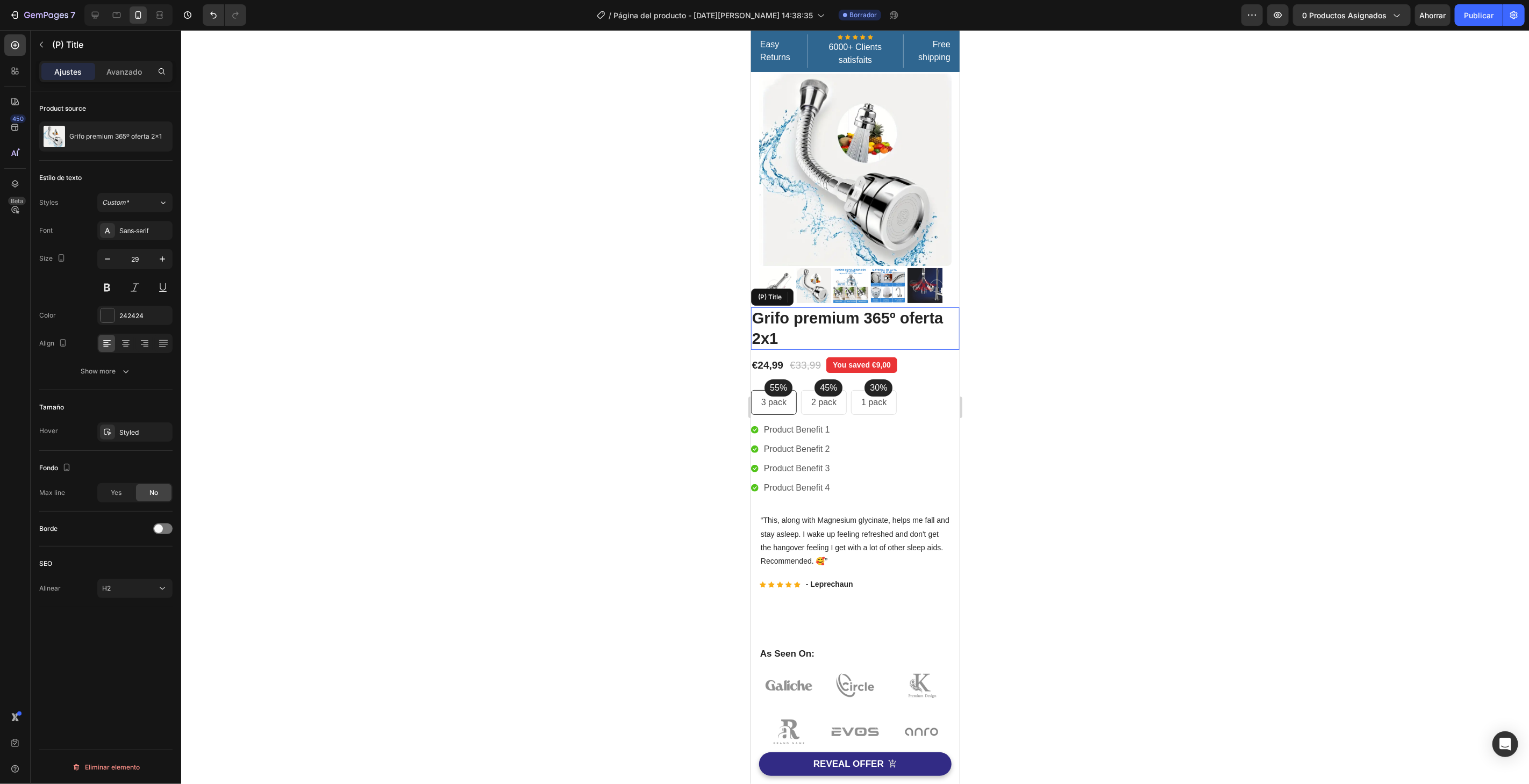
click at [818, 324] on h2 "Grifo premium 365º oferta 2x1" at bounding box center [854, 328] width 208 height 42
click at [112, 69] on font "Avanzado" at bounding box center [124, 72] width 35 height 9
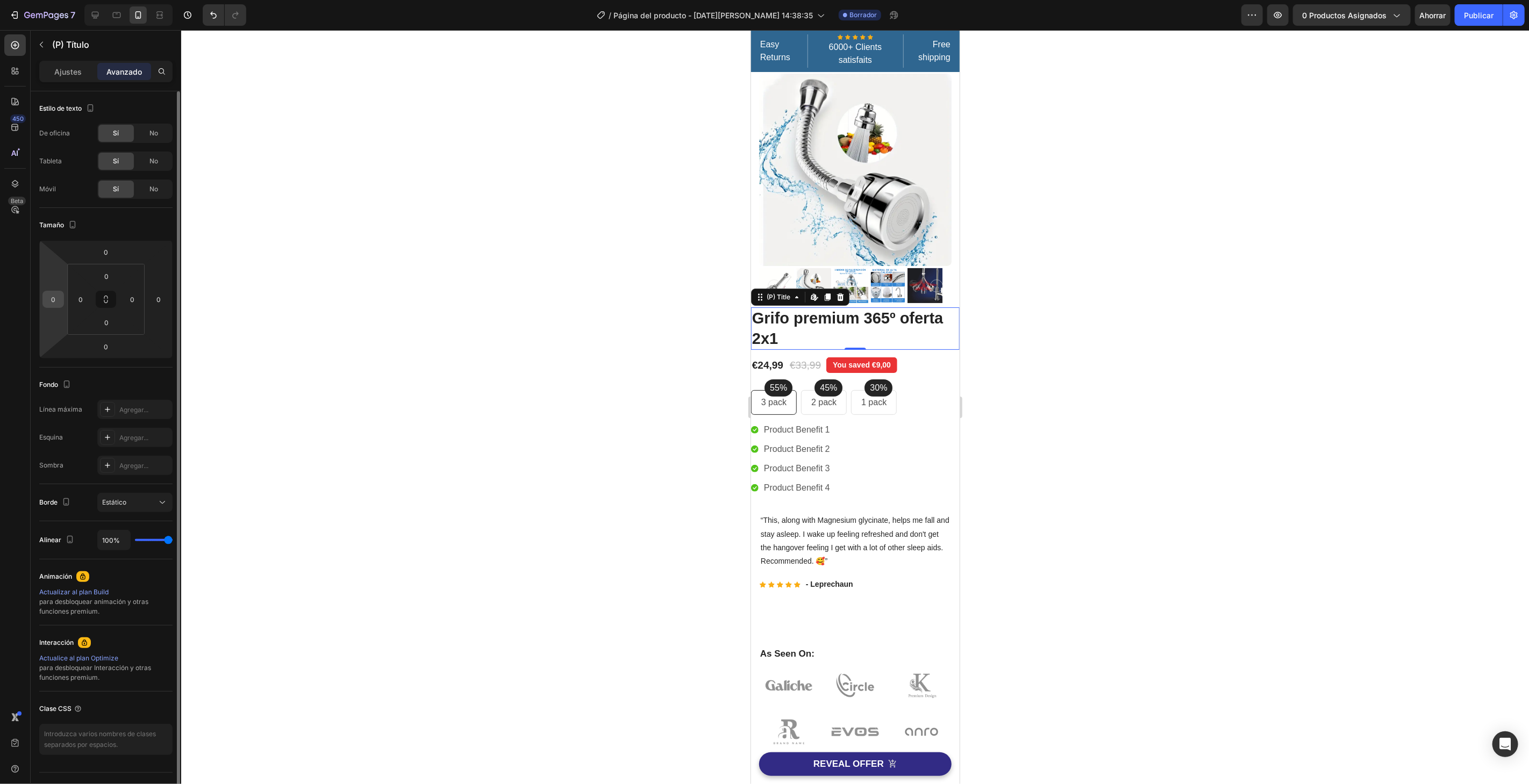
click at [56, 302] on input "0" at bounding box center [53, 299] width 16 height 16
type input "15"
click at [925, 357] on div "€24,99 (P) Price (P) Price €33,99 (P) Price (P) Price You saved €9,00 Product B…" at bounding box center [854, 365] width 208 height 16
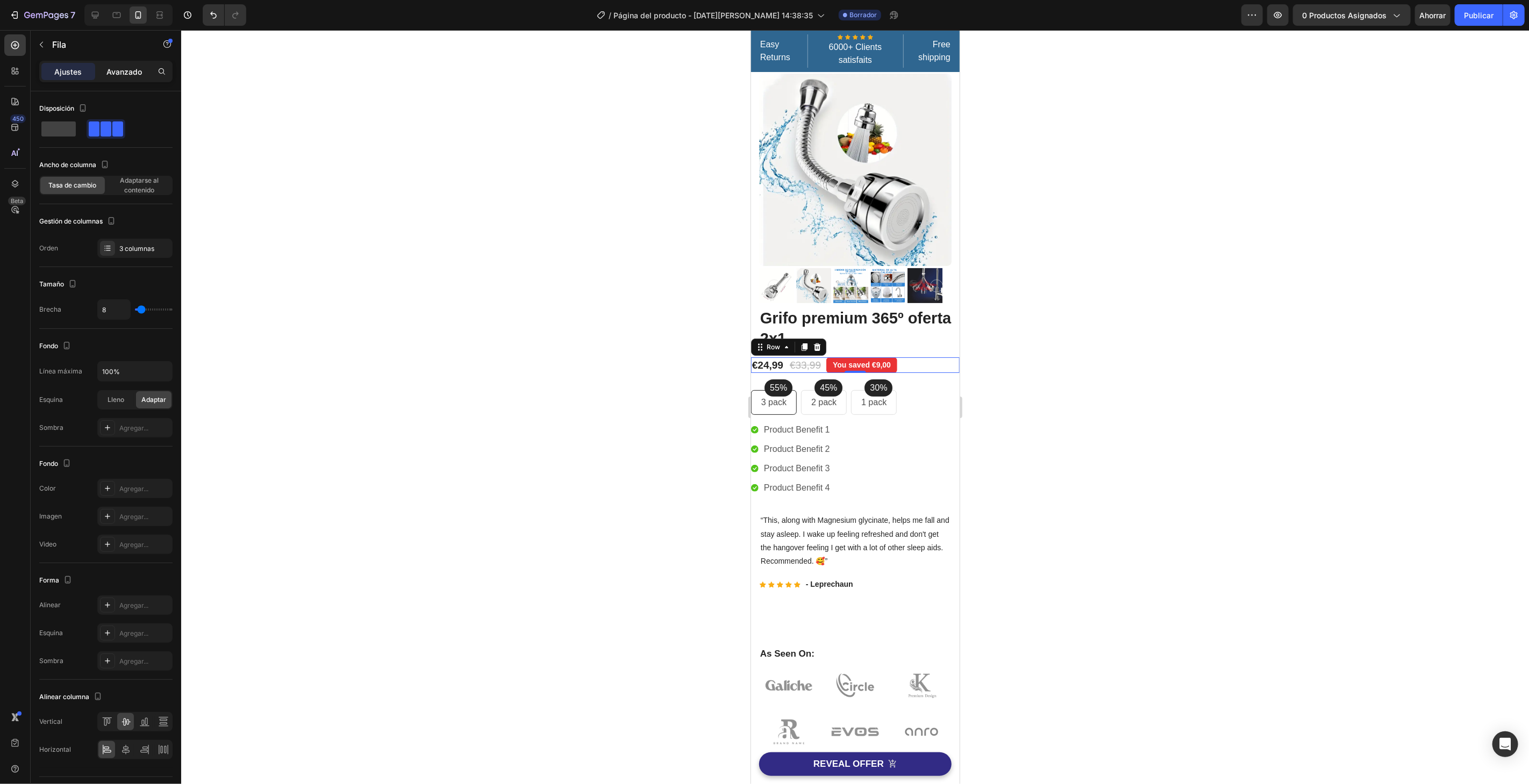
click at [116, 76] on p "Avanzado" at bounding box center [124, 72] width 35 height 11
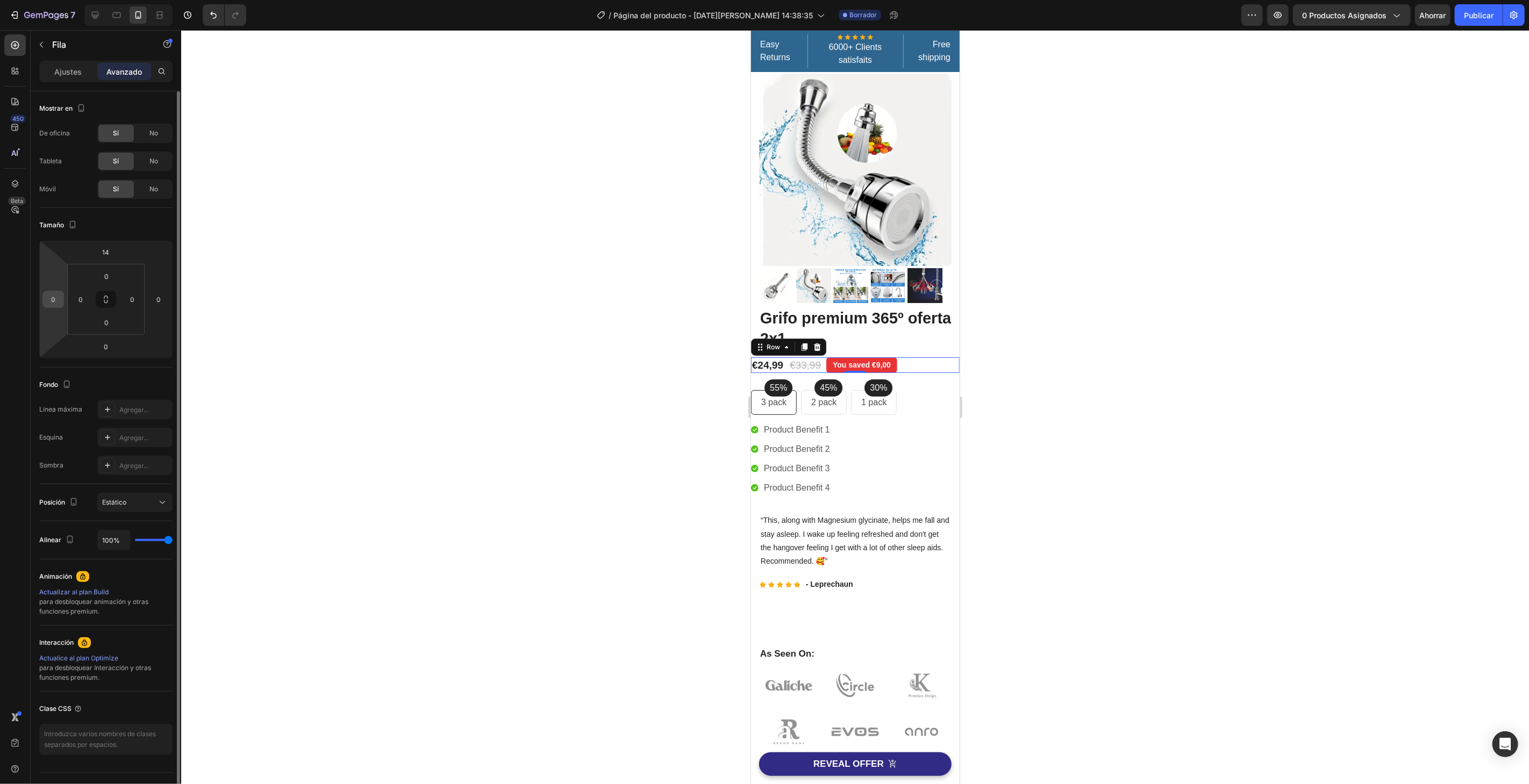
click at [59, 300] on input "0" at bounding box center [53, 299] width 16 height 16
type input "15"
click at [906, 390] on div "55% Text block Row 3 pack Text block Row 45% Text block Row 2 pack Text block R…" at bounding box center [854, 402] width 208 height 24
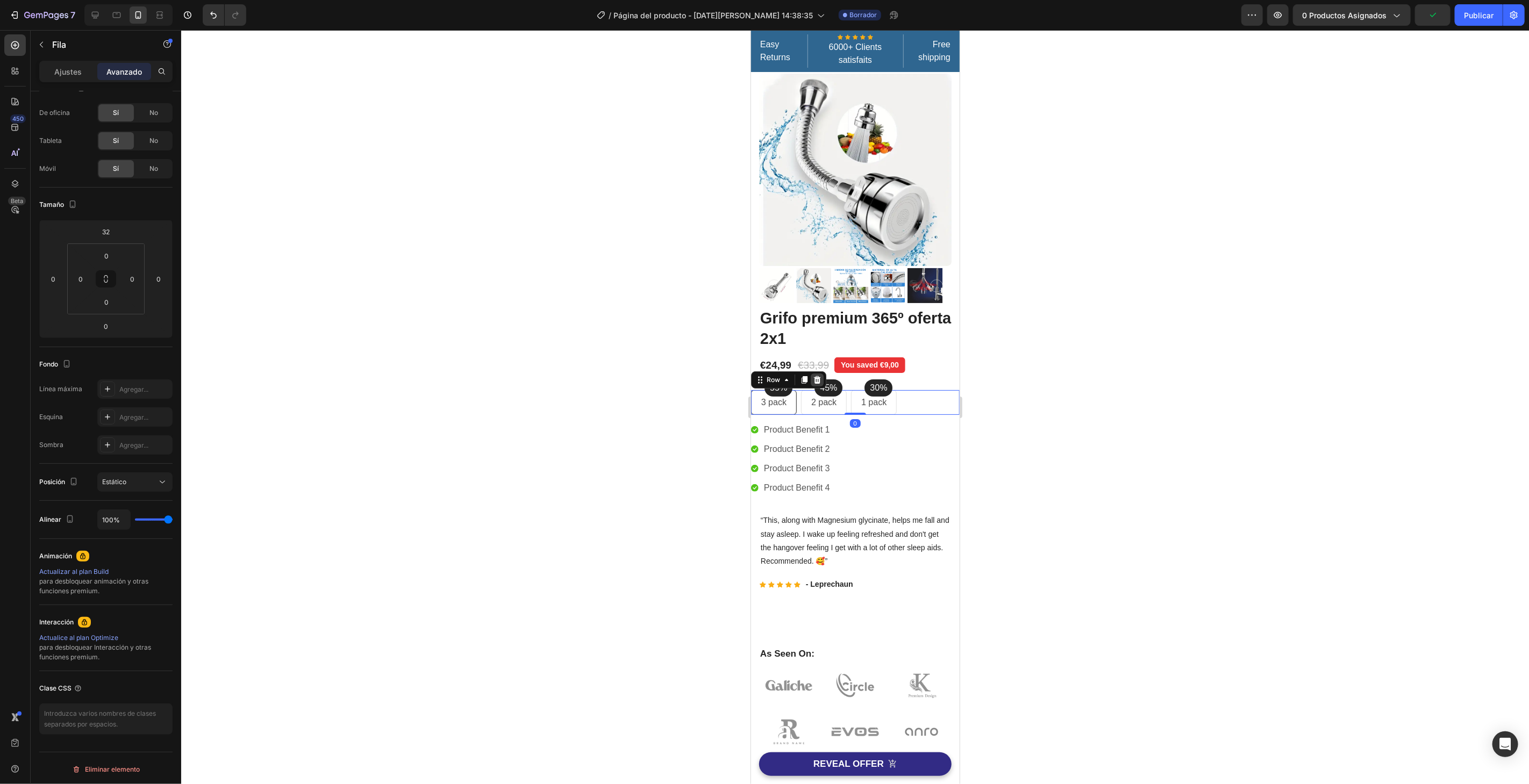
click at [812, 375] on icon at bounding box center [816, 379] width 8 height 8
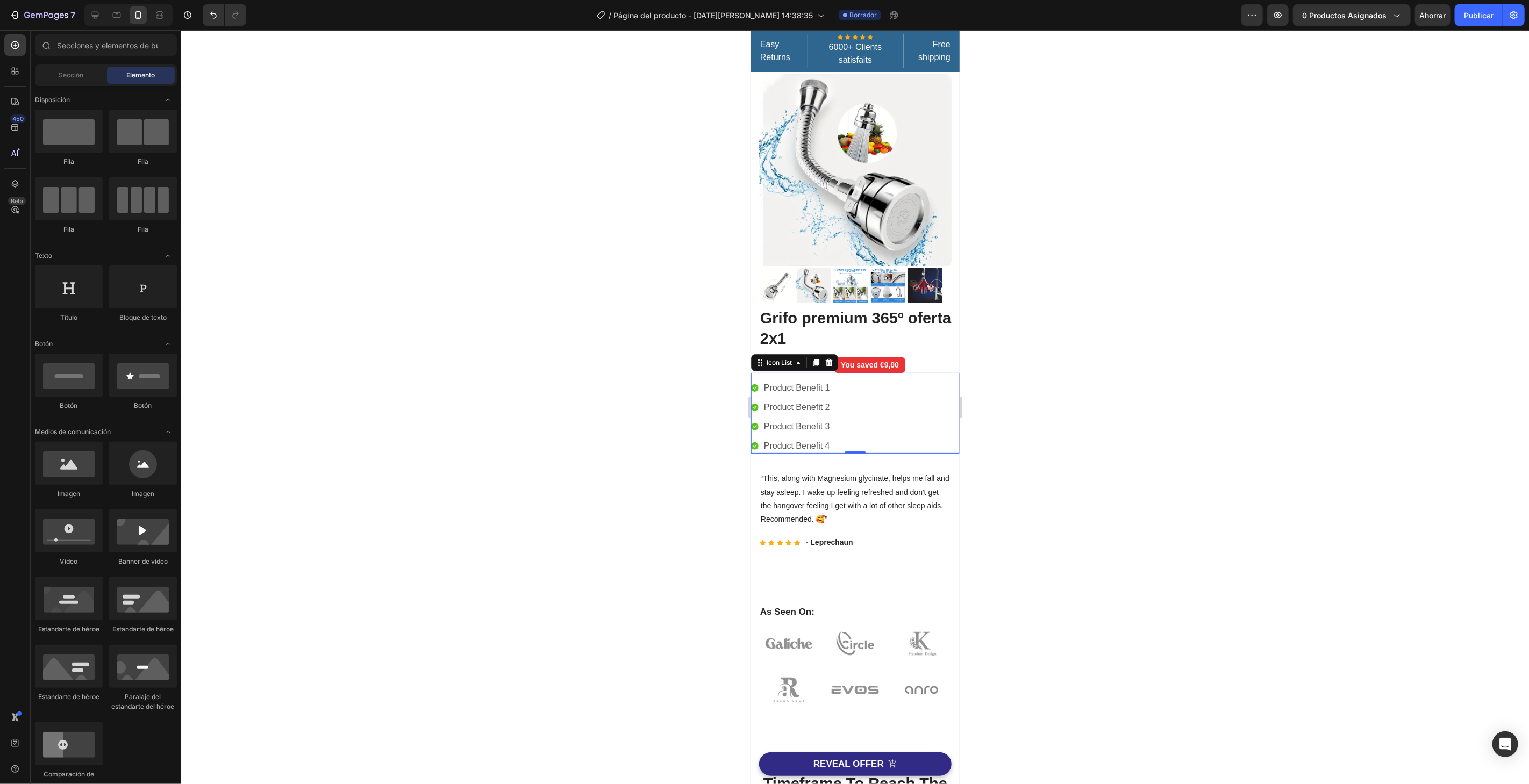
click at [880, 392] on div "Icon Product Benefit 1 Text block Icon Product Benefit 2 Text block Icon Produc…" at bounding box center [854, 416] width 208 height 73
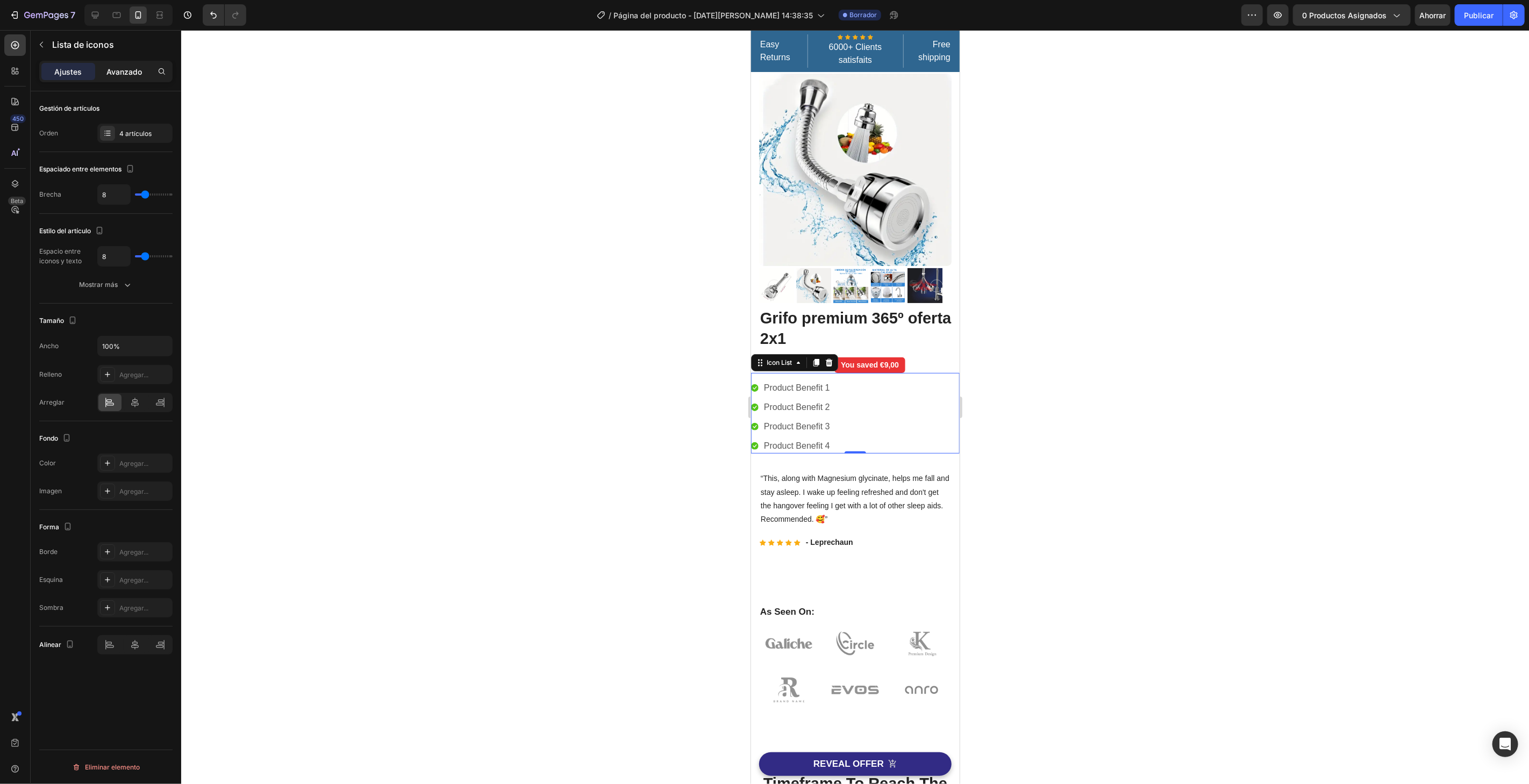
click at [128, 73] on font "Avanzado" at bounding box center [124, 72] width 35 height 9
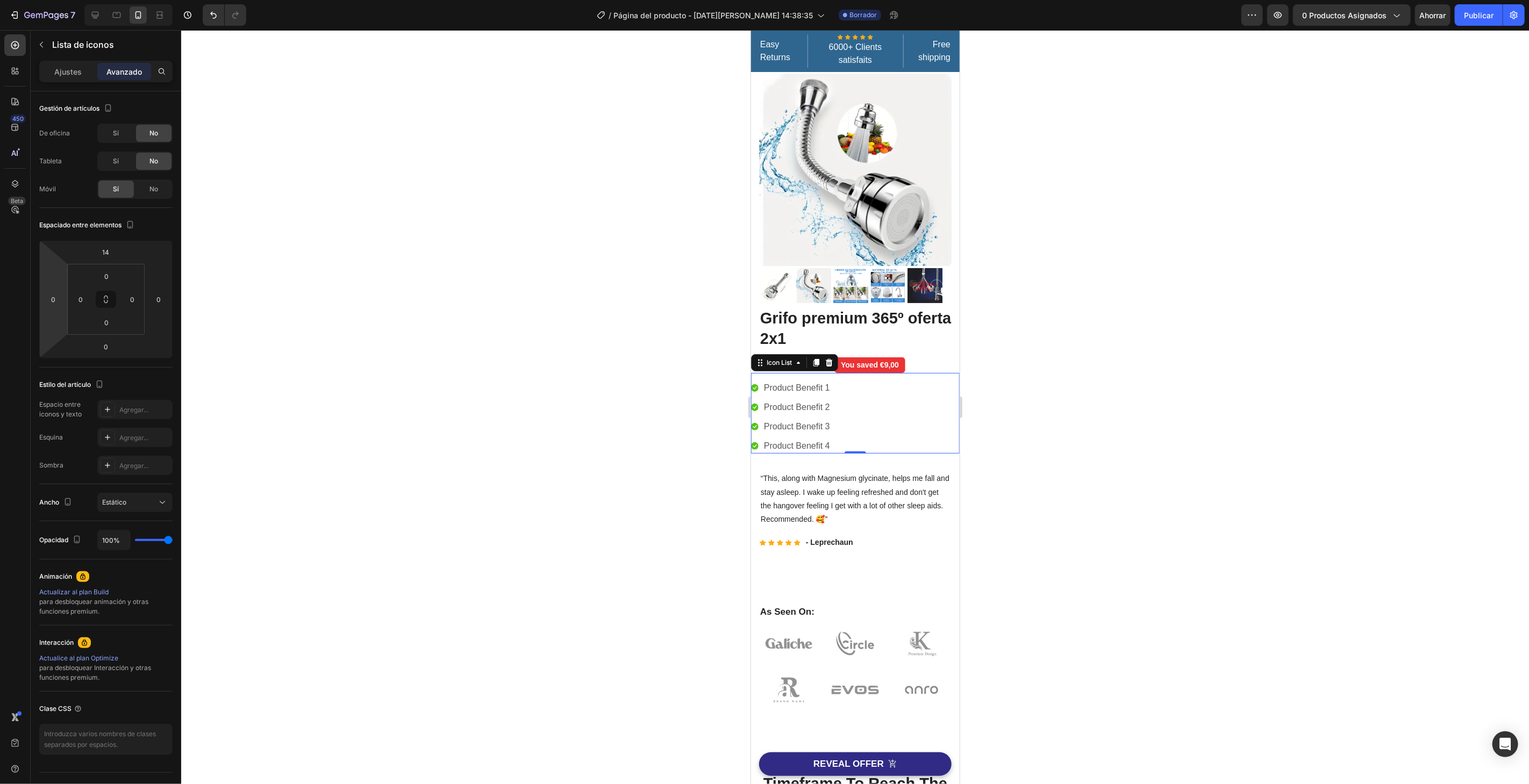
drag, startPoint x: 57, startPoint y: 300, endPoint x: 99, endPoint y: 340, distance: 58.0
click at [57, 303] on input "0" at bounding box center [53, 299] width 16 height 16
type input "15"
click at [473, 185] on div at bounding box center [855, 407] width 1347 height 754
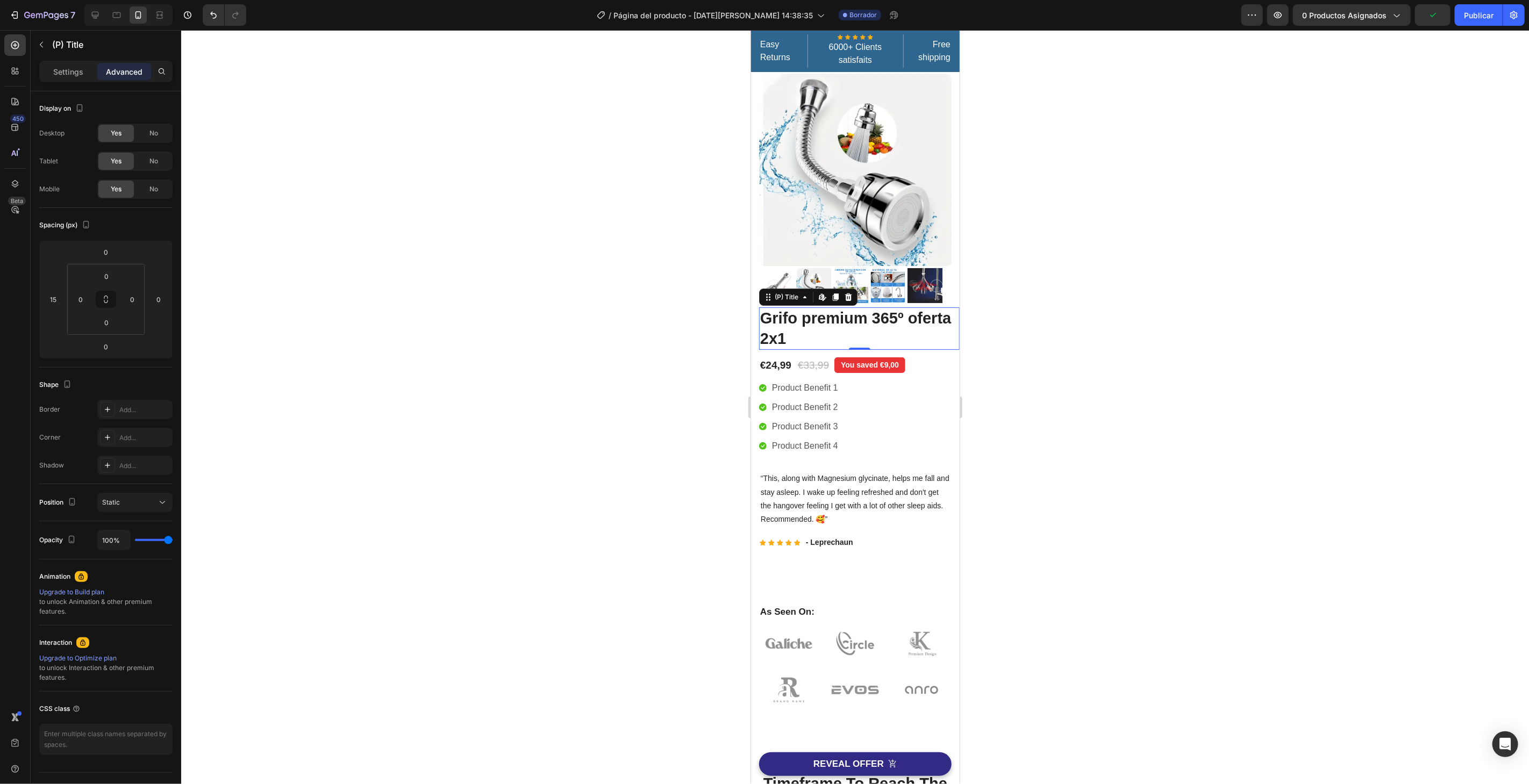
click at [874, 327] on h2 "Grifo premium 365º oferta 2x1" at bounding box center [859, 328] width 201 height 42
click at [46, 41] on button "button" at bounding box center [41, 44] width 17 height 17
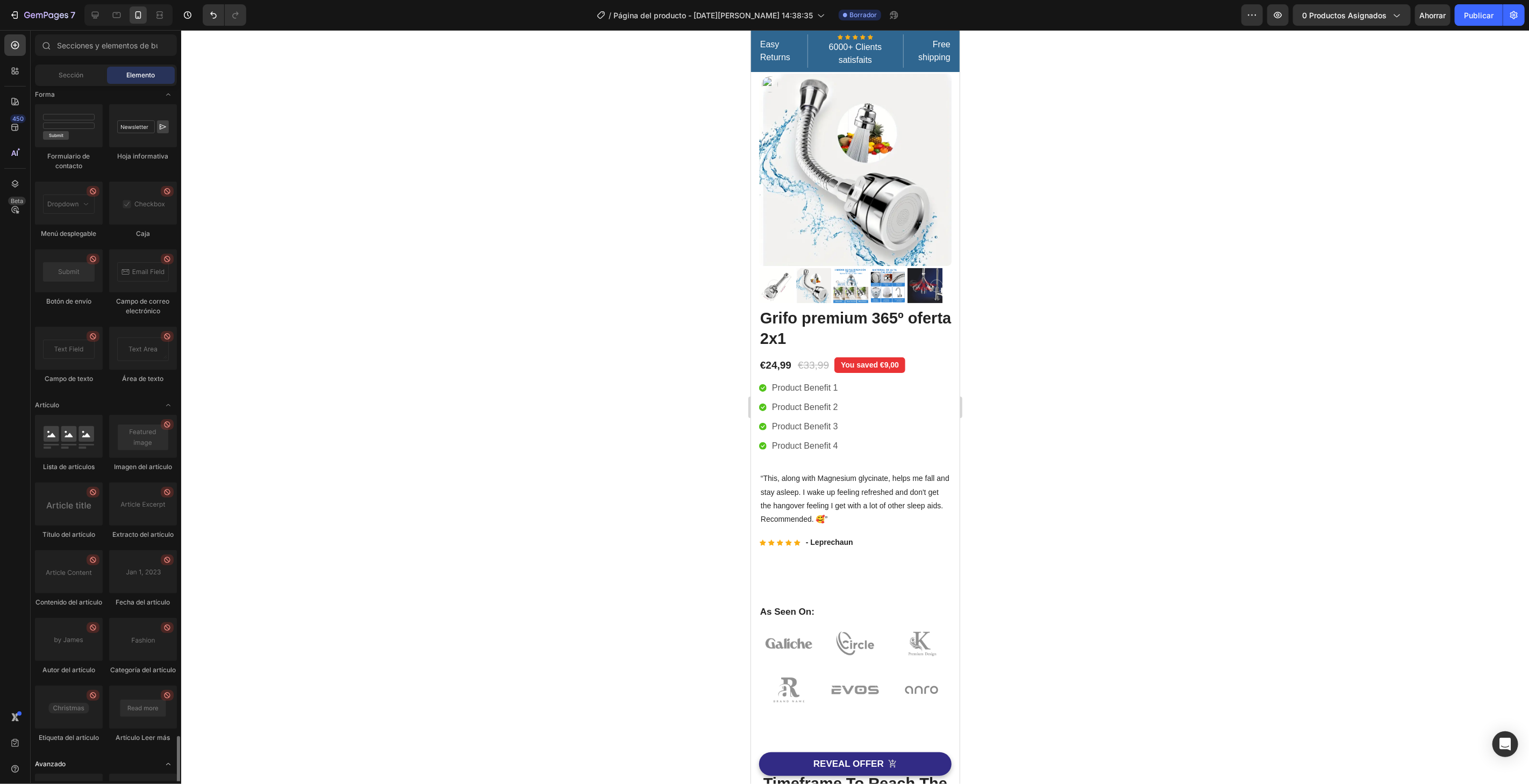
scroll to position [2724, 0]
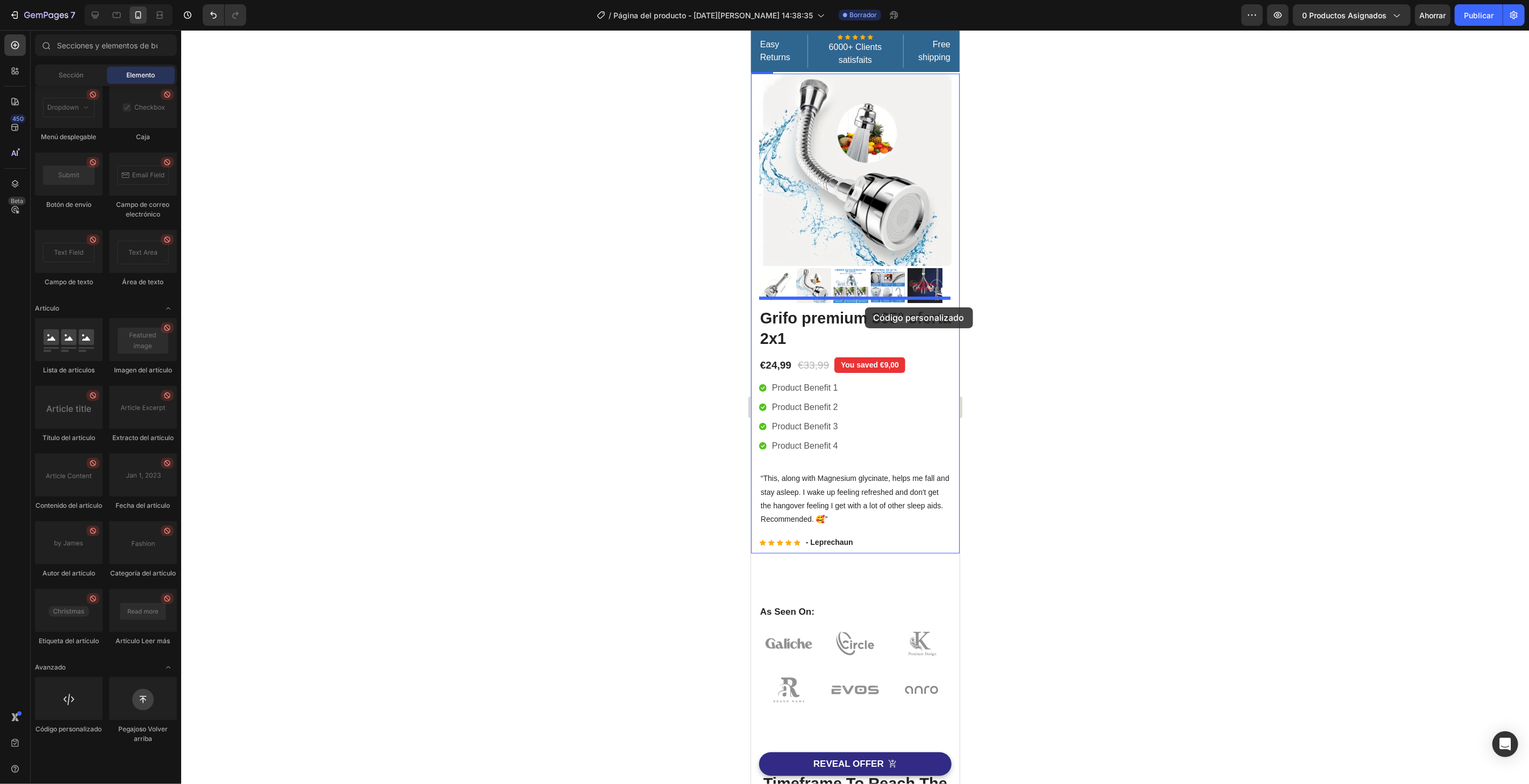
drag, startPoint x: 810, startPoint y: 757, endPoint x: 864, endPoint y: 307, distance: 453.2
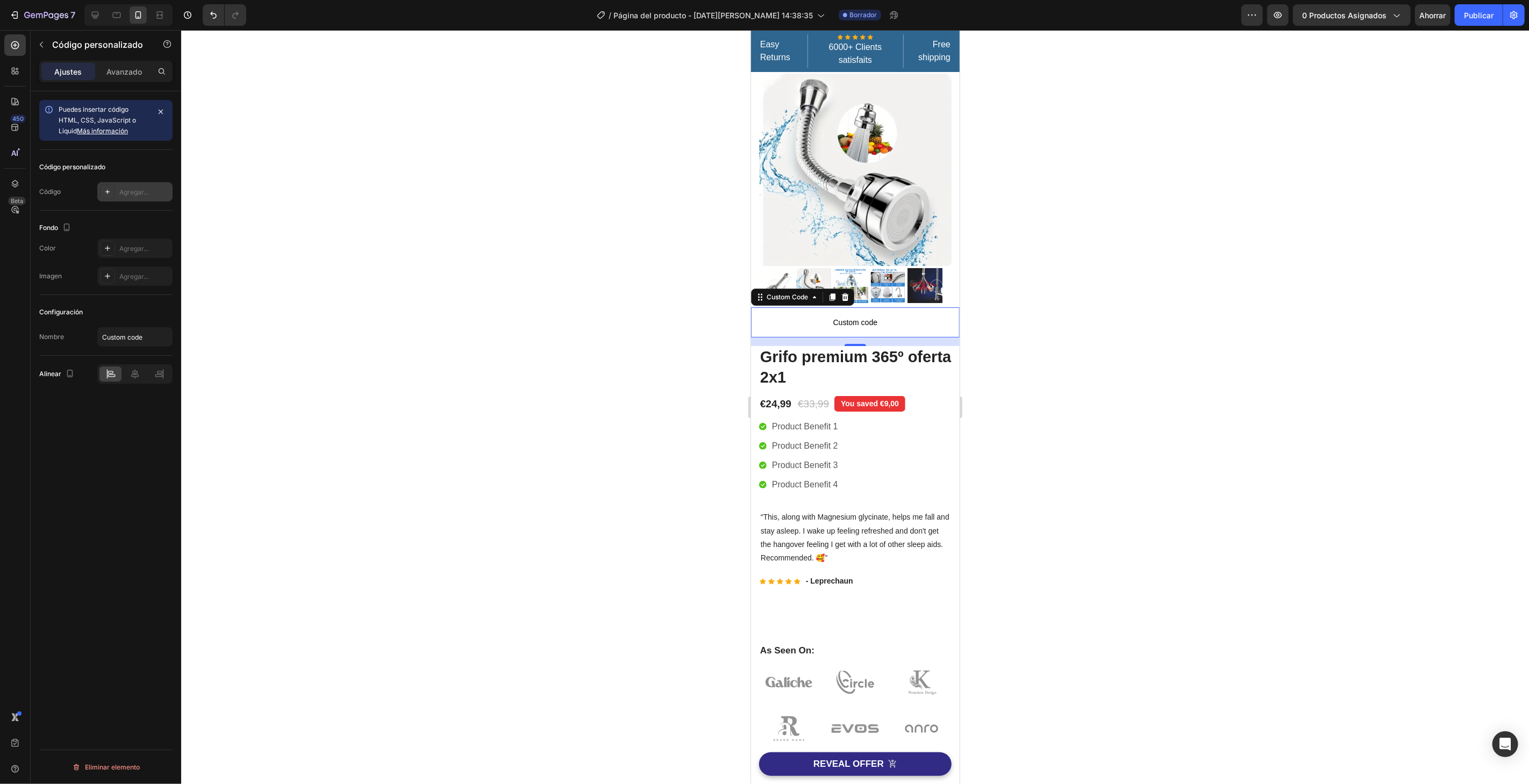
click at [135, 185] on div "Agregar..." at bounding box center [135, 192] width 75 height 19
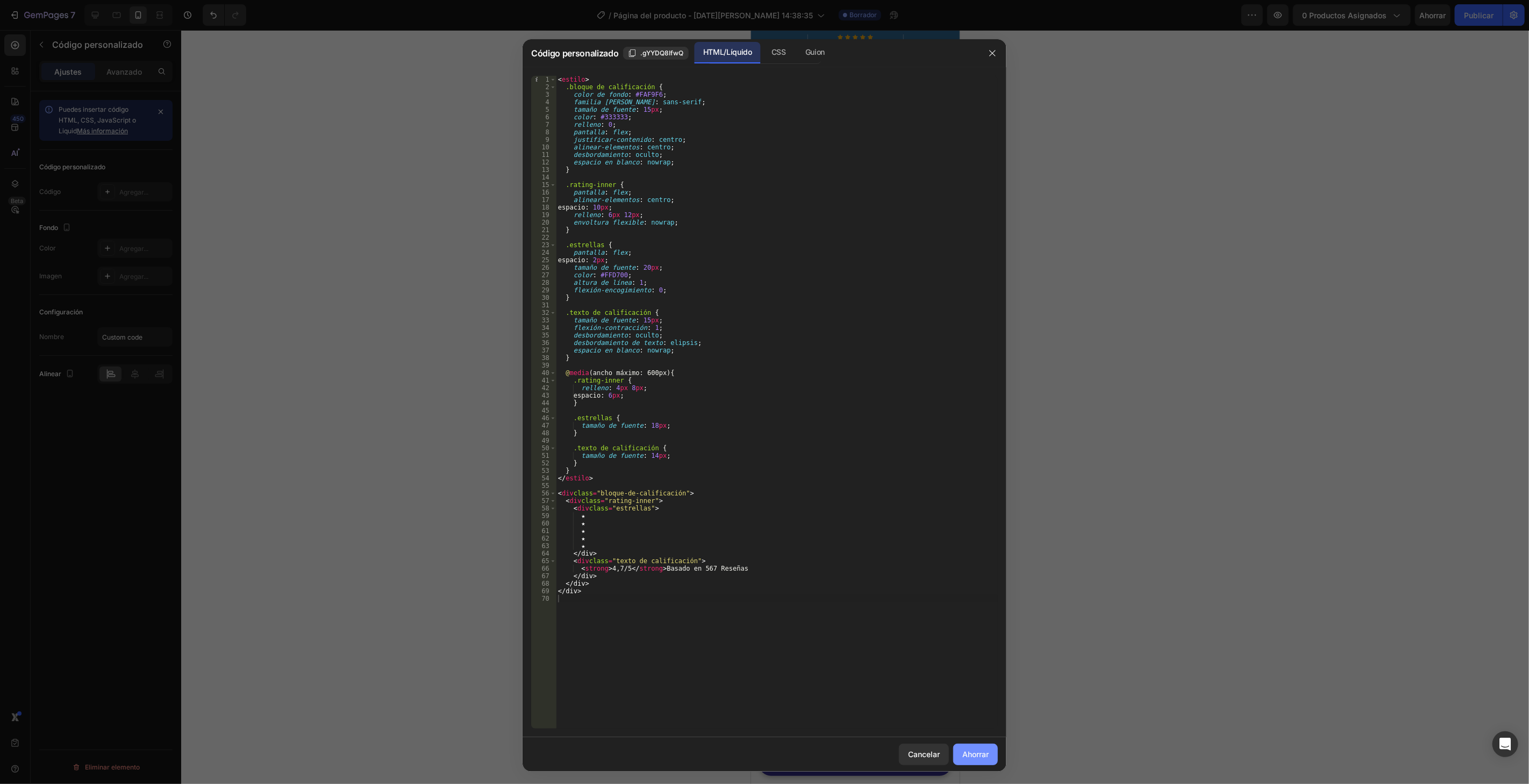
click at [968, 761] on button "Ahorrar" at bounding box center [975, 755] width 45 height 21
type textarea "</div>"
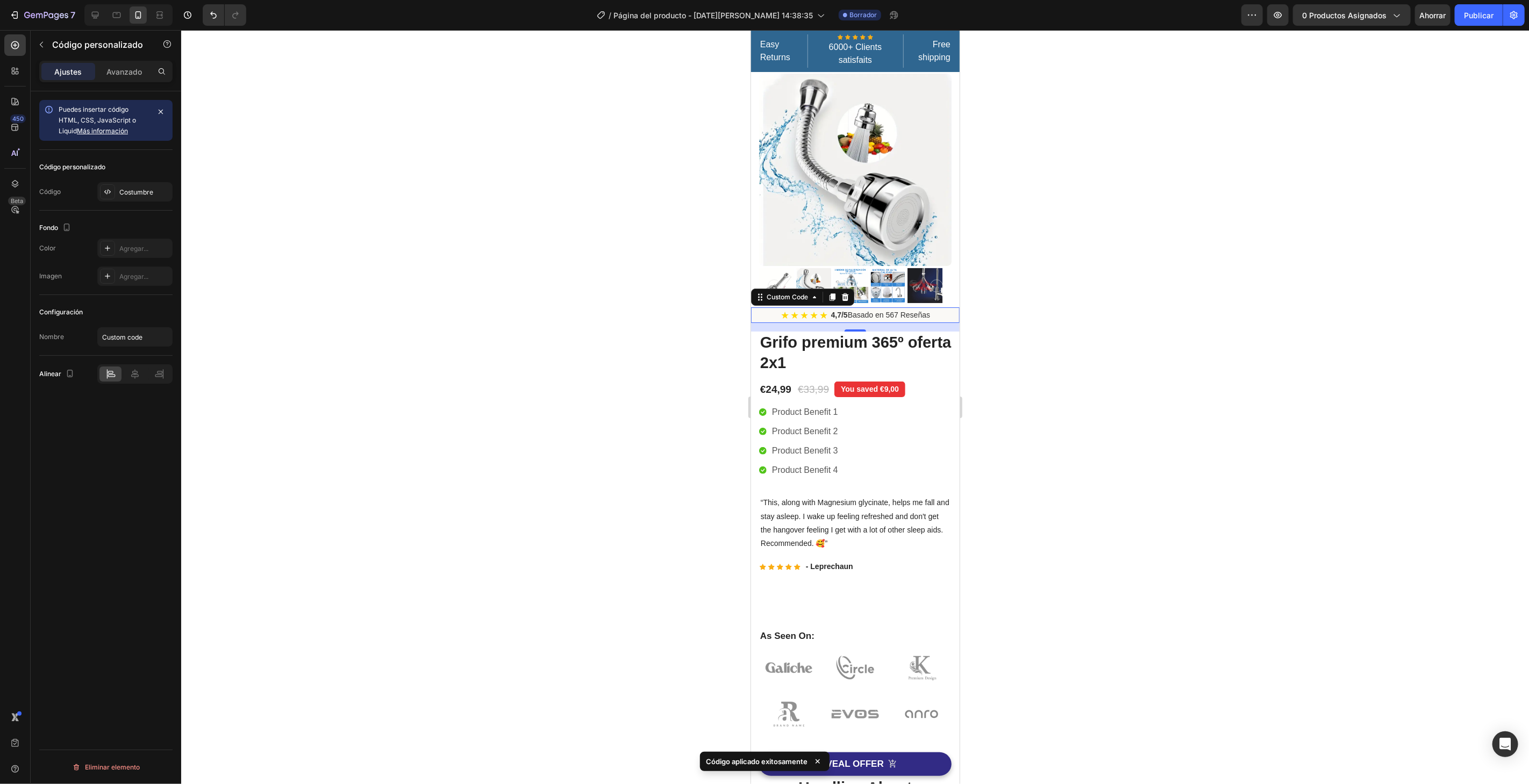
click at [1145, 220] on div at bounding box center [855, 407] width 1347 height 754
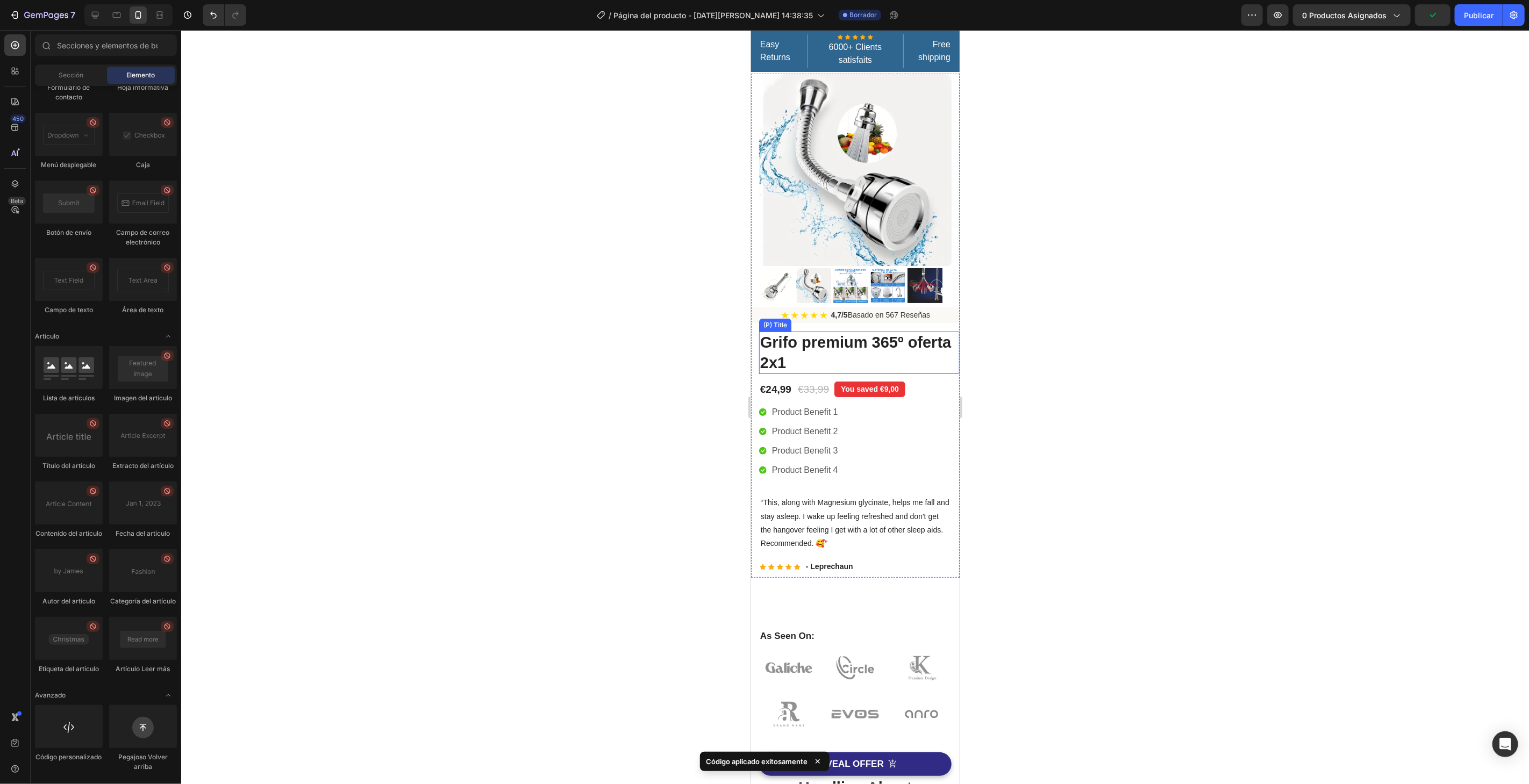
click at [933, 336] on h2 "Grifo premium 365º oferta 2x1" at bounding box center [859, 352] width 201 height 42
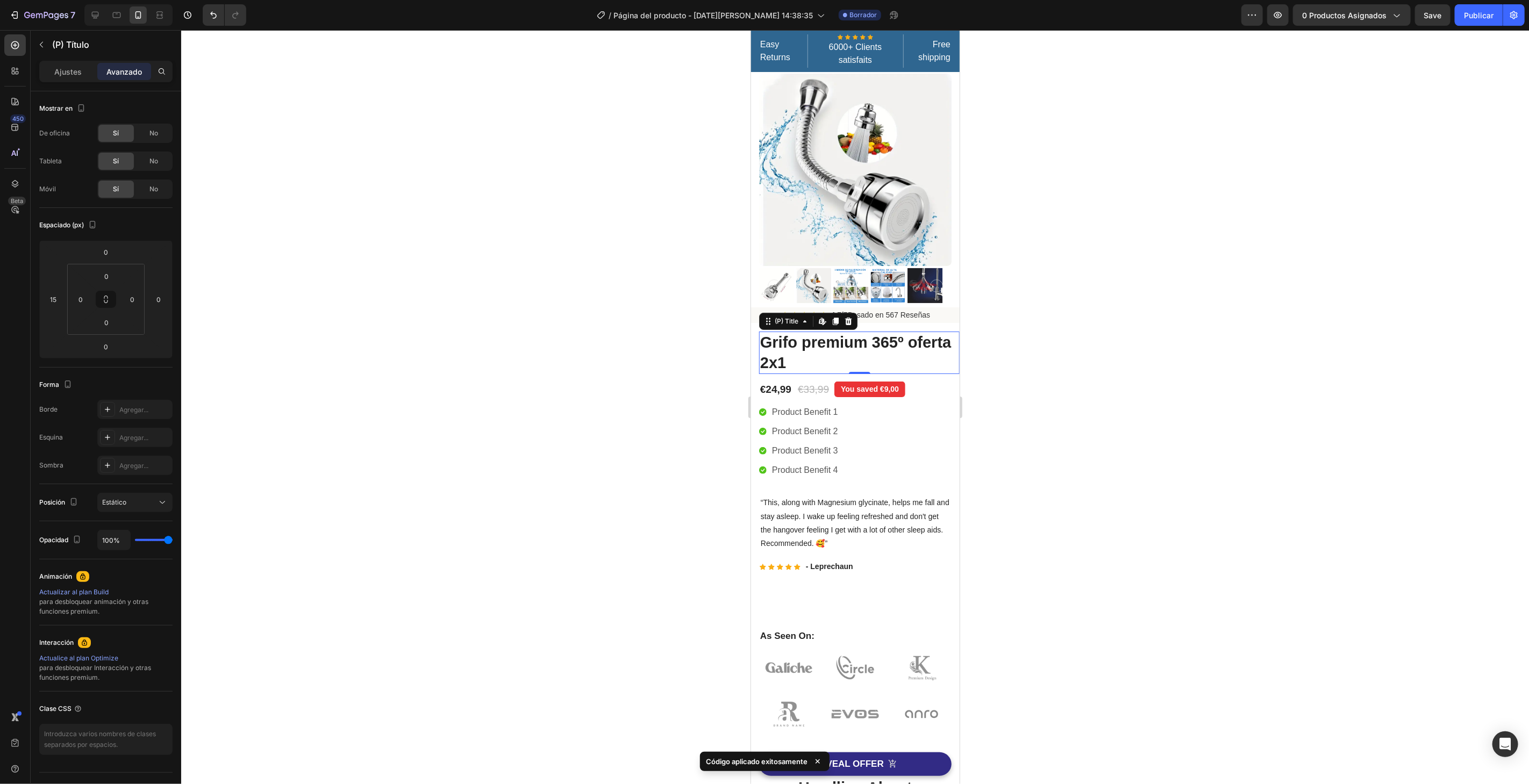
click at [66, 62] on div "Ajustes Avanzado" at bounding box center [106, 72] width 133 height 21
click at [65, 67] on font "Ajustes" at bounding box center [69, 72] width 27 height 9
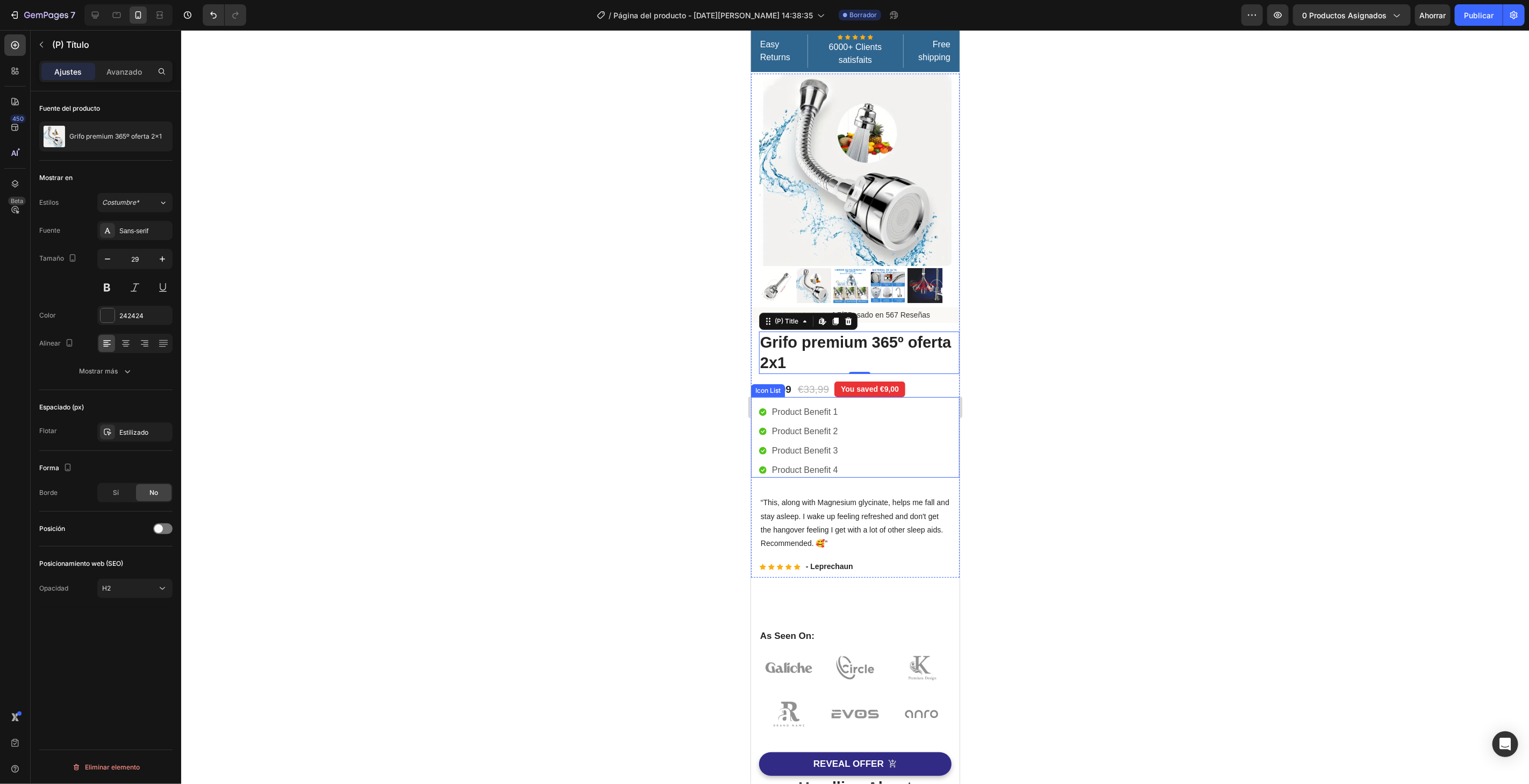
click at [880, 406] on div "Icon Product Benefit 1 Text block Icon Product Benefit 2 Text block Icon Produc…" at bounding box center [859, 441] width 201 height 73
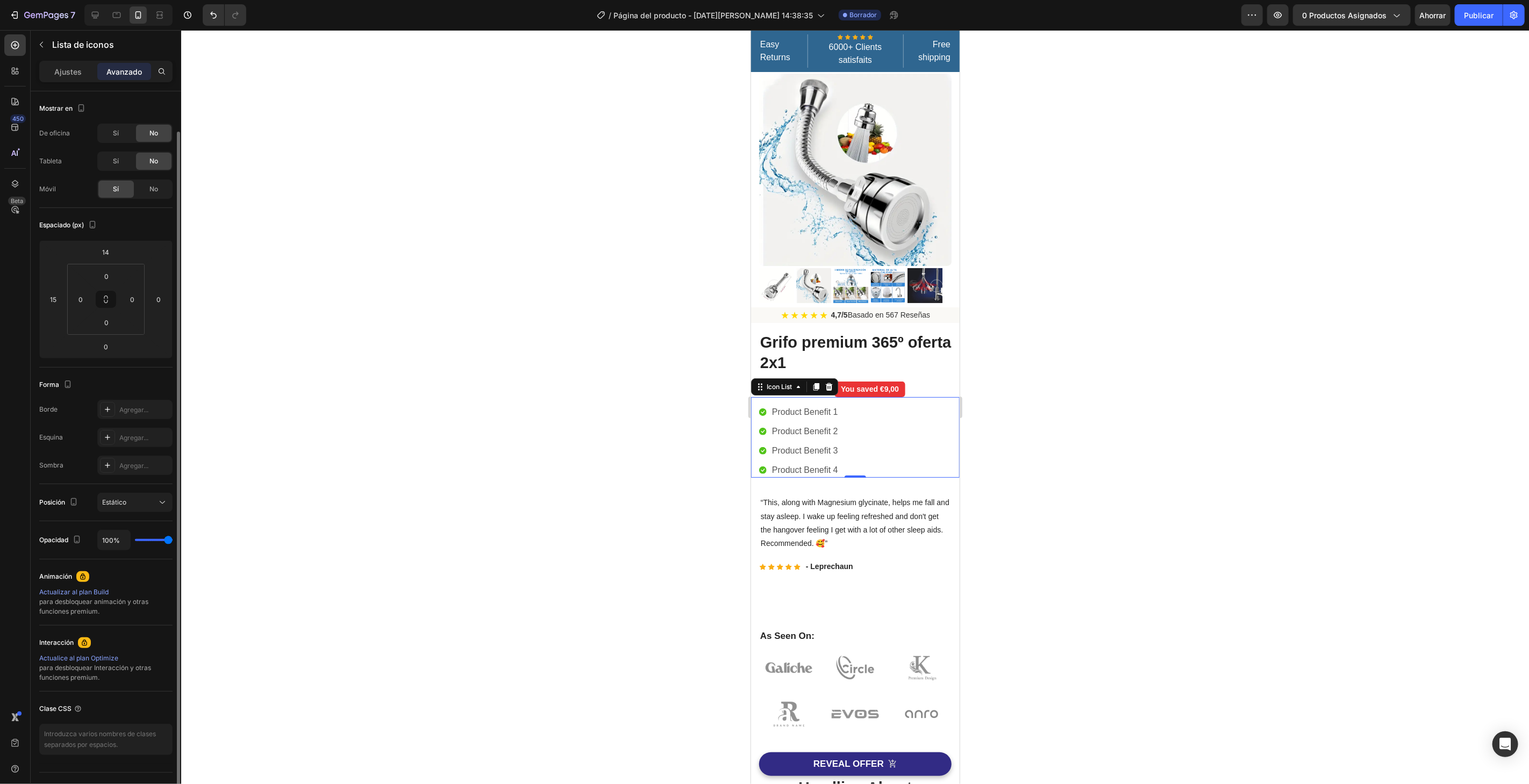
scroll to position [20, 0]
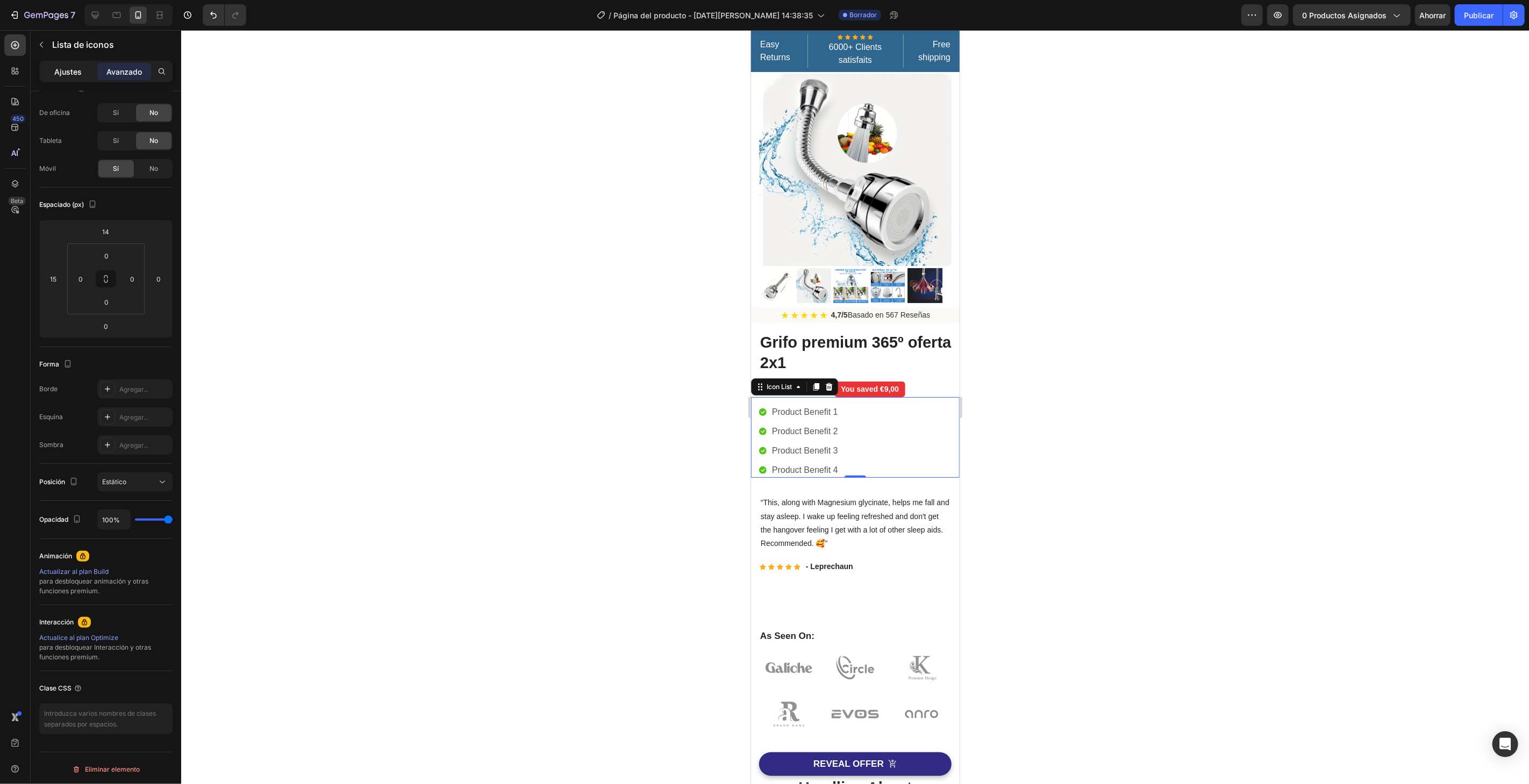
click at [68, 63] on div "Ajustes" at bounding box center [68, 71] width 54 height 17
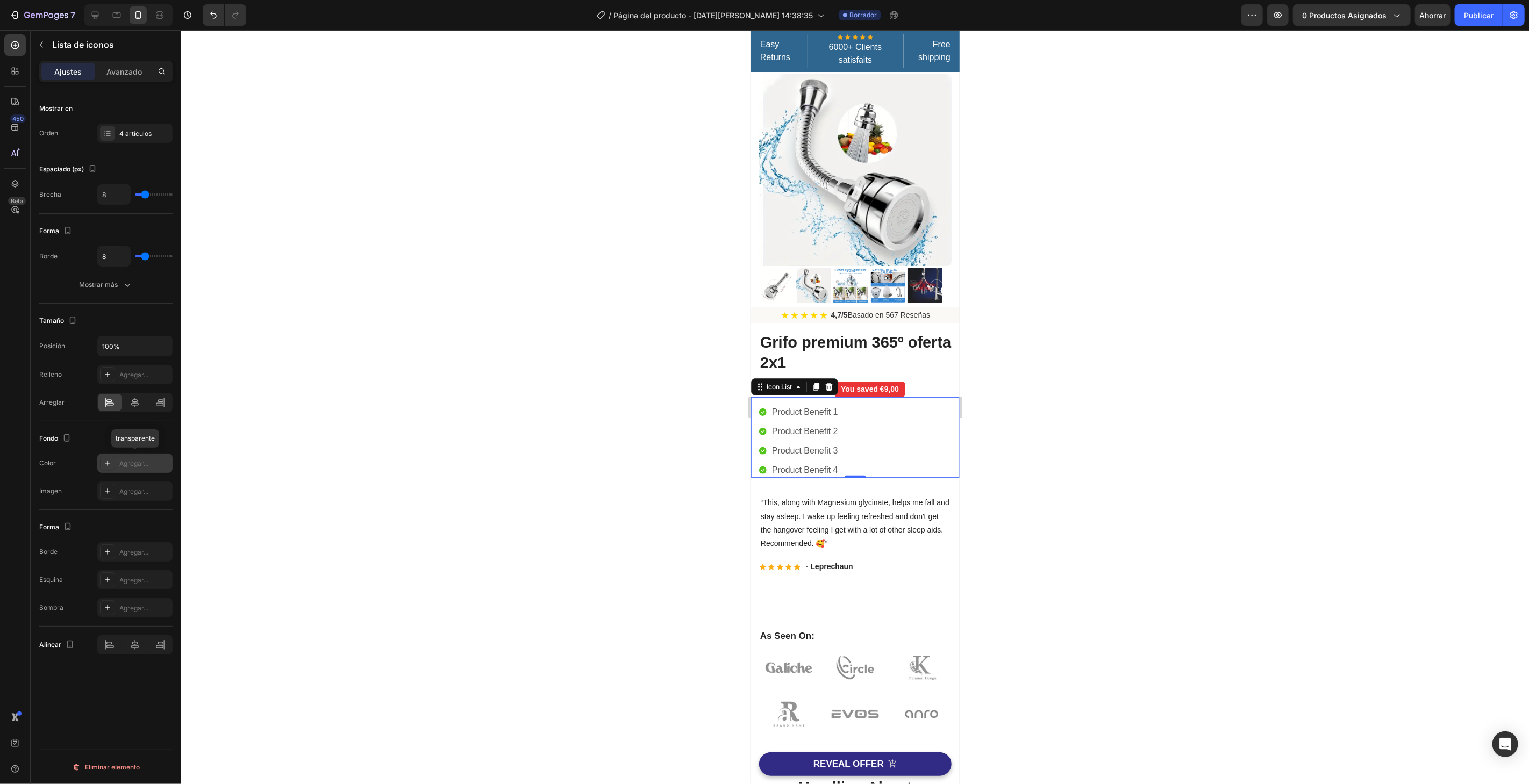
click at [108, 468] on div at bounding box center [107, 463] width 15 height 15
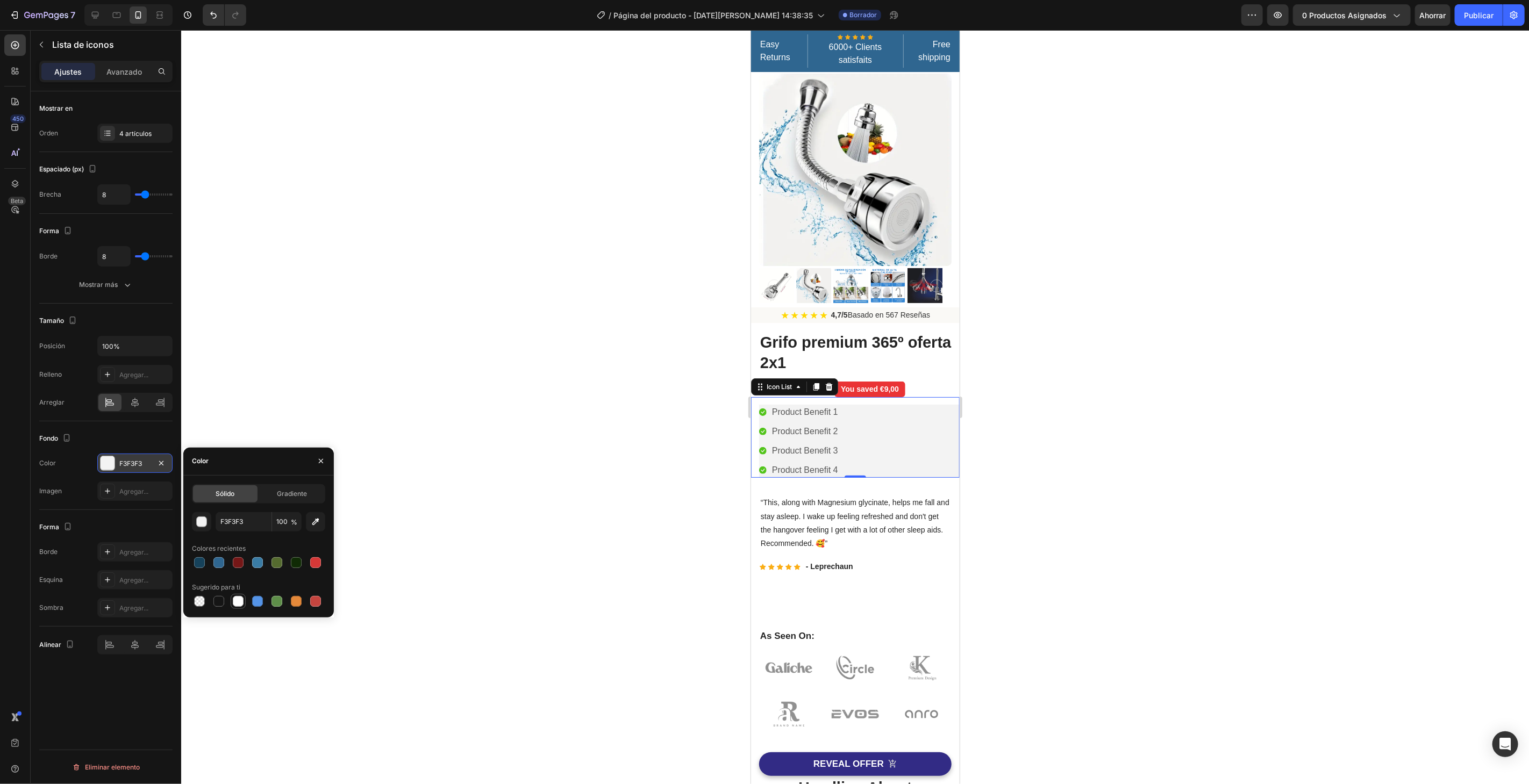
click at [238, 600] on div at bounding box center [238, 601] width 11 height 11
type input "FFFFFF"
click at [148, 459] on div "¡FFFFFF!" at bounding box center [135, 464] width 31 height 10
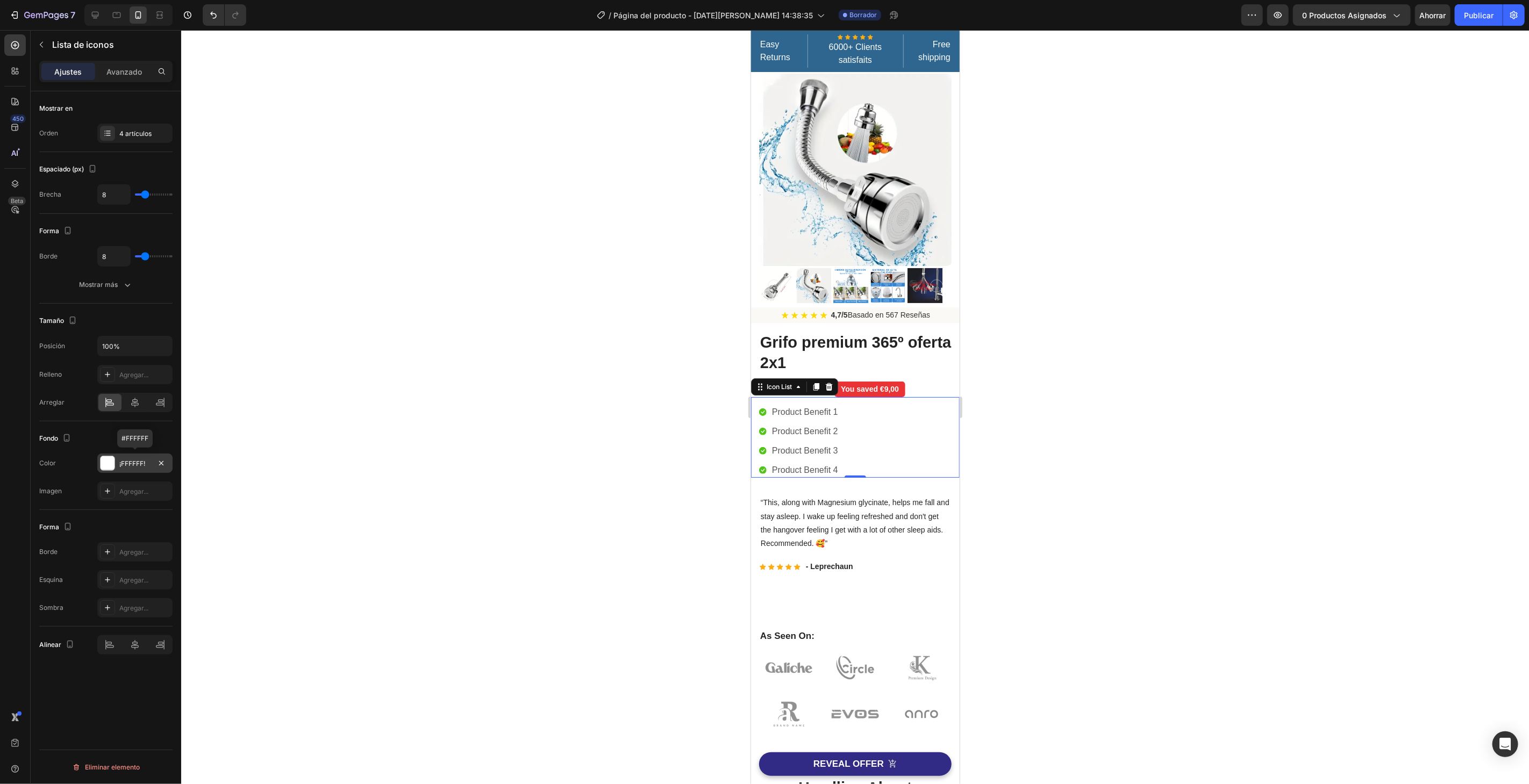
click at [148, 460] on div "¡FFFFFF!" at bounding box center [135, 464] width 31 height 10
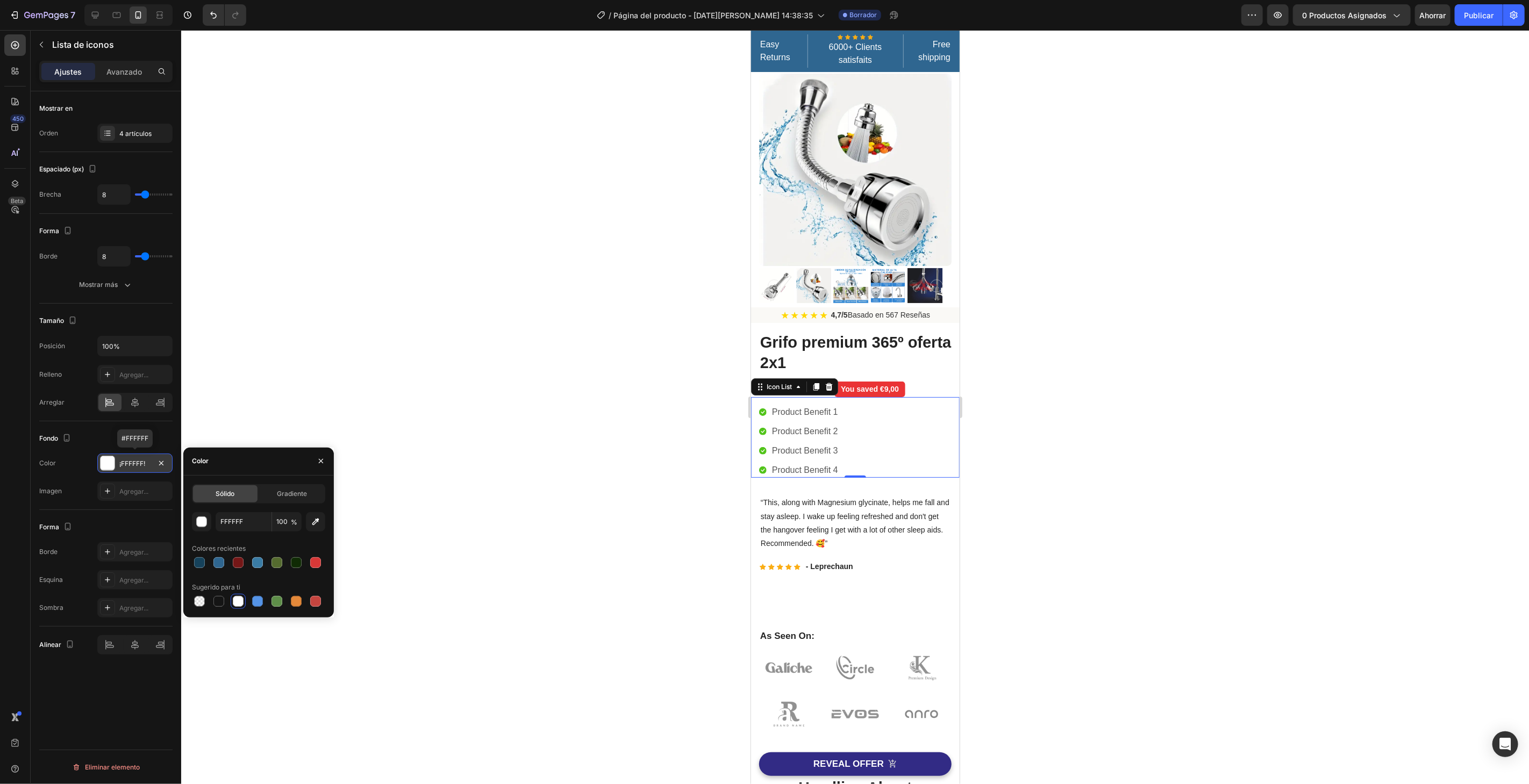
click at [148, 461] on div "¡FFFFFF!" at bounding box center [135, 464] width 31 height 10
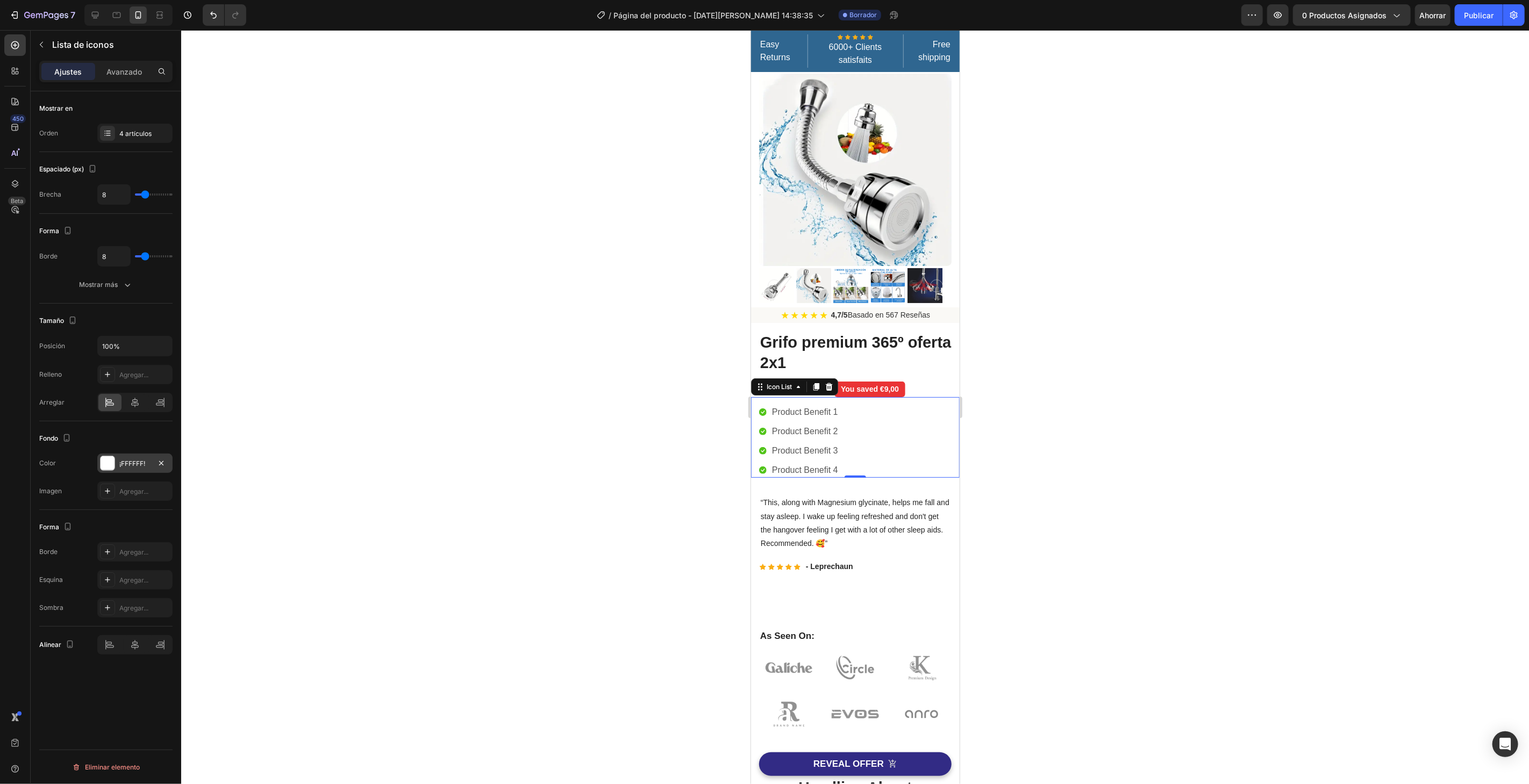
click at [143, 460] on font "¡FFFFFF!" at bounding box center [132, 464] width 26 height 8
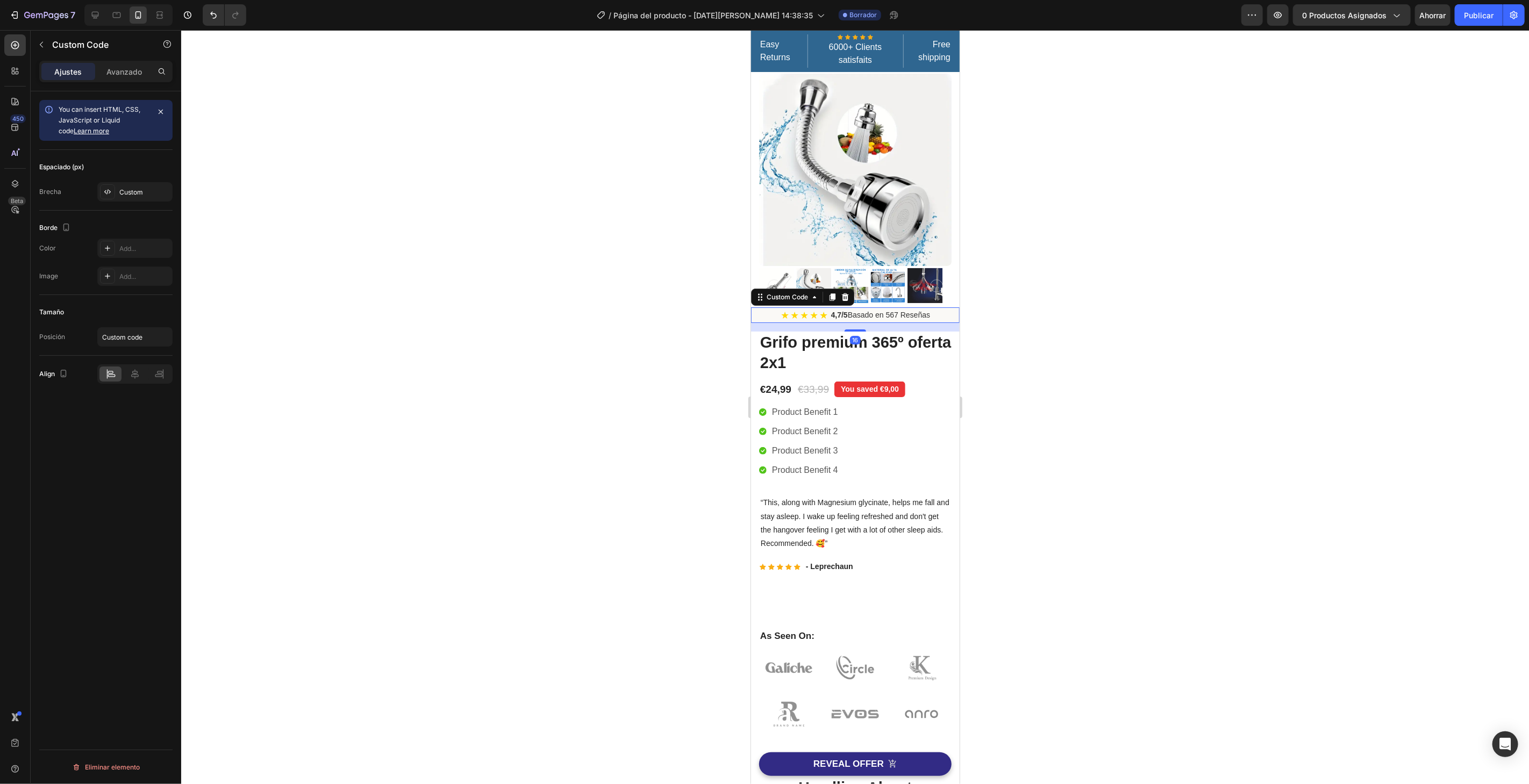
click at [932, 307] on div "★ ★ ★ ★ ★ 4,7/5 Basado en 567 Reseñas" at bounding box center [854, 315] width 208 height 16
click at [137, 189] on font "Costumbre" at bounding box center [136, 192] width 34 height 8
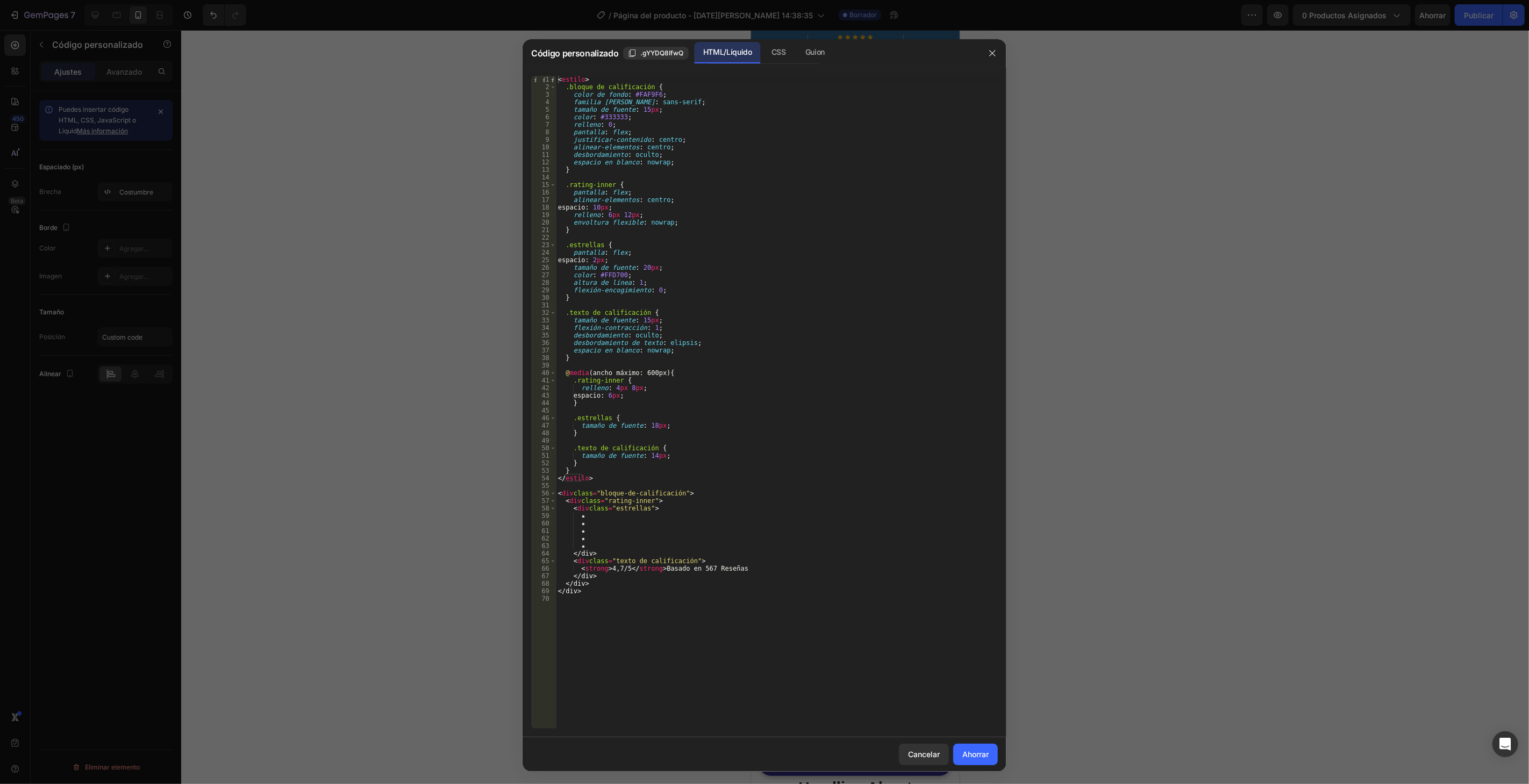
click at [662, 96] on div "< estilo > .bloque de calificación { color de fondo : #FAF9F6 ; familia de fuen…" at bounding box center [777, 410] width 442 height 668
paste textarea "FFFFFF"
type textarea "background-color: #FFFFFF;"
click at [963, 745] on button "Ahorrar" at bounding box center [975, 755] width 45 height 21
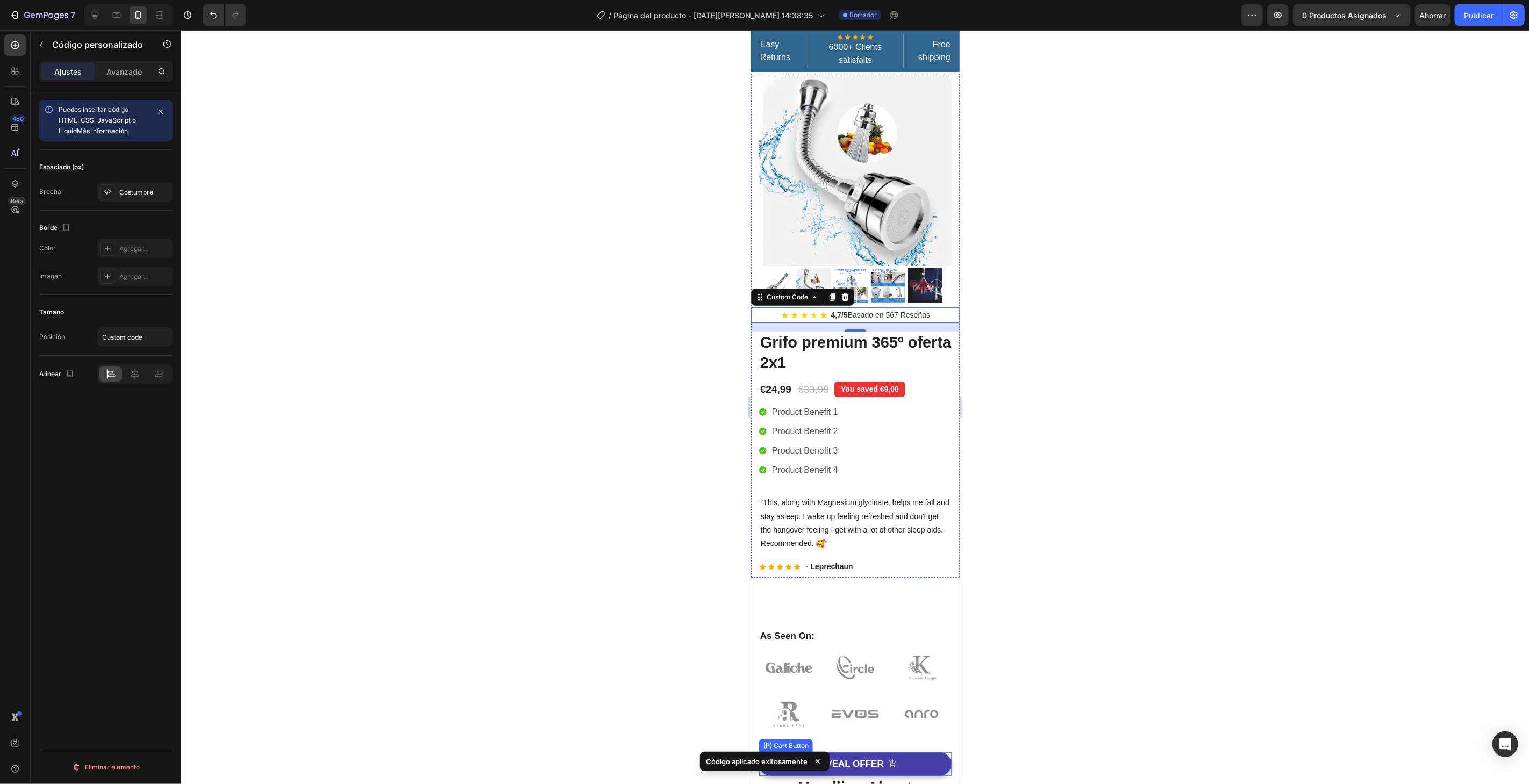
click at [894, 763] on button "REVEAL OFFER" at bounding box center [855, 764] width 192 height 24
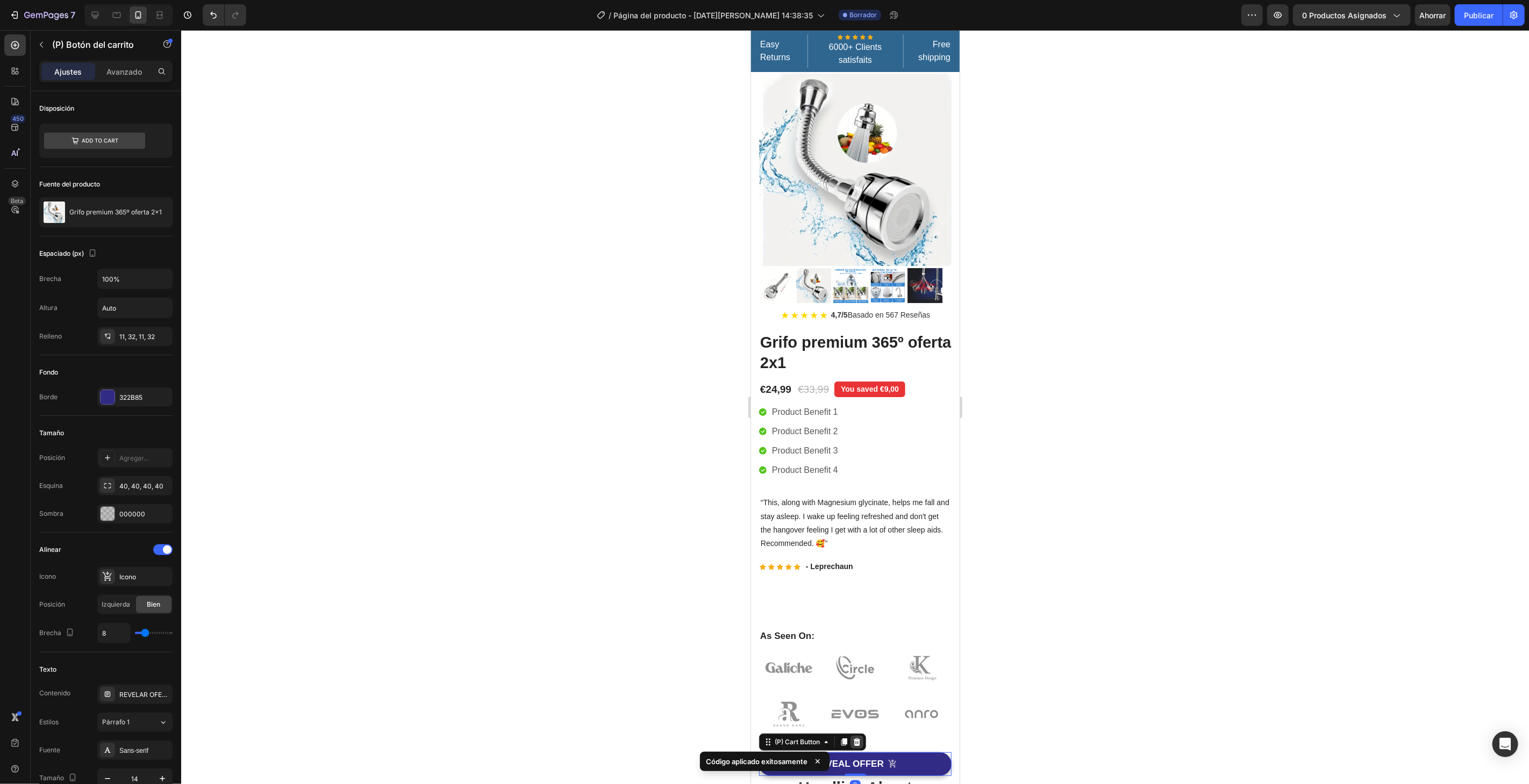
click at [854, 739] on icon at bounding box center [856, 742] width 7 height 8
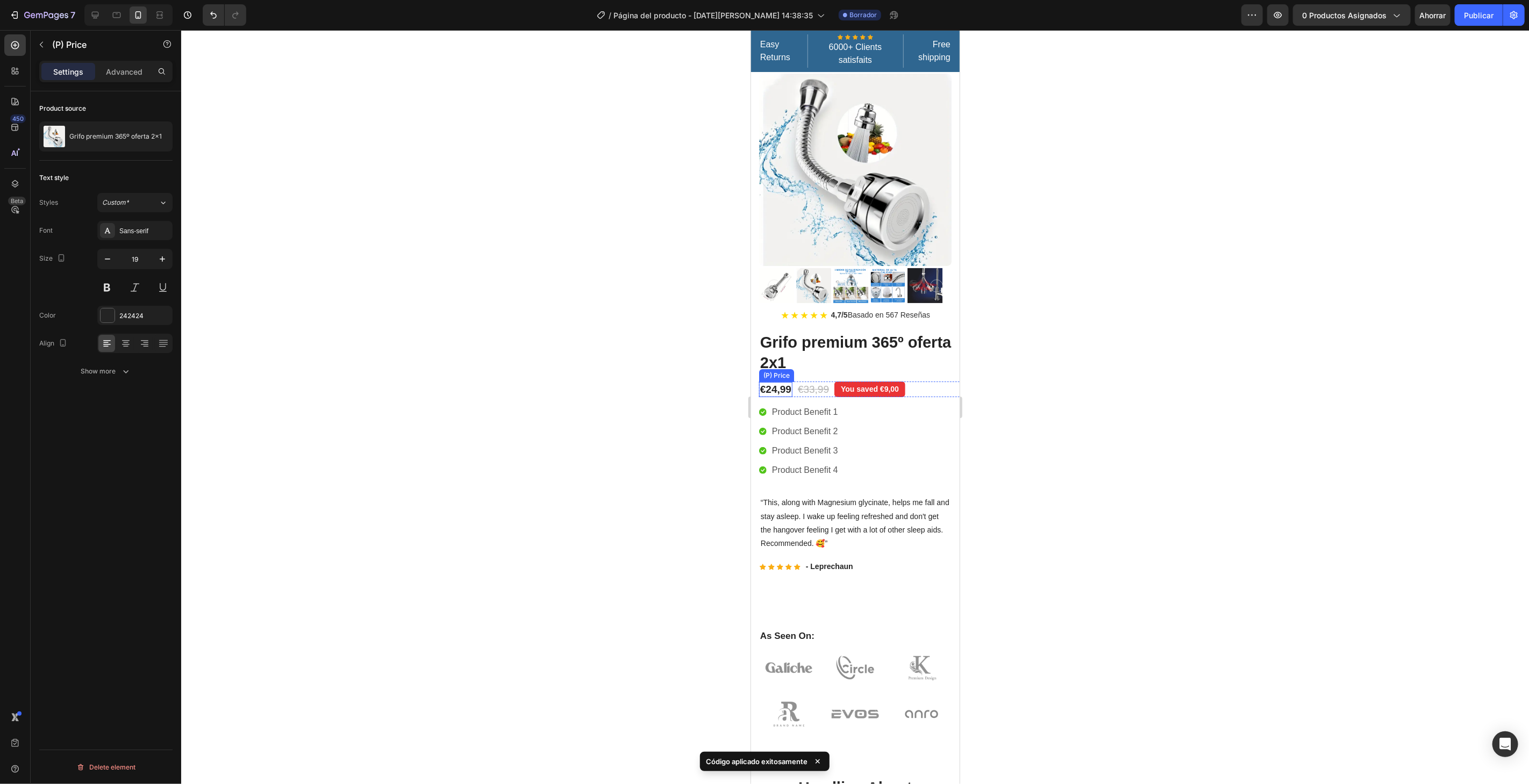
click at [778, 382] on div "€24,99" at bounding box center [775, 389] width 33 height 16
drag, startPoint x: 164, startPoint y: 259, endPoint x: 160, endPoint y: 252, distance: 8.1
click at [163, 258] on icon "button" at bounding box center [162, 259] width 11 height 11
click at [159, 252] on button "button" at bounding box center [162, 259] width 19 height 19
click at [159, 251] on button "button" at bounding box center [162, 259] width 19 height 19
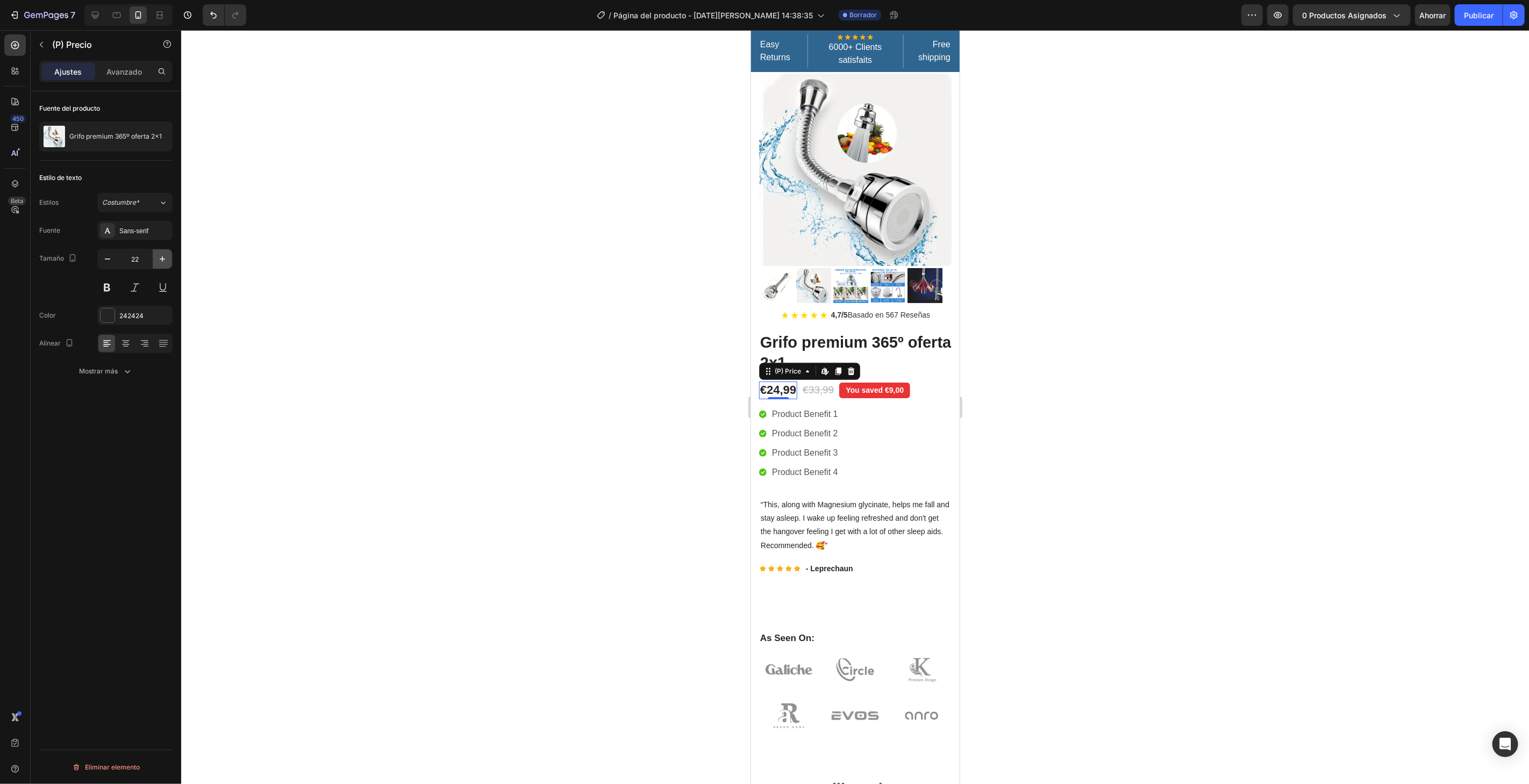
click at [159, 251] on button "button" at bounding box center [162, 259] width 19 height 19
click at [159, 250] on button "button" at bounding box center [162, 259] width 19 height 19
click at [159, 250] on button "button" at bounding box center [162, 259] width 19 height 19
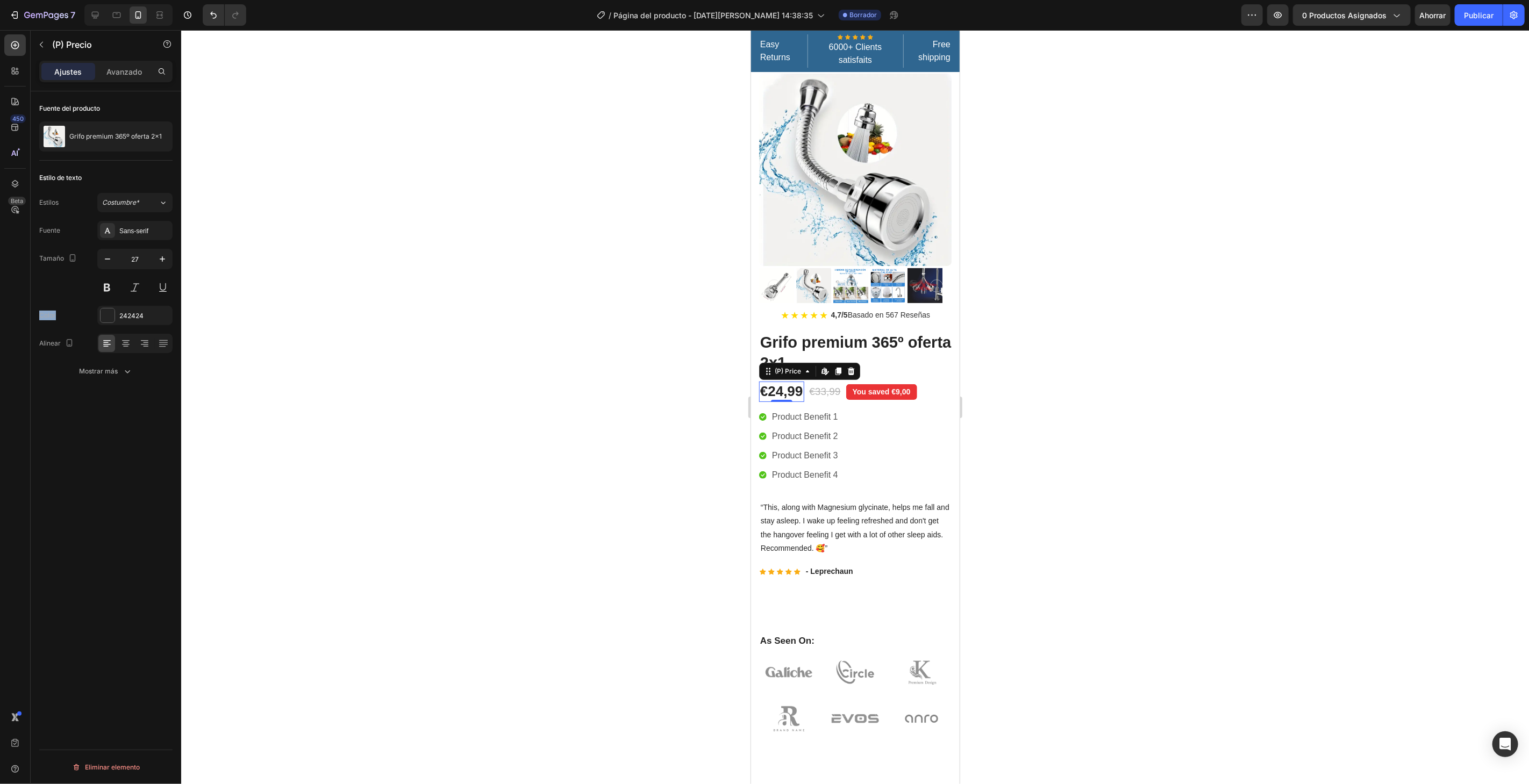
click at [159, 249] on div "27" at bounding box center [135, 259] width 75 height 20
click at [164, 259] on icon "button" at bounding box center [162, 259] width 5 height 5
click at [162, 257] on icon "button" at bounding box center [162, 259] width 5 height 5
click at [162, 256] on icon "button" at bounding box center [162, 259] width 5 height 5
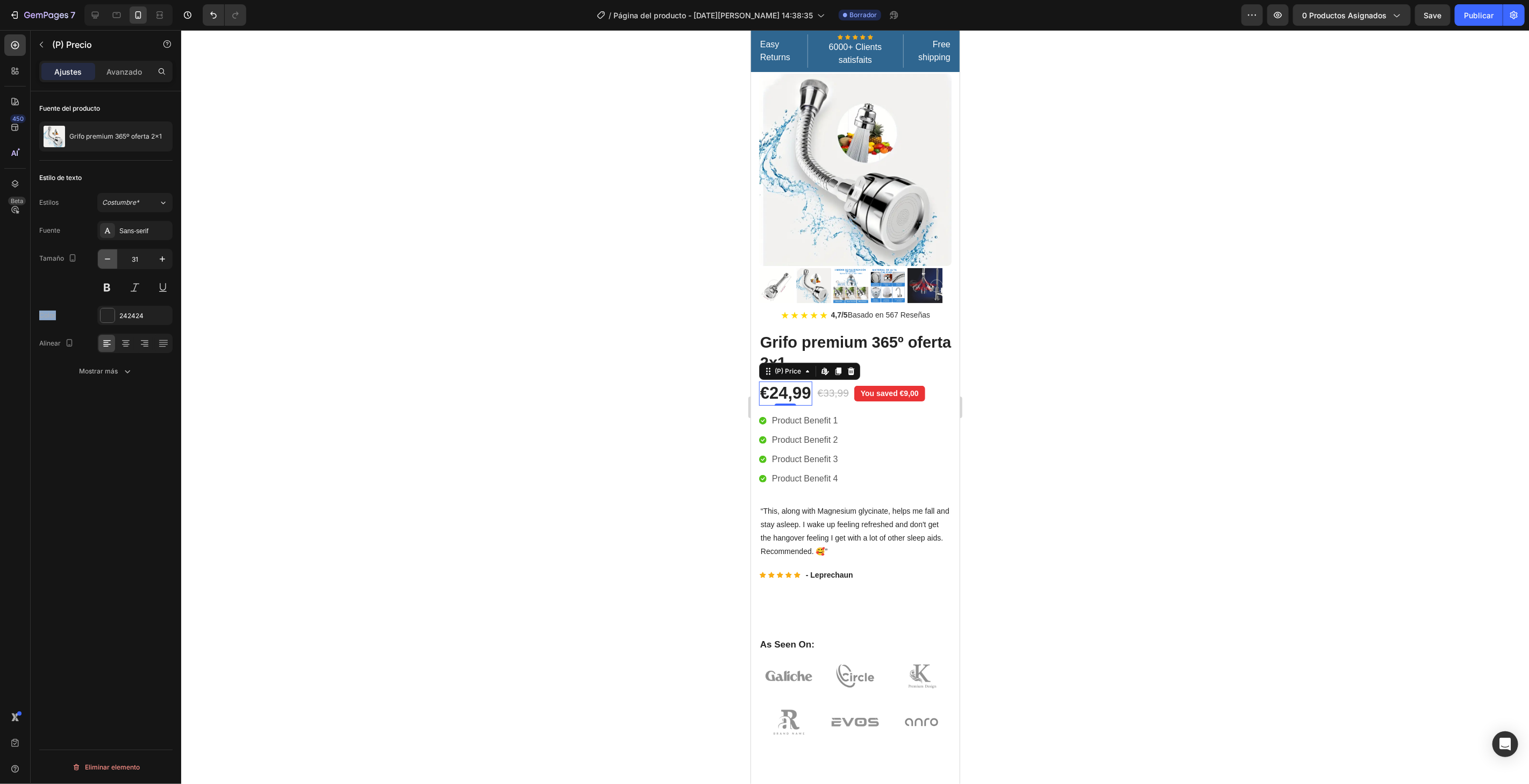
click at [115, 251] on button "button" at bounding box center [108, 259] width 19 height 19
type input "29"
click at [143, 312] on font "242424" at bounding box center [131, 316] width 24 height 8
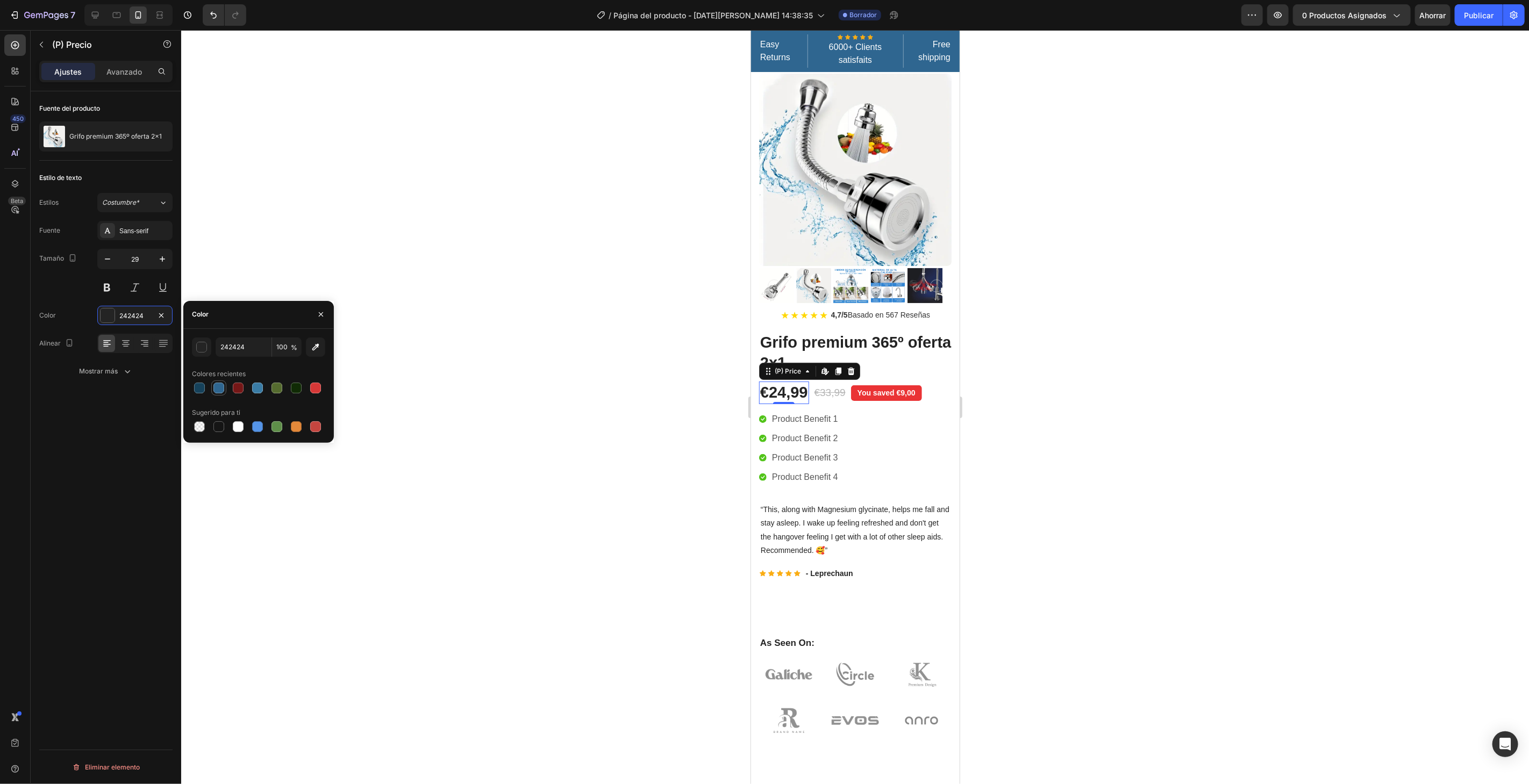
click at [213, 385] on div at bounding box center [219, 388] width 11 height 11
type input "2F6690"
click at [344, 294] on div at bounding box center [855, 407] width 1347 height 754
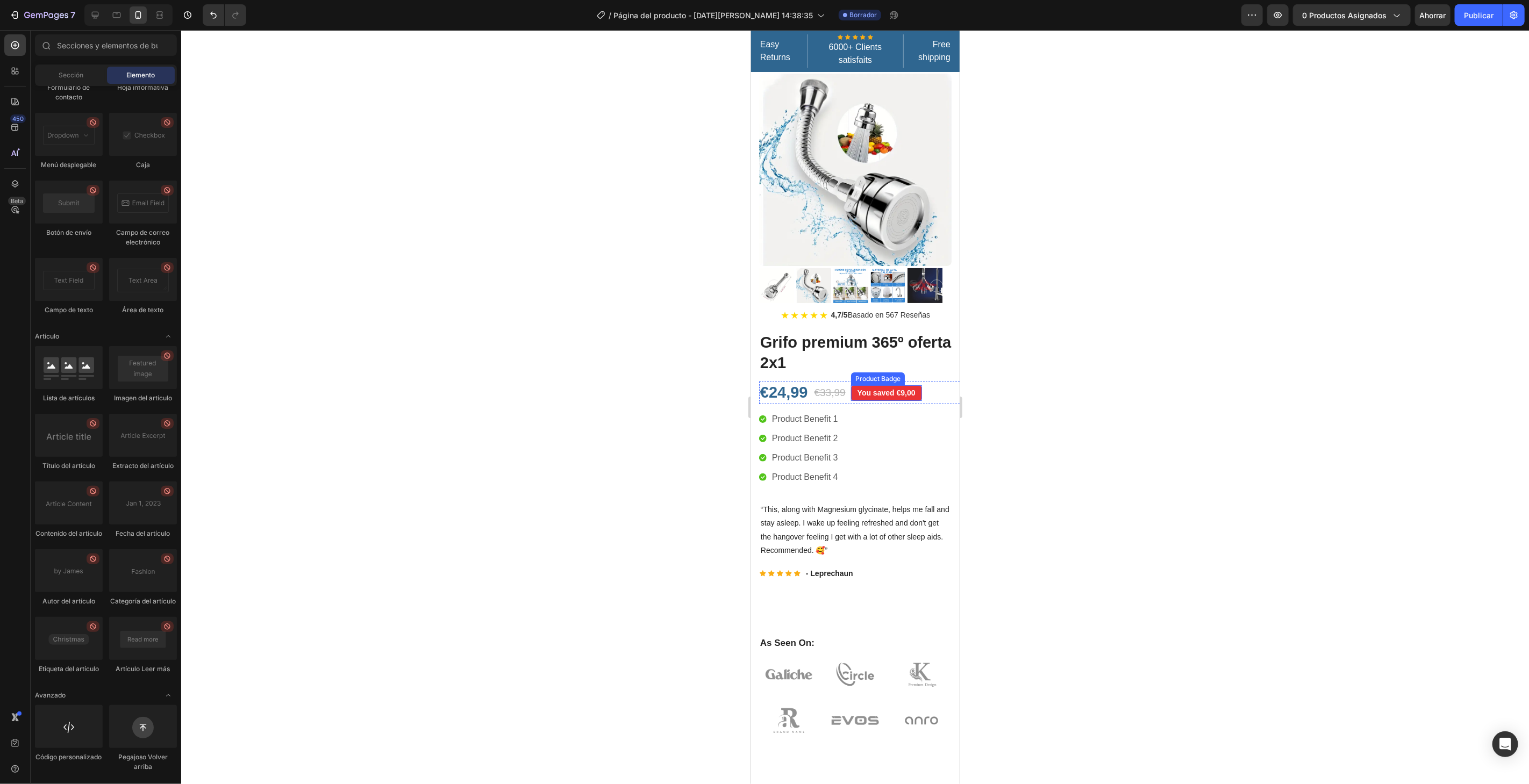
click at [911, 385] on pre "You saved €9,00" at bounding box center [886, 392] width 71 height 16
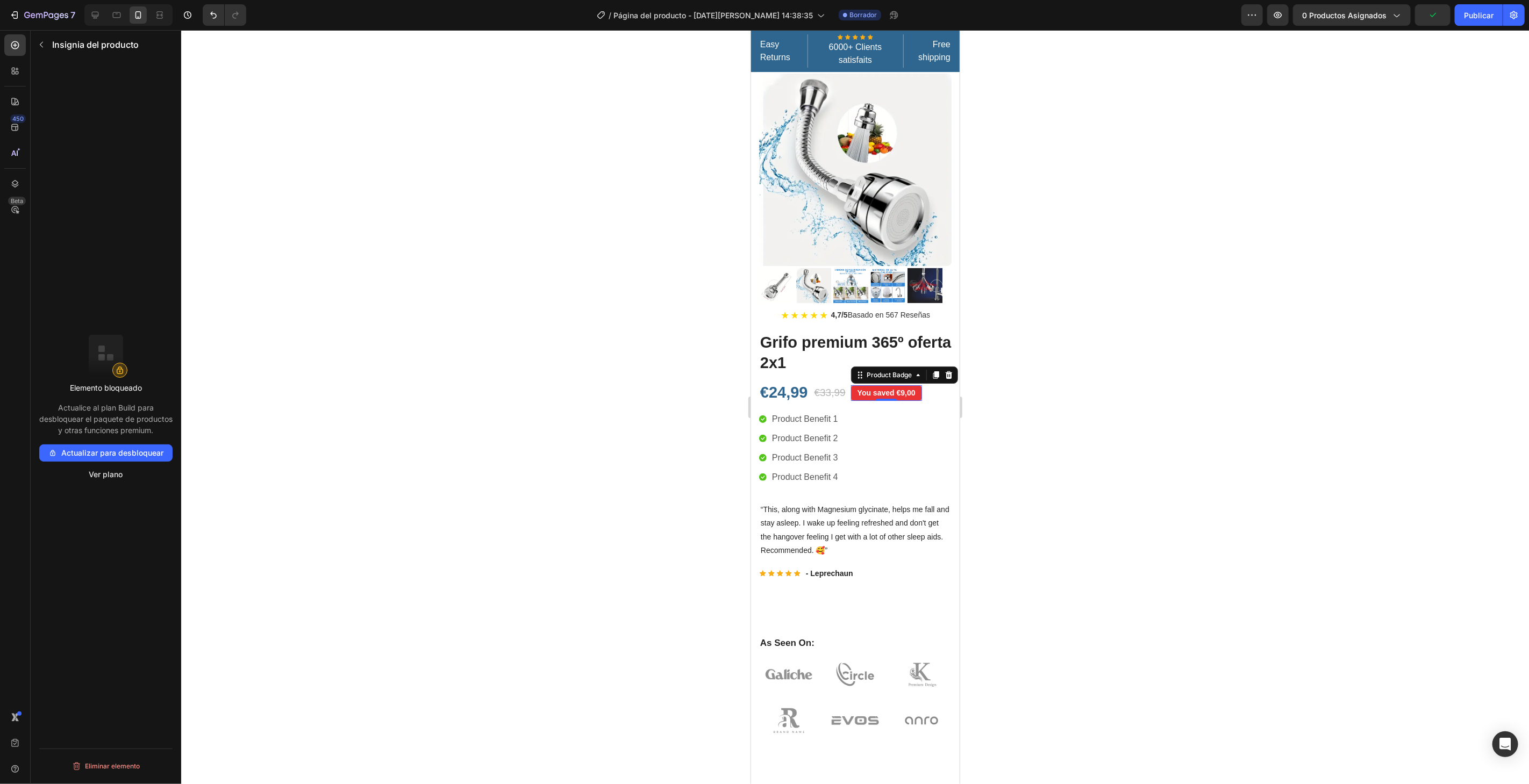
click at [857, 385] on pre "You saved €9,00" at bounding box center [886, 392] width 71 height 16
click at [38, 41] on icon "button" at bounding box center [41, 45] width 8 height 8
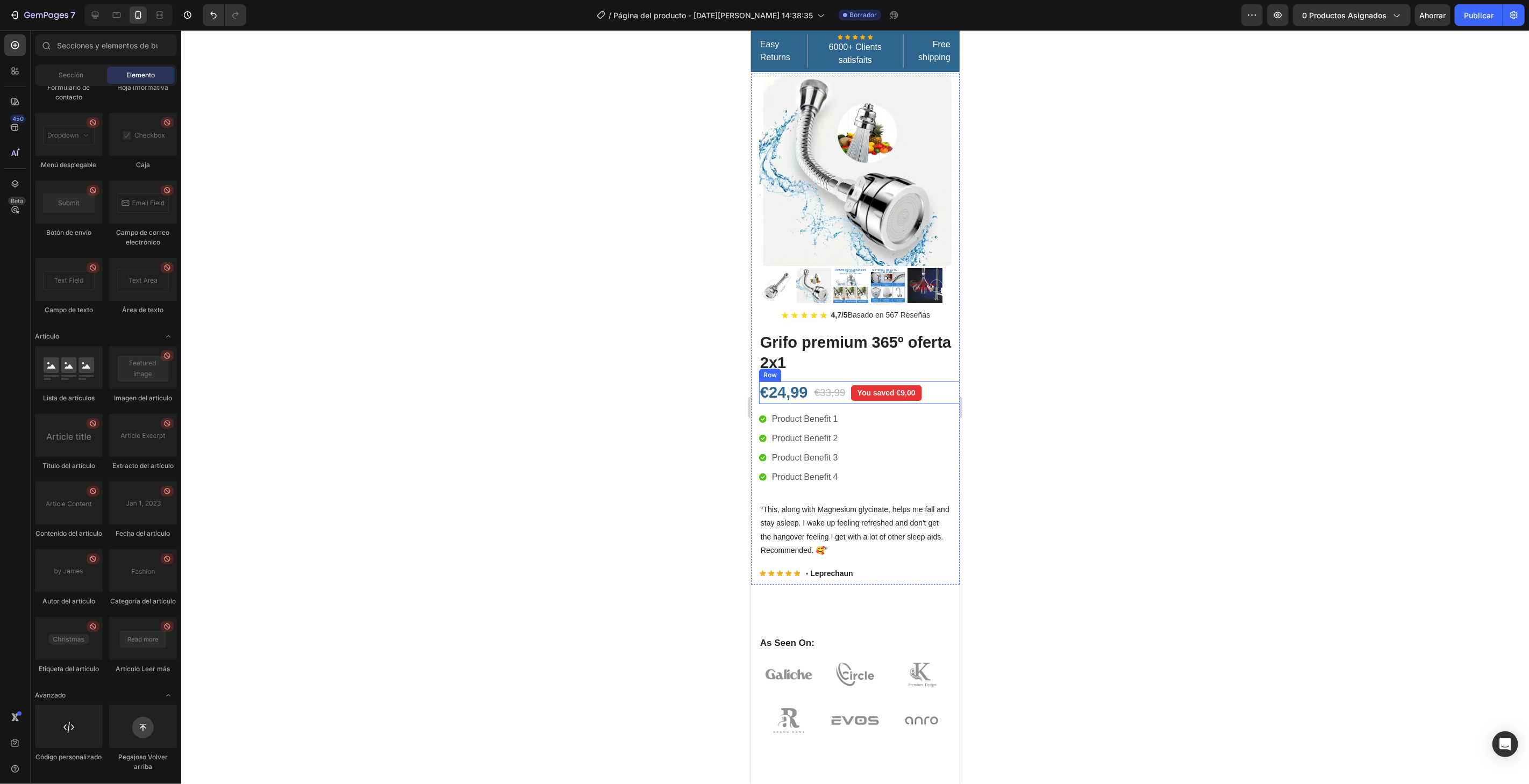
click at [849, 385] on div "€24,99 (P) Price (P) Price €33,99 (P) Price (P) Price You saved €9,00 Product B…" at bounding box center [862, 392] width 208 height 23
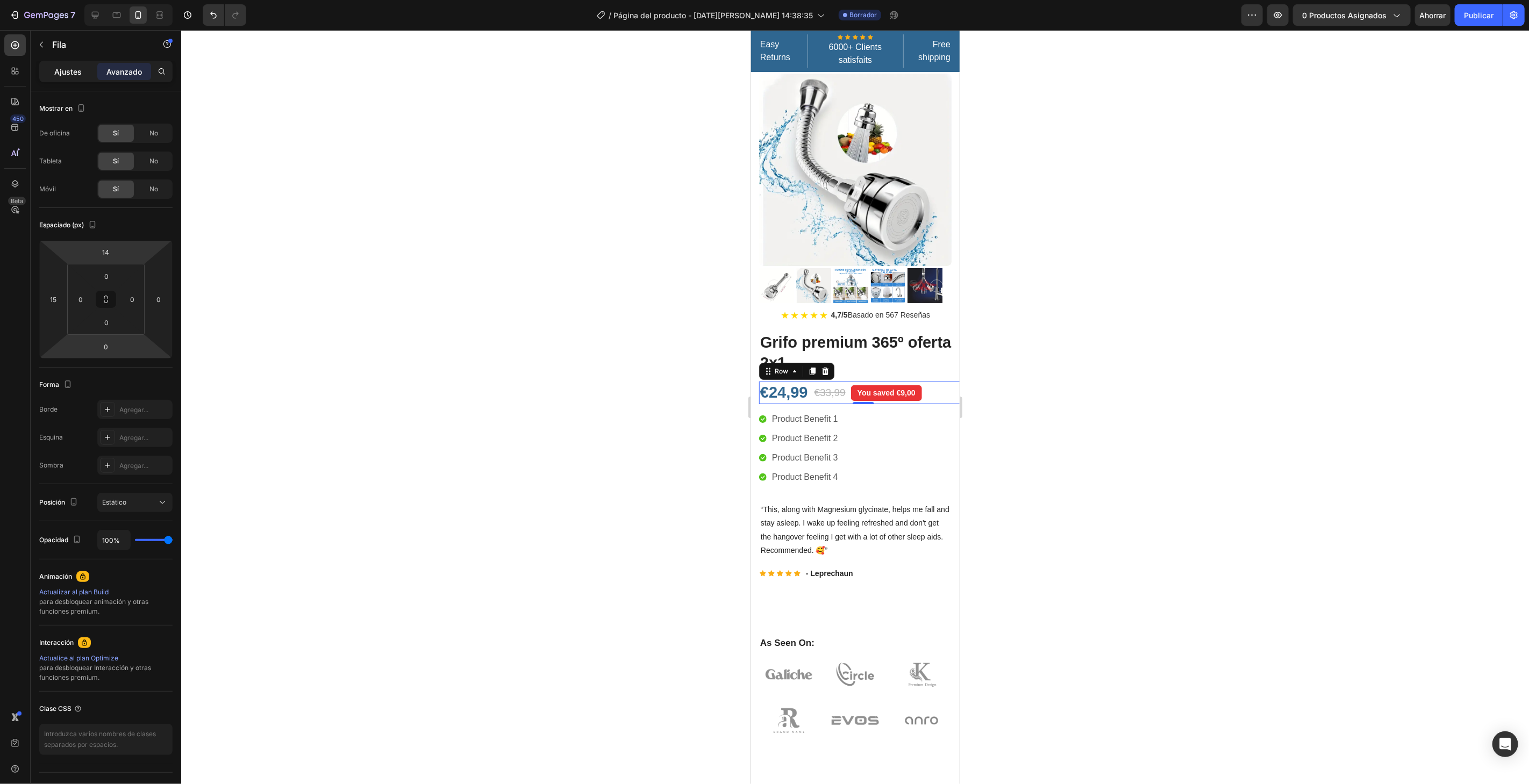
click at [84, 70] on div "Ajustes" at bounding box center [68, 71] width 54 height 17
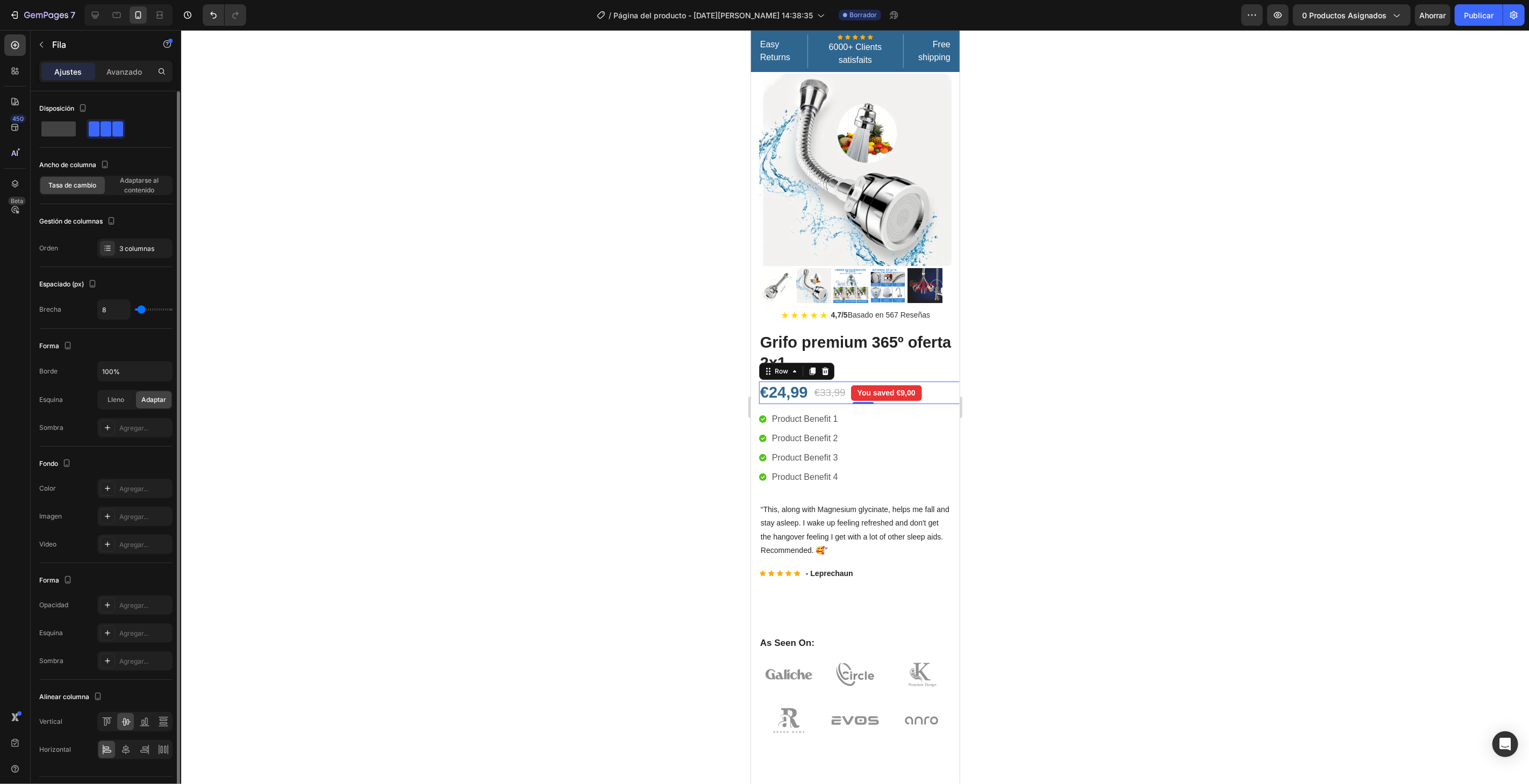
scroll to position [24, 0]
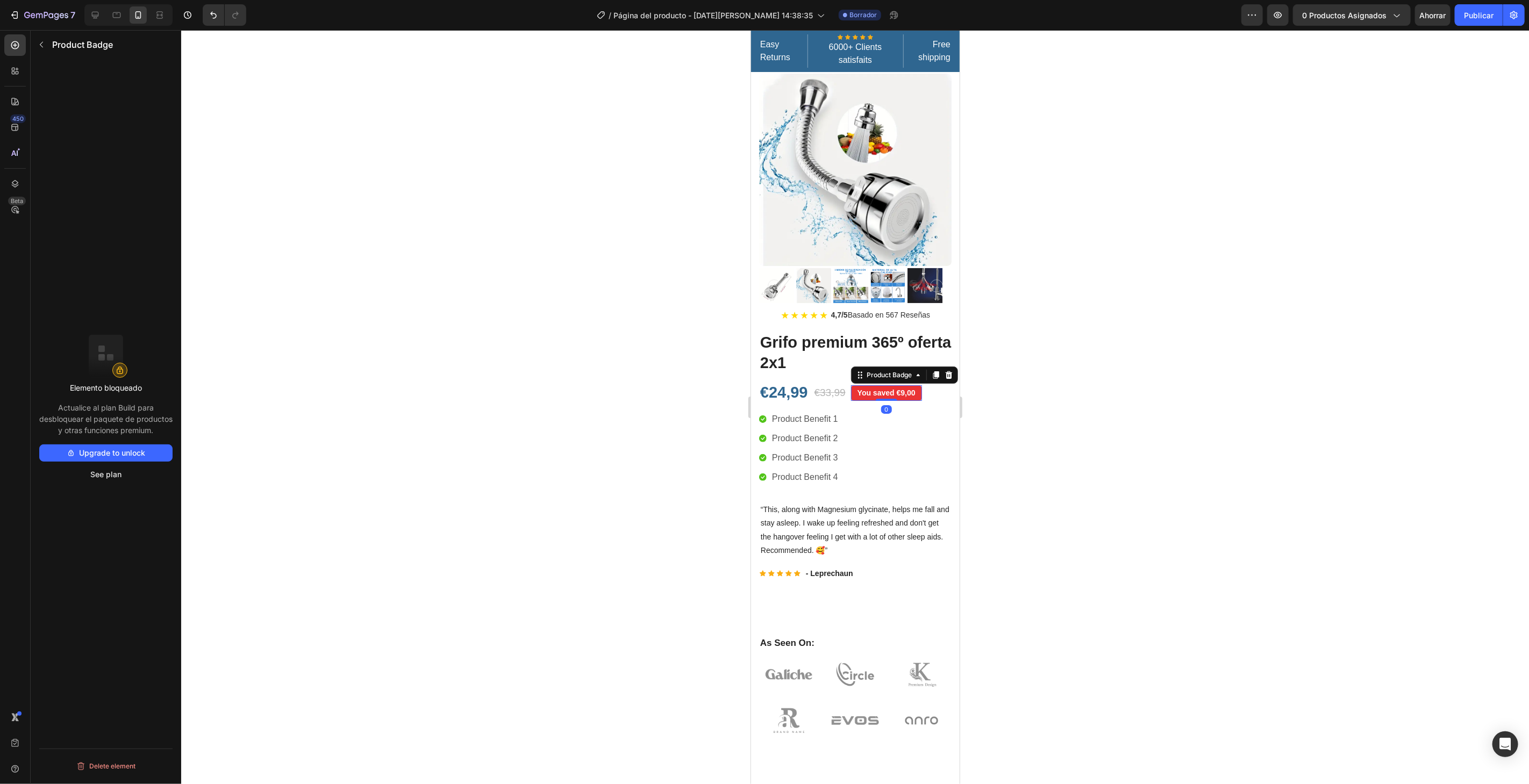
click at [880, 385] on pre "You saved €9,00" at bounding box center [886, 392] width 71 height 16
click at [947, 370] on icon at bounding box center [948, 374] width 8 height 8
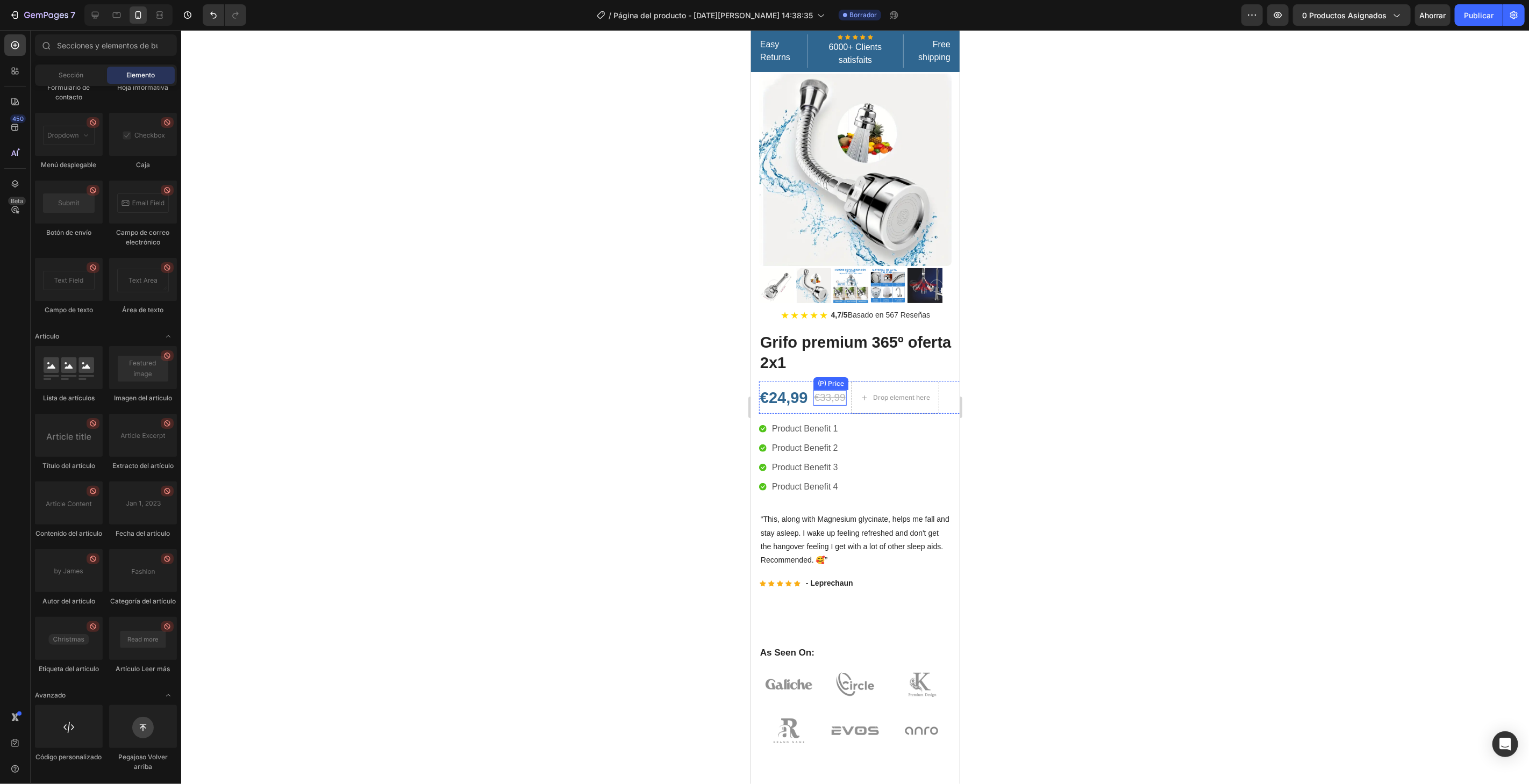
click at [833, 391] on div "€33,99" at bounding box center [830, 398] width 33 height 16
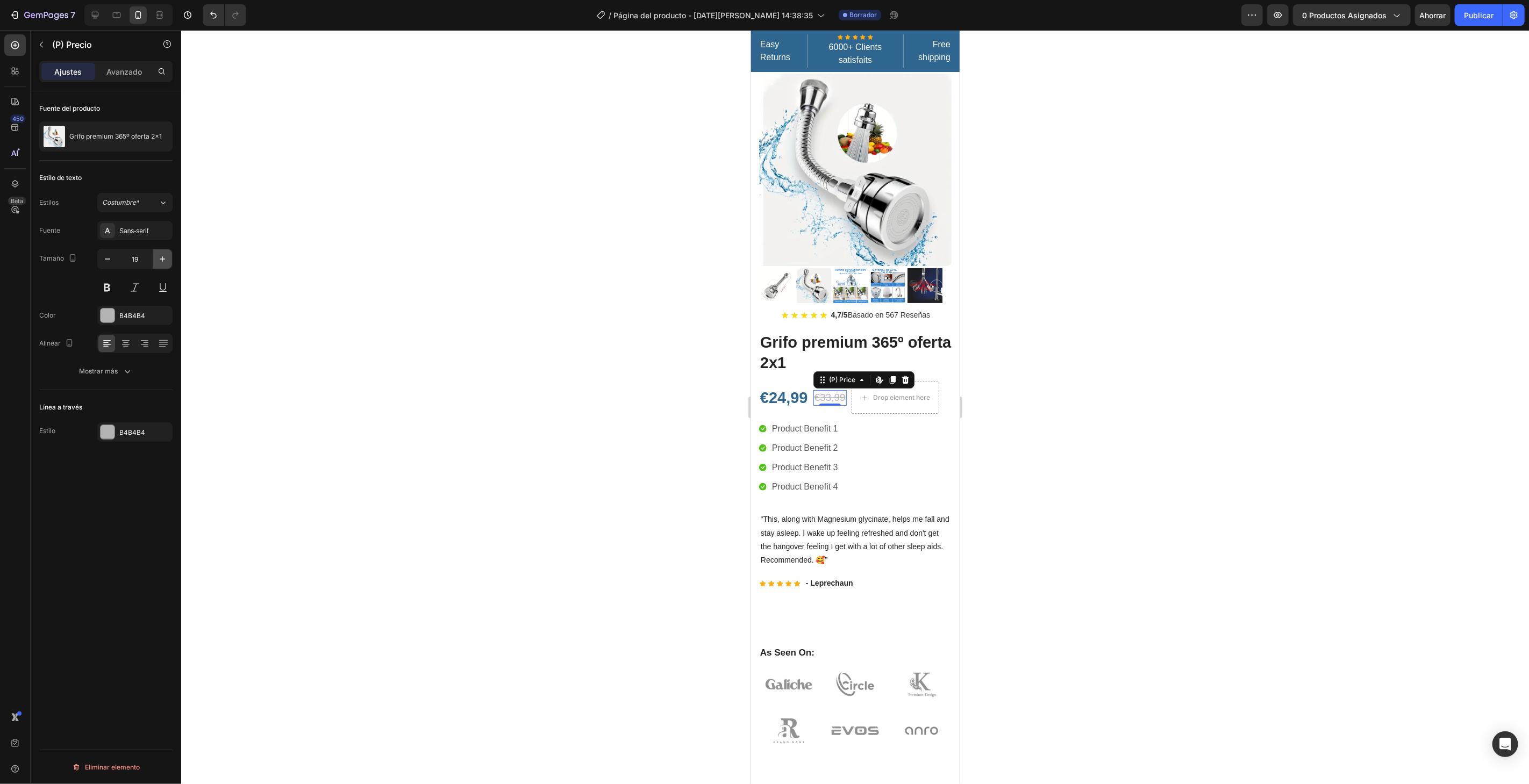
click at [158, 259] on icon "button" at bounding box center [162, 259] width 11 height 11
type input "21"
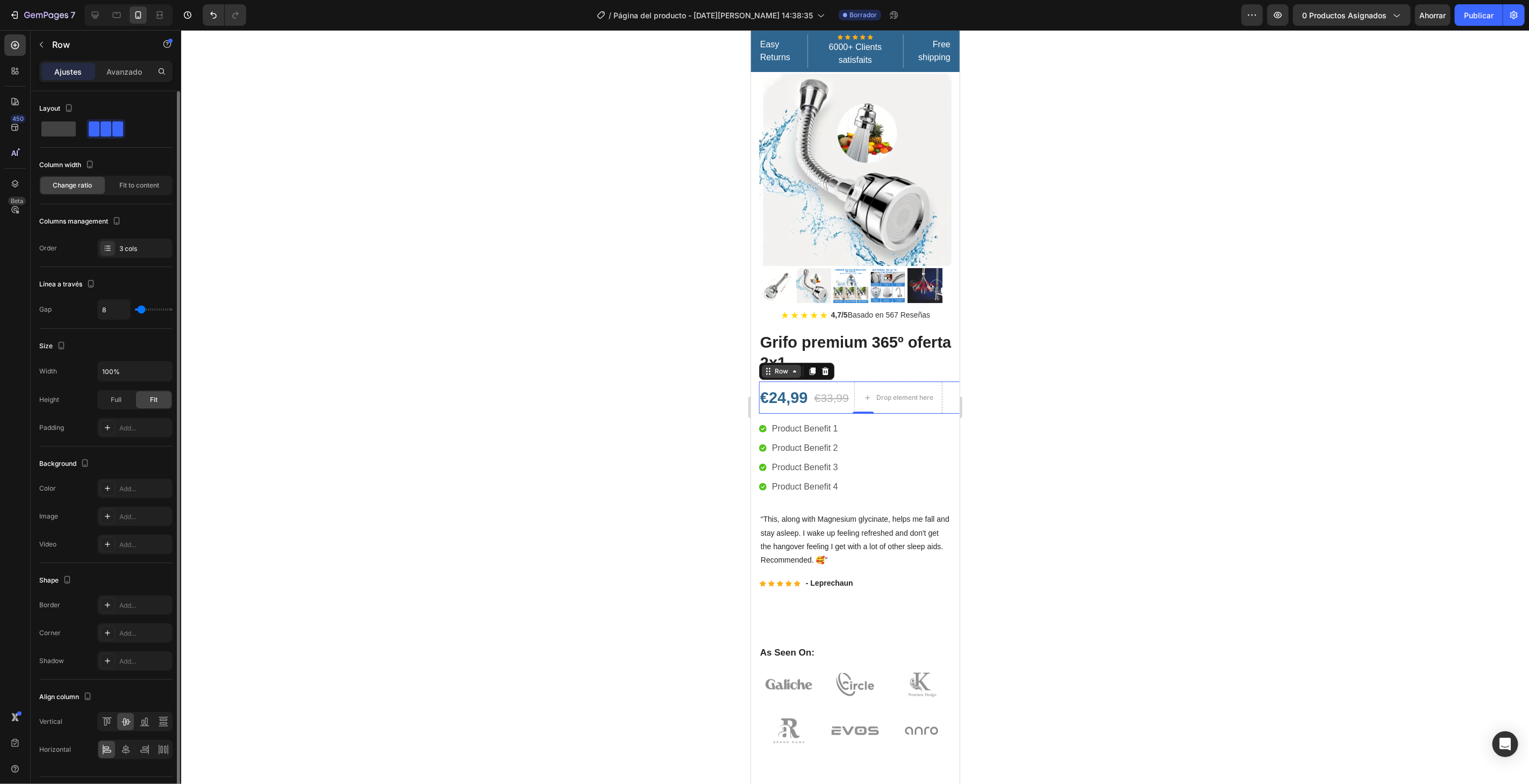
click at [769, 368] on div "Row" at bounding box center [796, 371] width 75 height 17
click at [125, 65] on div "Avanzado" at bounding box center [124, 71] width 54 height 17
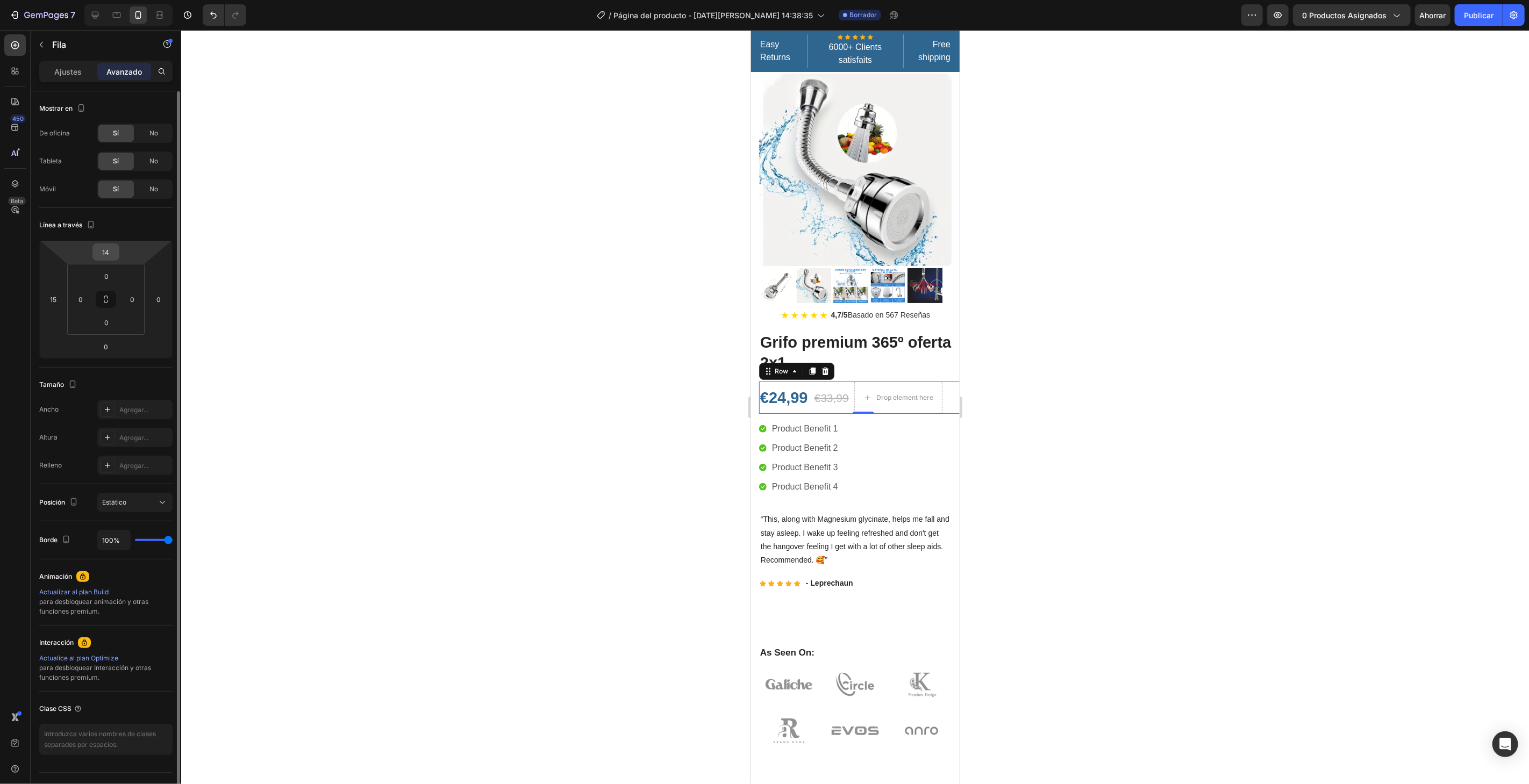
click at [108, 253] on input "14" at bounding box center [106, 252] width 22 height 16
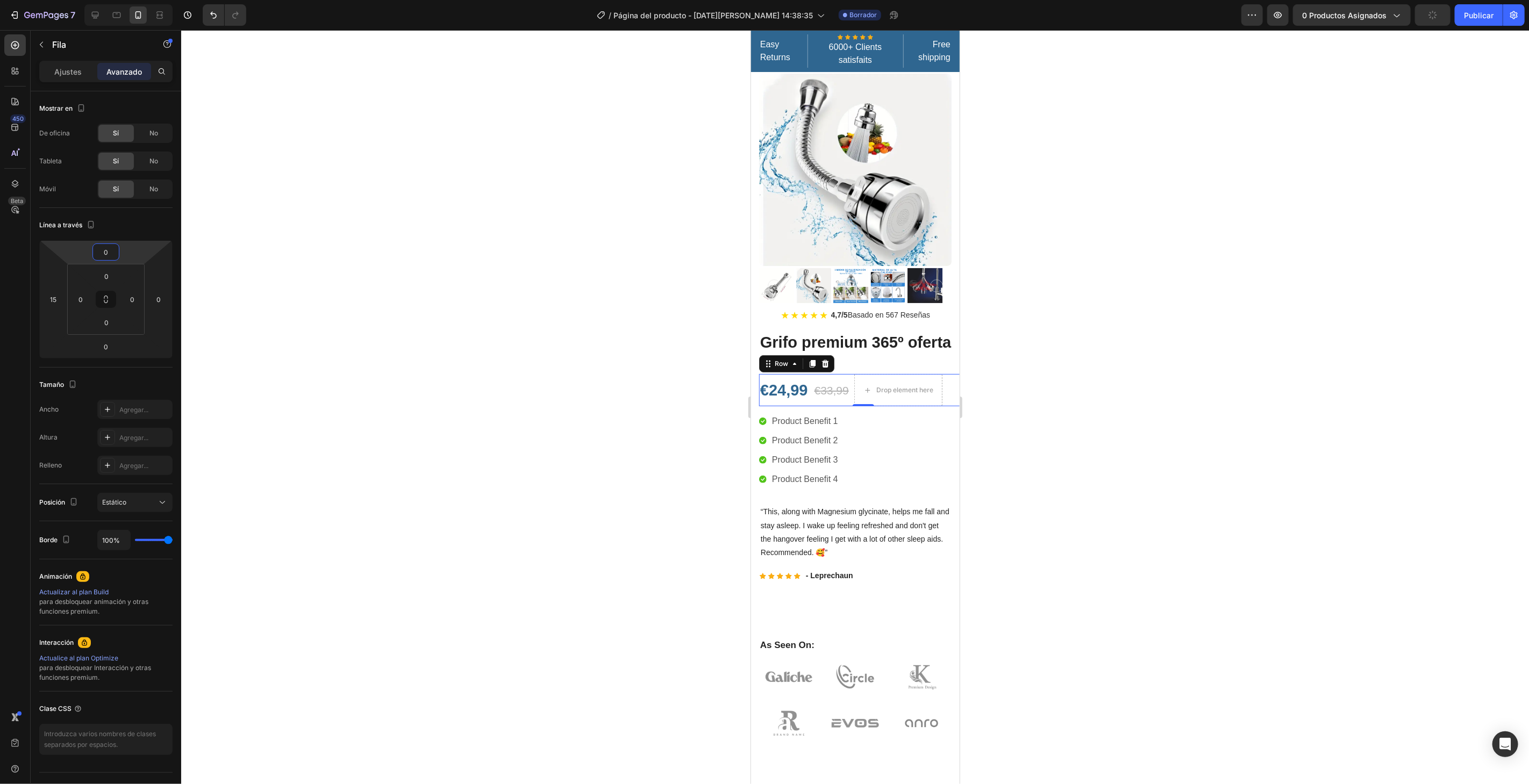
click at [511, 104] on div at bounding box center [855, 407] width 1347 height 754
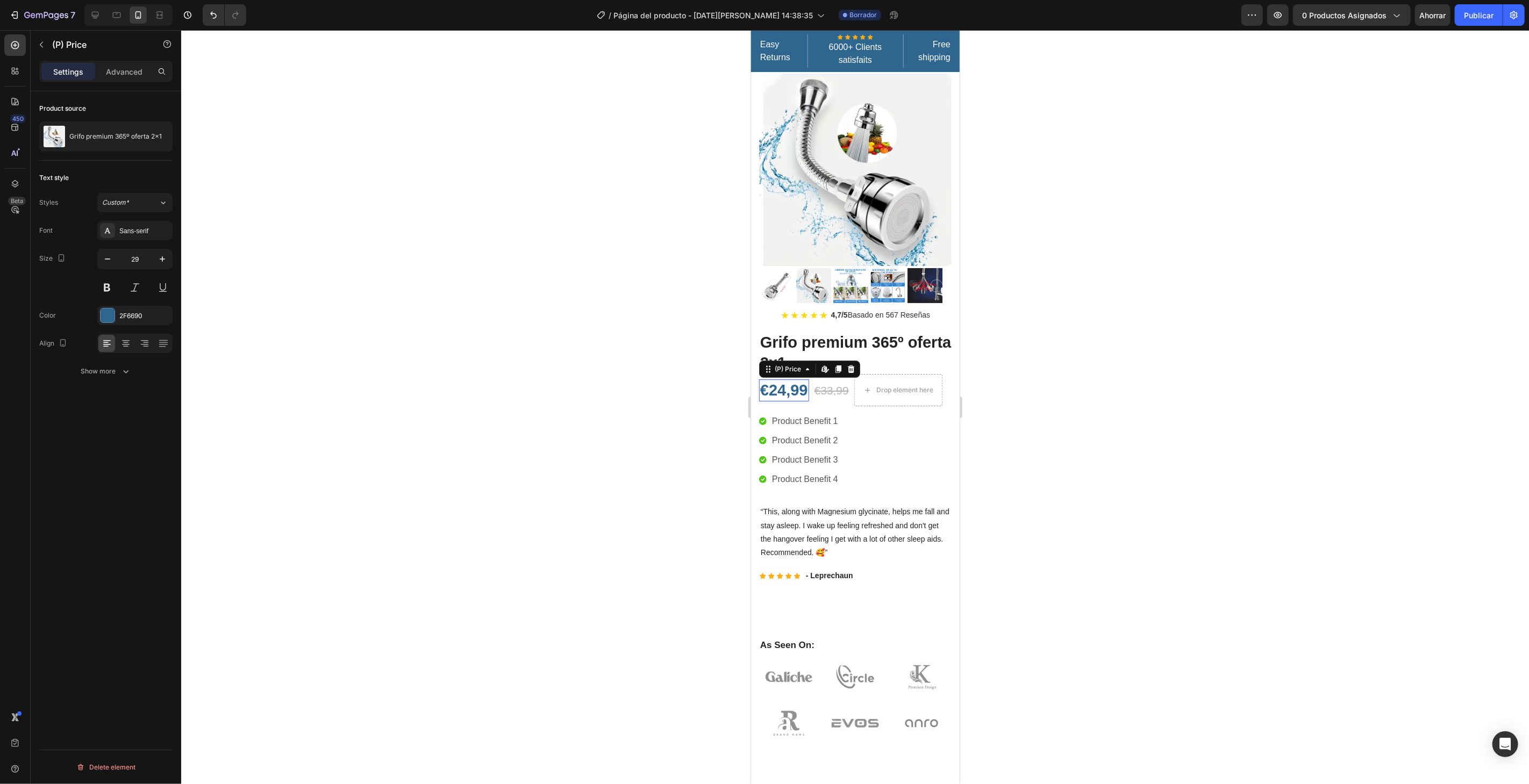
click at [794, 383] on div "€24,99" at bounding box center [784, 391] width 50 height 23
click at [168, 254] on button "button" at bounding box center [162, 259] width 19 height 19
type input "32"
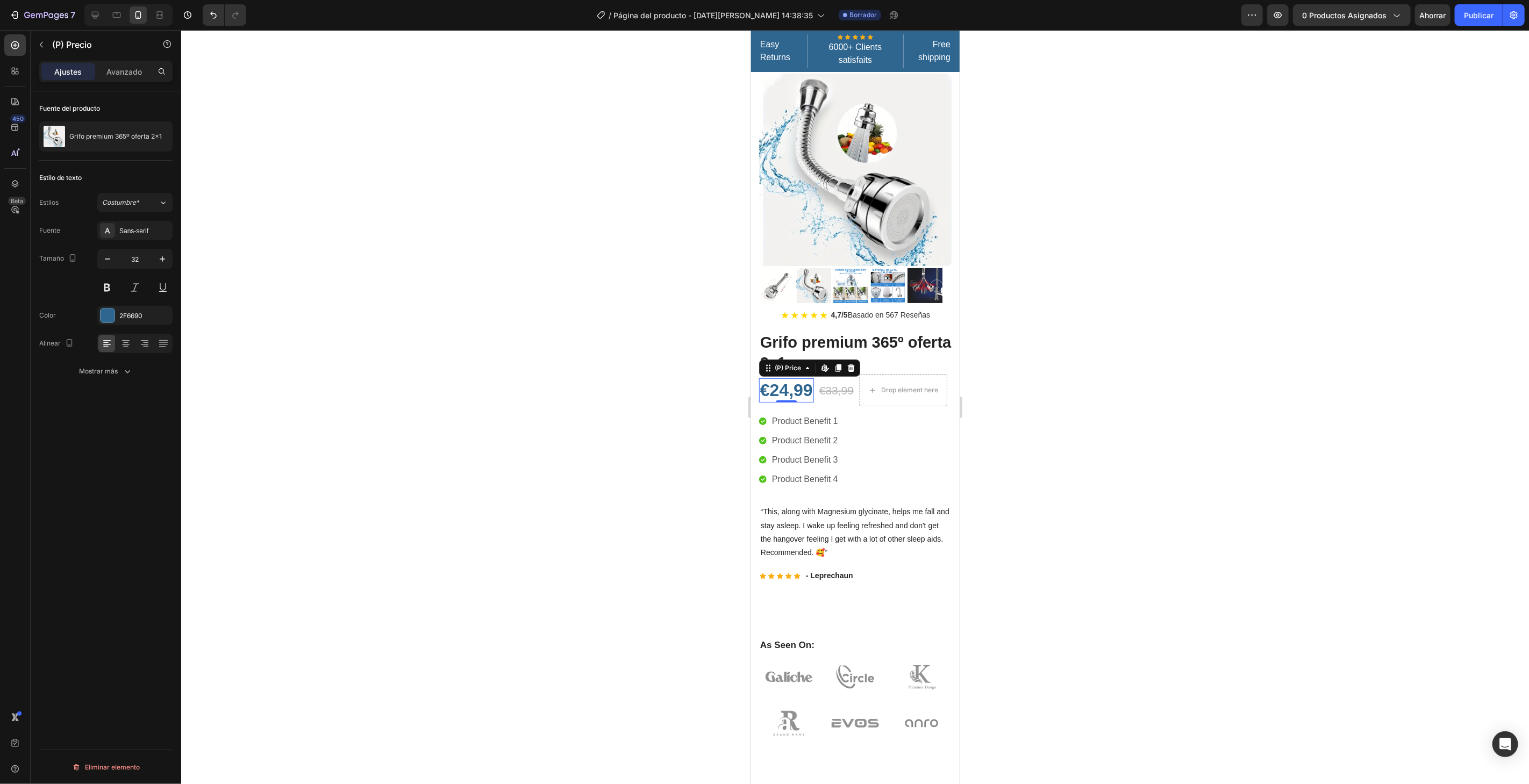
click at [312, 195] on div at bounding box center [855, 407] width 1347 height 754
click at [834, 382] on div "€33,99" at bounding box center [836, 390] width 36 height 17
click at [169, 259] on button "button" at bounding box center [162, 259] width 19 height 19
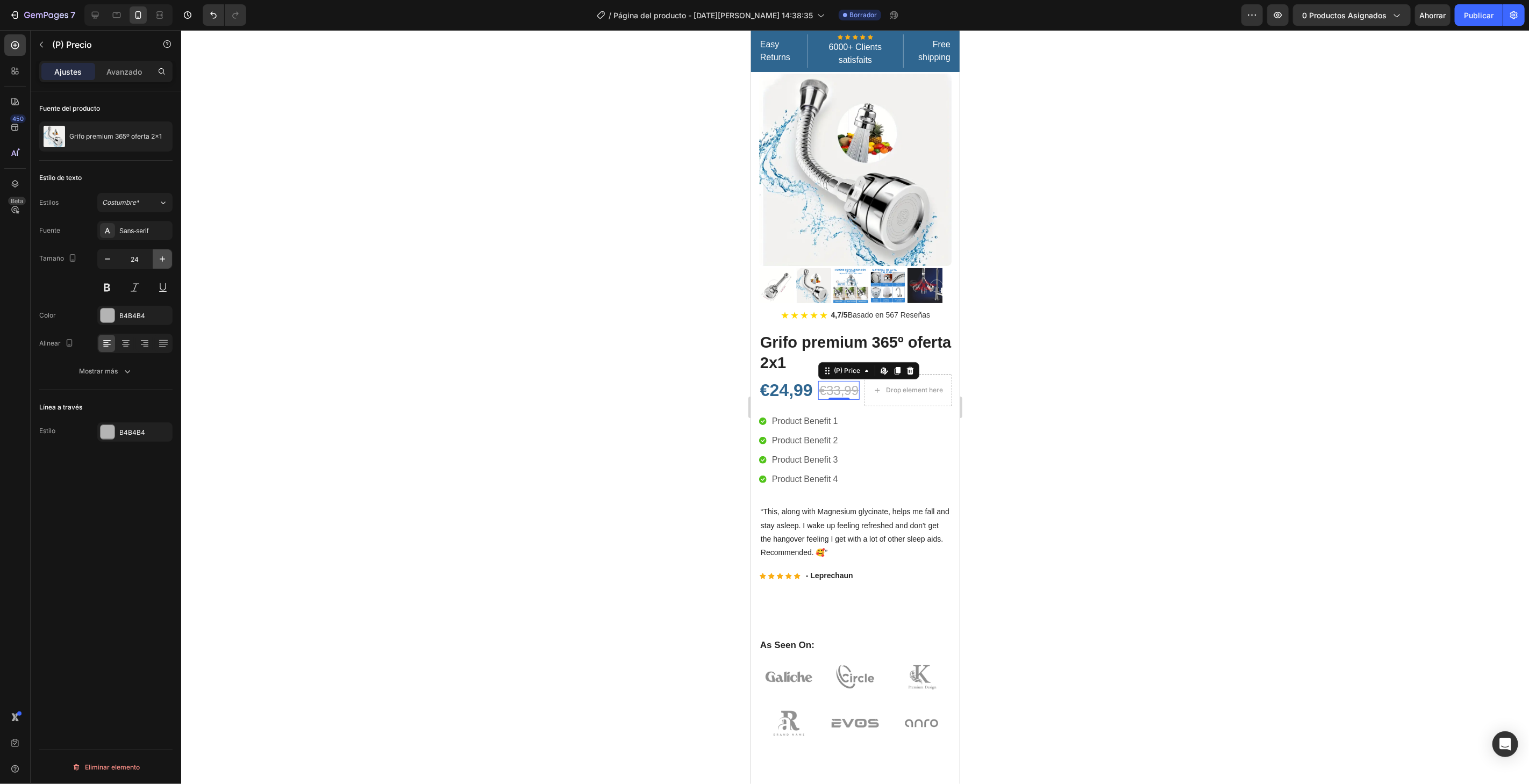
click at [169, 259] on button "button" at bounding box center [162, 259] width 19 height 19
type input "25"
click at [111, 309] on div at bounding box center [107, 315] width 14 height 14
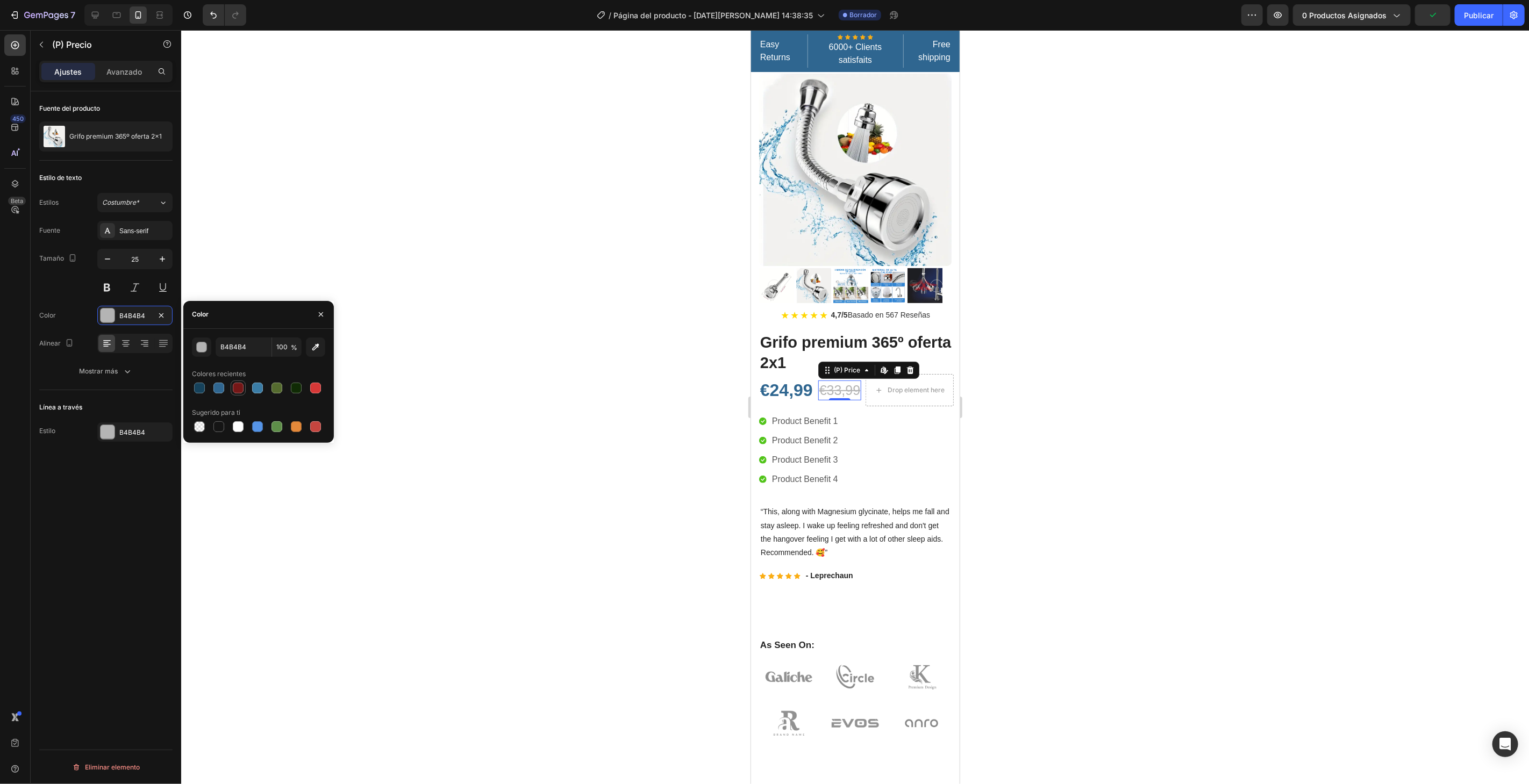
click at [238, 386] on div at bounding box center [238, 388] width 11 height 11
type input "751717"
click at [100, 428] on div at bounding box center [107, 432] width 14 height 14
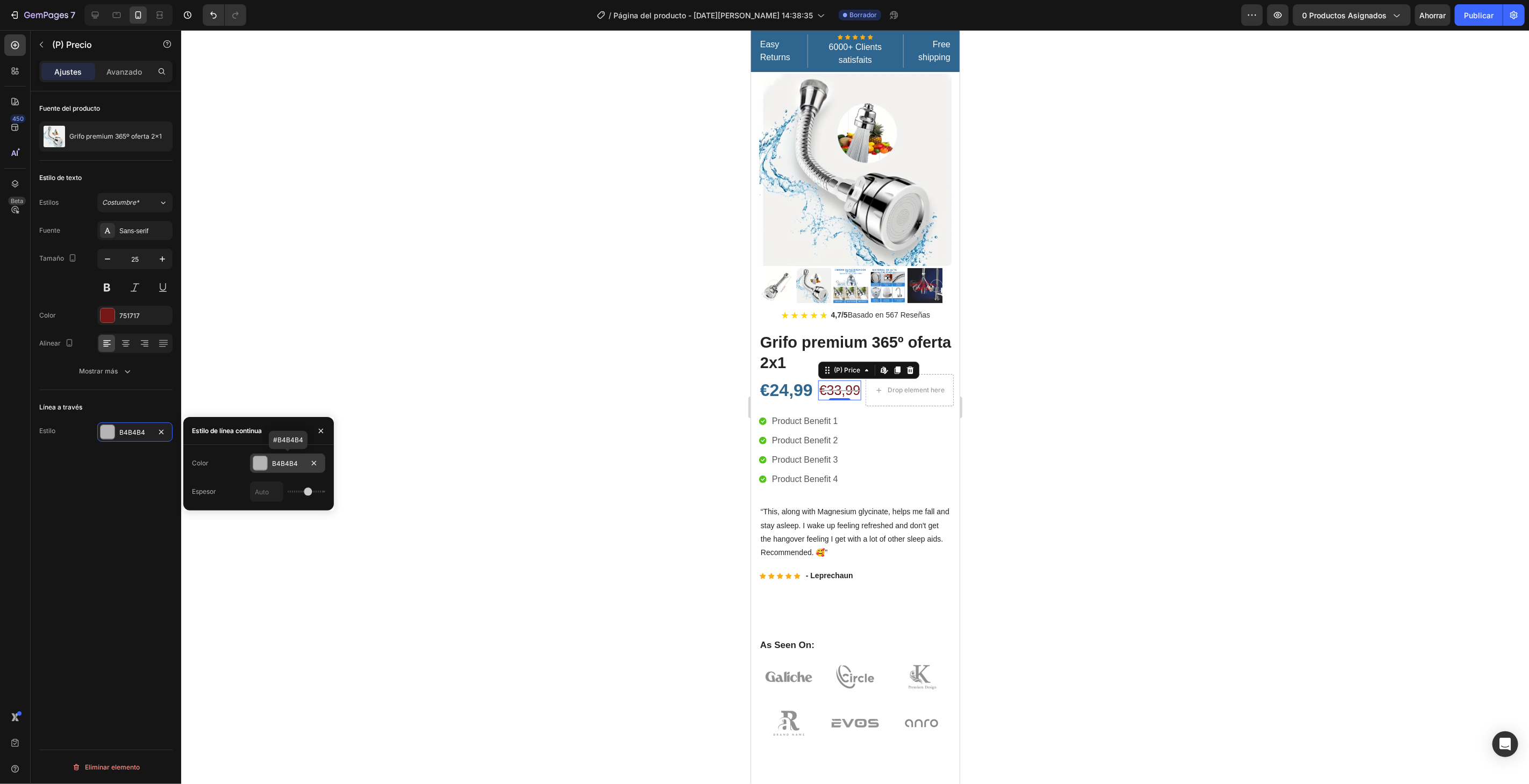
click at [267, 461] on div "B4B4B4" at bounding box center [288, 463] width 75 height 19
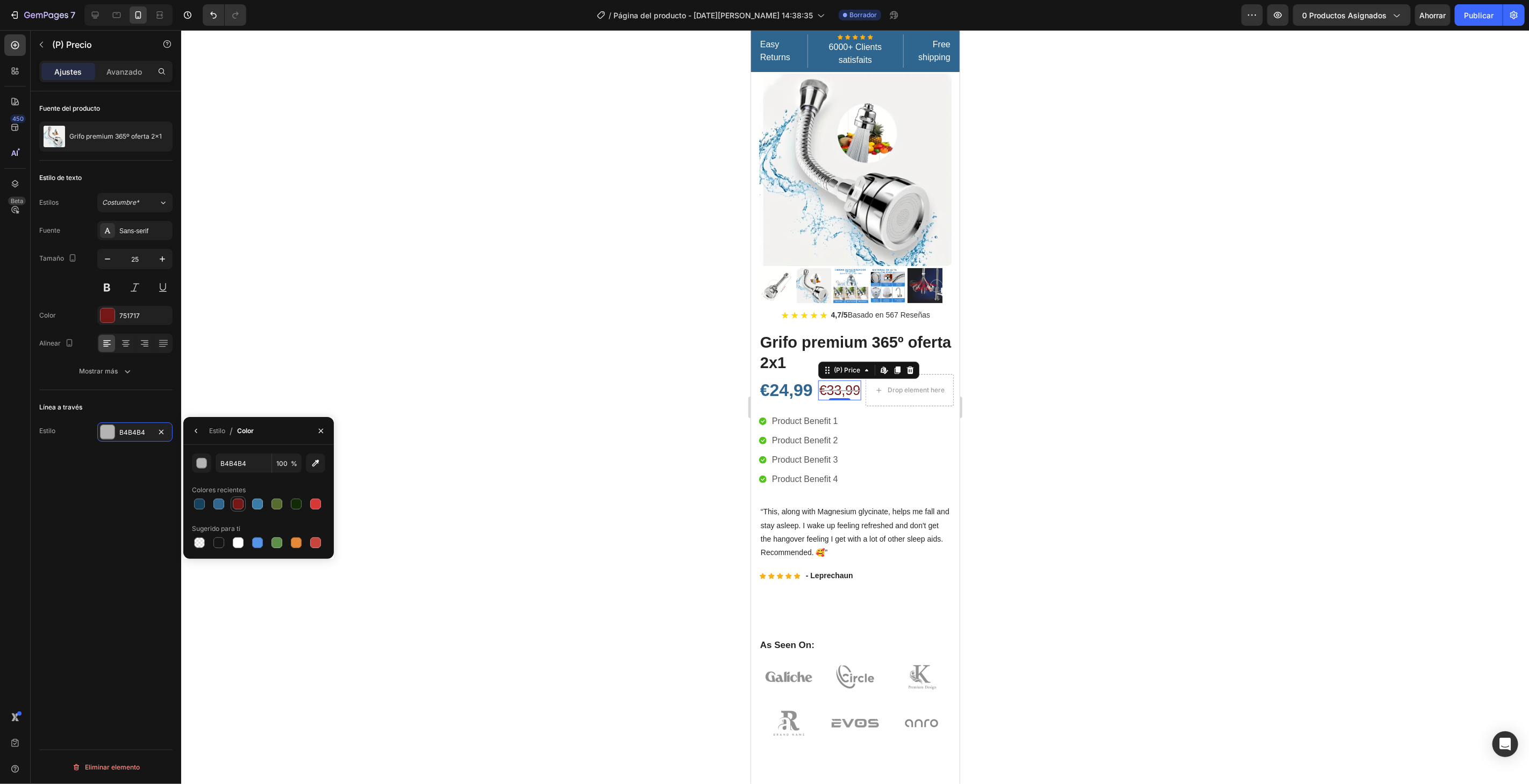
click at [238, 499] on div at bounding box center [238, 504] width 11 height 11
type input "751717"
click at [145, 431] on div "751717" at bounding box center [135, 432] width 31 height 10
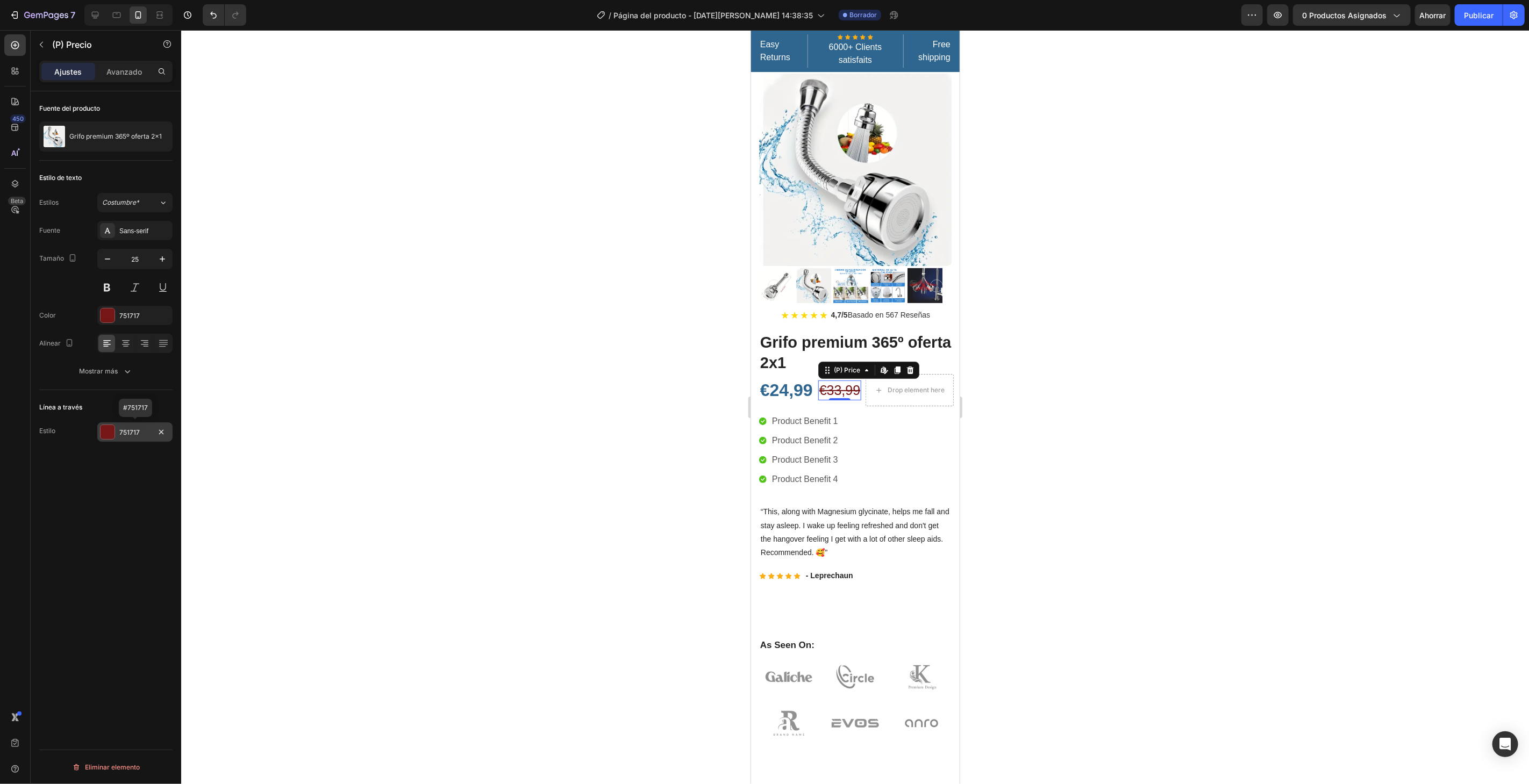
click at [142, 431] on div "751717" at bounding box center [135, 432] width 31 height 10
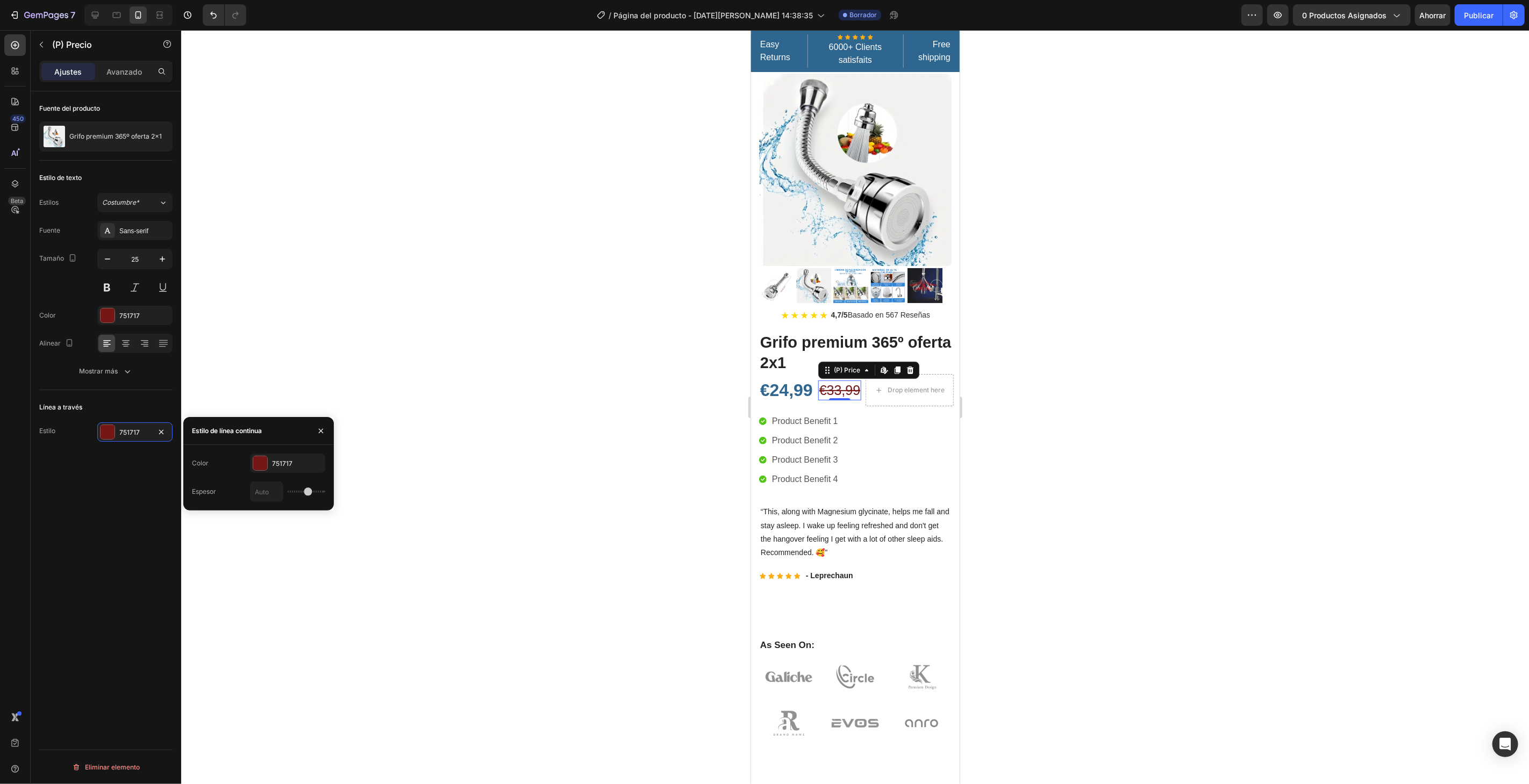
click at [296, 495] on div at bounding box center [288, 491] width 75 height 20
drag, startPoint x: 50, startPoint y: 44, endPoint x: 49, endPoint y: 51, distance: 7.1
click at [51, 45] on div "(P) Precio" at bounding box center [91, 44] width 122 height 28
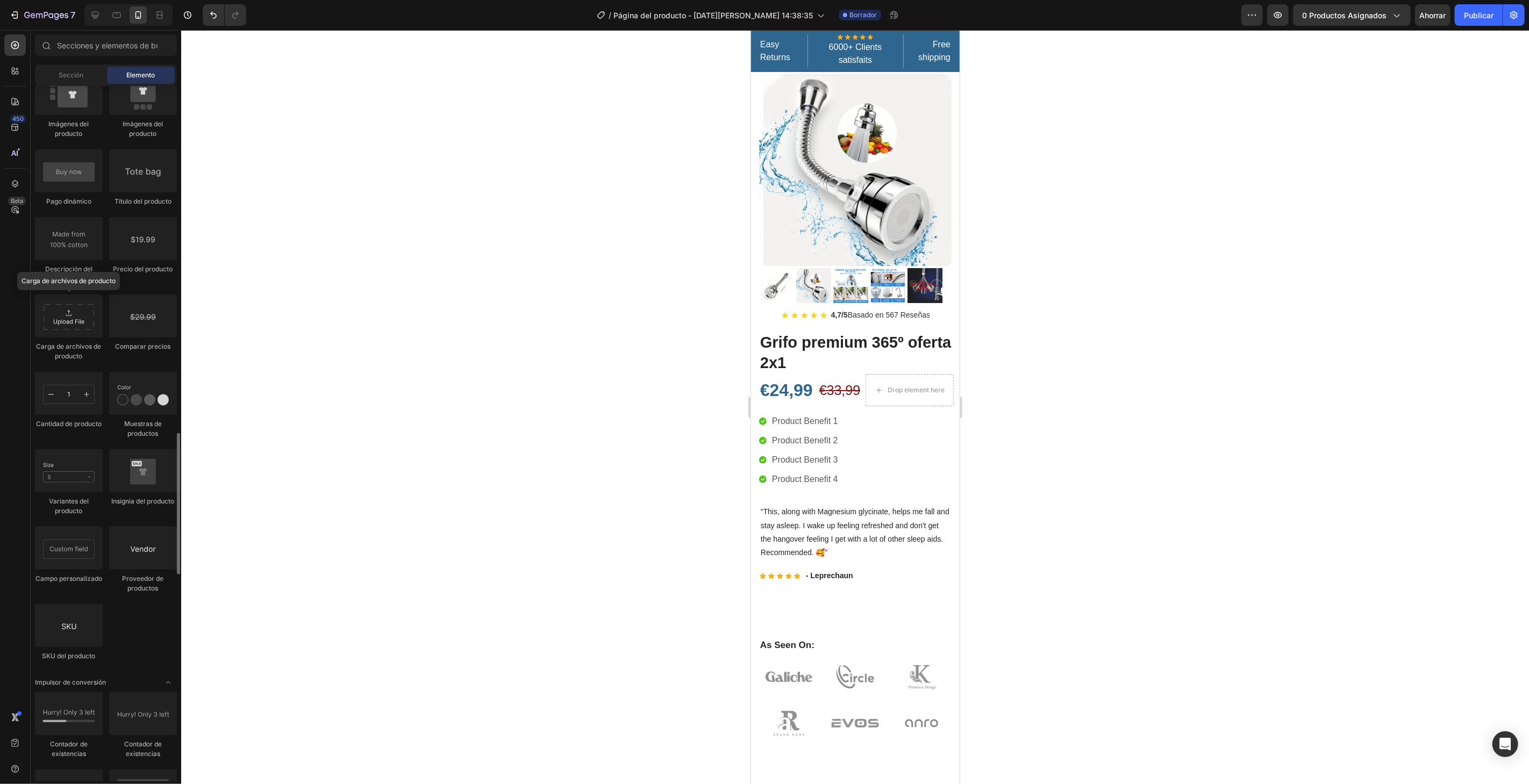
scroll to position [1649, 0]
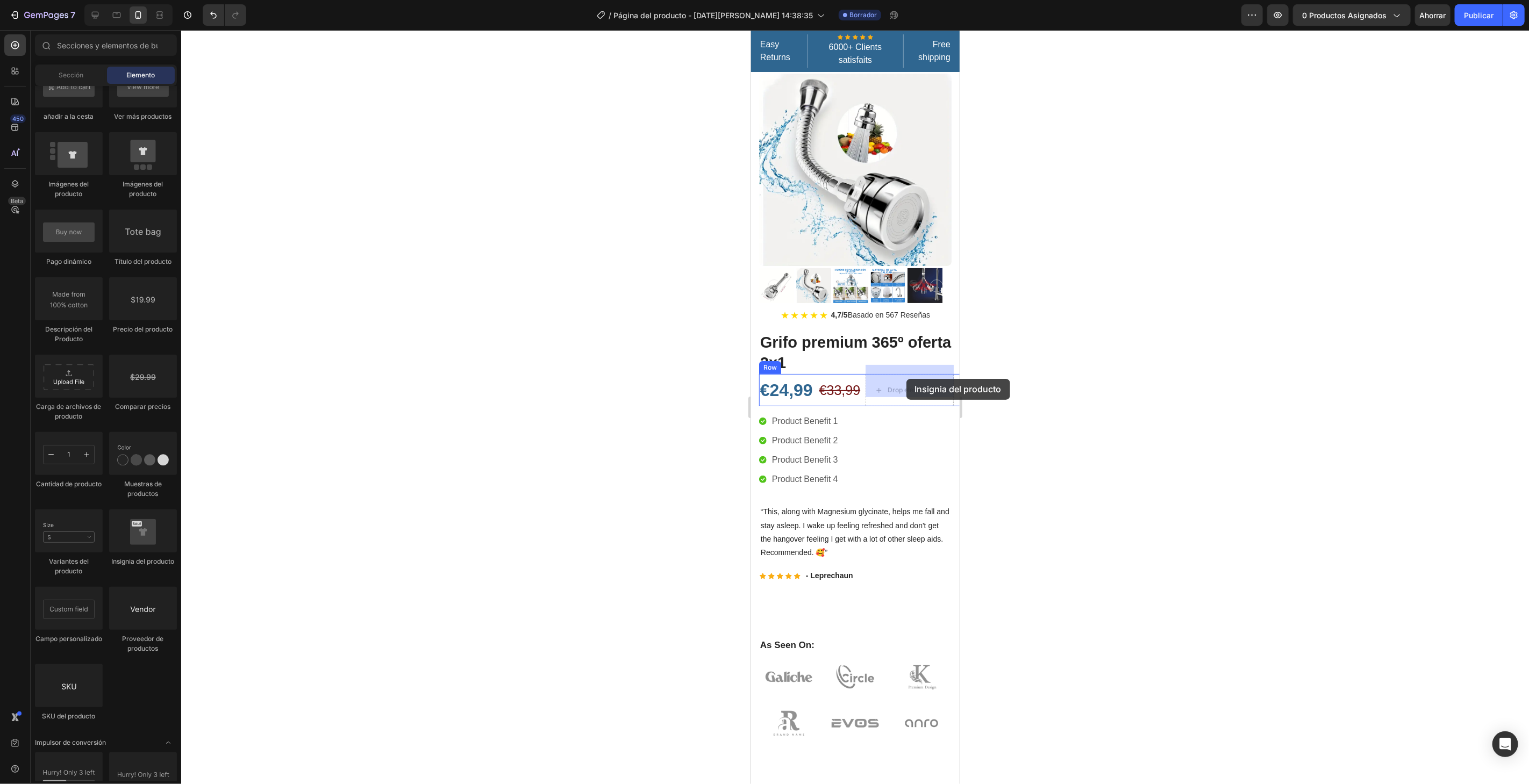
drag, startPoint x: 899, startPoint y: 567, endPoint x: 906, endPoint y: 379, distance: 188.1
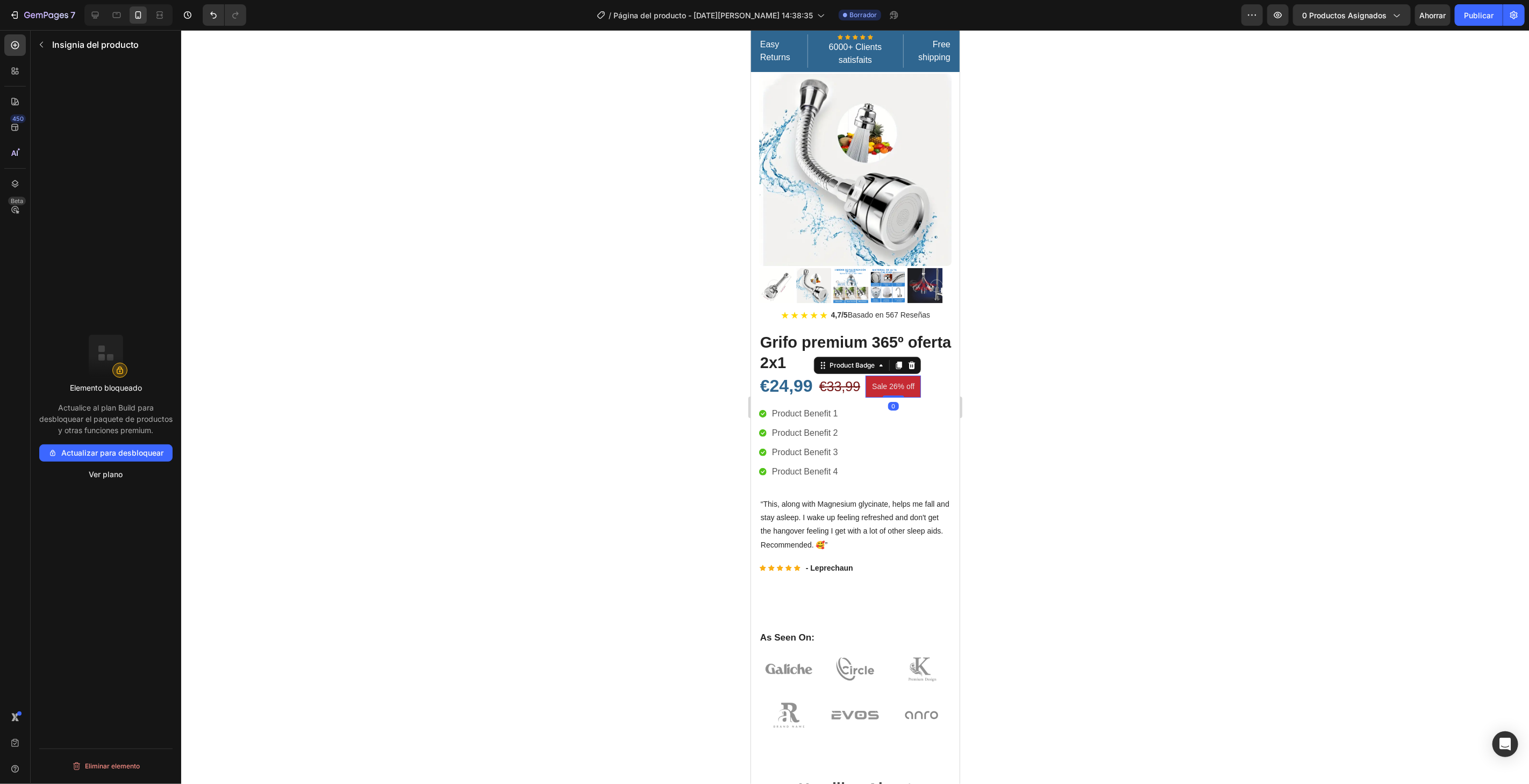
click at [894, 375] on pre "Sale 26% off" at bounding box center [892, 386] width 56 height 22
click at [894, 379] on pre "Sale 26% off" at bounding box center [892, 386] width 56 height 22
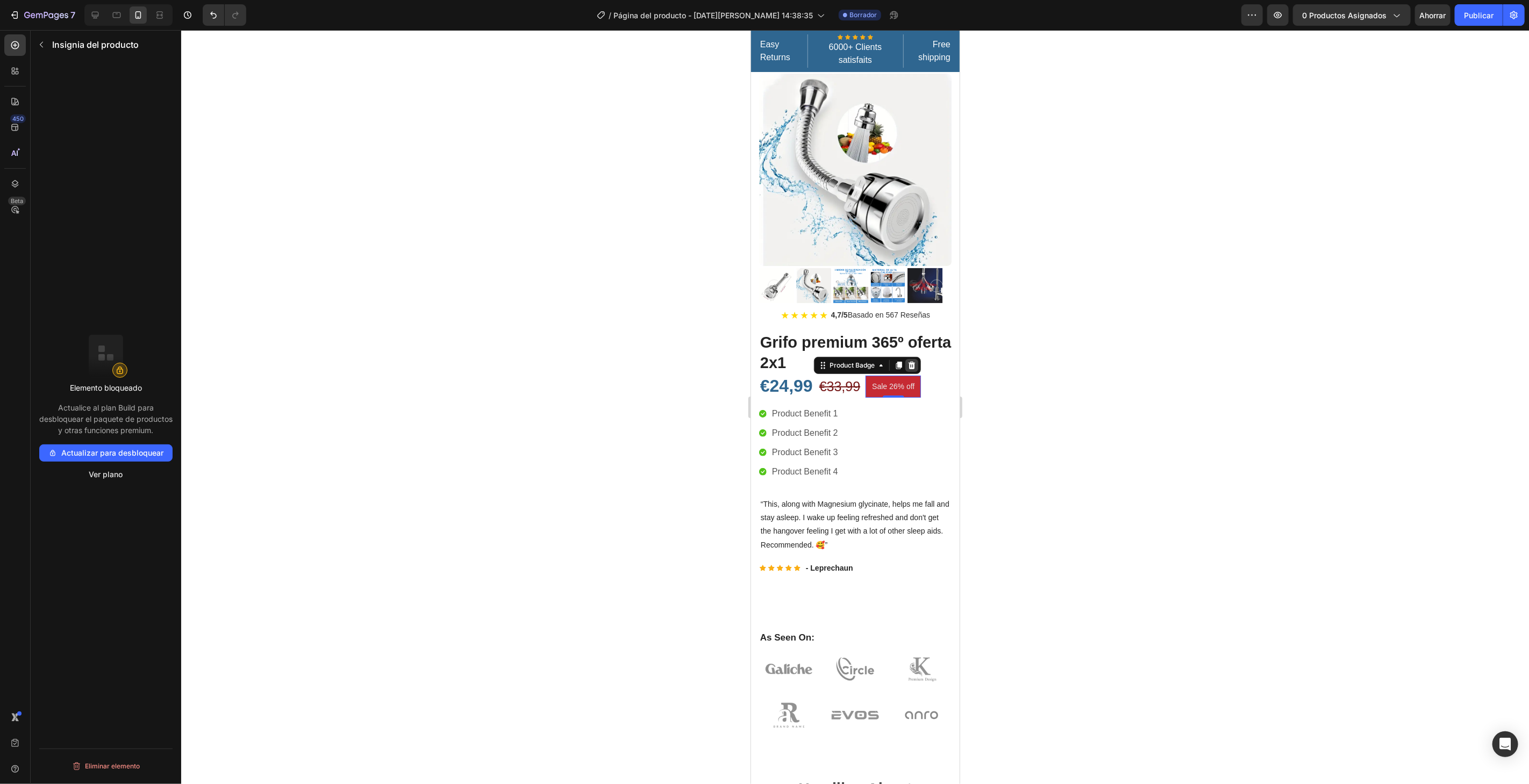
click at [910, 361] on icon at bounding box center [911, 364] width 7 height 8
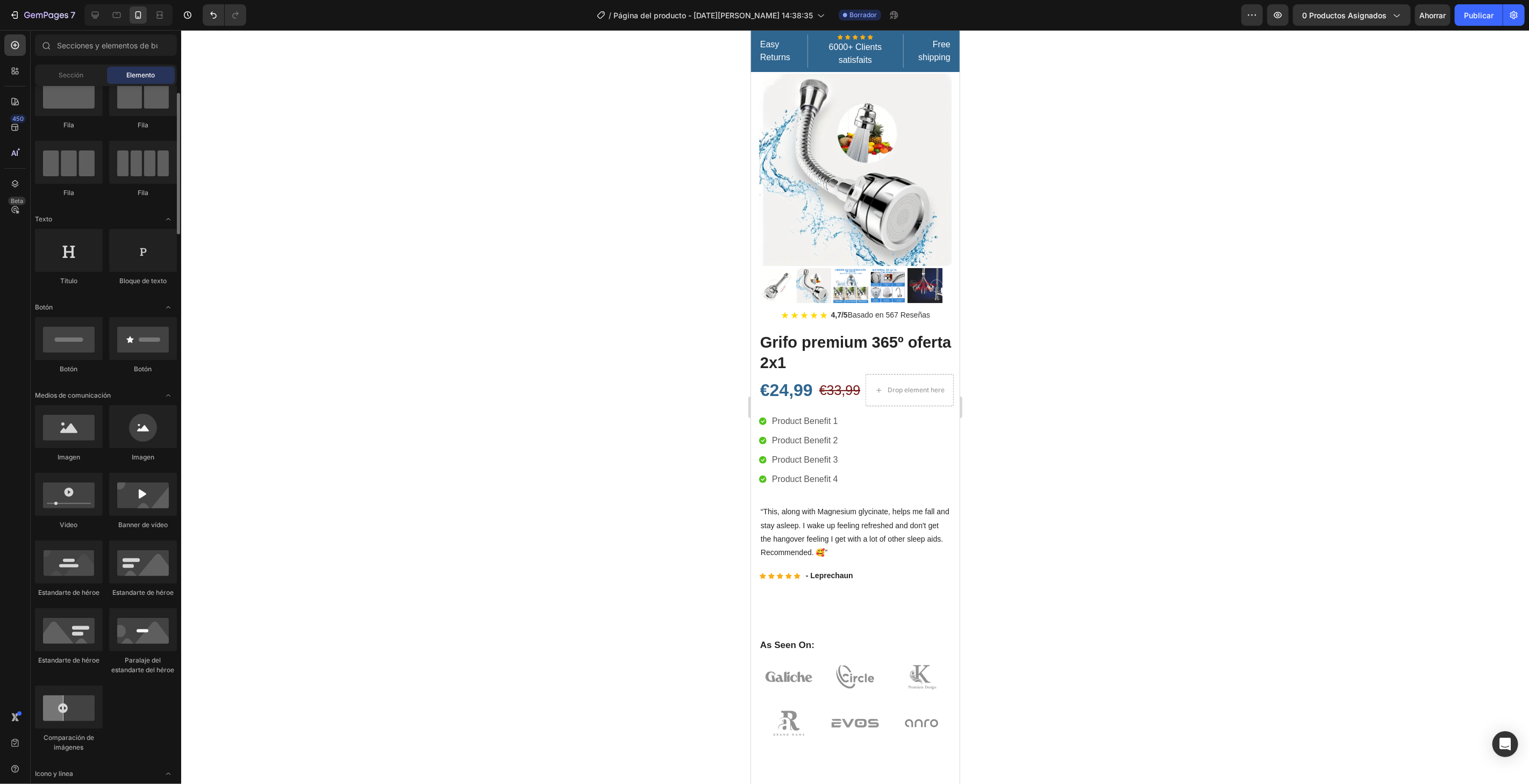
scroll to position [0, 0]
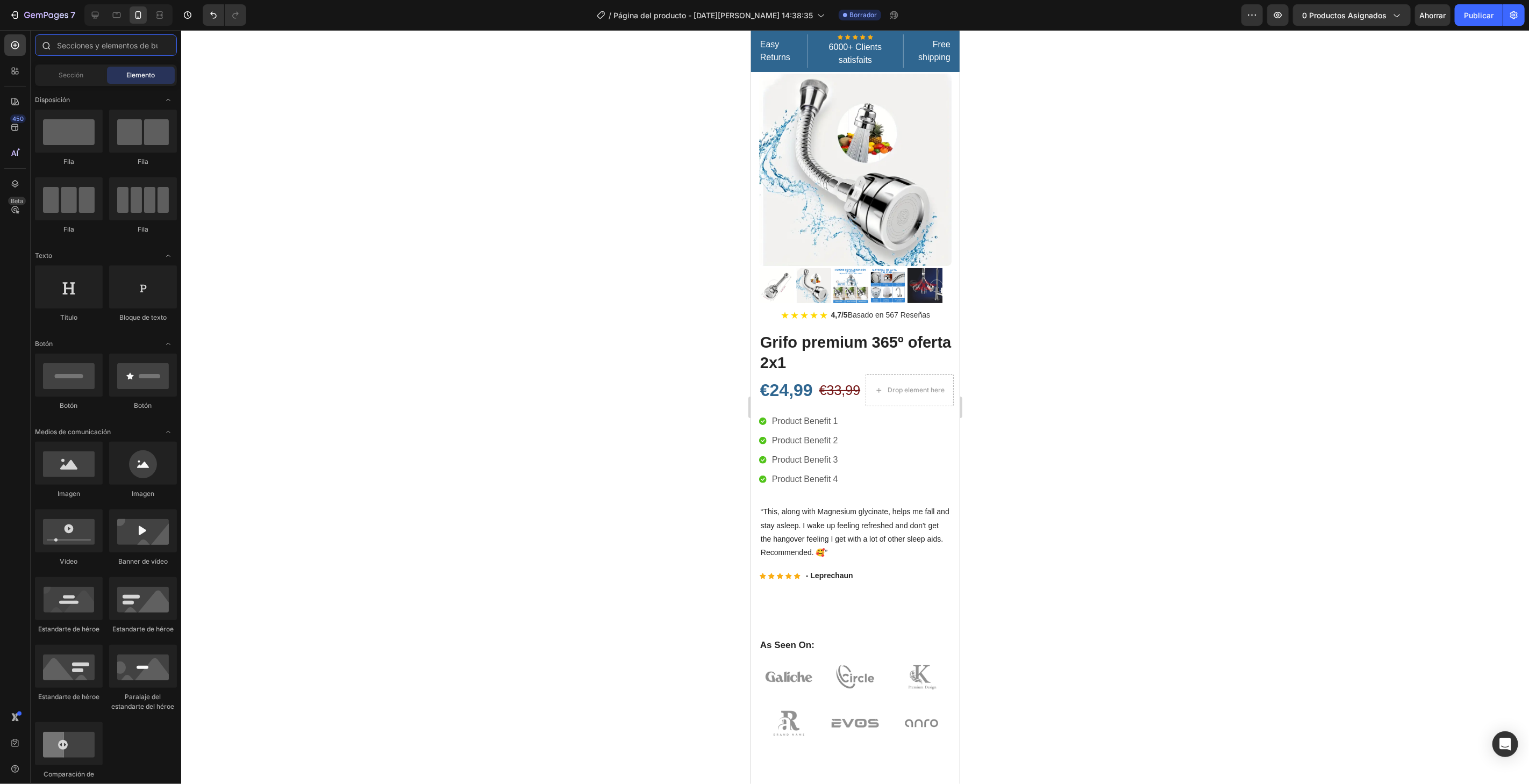
click at [115, 42] on input "text" at bounding box center [106, 45] width 142 height 21
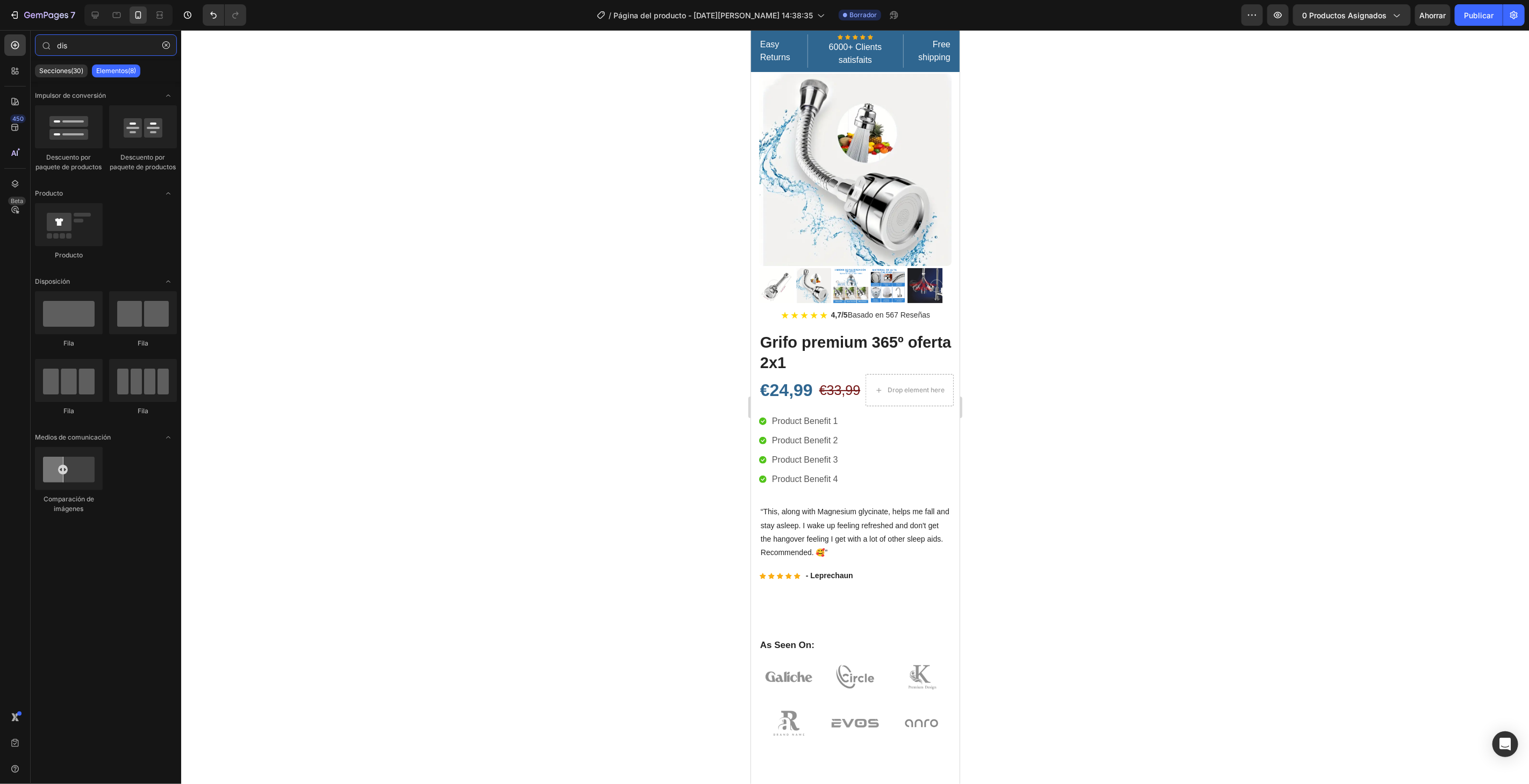
type input "dis"
click at [923, 385] on div "Drop element here" at bounding box center [915, 389] width 57 height 8
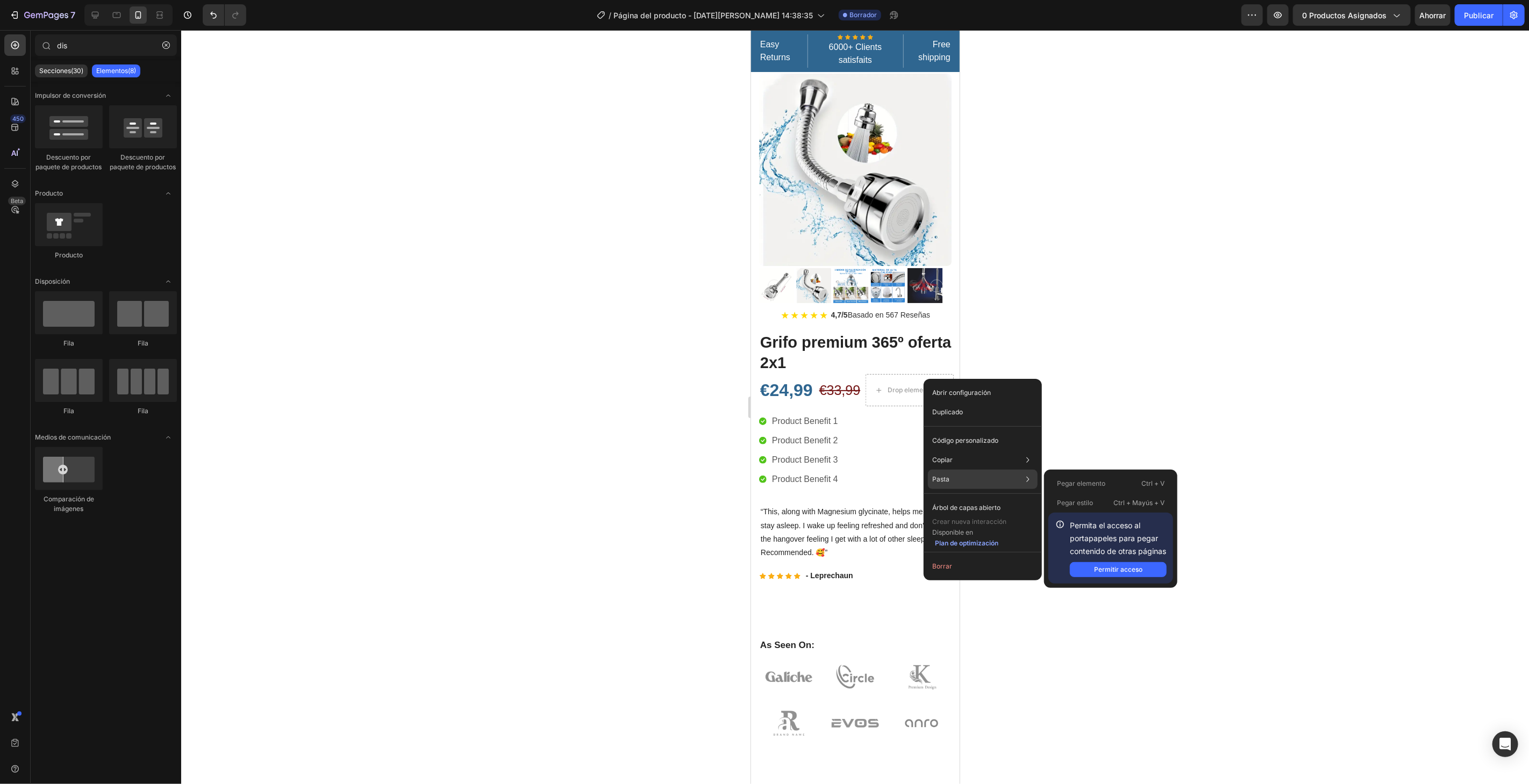
click at [939, 479] on font "Pasta" at bounding box center [941, 479] width 17 height 8
click at [939, 476] on font "Pasta" at bounding box center [941, 479] width 17 height 8
drag, startPoint x: 979, startPoint y: 479, endPoint x: 1046, endPoint y: 518, distance: 77.5
click at [982, 498] on div "Pasta Pegar elemento Ctrl + V Pegar estilo Ctrl + Mayús + V Permita el acceso a…" at bounding box center [983, 508] width 110 height 19
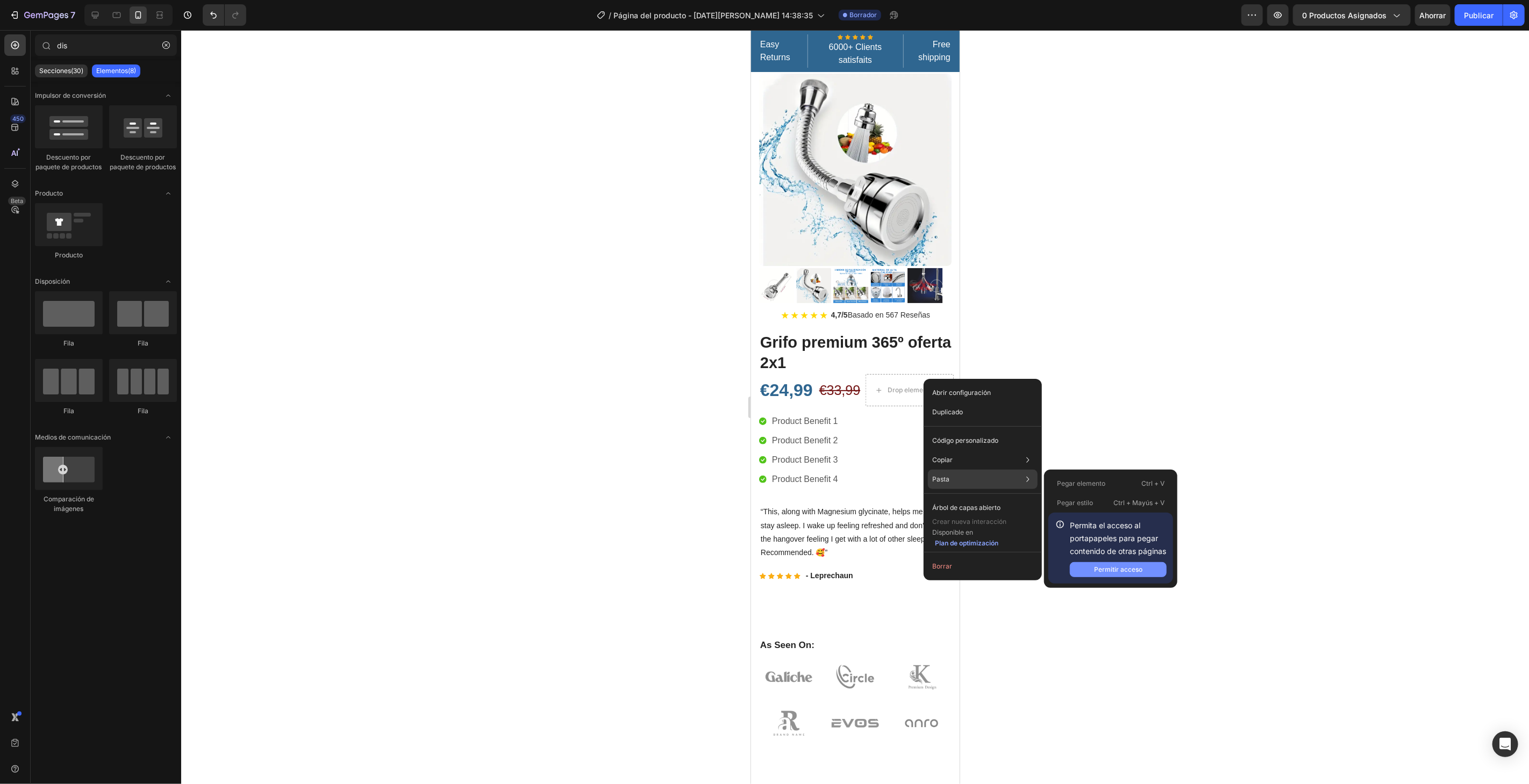
click at [1118, 572] on font "Permitir acceso" at bounding box center [1118, 570] width 48 height 8
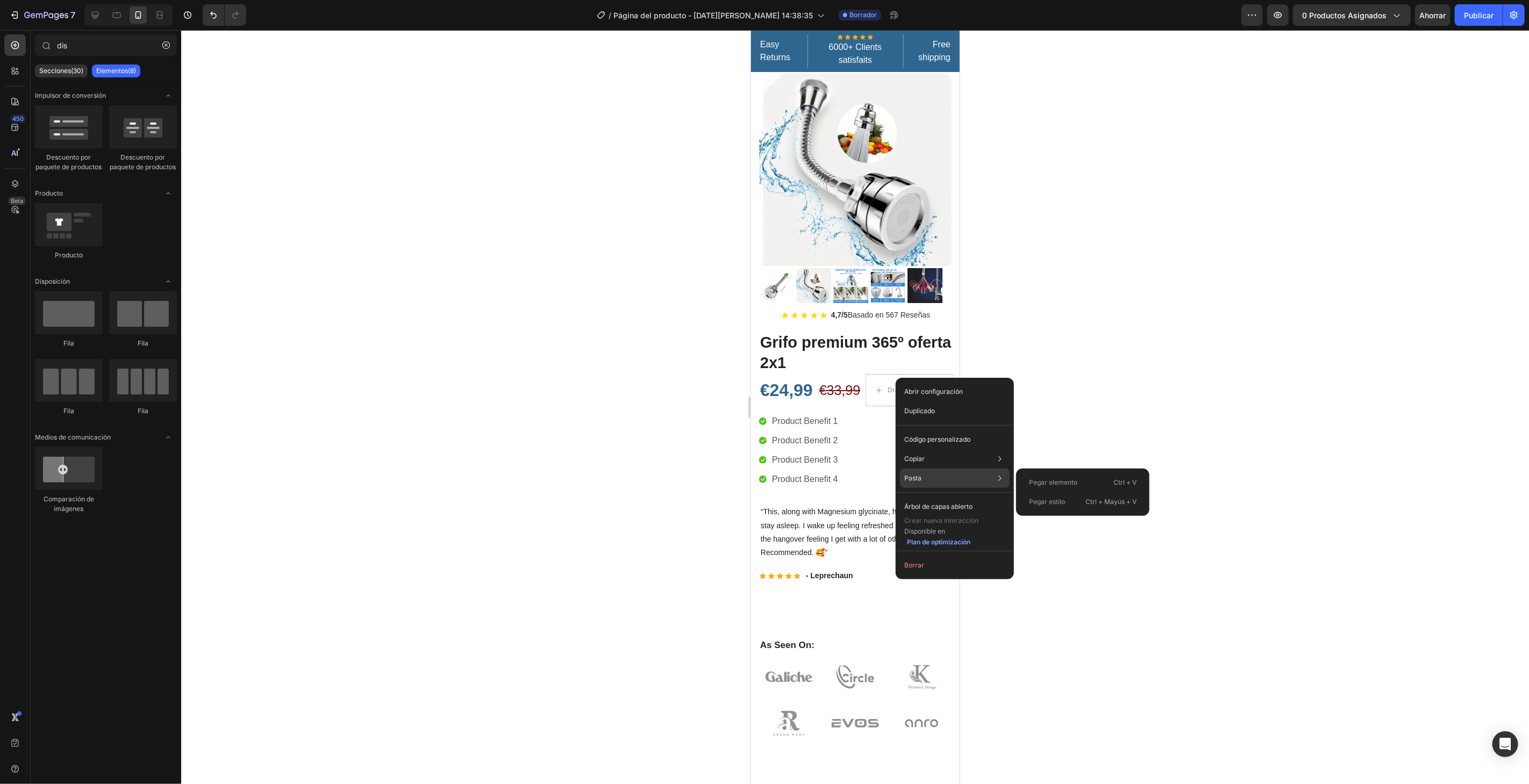
click at [923, 497] on div "Pasta Pegar elemento Ctrl + V Pegar estilo Ctrl + Mayús + V" at bounding box center [955, 507] width 110 height 19
click at [917, 474] on p "Pasta" at bounding box center [913, 478] width 17 height 10
click at [1077, 492] on div "Pegar elemento Ctrl + V" at bounding box center [1082, 502] width 125 height 19
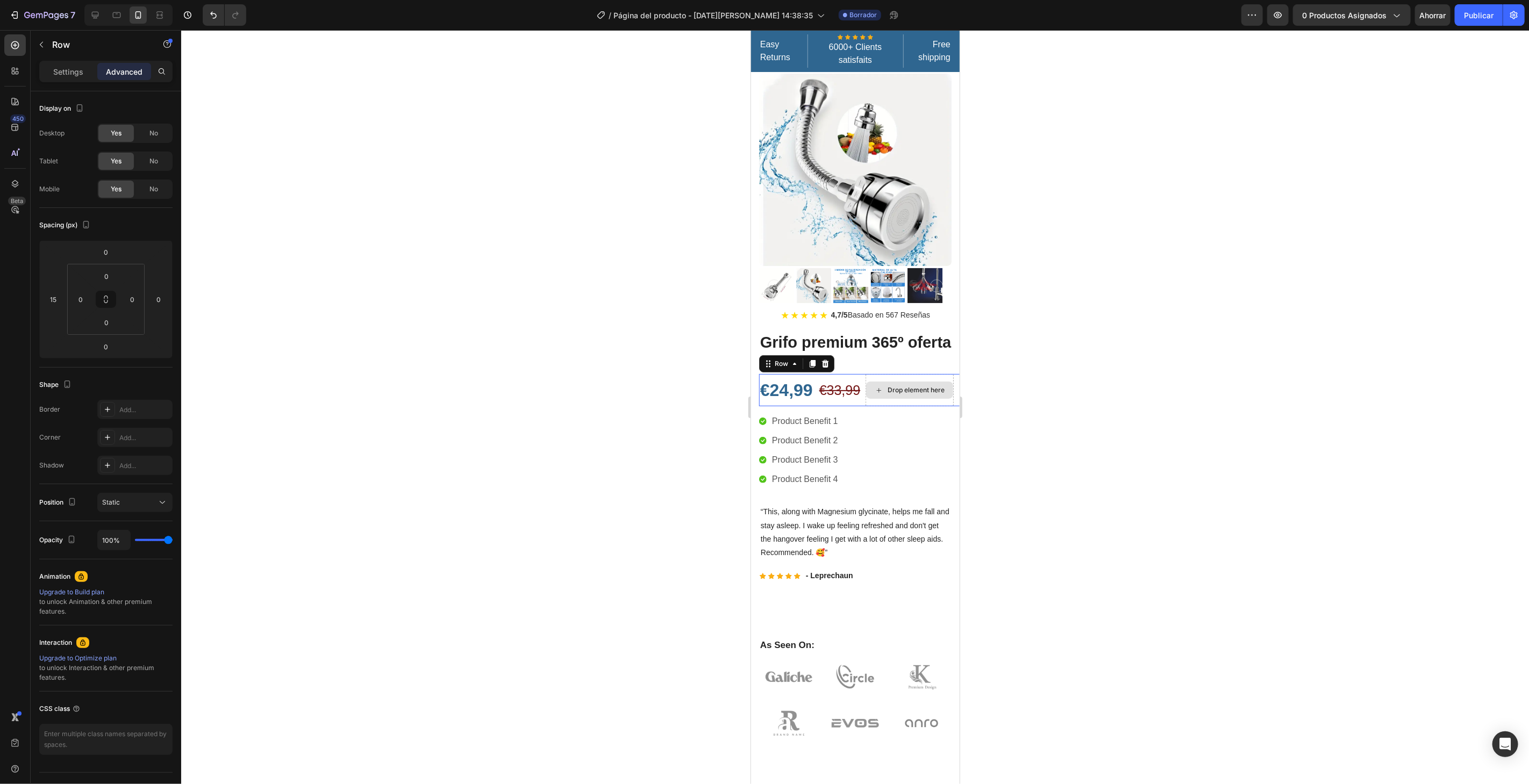
click at [911, 390] on div "Drop element here" at bounding box center [909, 390] width 88 height 32
click at [44, 43] on icon "button" at bounding box center [41, 45] width 8 height 8
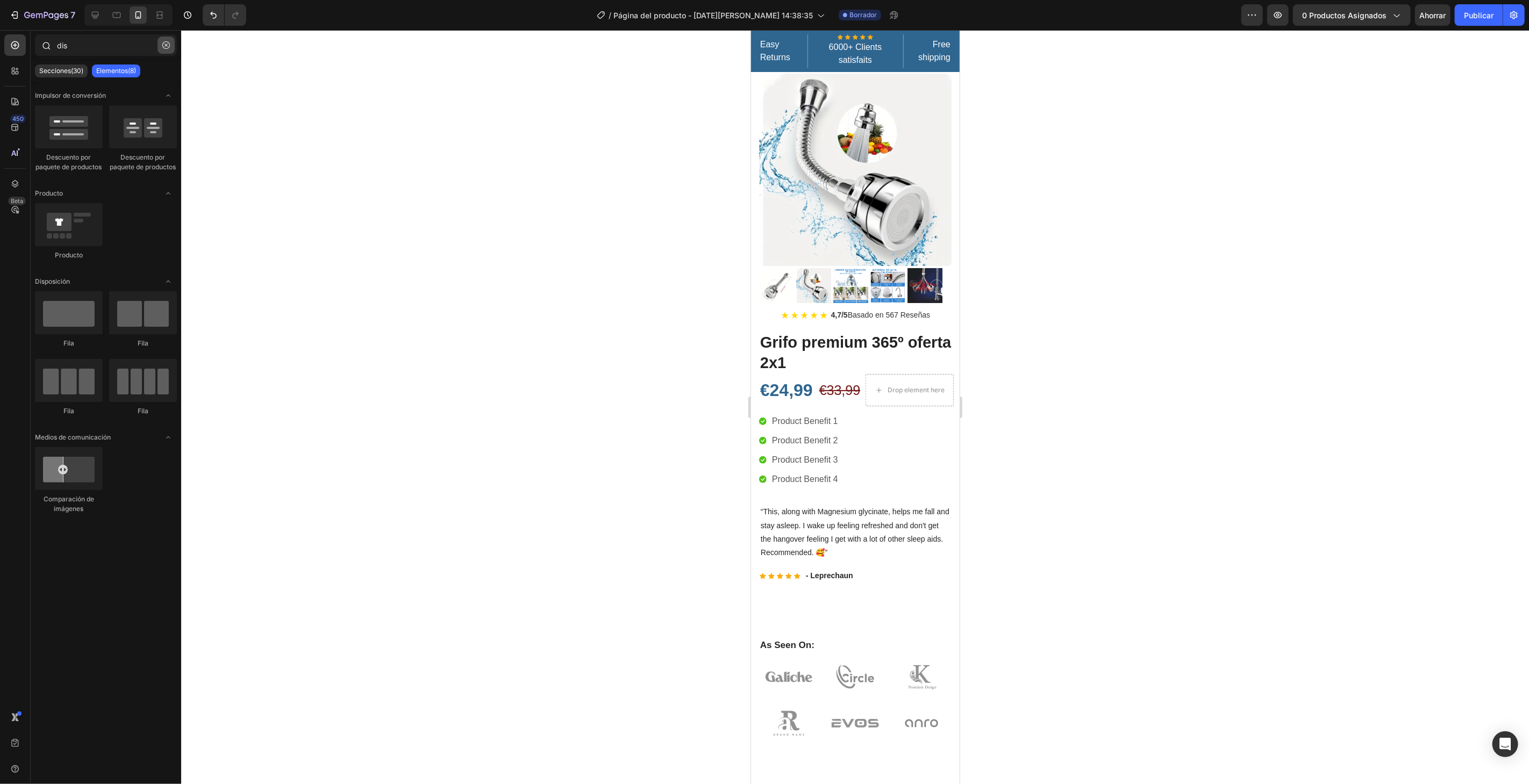
click at [168, 48] on icon "button" at bounding box center [166, 45] width 8 height 8
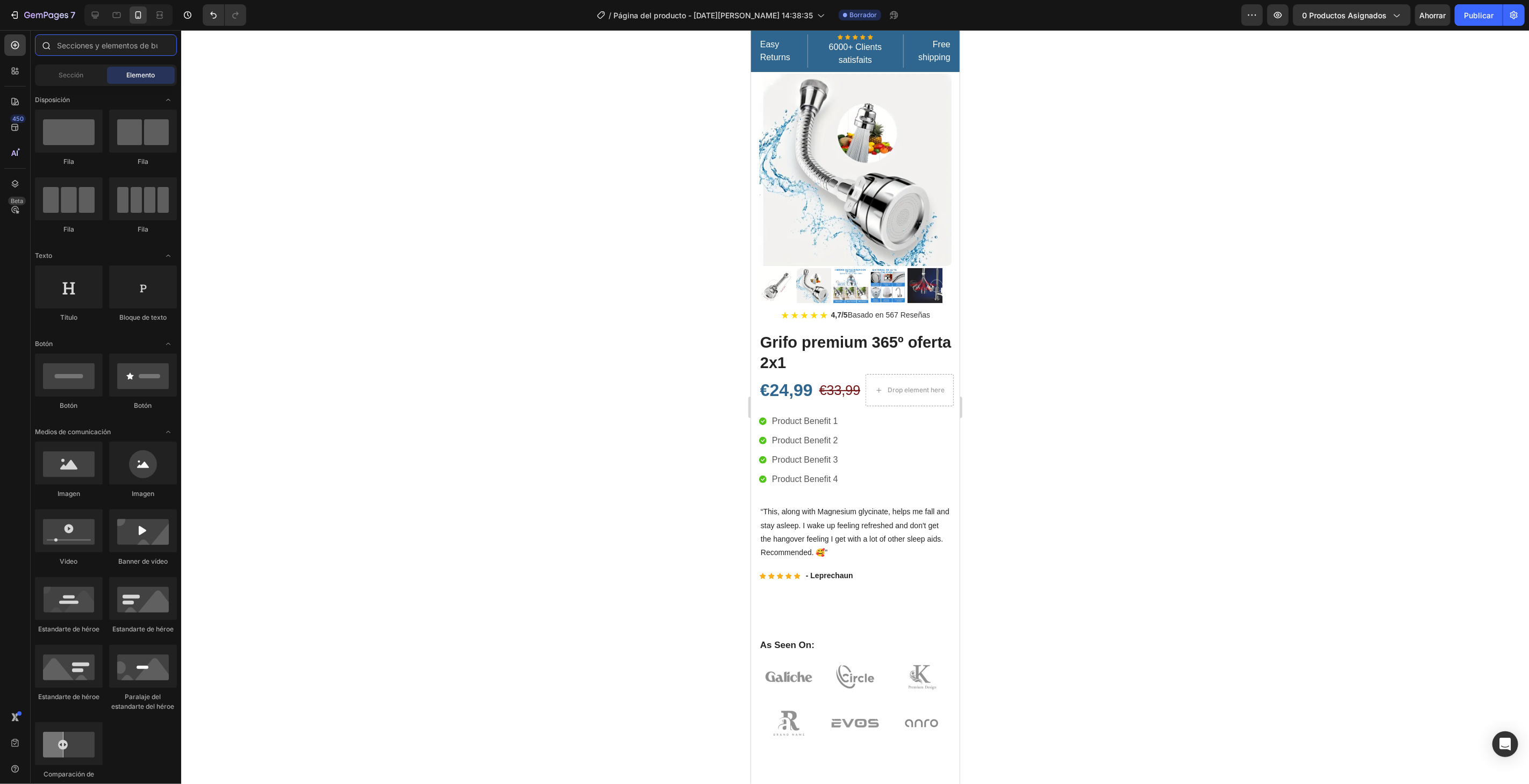
click at [168, 48] on input "text" at bounding box center [106, 45] width 142 height 21
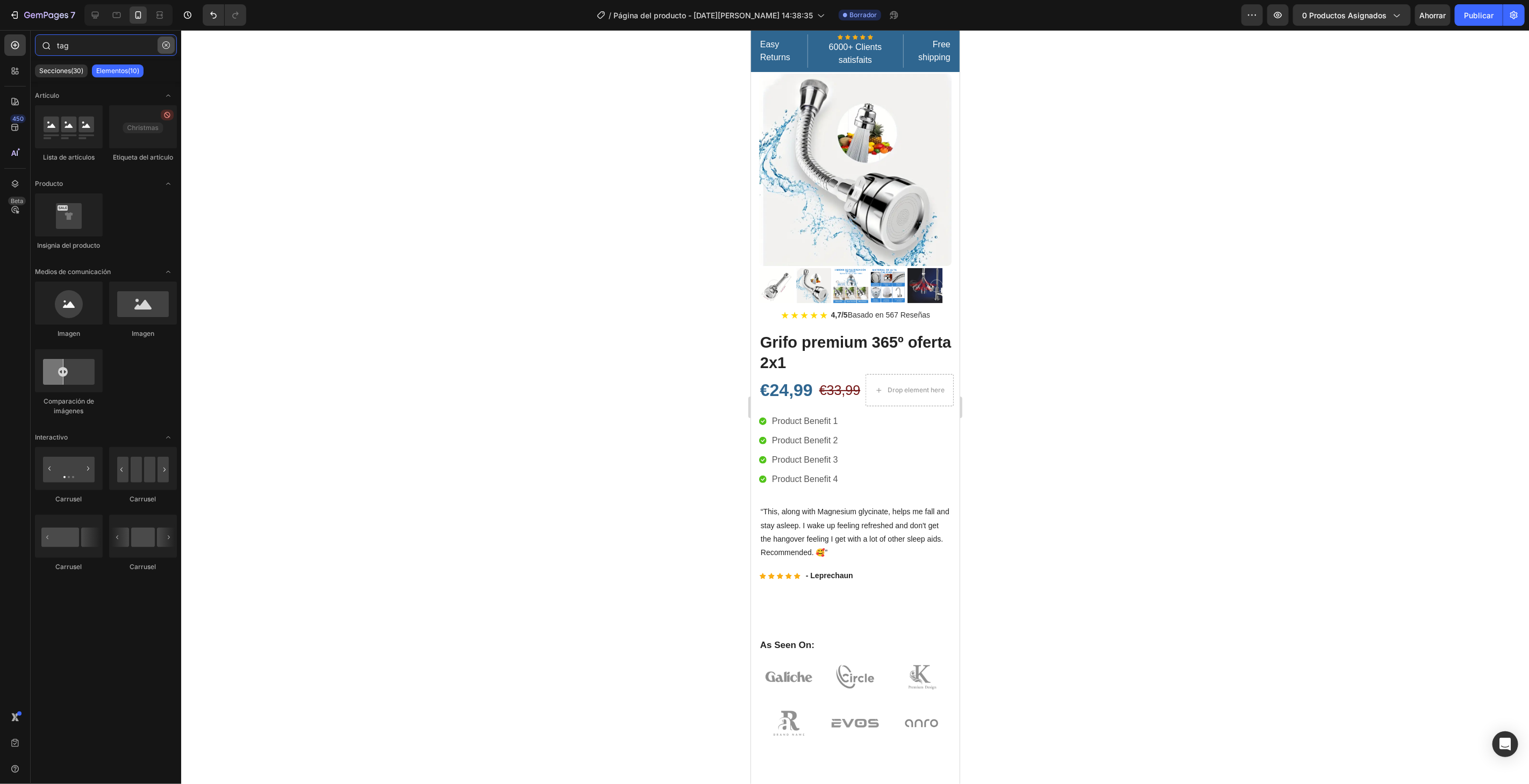
type input "tag"
click at [170, 51] on button "button" at bounding box center [166, 45] width 17 height 17
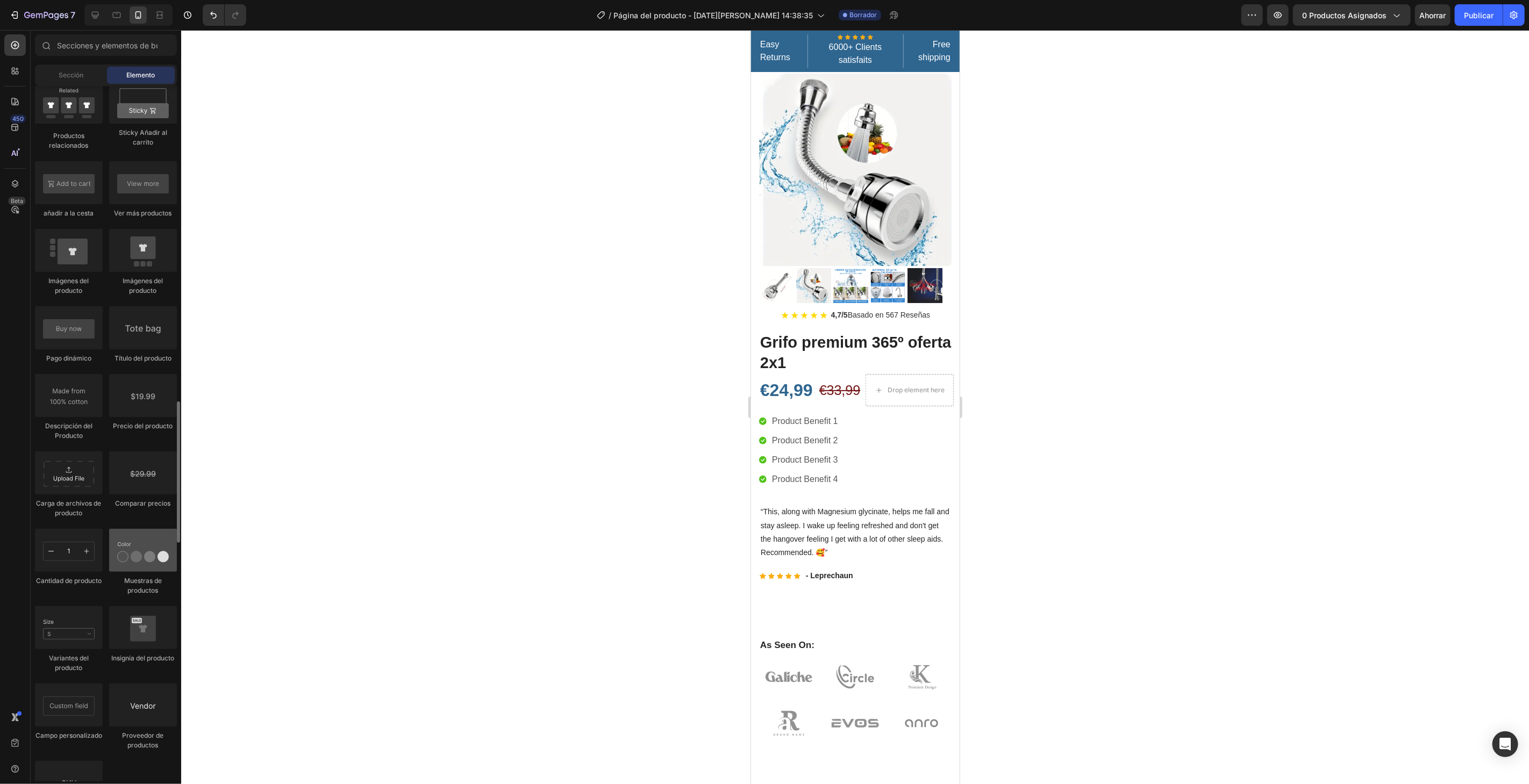
scroll to position [1672, 0]
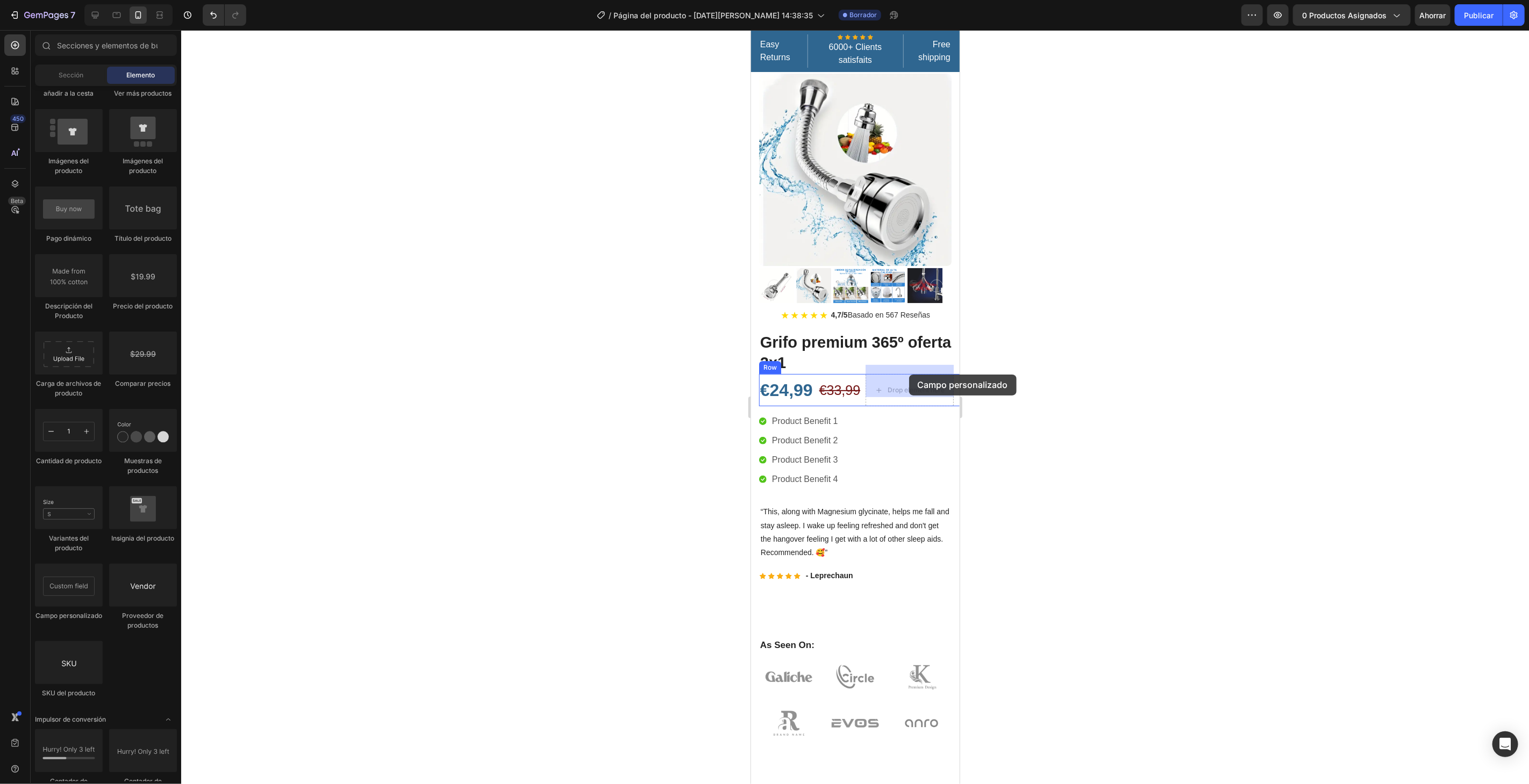
drag, startPoint x: 845, startPoint y: 603, endPoint x: 909, endPoint y: 374, distance: 237.8
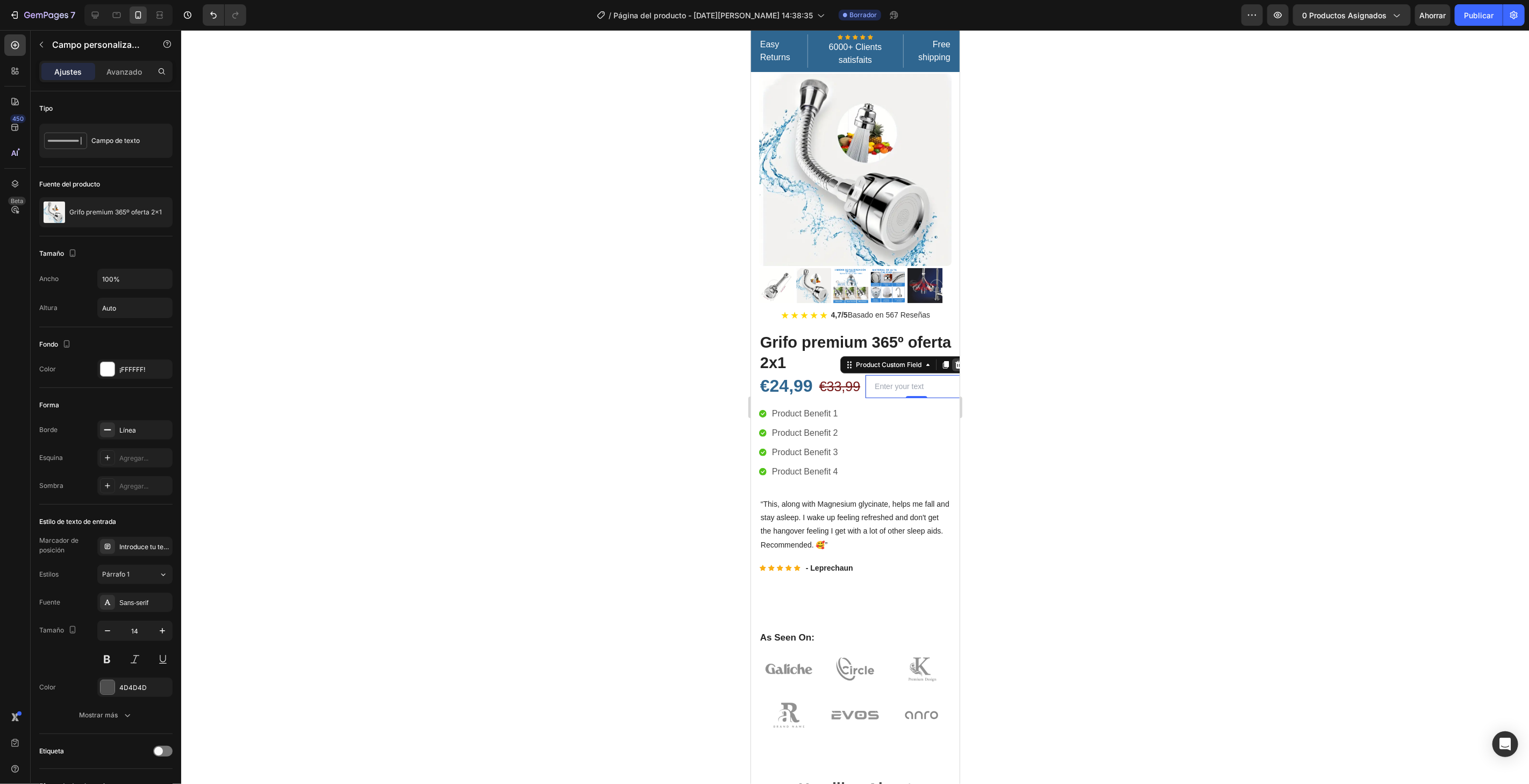
click at [955, 361] on icon at bounding box center [959, 364] width 7 height 8
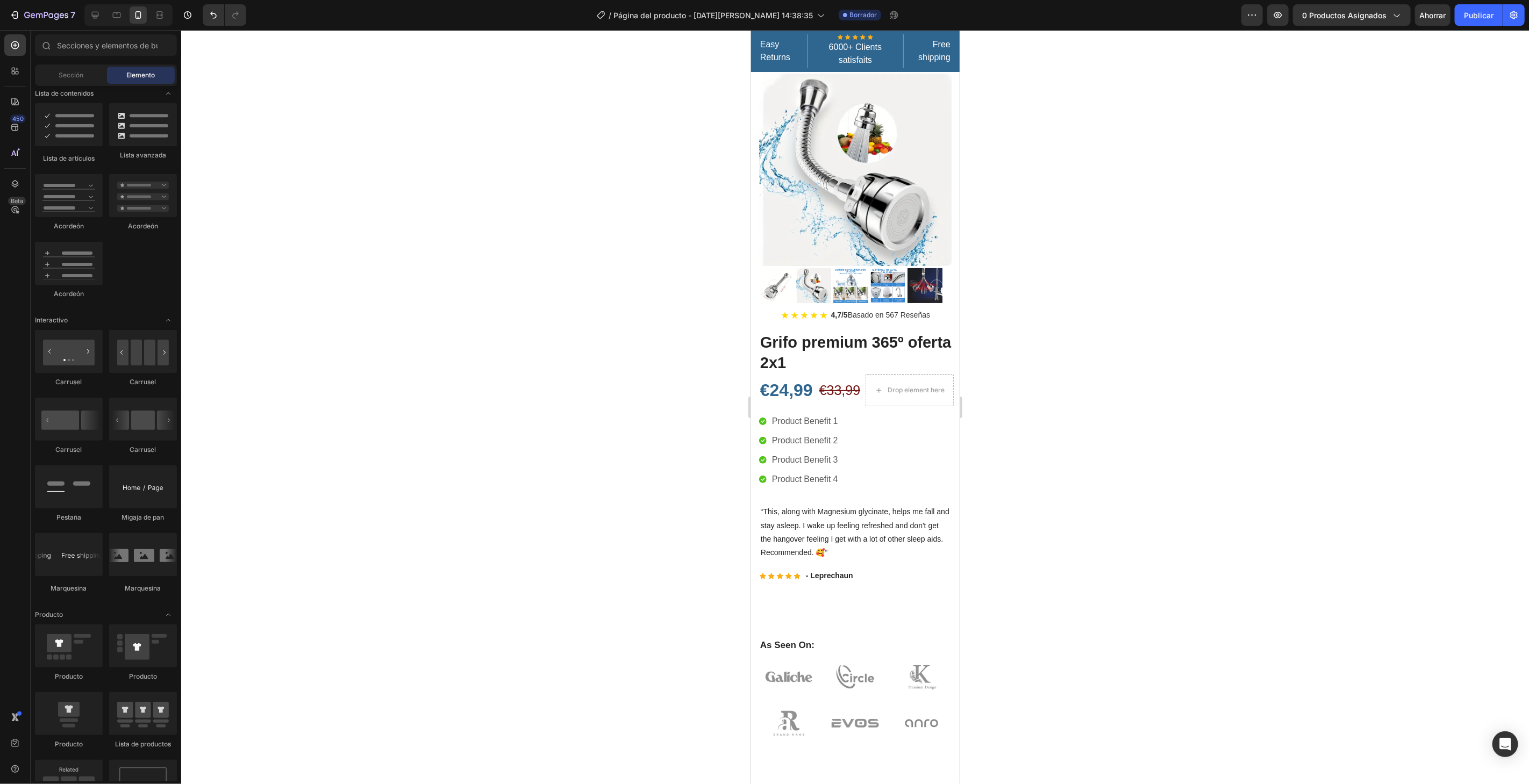
scroll to position [574, 0]
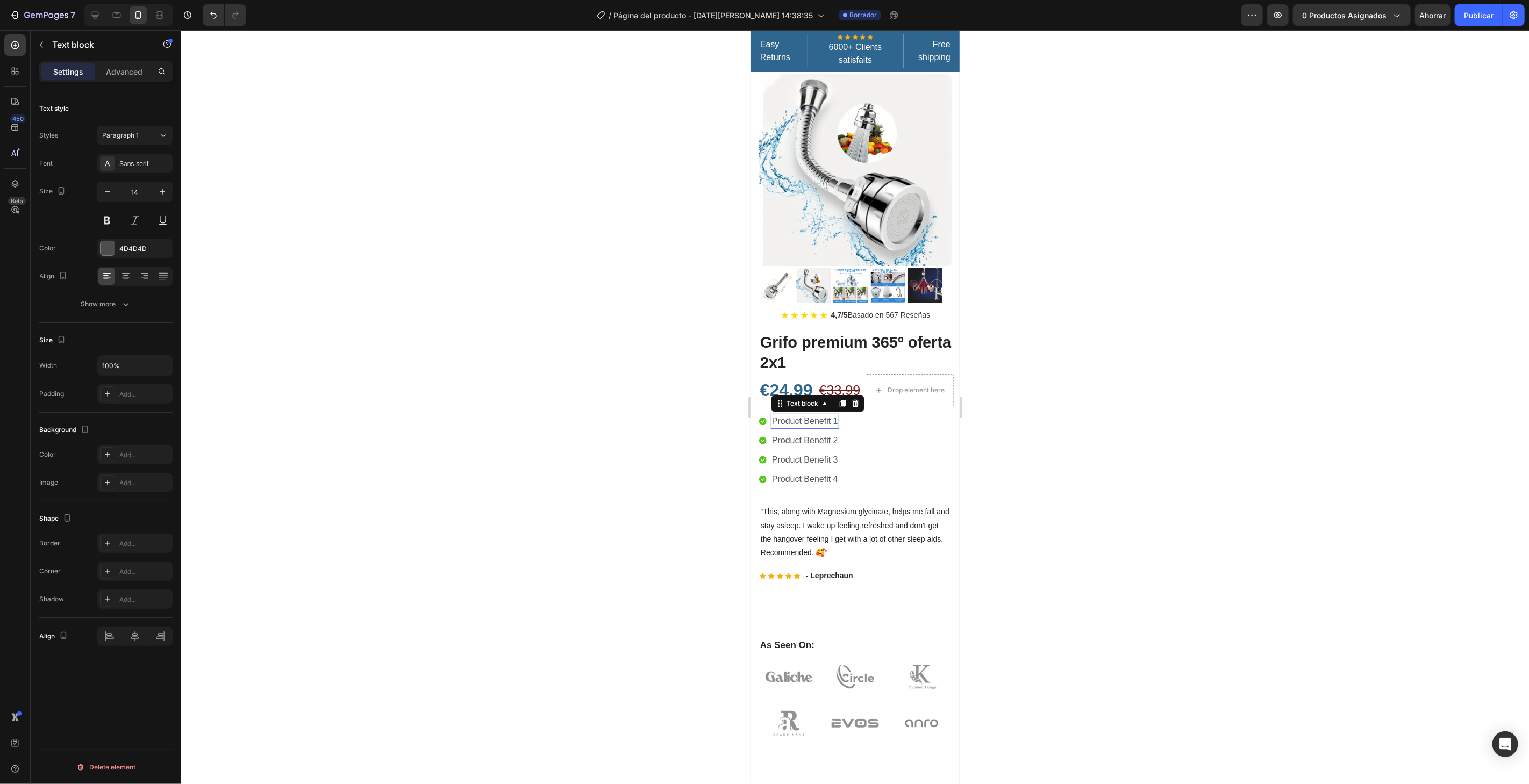
click at [793, 414] on p "Product Benefit 1" at bounding box center [805, 421] width 66 height 13
click at [780, 378] on div "€24,99" at bounding box center [786, 390] width 55 height 24
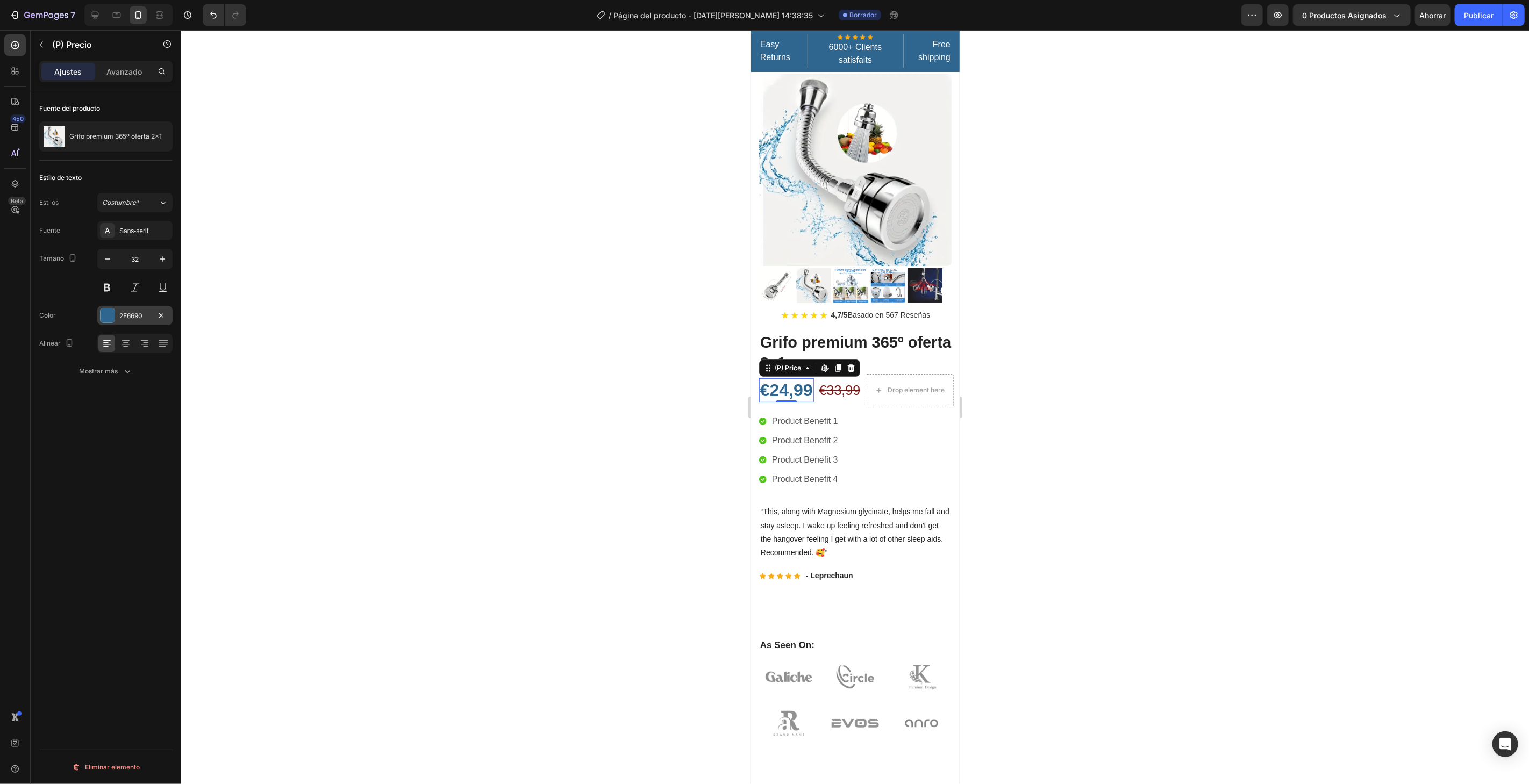
click at [149, 312] on div "2F6690" at bounding box center [135, 316] width 31 height 10
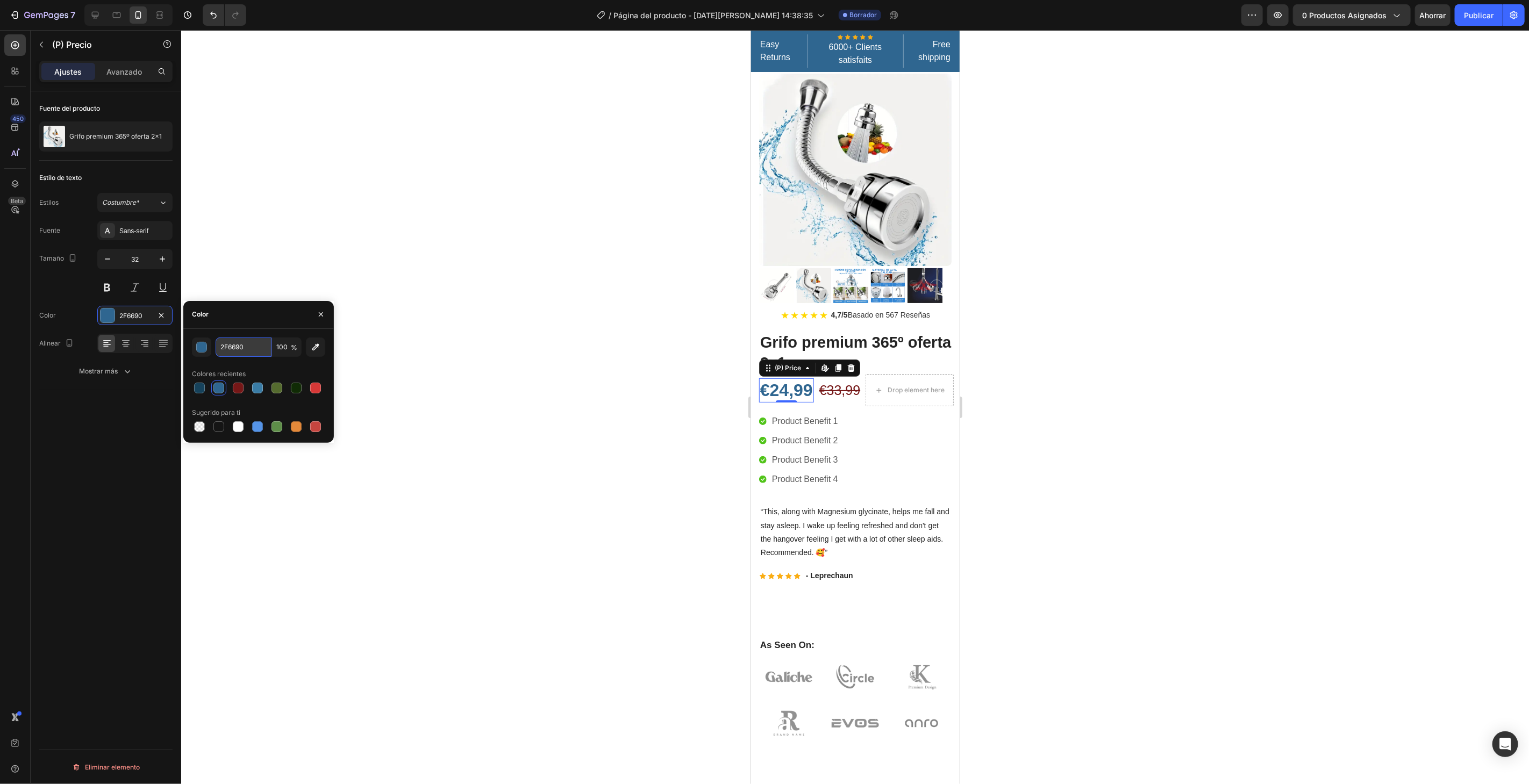
click at [249, 347] on input "2F6690" at bounding box center [244, 347] width 56 height 19
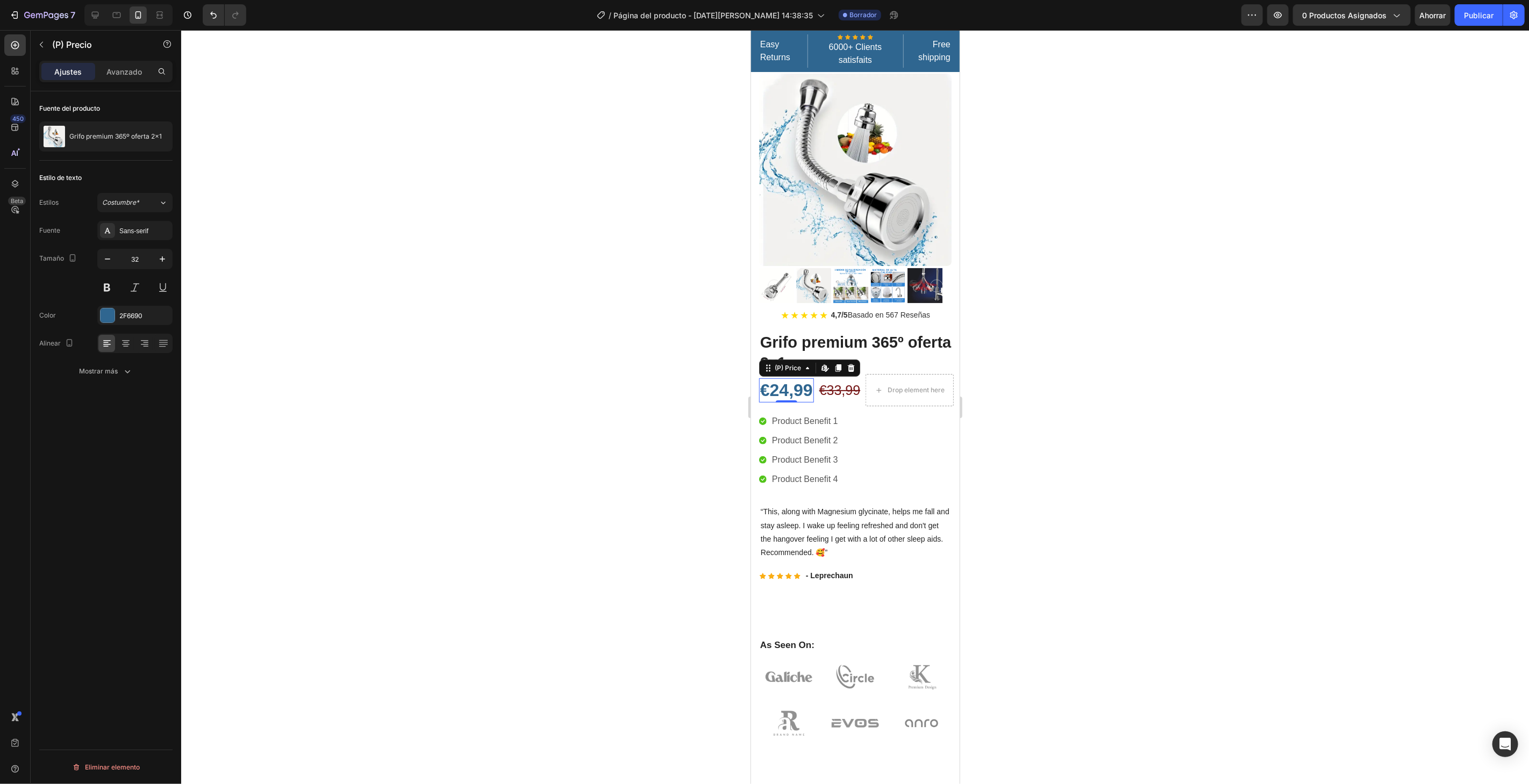
click at [394, 279] on div at bounding box center [855, 407] width 1347 height 754
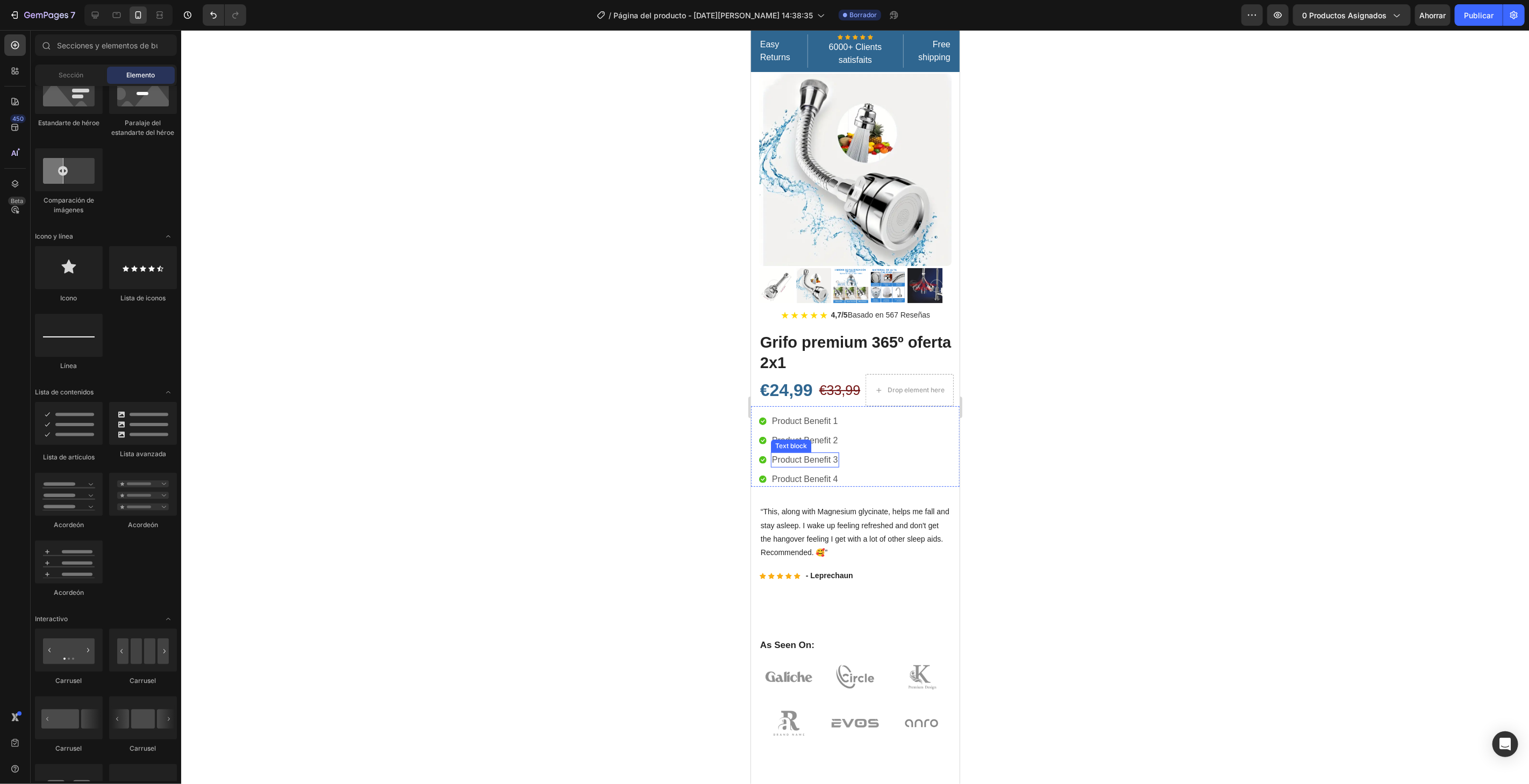
click at [803, 453] on p "Product Benefit 3" at bounding box center [805, 460] width 66 height 13
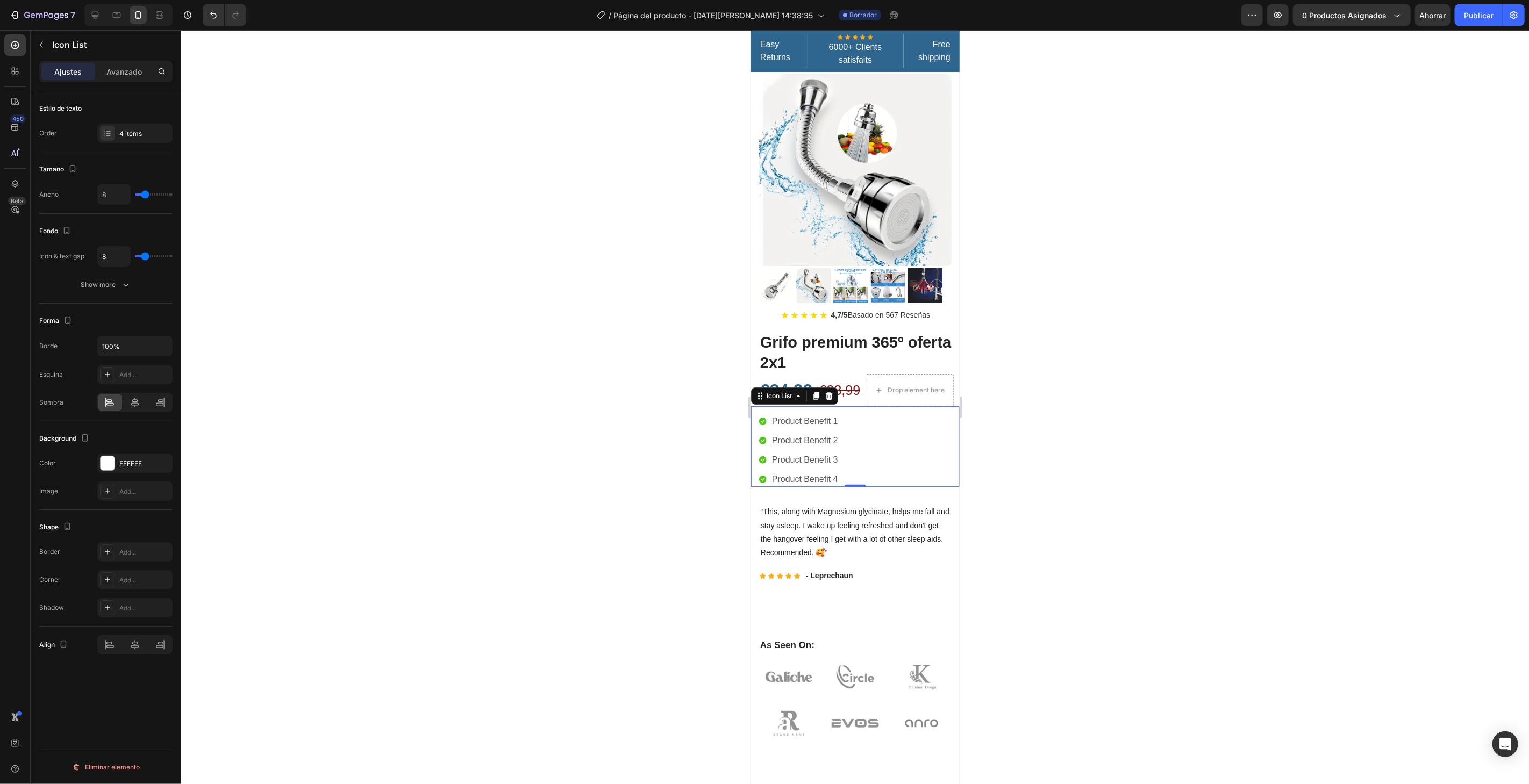
click at [909, 440] on div "Icon Product Benefit 1 Text block Icon Product Benefit 2 Text block Icon Produc…" at bounding box center [859, 450] width 201 height 73
type input "14"
type input "16"
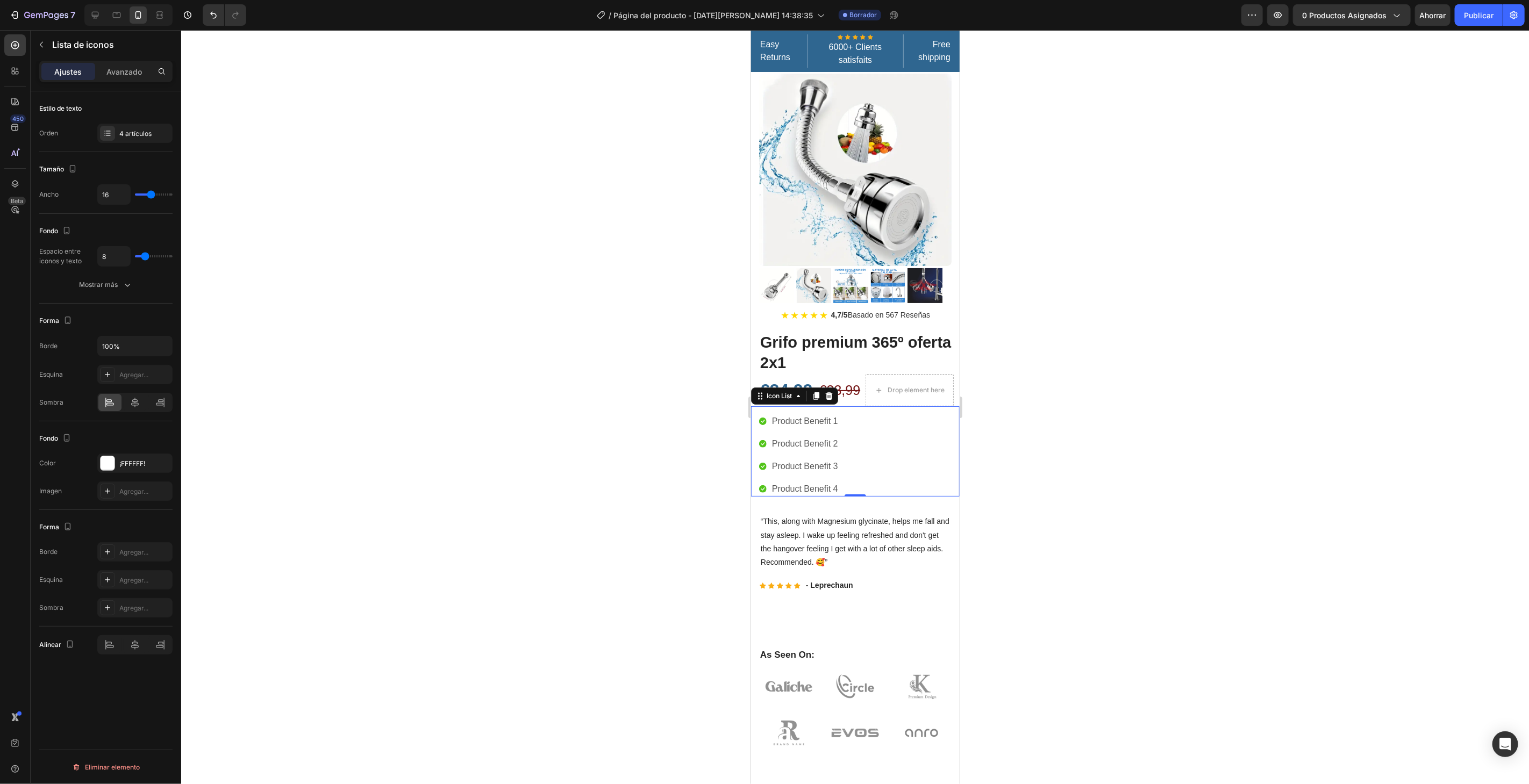
type input "17"
type input "19"
type input "22"
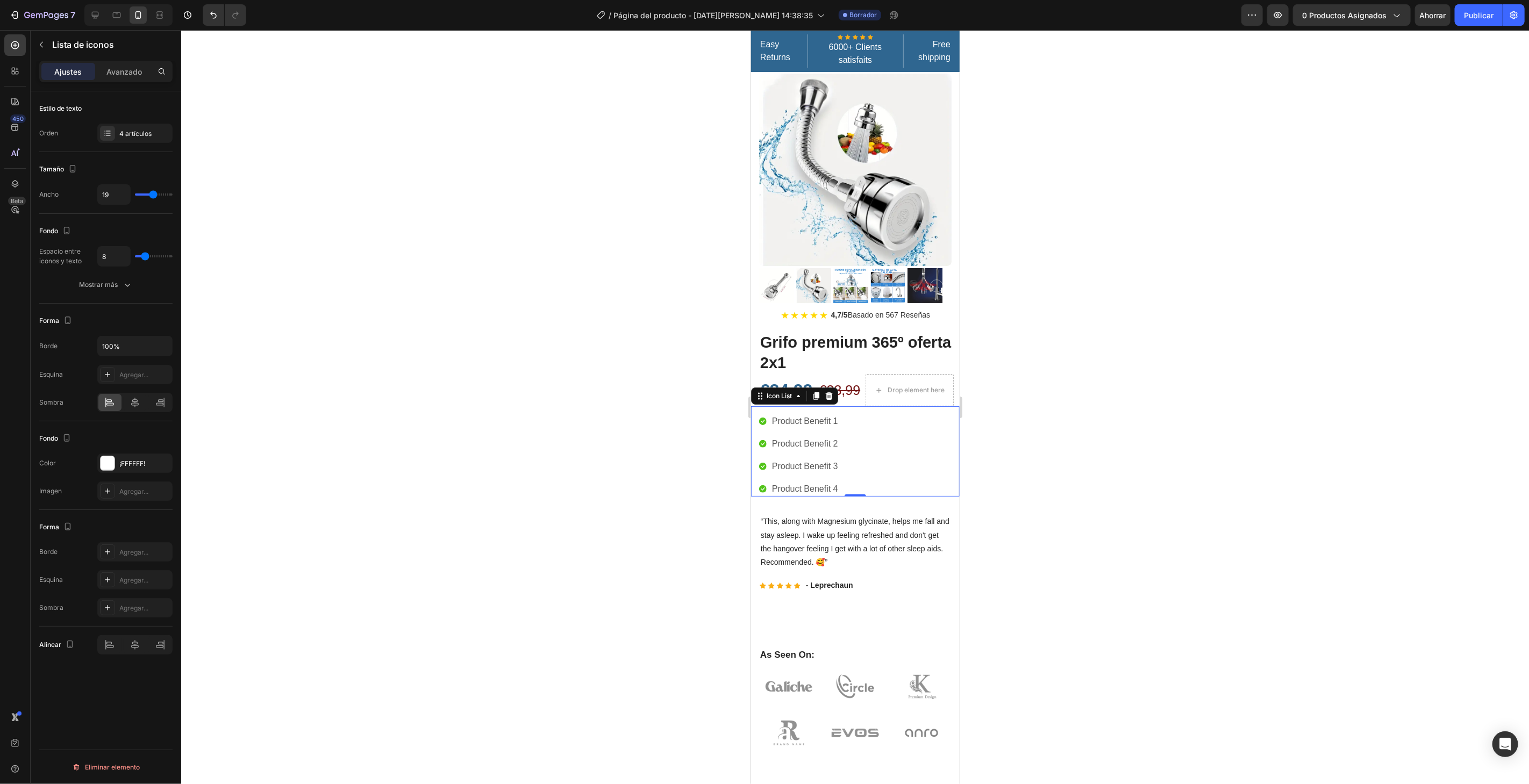
type input "22"
type input "26"
type input "28"
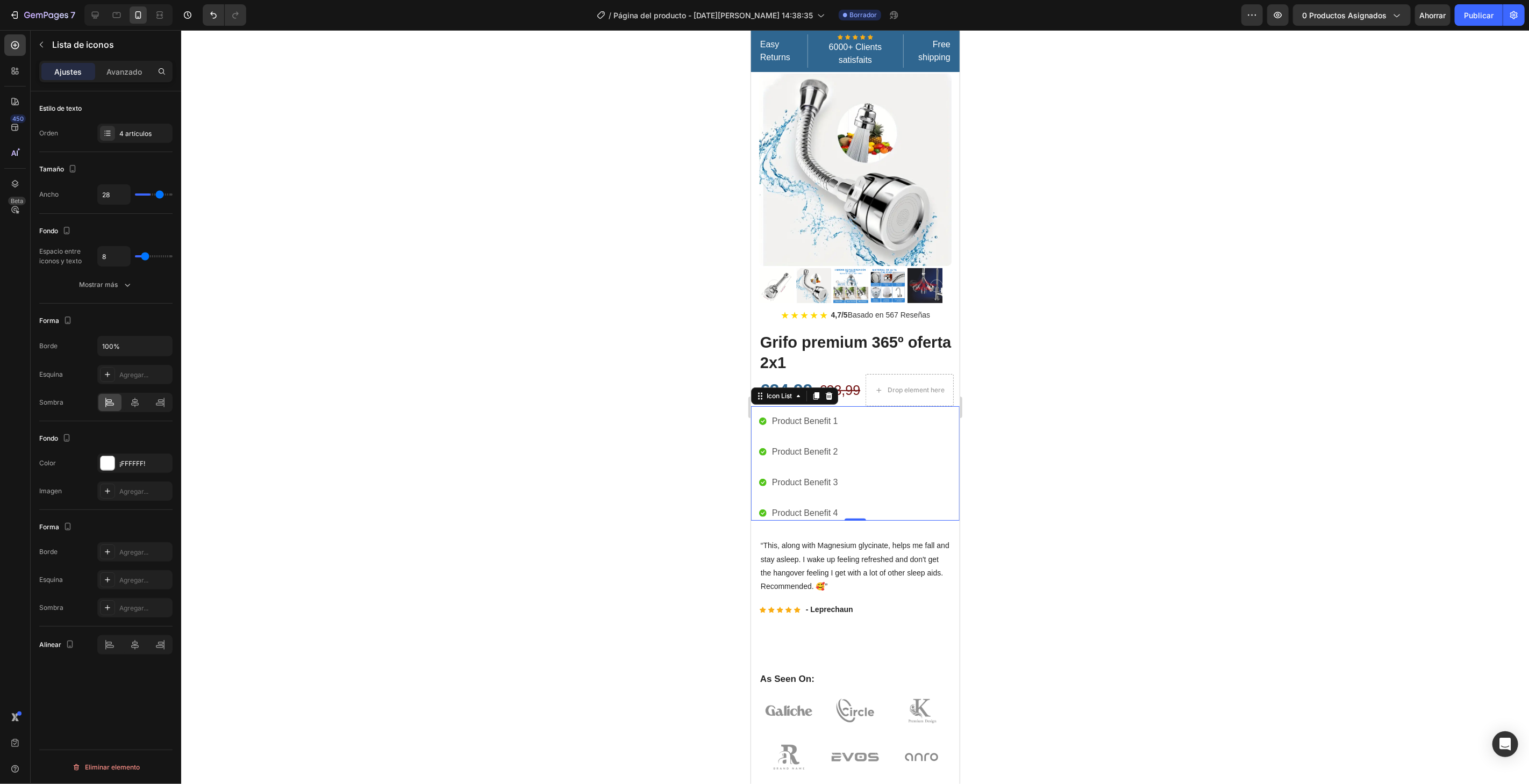
type input "29"
type input "30"
type input "31"
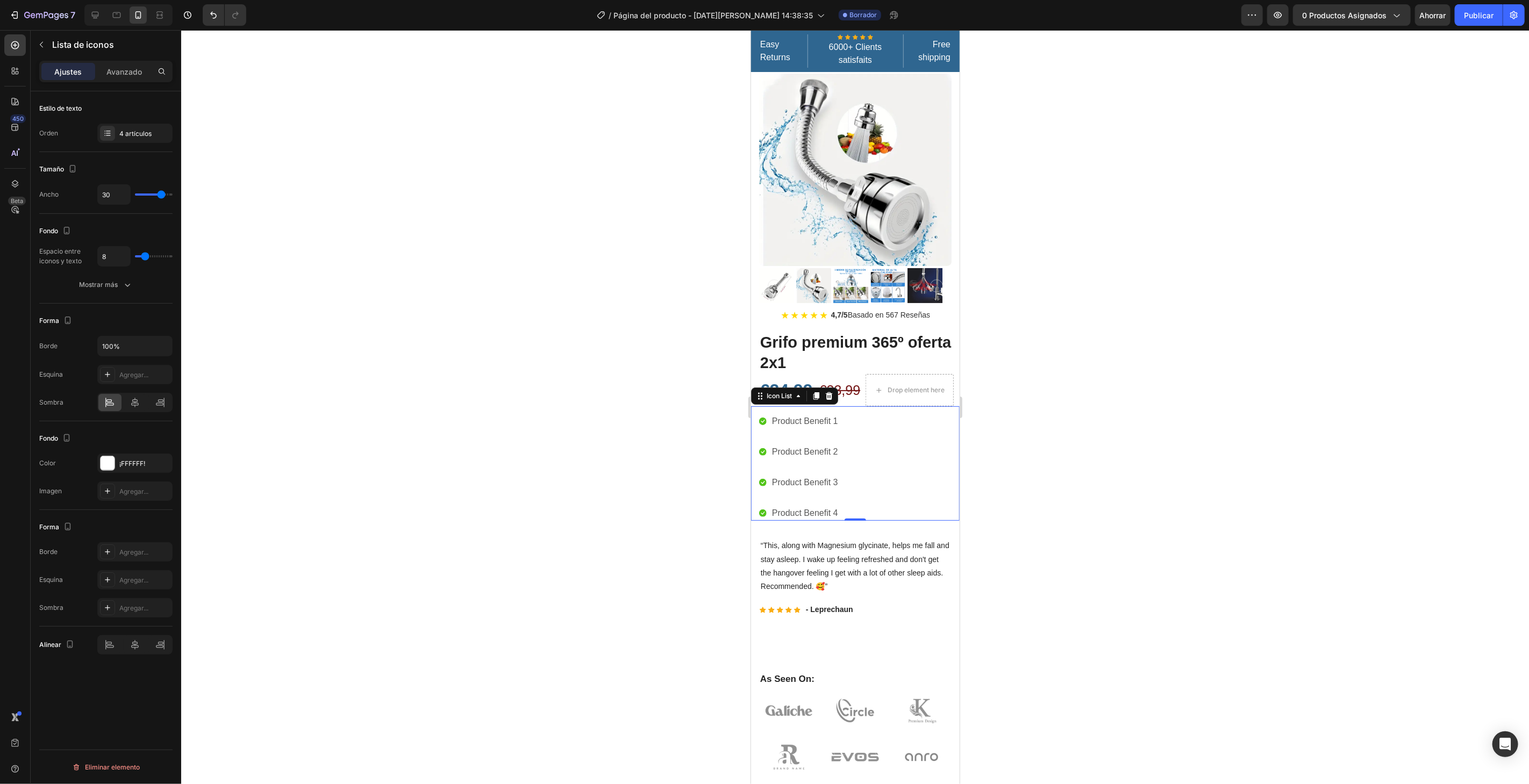
type input "31"
type input "33"
type input "35"
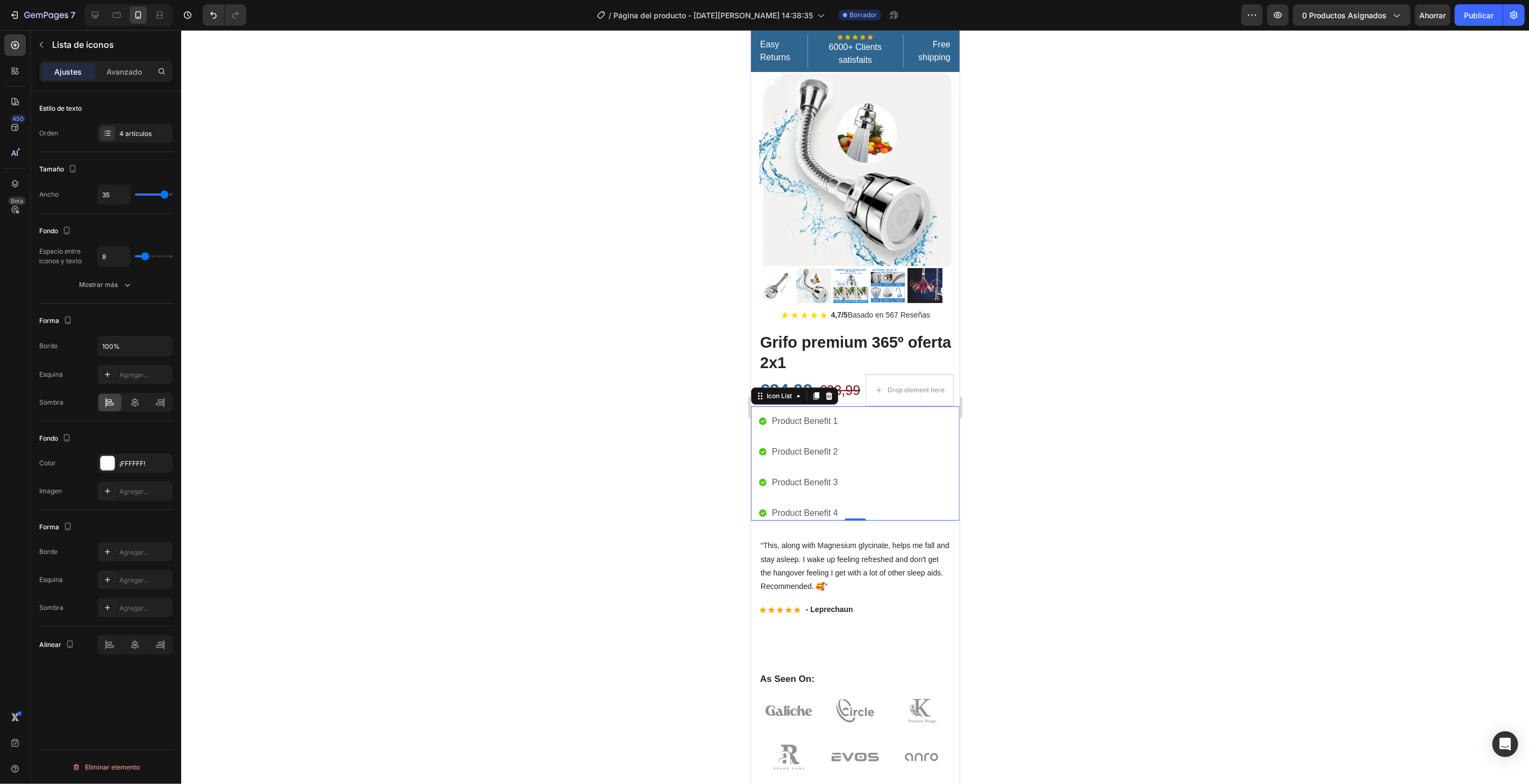
type input "36"
type input "39"
type input "40"
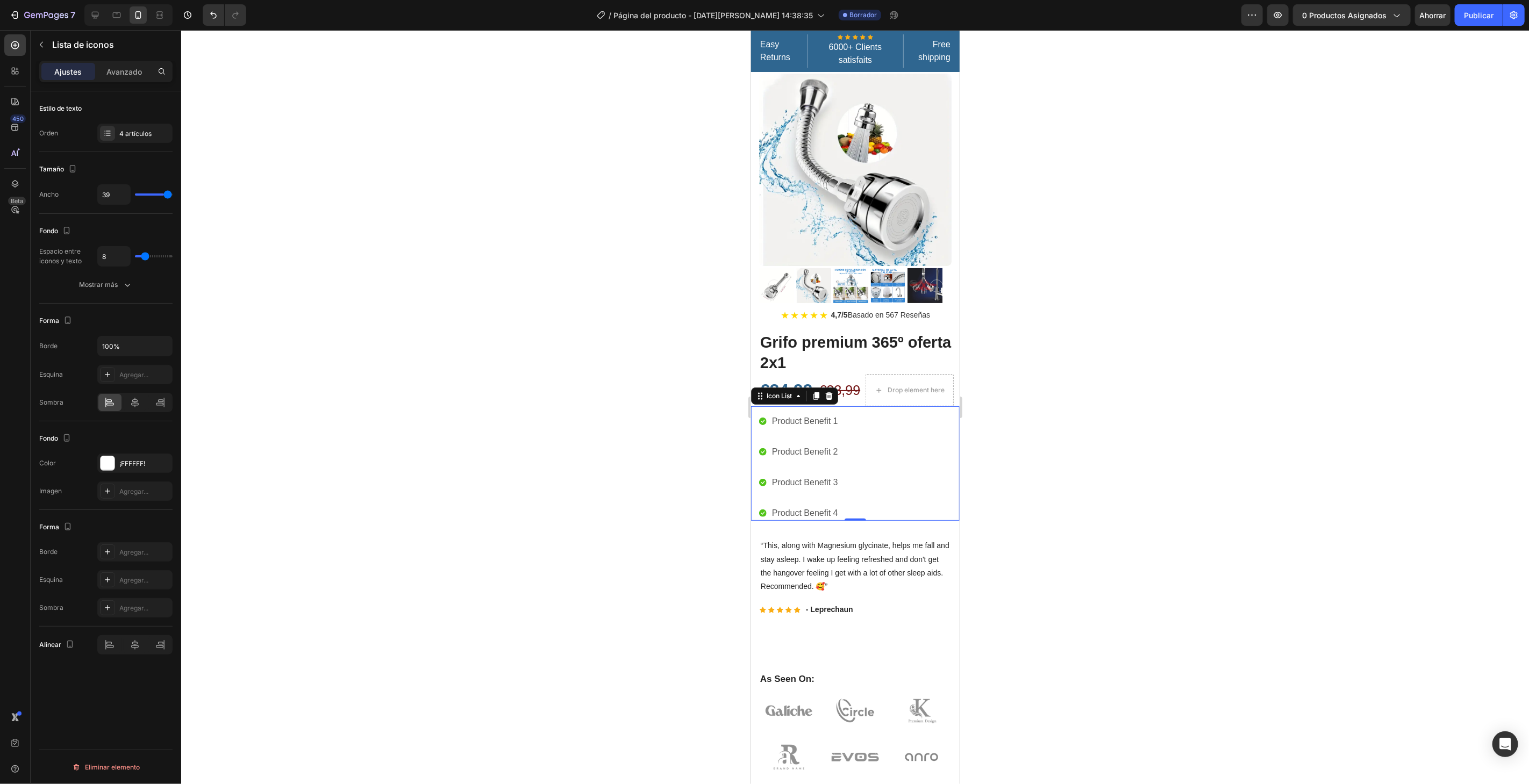
type input "40"
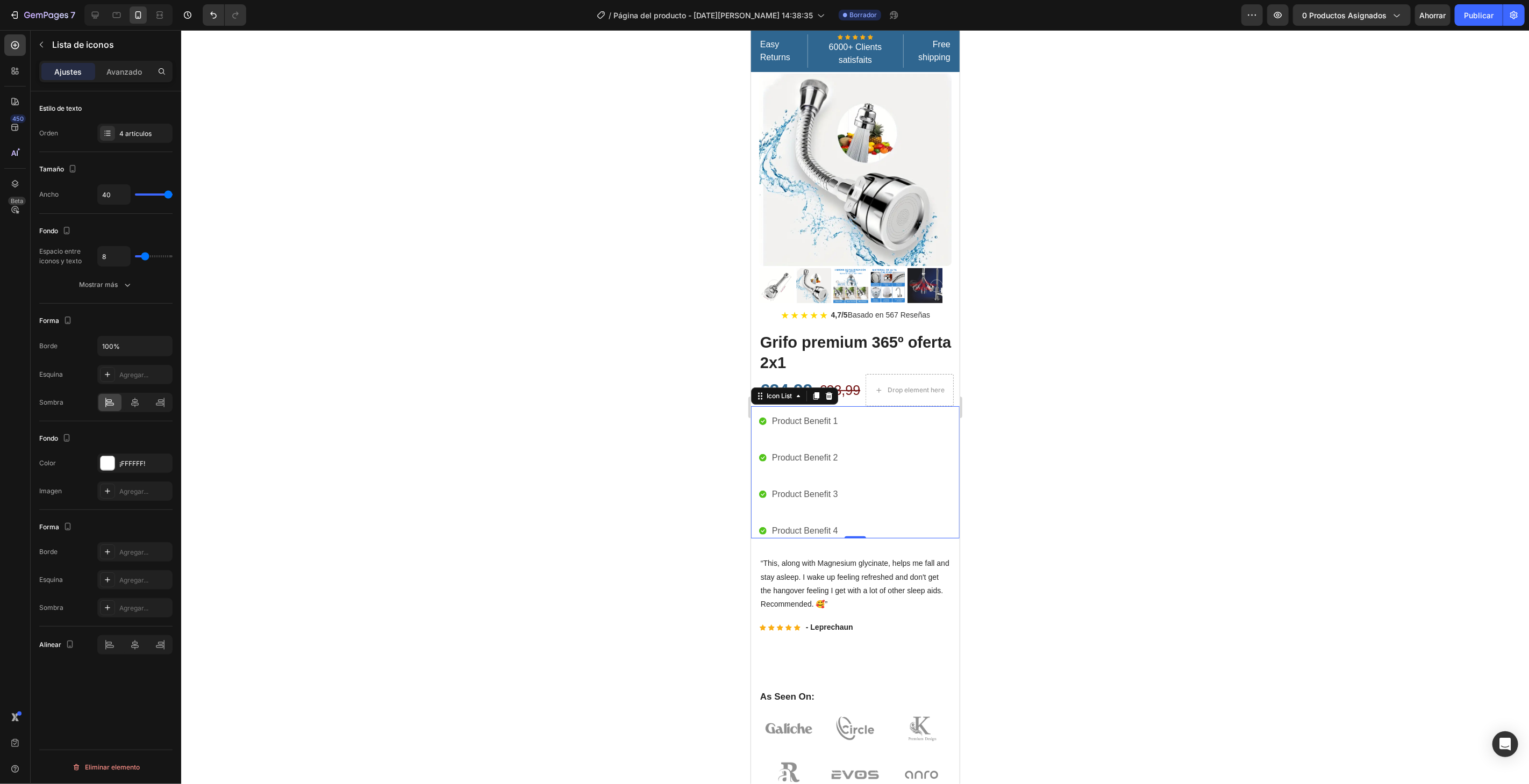
type input "39"
type input "38"
type input "35"
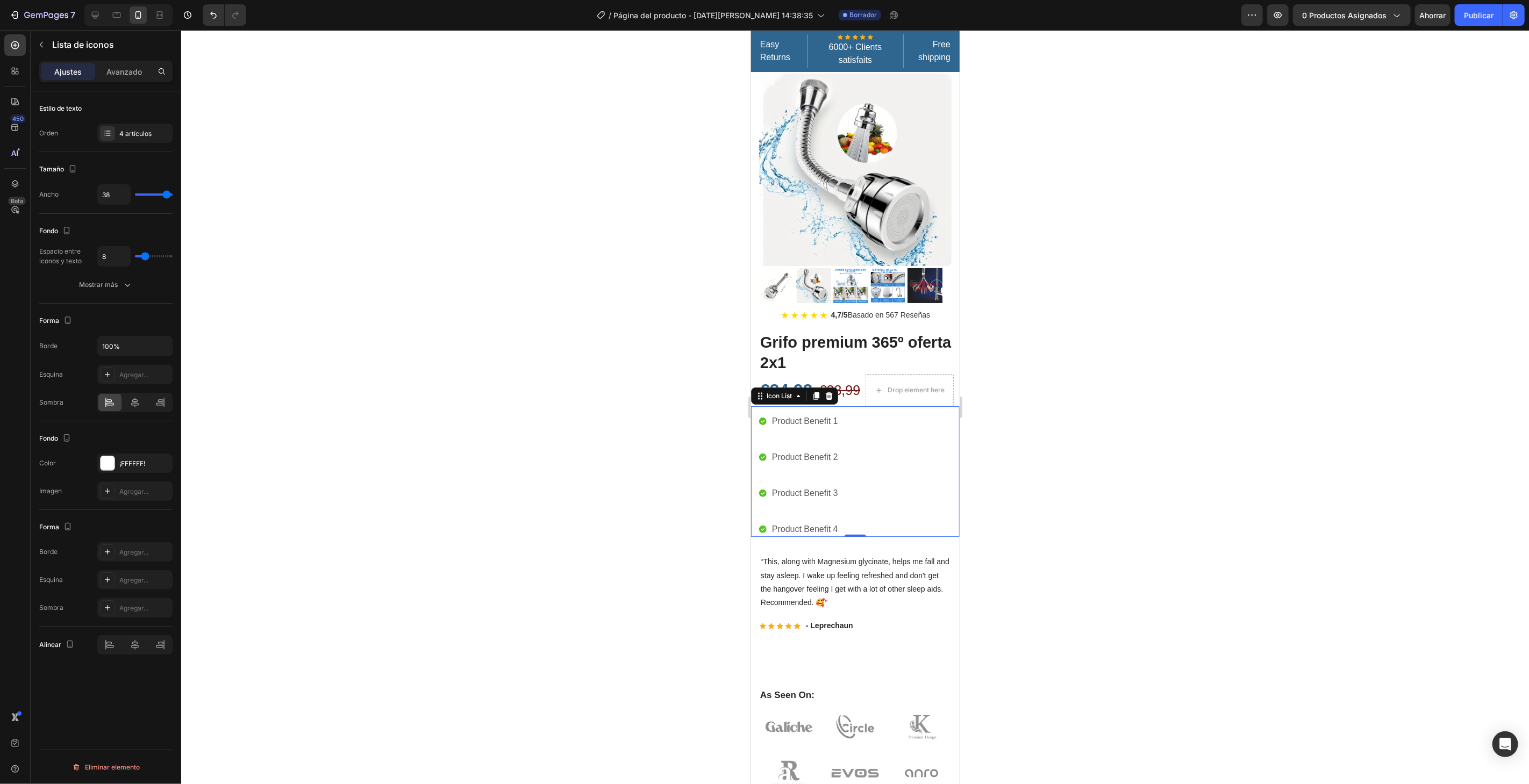
type input "35"
type input "31"
type input "24"
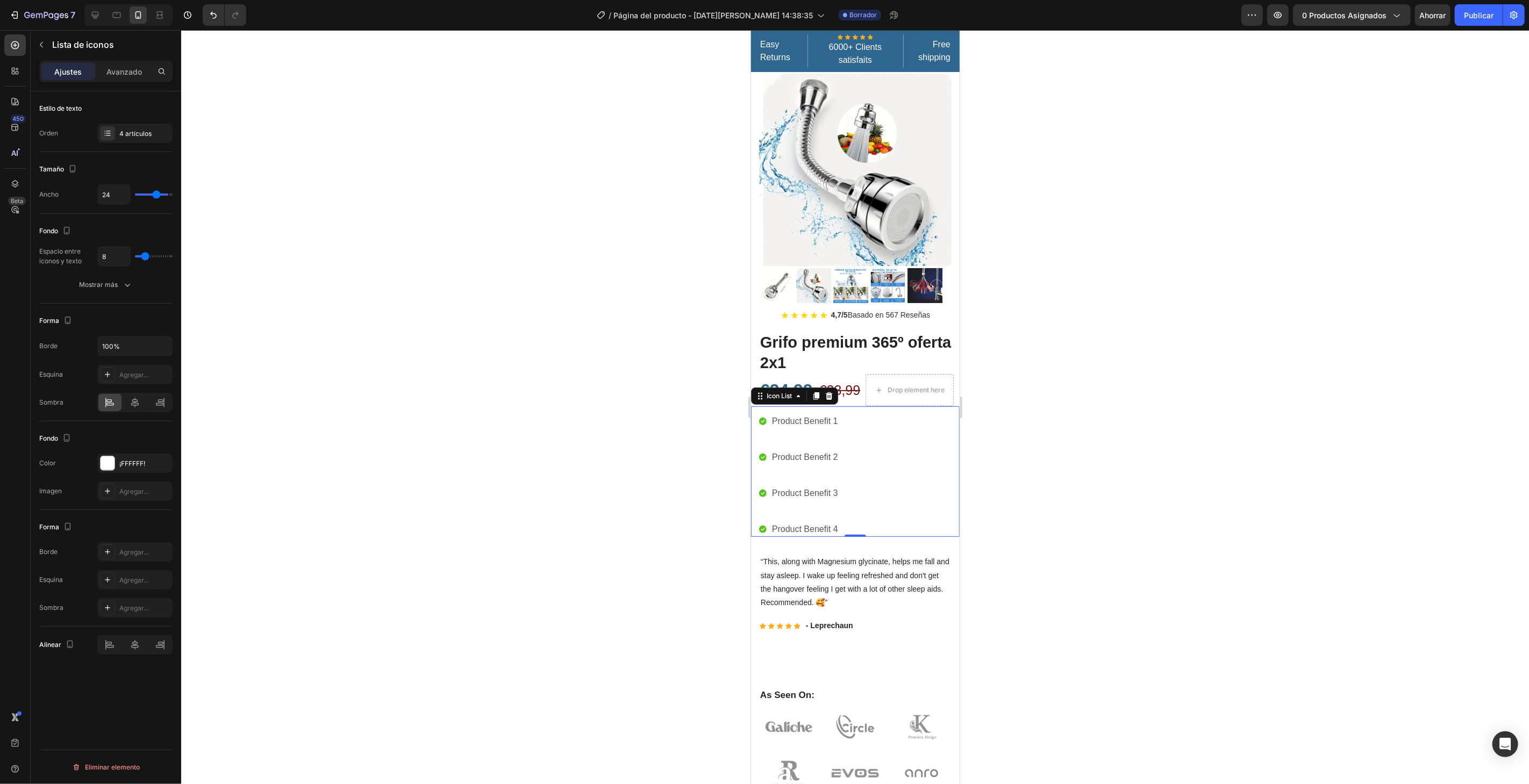
type input "14"
type input "6"
type input "4"
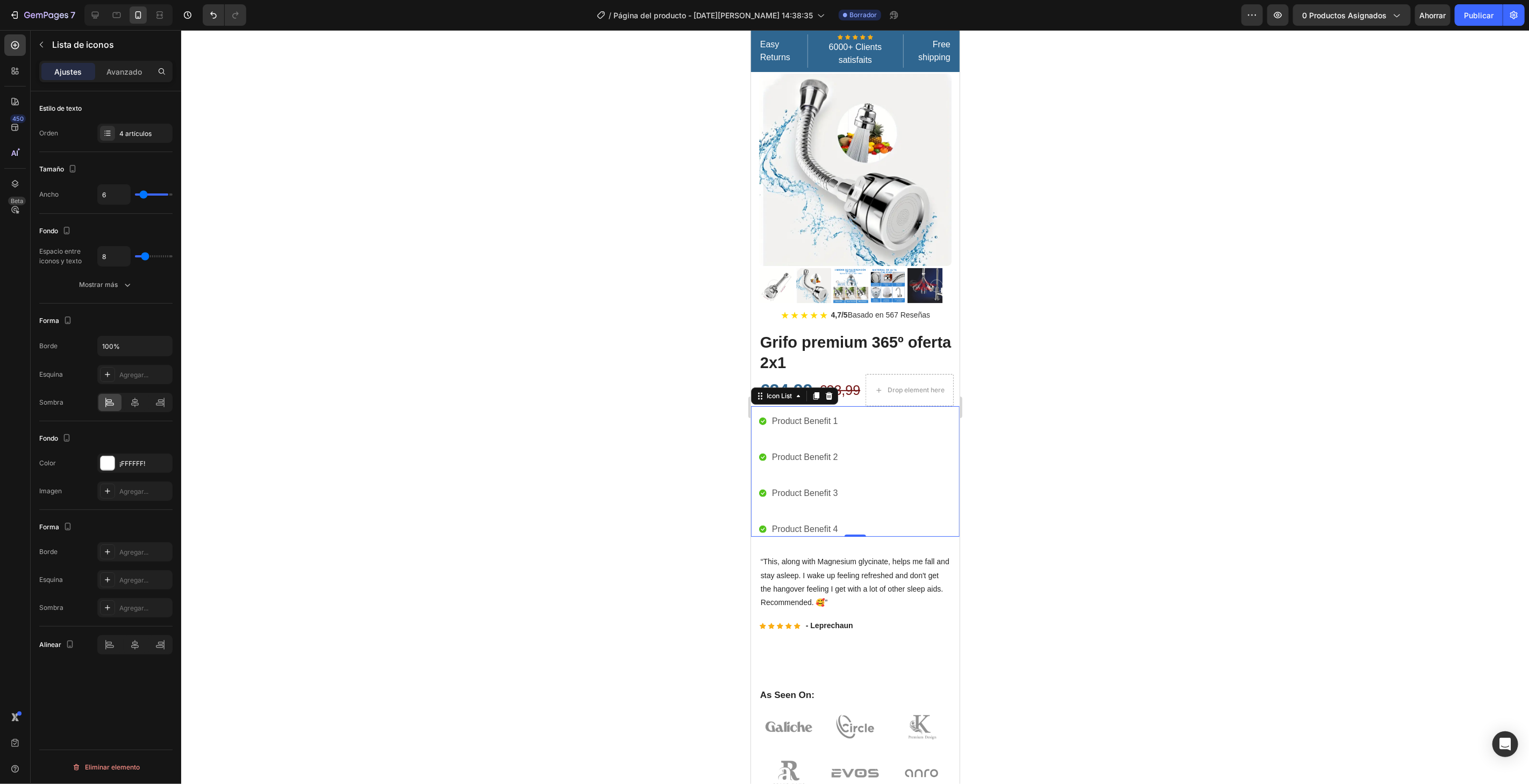
type input "4"
type input "3"
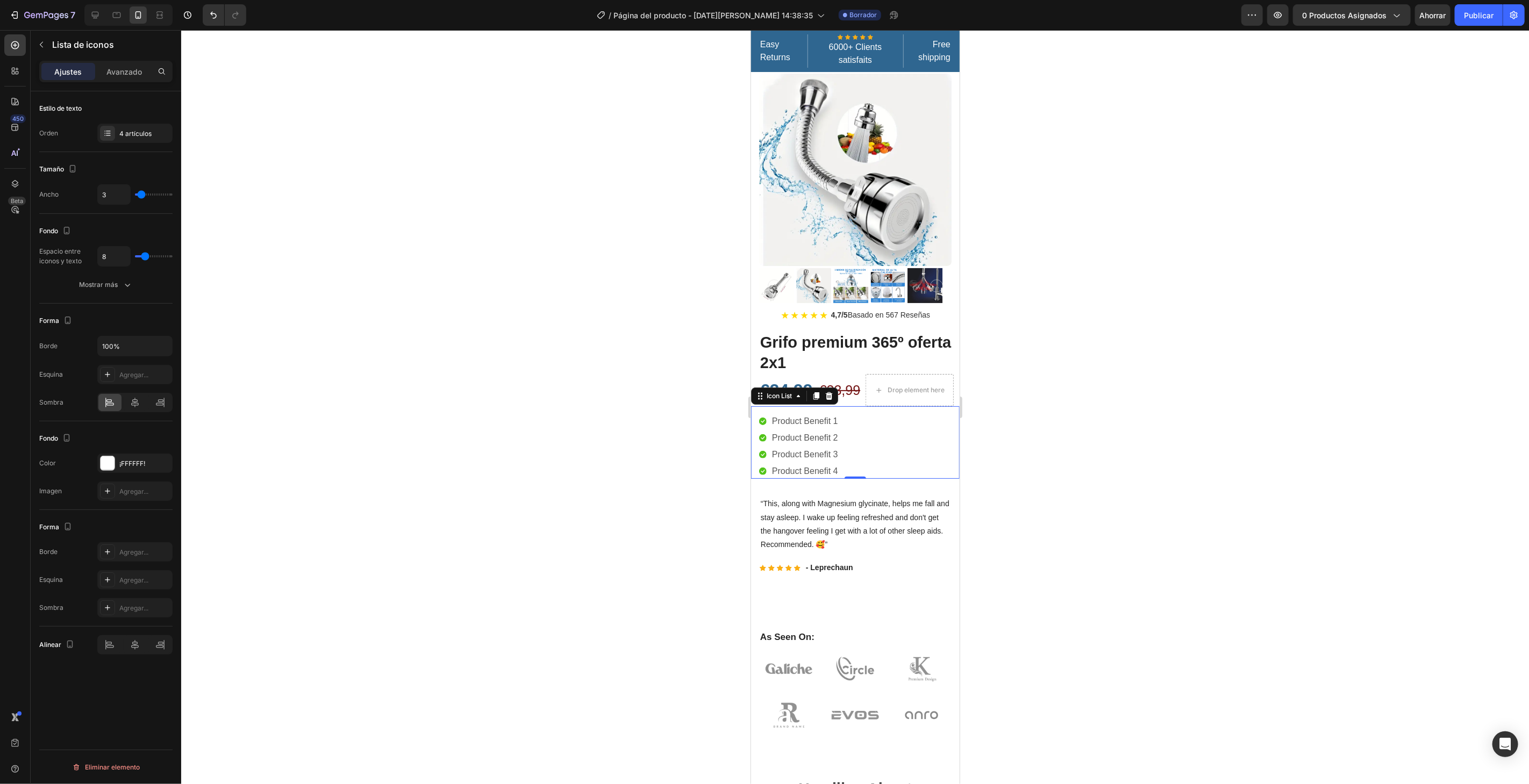
type input "2"
type input "3"
type input "4"
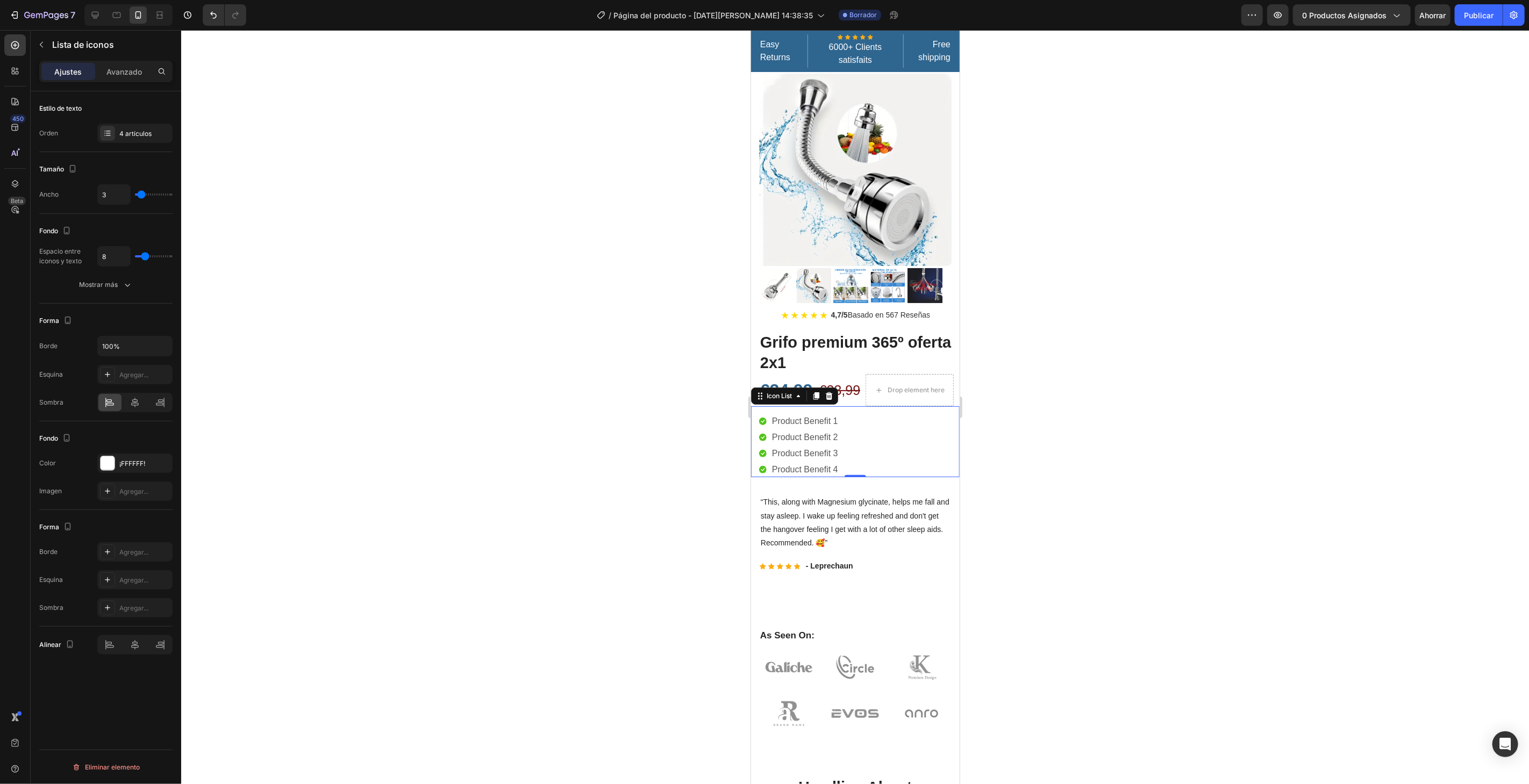
type input "4"
type input "7"
type input "8"
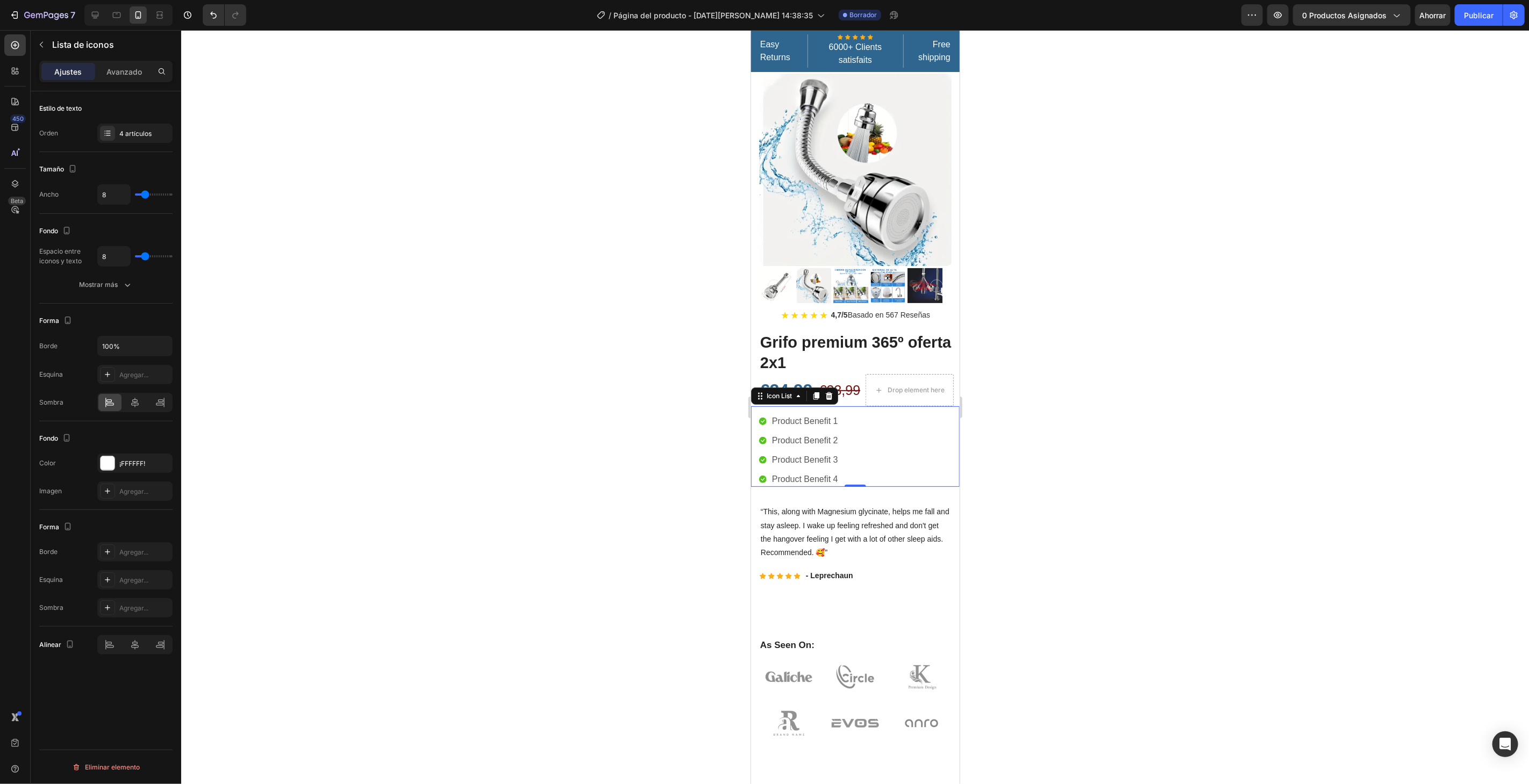
drag, startPoint x: 149, startPoint y: 193, endPoint x: 145, endPoint y: 201, distance: 8.9
click at [145, 196] on input "range" at bounding box center [153, 195] width 38 height 2
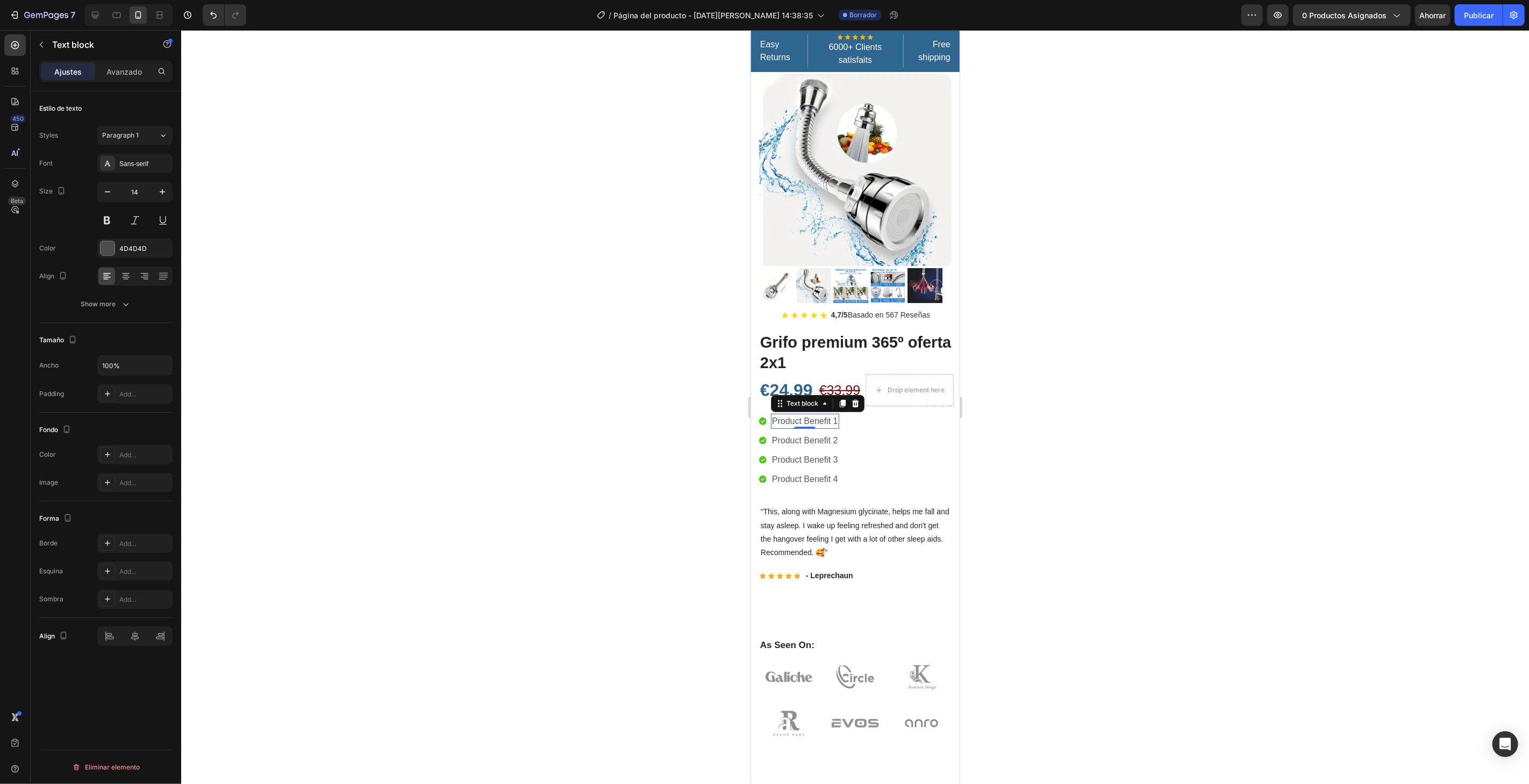
click at [785, 413] on div "Product Benefit 1 Text block 0" at bounding box center [805, 420] width 68 height 15
click at [161, 191] on icon "button" at bounding box center [162, 192] width 5 height 5
click at [161, 192] on icon "button" at bounding box center [162, 192] width 11 height 11
type input "17"
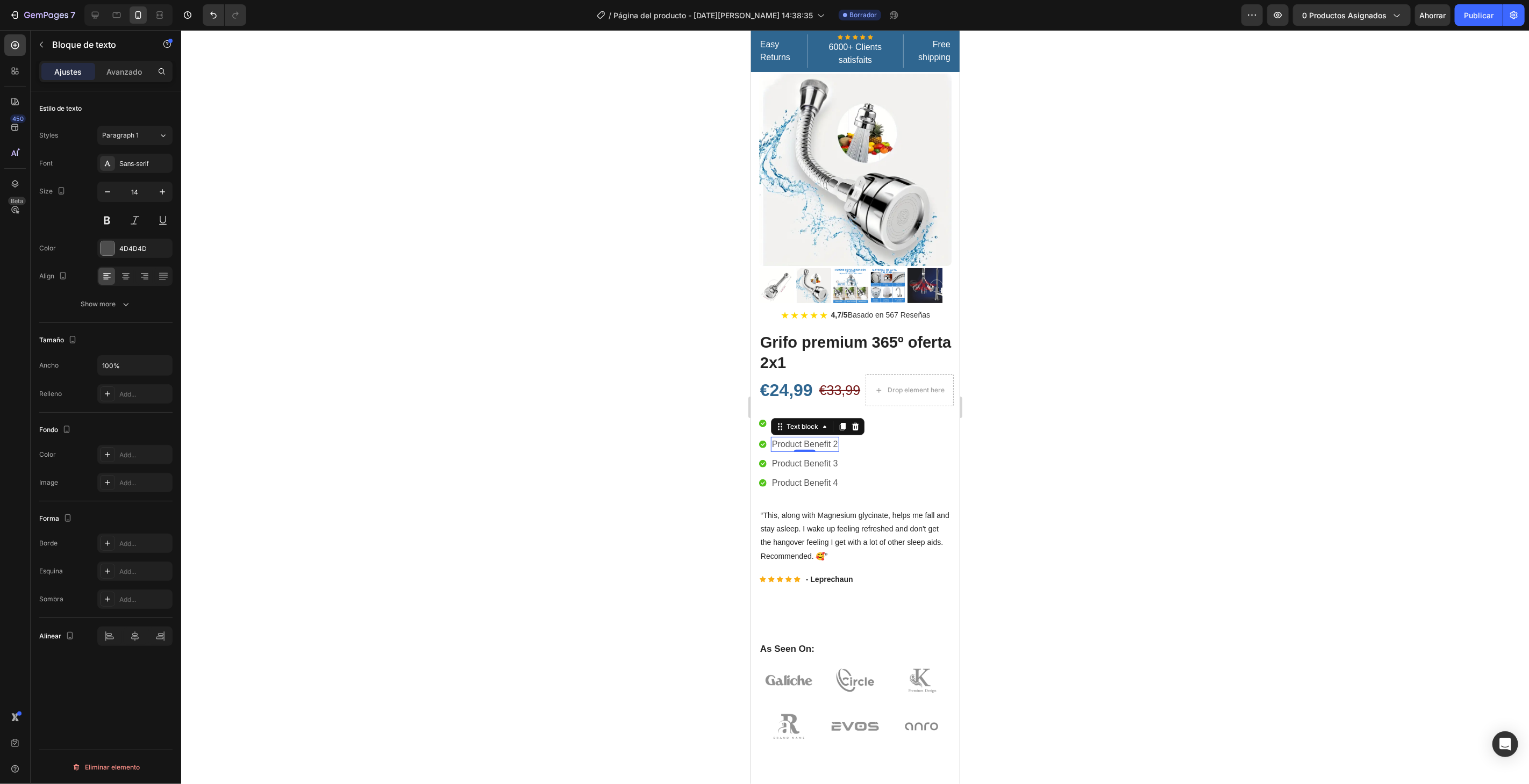
click at [818, 438] on p "Product Benefit 2" at bounding box center [805, 444] width 66 height 13
click at [159, 190] on icon "button" at bounding box center [162, 192] width 11 height 11
type input "15"
drag, startPoint x: 164, startPoint y: 192, endPoint x: 409, endPoint y: 256, distance: 253.2
click at [173, 194] on div "Estilo de texto Estilos Párrafo 1 Fuente Sans-serif Tamaño 15 Color 4D4D4D Alin…" at bounding box center [106, 453] width 151 height 723
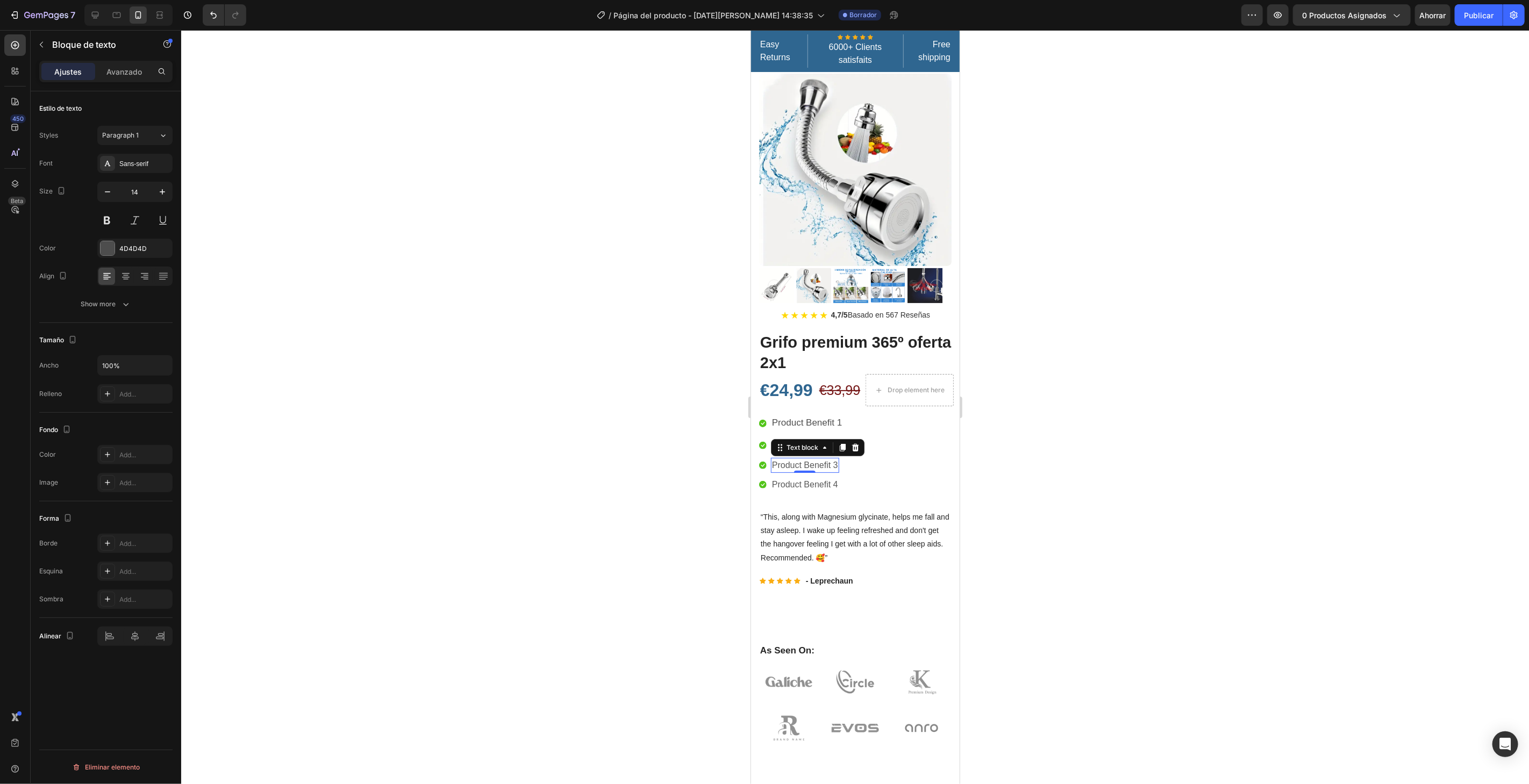
click at [795, 459] on p "Product Benefit 3" at bounding box center [805, 465] width 66 height 13
click at [762, 419] on icon at bounding box center [762, 423] width 8 height 8
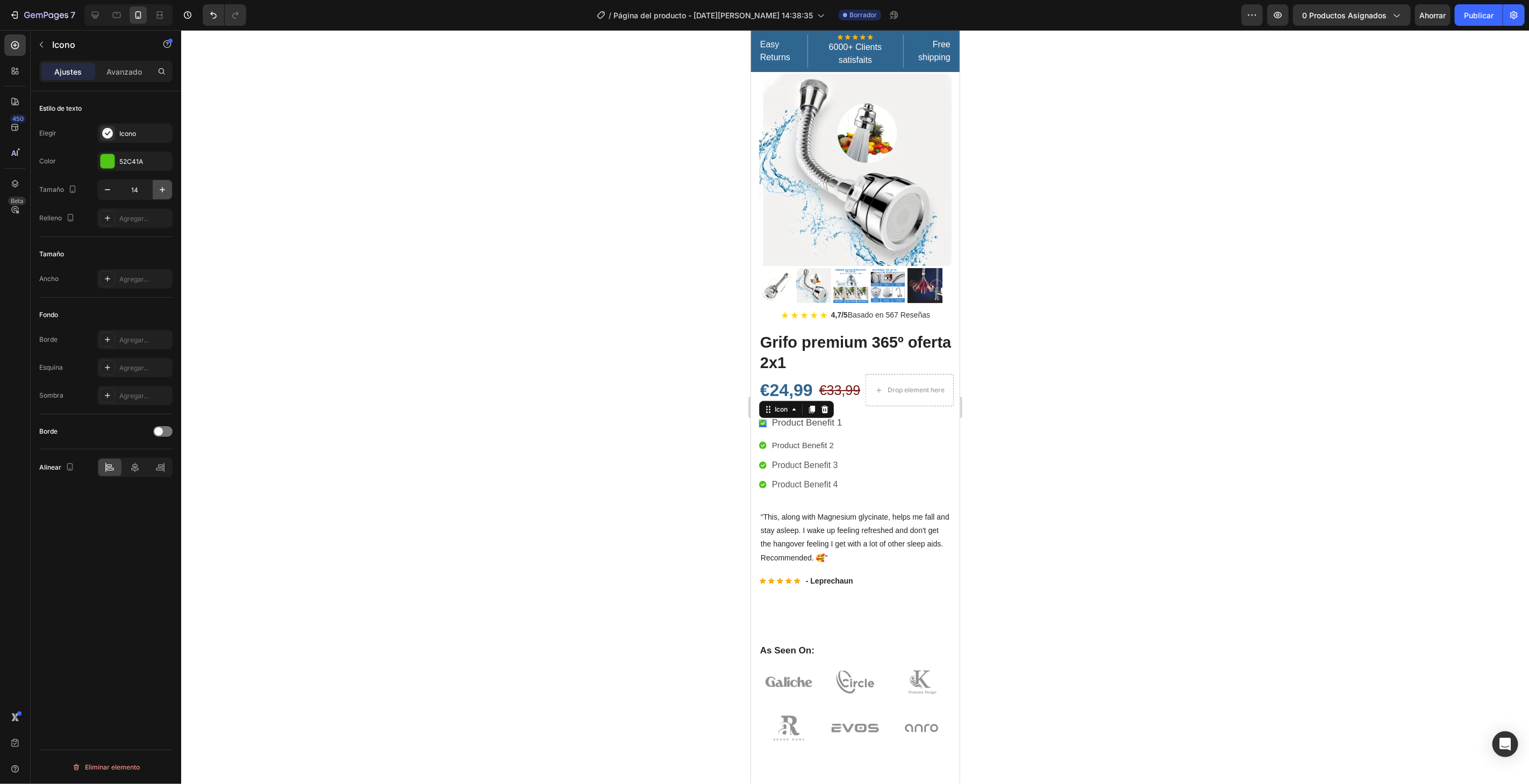
click at [161, 192] on icon "button" at bounding box center [162, 190] width 11 height 11
type input "17"
drag, startPoint x: 760, startPoint y: 437, endPoint x: 1446, endPoint y: 446, distance: 686.1
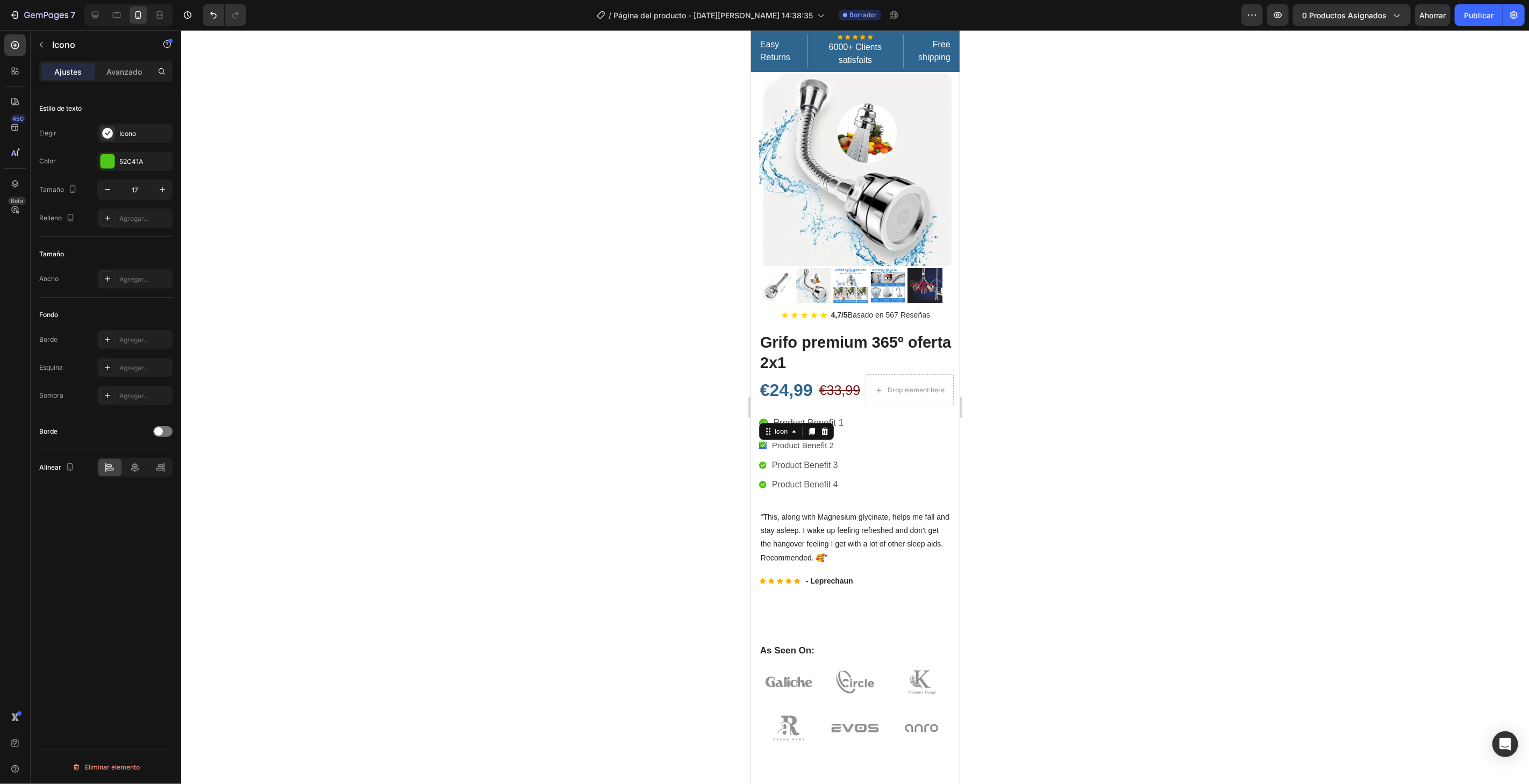
click at [760, 441] on div "Icon 0" at bounding box center [762, 445] width 8 height 8
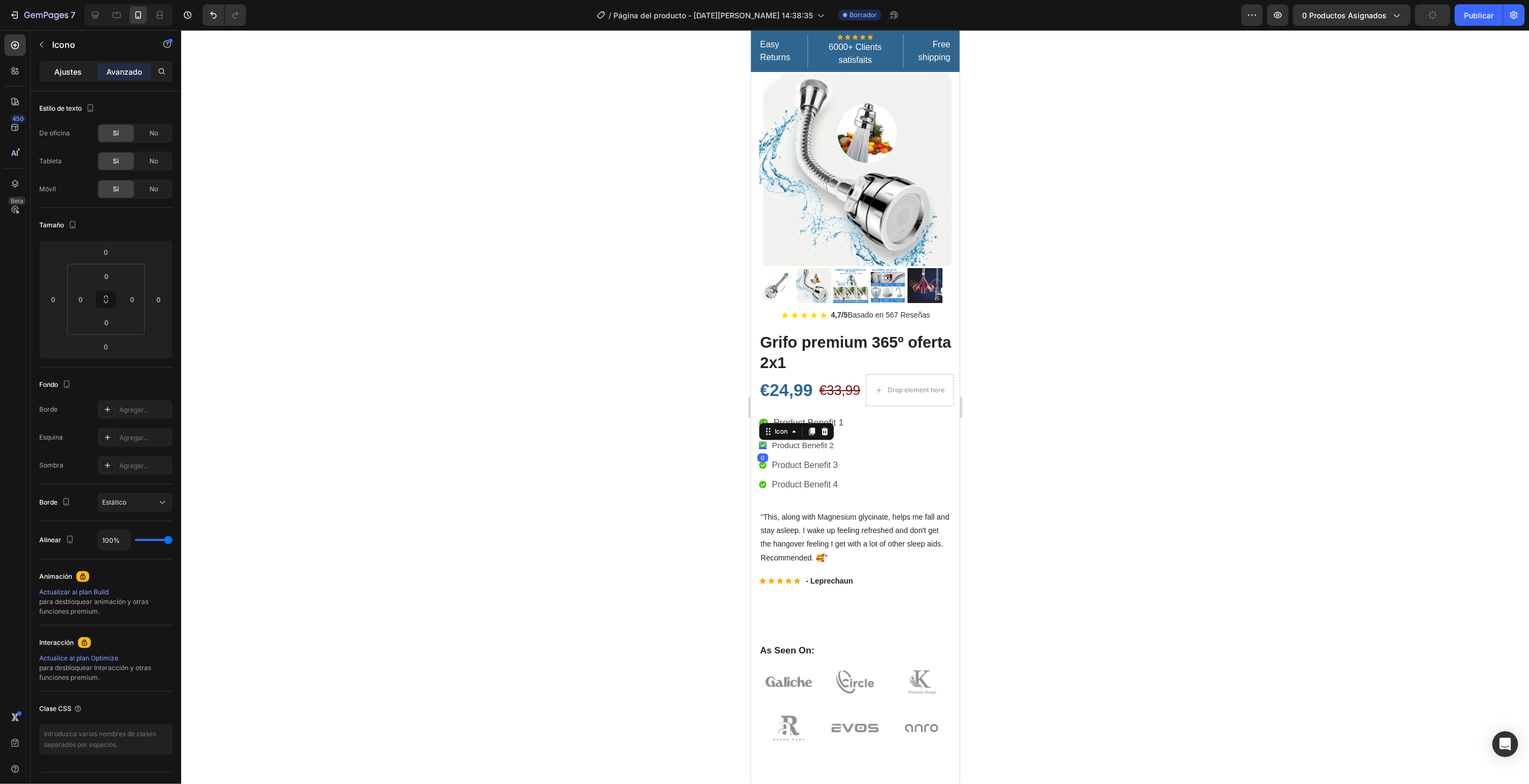
click at [78, 70] on font "Ajustes" at bounding box center [69, 72] width 27 height 9
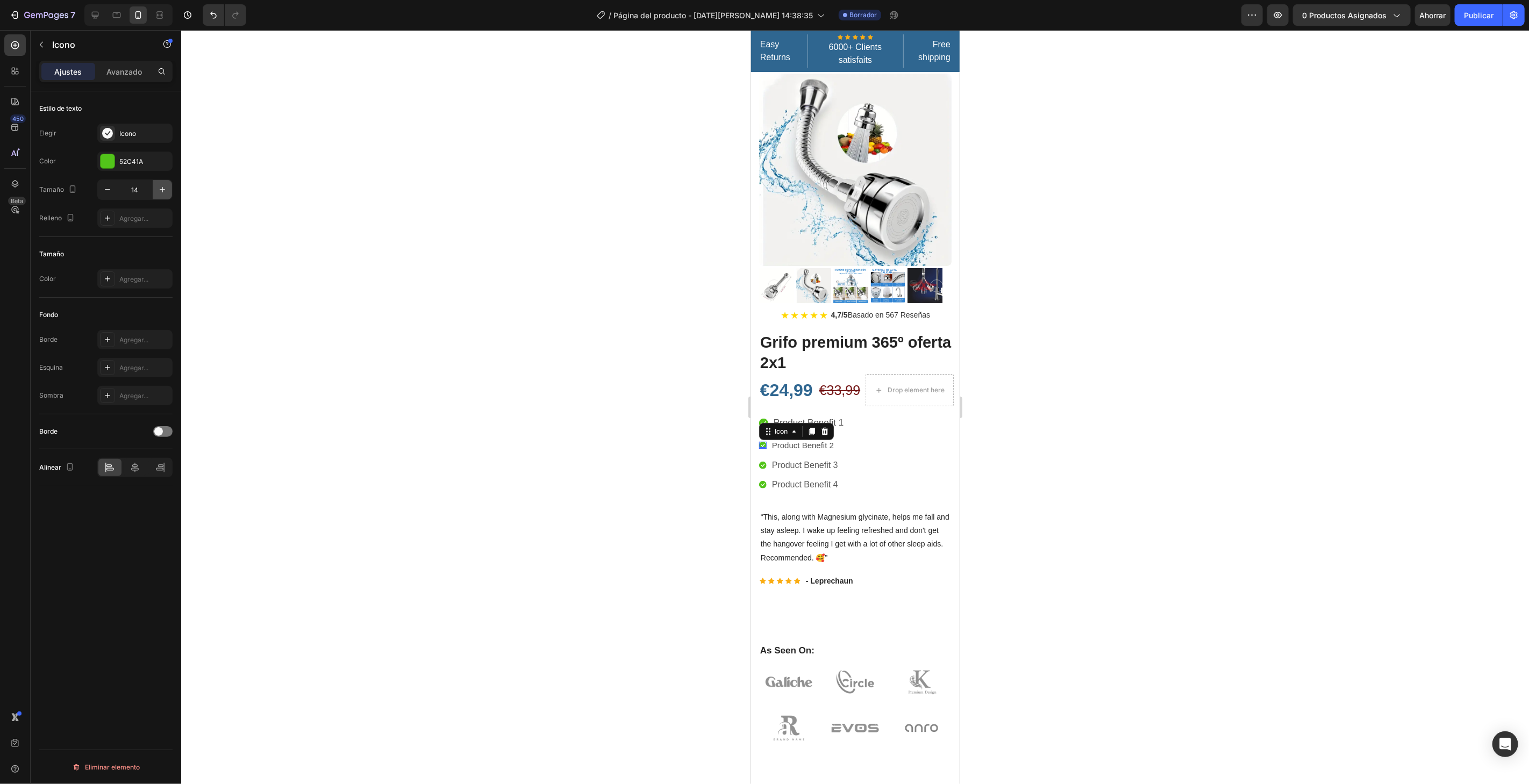
click at [160, 186] on icon "button" at bounding box center [162, 190] width 11 height 11
type input "16"
click at [766, 454] on div "0" at bounding box center [763, 458] width 11 height 8
click at [762, 454] on div "0" at bounding box center [763, 458] width 11 height 8
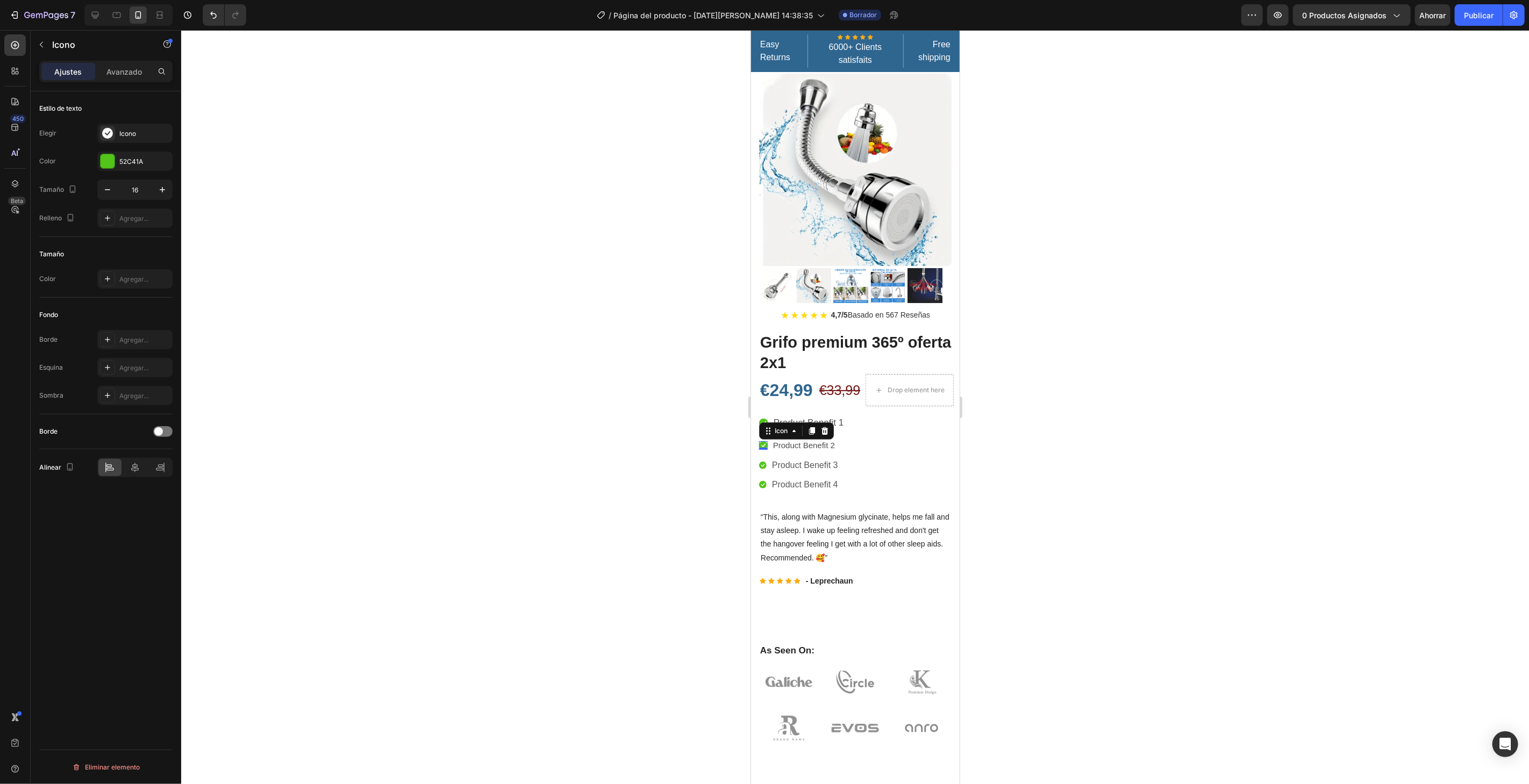
click at [762, 454] on div "0" at bounding box center [763, 458] width 11 height 8
click at [612, 478] on div at bounding box center [855, 407] width 1347 height 754
click at [763, 461] on div "Icon 0" at bounding box center [762, 465] width 8 height 8
click at [161, 192] on icon "button" at bounding box center [162, 190] width 11 height 11
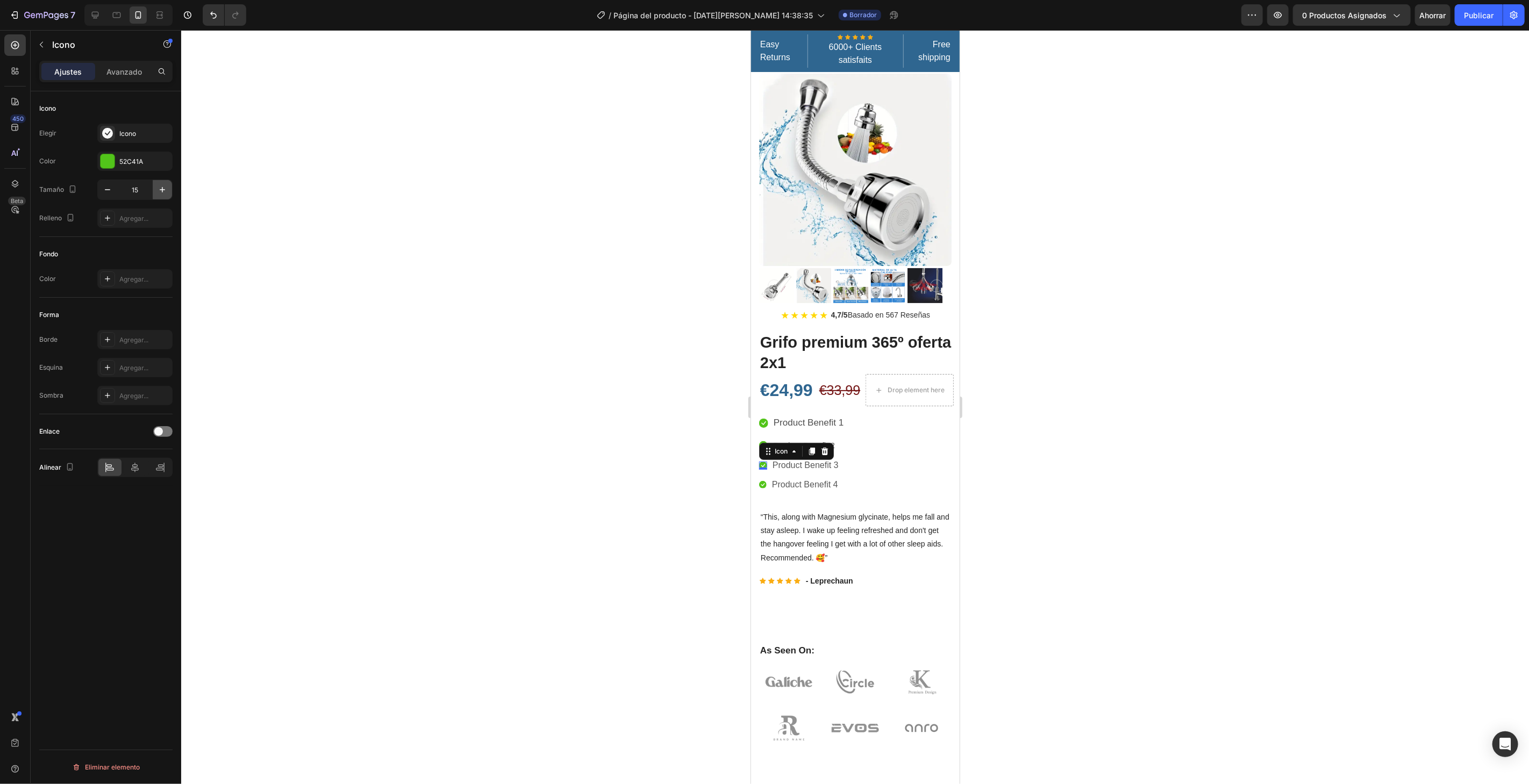
type input "16"
drag, startPoint x: 763, startPoint y: 475, endPoint x: 750, endPoint y: 472, distance: 13.3
click at [763, 481] on div "Icon 0" at bounding box center [762, 484] width 8 height 8
click at [168, 191] on button "button" at bounding box center [162, 190] width 19 height 19
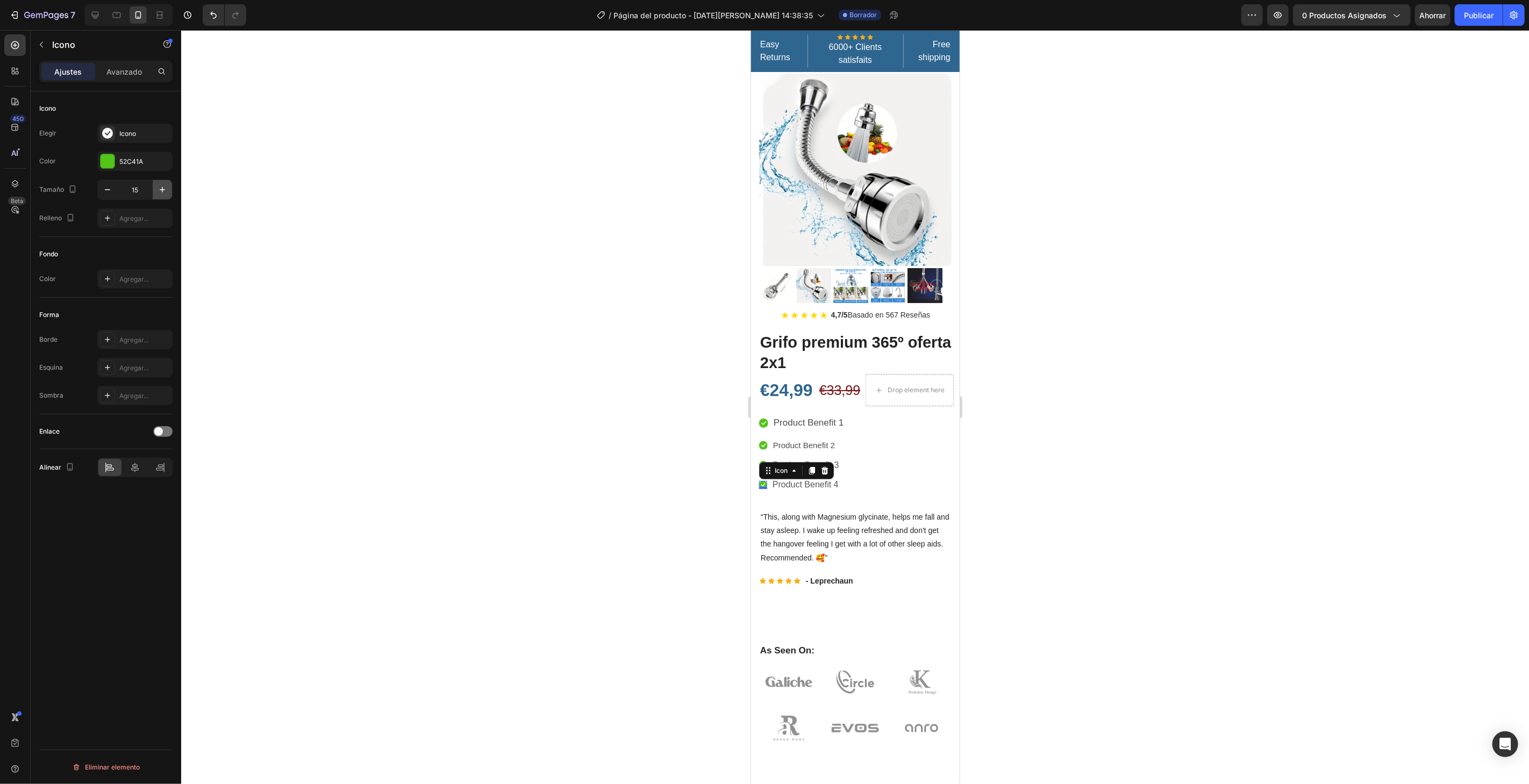
type input "16"
click at [359, 223] on div at bounding box center [855, 407] width 1347 height 754
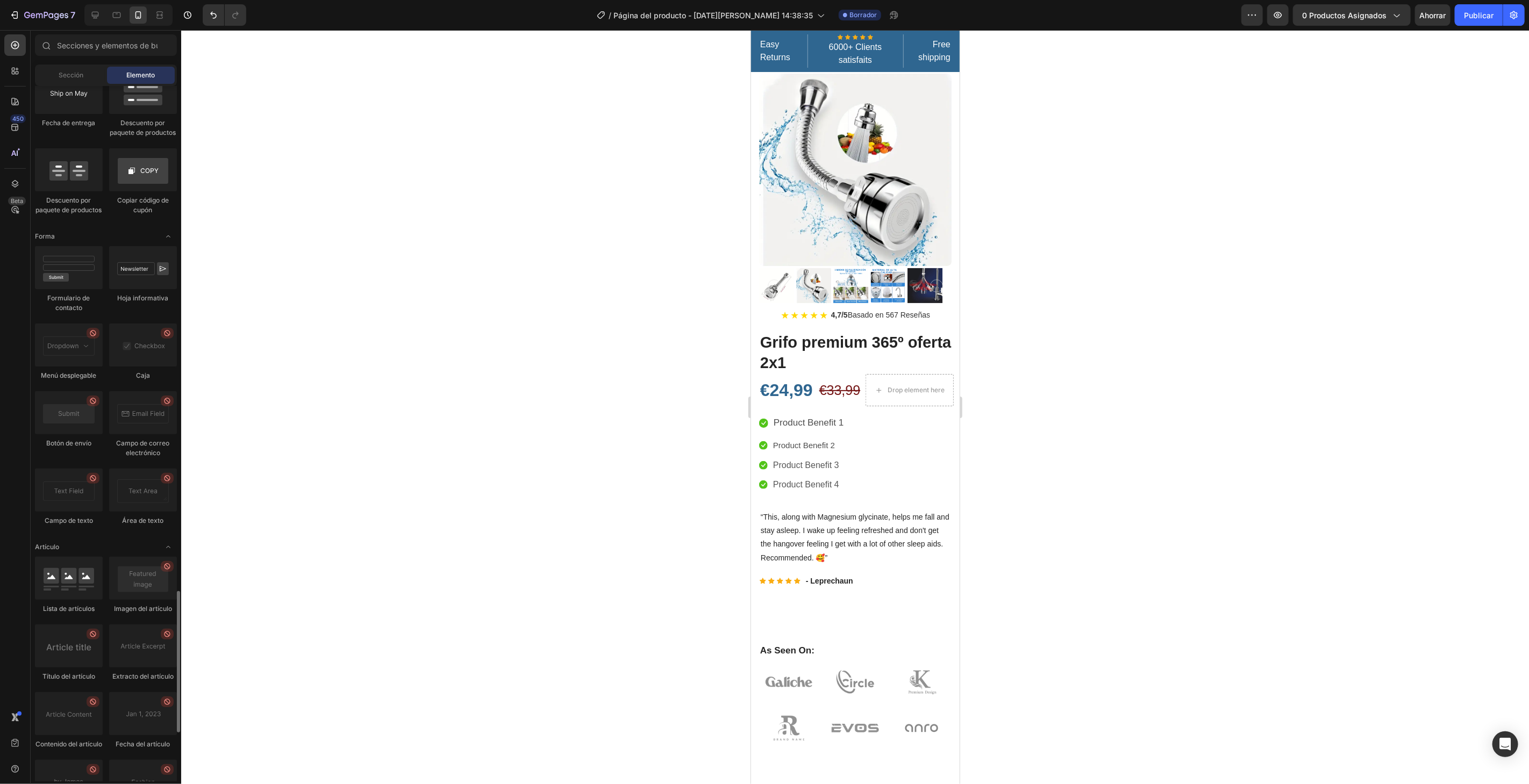
scroll to position [2724, 0]
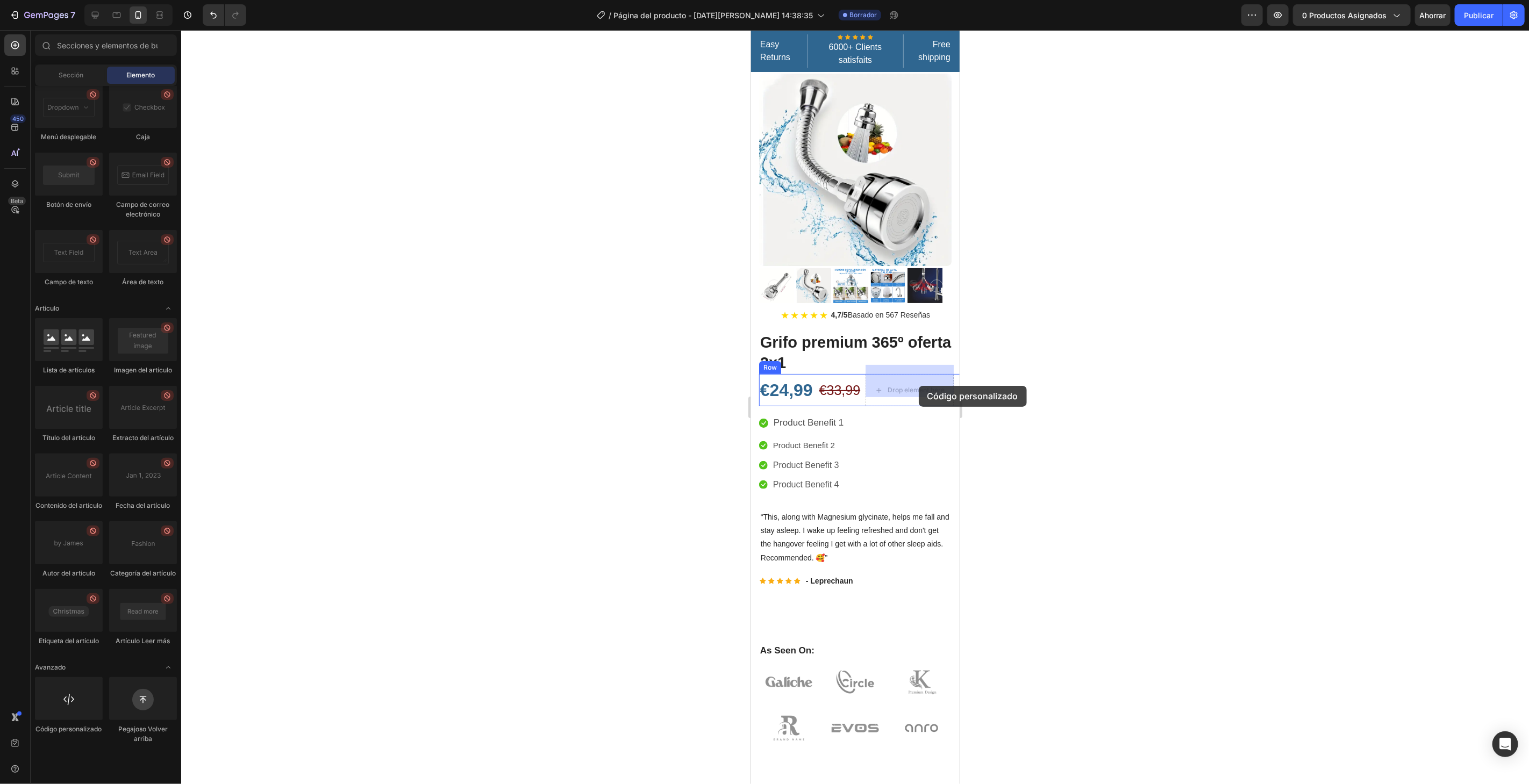
drag, startPoint x: 830, startPoint y: 761, endPoint x: 918, endPoint y: 385, distance: 386.2
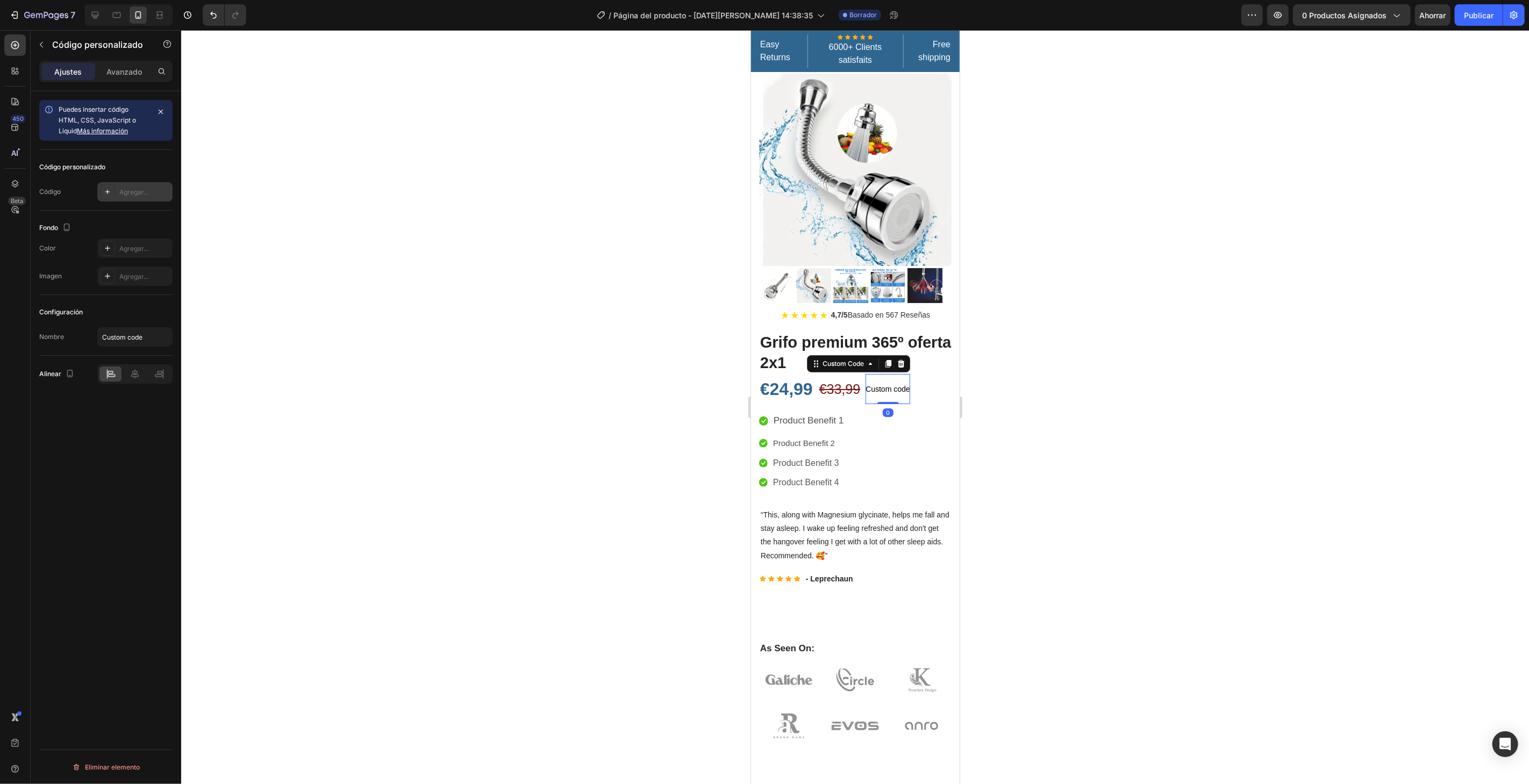
click at [108, 189] on icon at bounding box center [108, 192] width 8 height 8
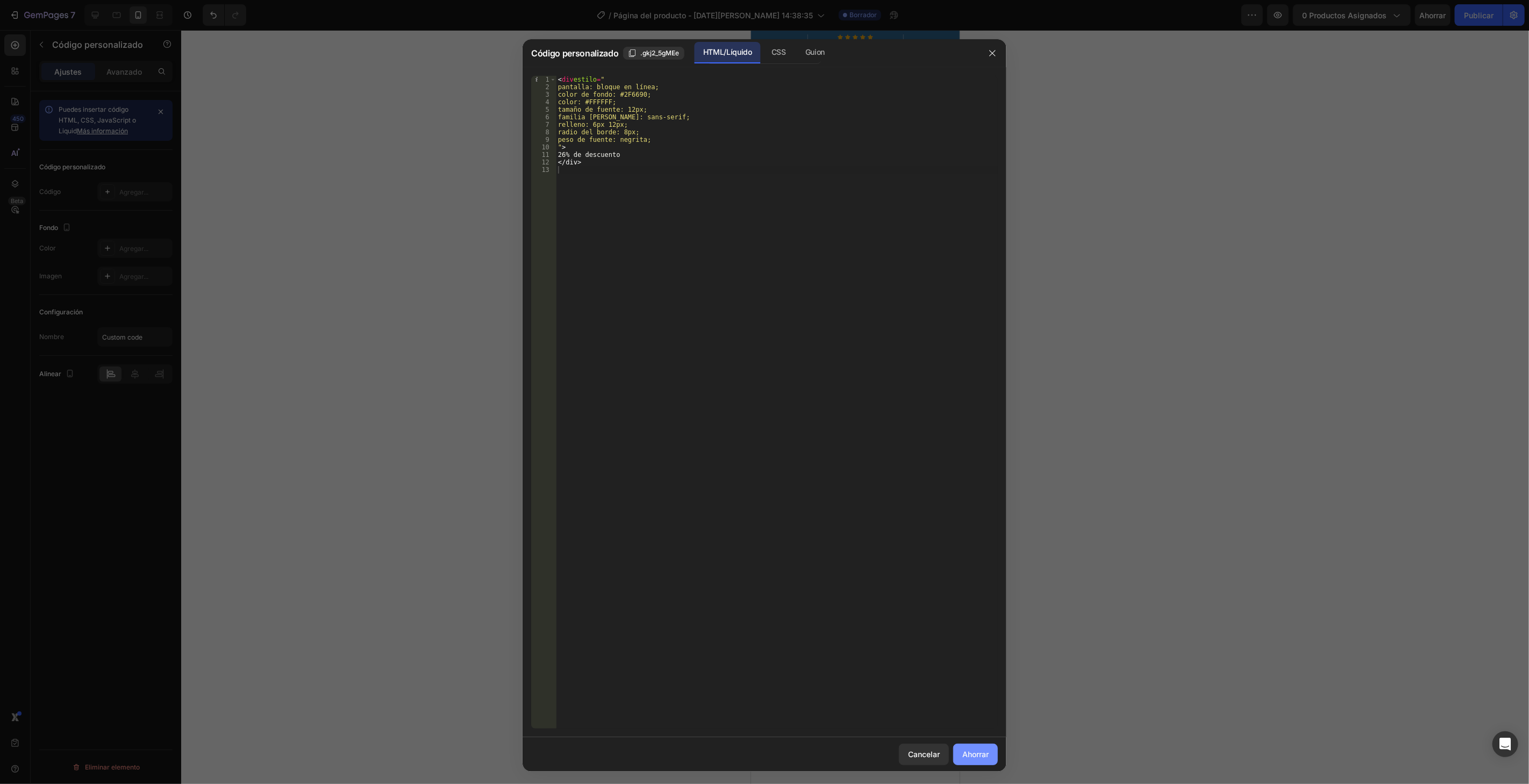
click at [971, 757] on font "Ahorrar" at bounding box center [975, 754] width 26 height 9
type textarea "</div>"
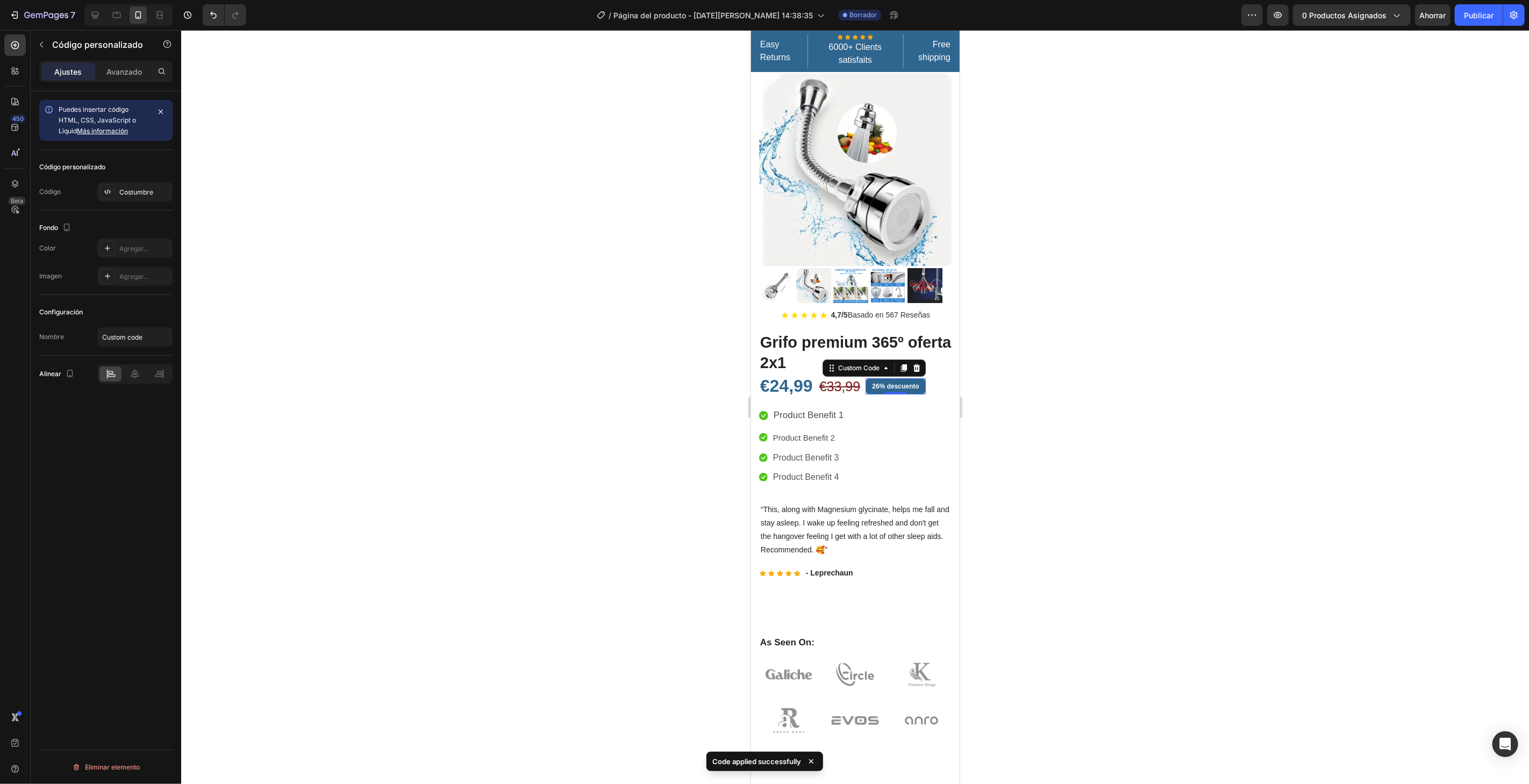
click at [1040, 422] on div at bounding box center [855, 407] width 1347 height 754
click at [896, 378] on div "26% descuento" at bounding box center [895, 386] width 60 height 16
click at [102, 189] on div at bounding box center [107, 192] width 15 height 15
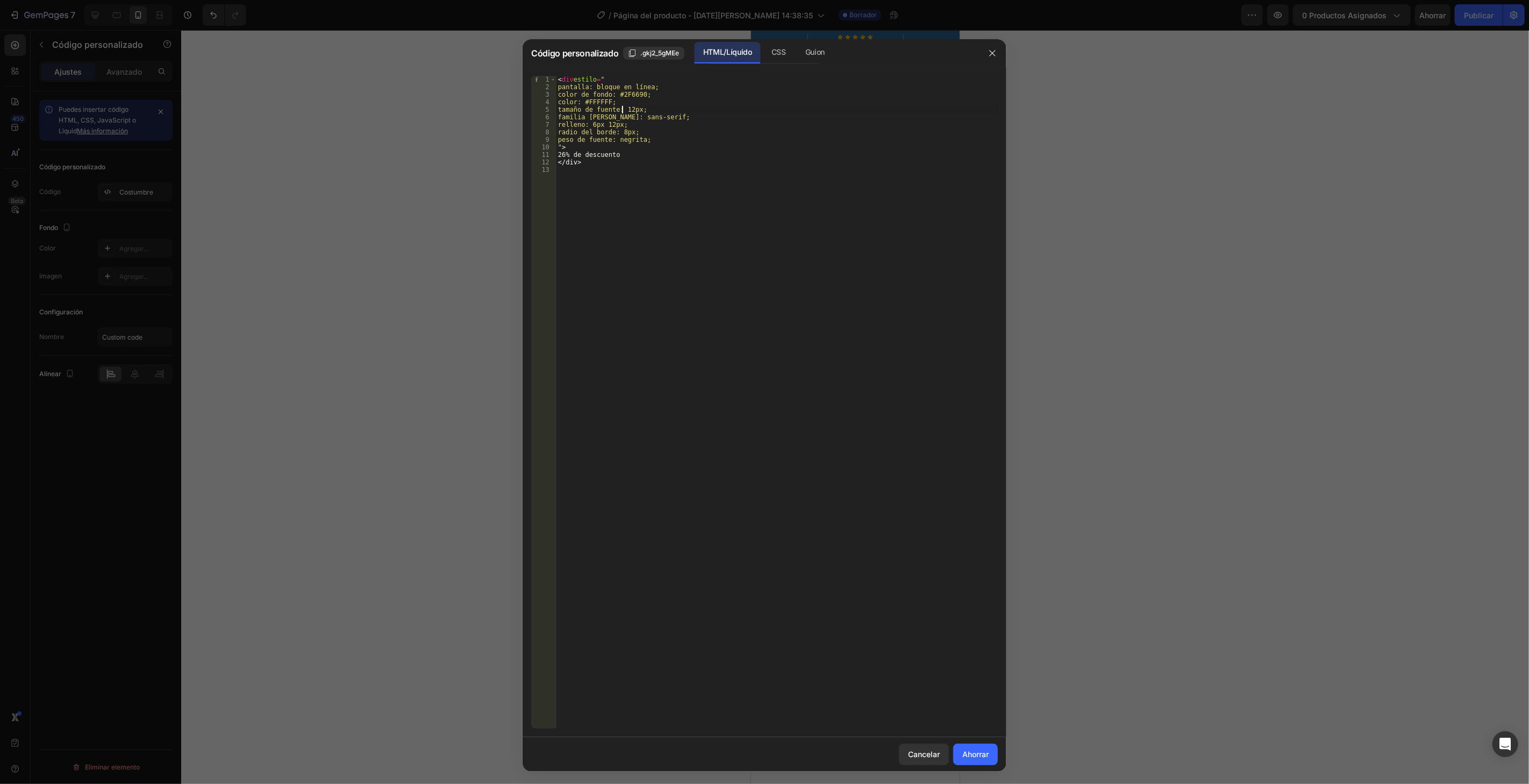
click at [634, 108] on div "< div estilo = " pantalla: bloque en línea; color de fondo: #2F6690; color: #FF…" at bounding box center [777, 410] width 442 height 668
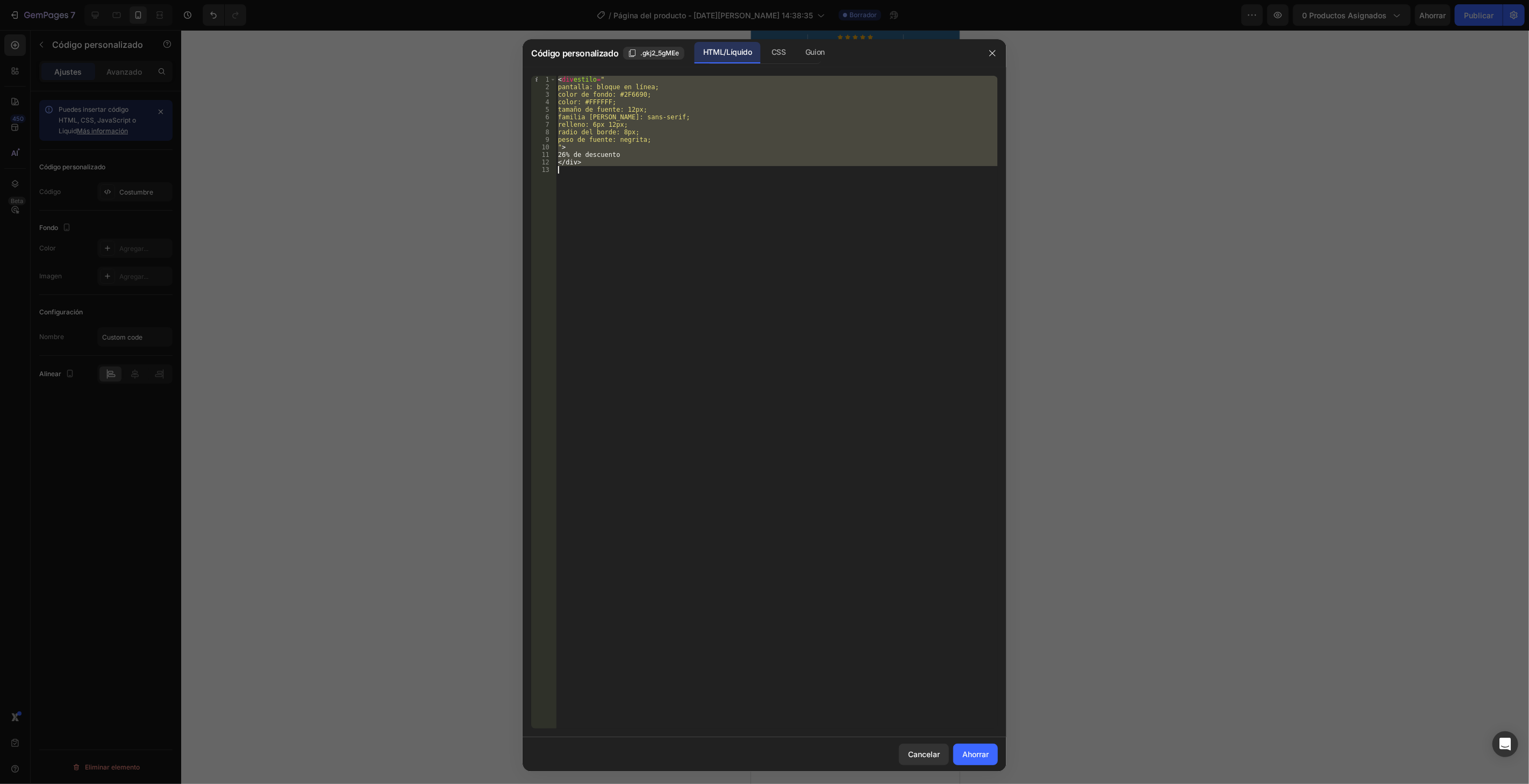
click at [634, 108] on div "< div estilo = " pantalla: bloque en línea; color de fondo: #2F6690; color: #FF…" at bounding box center [777, 410] width 442 height 668
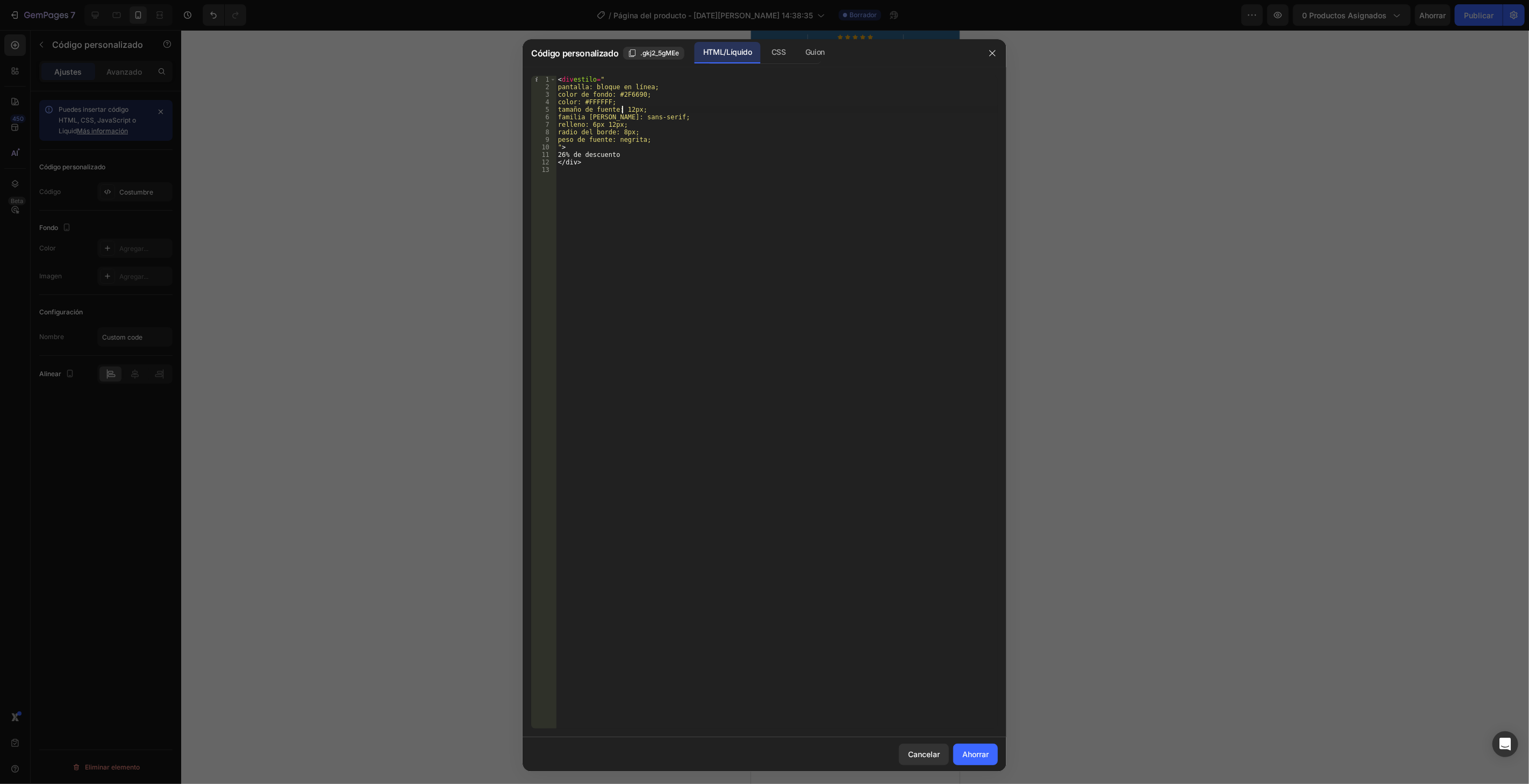
click at [634, 108] on div "< div estilo = " pantalla: bloque en línea; color de fondo: #2F6690; color: #FF…" at bounding box center [777, 410] width 442 height 668
type textarea "font-size: 12px;"
click at [643, 106] on div "< div estilo = " pantalla: bloque en línea; color de fondo: #2F6690; color: #FF…" at bounding box center [777, 410] width 442 height 668
click at [998, 53] on button "button" at bounding box center [992, 53] width 17 height 17
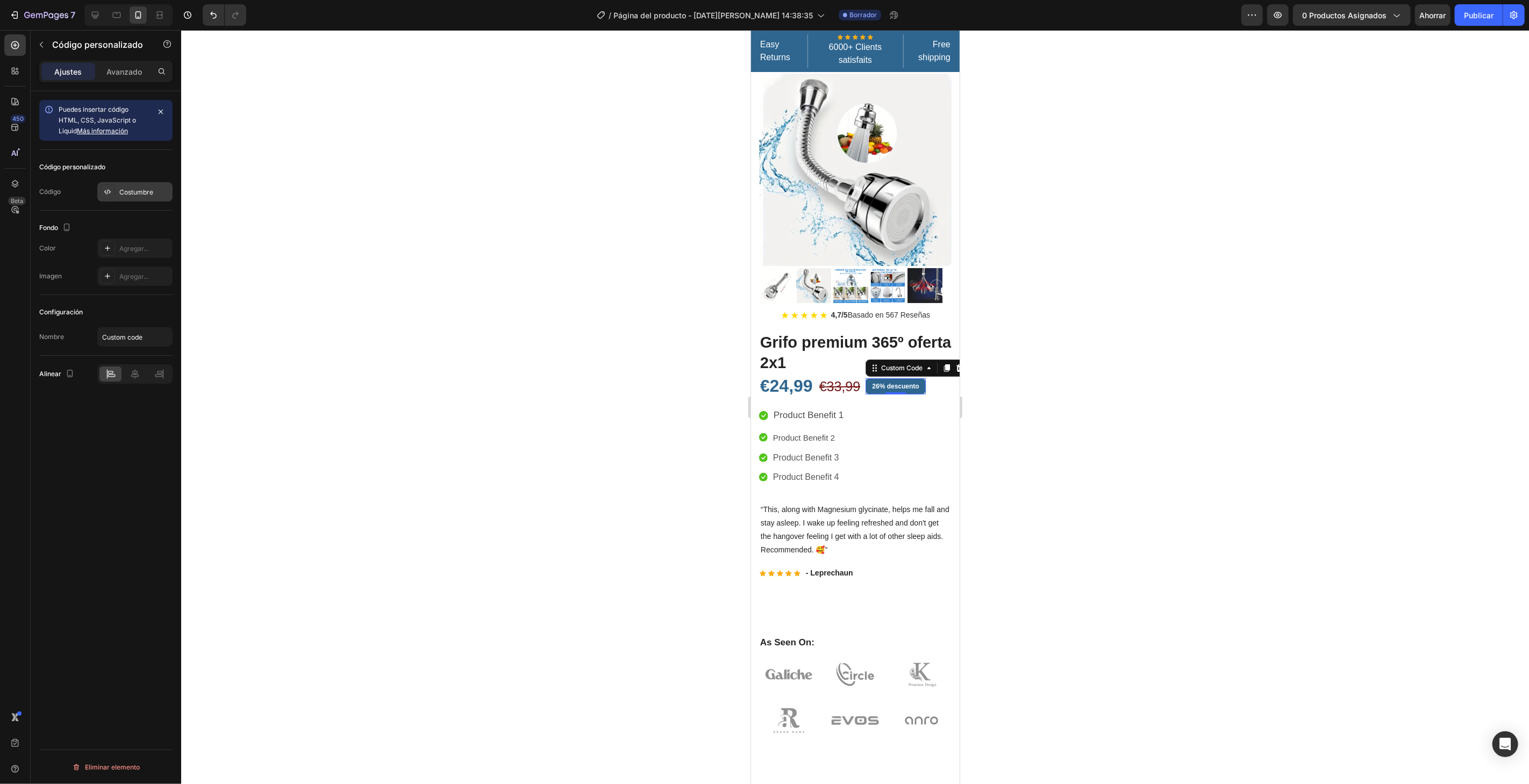
click at [142, 189] on font "Costumbre" at bounding box center [136, 192] width 34 height 8
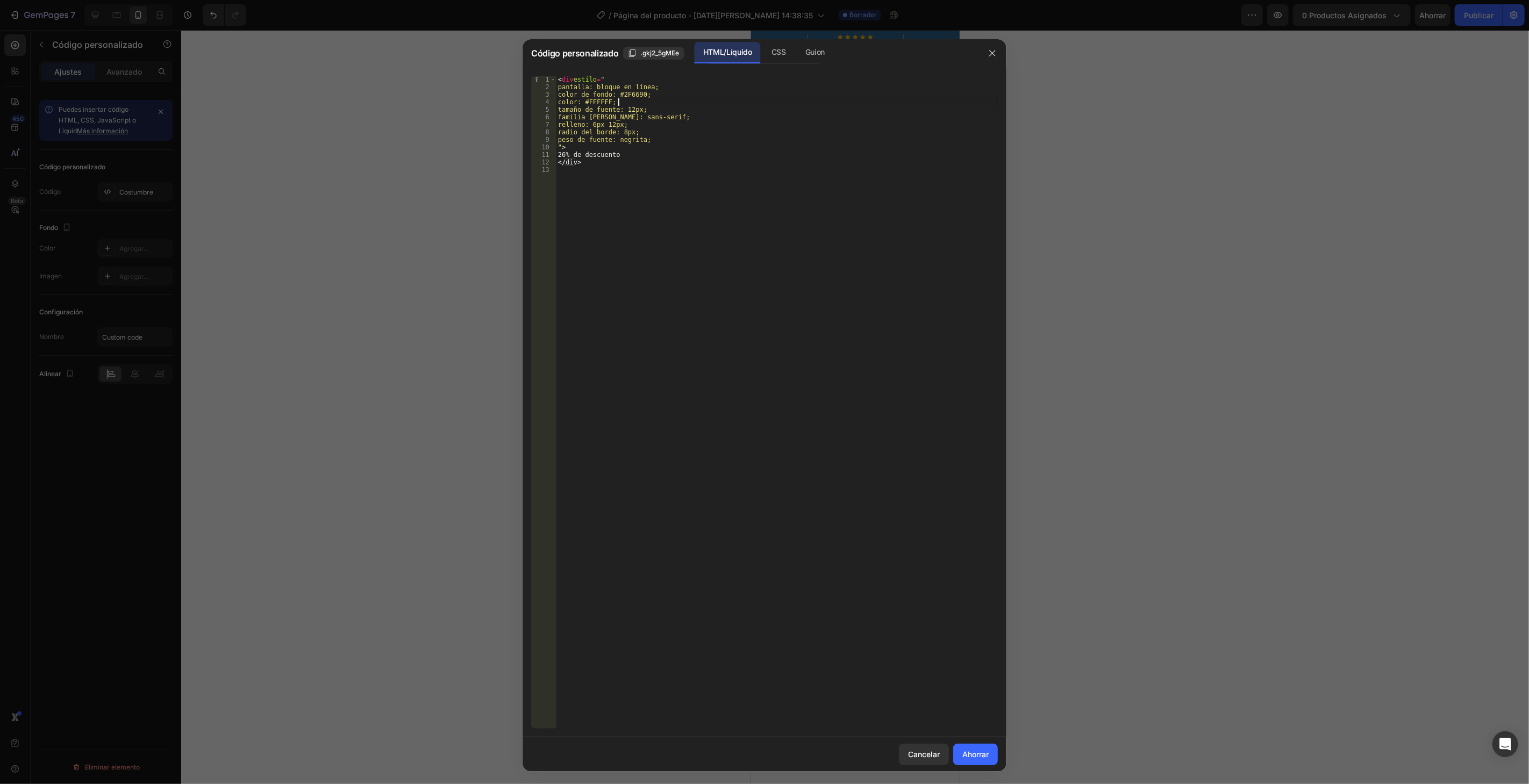
click at [634, 105] on div "< div estilo = " pantalla: bloque en línea; color de fondo: #2F6690; color: #FF…" at bounding box center [777, 410] width 442 height 668
type textarea "color: #FFFFFF; font-size: 12px;"
click at [993, 55] on icon "button" at bounding box center [992, 53] width 8 height 8
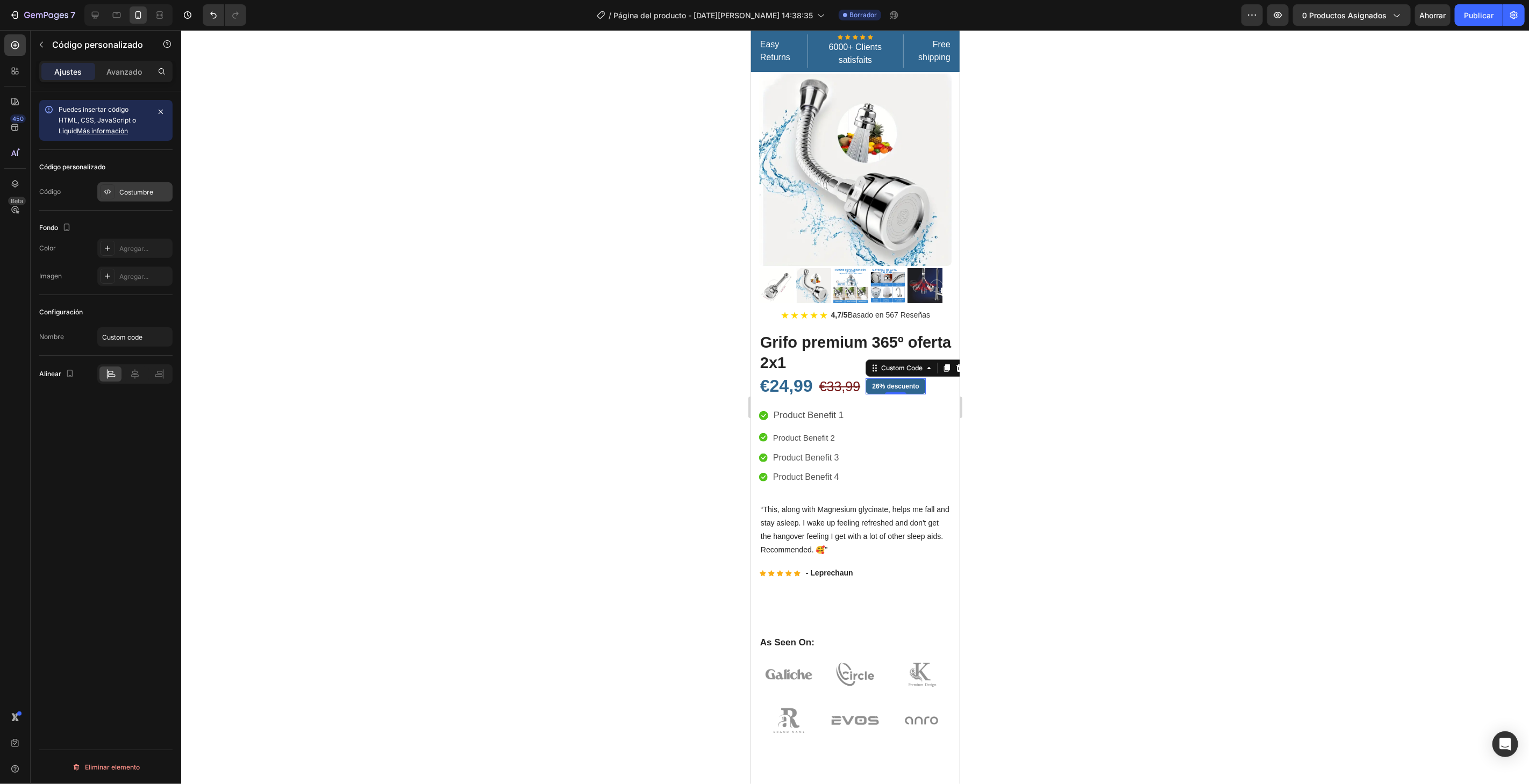
click at [140, 190] on font "Costumbre" at bounding box center [136, 192] width 34 height 8
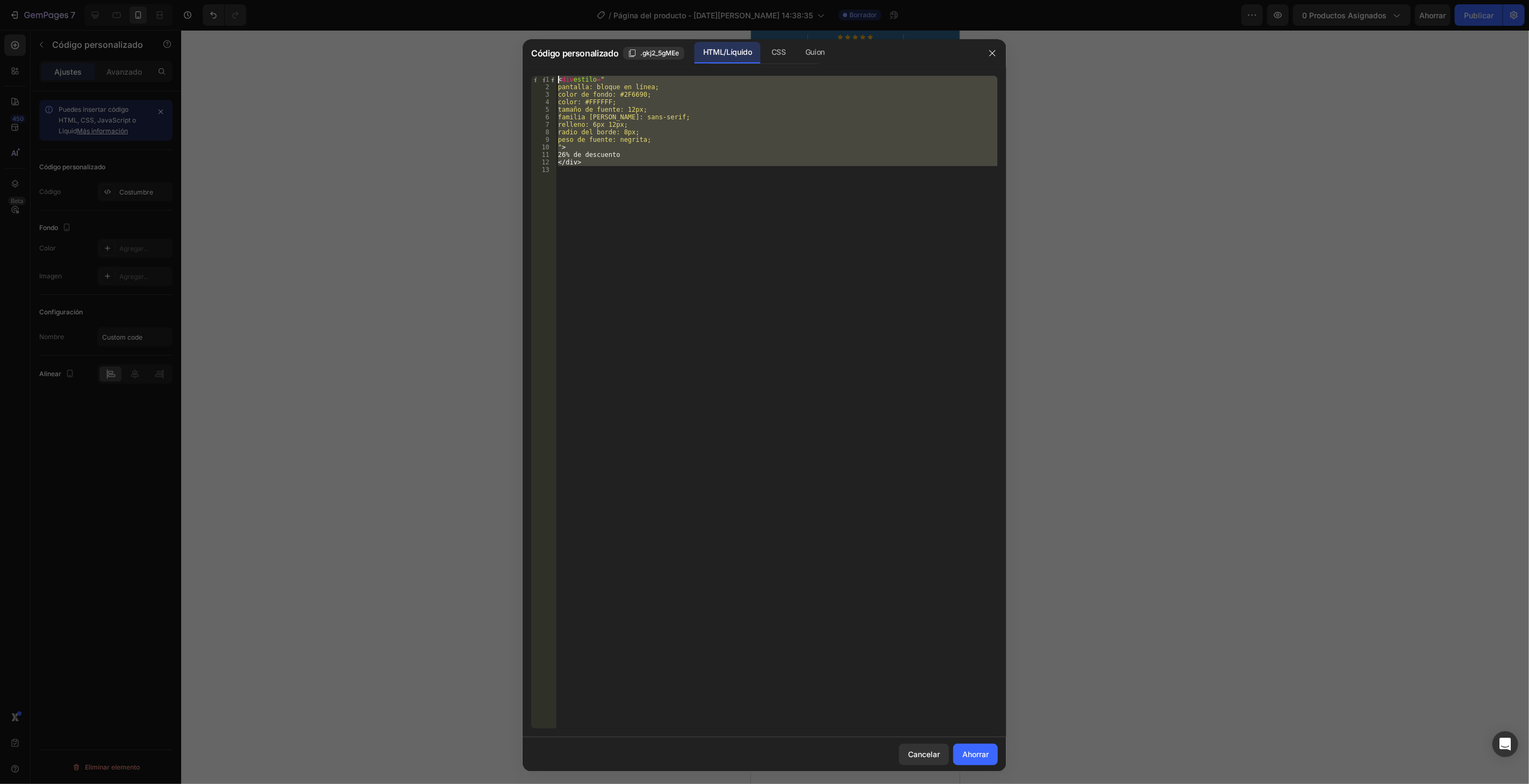
drag, startPoint x: 627, startPoint y: 188, endPoint x: 558, endPoint y: 76, distance: 131.5
click at [558, 76] on div "< div estilo = " pantalla: bloque en línea; color de fondo: #2F6690; color: #FF…" at bounding box center [777, 410] width 442 height 668
type textarea "<div style=" display: inline-block;"
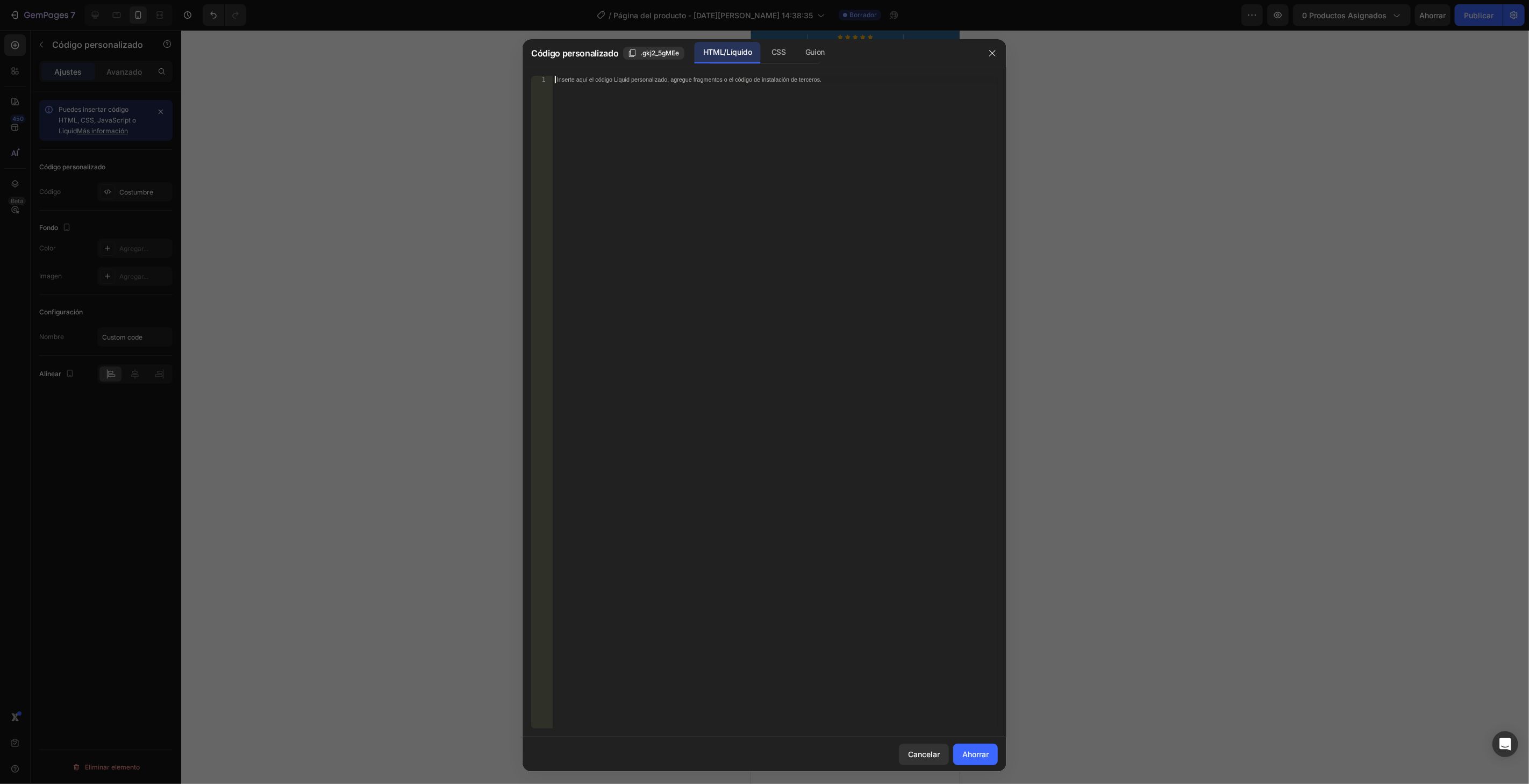
paste textarea "</div>"
type textarea "</div>"
click at [994, 755] on button "Ahorrar" at bounding box center [975, 755] width 45 height 21
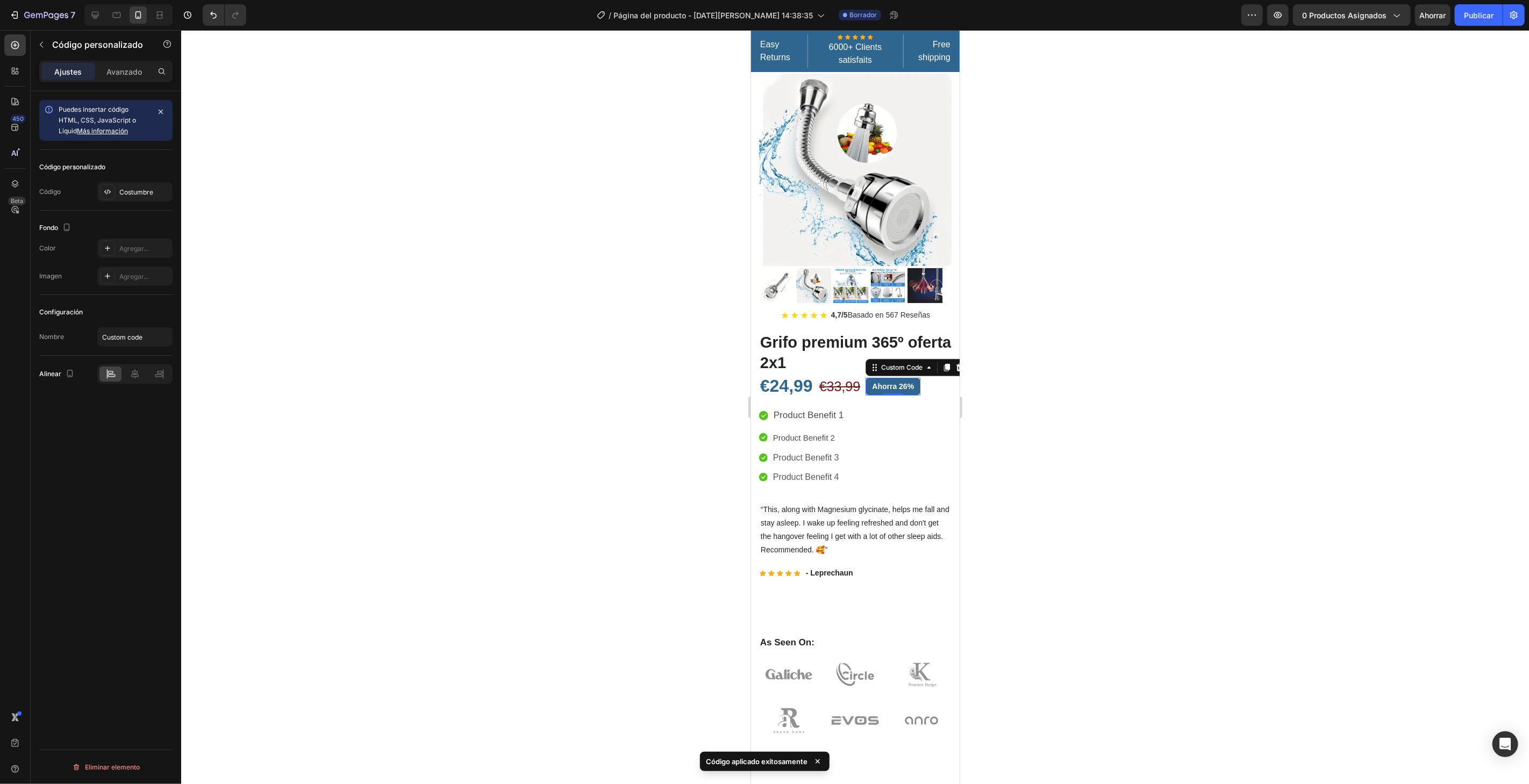
click at [1108, 654] on div at bounding box center [855, 407] width 1347 height 754
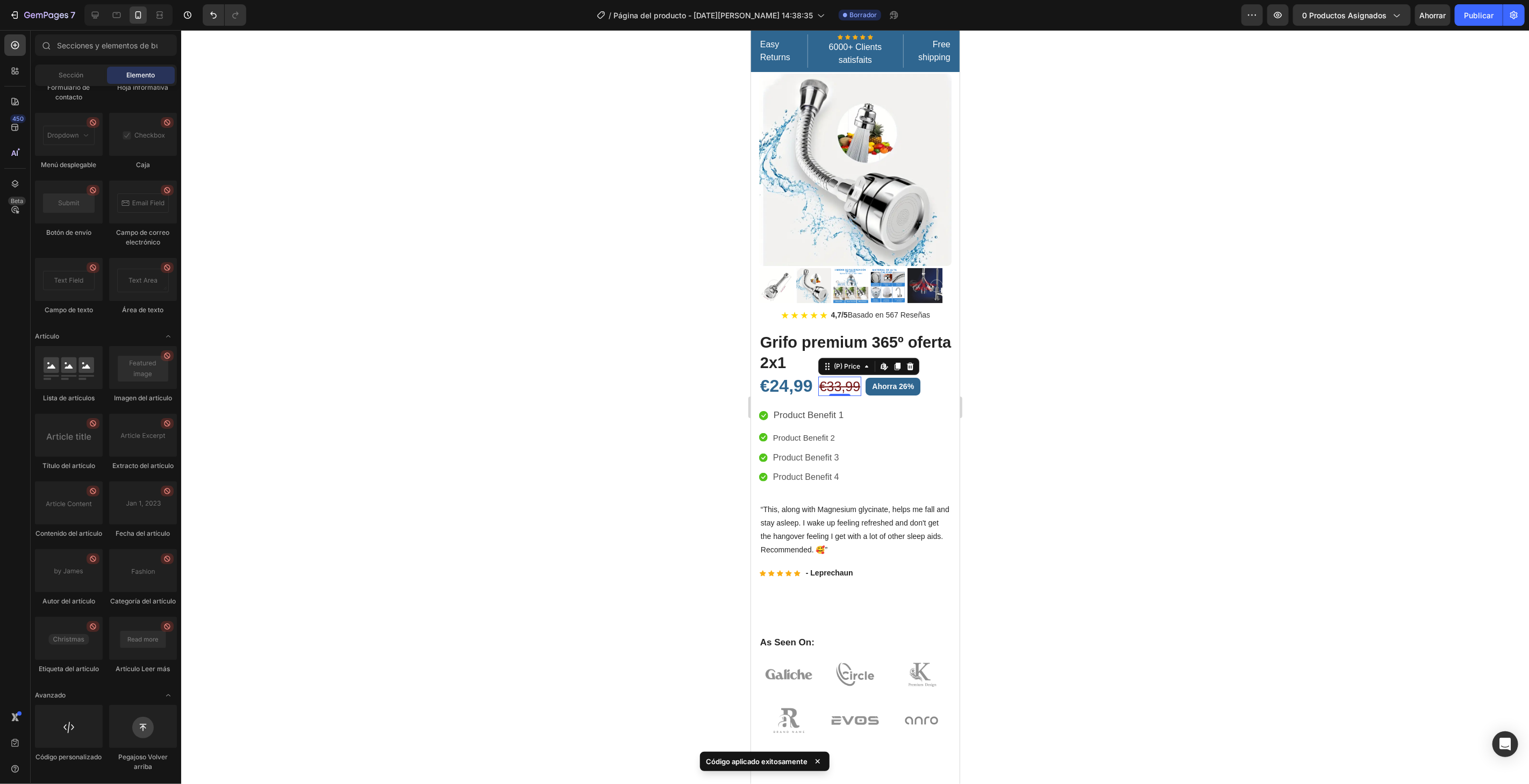
click at [851, 376] on div "€33,99" at bounding box center [839, 386] width 43 height 20
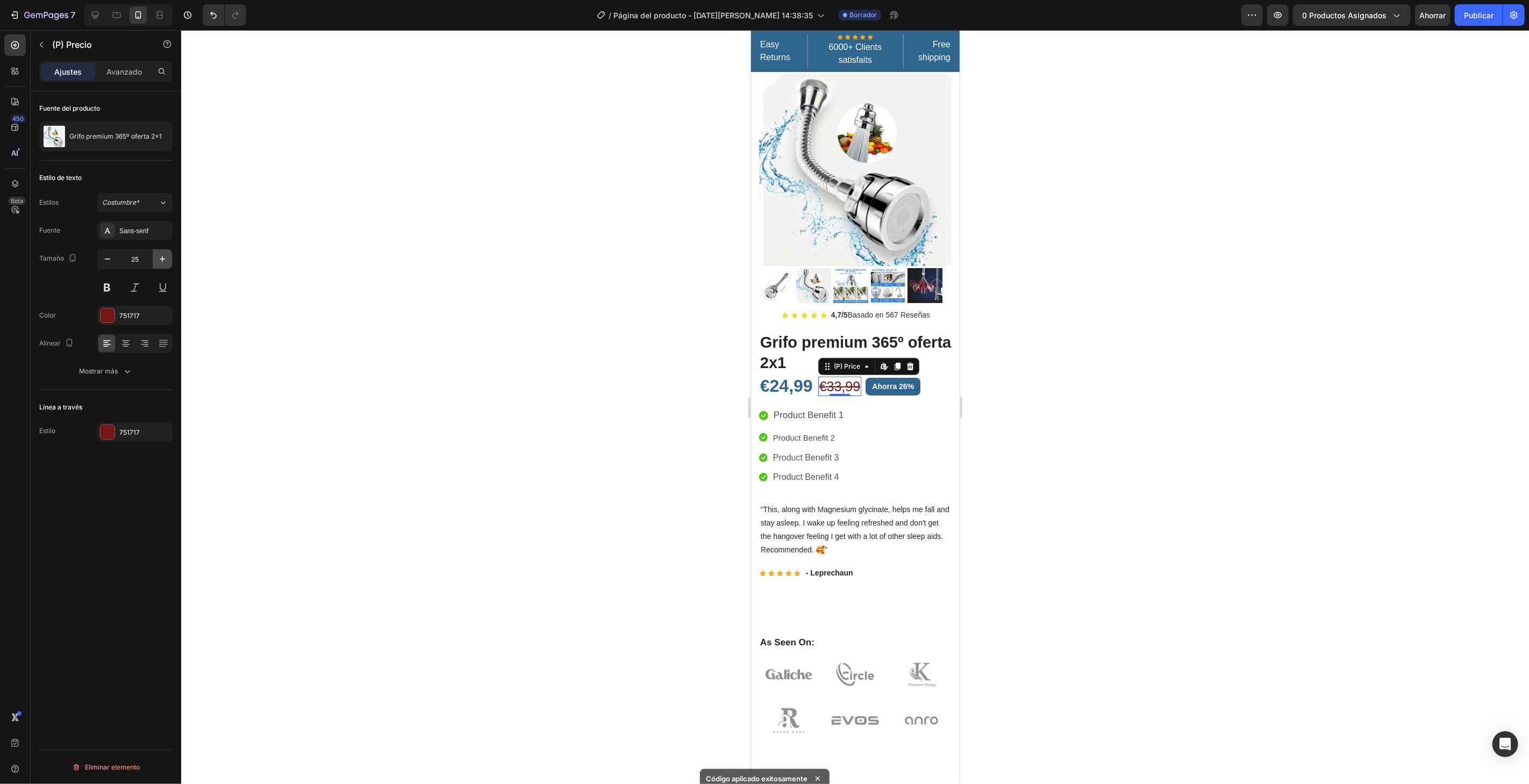
click at [165, 260] on icon "button" at bounding box center [162, 259] width 11 height 11
type input "26"
click at [1152, 304] on div at bounding box center [855, 407] width 1347 height 754
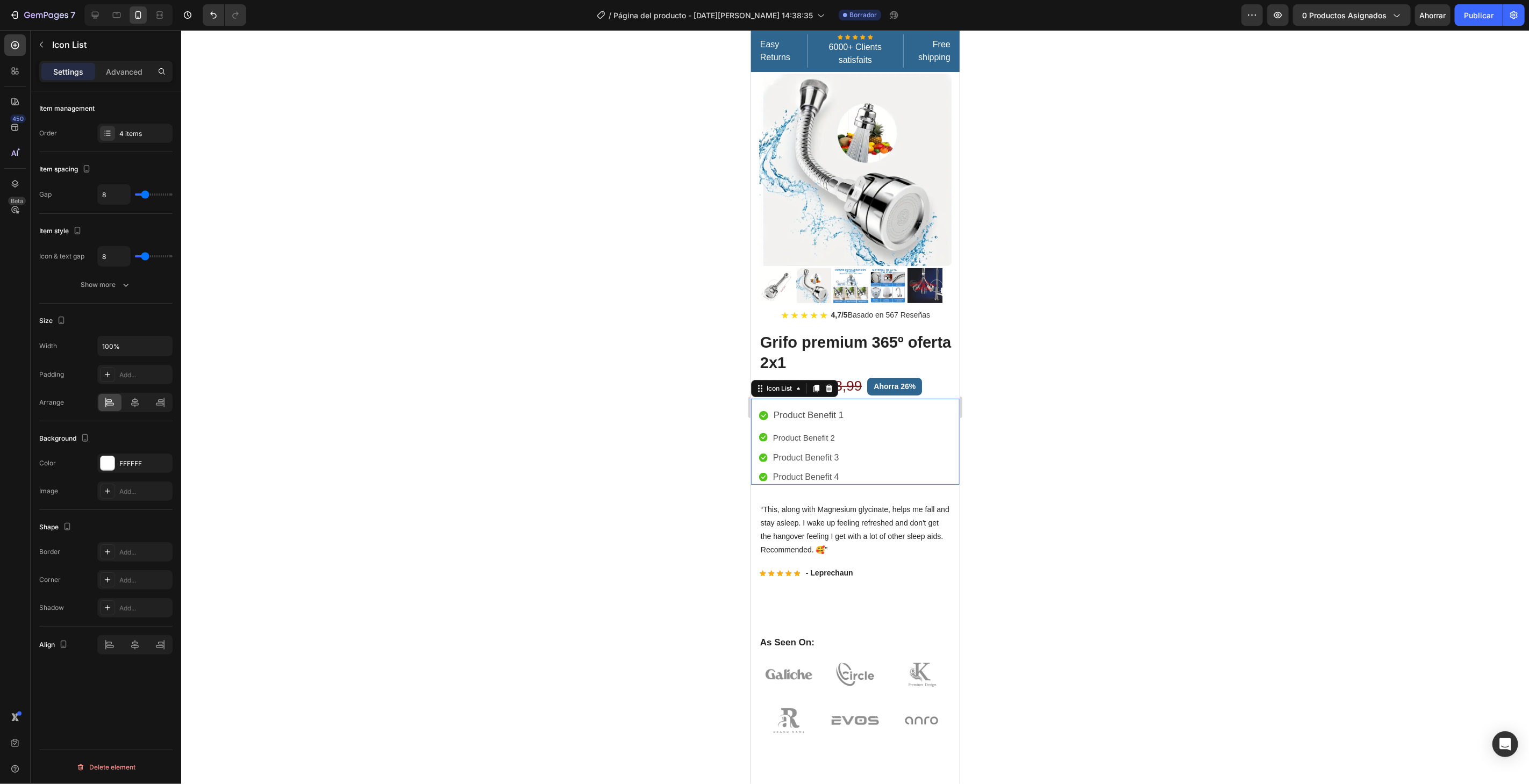
click at [767, 406] on li "Icon Product Benefit 1 Text block" at bounding box center [801, 416] width 85 height 19
click at [766, 411] on icon at bounding box center [763, 415] width 9 height 9
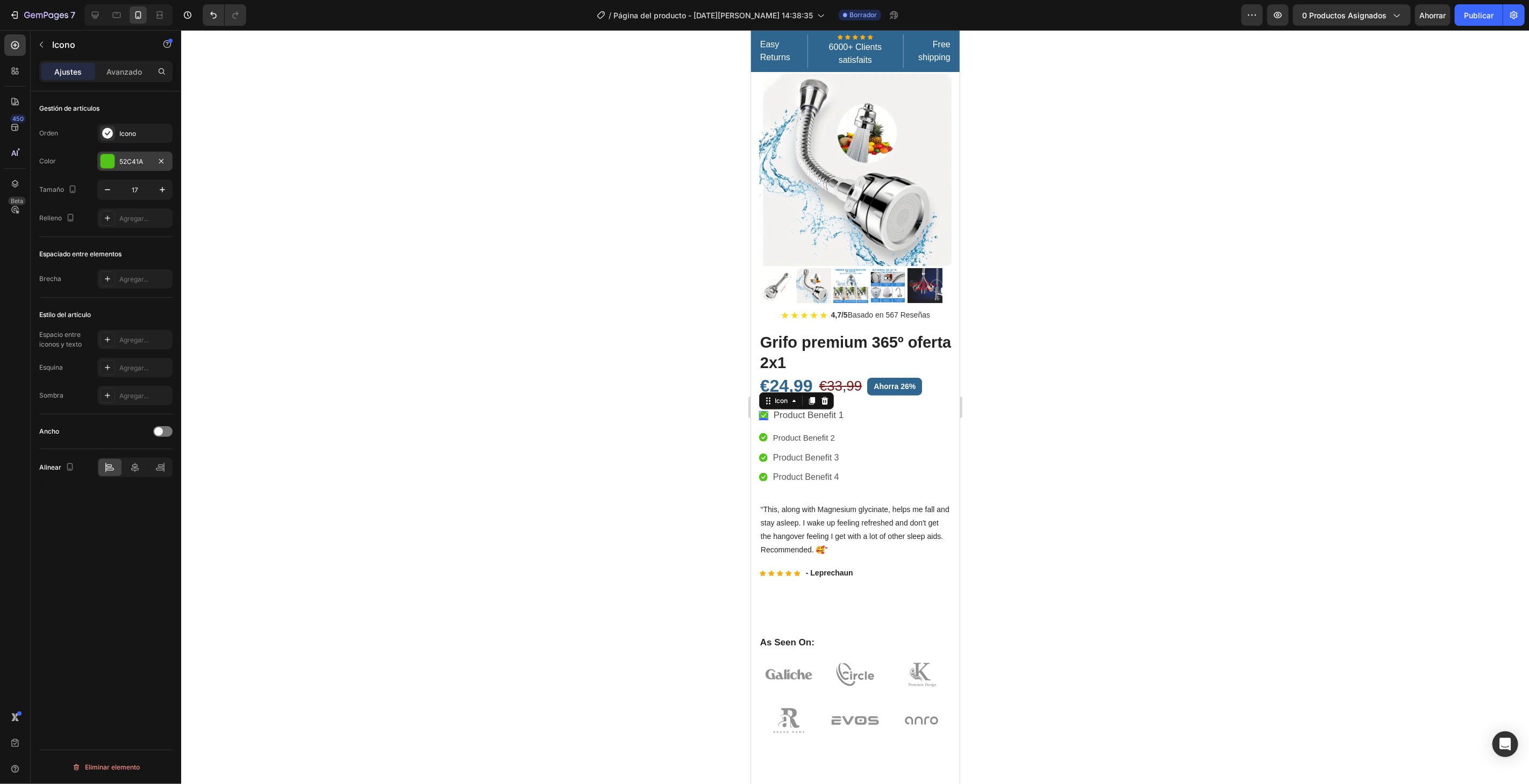
drag, startPoint x: 134, startPoint y: 155, endPoint x: 143, endPoint y: 157, distance: 9.2
click at [136, 156] on div "52C41A" at bounding box center [135, 161] width 75 height 19
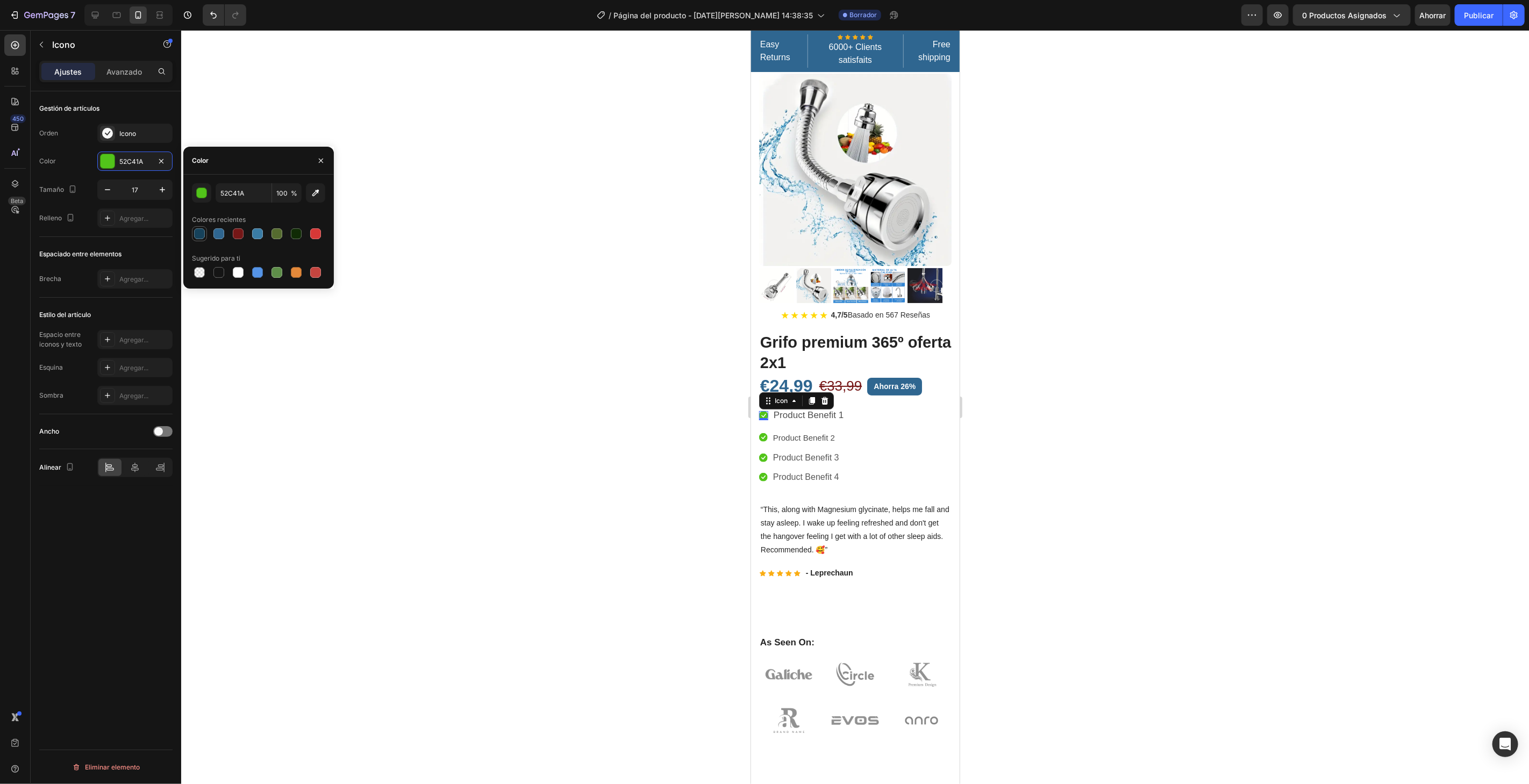
click at [198, 231] on div at bounding box center [199, 234] width 11 height 11
type input "16425B"
click at [761, 433] on icon at bounding box center [763, 437] width 8 height 8
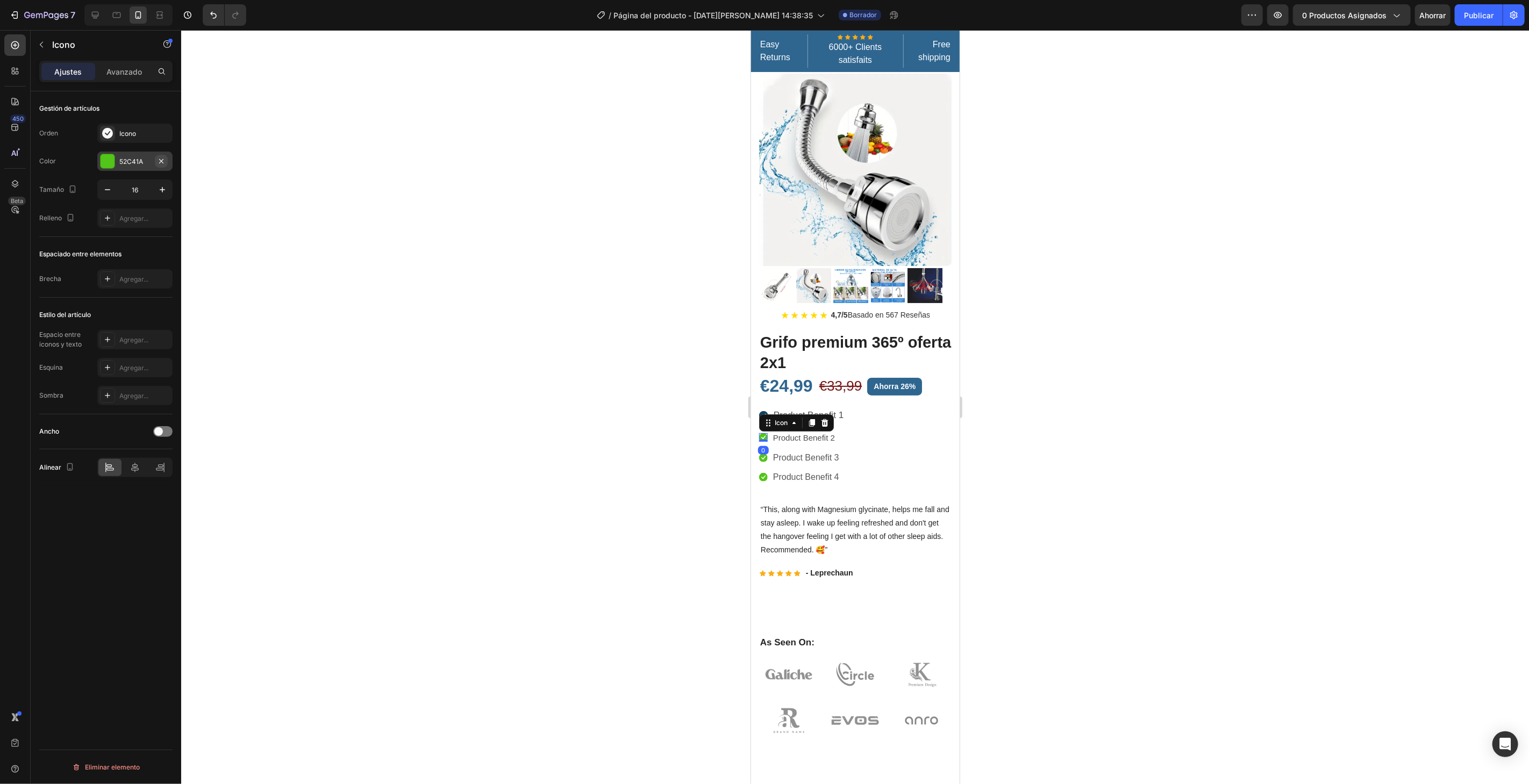
click at [156, 159] on button "button" at bounding box center [161, 161] width 13 height 13
click at [146, 157] on div "Agregar..." at bounding box center [145, 162] width 51 height 10
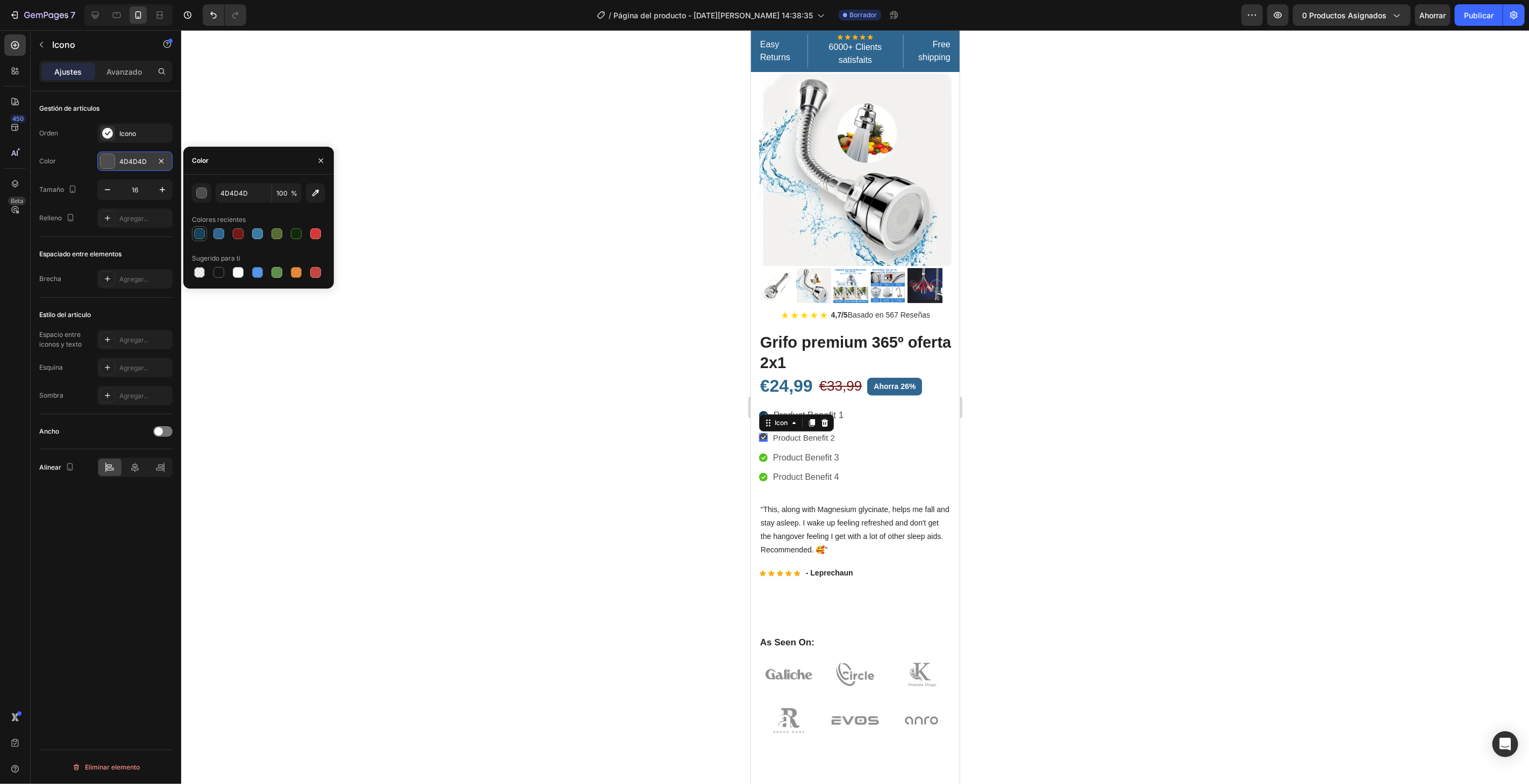
click at [205, 235] on div at bounding box center [199, 234] width 13 height 13
type input "16425B"
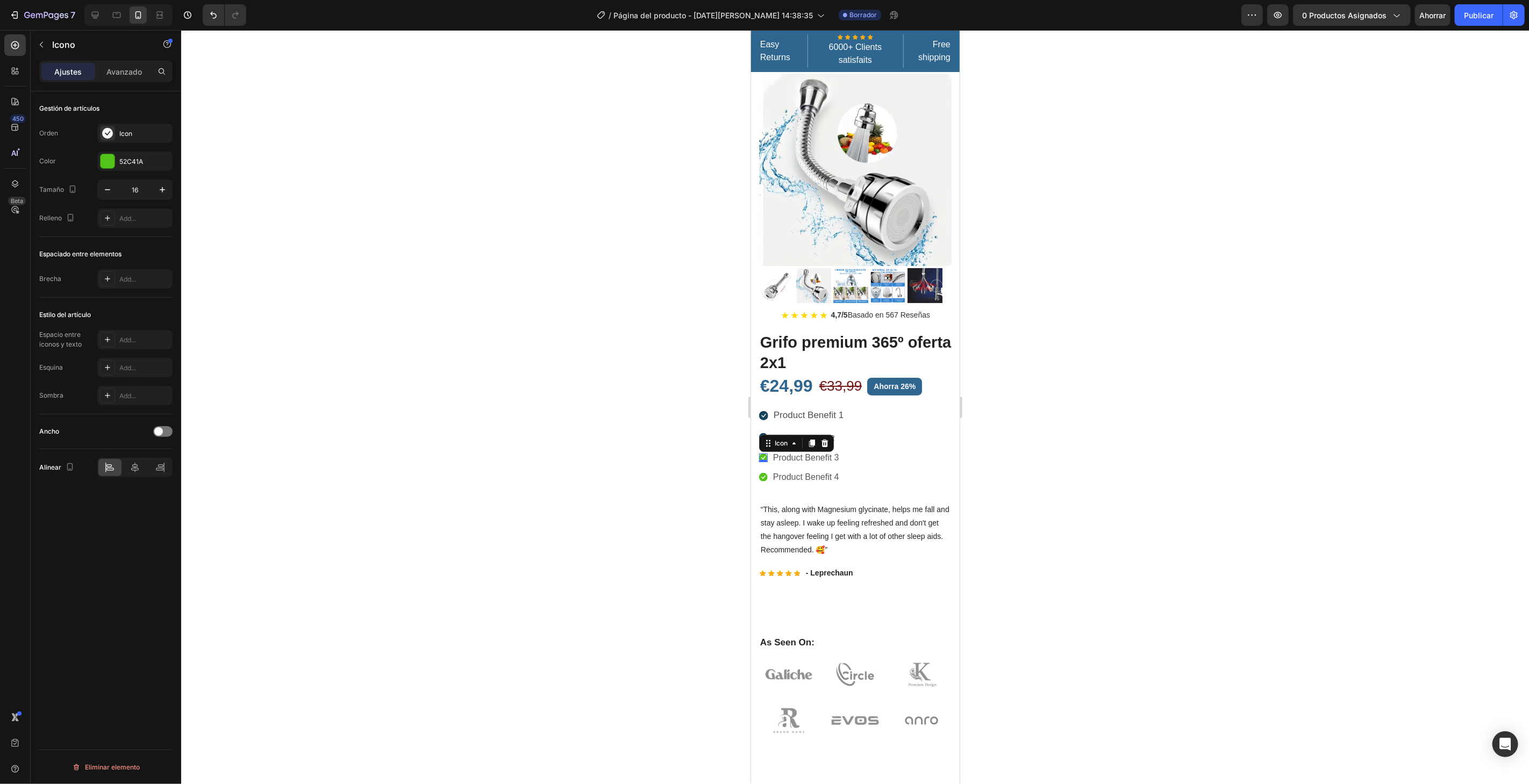
click at [761, 453] on icon at bounding box center [763, 457] width 8 height 8
click at [151, 157] on div "52C41A" at bounding box center [135, 162] width 31 height 10
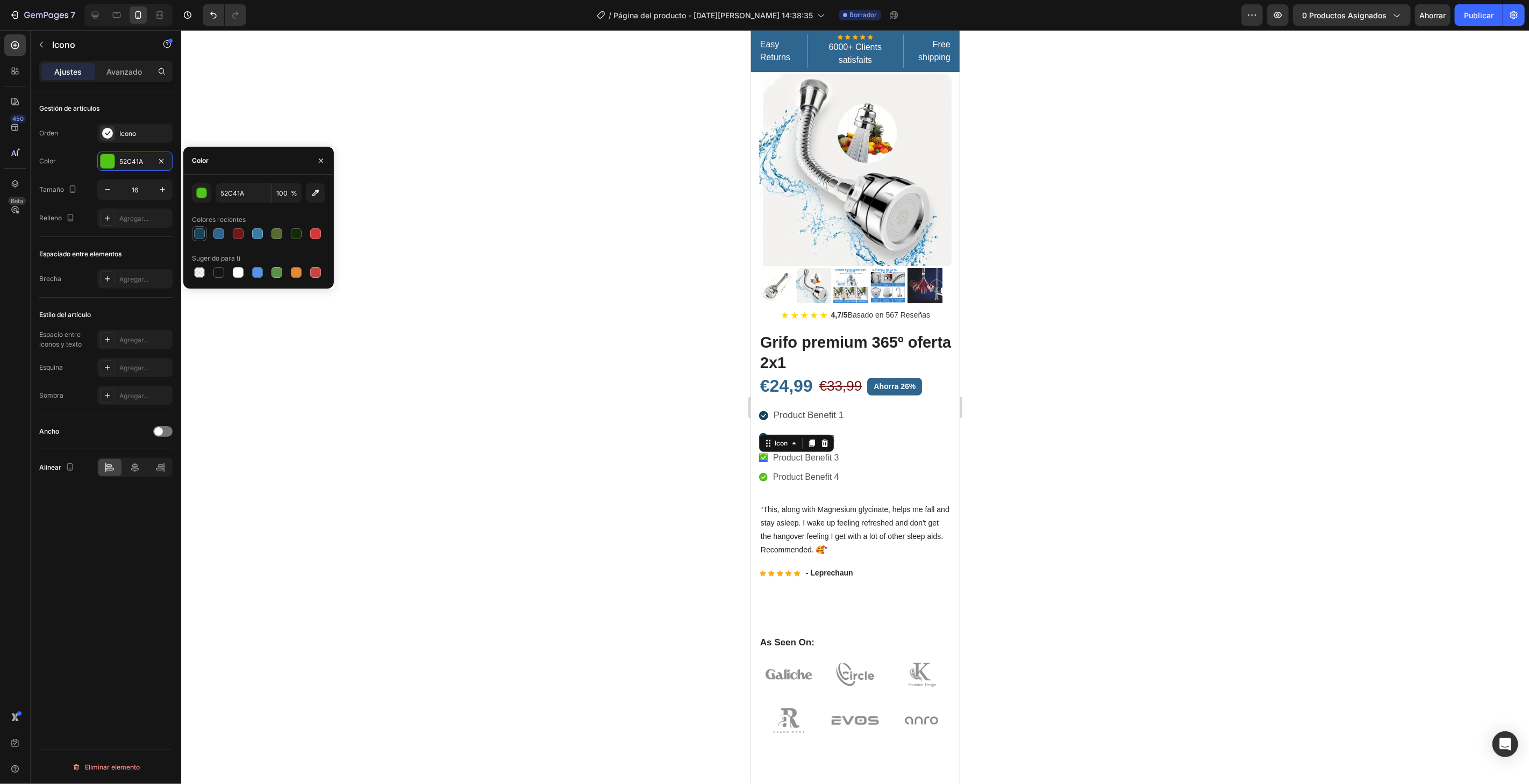
click at [198, 234] on div at bounding box center [199, 234] width 11 height 11
type input "16425B"
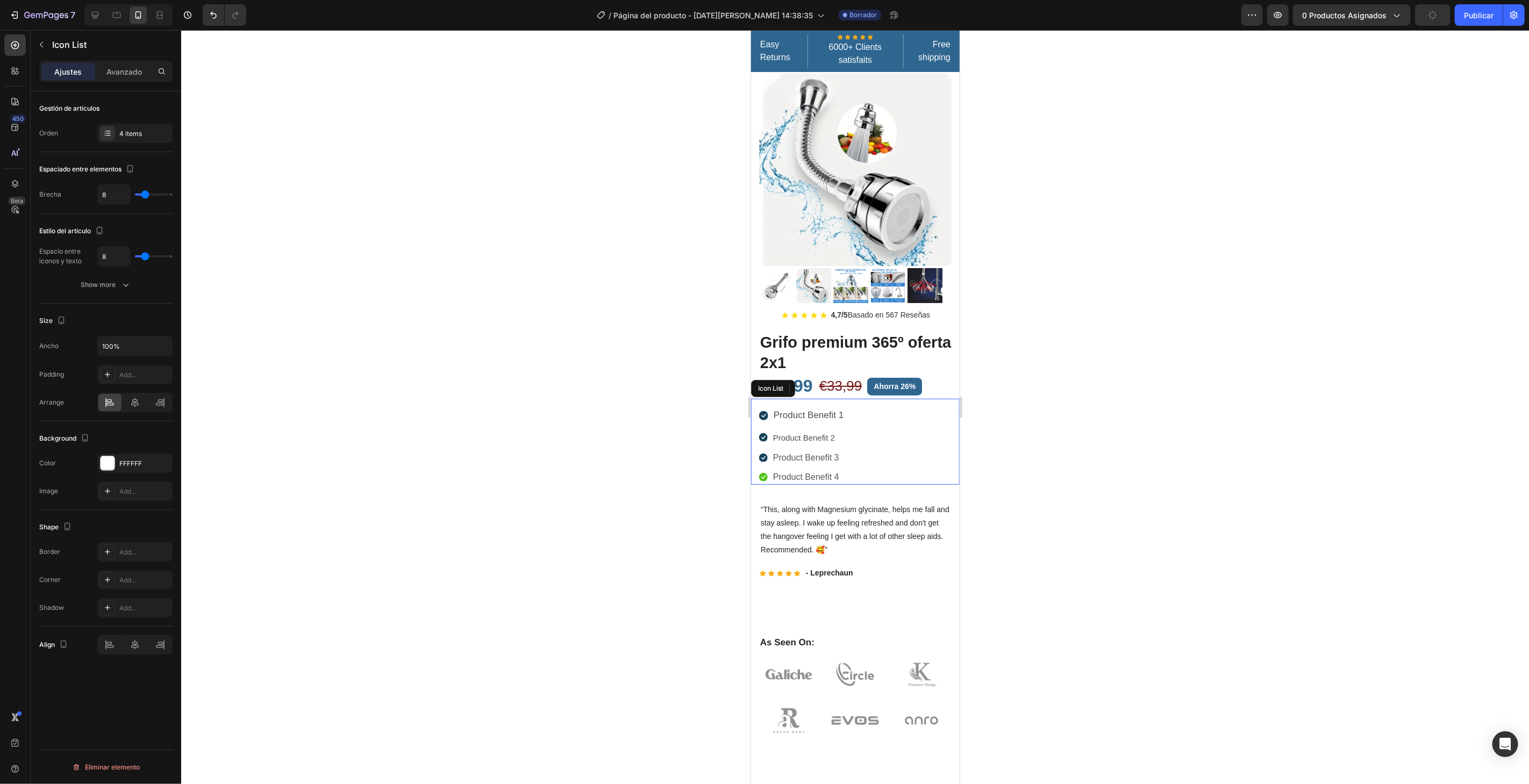
click at [762, 469] on li "Icon Product Benefit 4 Text block" at bounding box center [801, 476] width 85 height 15
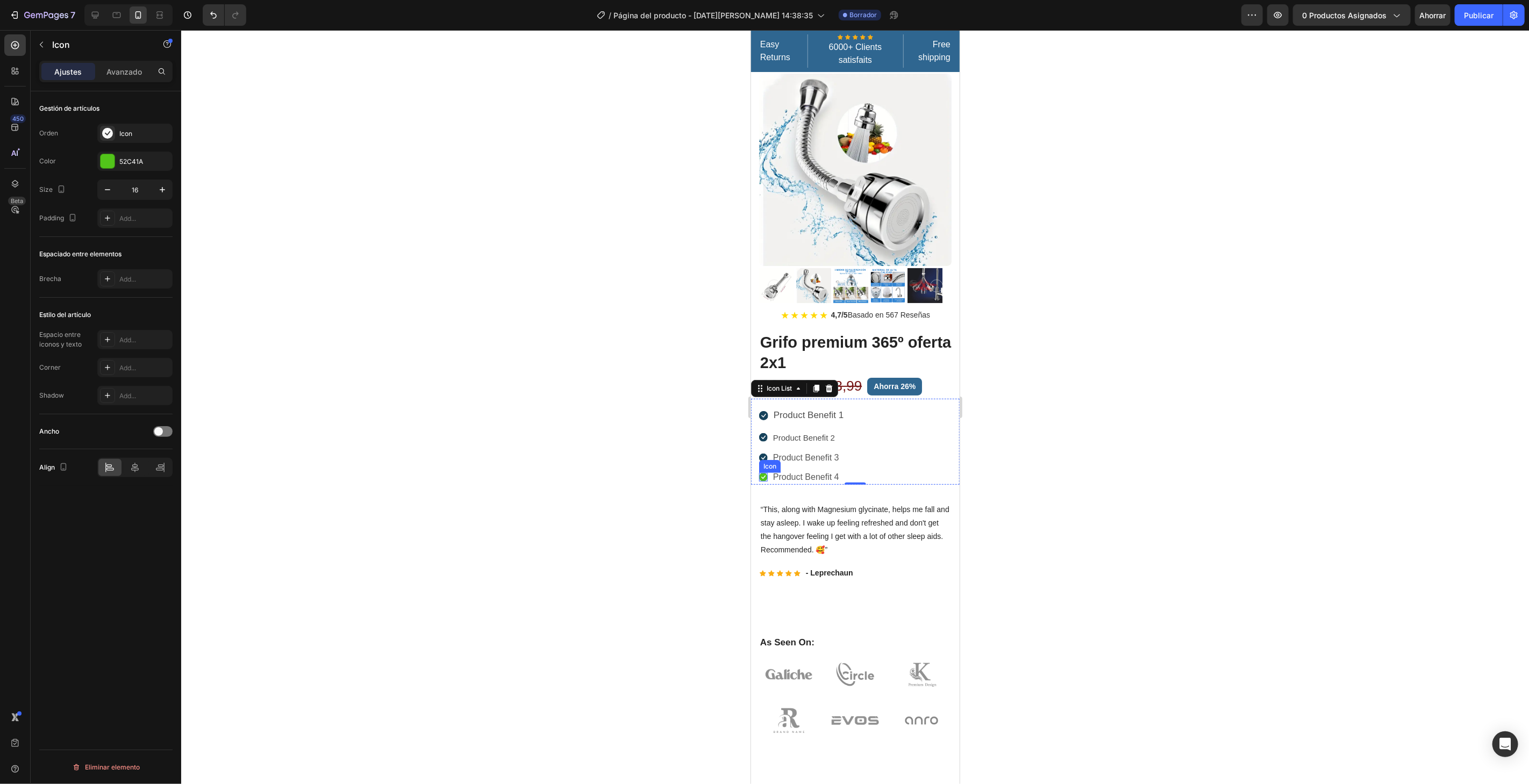
click at [763, 472] on icon at bounding box center [763, 476] width 8 height 8
click at [161, 161] on icon "button" at bounding box center [161, 161] width 8 height 8
click at [137, 162] on font "Agregar..." at bounding box center [134, 162] width 29 height 8
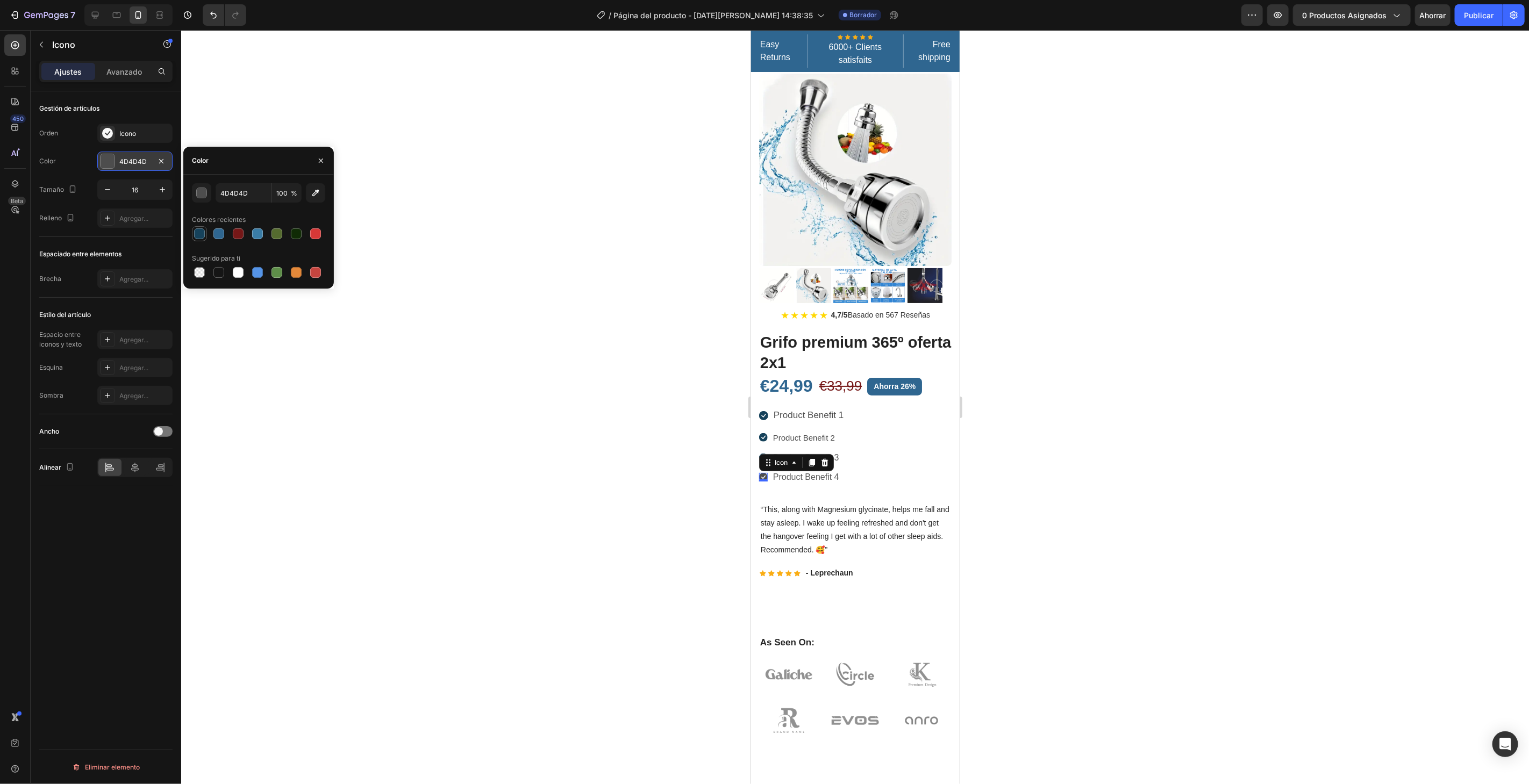
click at [192, 232] on div at bounding box center [199, 233] width 15 height 15
type input "16425B"
drag, startPoint x: 369, startPoint y: 242, endPoint x: 380, endPoint y: 259, distance: 20.2
click at [369, 246] on div at bounding box center [855, 407] width 1347 height 754
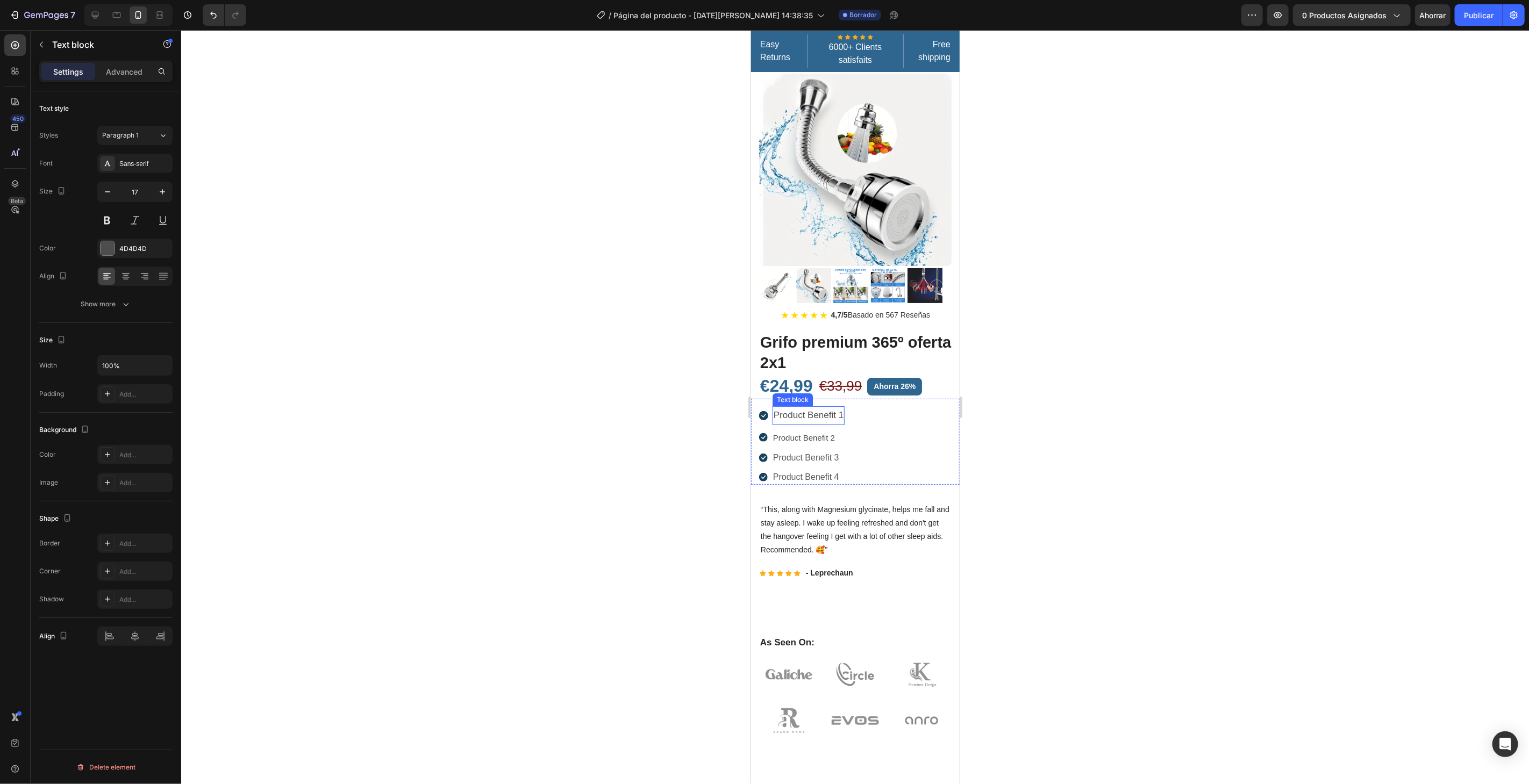
click at [817, 407] on p "Product Benefit 1" at bounding box center [808, 415] width 70 height 17
click at [140, 246] on font "4D4D4D" at bounding box center [133, 249] width 27 height 8
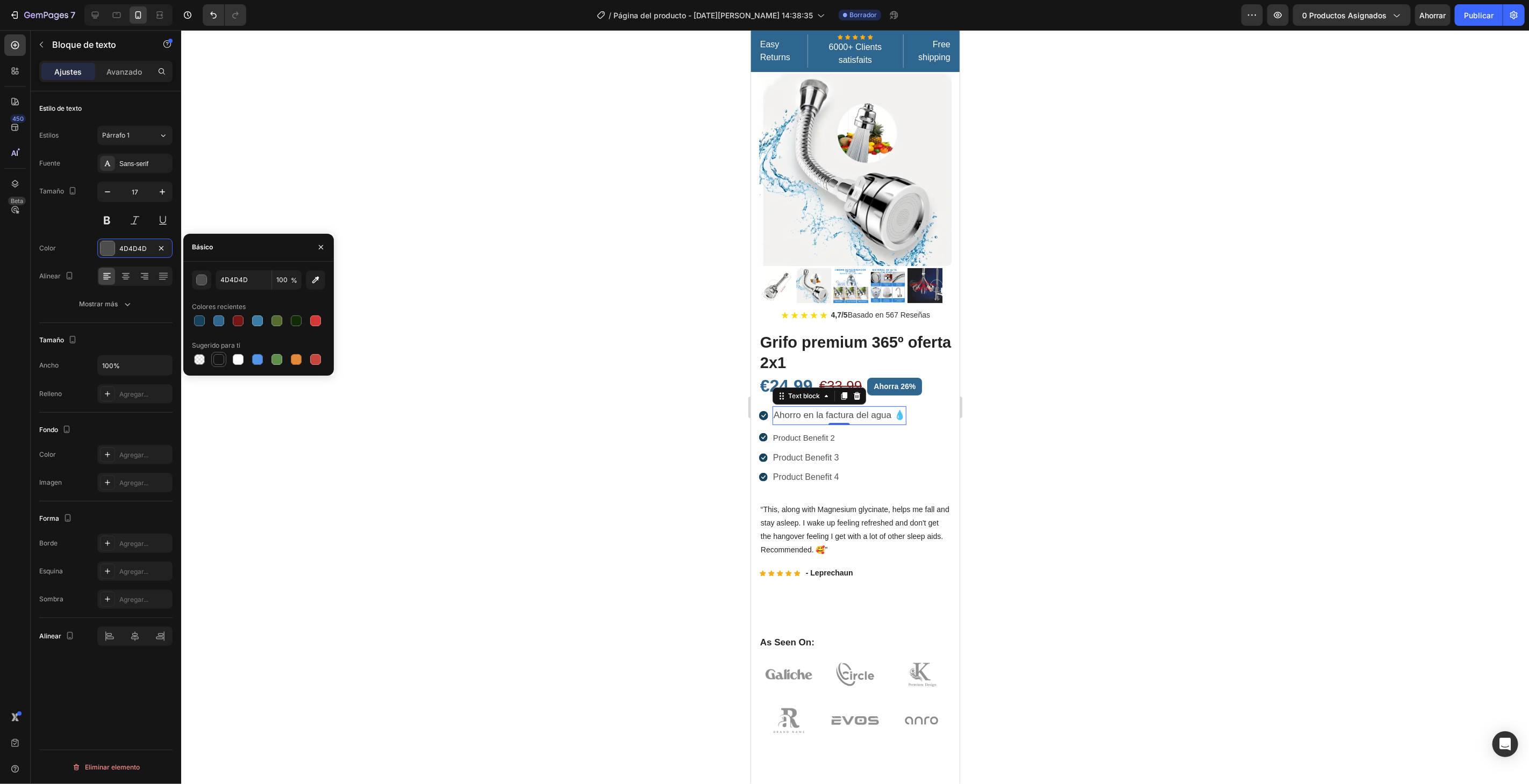
click at [217, 355] on div at bounding box center [219, 359] width 11 height 11
type input "151515"
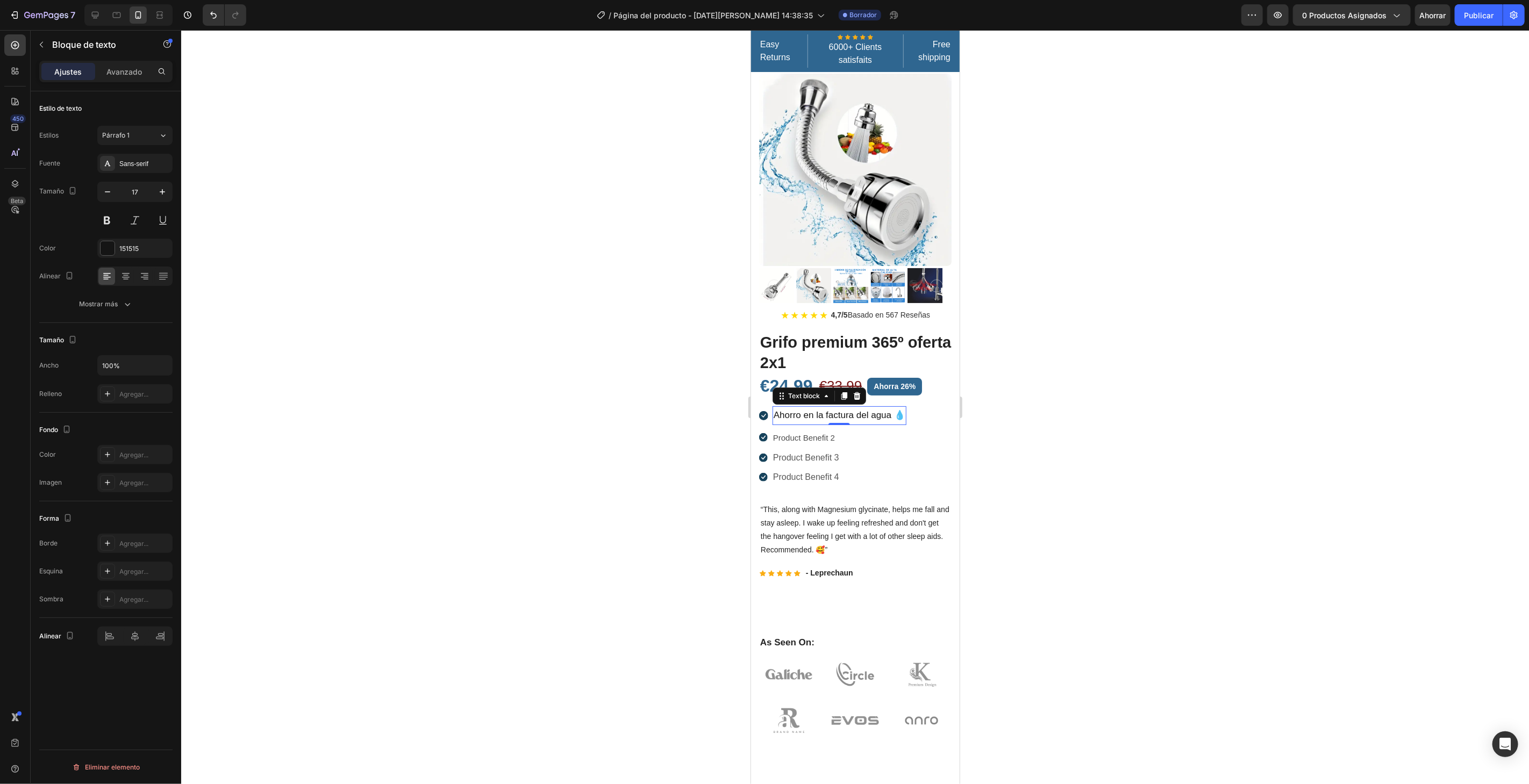
click at [571, 234] on div at bounding box center [855, 407] width 1347 height 754
click at [794, 407] on p "Ahorro en la factura del agua 💧" at bounding box center [839, 415] width 132 height 17
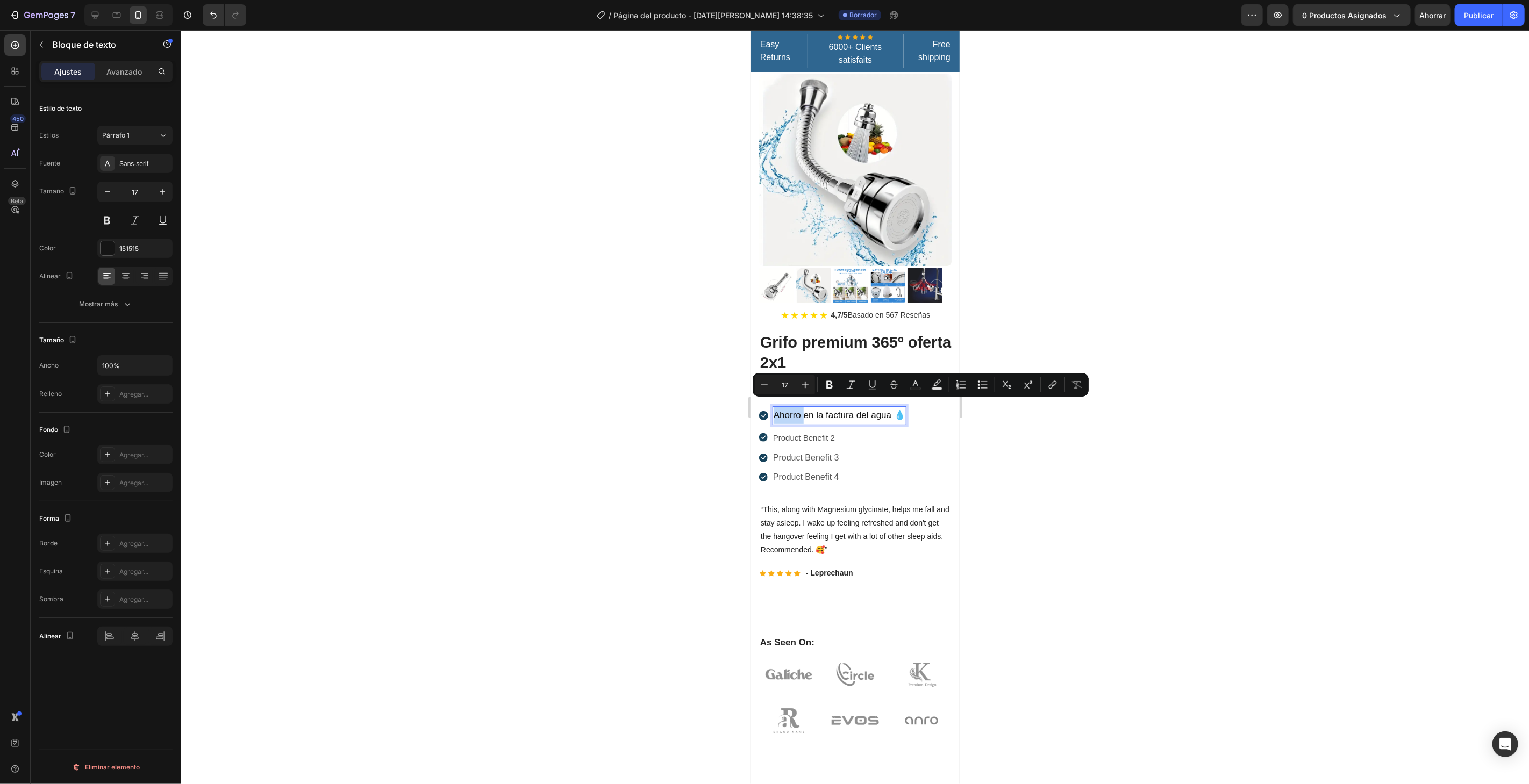
drag, startPoint x: 802, startPoint y: 407, endPoint x: 775, endPoint y: 405, distance: 27.1
click at [775, 407] on p "Ahorro en la factura del agua 💧" at bounding box center [839, 415] width 132 height 17
drag, startPoint x: 828, startPoint y: 391, endPoint x: 107, endPoint y: 402, distance: 721.1
click at [828, 391] on button "Bold" at bounding box center [830, 385] width 19 height 19
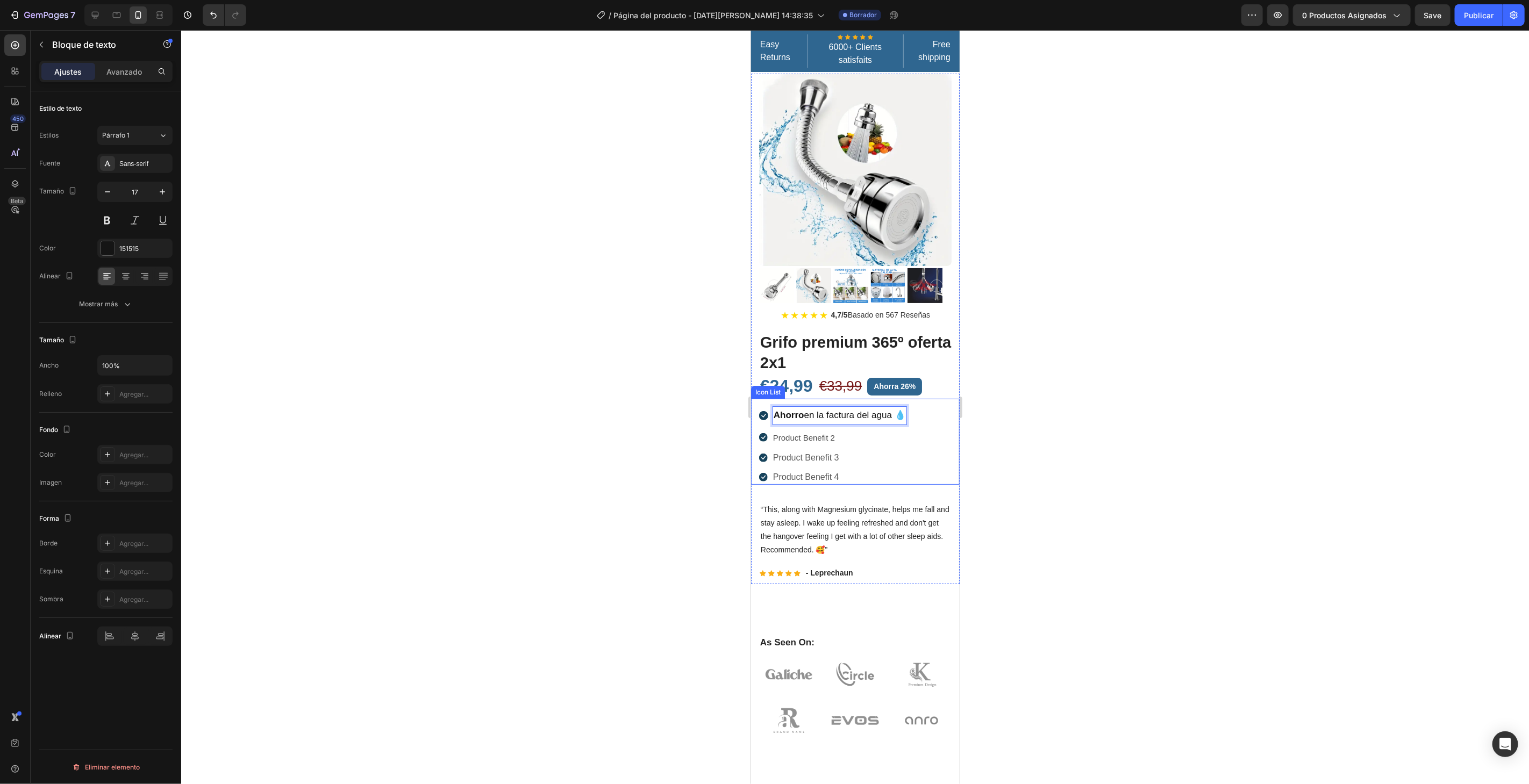
click at [862, 439] on ul "Icon Ahorro en la factura del agua 💧 Text block 0 Icon Product Benefit 2 Text b…" at bounding box center [833, 445] width 148 height 78
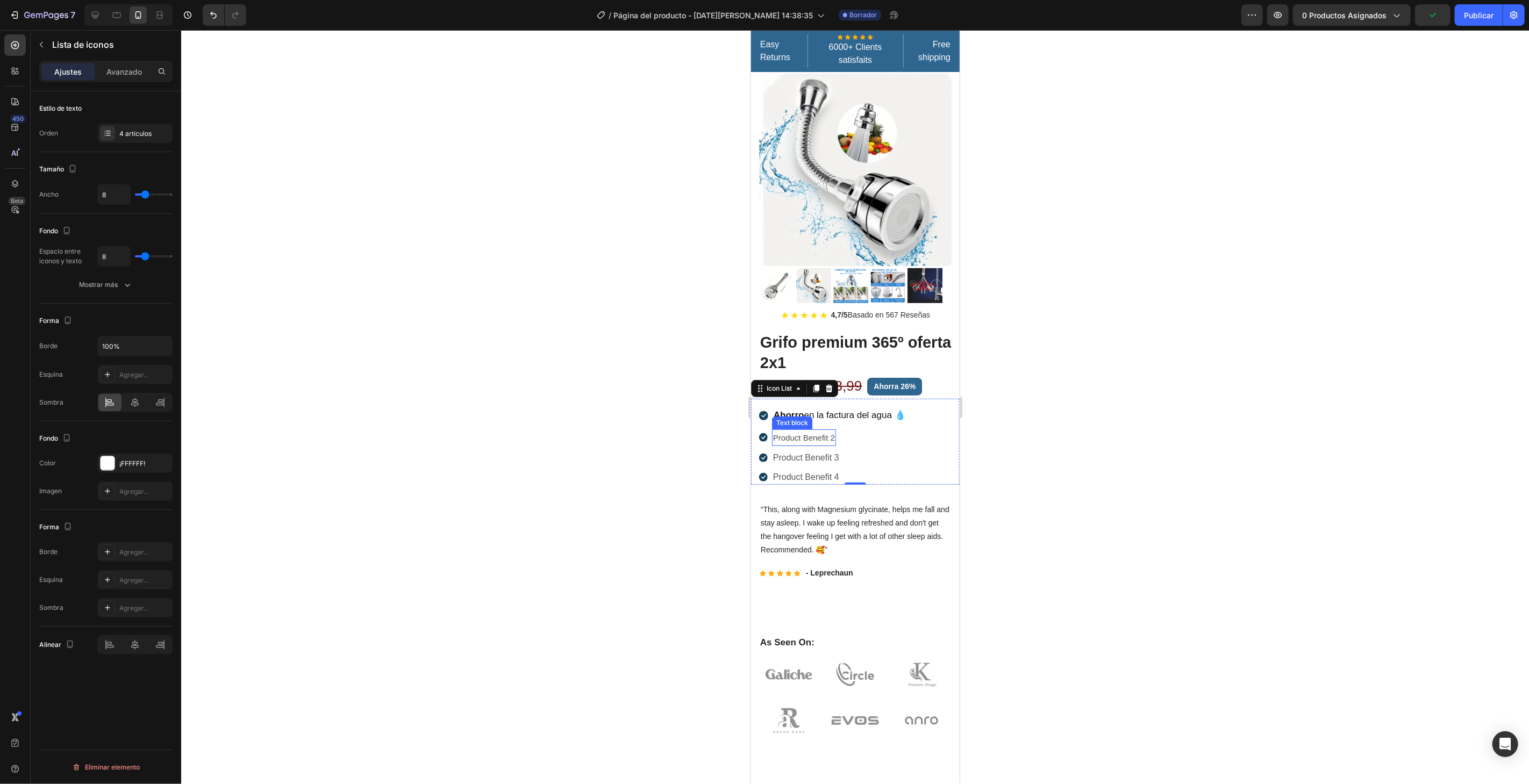
click at [824, 433] on p "Product Benefit 2" at bounding box center [803, 437] width 62 height 14
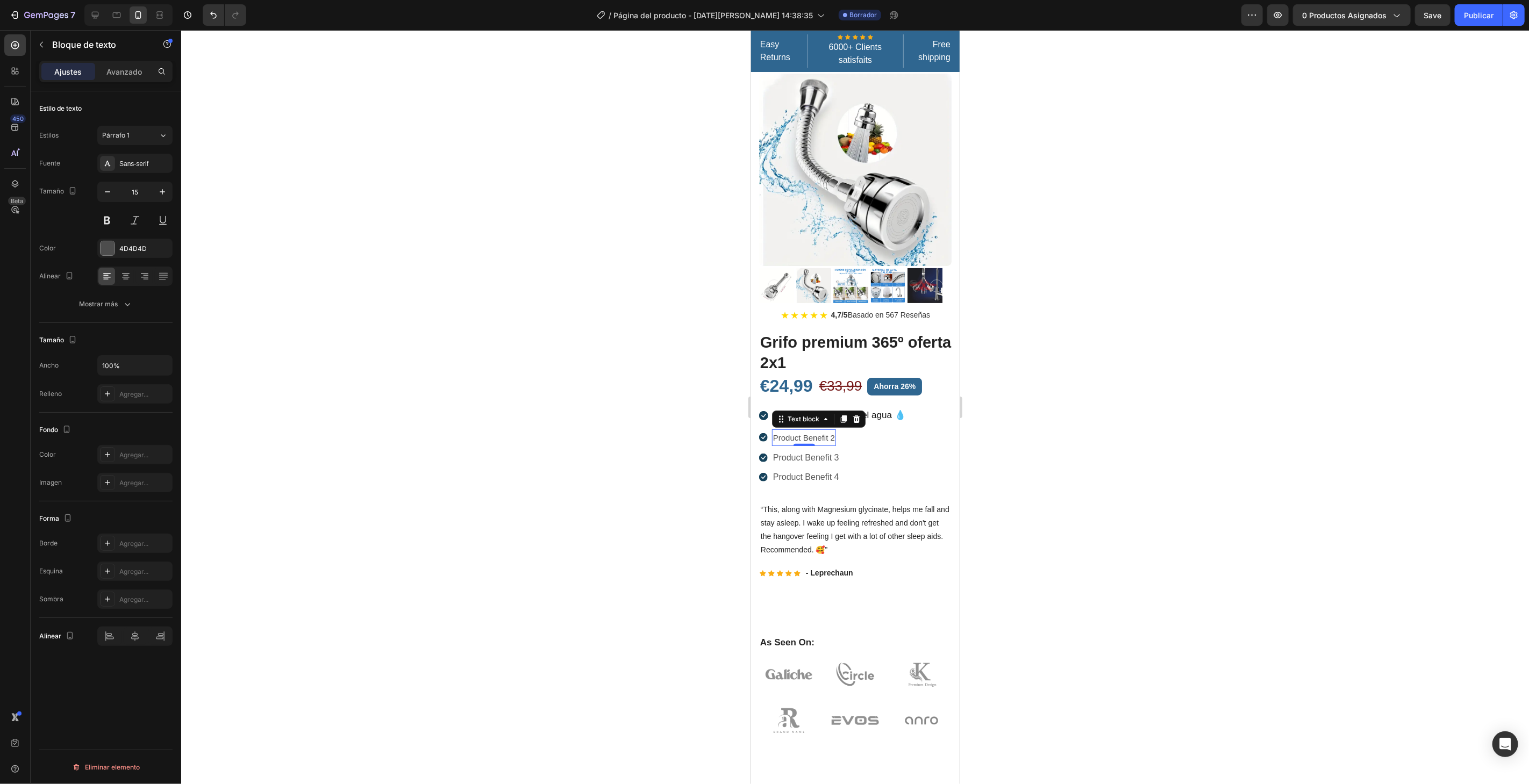
click at [824, 432] on p "Product Benefit 2" at bounding box center [803, 437] width 62 height 14
click at [822, 432] on p "Product Benefit 2" at bounding box center [803, 437] width 62 height 14
click at [829, 407] on p "Ahorro en la factura del agua 💧" at bounding box center [839, 415] width 132 height 17
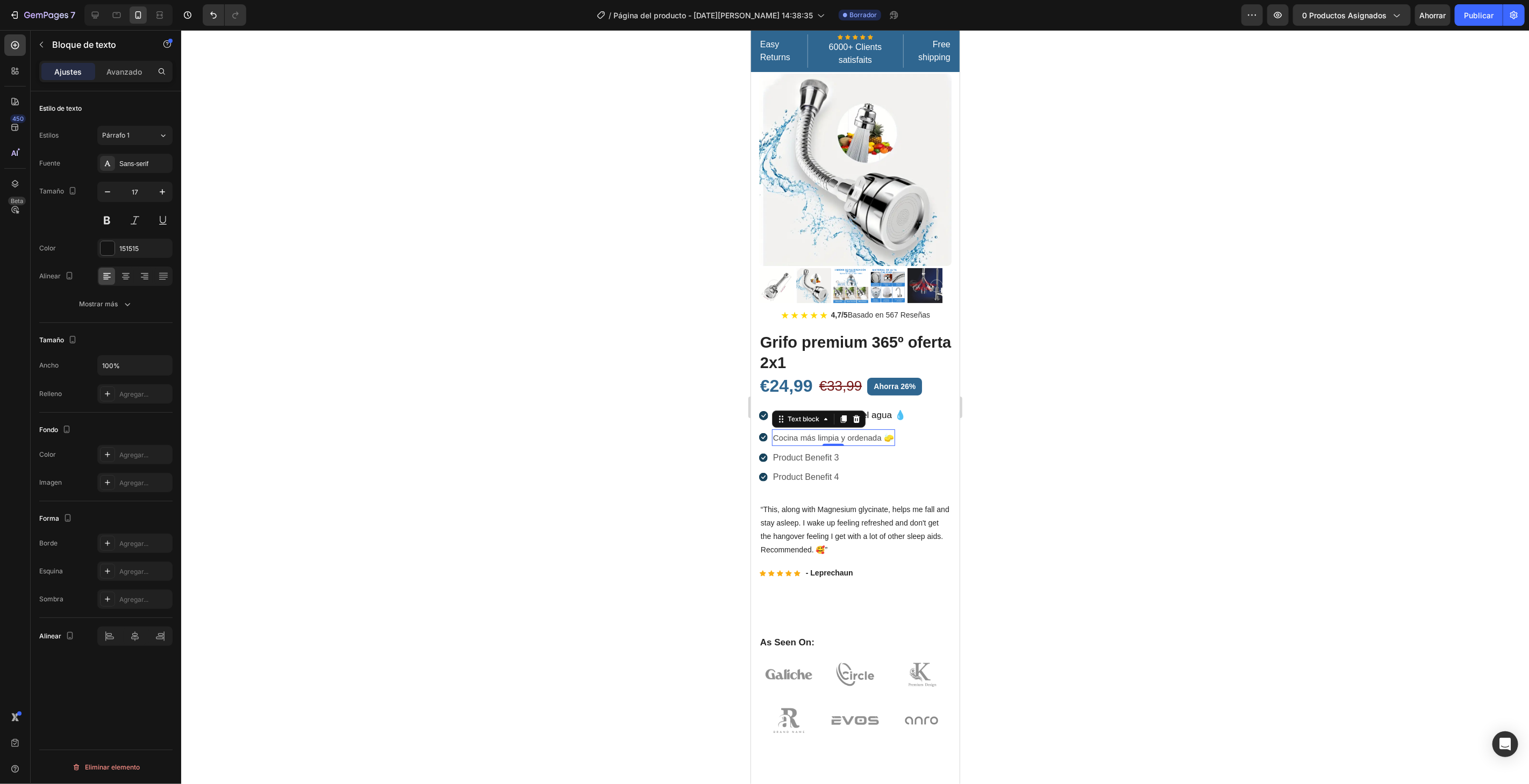
click at [828, 432] on p "Cocina más limpia y ordenada 🧽" at bounding box center [833, 437] width 121 height 14
click at [164, 186] on icon "button" at bounding box center [162, 192] width 11 height 11
type input "17"
click at [109, 249] on div at bounding box center [107, 248] width 14 height 14
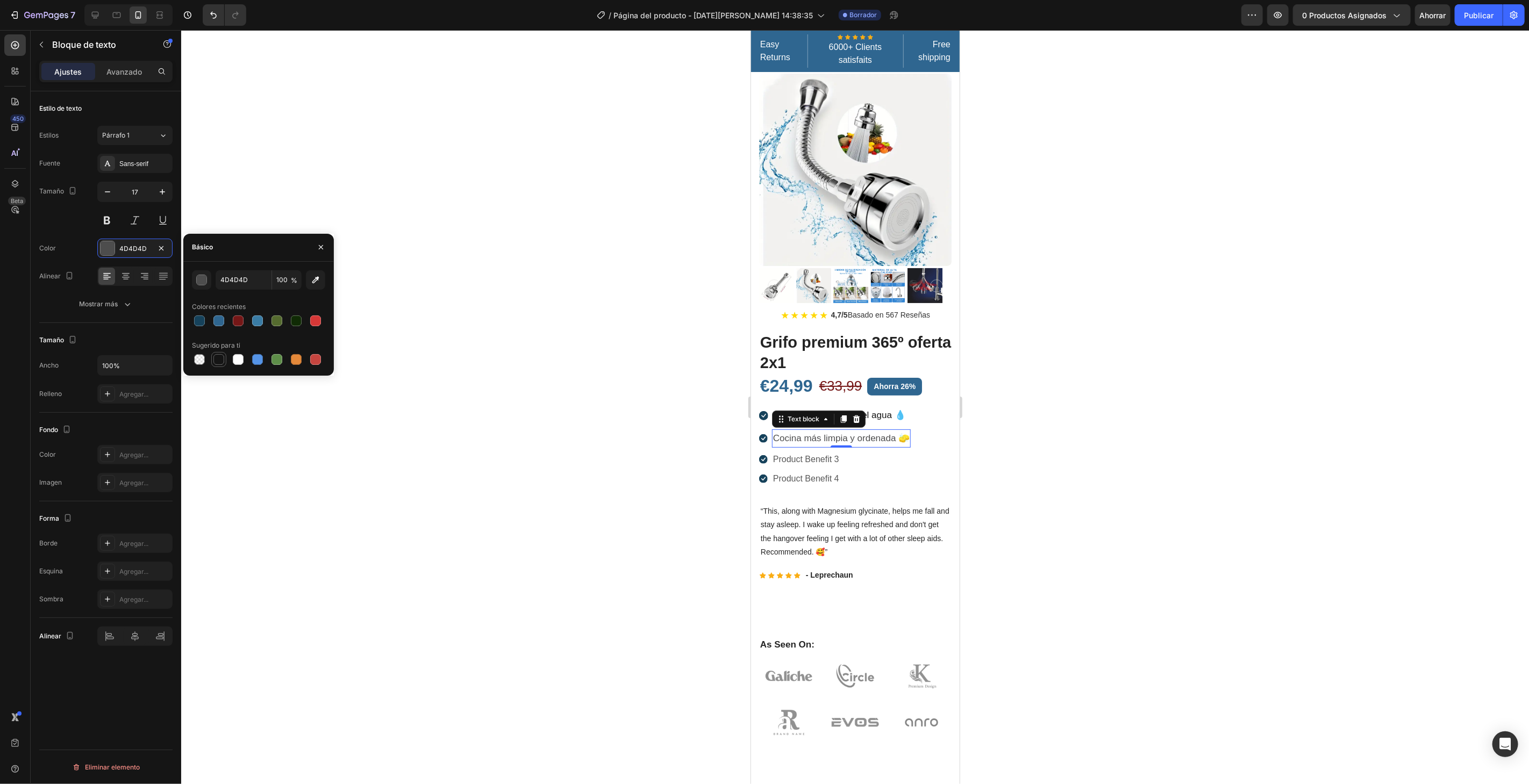
click at [219, 355] on div at bounding box center [219, 359] width 11 height 11
type input "151515"
click at [468, 288] on div at bounding box center [855, 407] width 1347 height 754
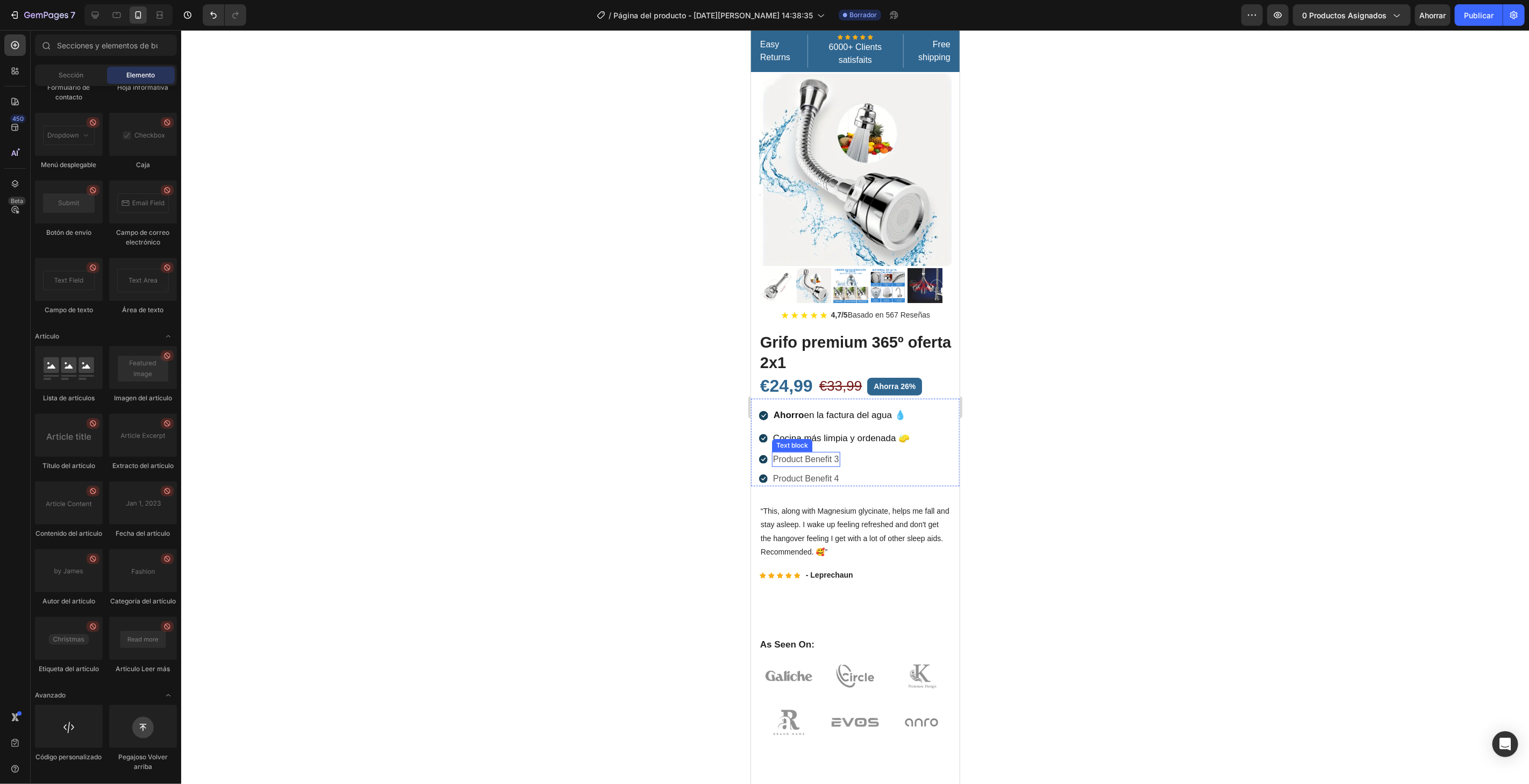
click at [804, 453] on p "Product Benefit 3" at bounding box center [805, 459] width 66 height 13
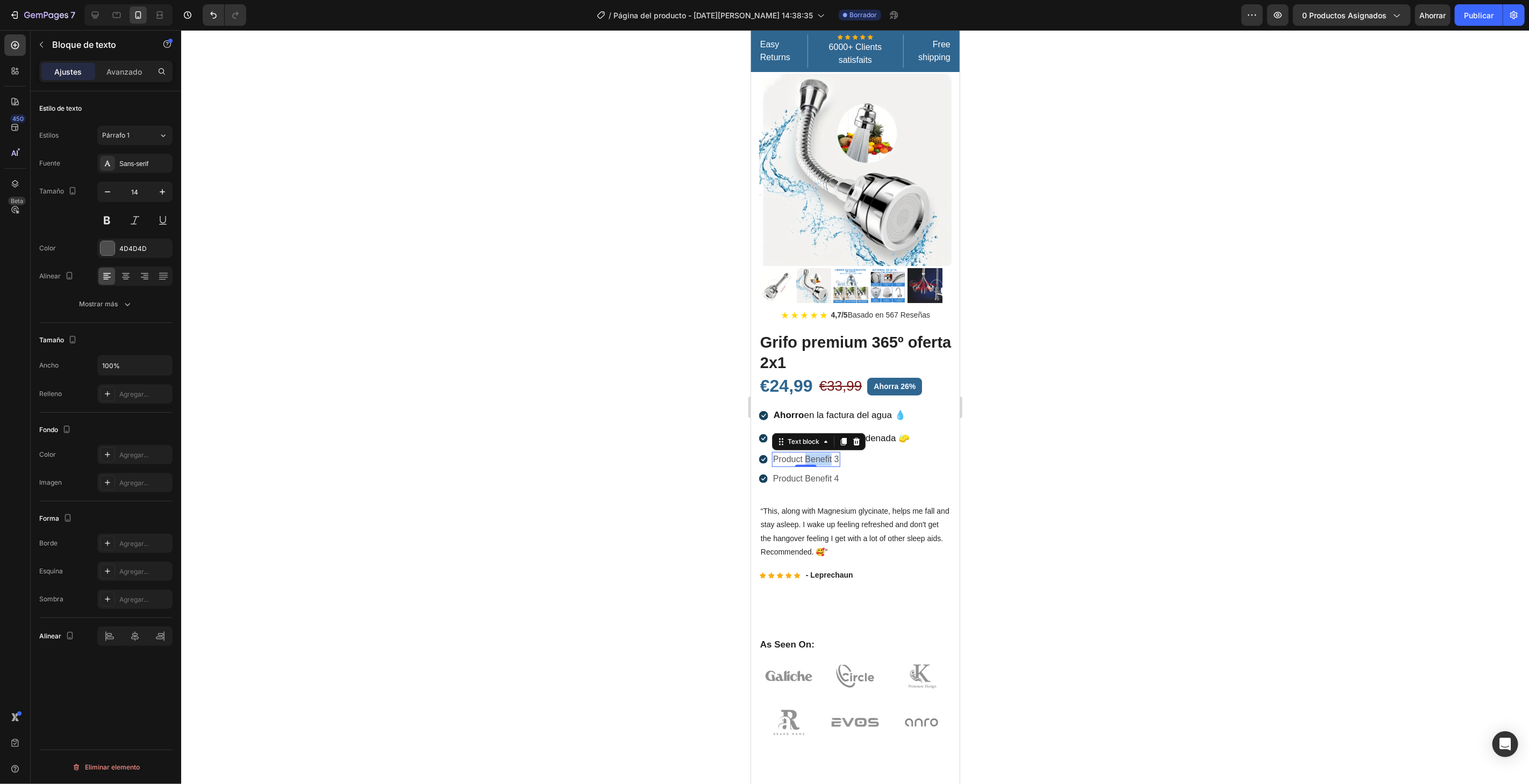
click at [805, 453] on p "Product Benefit 3" at bounding box center [805, 459] width 66 height 13
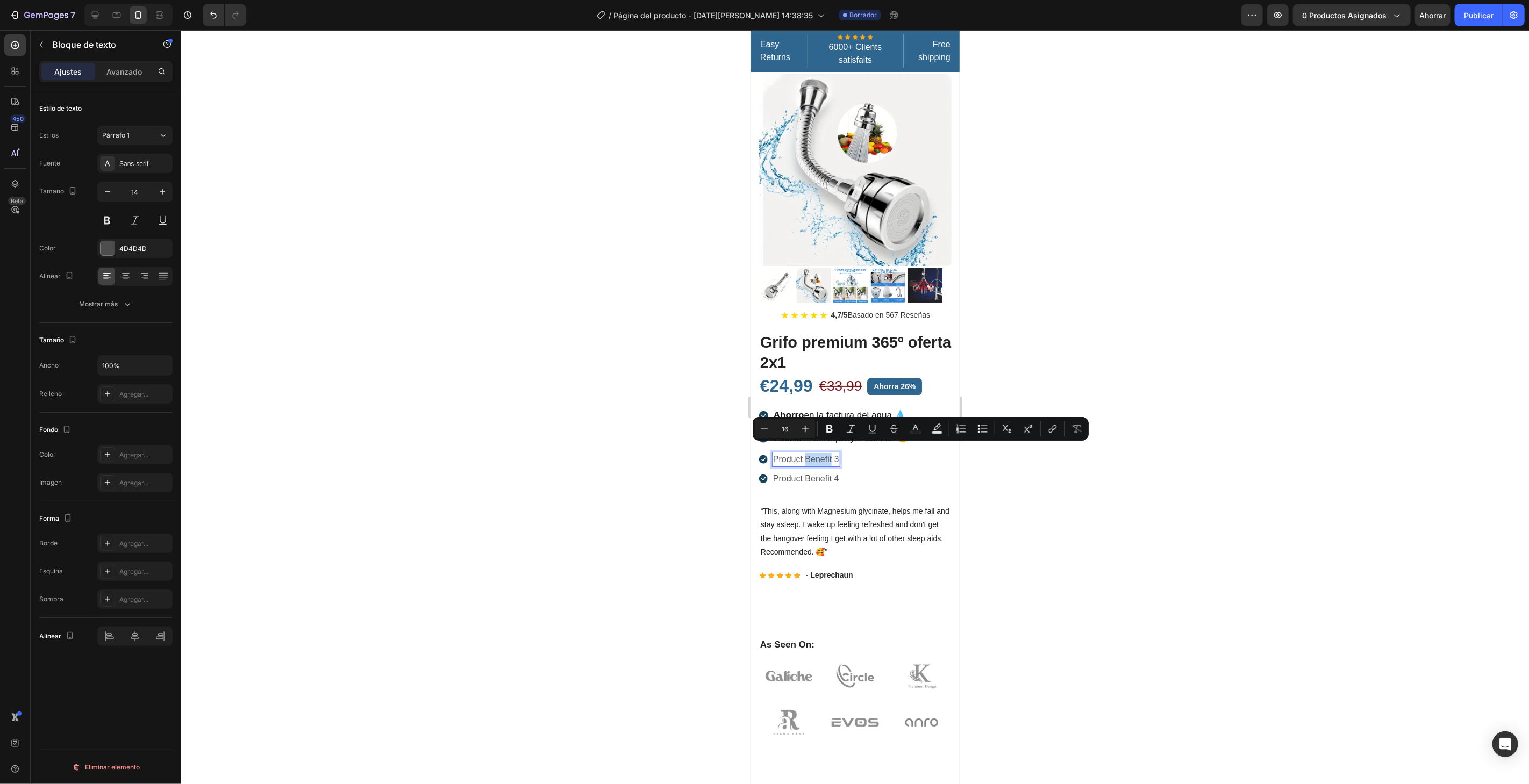
click at [805, 453] on p "Product Benefit 3" at bounding box center [805, 459] width 66 height 13
click at [805, 453] on p "Product Benefit 3" at bounding box center [805, 459] width 66 height 13
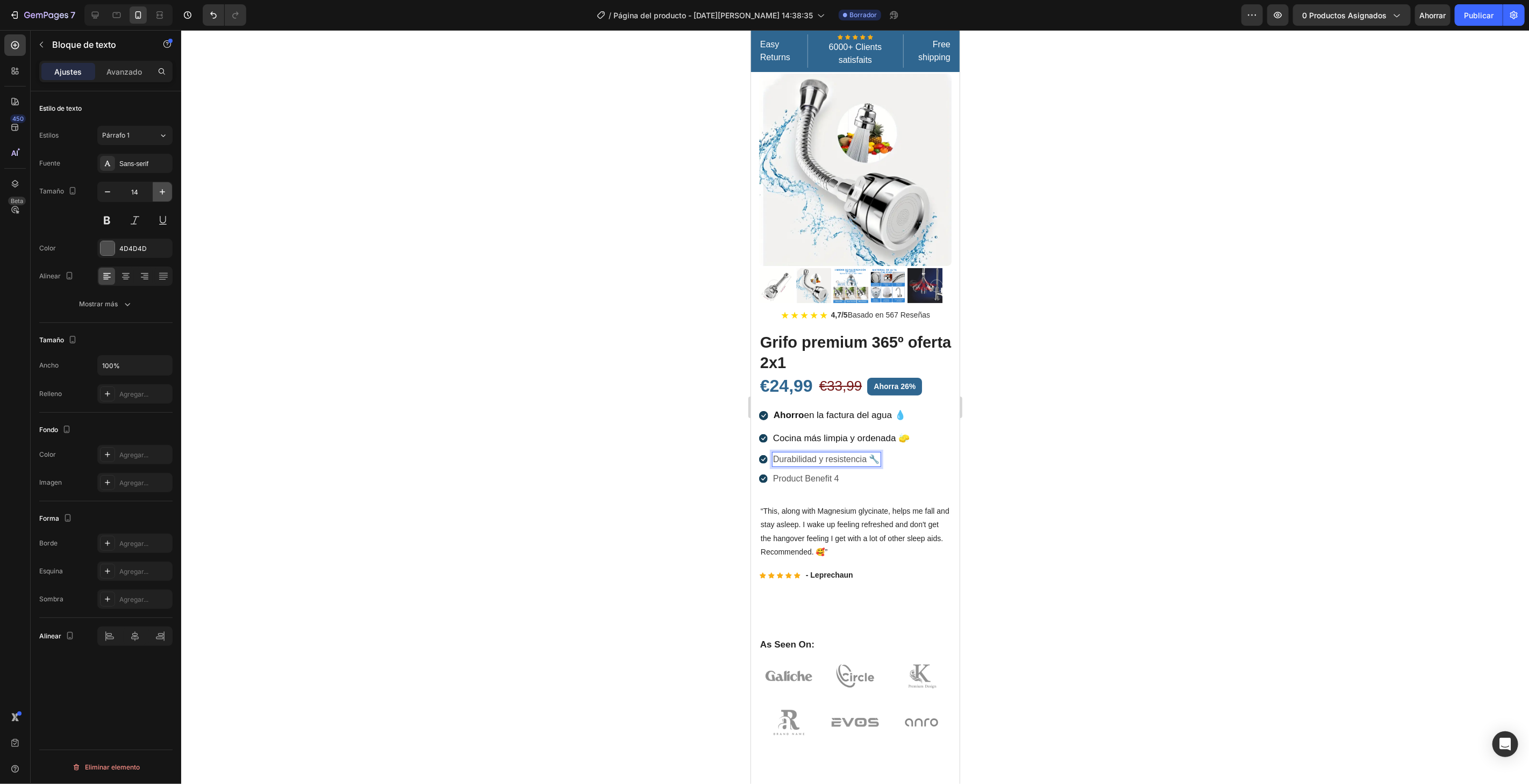
click at [164, 191] on icon "button" at bounding box center [162, 192] width 5 height 5
type input "17"
click at [105, 246] on div at bounding box center [107, 248] width 14 height 14
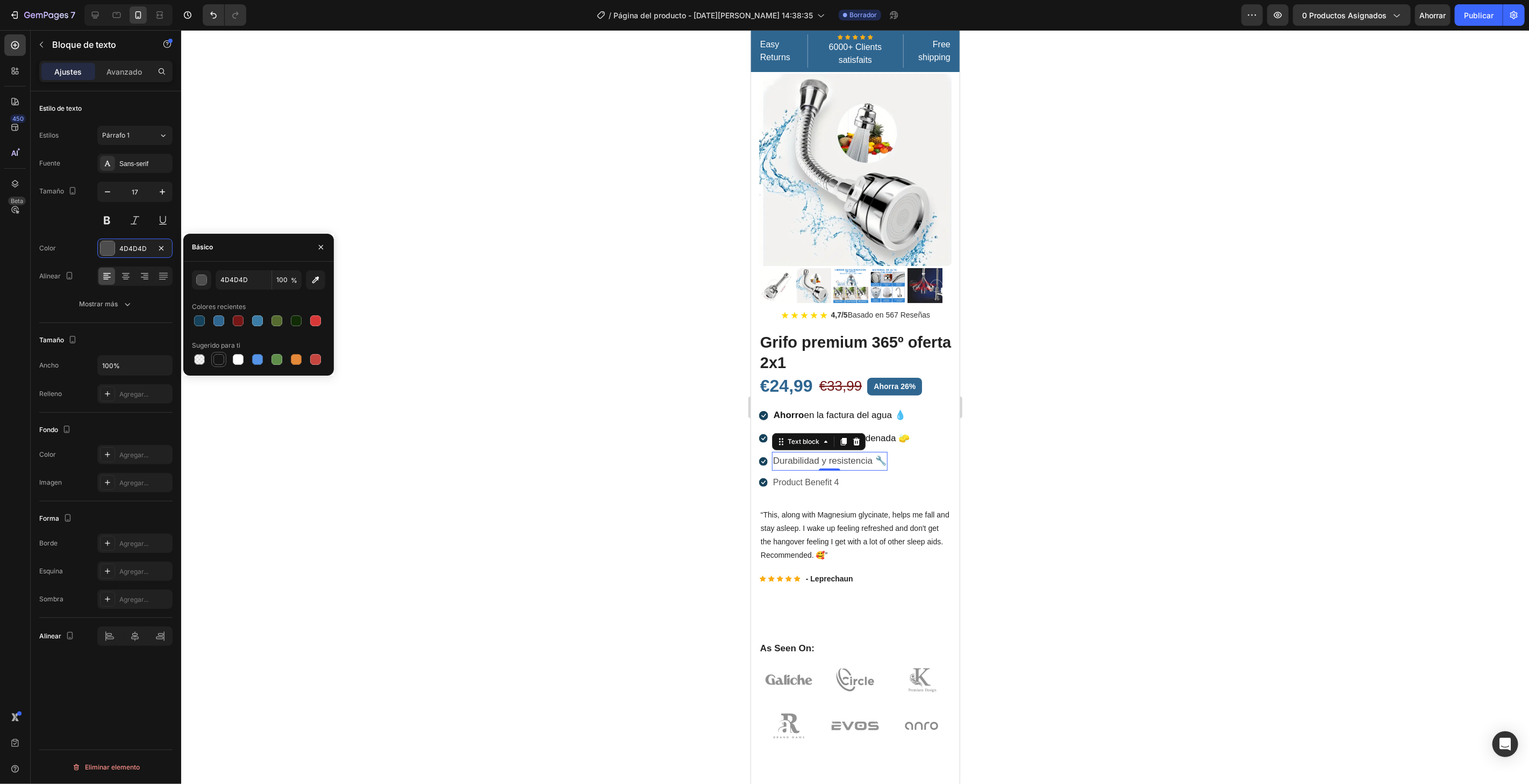
click at [223, 359] on div at bounding box center [219, 359] width 11 height 11
type input "151515"
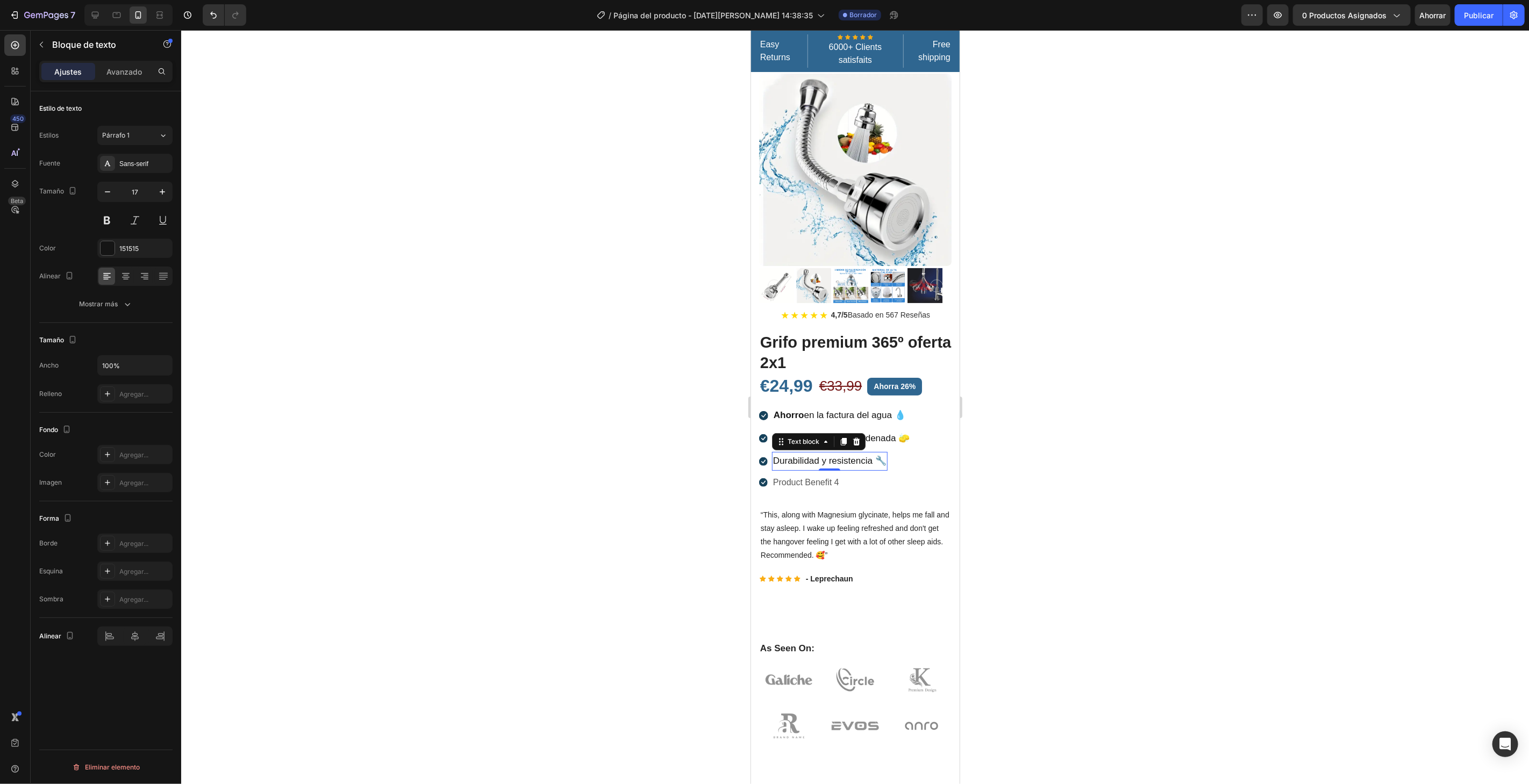
click at [549, 320] on div at bounding box center [855, 407] width 1347 height 754
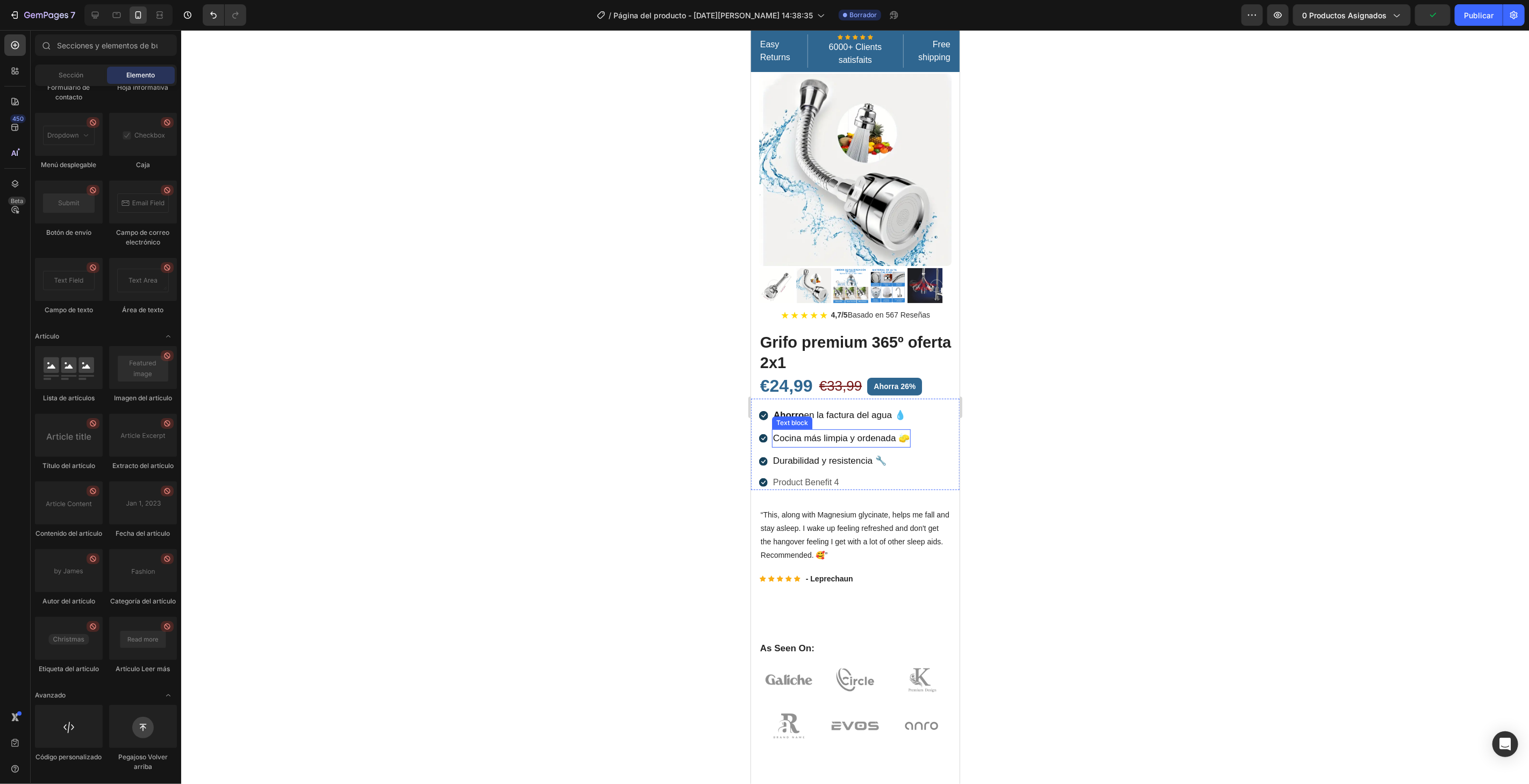
click at [809, 433] on p "Cocina más limpia y ordenada 🧽" at bounding box center [840, 438] width 137 height 17
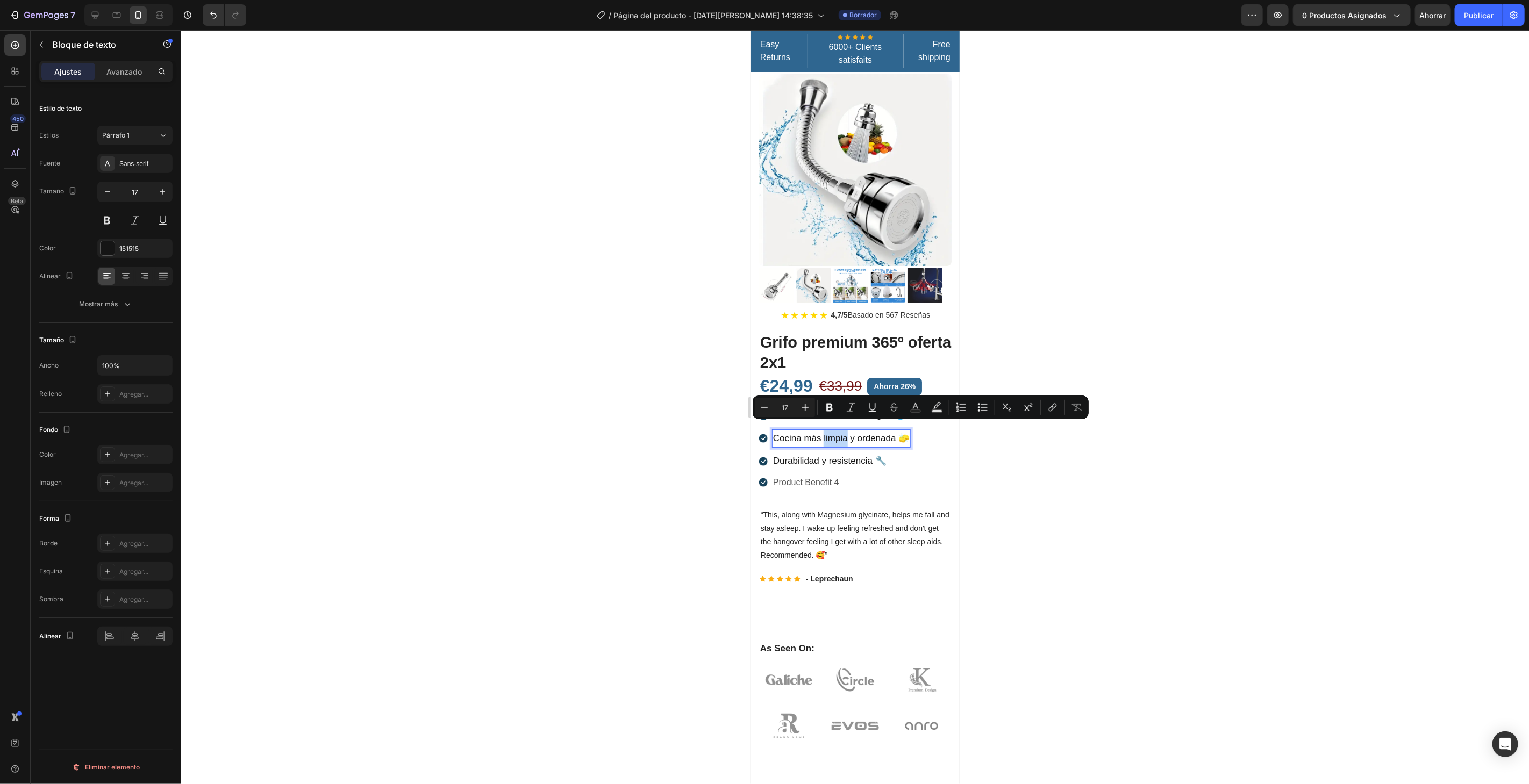
drag, startPoint x: 822, startPoint y: 426, endPoint x: 836, endPoint y: 429, distance: 14.3
click at [836, 430] on p "Cocina más limpia y ordenada 🧽" at bounding box center [840, 438] width 137 height 17
drag, startPoint x: 836, startPoint y: 409, endPoint x: 70, endPoint y: 411, distance: 766.0
click at [835, 409] on button "Bold" at bounding box center [830, 407] width 19 height 19
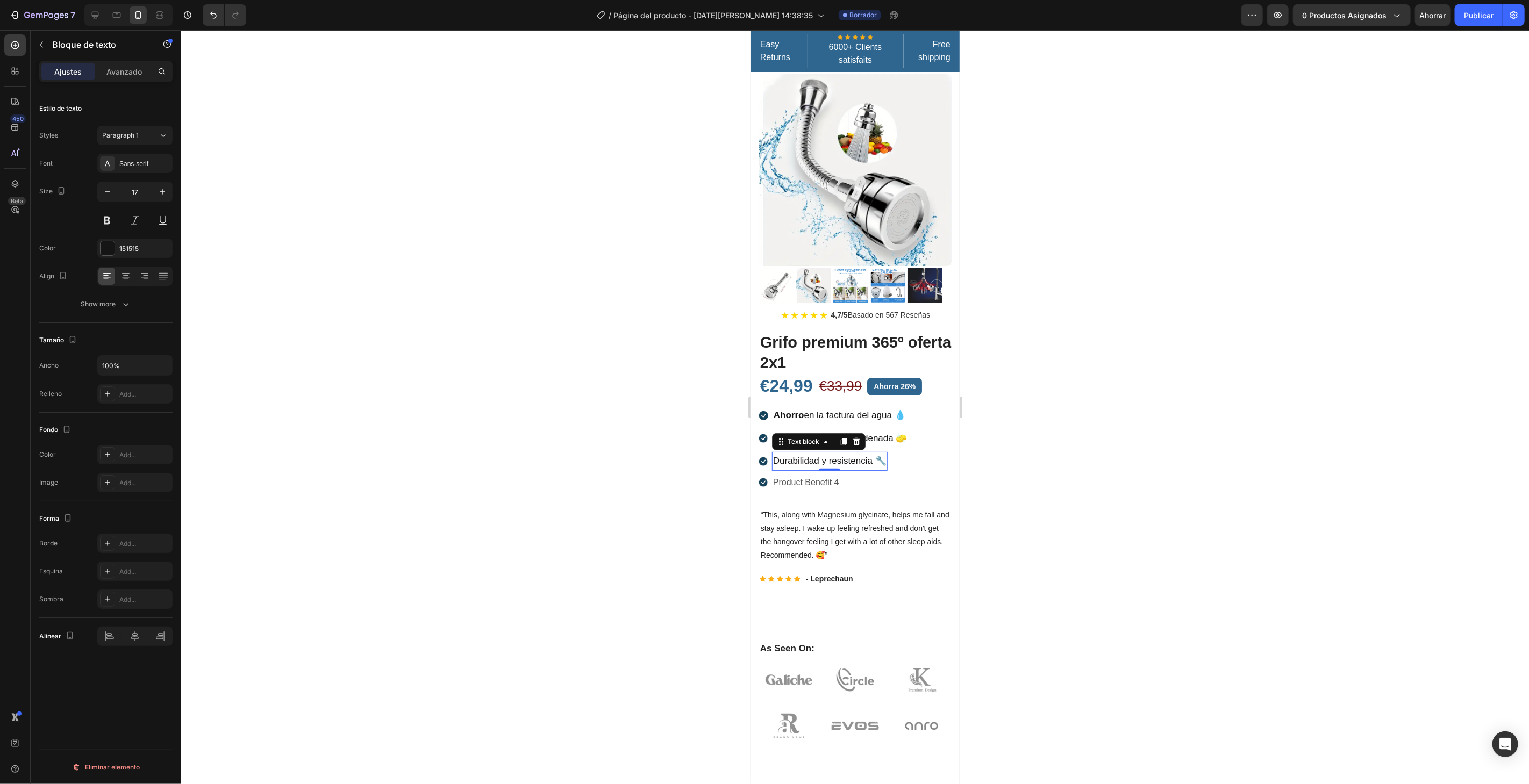
click at [818, 453] on p "Durabilidad y resistencia 🔧" at bounding box center [829, 461] width 113 height 17
drag, startPoint x: 820, startPoint y: 451, endPoint x: 775, endPoint y: 453, distance: 45.0
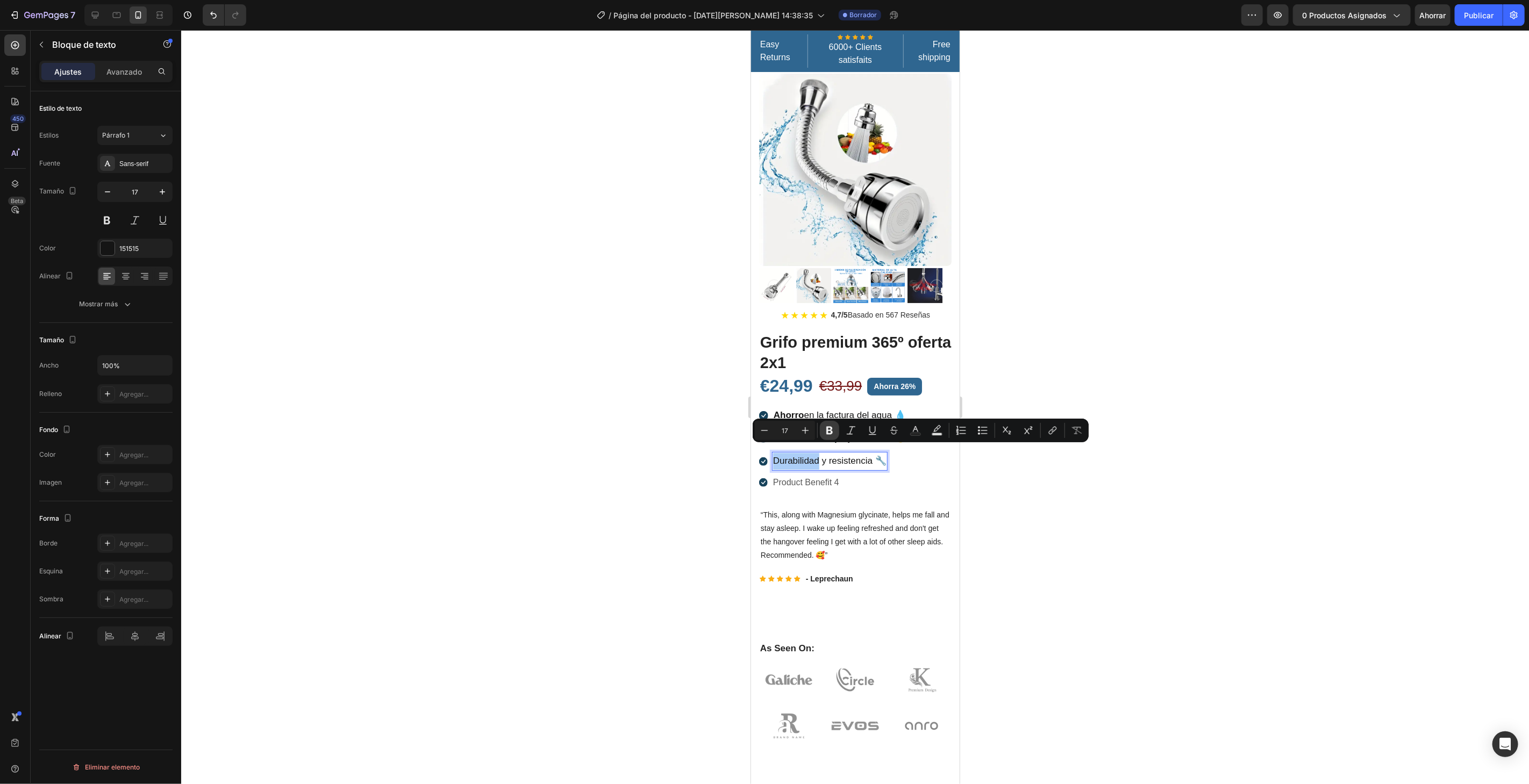
click at [830, 426] on icon "Editor contextual toolbar" at bounding box center [830, 431] width 11 height 11
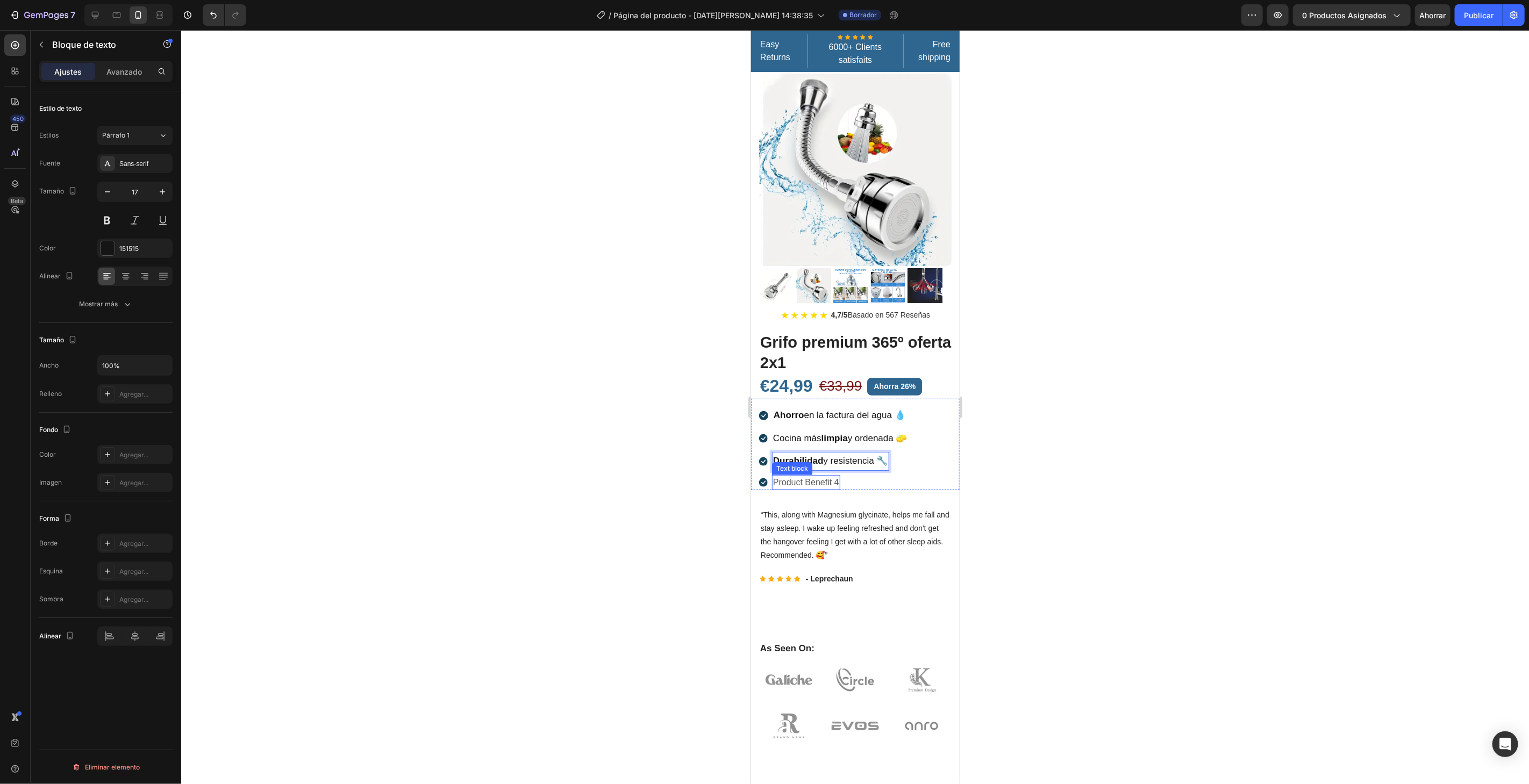
click at [822, 476] on p "Product Benefit 4" at bounding box center [805, 482] width 66 height 13
click at [166, 189] on icon "button" at bounding box center [162, 192] width 11 height 11
click at [833, 476] on p "Product Benefit 4" at bounding box center [805, 484] width 66 height 16
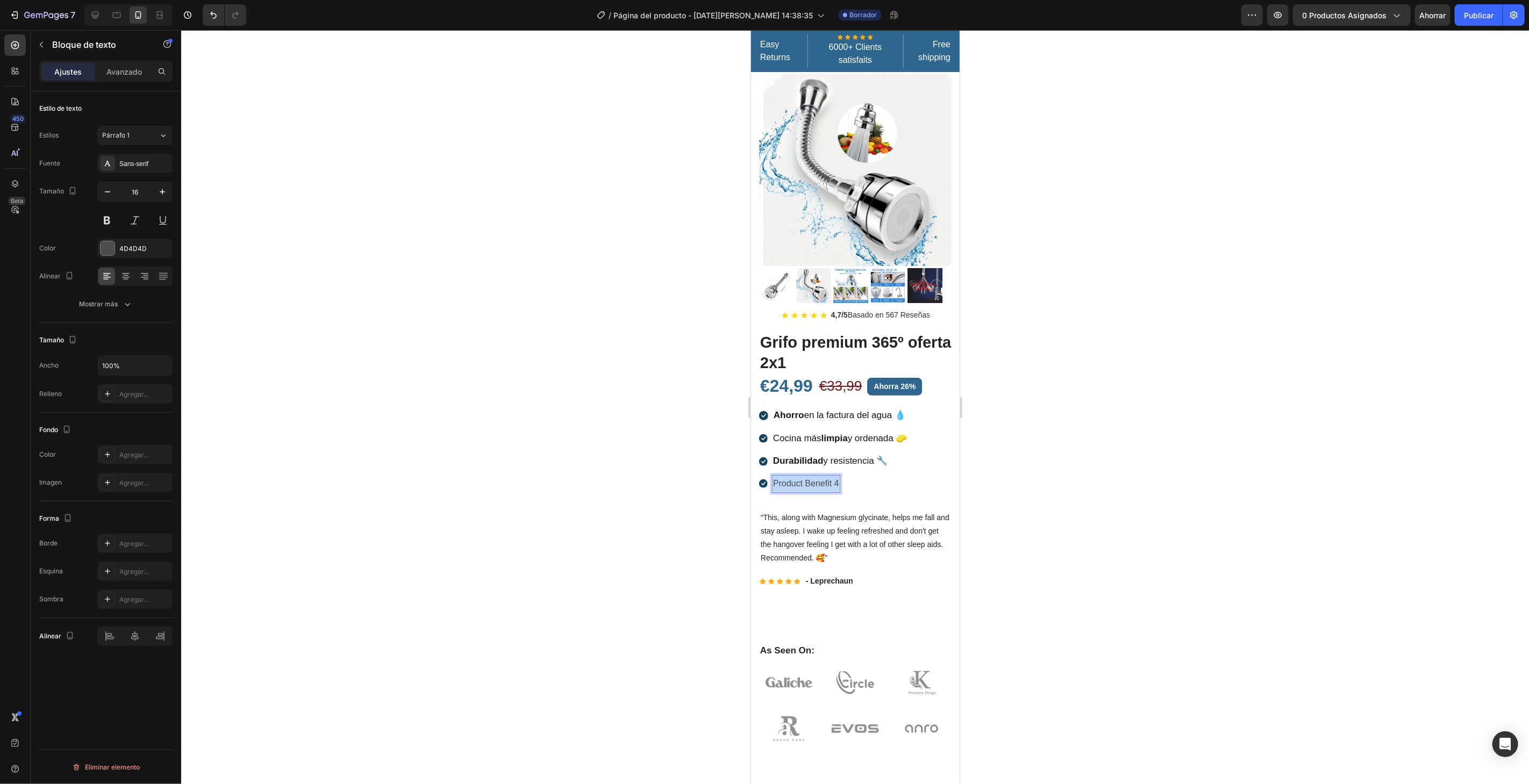
click at [833, 476] on p "Product Benefit 4" at bounding box center [805, 484] width 66 height 16
click at [170, 189] on button "button" at bounding box center [162, 192] width 19 height 19
type input "17"
click at [153, 241] on div "4D4D4D" at bounding box center [135, 248] width 75 height 19
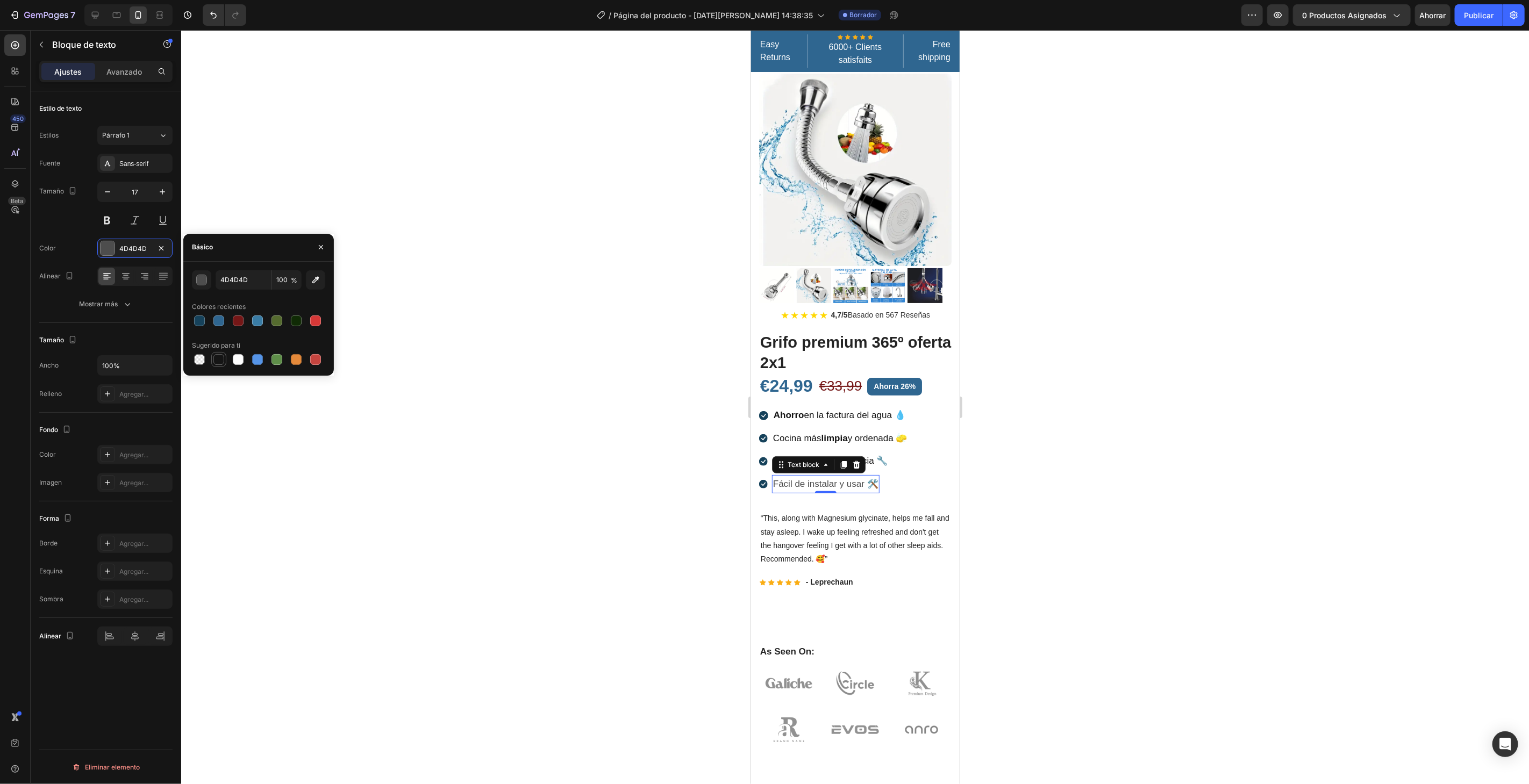
click at [219, 358] on div at bounding box center [219, 359] width 11 height 11
type input "151515"
click at [565, 157] on div at bounding box center [855, 407] width 1347 height 754
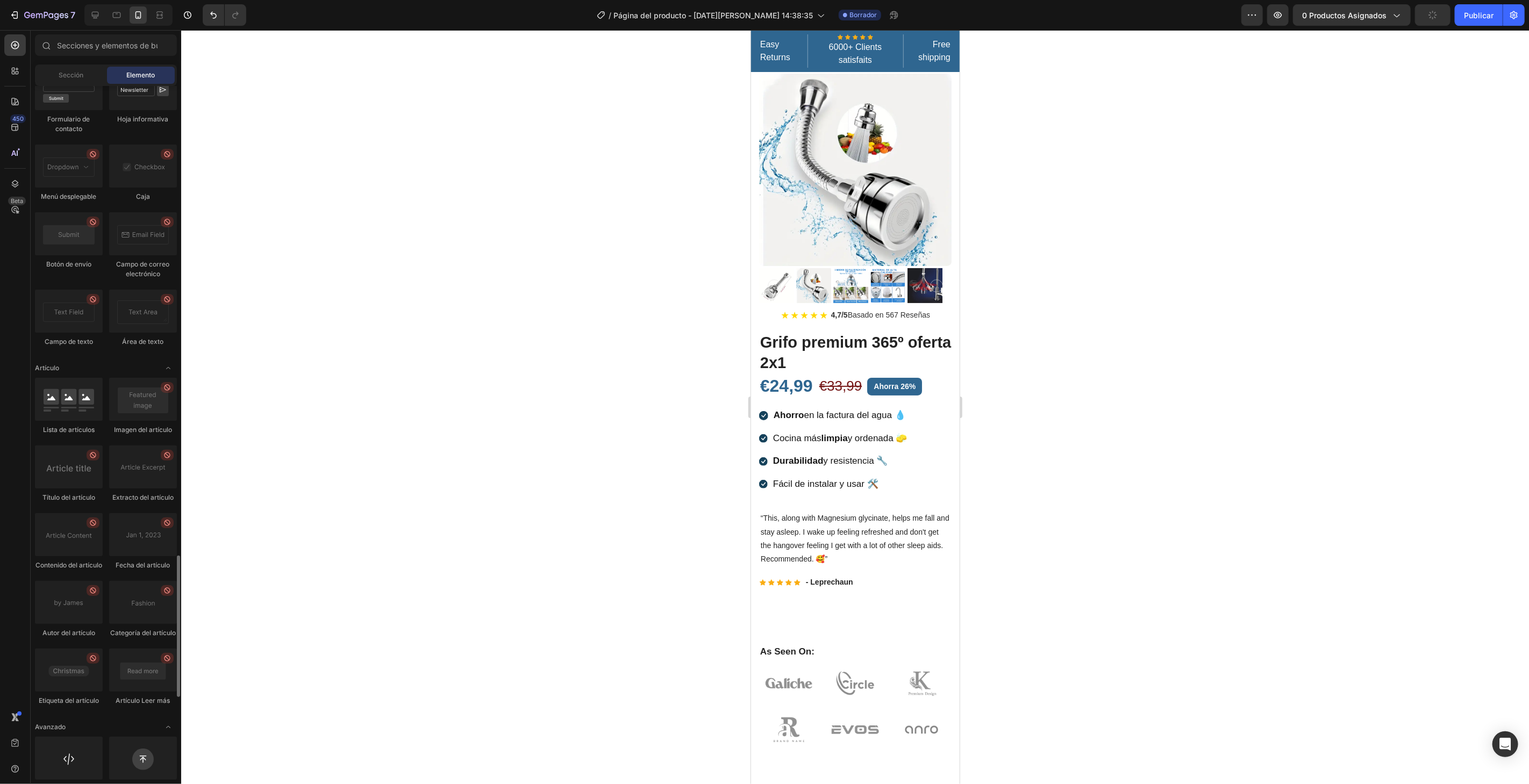
scroll to position [2605, 0]
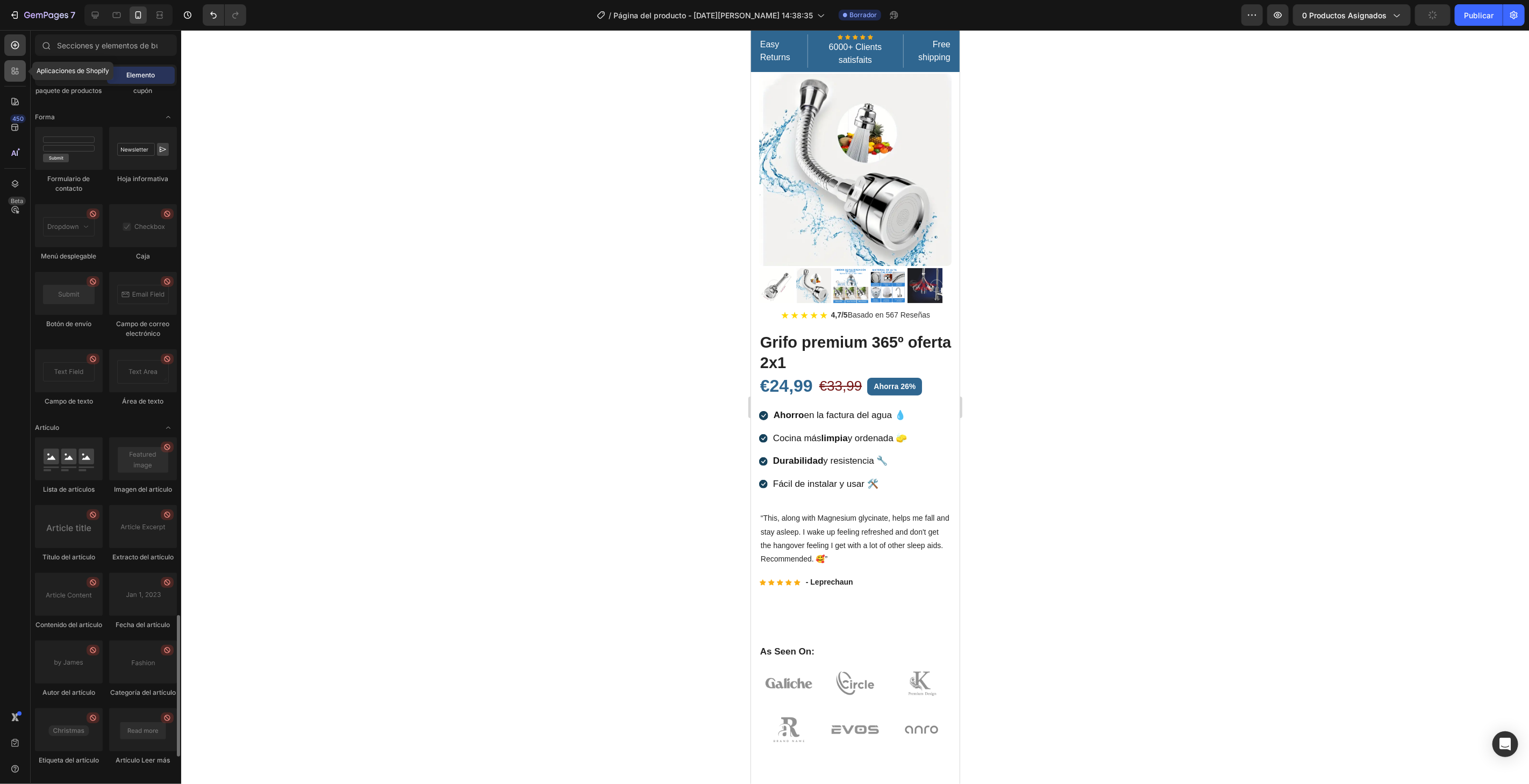
click at [20, 71] on icon at bounding box center [15, 71] width 11 height 11
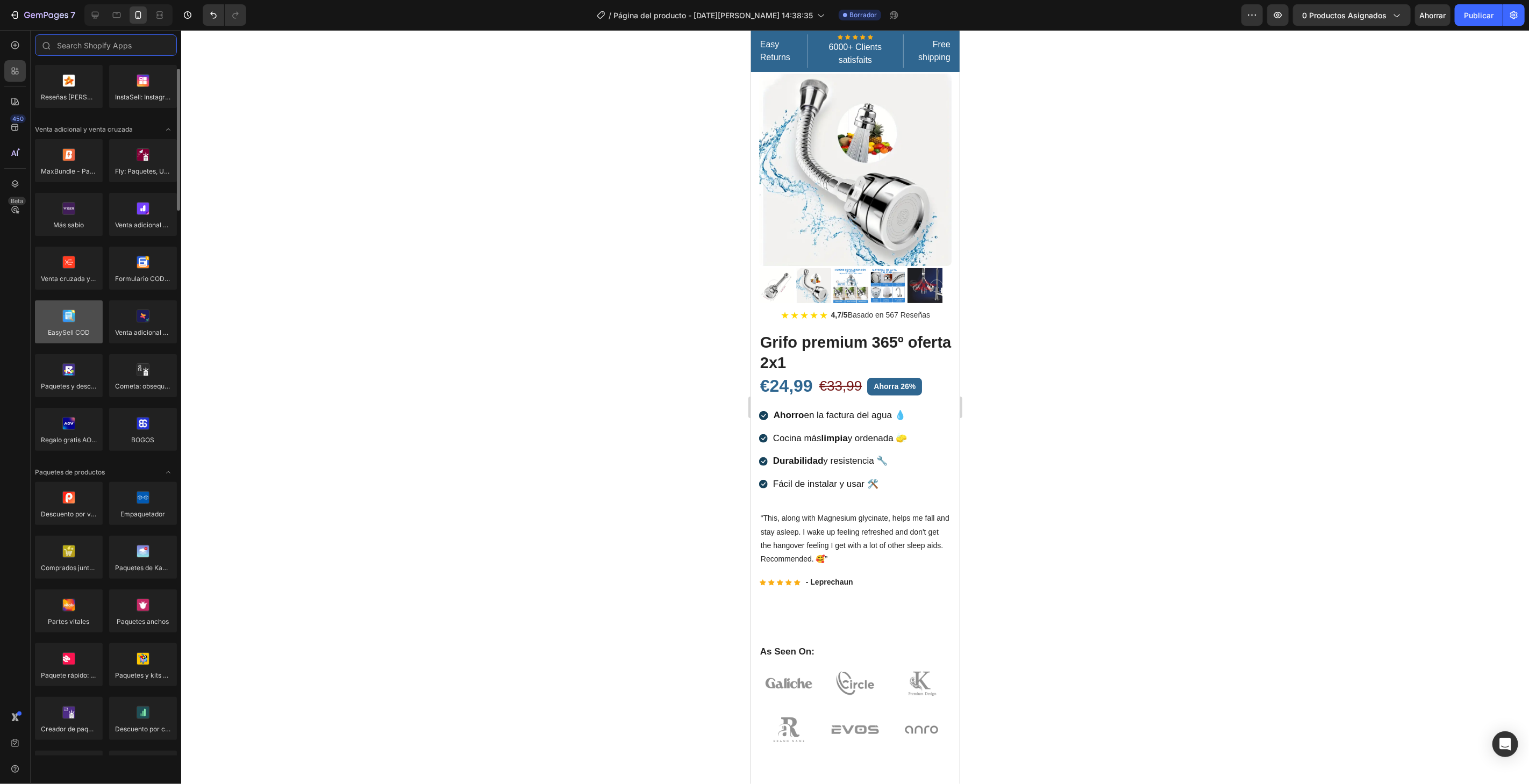
scroll to position [216, 0]
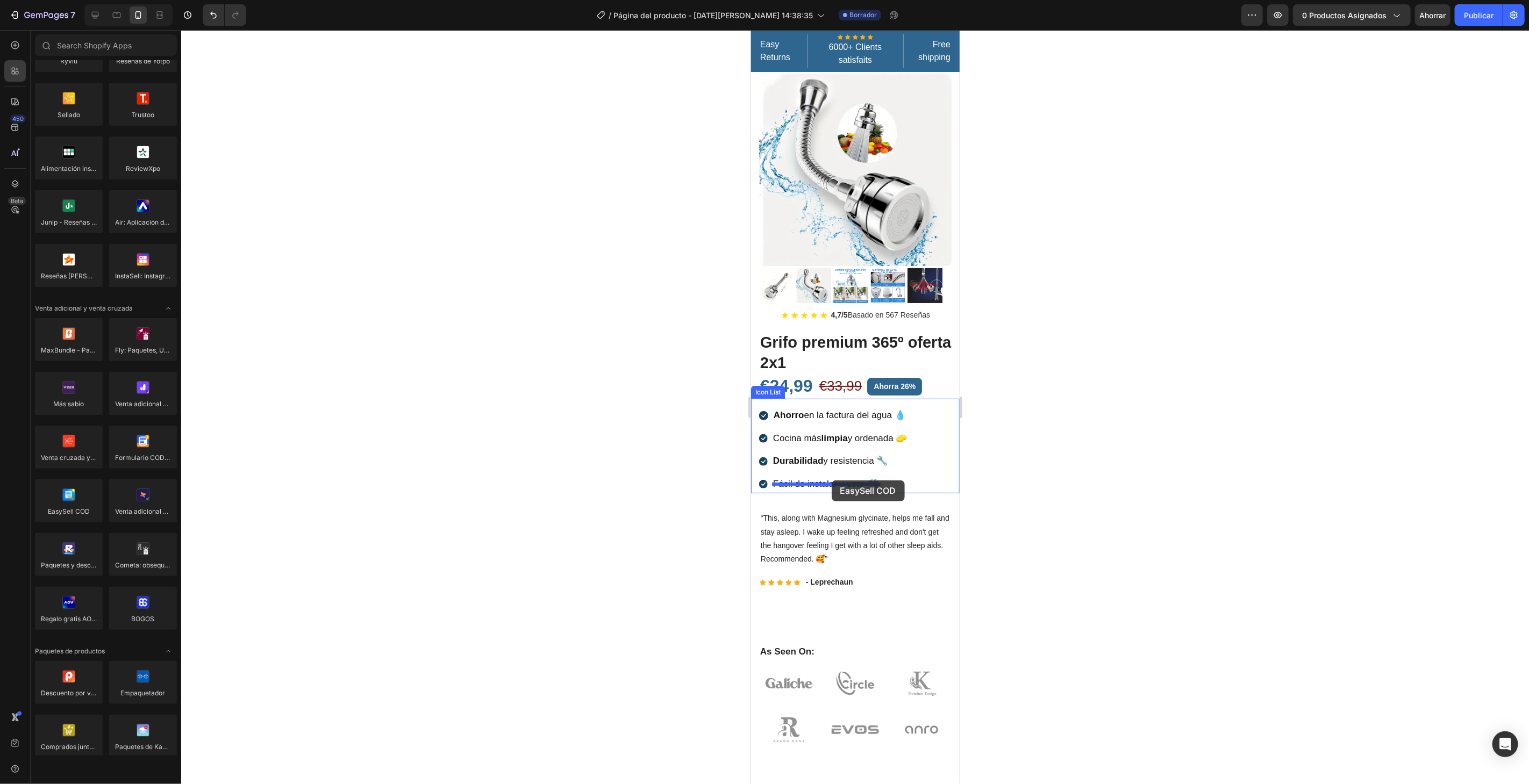
drag, startPoint x: 859, startPoint y: 545, endPoint x: 831, endPoint y: 481, distance: 69.9
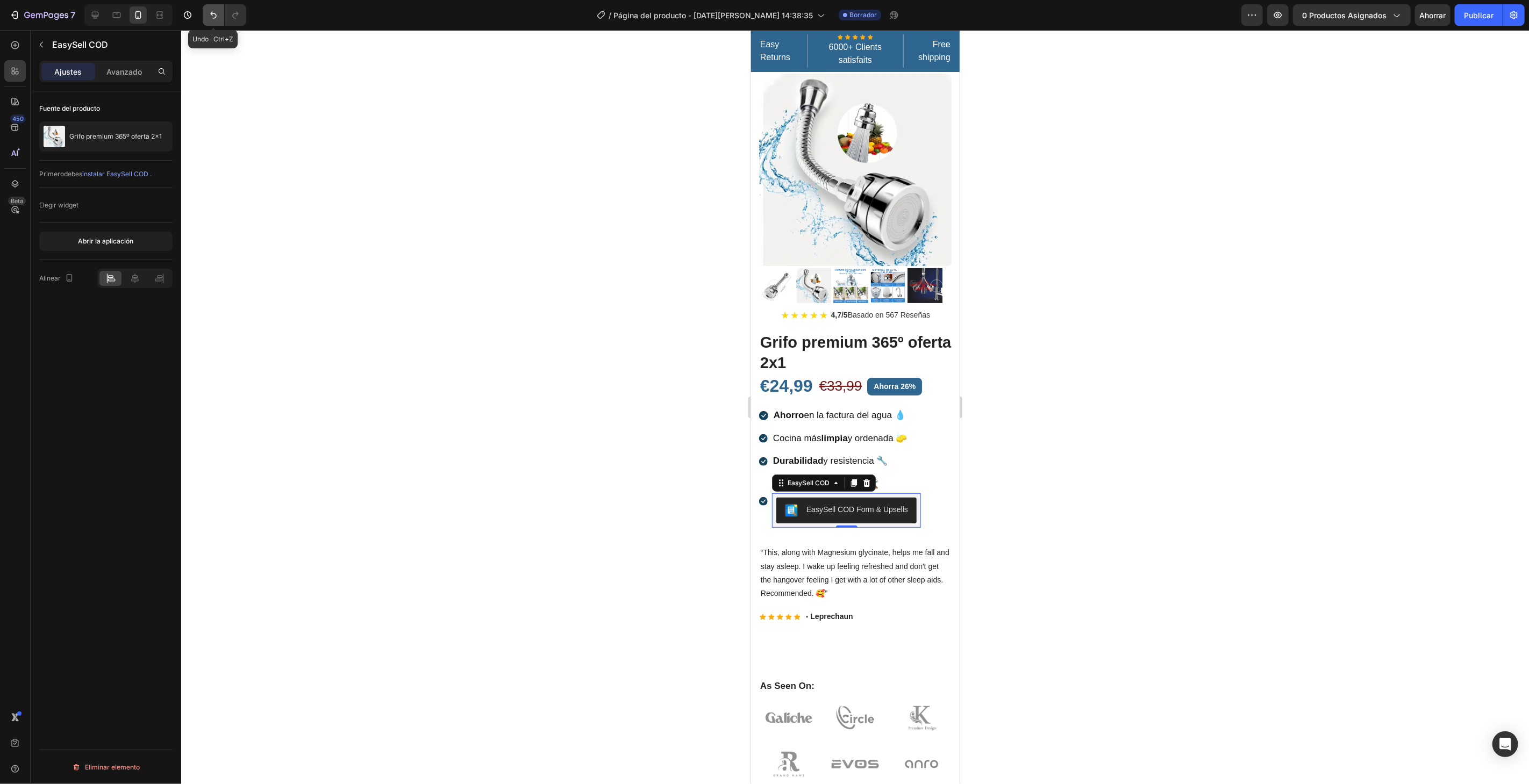
click at [217, 20] on button "Deshacer/Rehacer" at bounding box center [213, 15] width 22 height 21
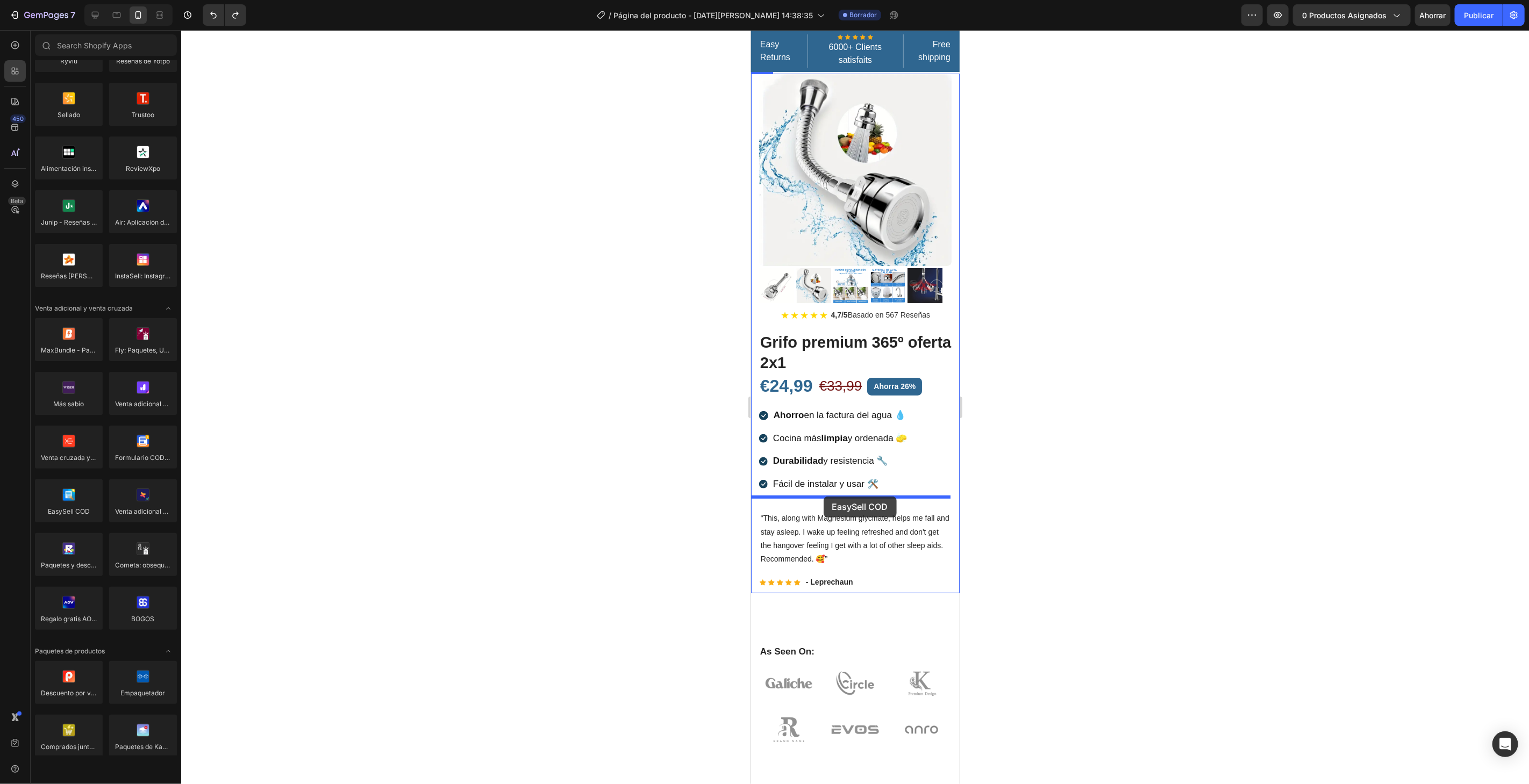
drag, startPoint x: 818, startPoint y: 527, endPoint x: 823, endPoint y: 496, distance: 31.4
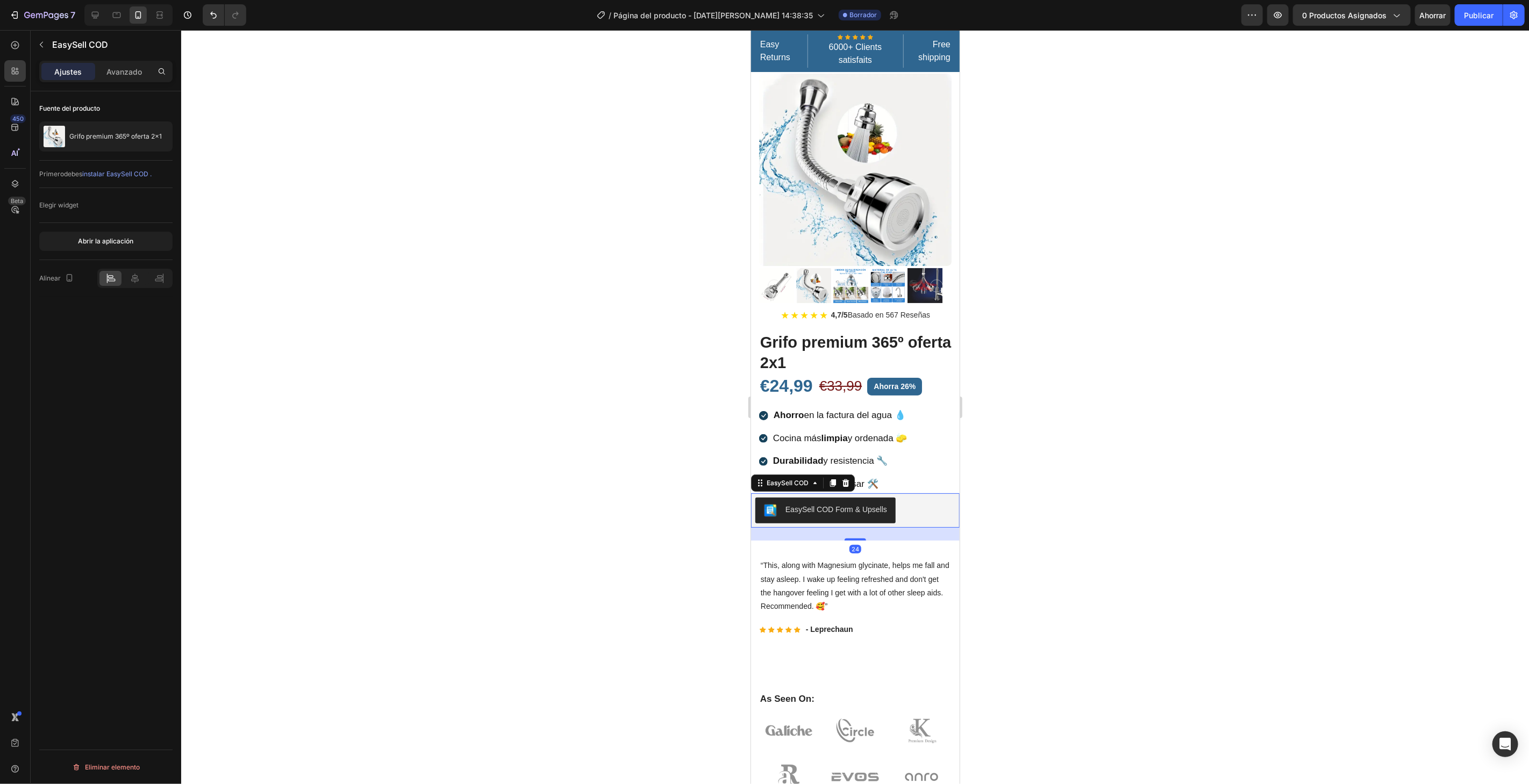
click at [1304, 436] on div at bounding box center [855, 407] width 1347 height 754
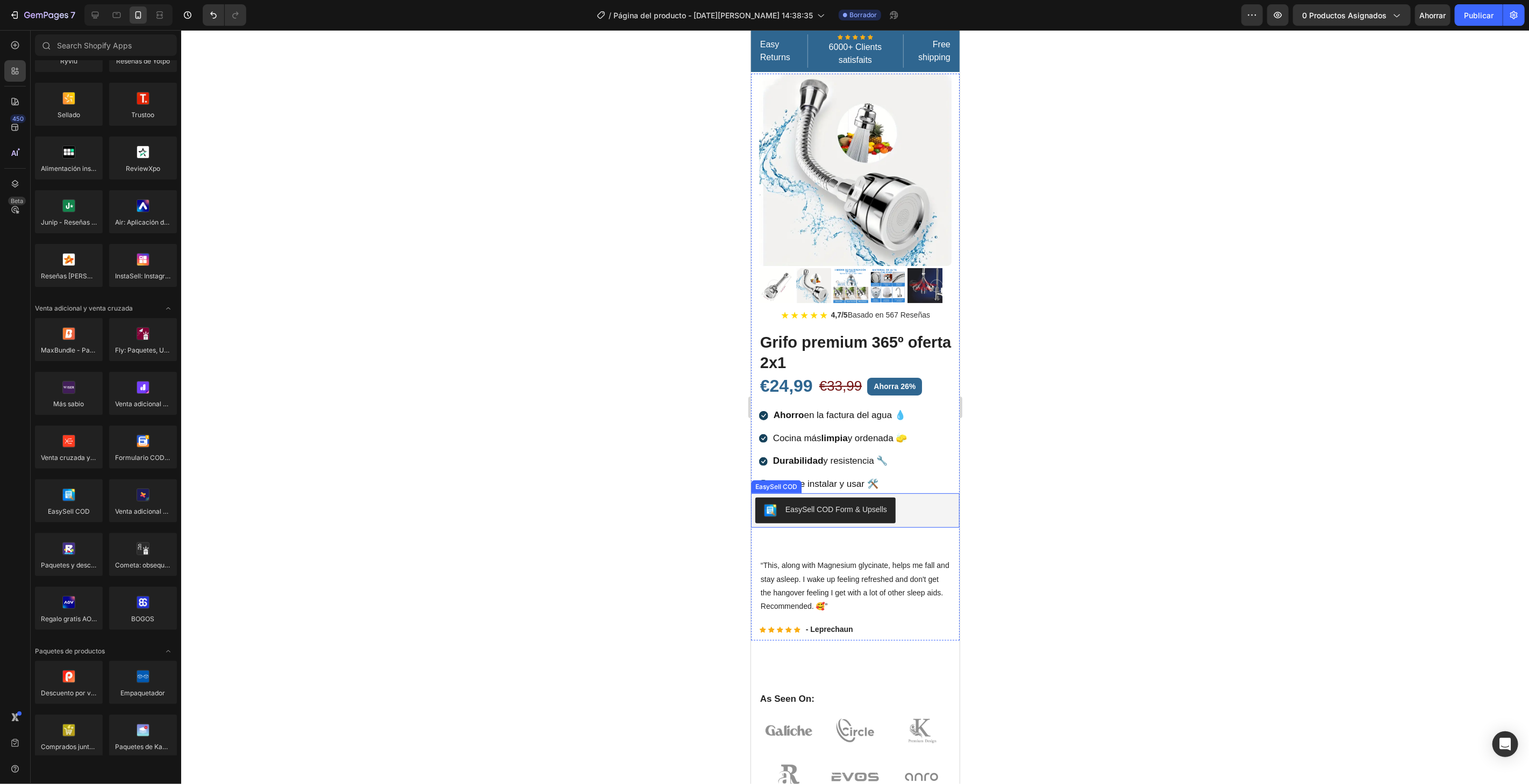
click at [926, 503] on div "EasySell COD Form & Upsells" at bounding box center [855, 510] width 200 height 26
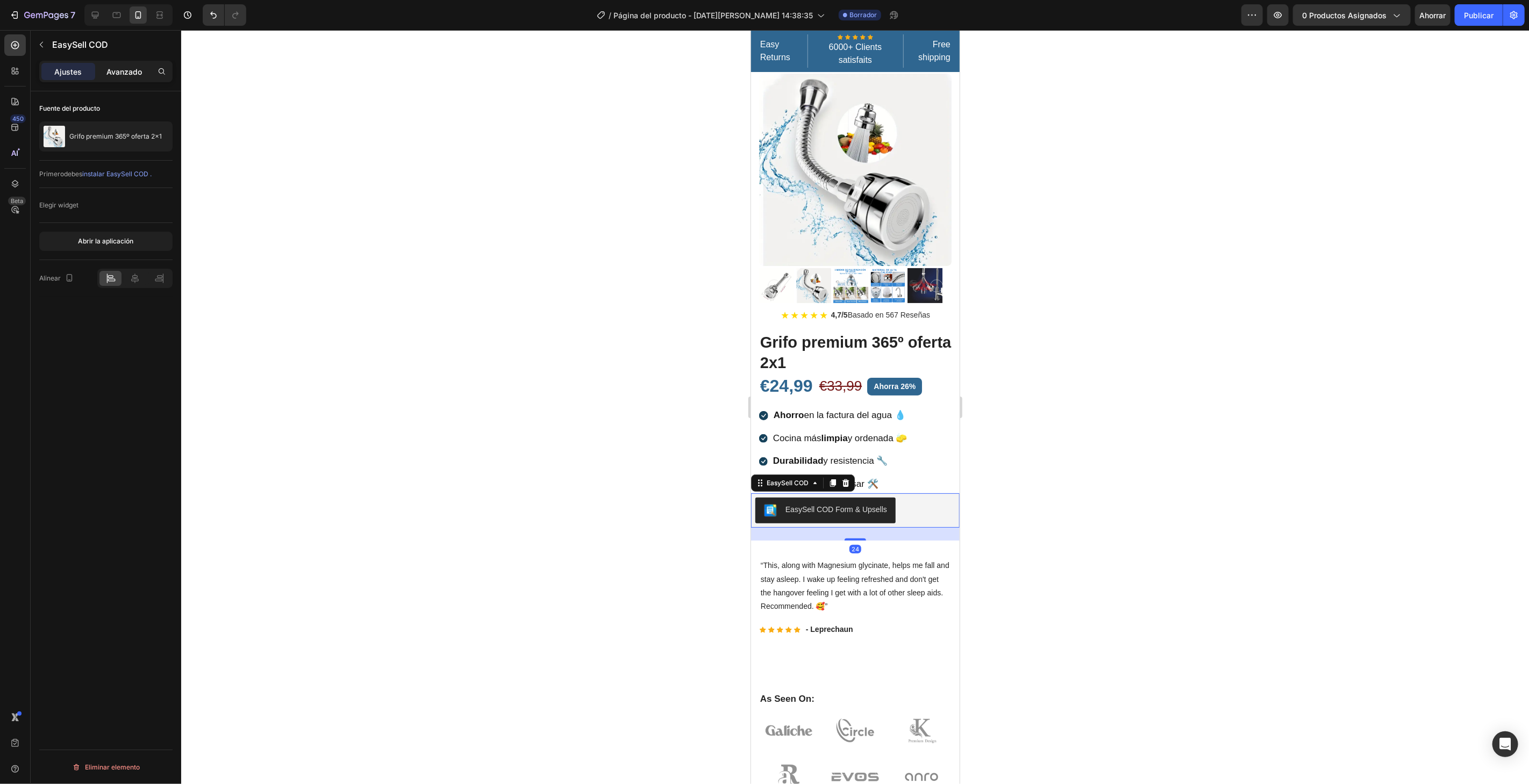
click at [106, 70] on div "Avanzado" at bounding box center [124, 71] width 54 height 17
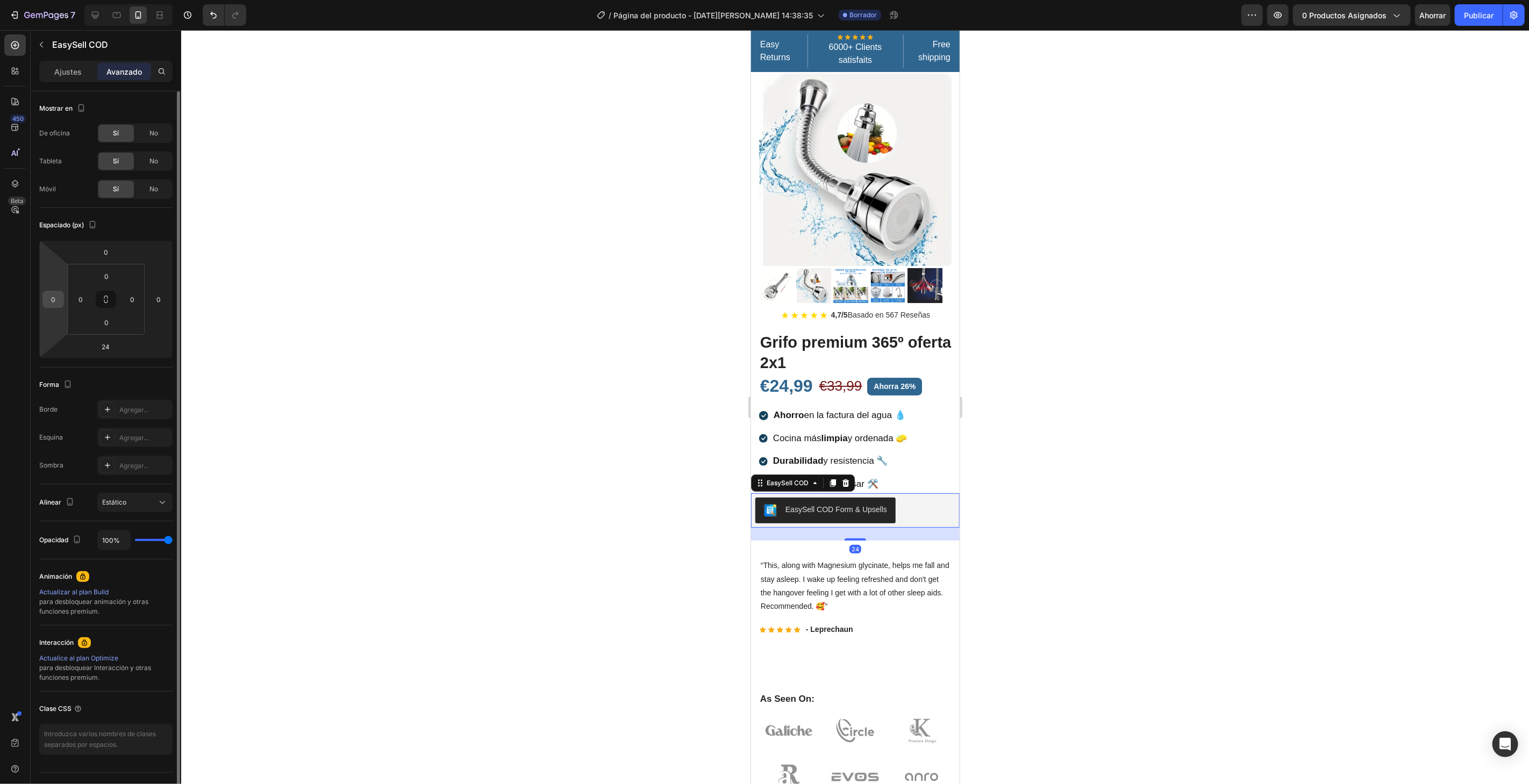
click at [53, 303] on input "0" at bounding box center [53, 299] width 16 height 16
type input "15"
click at [156, 300] on input "0" at bounding box center [158, 299] width 16 height 16
type input "15"
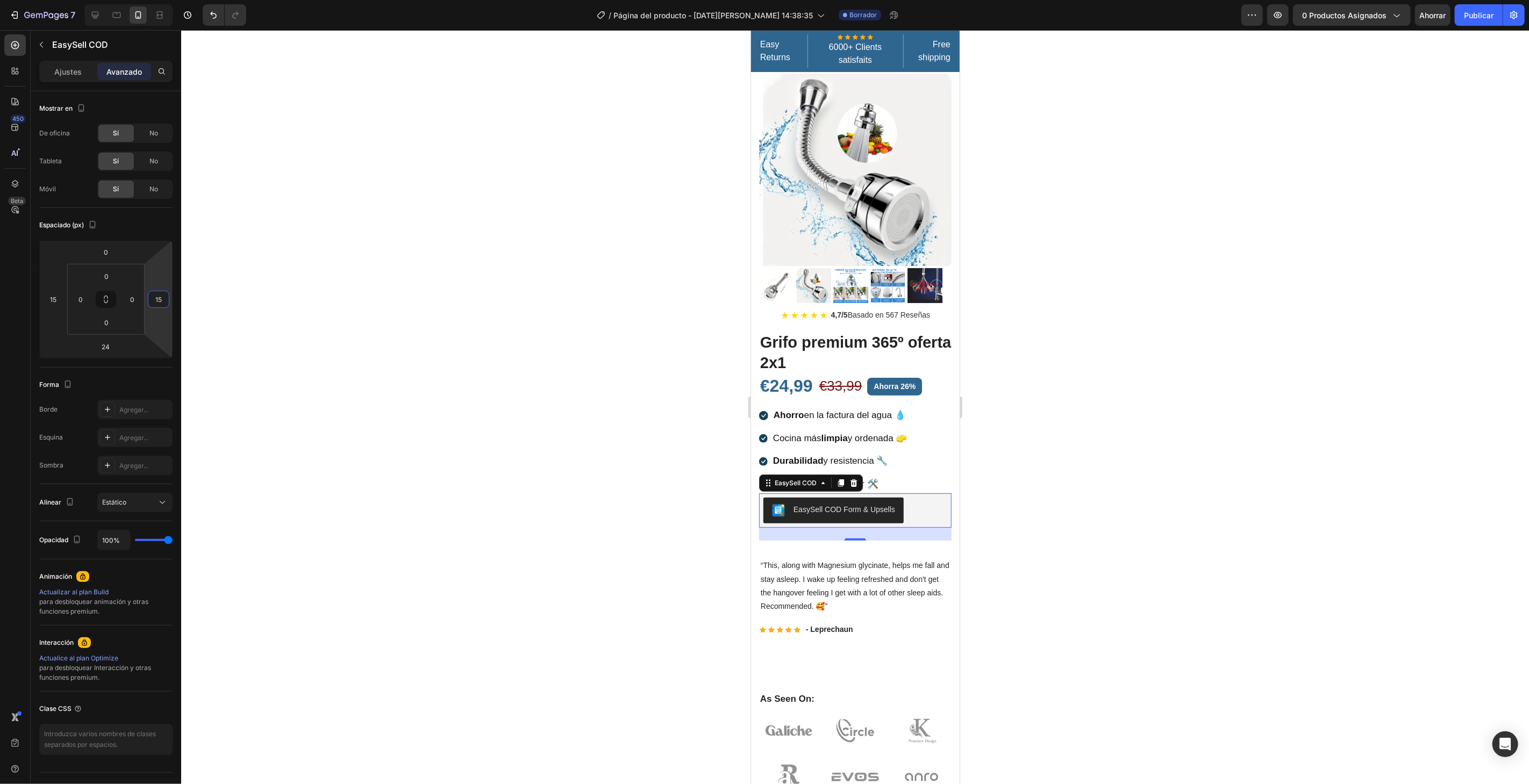
click at [1451, 320] on div at bounding box center [855, 407] width 1347 height 754
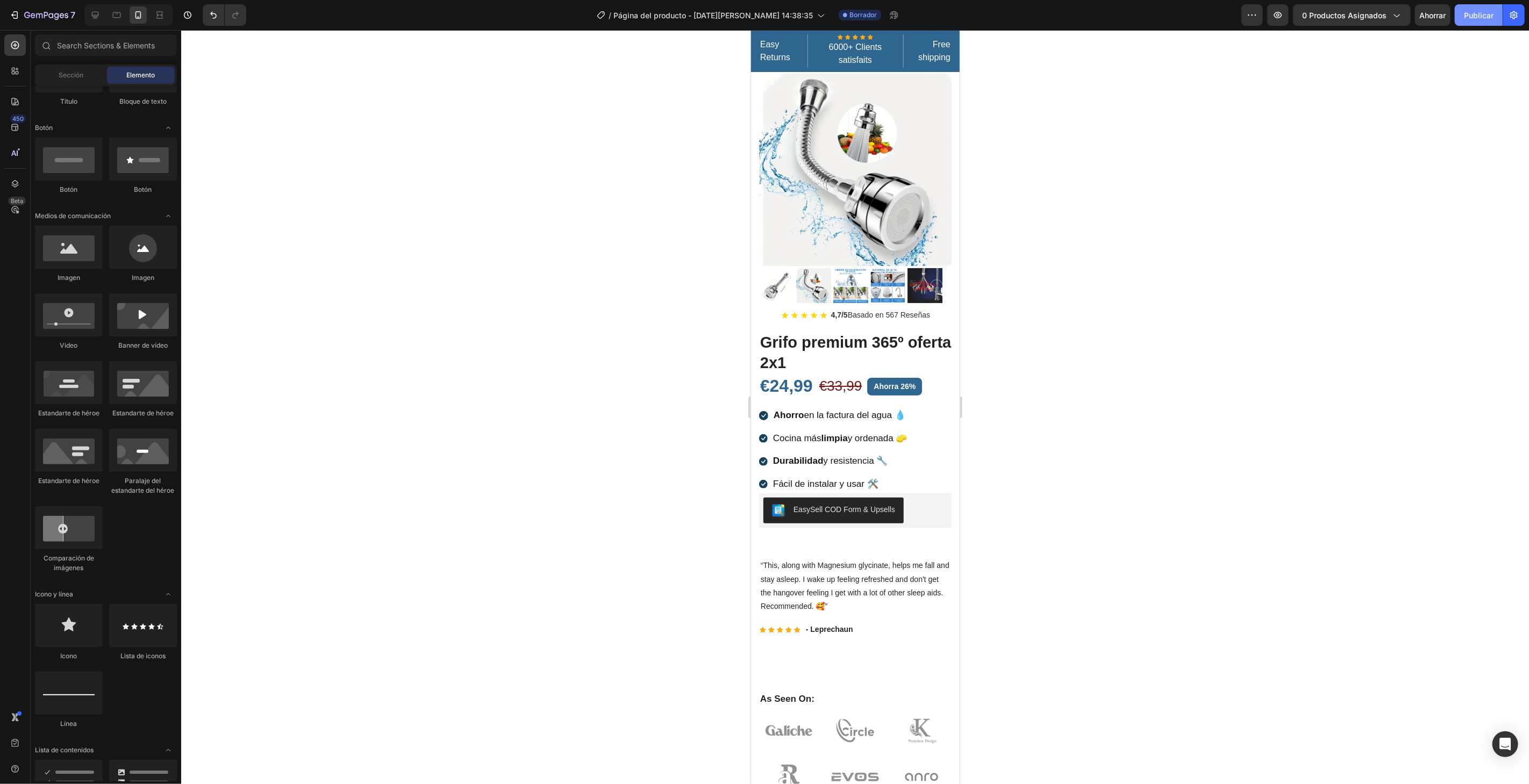
click at [1478, 14] on font "Publicar" at bounding box center [1479, 15] width 30 height 9
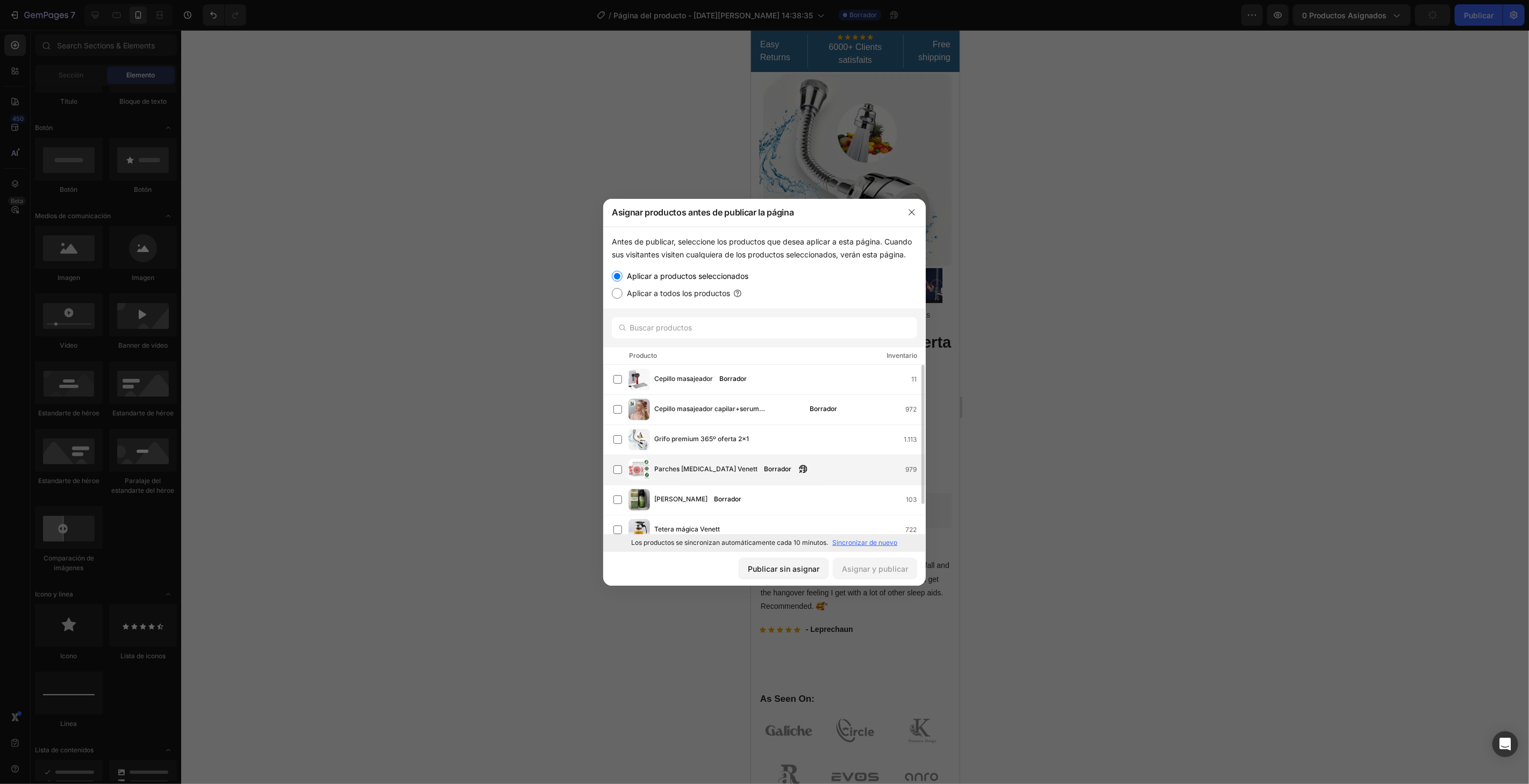
scroll to position [0, 0]
click at [794, 450] on div "Grifo premium 365º oferta 2x1 1.113" at bounding box center [769, 439] width 312 height 21
click at [900, 569] on font "Asignar y publicar" at bounding box center [874, 568] width 66 height 9
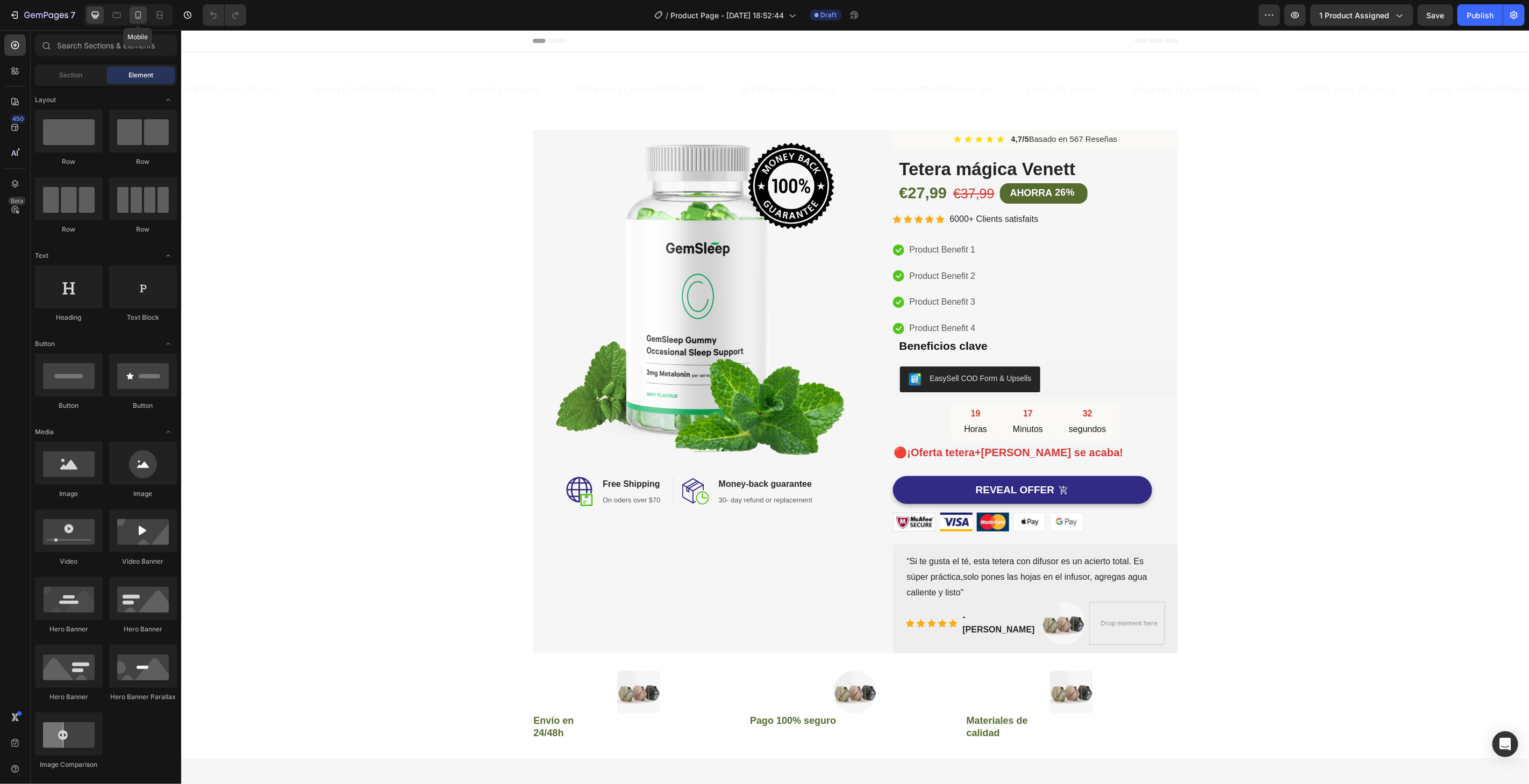
click at [138, 11] on icon at bounding box center [139, 15] width 6 height 8
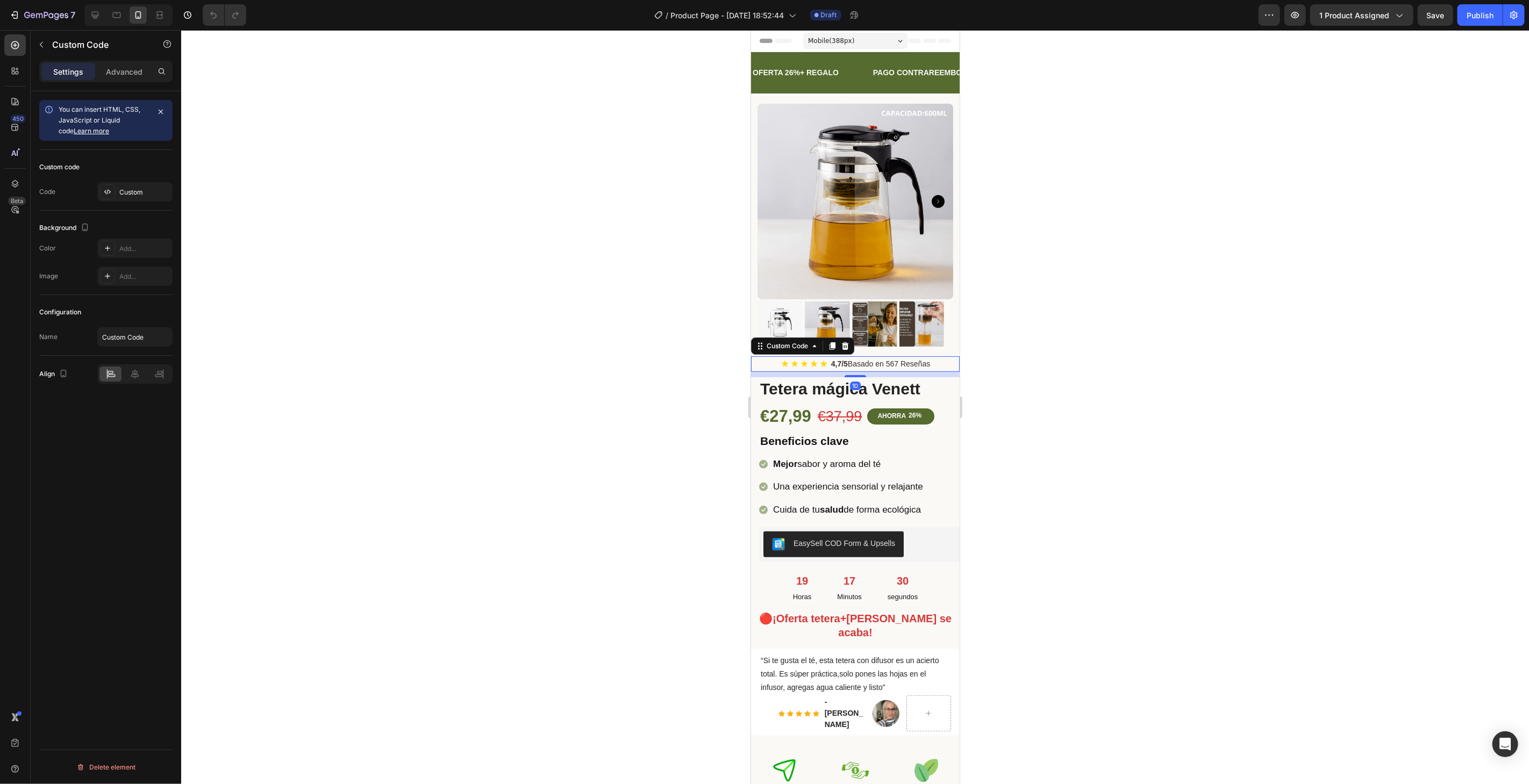
click at [845, 358] on div "4,7/5 Basado en 567 Reseñas" at bounding box center [880, 363] width 99 height 11
click at [121, 187] on div "Custom" at bounding box center [145, 192] width 51 height 10
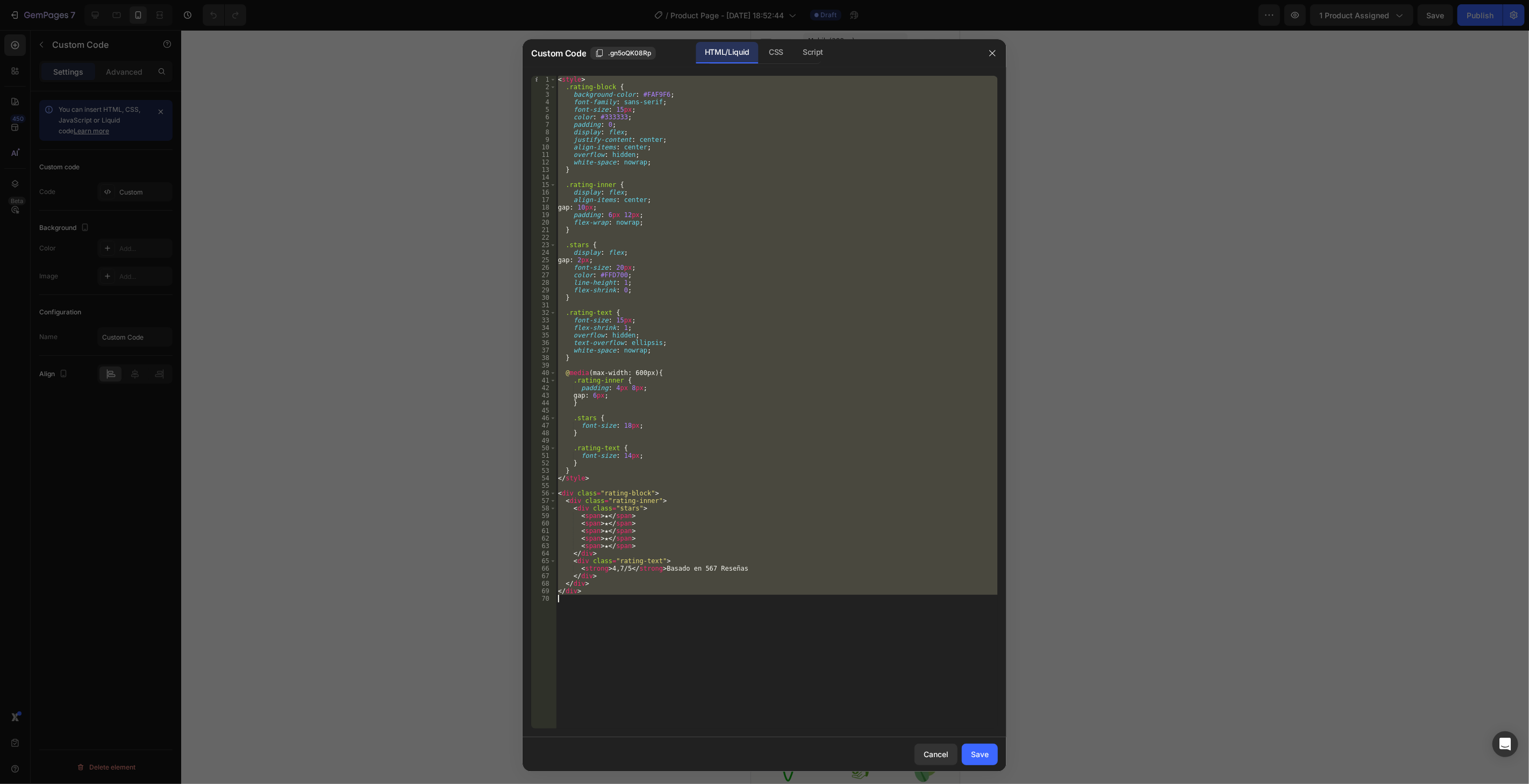
drag, startPoint x: 557, startPoint y: 79, endPoint x: 742, endPoint y: 650, distance: 600.2
click at [742, 650] on div "< style > .rating-block { background-color : #FAF9F6 ; font-family : sans-serif…" at bounding box center [777, 410] width 442 height 668
type textarea "</div>"
click at [990, 53] on icon "button" at bounding box center [992, 53] width 8 height 8
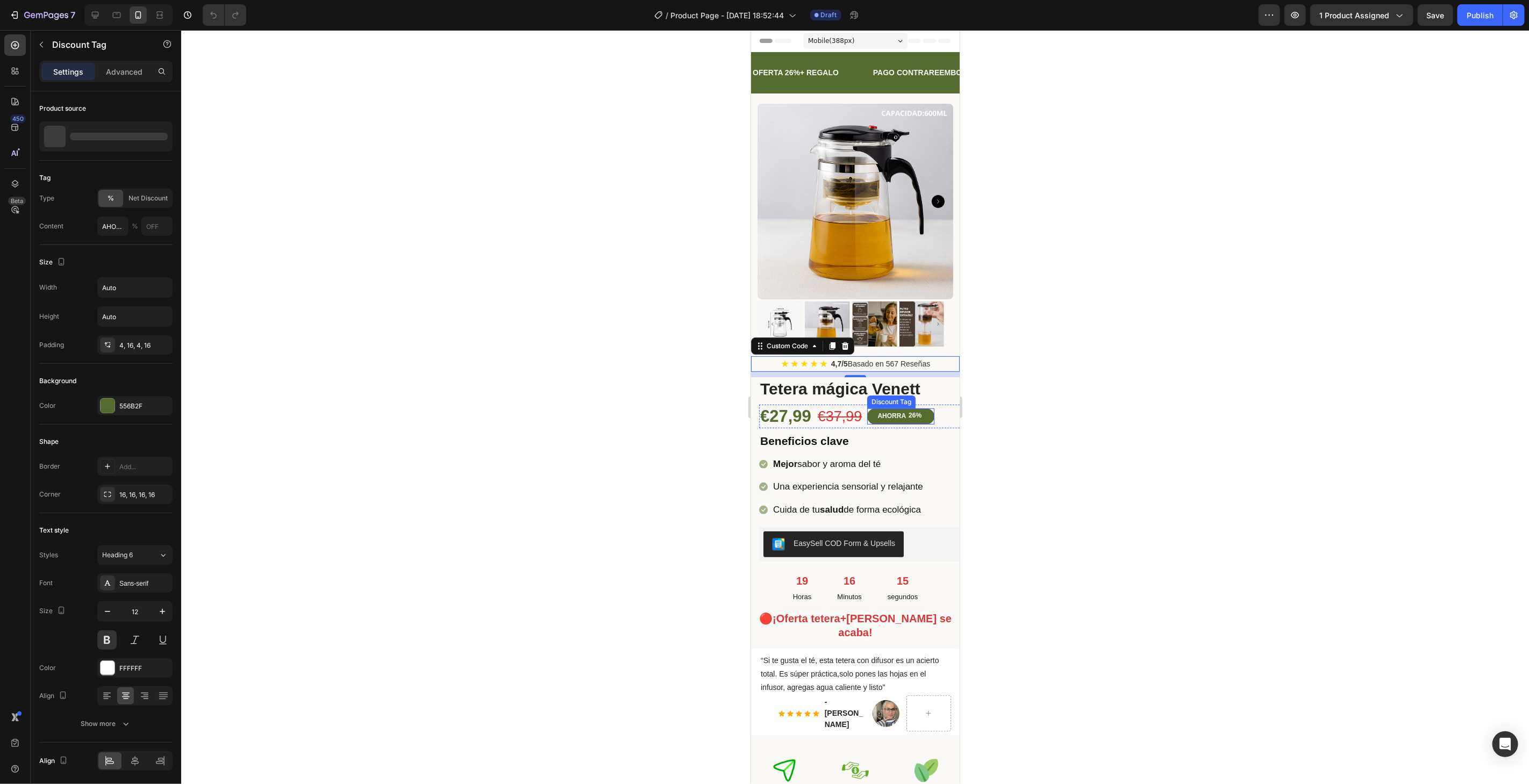
click at [901, 410] on div "AHORRA" at bounding box center [891, 416] width 32 height 12
click at [947, 395] on icon at bounding box center [947, 398] width 6 height 8
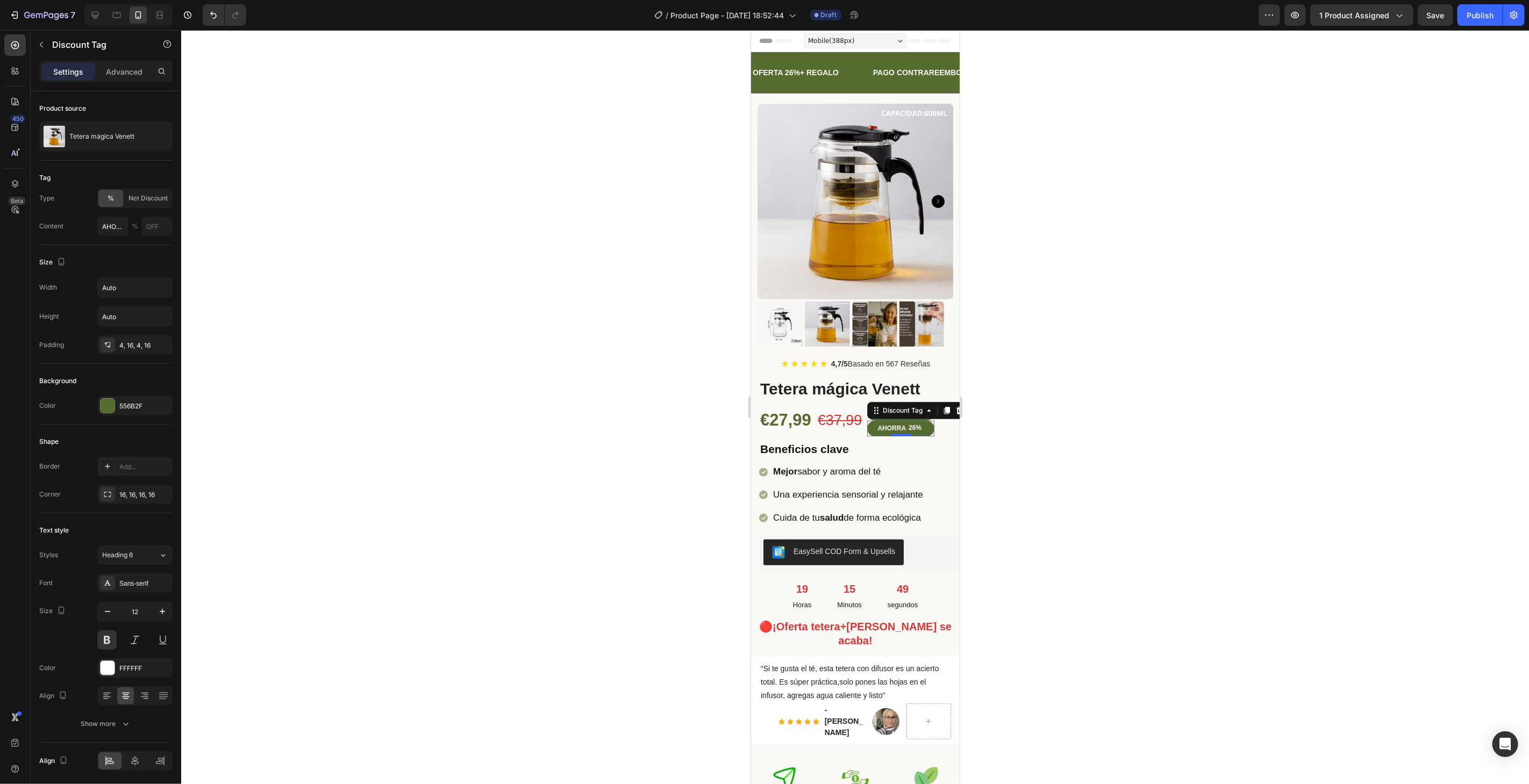
click at [907, 422] on div "26%" at bounding box center [914, 428] width 15 height 11
click at [904, 405] on div "Discount Tag" at bounding box center [902, 410] width 44 height 10
click at [882, 405] on div "Discount Tag" at bounding box center [902, 410] width 44 height 10
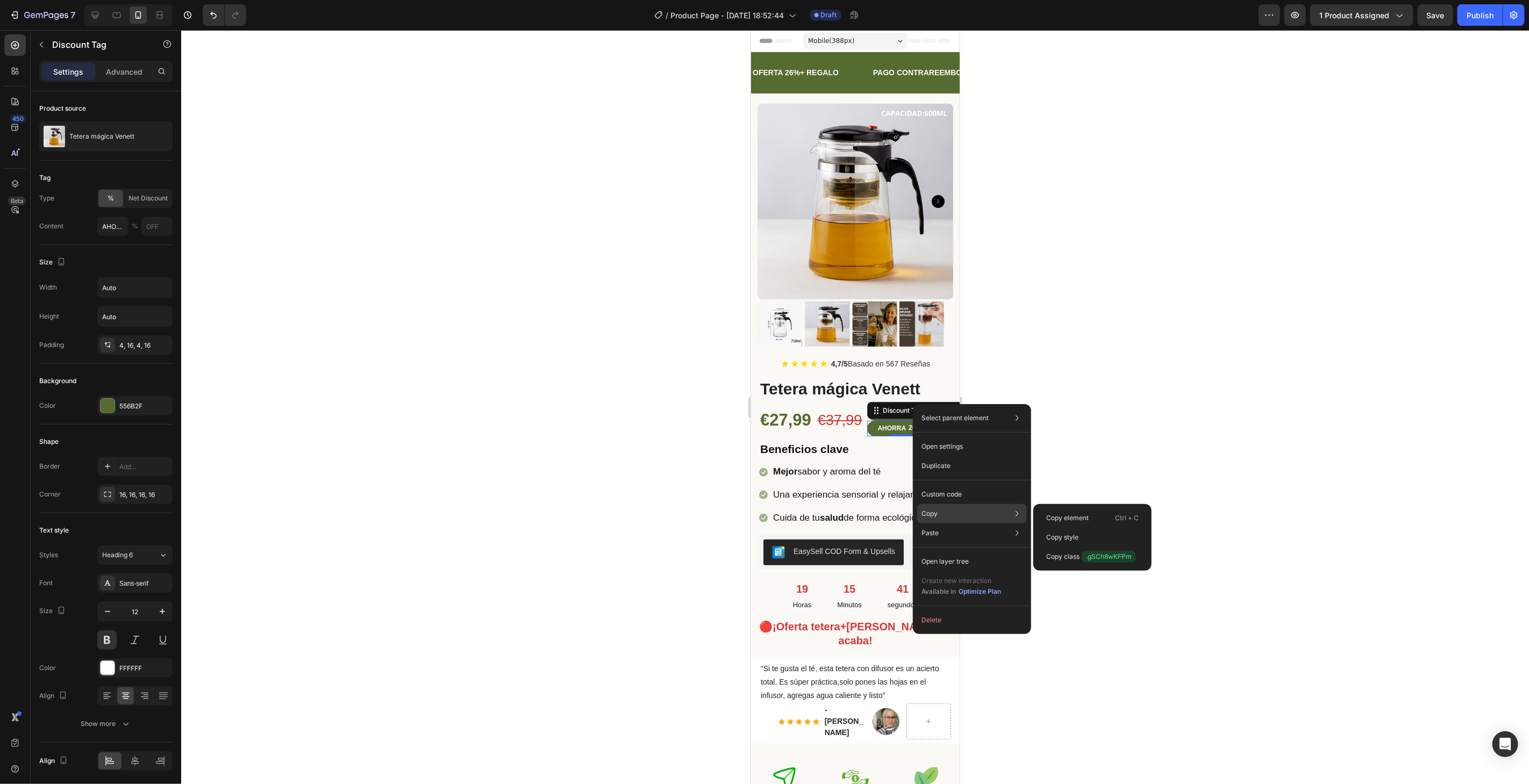
click at [944, 515] on div "Copy Copy element Ctrl + C Copy style Copy class .gSCh8wKFPm" at bounding box center [972, 514] width 110 height 19
drag, startPoint x: 950, startPoint y: 615, endPoint x: 200, endPoint y: 583, distance: 750.7
click at [950, 615] on button "Delete" at bounding box center [972, 620] width 110 height 19
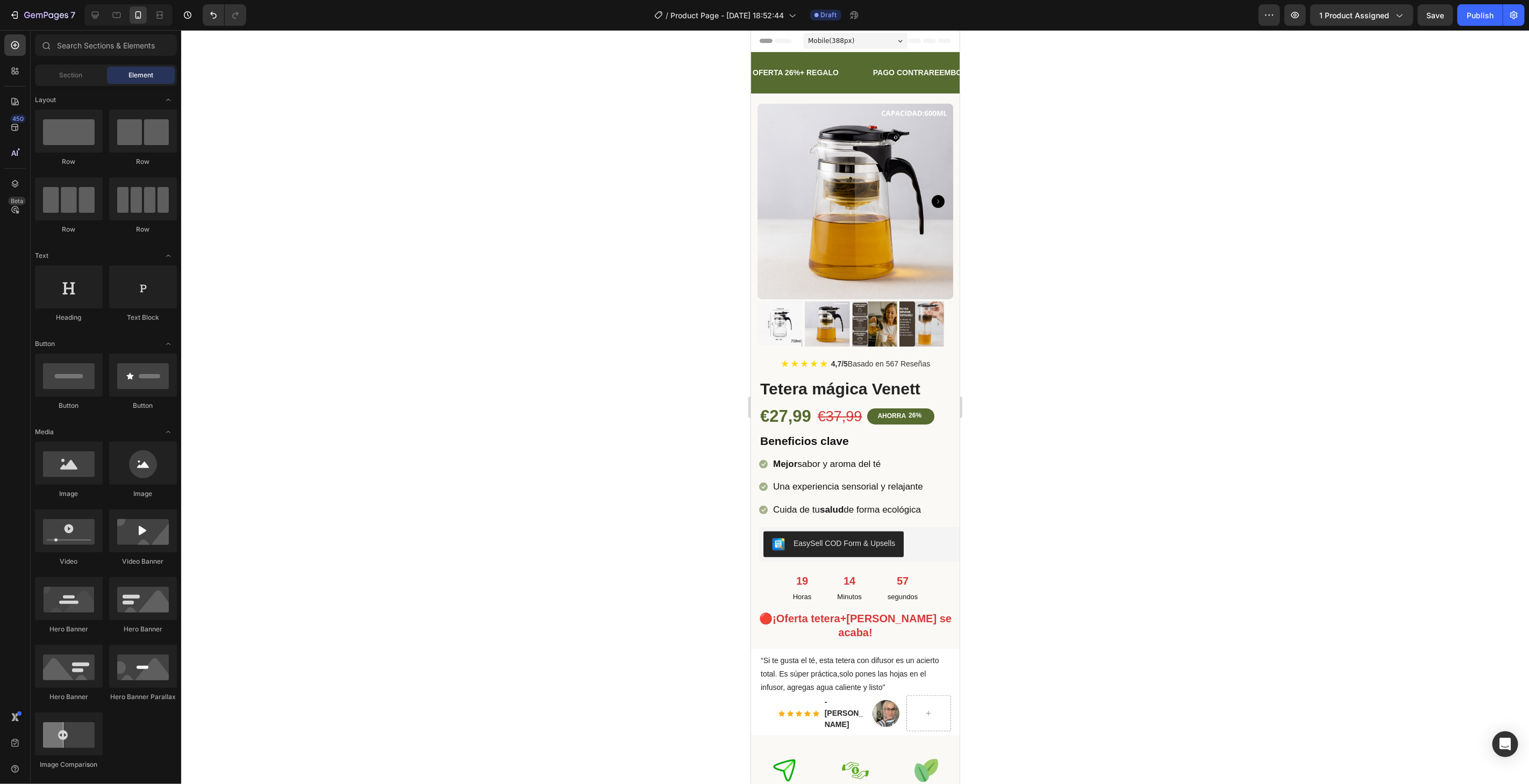
click at [1165, 349] on div at bounding box center [855, 407] width 1347 height 754
click at [901, 410] on div "AHORRA" at bounding box center [891, 416] width 32 height 12
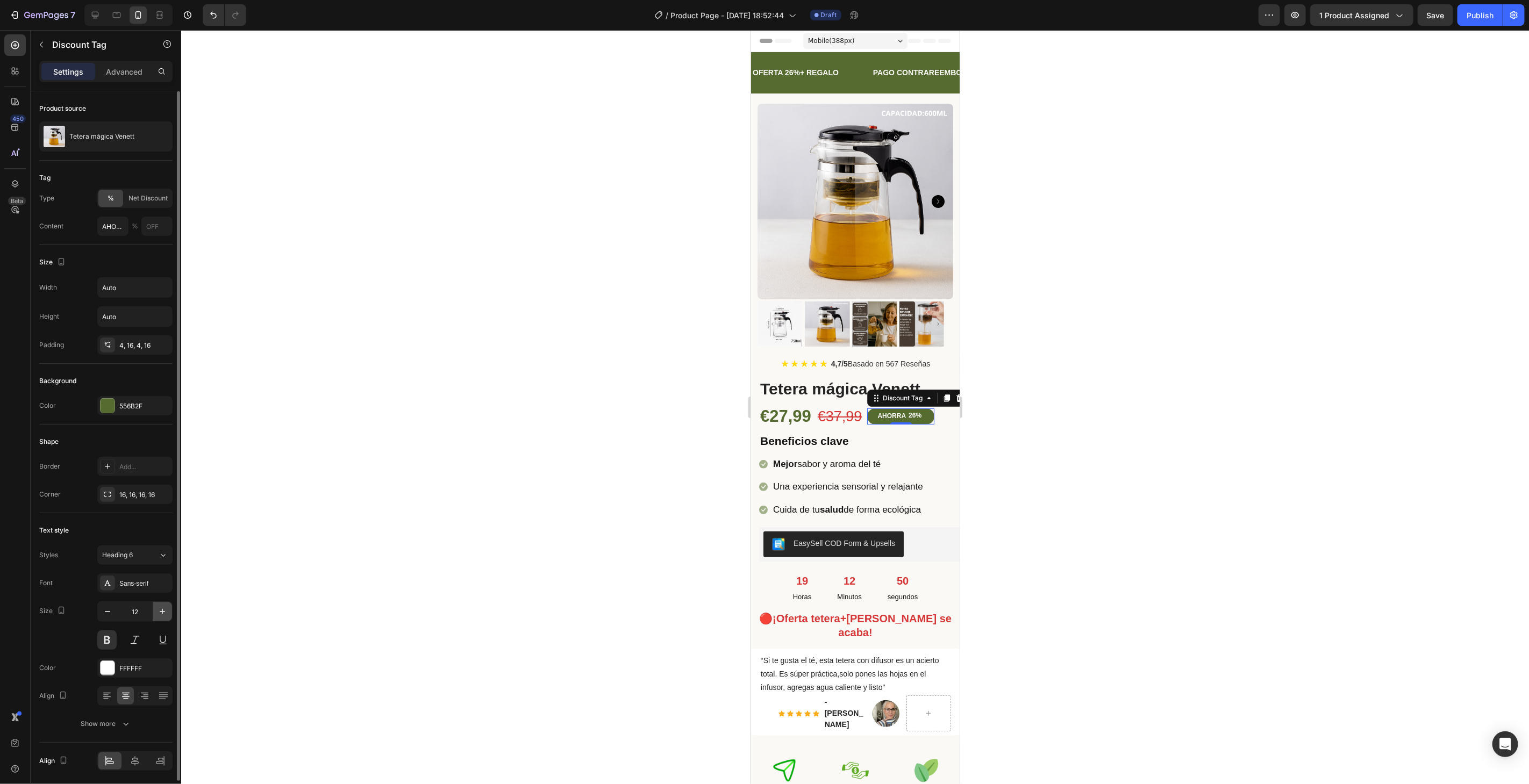
click at [161, 607] on icon "button" at bounding box center [162, 611] width 11 height 11
click at [112, 607] on icon "button" at bounding box center [108, 611] width 11 height 11
type input "12"
